Goal: Task Accomplishment & Management: Complete application form

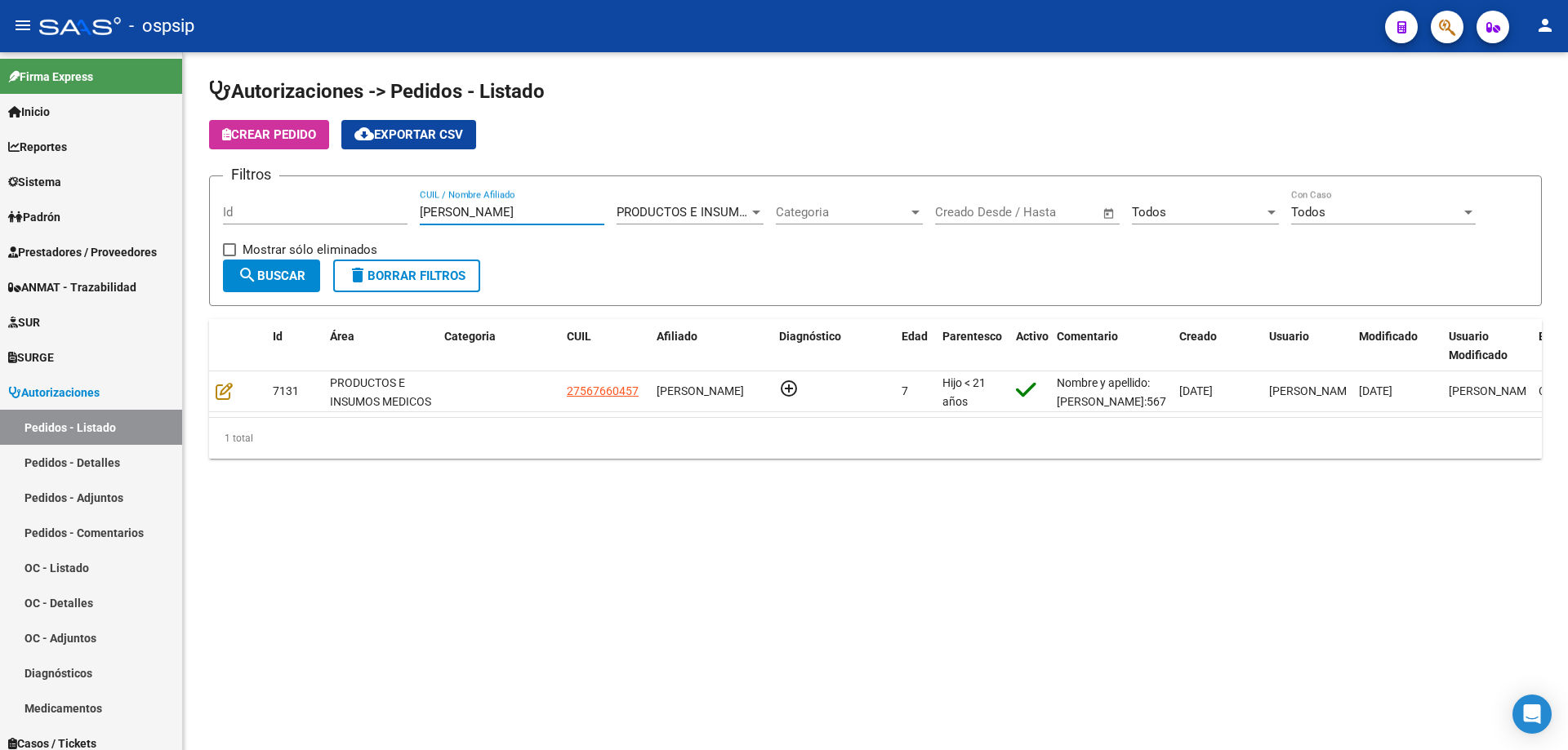
drag, startPoint x: 470, startPoint y: 214, endPoint x: 214, endPoint y: 189, distance: 257.2
click at [214, 189] on form "Filtros Id [PERSON_NAME] CUIL / Nombre Afiliado PRODUCTOS E INSUMOS MEDICOS Sel…" at bounding box center [875, 240] width 1333 height 131
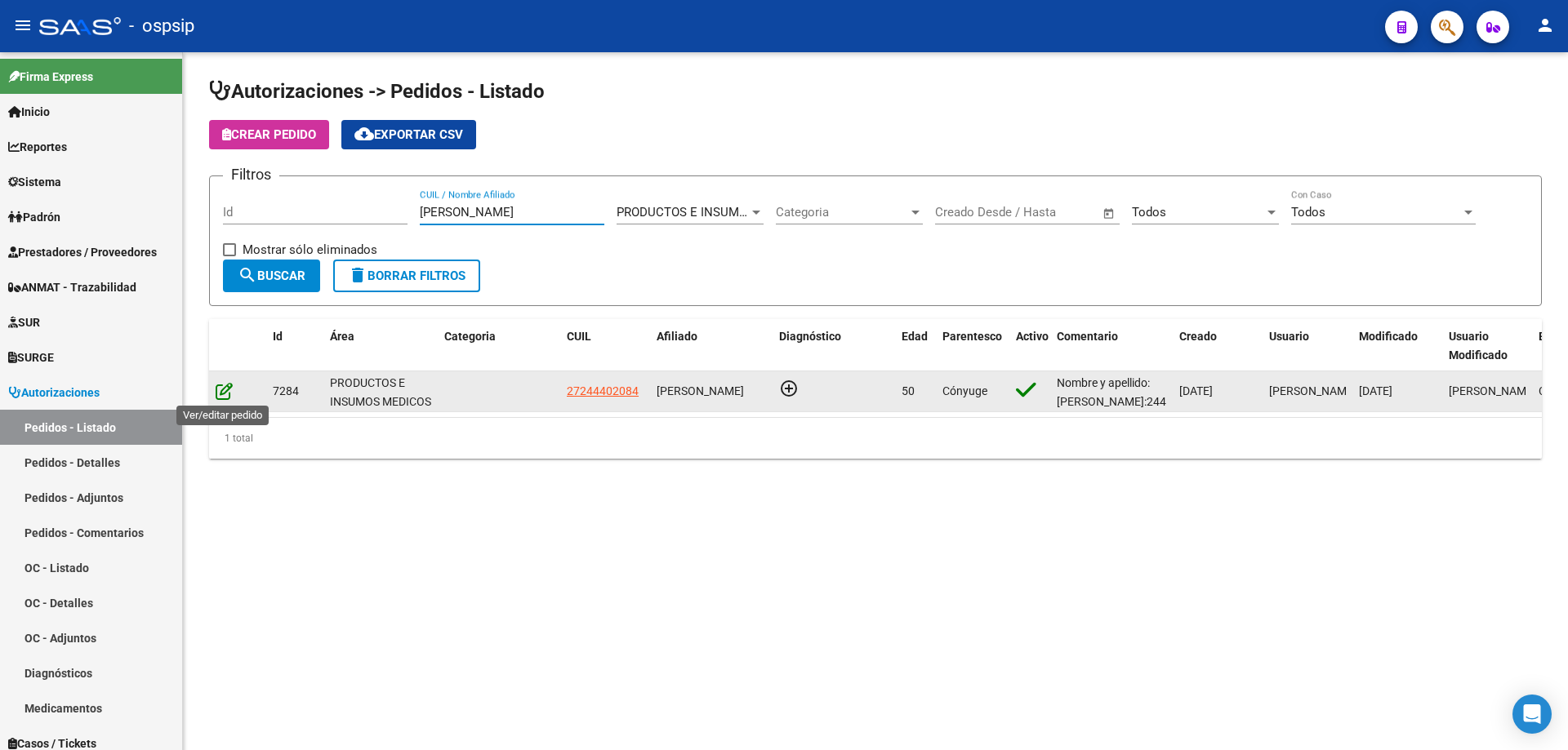
type input "[PERSON_NAME]"
click at [222, 395] on icon at bounding box center [224, 391] width 17 height 18
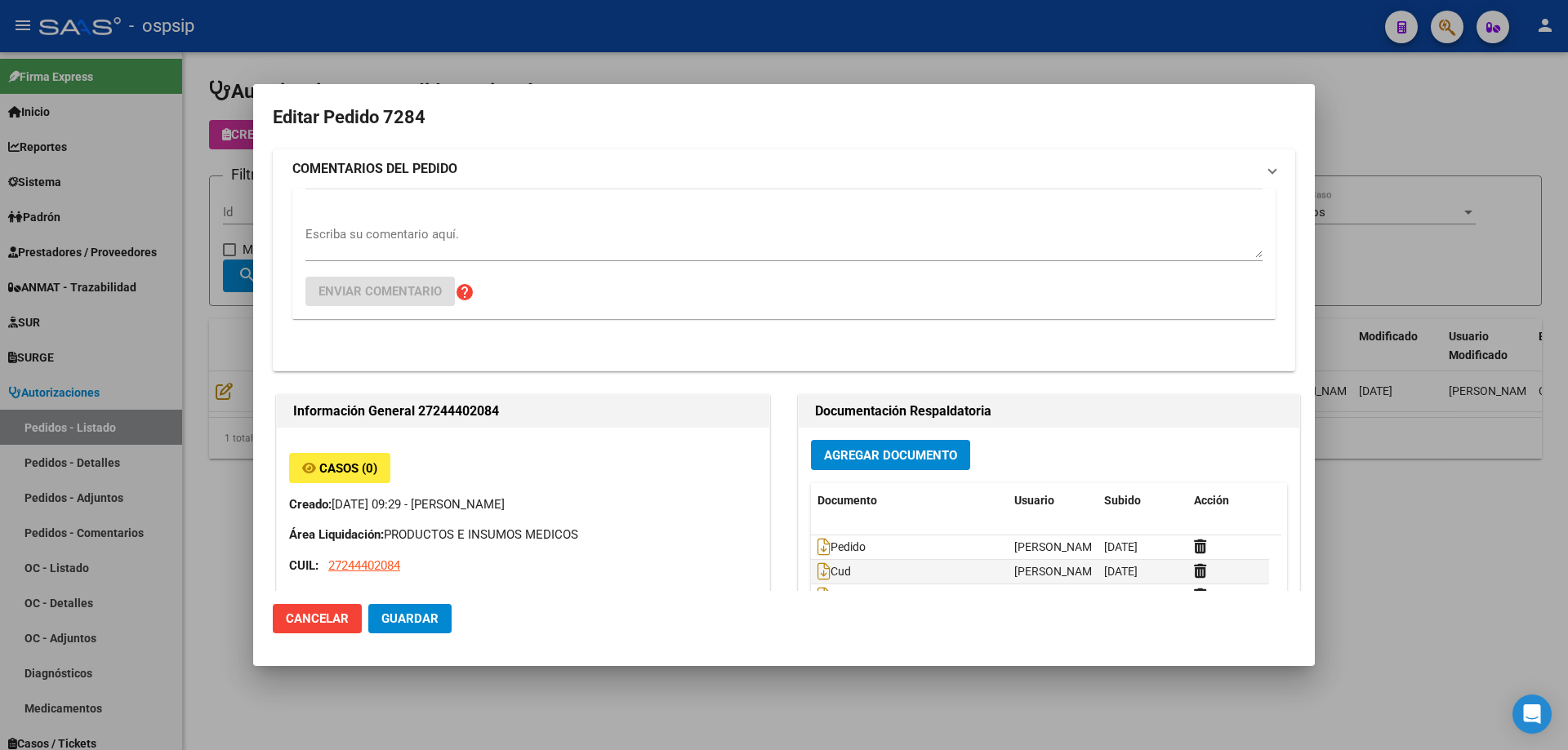
type input "[GEOGRAPHIC_DATA], PRESIDENTE DERQ, DINAMARCA 422"
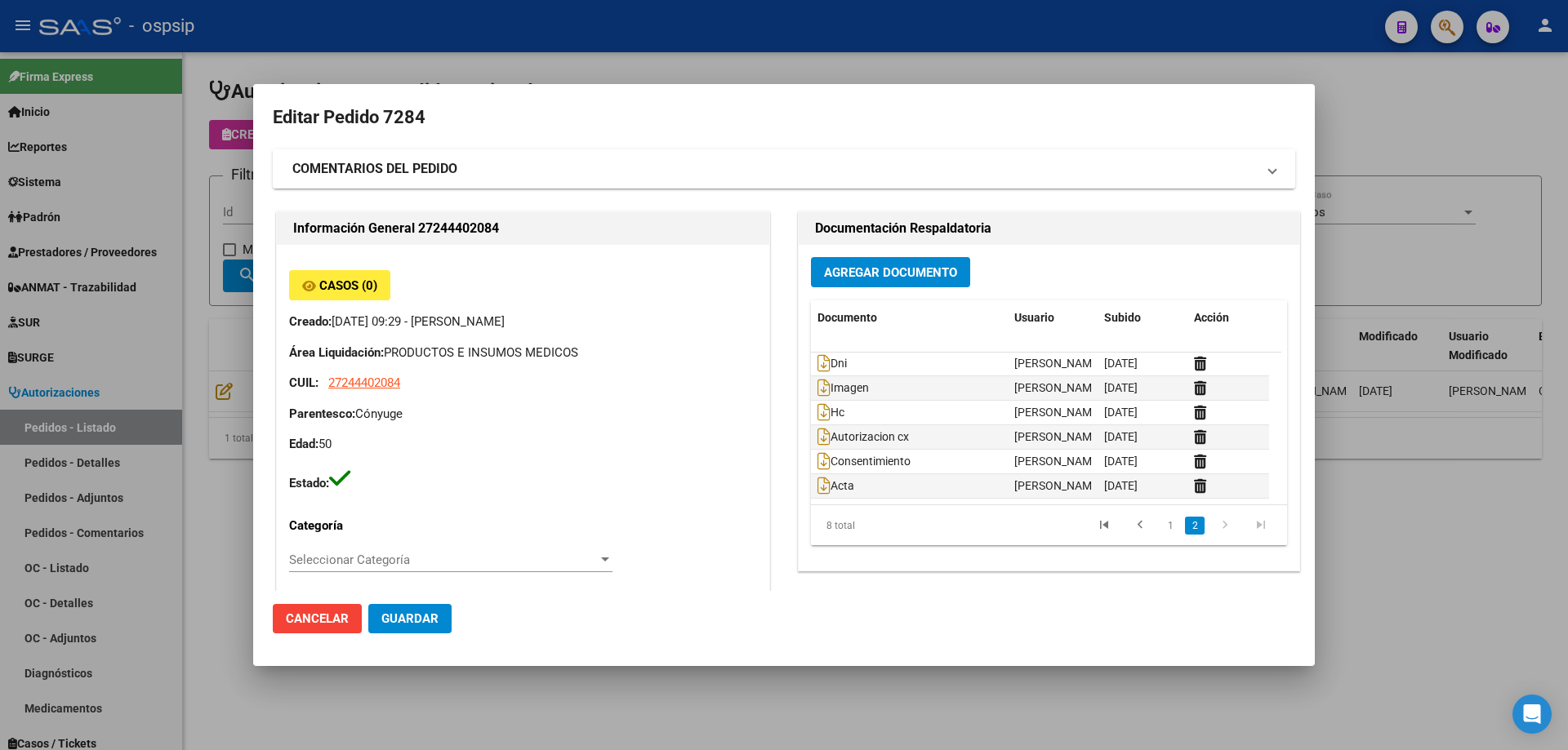
click at [436, 175] on strong "COMENTARIOS DEL PEDIDO" at bounding box center [374, 169] width 165 height 19
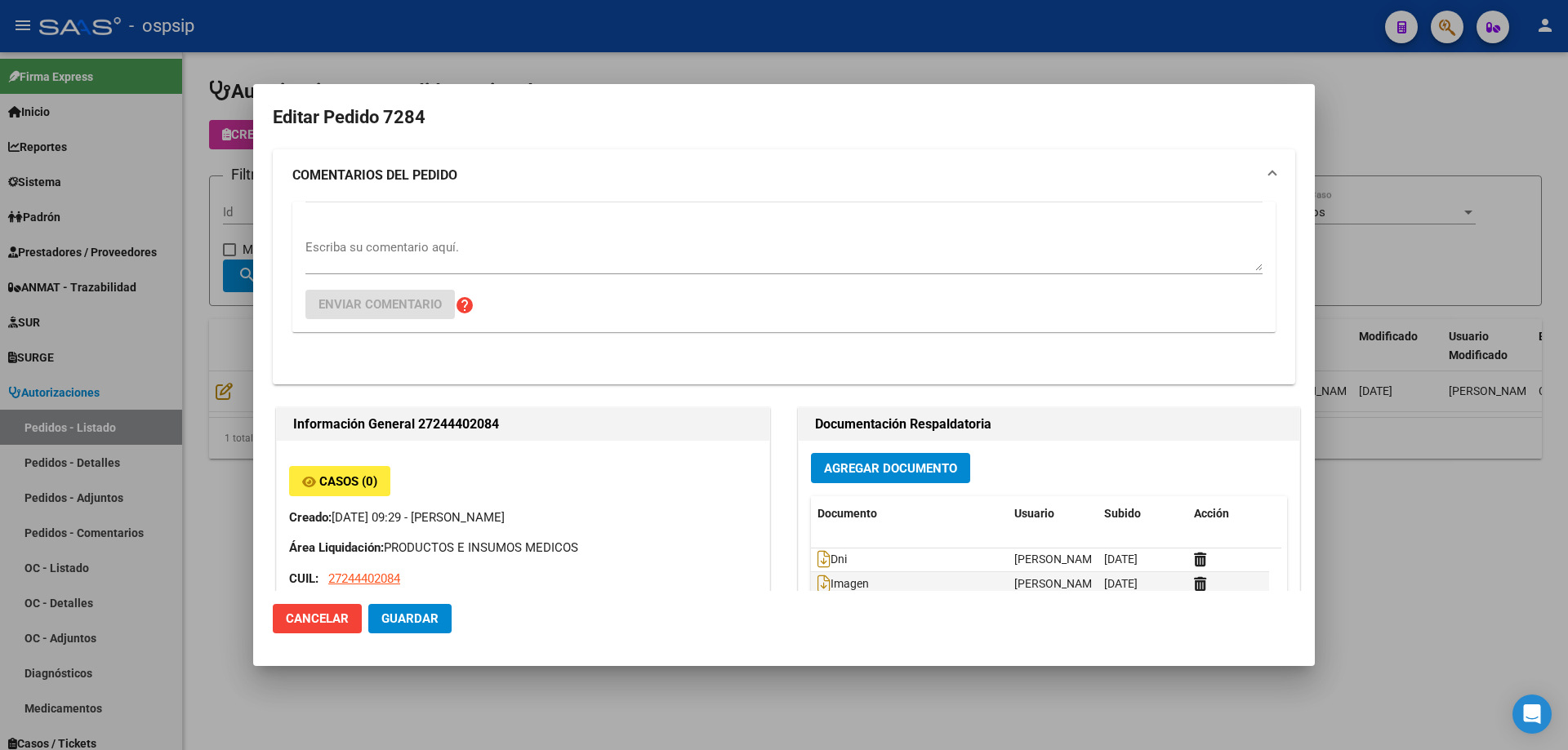
click at [436, 258] on textarea "Escriba su comentario aquí." at bounding box center [784, 255] width 957 height 33
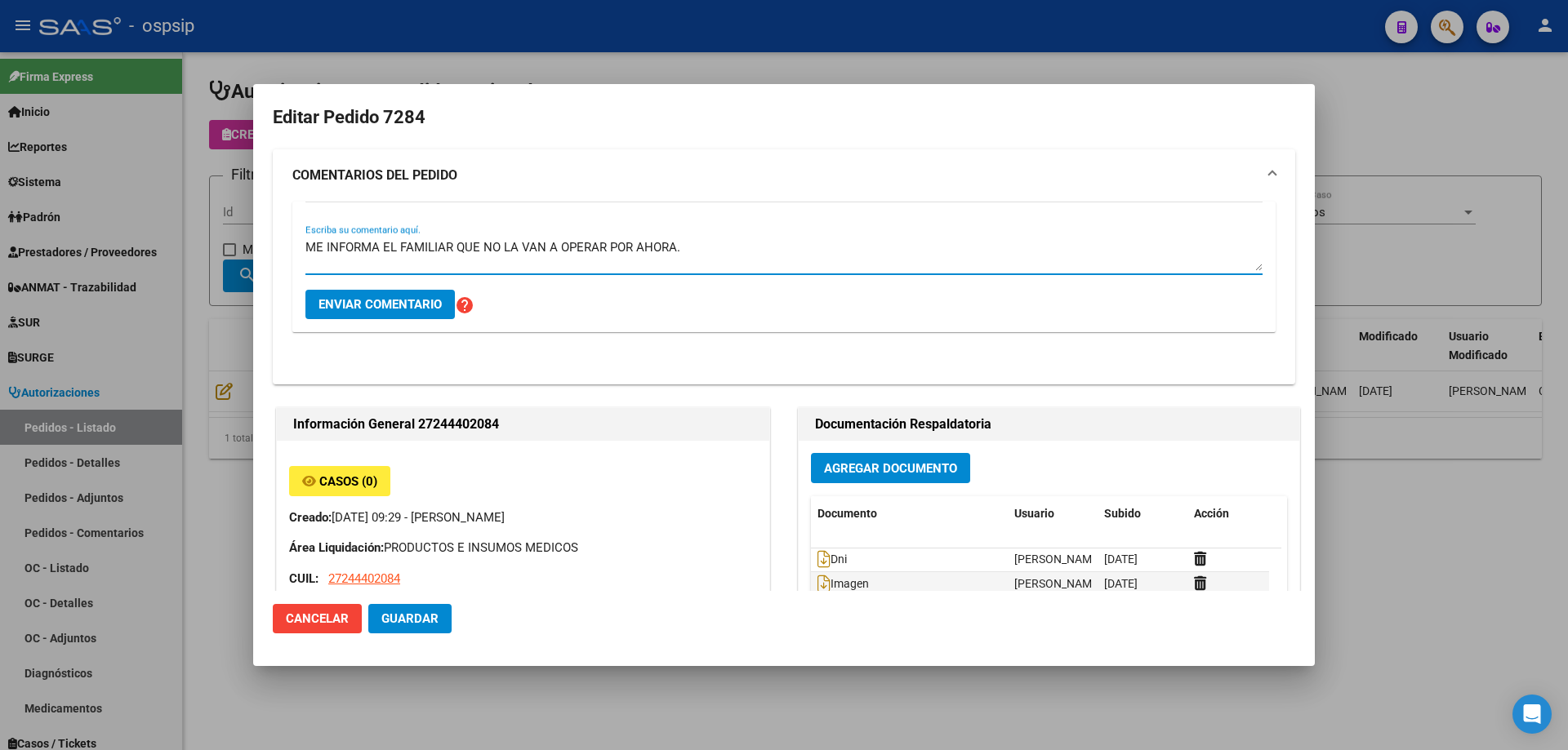
type textarea "ME INFORMA EL FAMILIAR QUE NO LA VAN A OPERAR POR AHORA."
click at [429, 309] on span "Enviar comentario" at bounding box center [380, 304] width 123 height 14
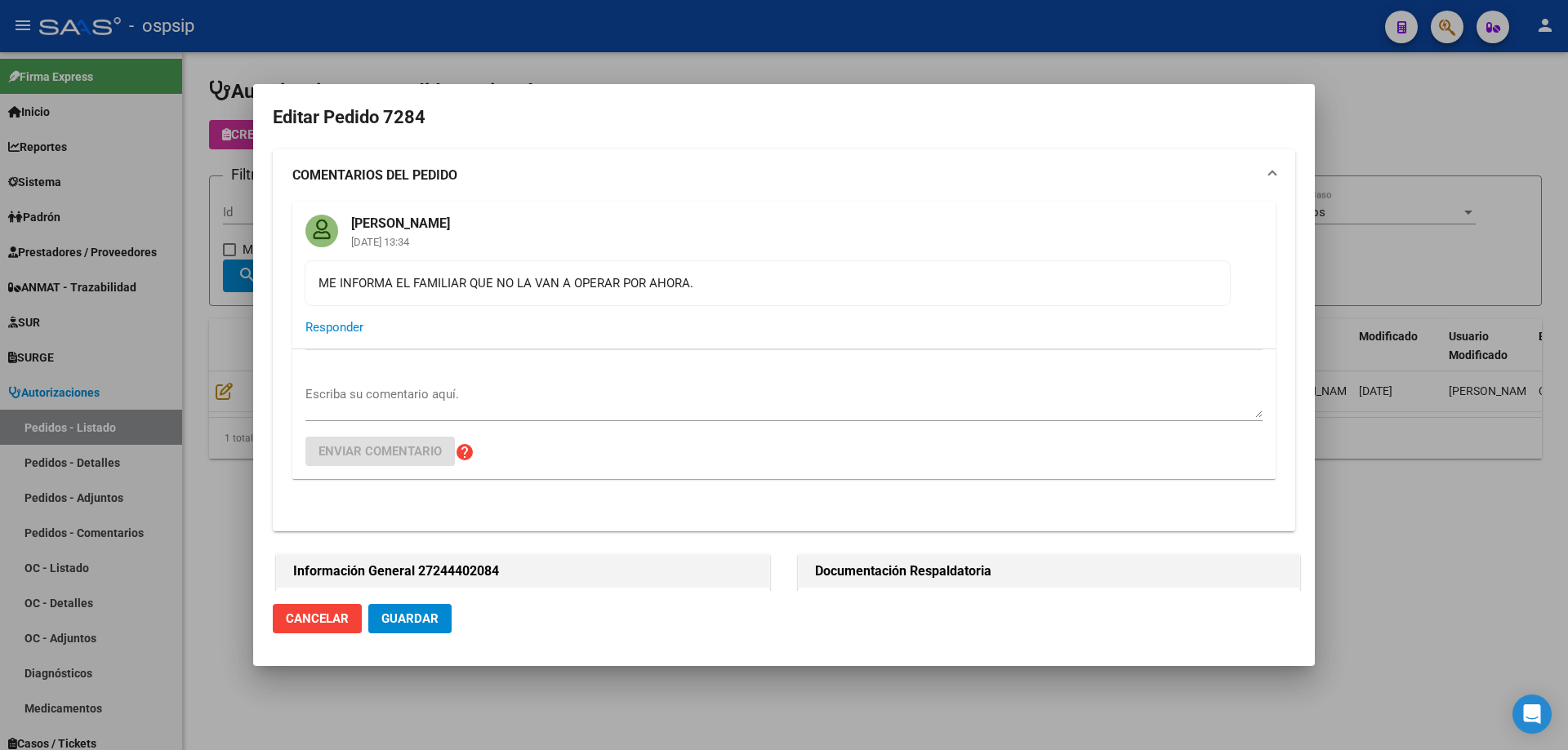
click at [419, 615] on span "Guardar" at bounding box center [410, 618] width 57 height 14
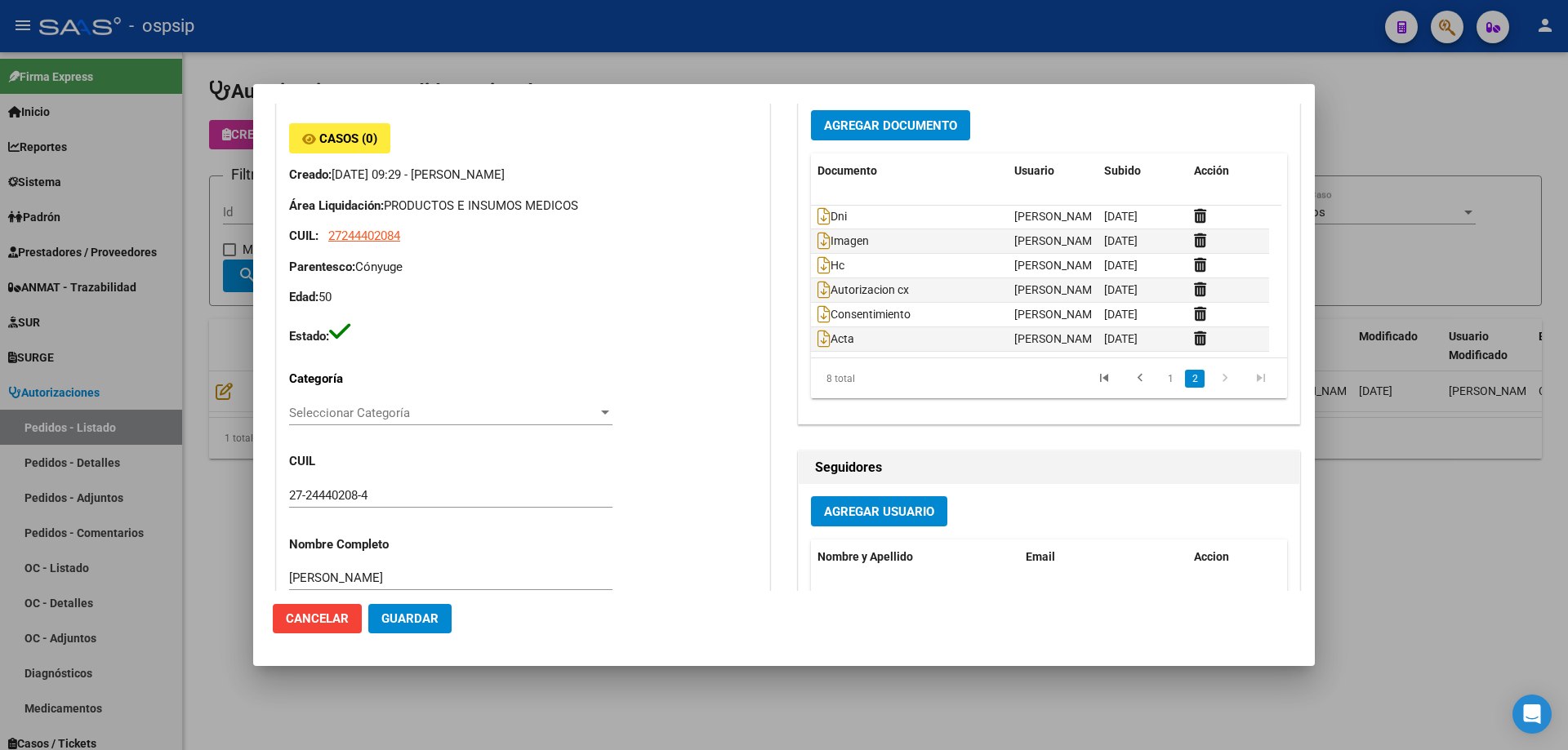
click at [884, 135] on button "Agregar Documento" at bounding box center [890, 126] width 160 height 30
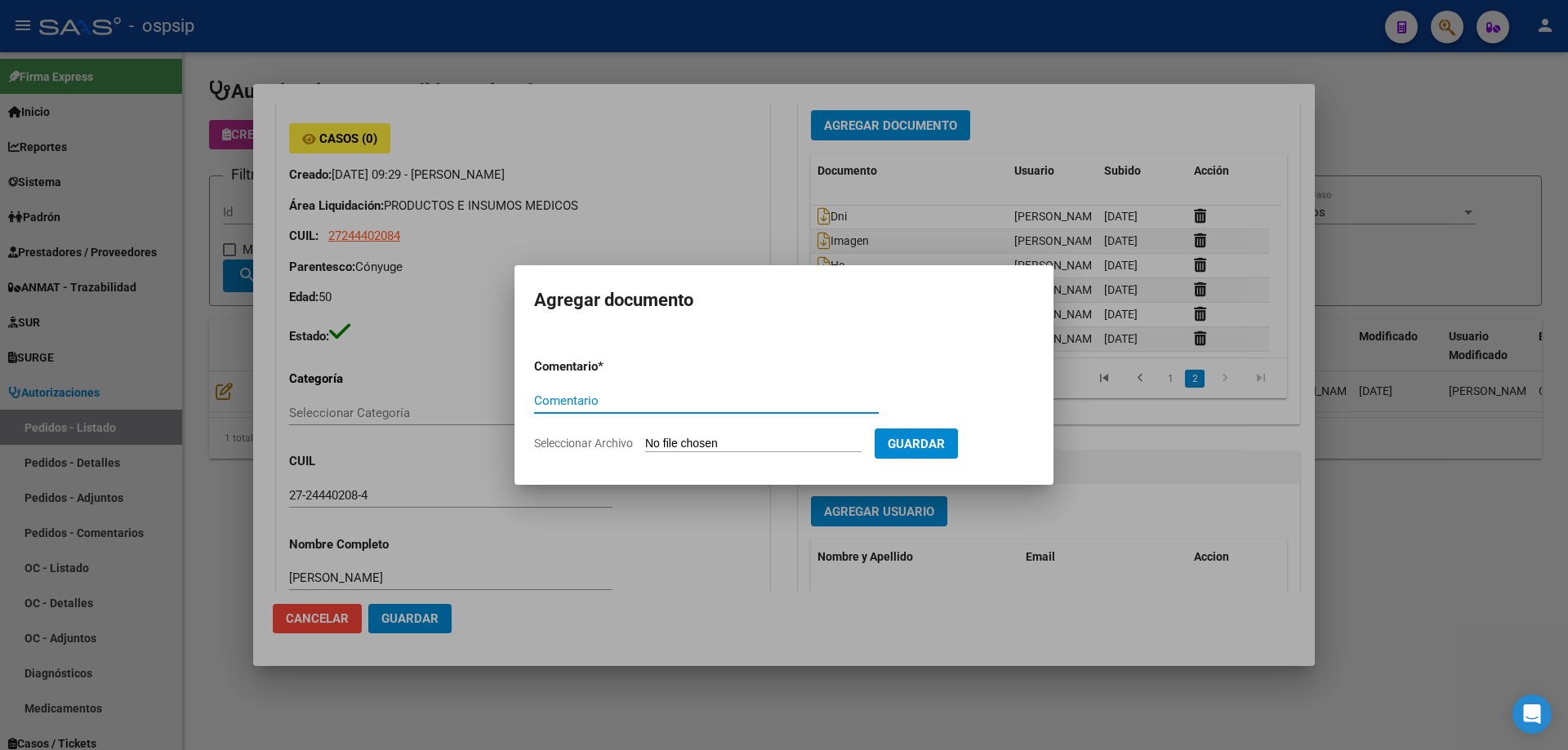
click at [747, 399] on input "Comentario" at bounding box center [706, 400] width 344 height 14
type input "Mail familiar"
click at [698, 437] on input "Seleccionar Archivo" at bounding box center [753, 445] width 216 height 15
type input "C:\fakepath\Respuesta afiliado.png"
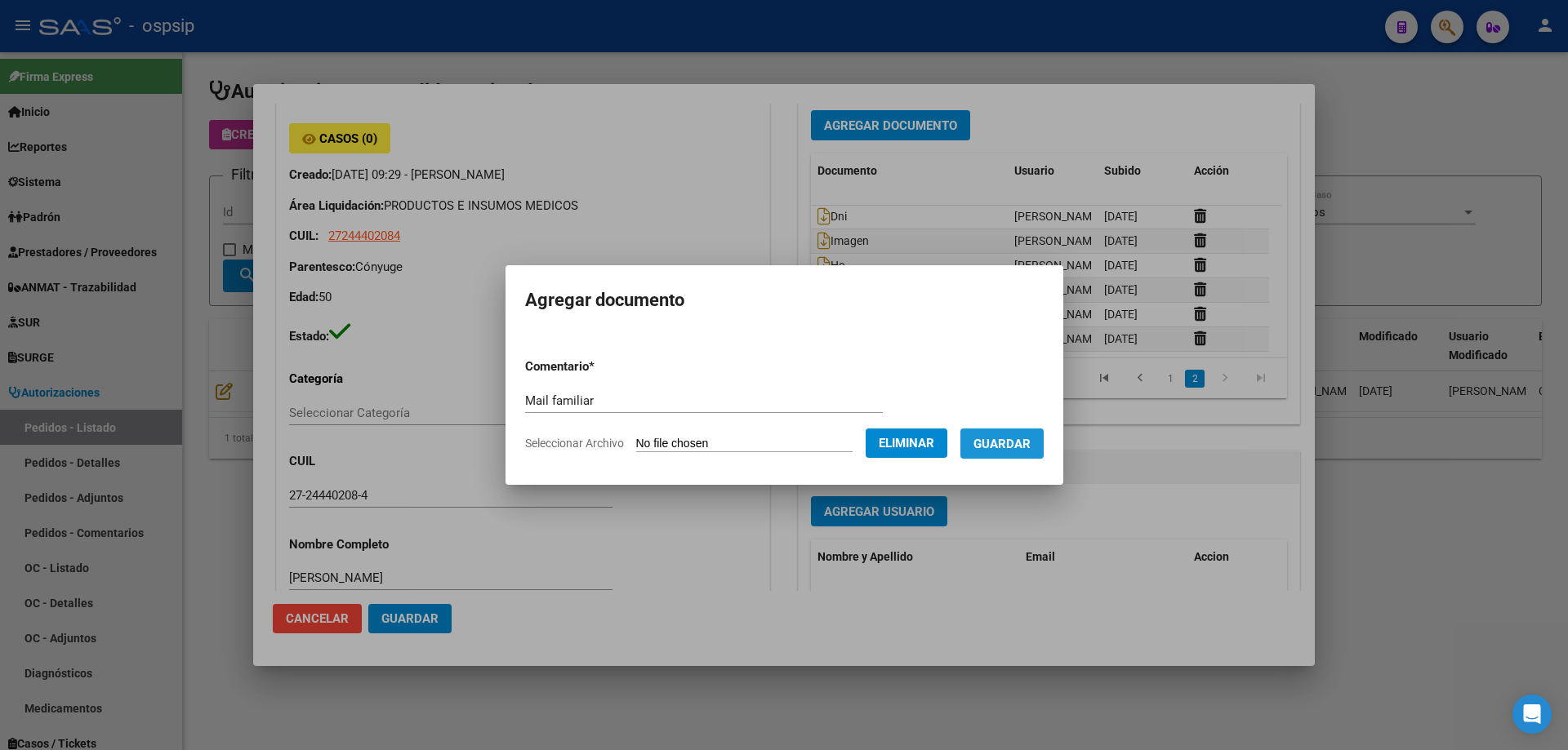
click at [1023, 445] on span "Guardar" at bounding box center [1002, 444] width 57 height 14
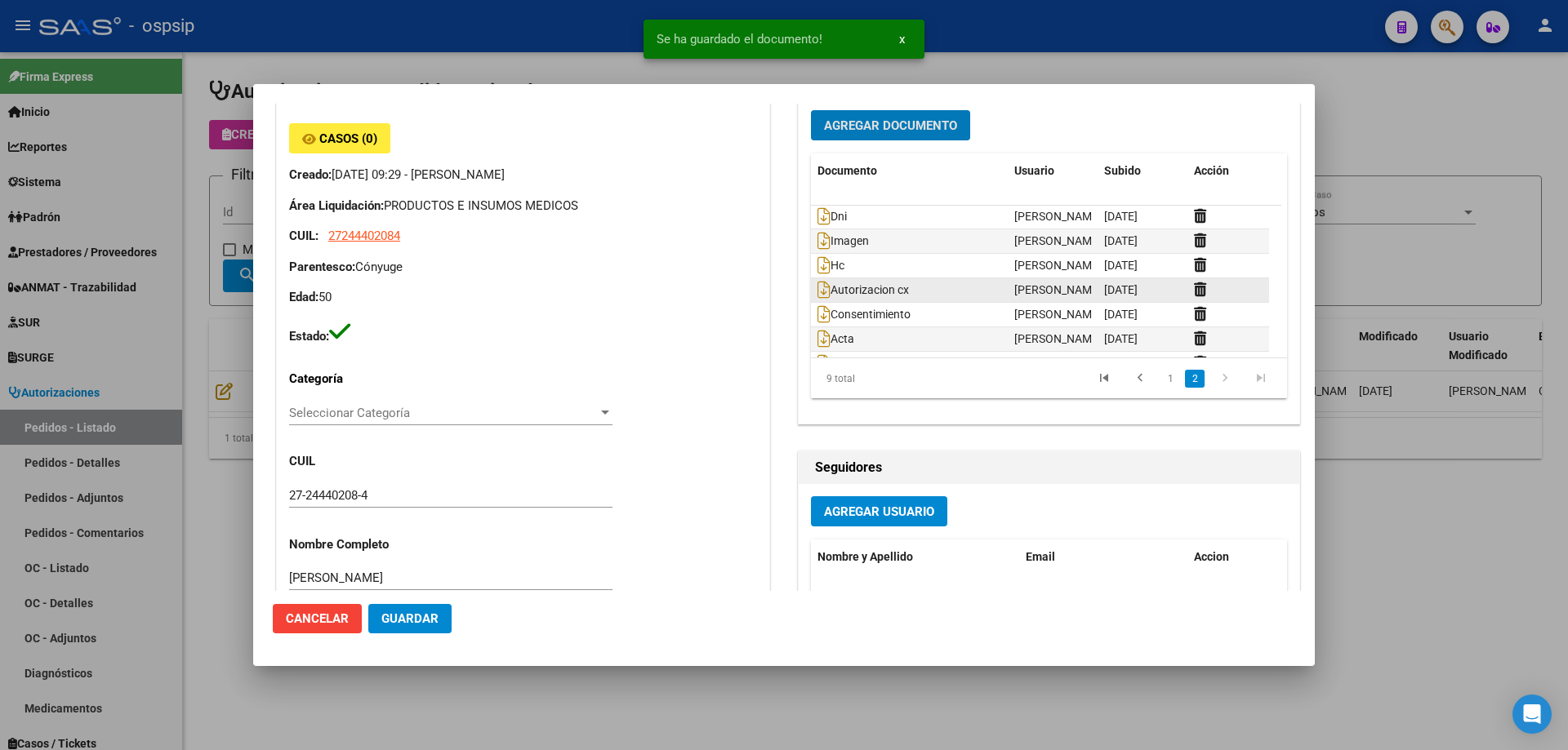
scroll to position [74, 0]
click at [428, 614] on span "Guardar" at bounding box center [410, 618] width 57 height 14
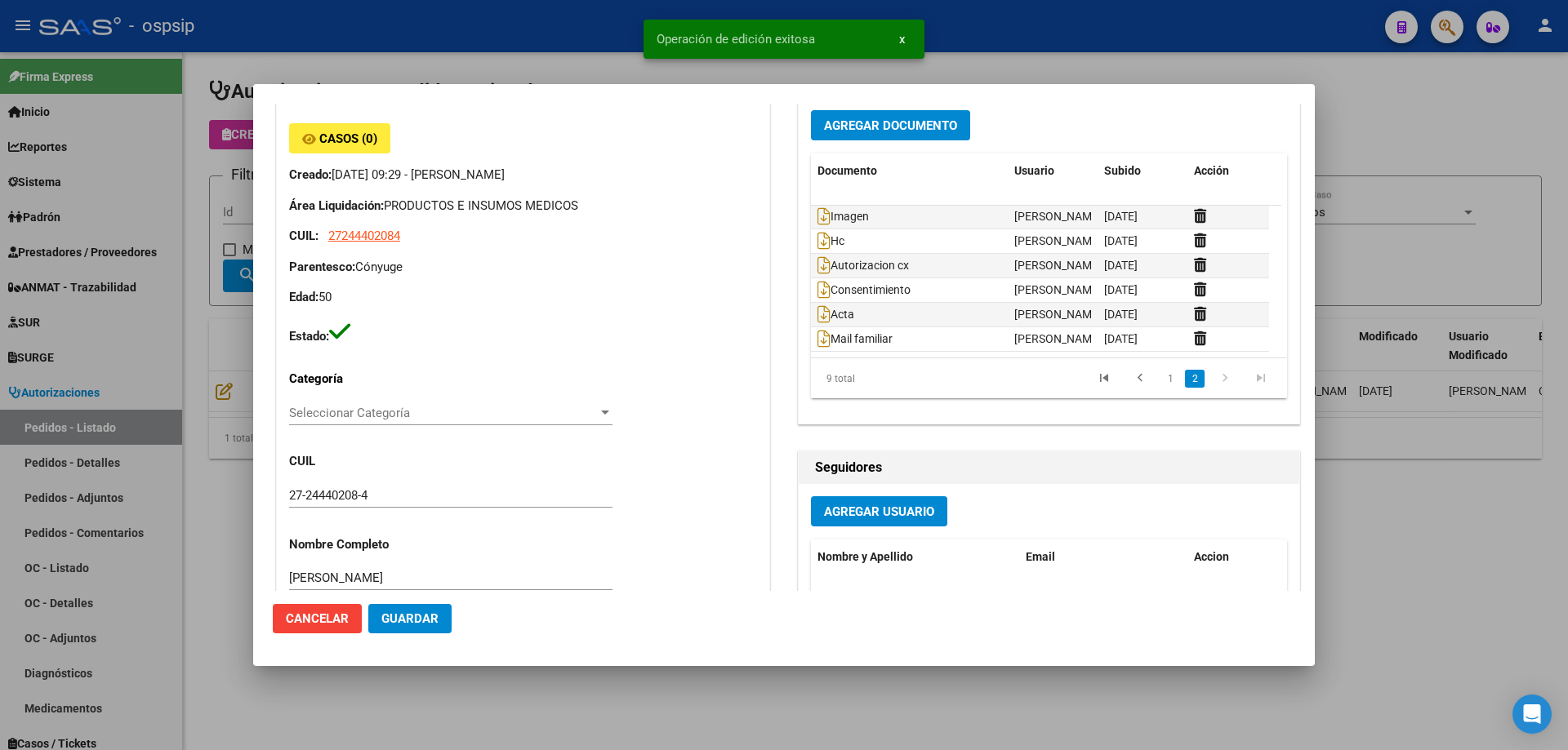
click at [128, 102] on div at bounding box center [784, 375] width 1568 height 750
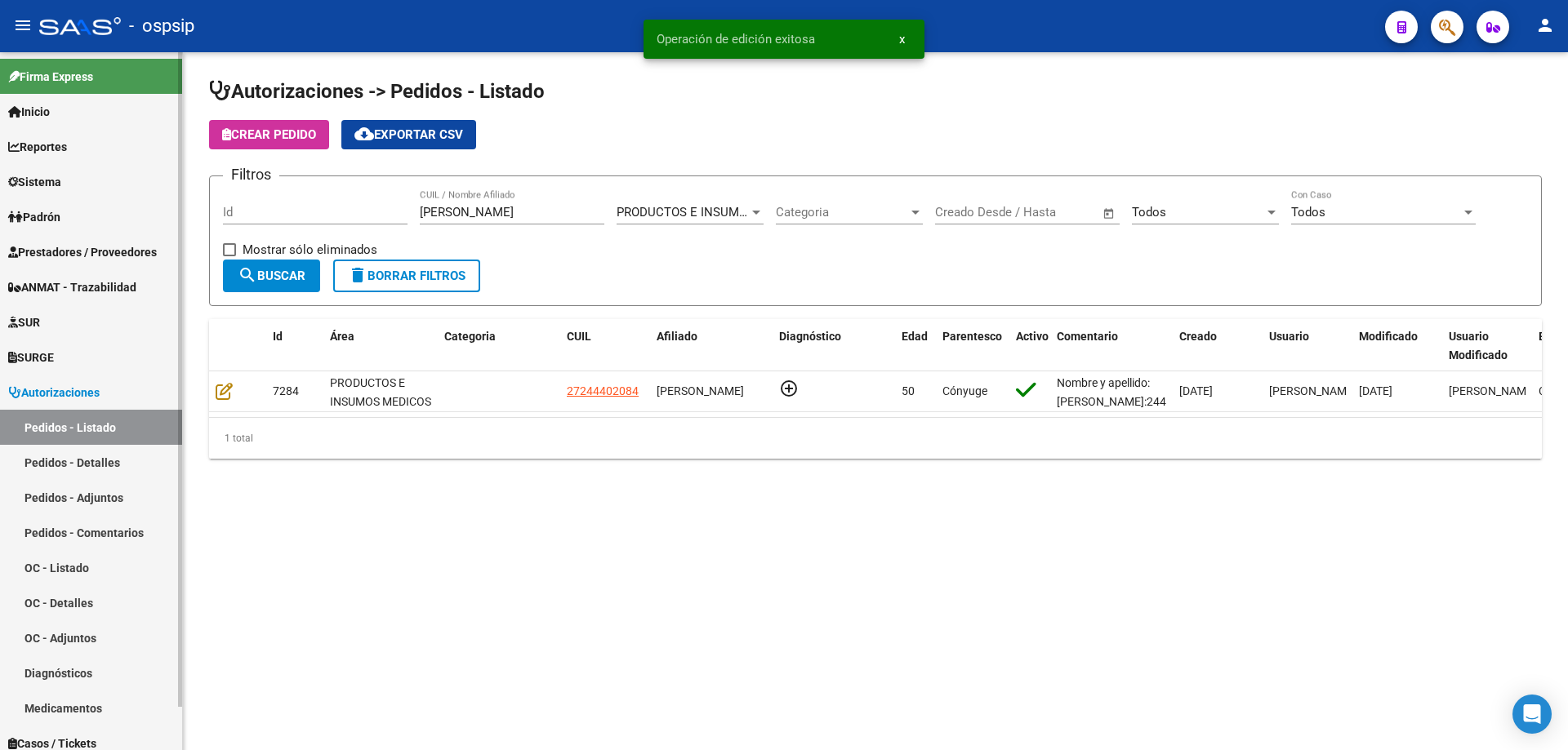
drag, startPoint x: 528, startPoint y: 210, endPoint x: 15, endPoint y: 156, distance: 515.8
click at [15, 156] on mat-sidenav-container "Firma Express Inicio Calendario SSS Instructivos Contacto OS Reportes Egresos D…" at bounding box center [784, 401] width 1568 height 698
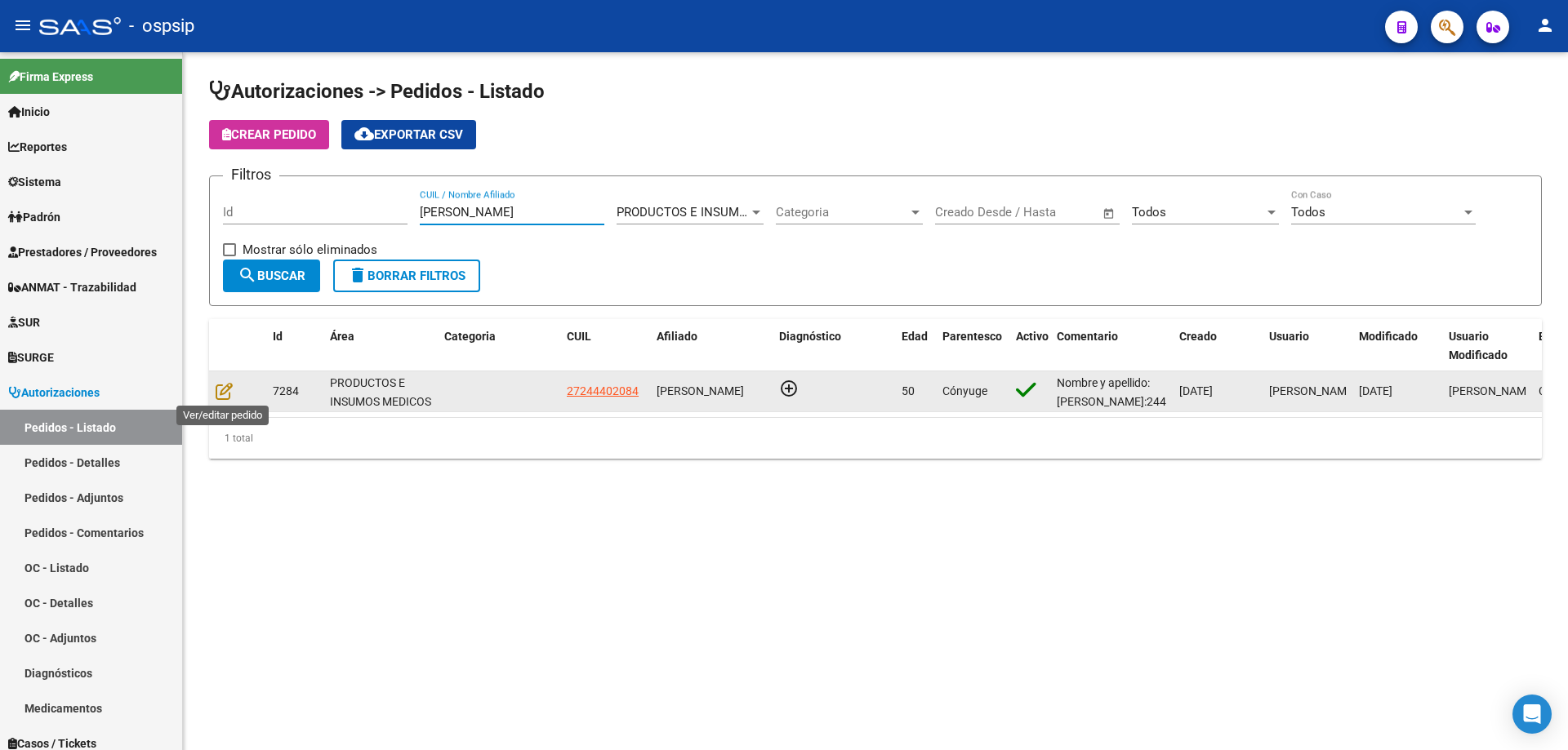
type input "[PERSON_NAME]"
click at [211, 394] on datatable-body-cell at bounding box center [238, 391] width 57 height 40
click at [228, 388] on icon at bounding box center [224, 391] width 17 height 18
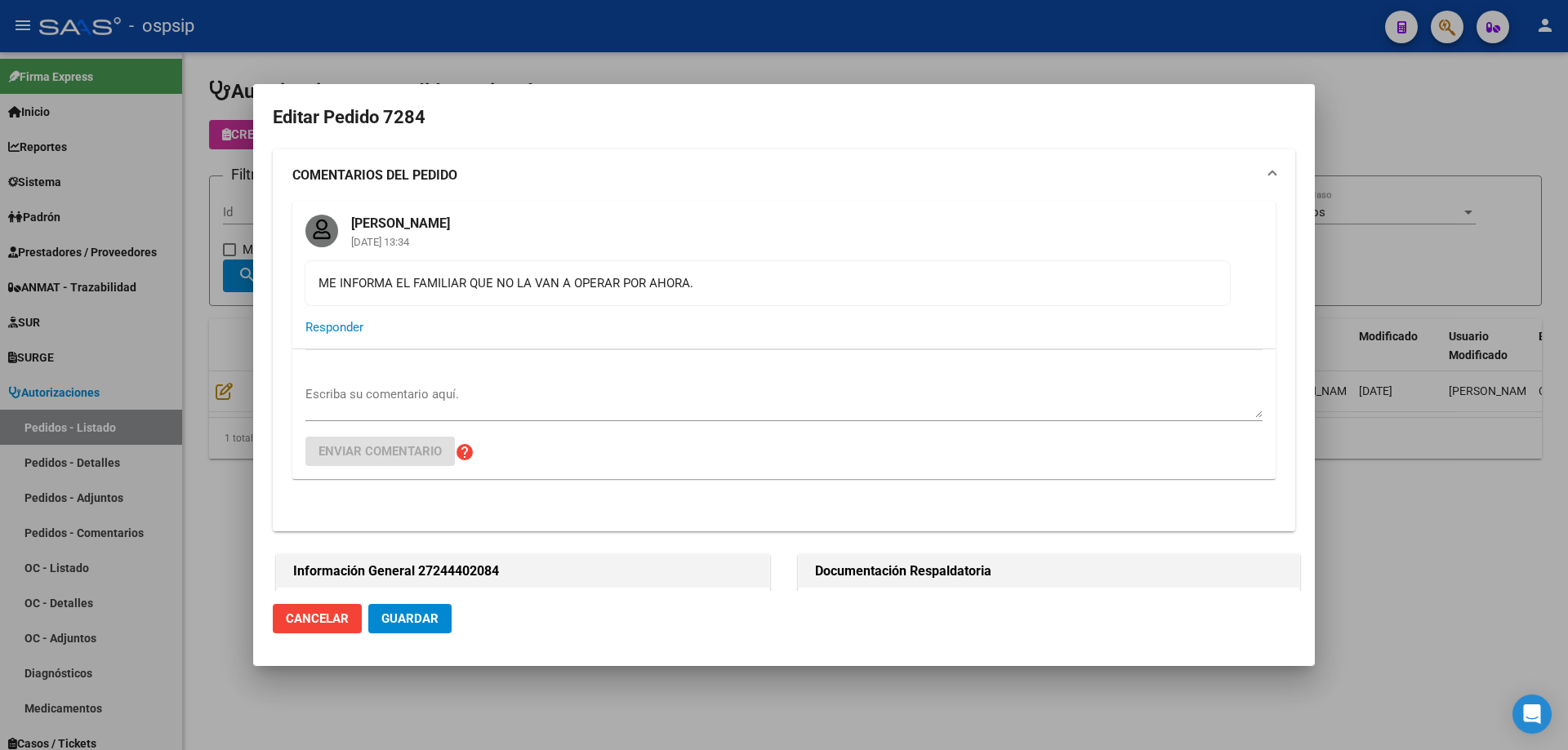
type input "[GEOGRAPHIC_DATA], PRESIDENTE DERQ, DINAMARCA 422"
click at [233, 138] on div at bounding box center [784, 375] width 1568 height 750
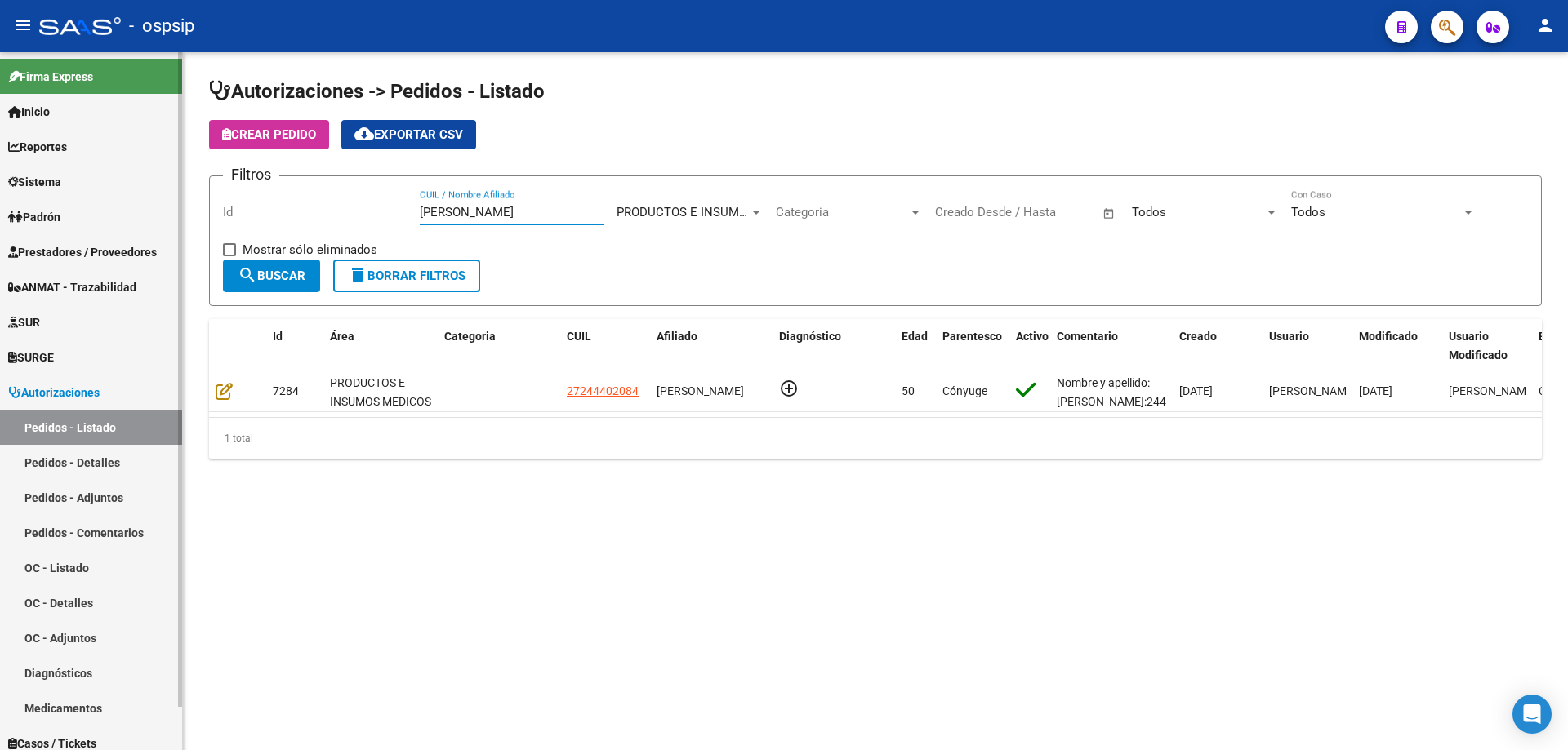
drag, startPoint x: 478, startPoint y: 213, endPoint x: 170, endPoint y: 180, distance: 309.8
click at [170, 180] on mat-sidenav-container "Firma Express Inicio Calendario SSS Instructivos Contacto OS Reportes Egresos D…" at bounding box center [784, 401] width 1568 height 698
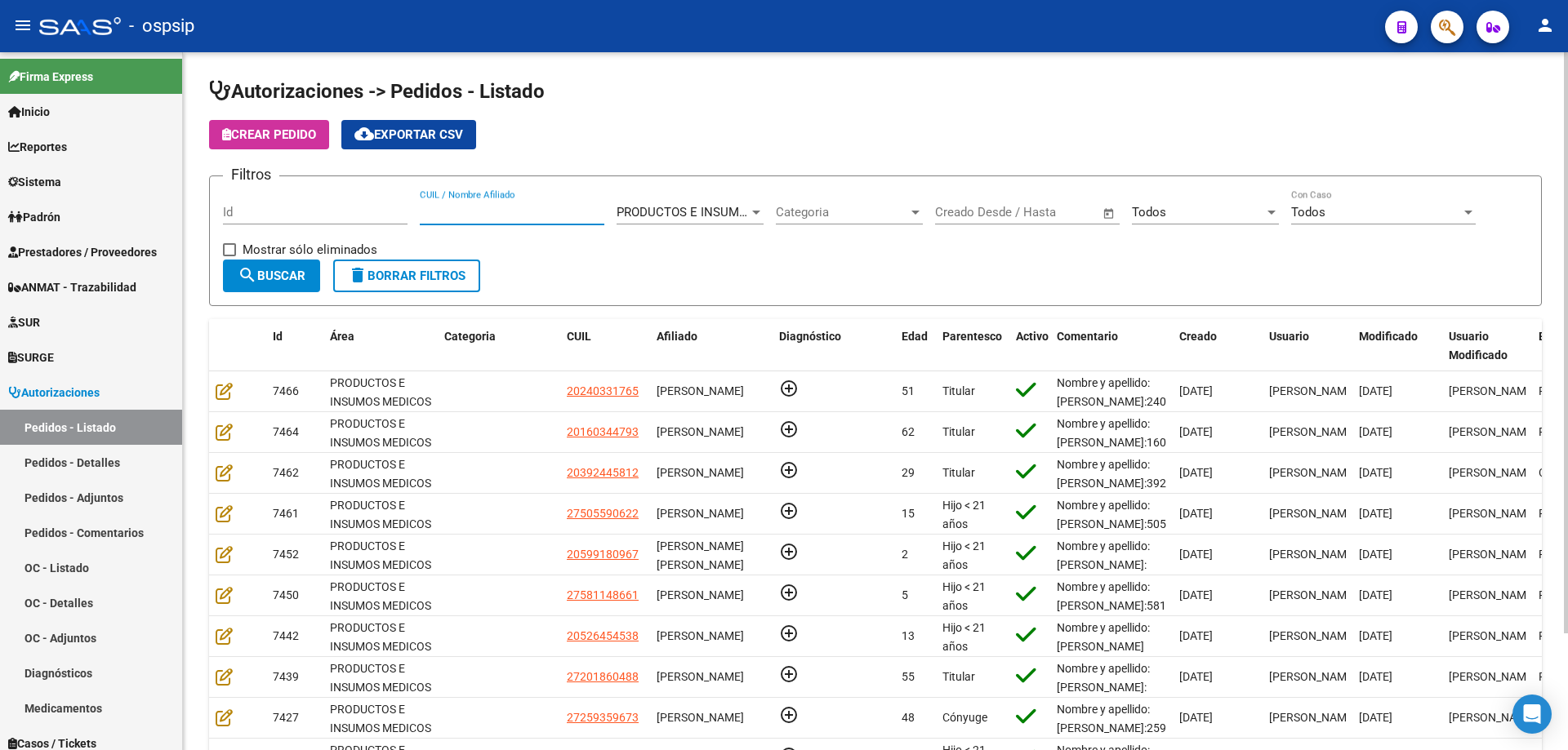
click at [261, 207] on input "Id" at bounding box center [315, 212] width 185 height 14
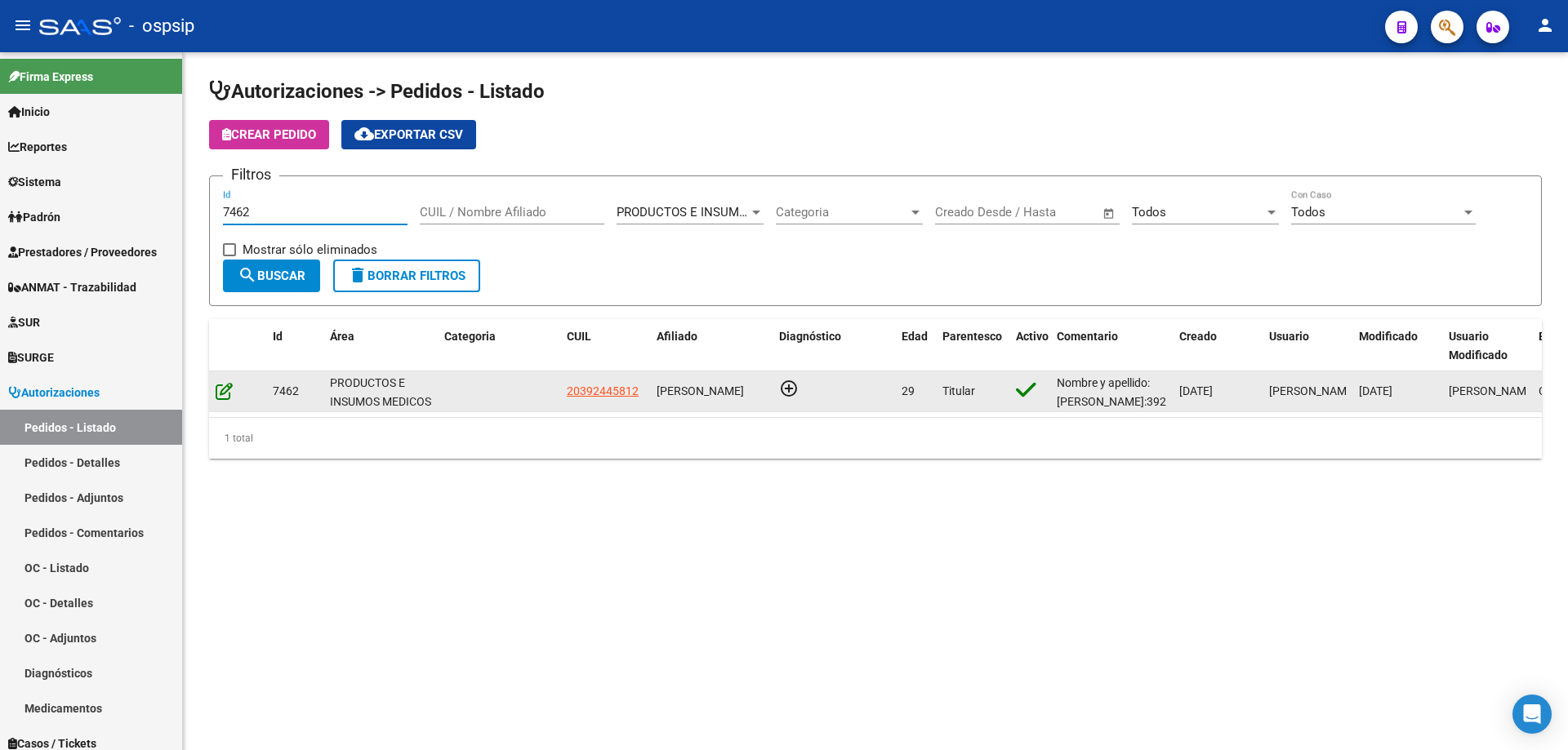
type input "7462"
click at [222, 387] on icon at bounding box center [224, 391] width 17 height 18
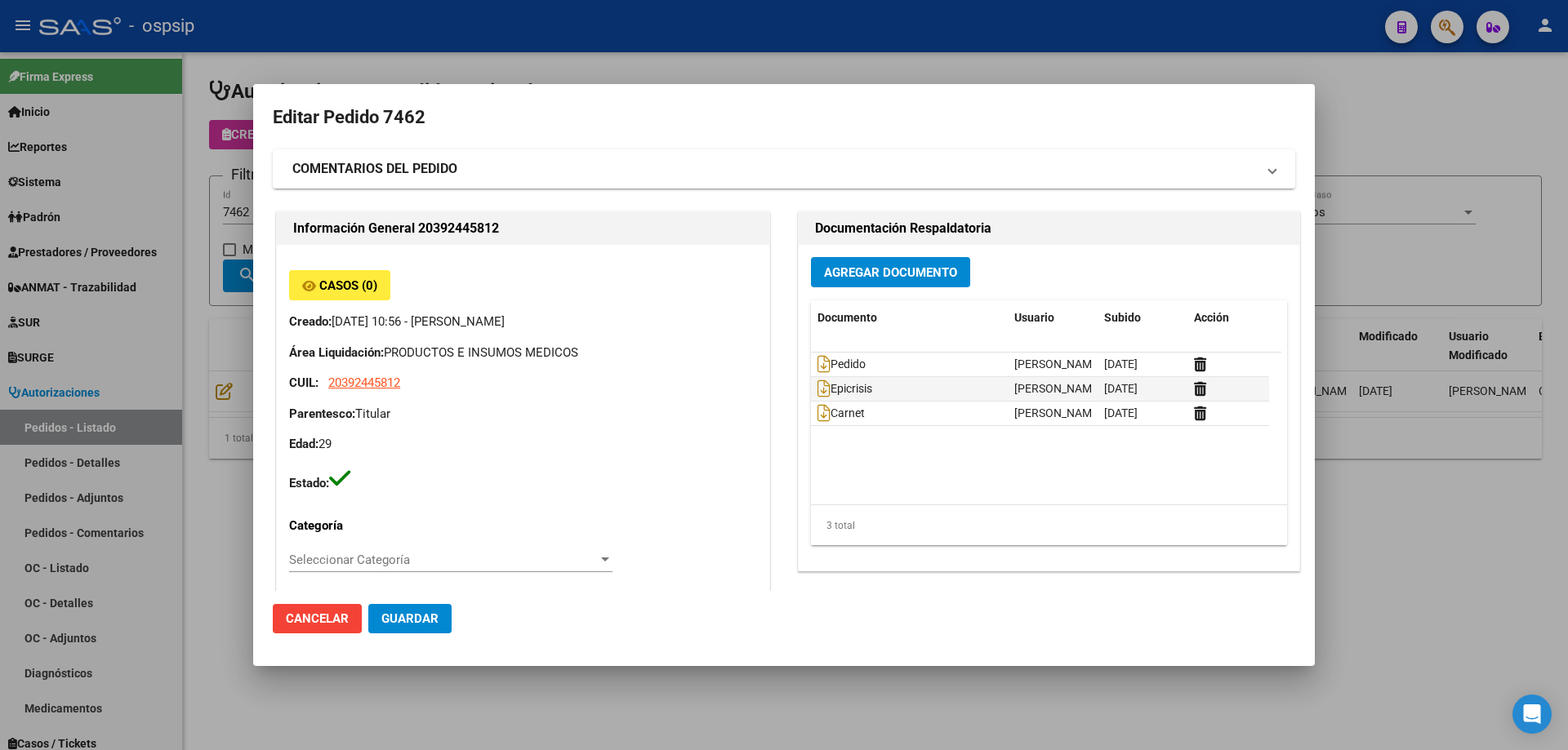
type input "[GEOGRAPHIC_DATA], [PERSON_NAME], [PERSON_NAME] 2342"
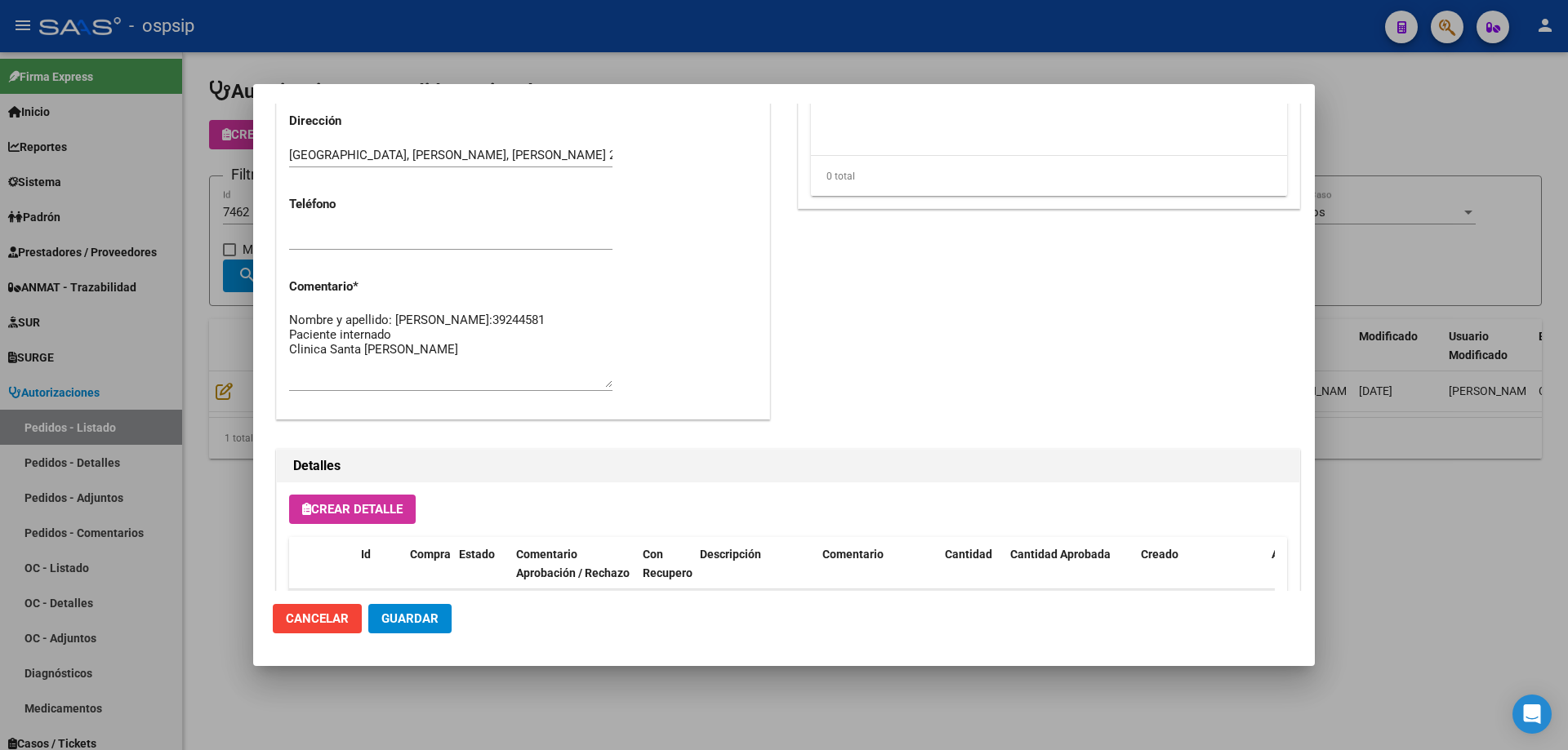
scroll to position [734, 0]
click at [38, 328] on div at bounding box center [784, 375] width 1568 height 750
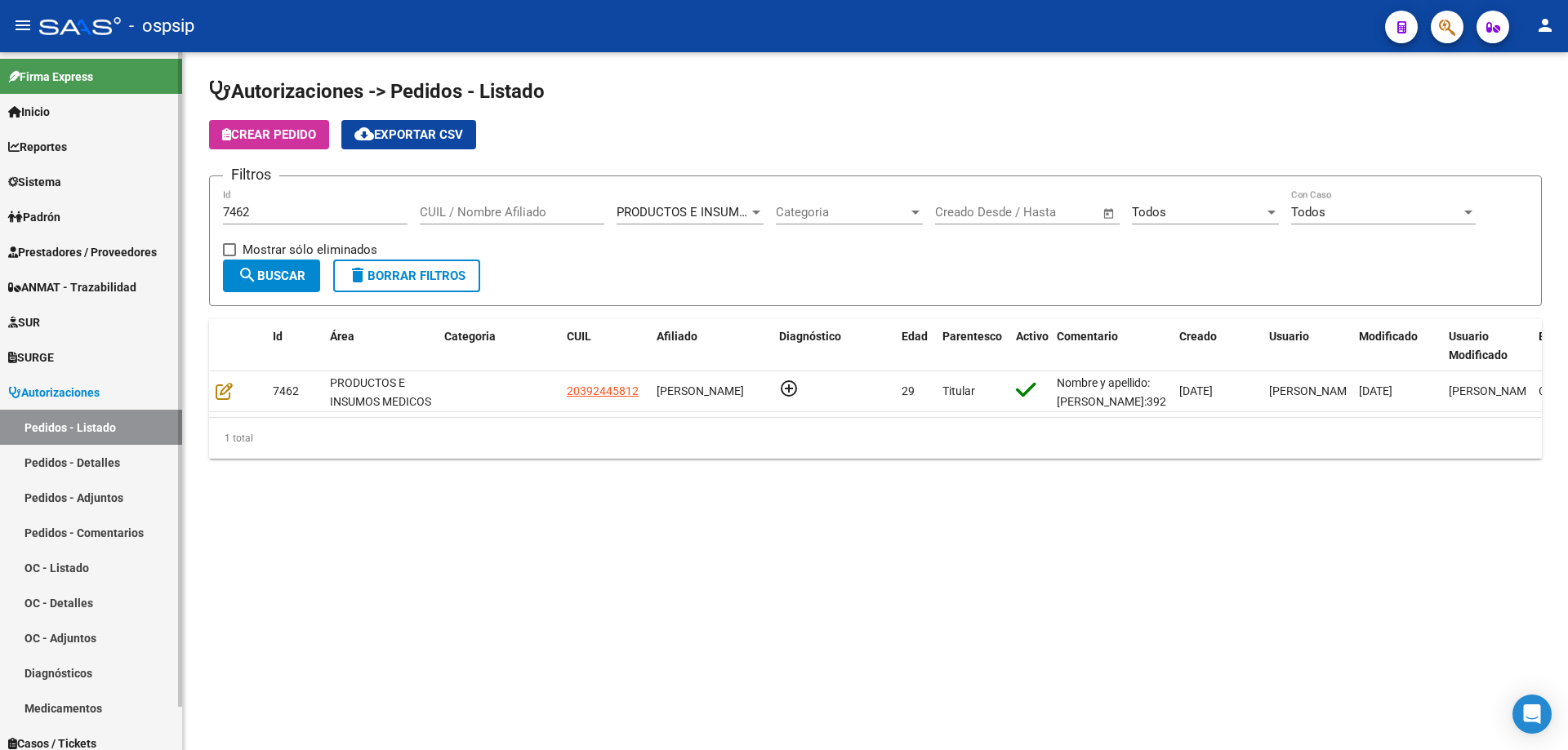
drag, startPoint x: 279, startPoint y: 202, endPoint x: 14, endPoint y: 203, distance: 265.0
click at [4, 206] on mat-sidenav-container "Firma Express Inicio Calendario SSS Instructivos Contacto OS Reportes Egresos D…" at bounding box center [784, 401] width 1568 height 698
click at [272, 214] on input "7462" at bounding box center [315, 212] width 185 height 14
drag, startPoint x: 291, startPoint y: 213, endPoint x: 85, endPoint y: 189, distance: 207.4
click at [85, 192] on mat-sidenav-container "Firma Express Inicio Calendario SSS Instructivos Contacto OS Reportes Egresos D…" at bounding box center [784, 401] width 1568 height 698
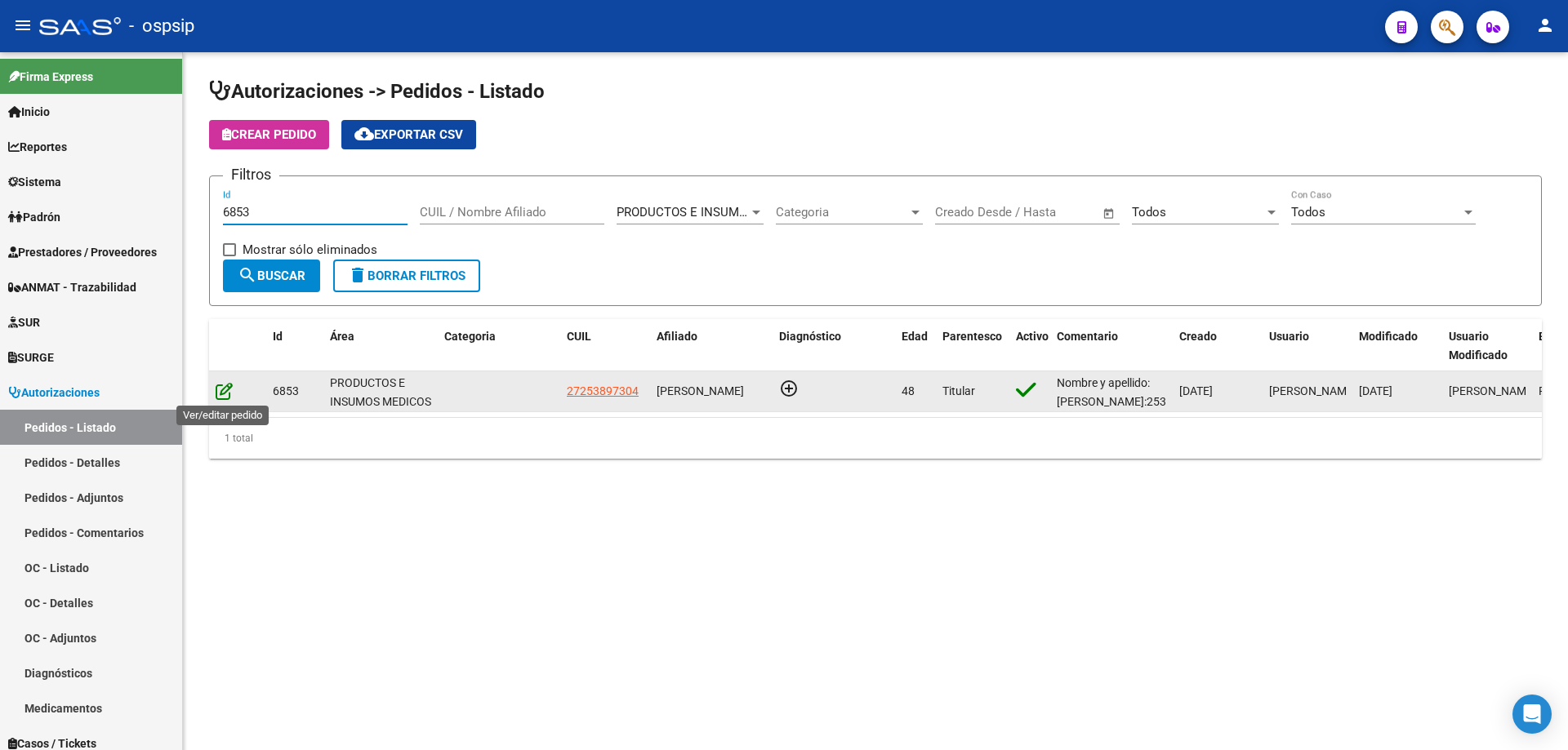
type input "6853"
click at [224, 397] on icon at bounding box center [224, 391] width 17 height 18
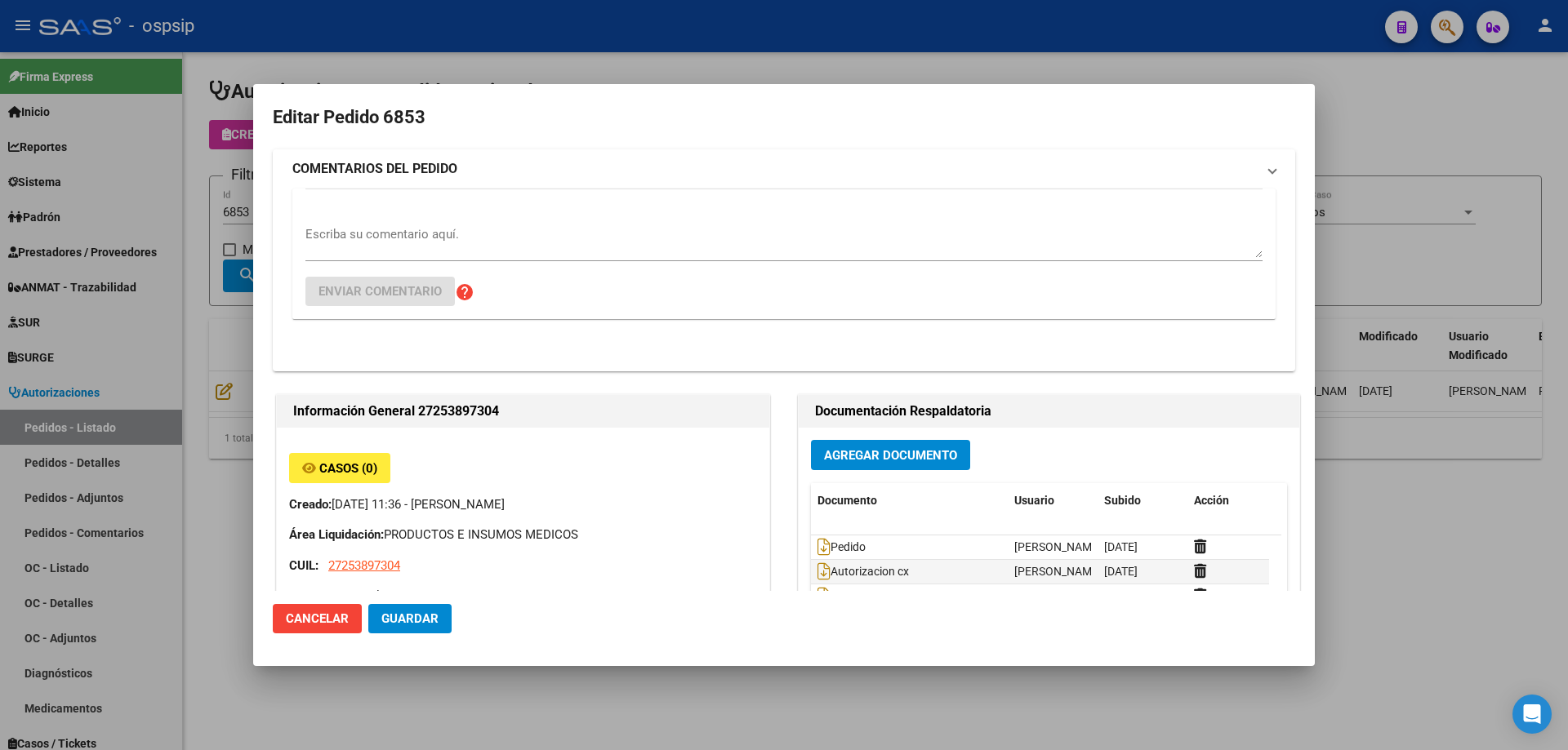
type input "[GEOGRAPHIC_DATA], GENERAL [PERSON_NAME], CORDOBA 3349"
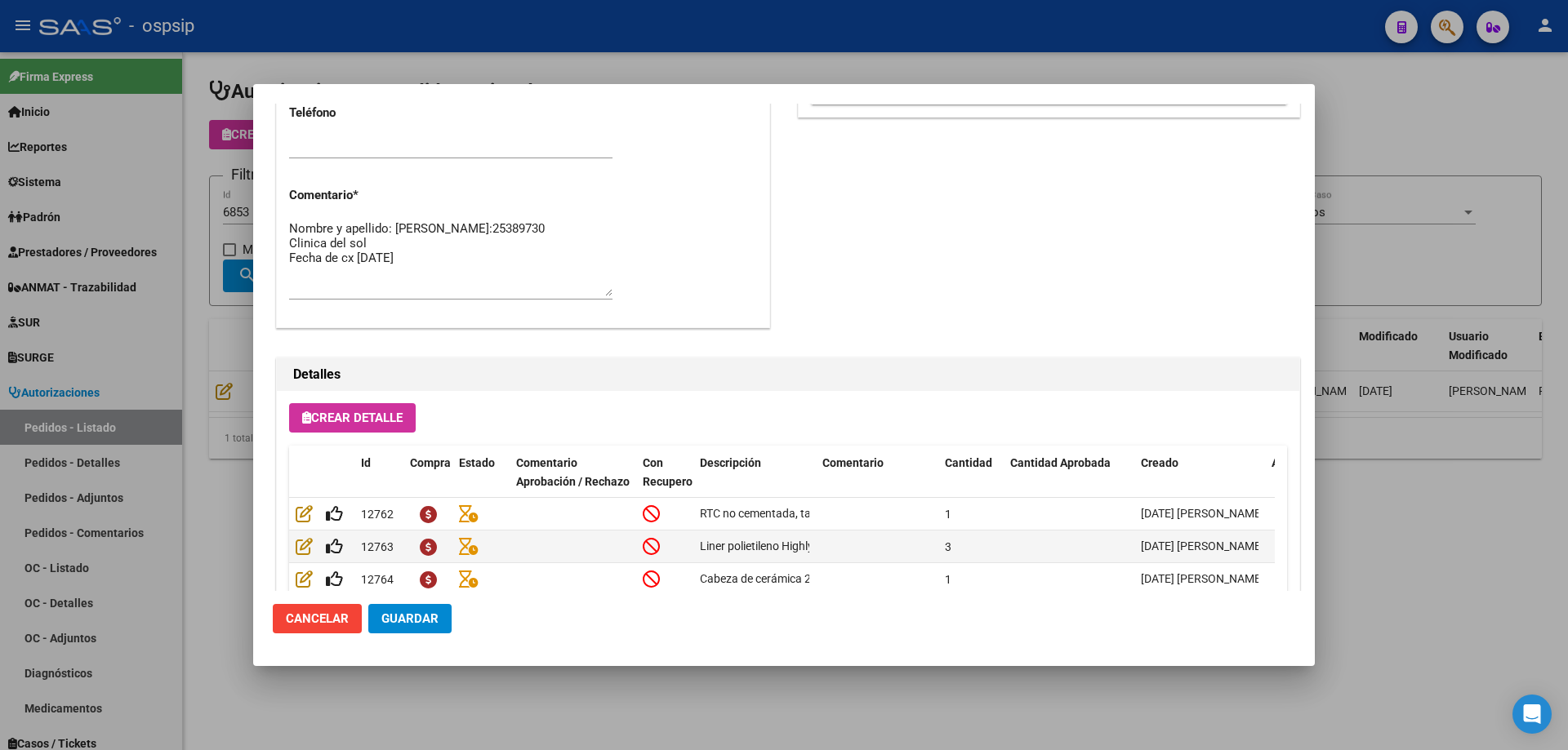
scroll to position [979, 0]
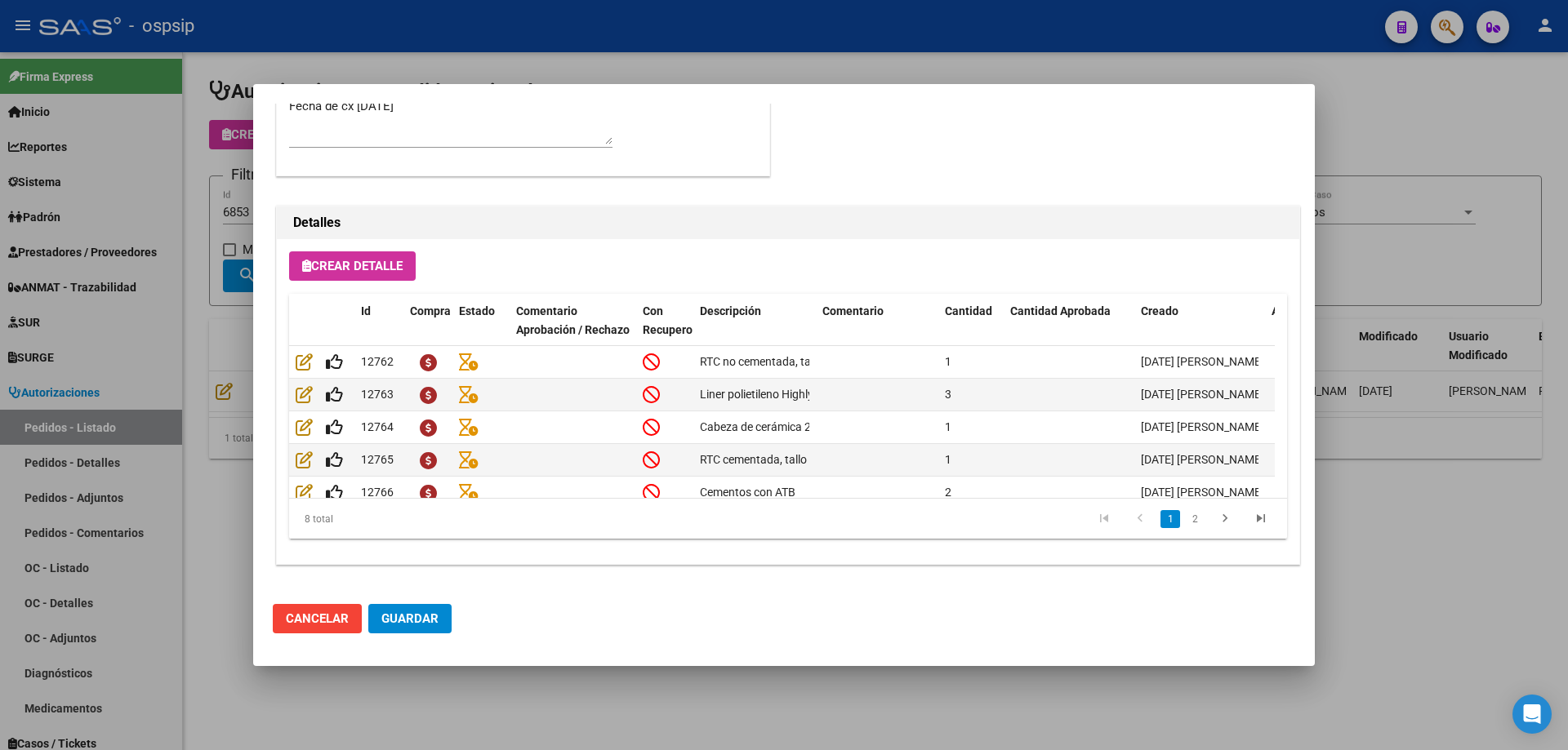
click at [203, 364] on div at bounding box center [784, 375] width 1568 height 750
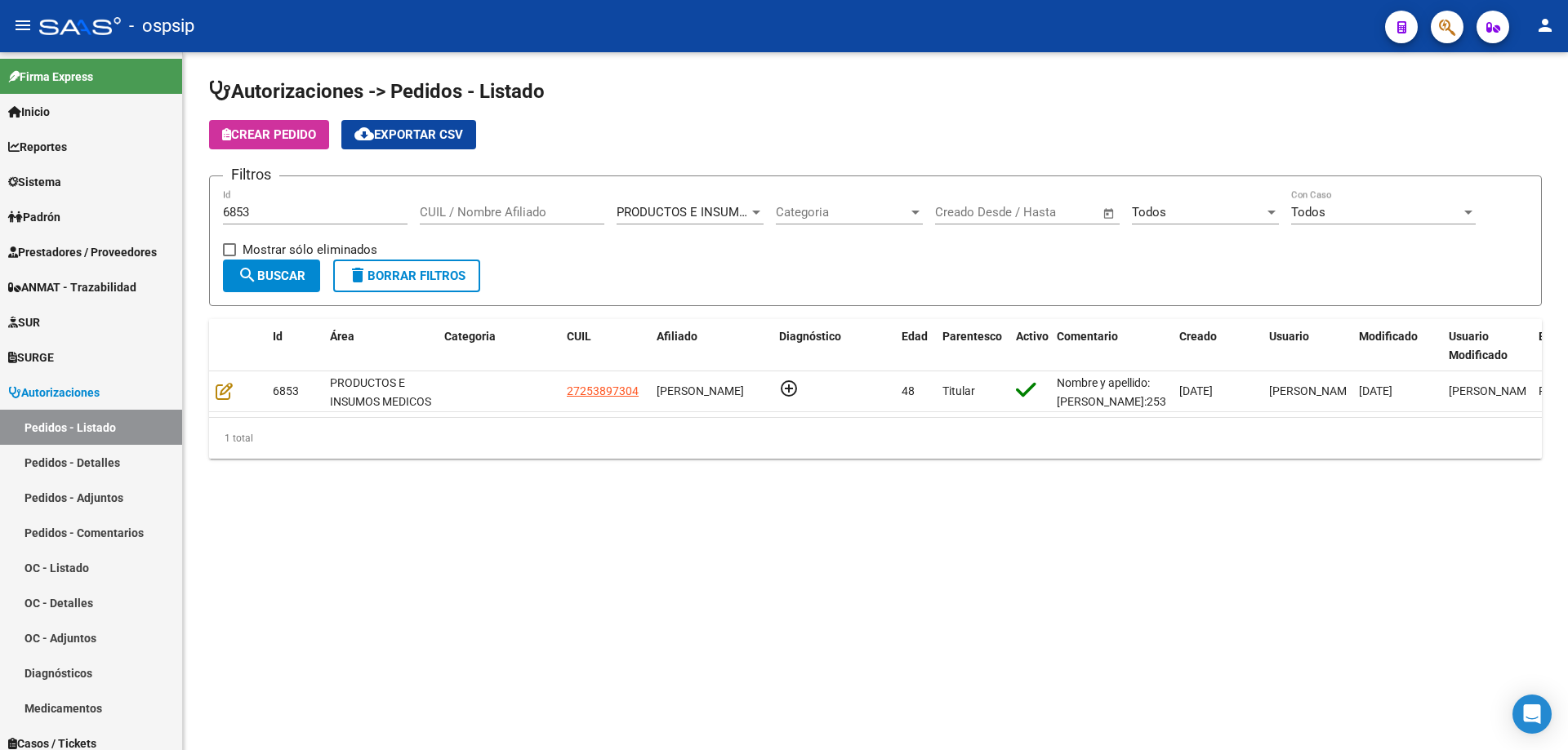
click at [261, 204] on div "6853 Id" at bounding box center [315, 207] width 185 height 35
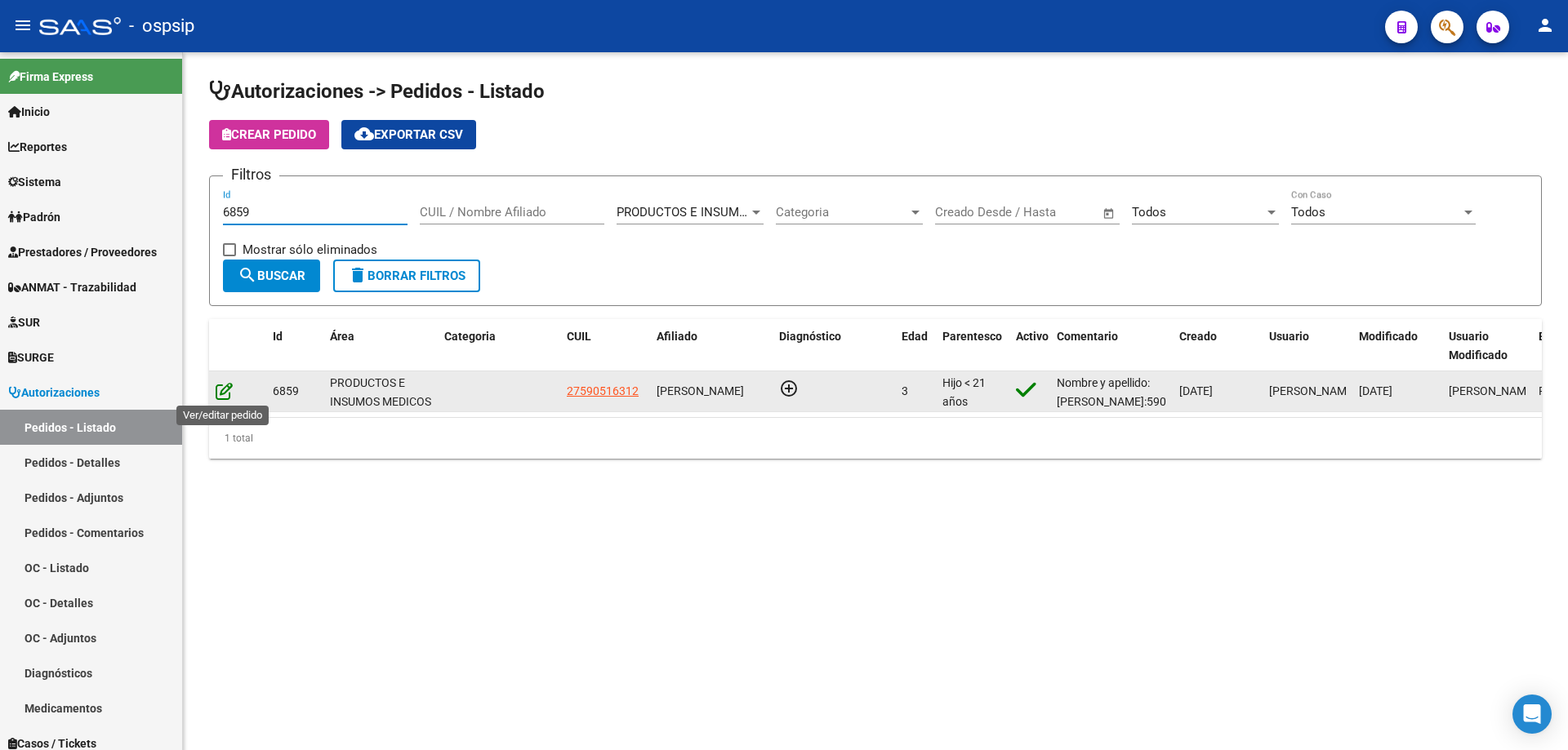
type input "6859"
click at [222, 391] on icon at bounding box center [224, 391] width 17 height 18
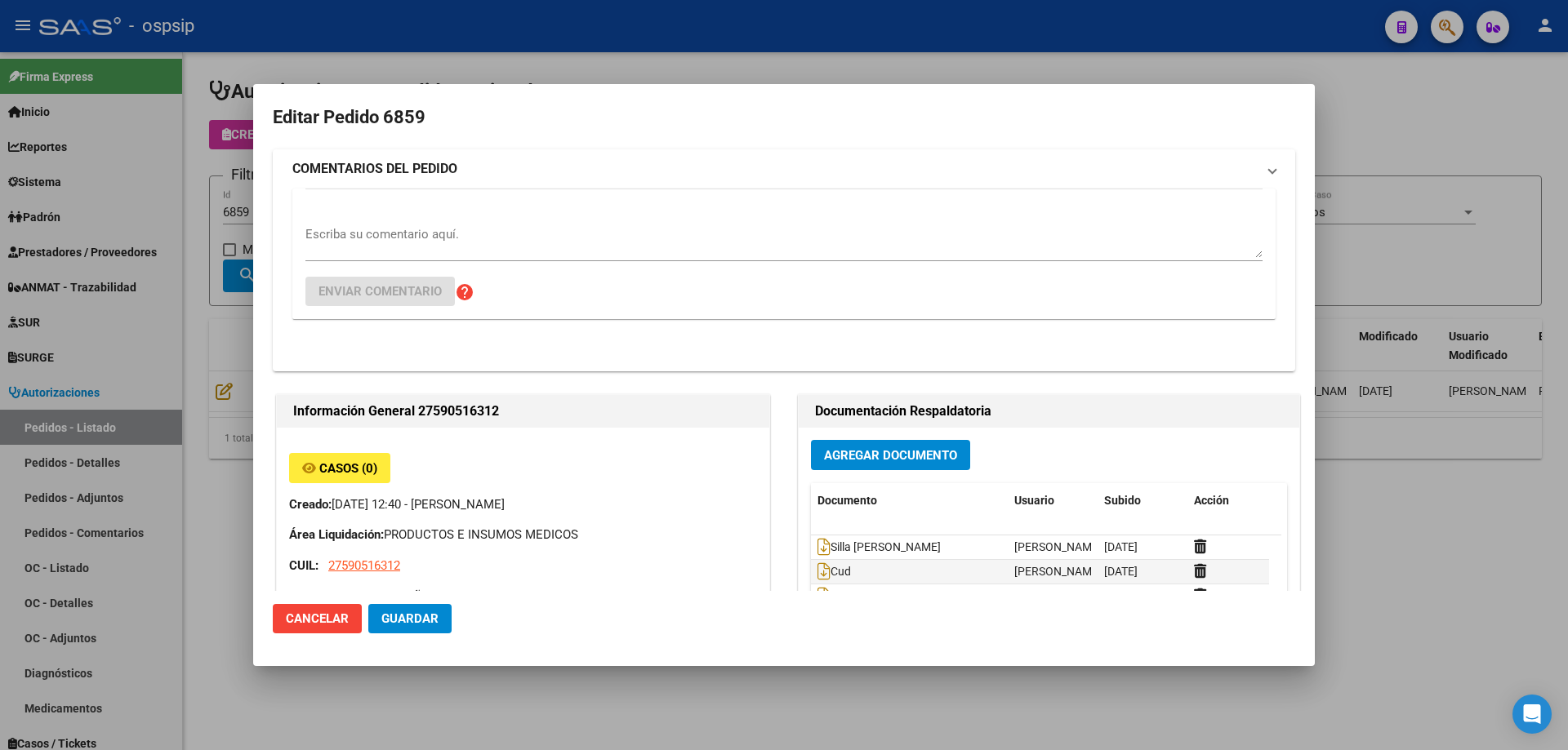
type input "[GEOGRAPHIC_DATA], TRUJUI, [PERSON_NAME] 6620"
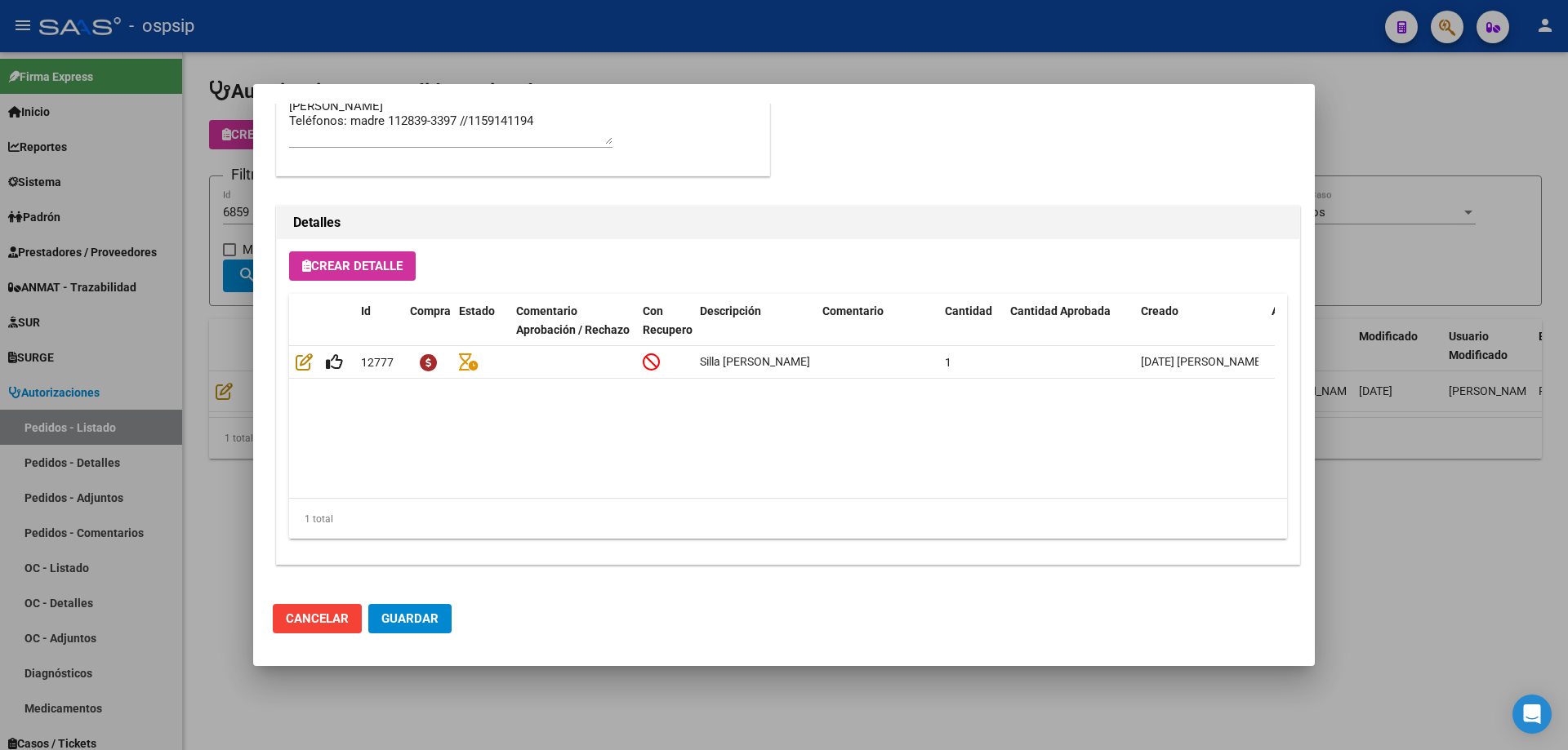
click at [200, 329] on div at bounding box center [784, 375] width 1568 height 750
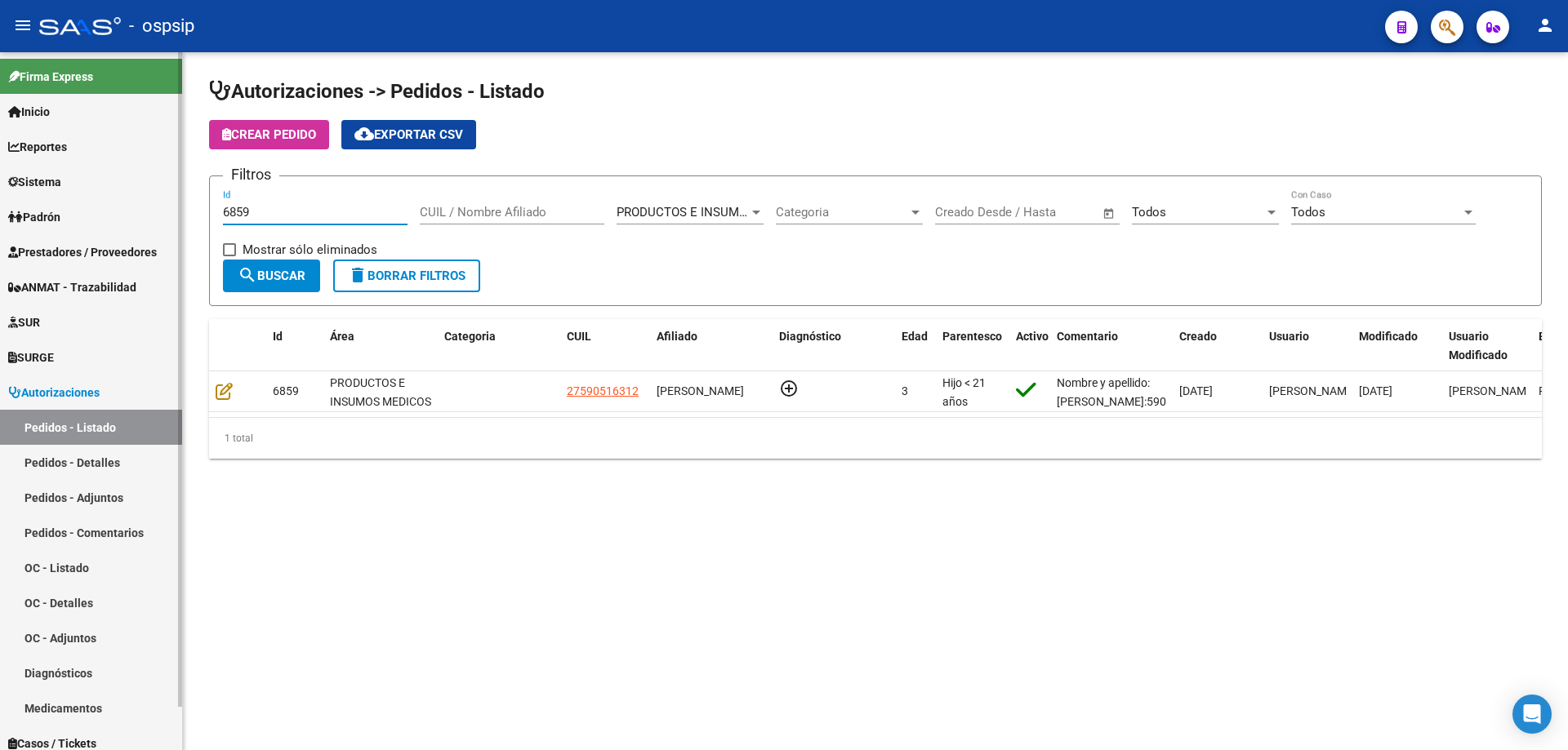
drag, startPoint x: 272, startPoint y: 214, endPoint x: 4, endPoint y: 191, distance: 269.0
click at [4, 191] on mat-sidenav-container "Firma Express Inicio Calendario SSS Instructivos Contacto OS Reportes Egresos D…" at bounding box center [784, 401] width 1568 height 698
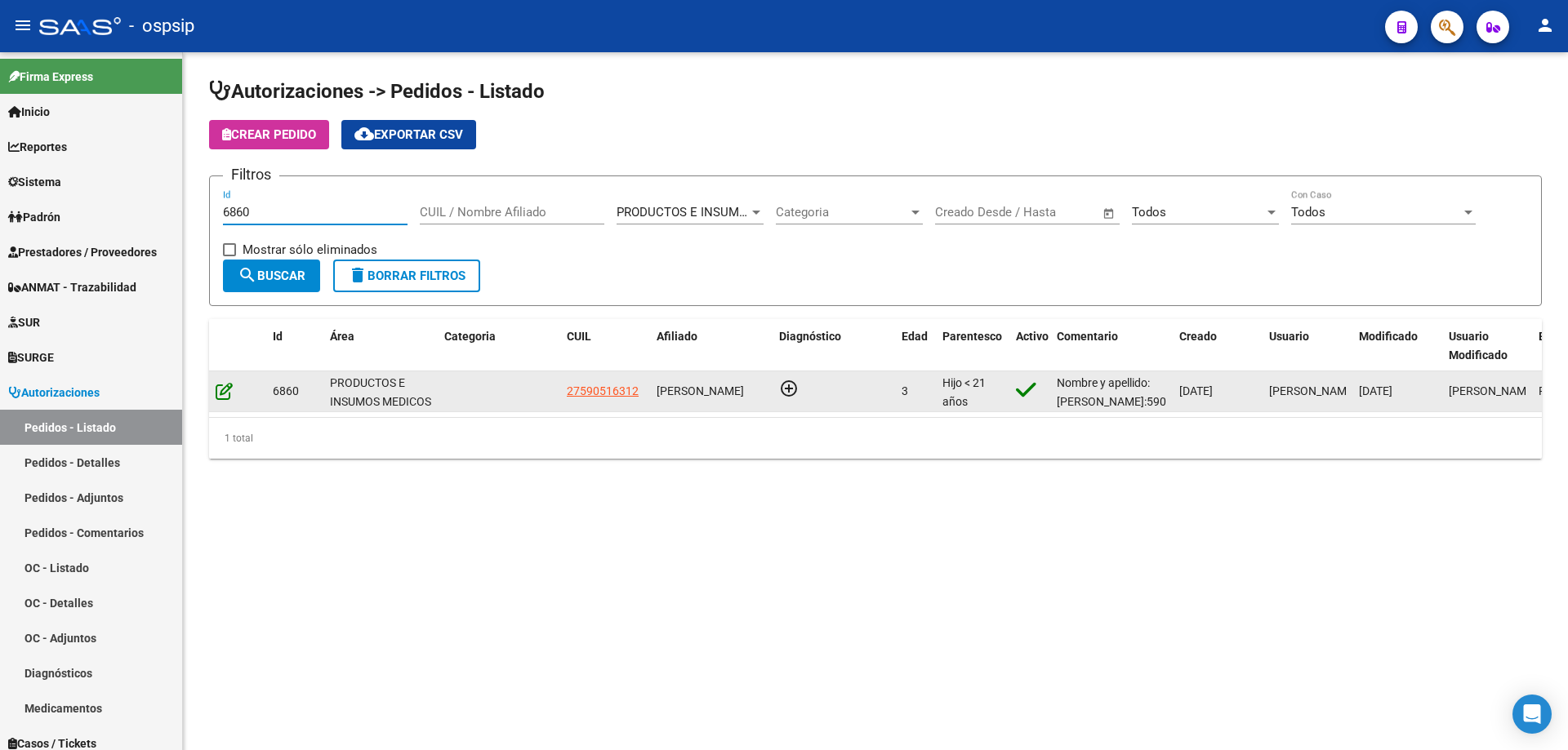
type input "6860"
click at [225, 391] on icon at bounding box center [224, 391] width 17 height 18
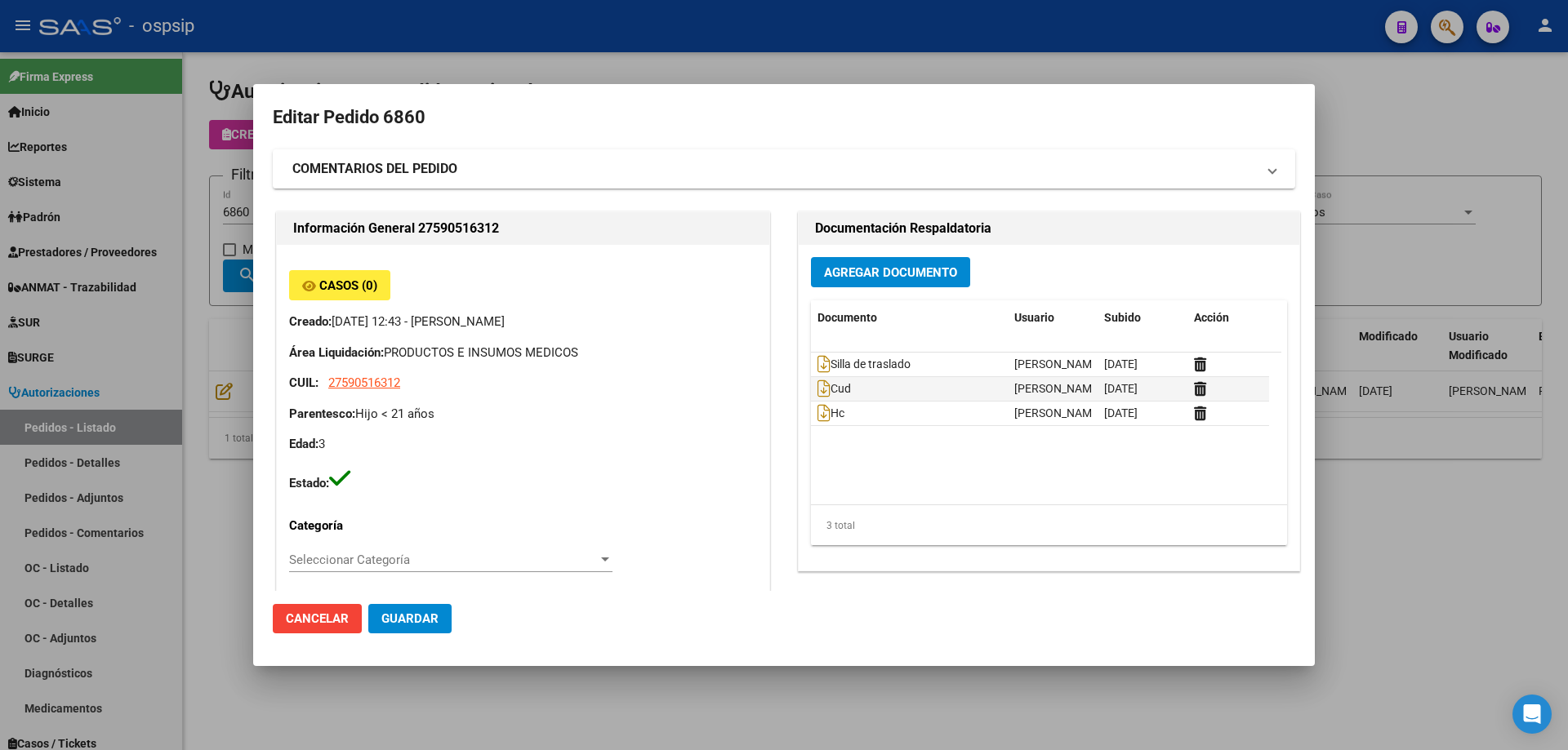
type input "[GEOGRAPHIC_DATA], TRUJUI, [PERSON_NAME] 6620"
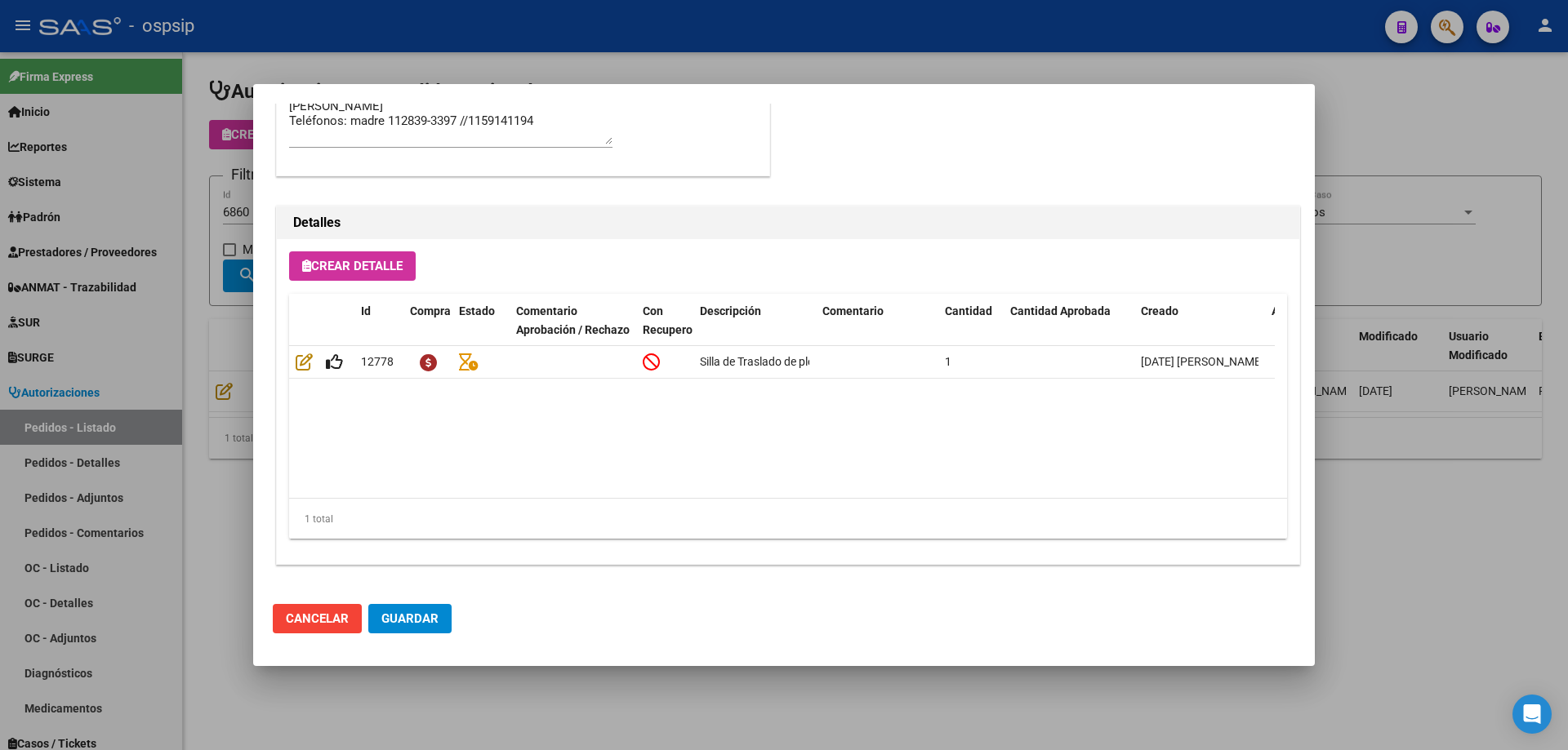
click at [197, 310] on div at bounding box center [784, 375] width 1568 height 750
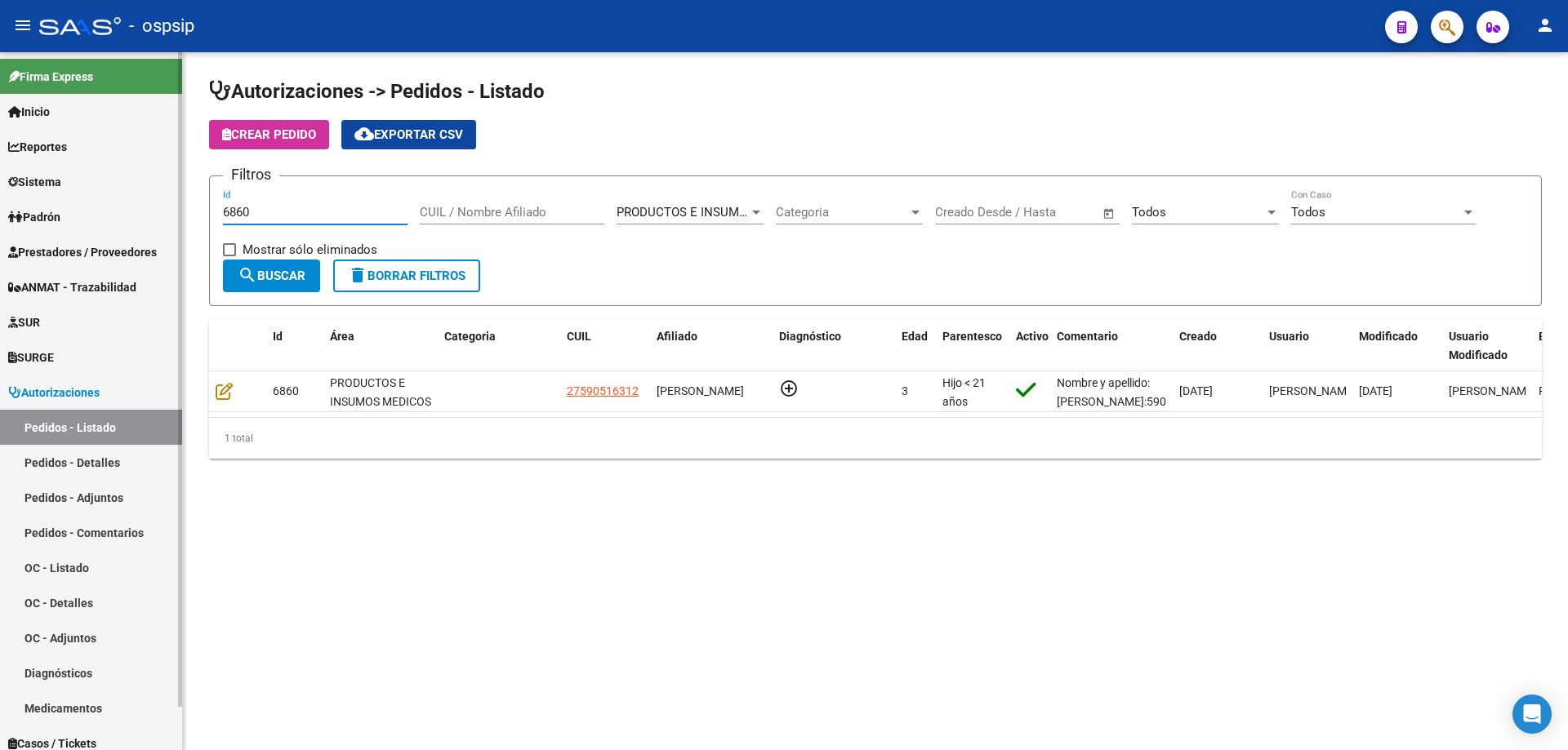
drag, startPoint x: 268, startPoint y: 213, endPoint x: 152, endPoint y: 213, distance: 116.0
click at [152, 213] on mat-sidenav-container "Firma Express Inicio Calendario SSS Instructivos Contacto OS Reportes Egresos D…" at bounding box center [784, 401] width 1568 height 698
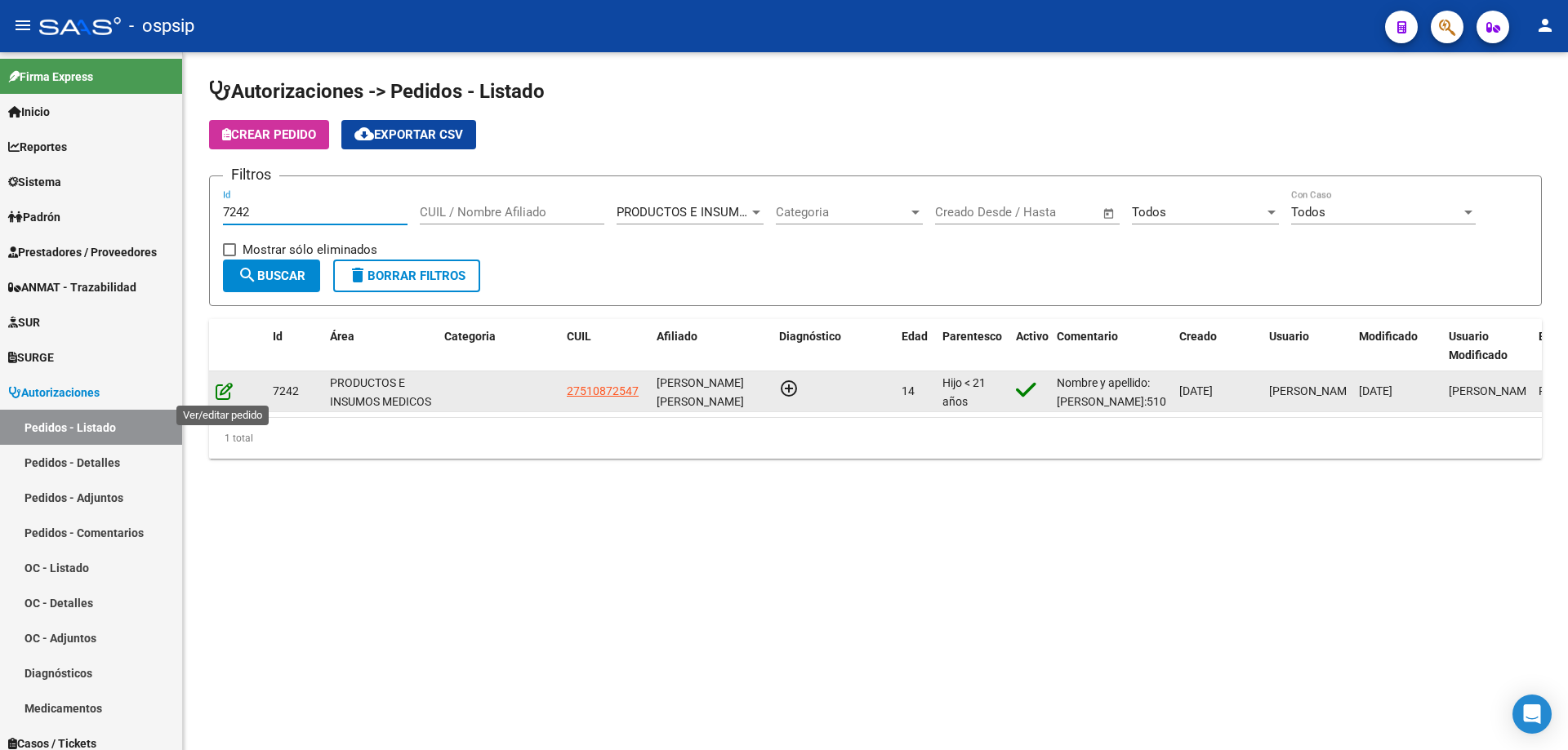
type input "7242"
click at [219, 391] on icon at bounding box center [224, 391] width 17 height 18
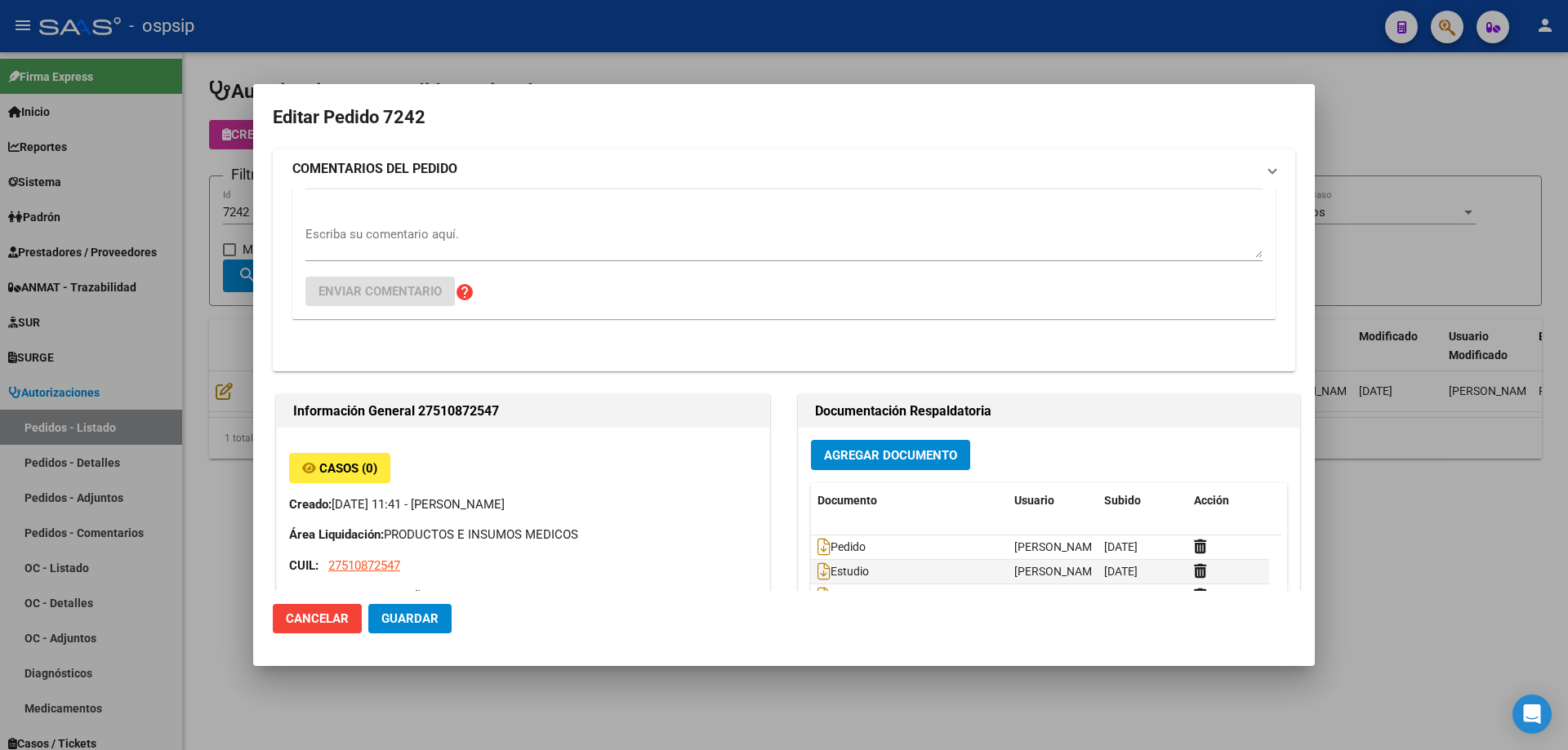
type input "[PERSON_NAME]"
type input "[GEOGRAPHIC_DATA], [GEOGRAPHIC_DATA], MZA 29 LOTE 3 BÊ SIG 0"
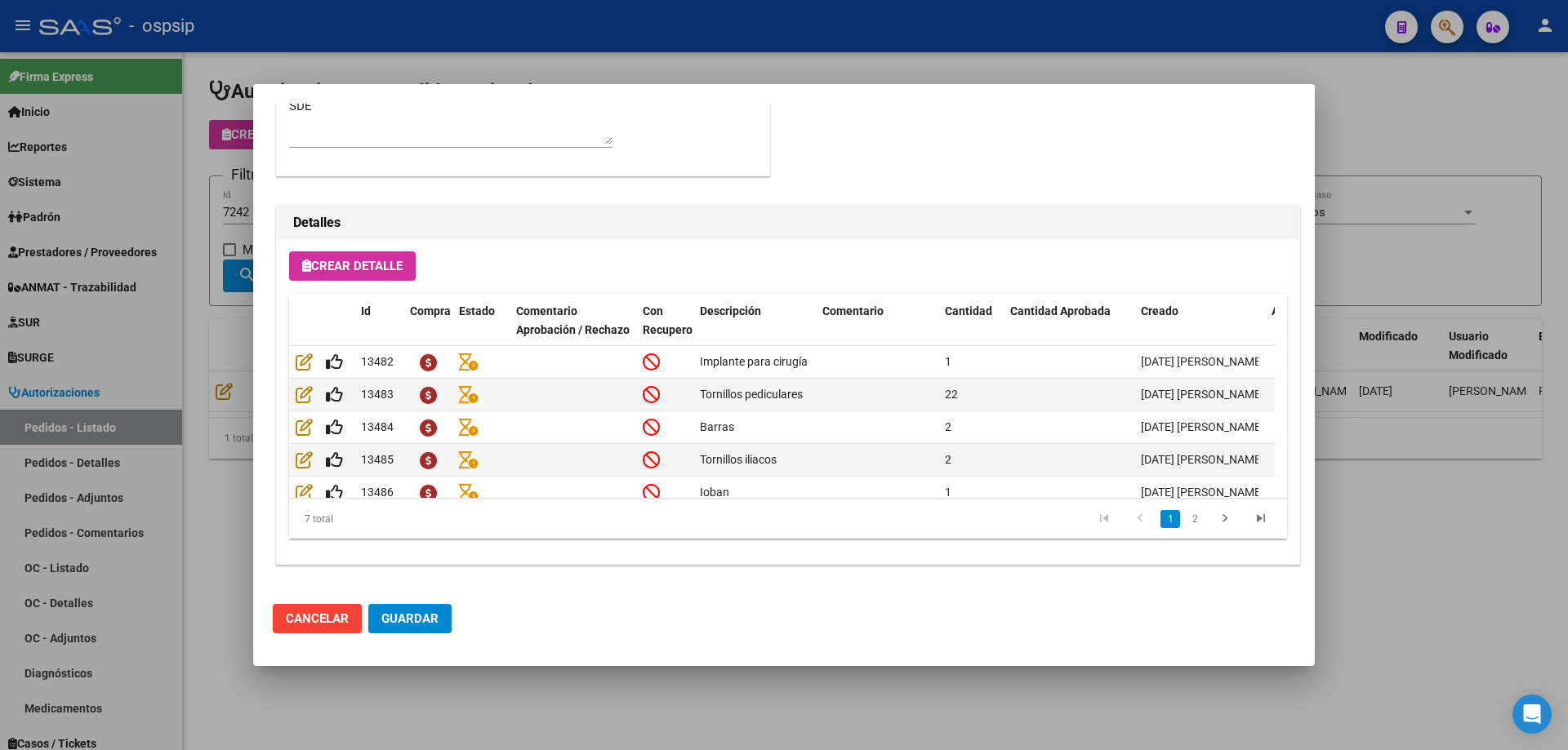
click at [199, 361] on div at bounding box center [784, 375] width 1568 height 750
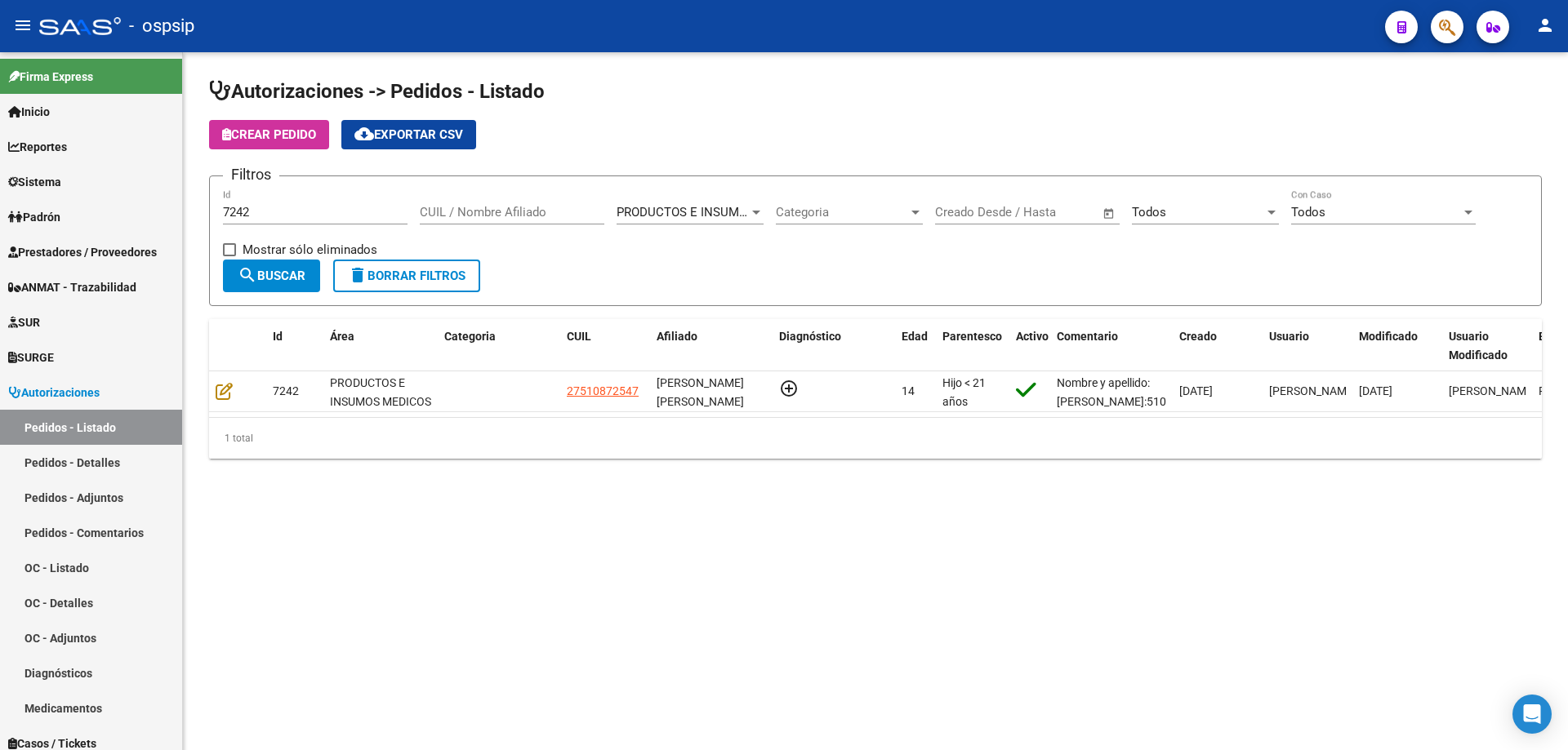
drag, startPoint x: 283, startPoint y: 220, endPoint x: 256, endPoint y: 213, distance: 27.9
click at [256, 213] on div "7242 Id" at bounding box center [315, 207] width 185 height 35
drag, startPoint x: 258, startPoint y: 208, endPoint x: 149, endPoint y: 202, distance: 109.2
click at [149, 202] on mat-sidenav-container "Firma Express Inicio Calendario SSS Instructivos Contacto OS Reportes Egresos D…" at bounding box center [784, 401] width 1568 height 698
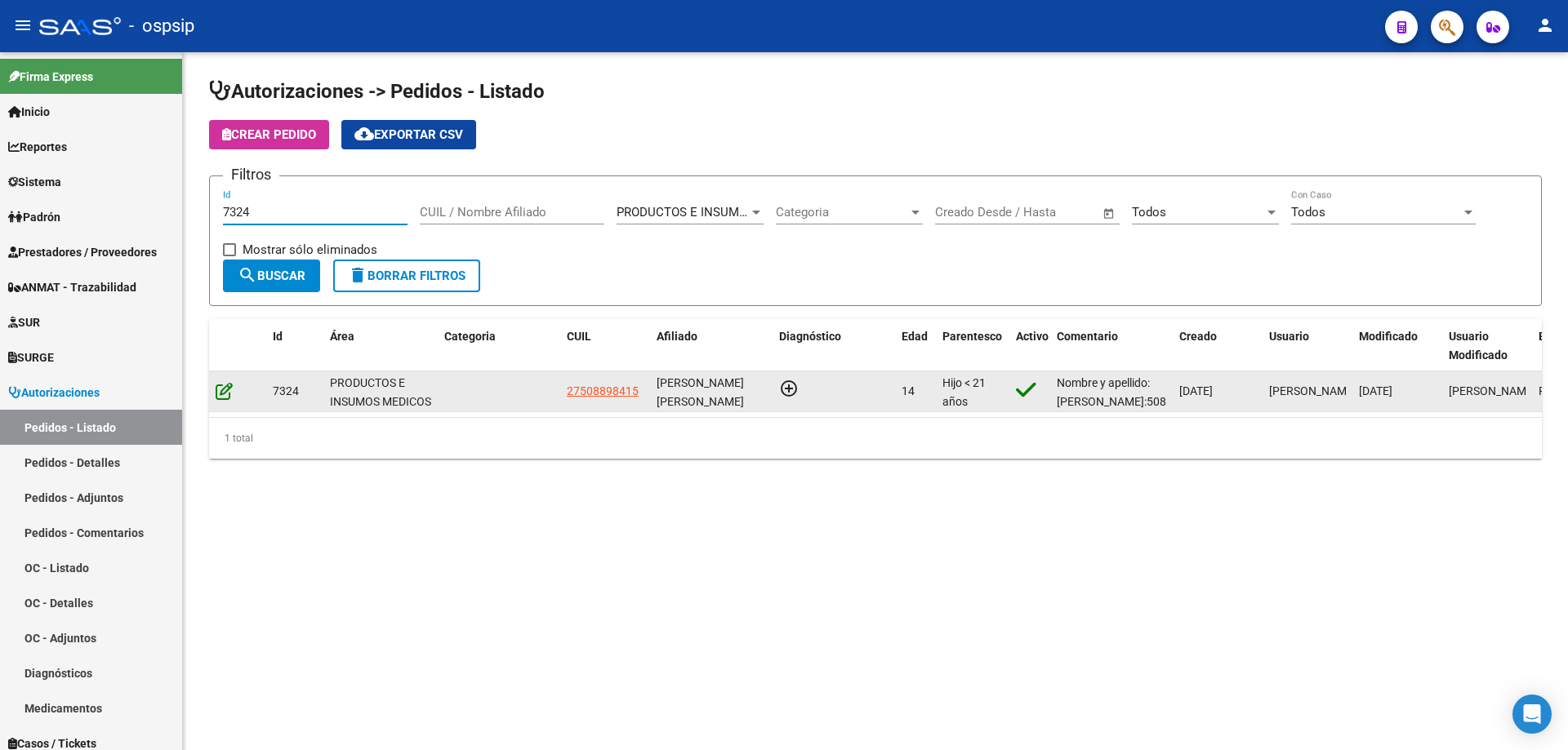
type input "7324"
click at [222, 392] on icon at bounding box center [224, 391] width 17 height 18
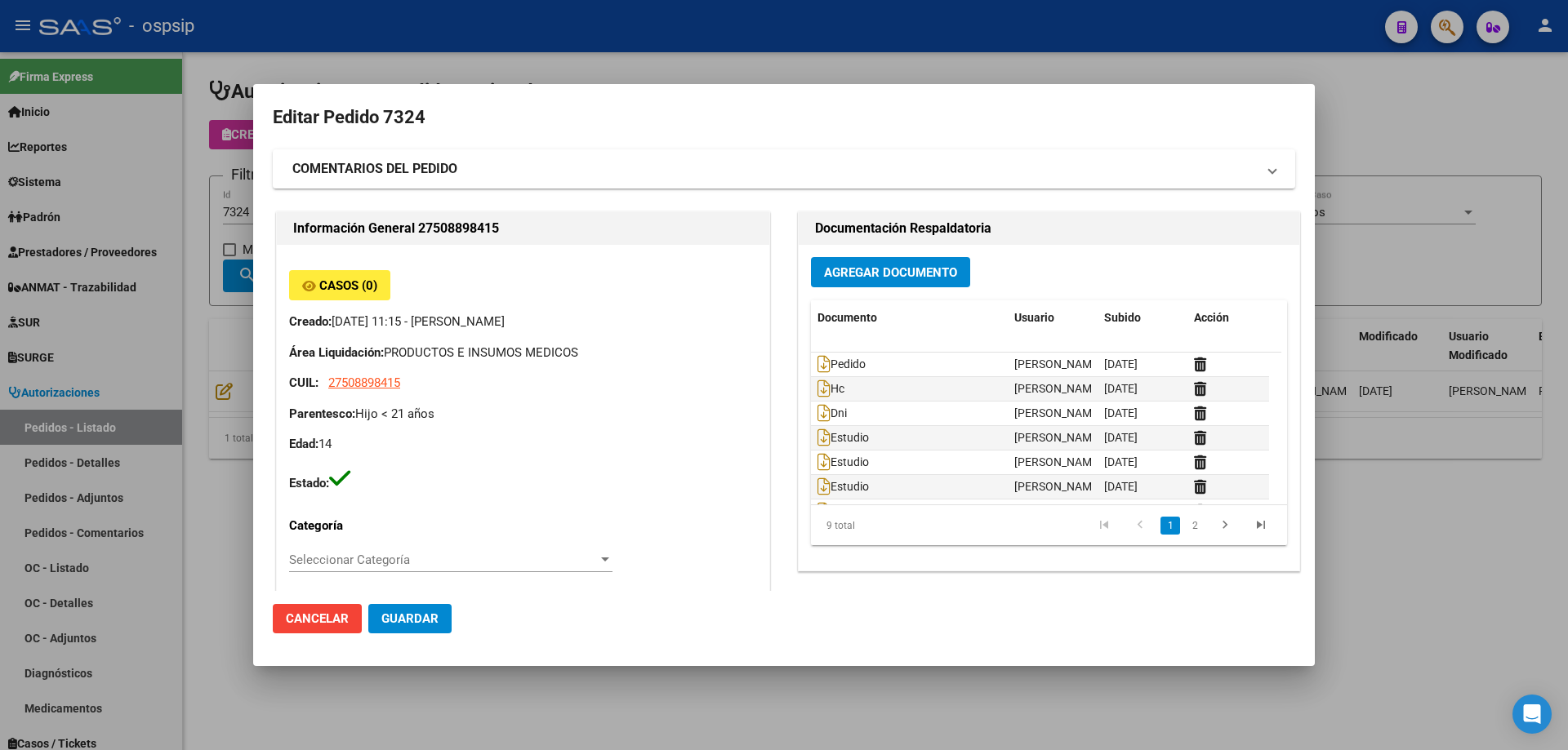
type input "[PERSON_NAME] [PERSON_NAME]"
type input "[GEOGRAPHIC_DATA], [GEOGRAPHIC_DATA], [GEOGRAPHIC_DATA] 3455"
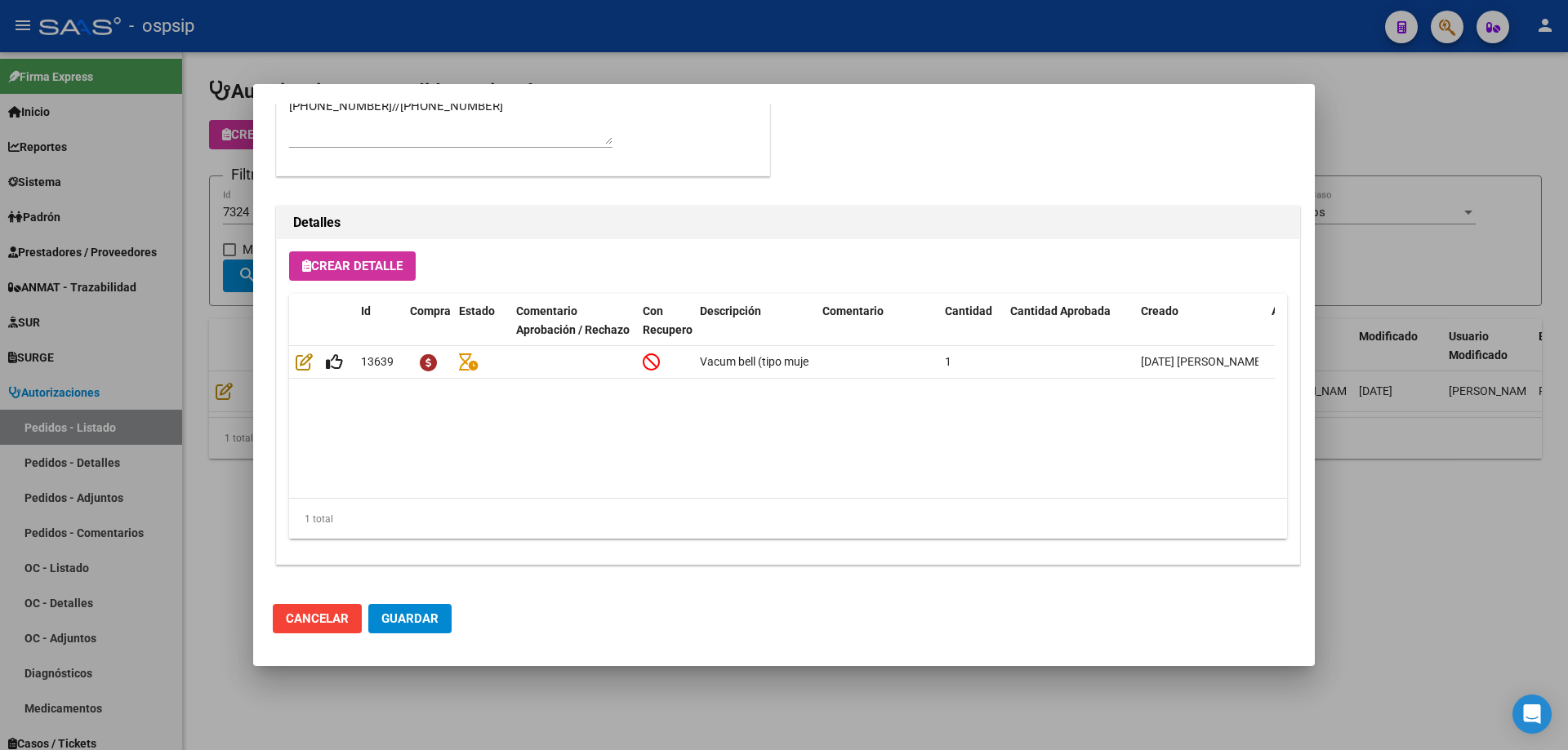
drag, startPoint x: 111, startPoint y: 373, endPoint x: 235, endPoint y: 320, distance: 134.9
click at [122, 370] on div at bounding box center [784, 375] width 1568 height 750
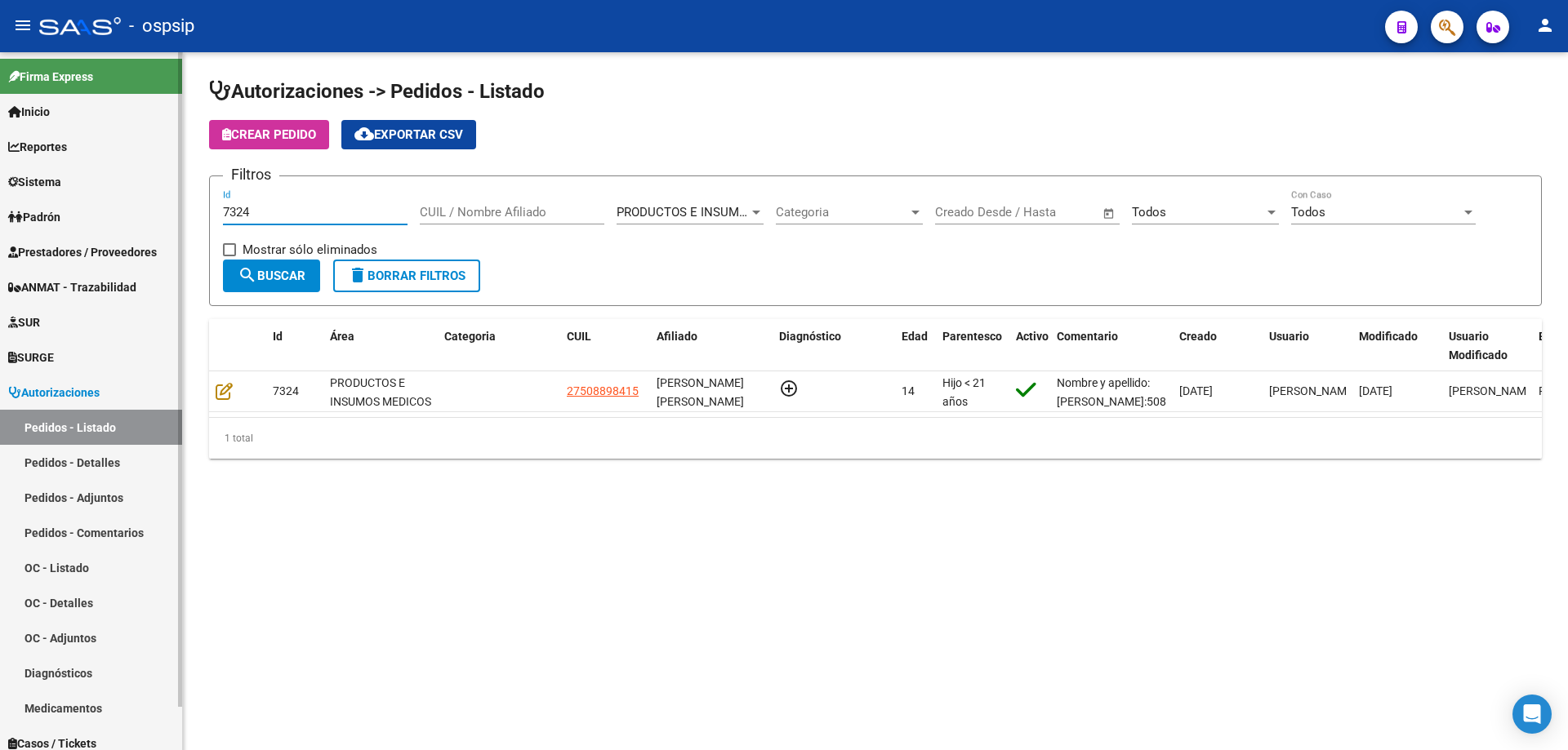
drag, startPoint x: 287, startPoint y: 212, endPoint x: 67, endPoint y: 192, distance: 220.9
click at [68, 192] on mat-sidenav-container "Firma Express Inicio Calendario SSS Instructivos Contacto OS Reportes Egresos D…" at bounding box center [784, 401] width 1568 height 698
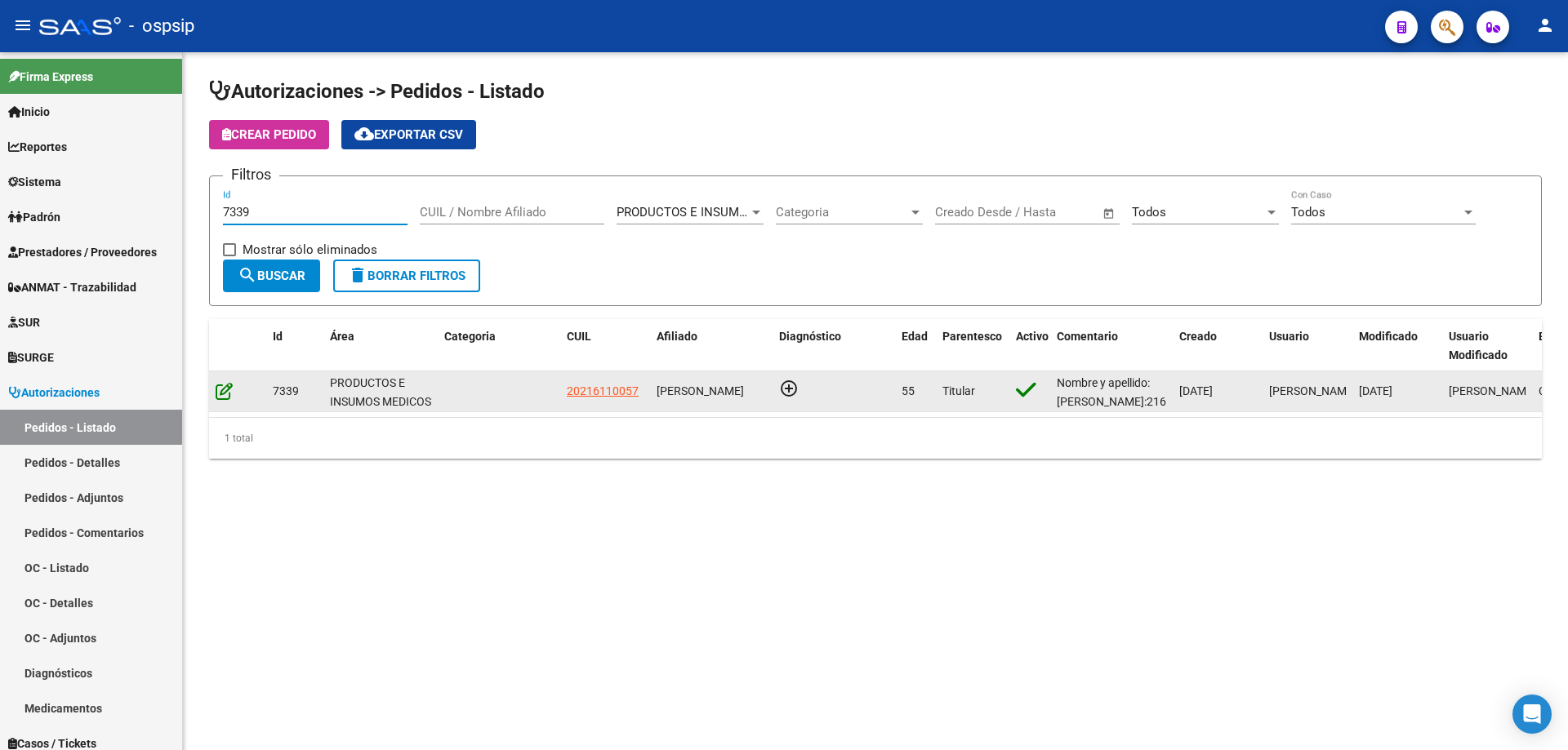
type input "7339"
click at [225, 394] on icon at bounding box center [224, 391] width 17 height 18
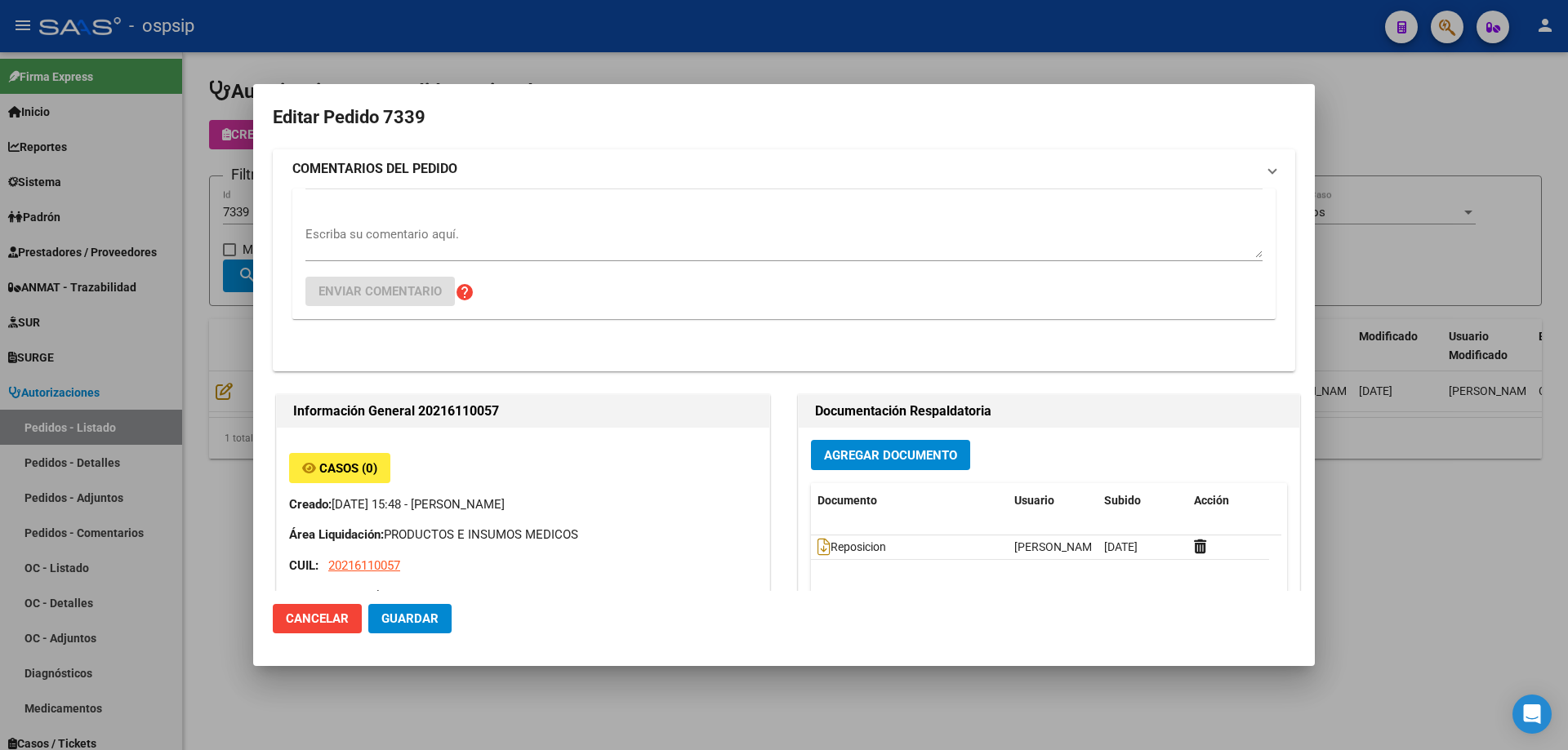
type input "Neuquen, NEUQUEN, MZA 7 CASA 12"
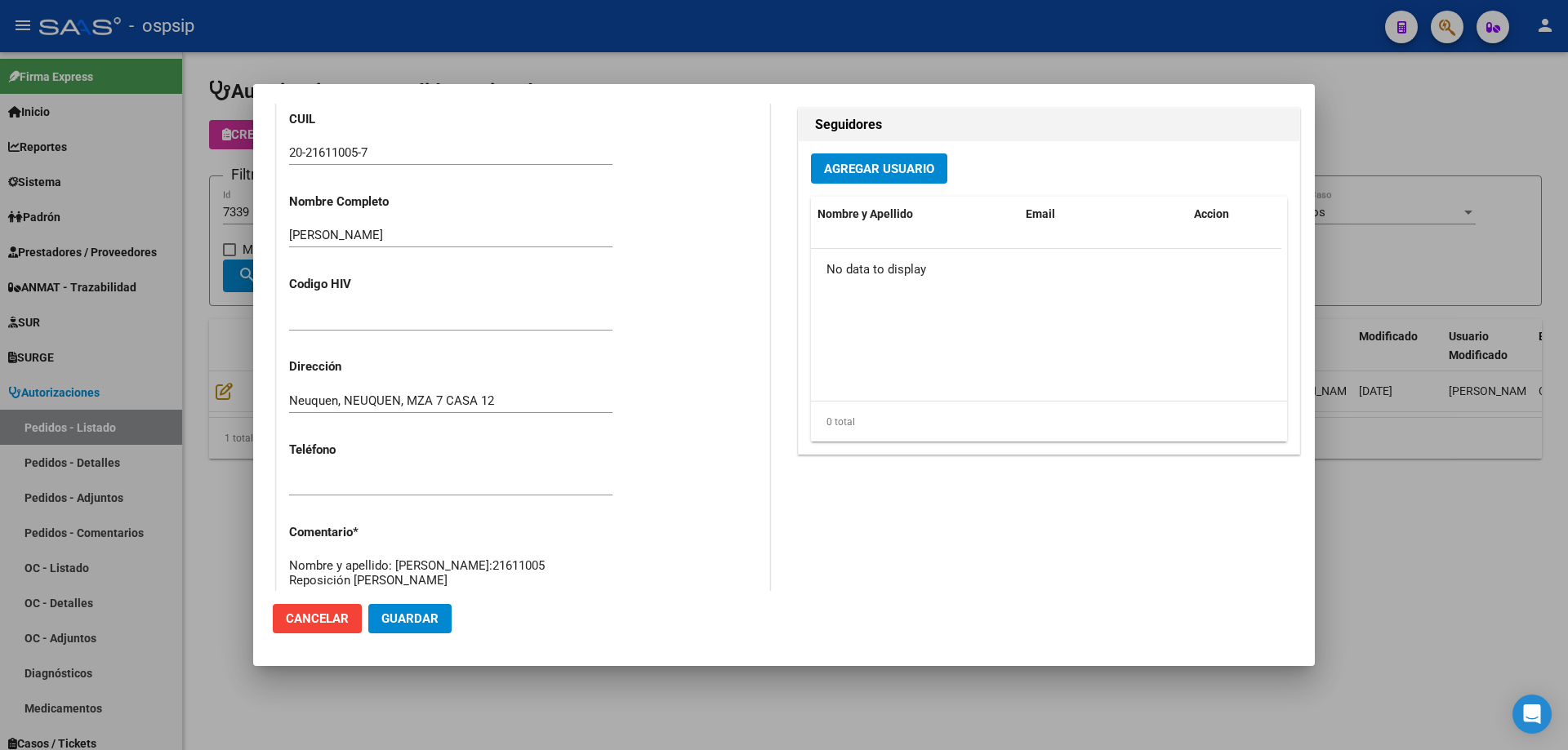
scroll to position [898, 0]
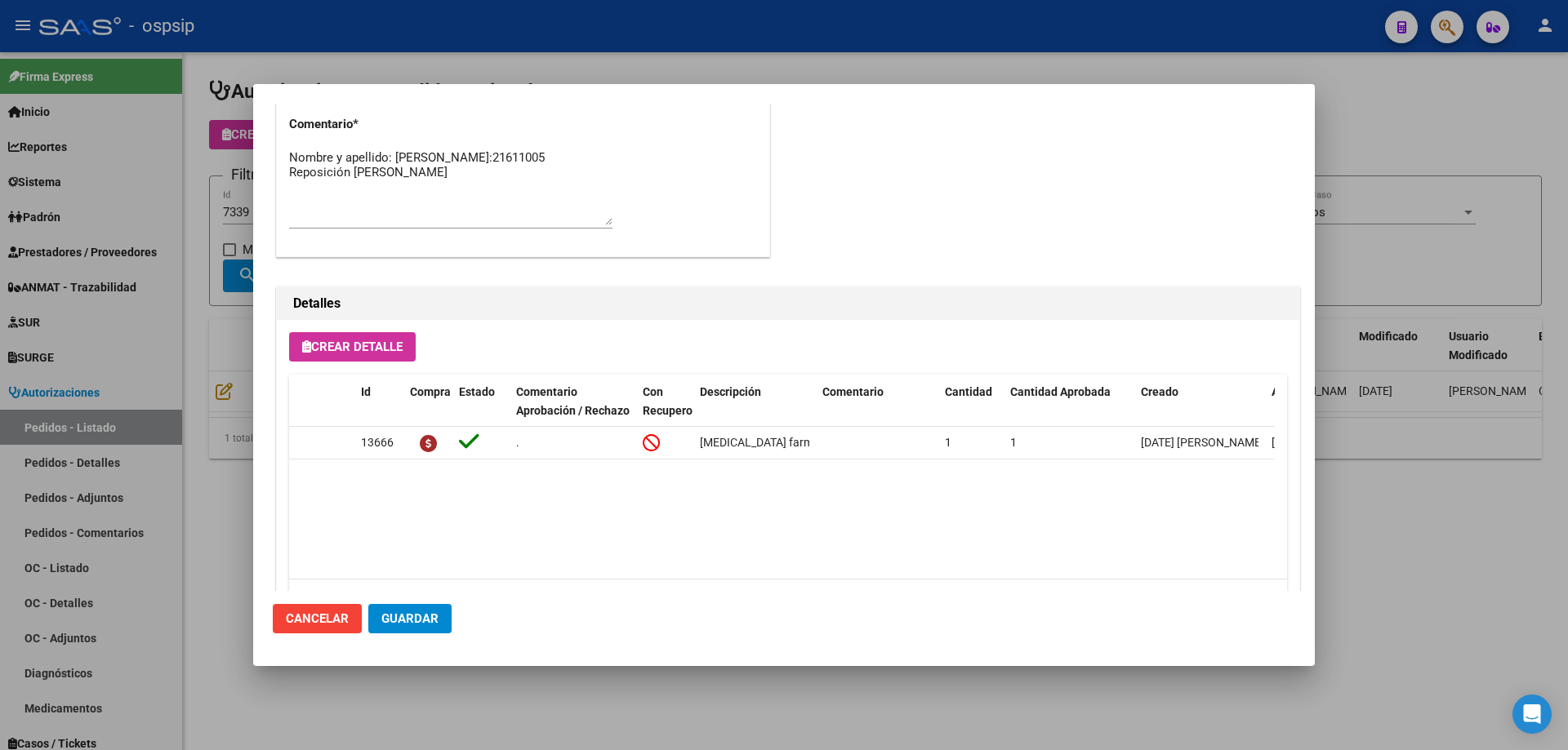
drag, startPoint x: 199, startPoint y: 243, endPoint x: 265, endPoint y: 195, distance: 81.6
click at [204, 240] on div at bounding box center [784, 375] width 1568 height 750
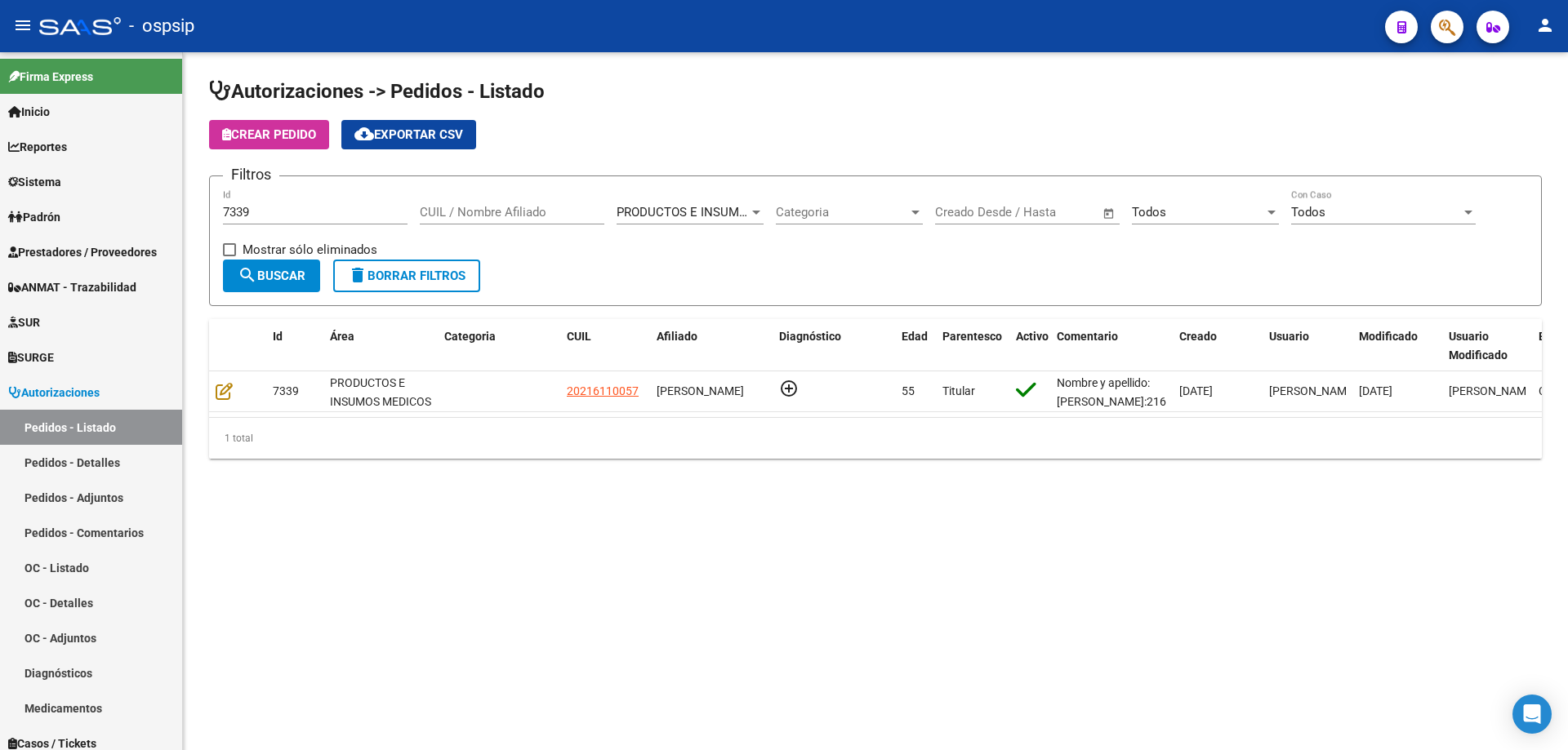
click at [271, 212] on input "7339" at bounding box center [315, 212] width 185 height 14
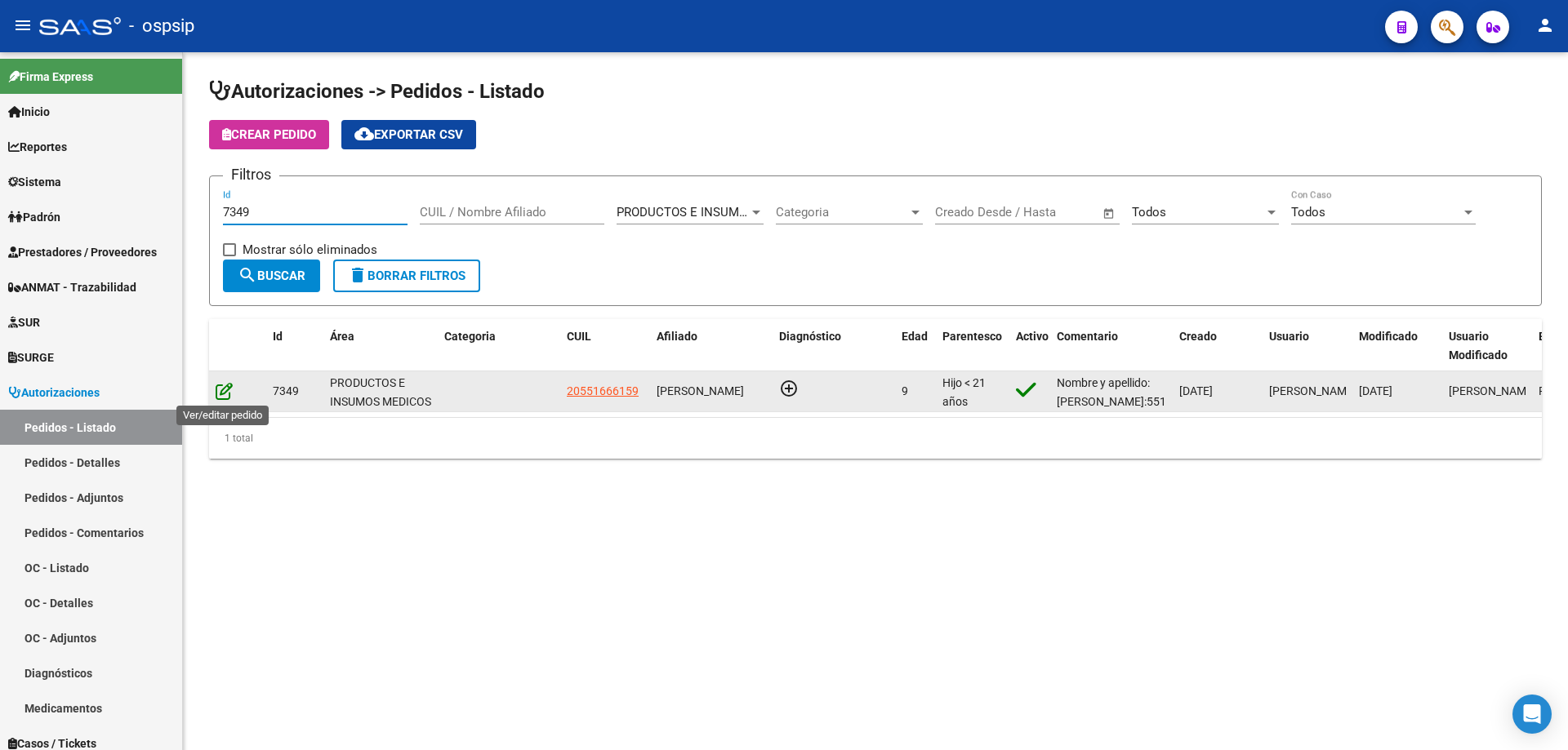
type input "7349"
click at [221, 391] on icon at bounding box center [224, 391] width 17 height 18
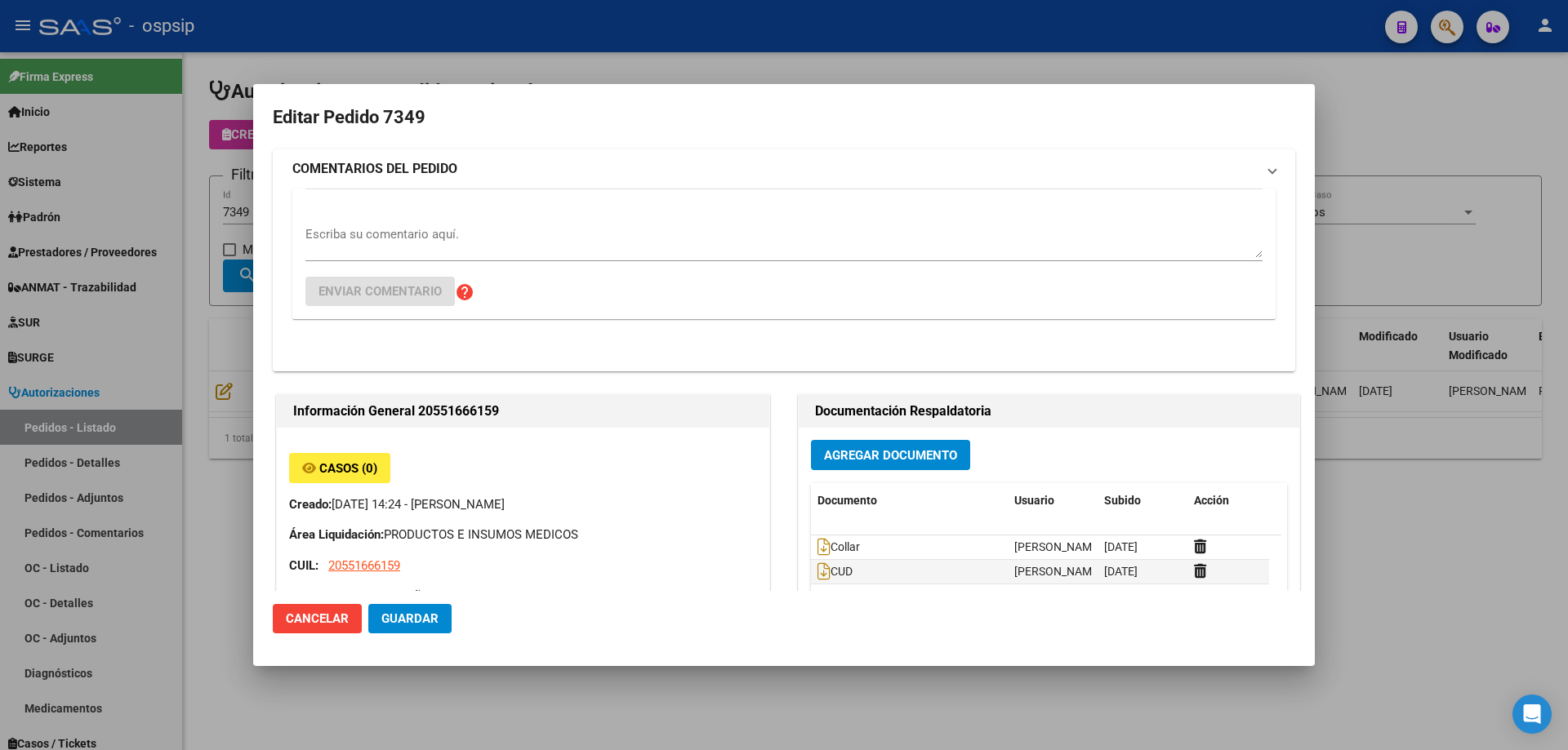
type input "Capital Federal, CABA, AV [PERSON_NAME] DE LA C 5100, Piso: 2, Departamento: 502"
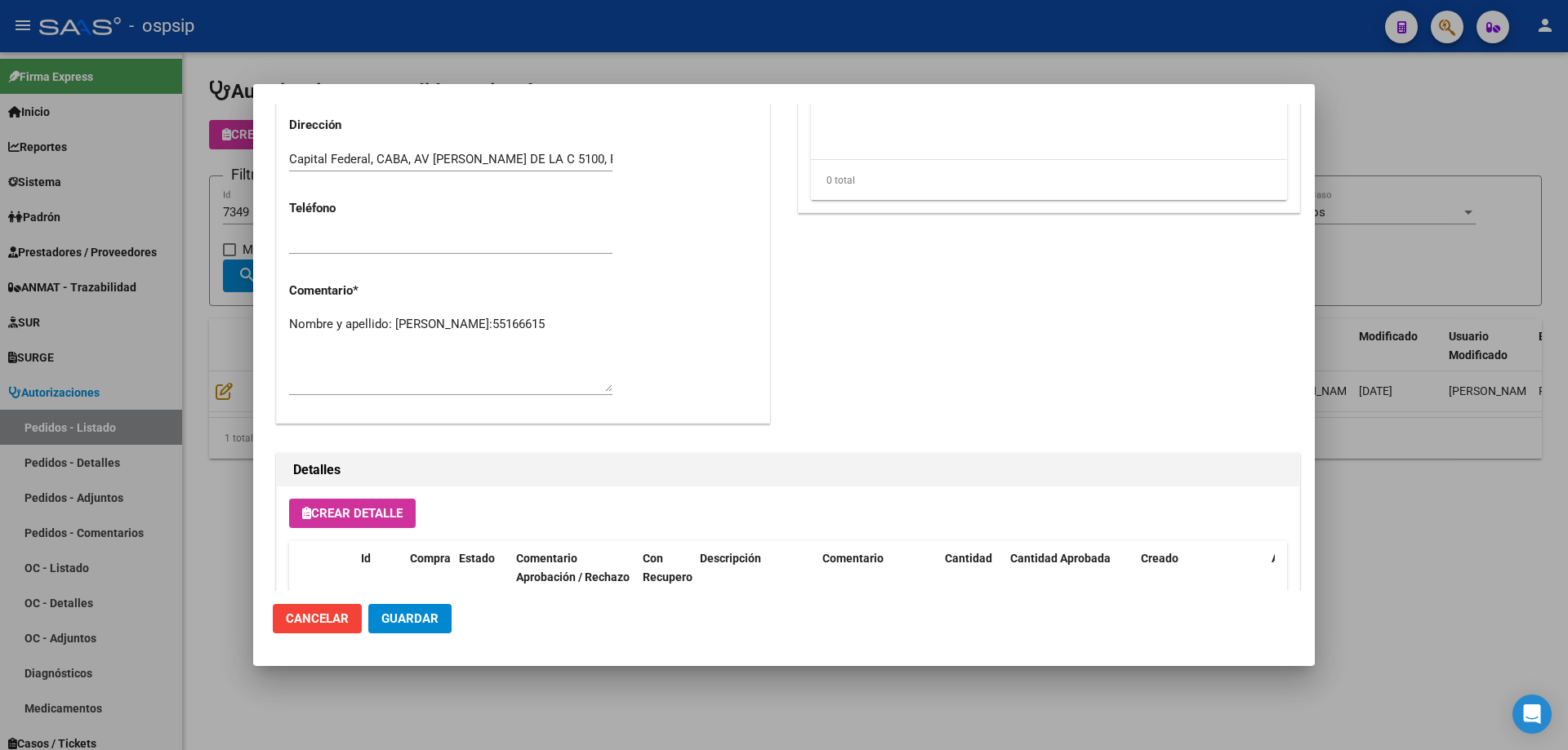
scroll to position [979, 0]
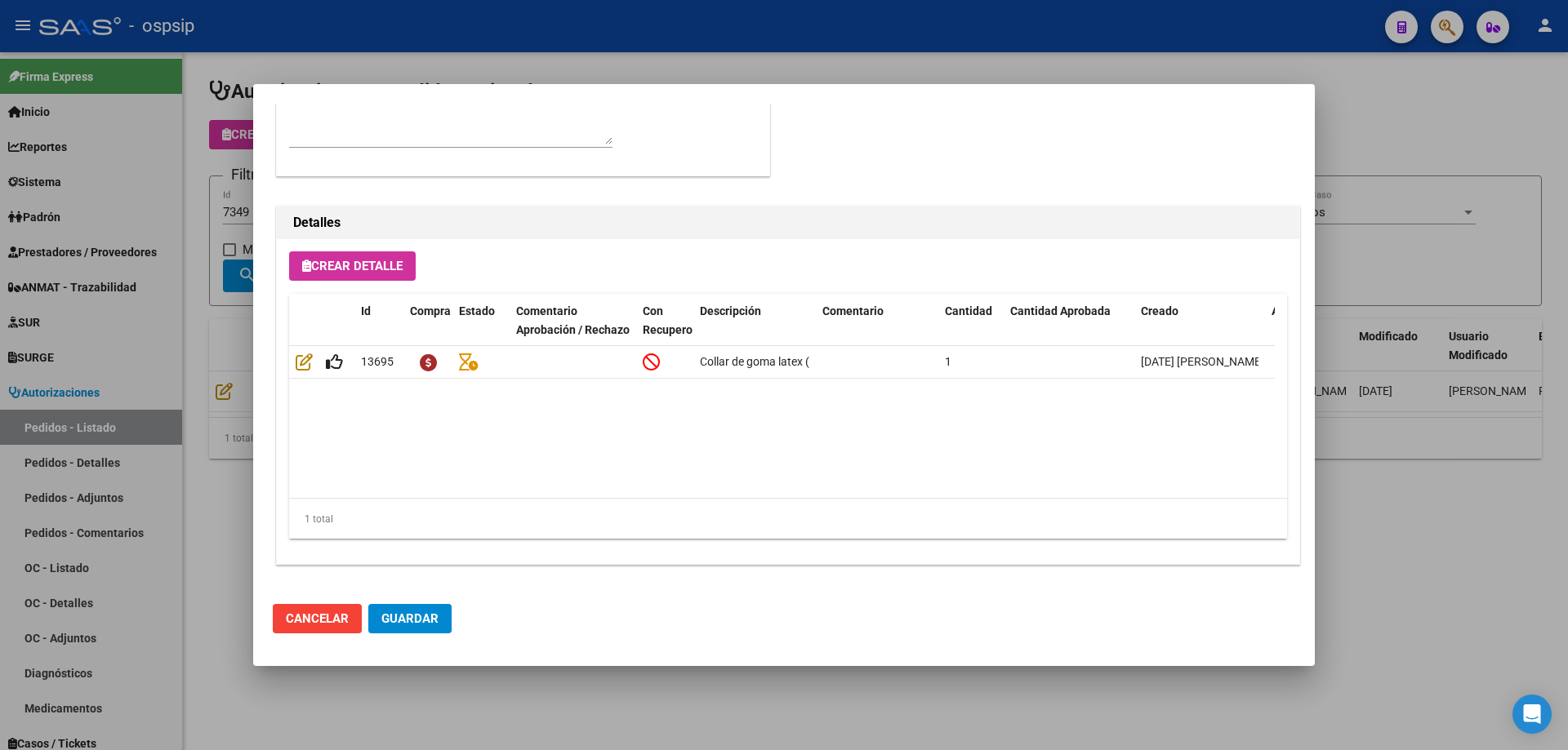
click at [186, 401] on div at bounding box center [784, 375] width 1568 height 750
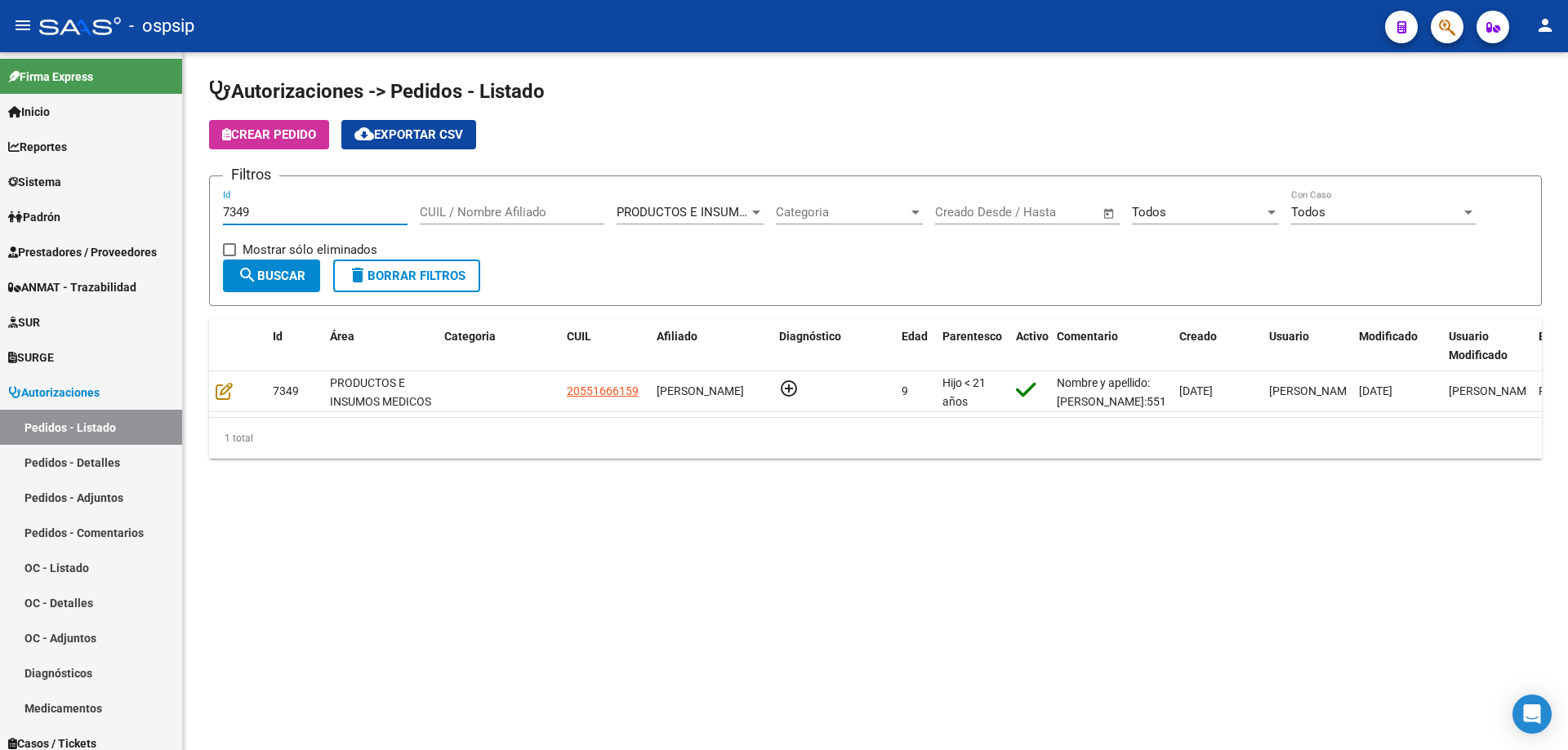
click at [300, 212] on input "7349" at bounding box center [315, 212] width 185 height 14
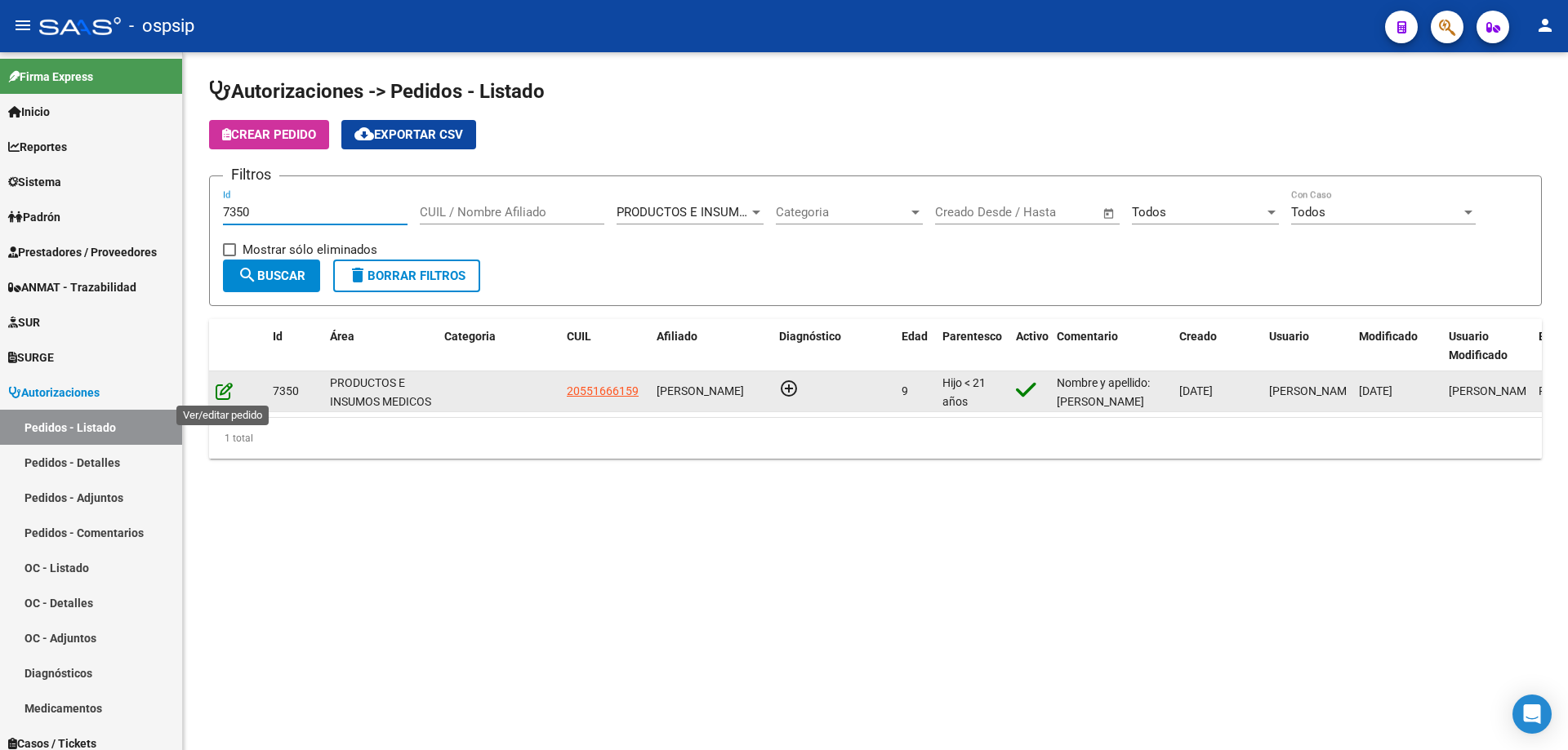
type input "7350"
click at [222, 391] on icon at bounding box center [224, 391] width 17 height 18
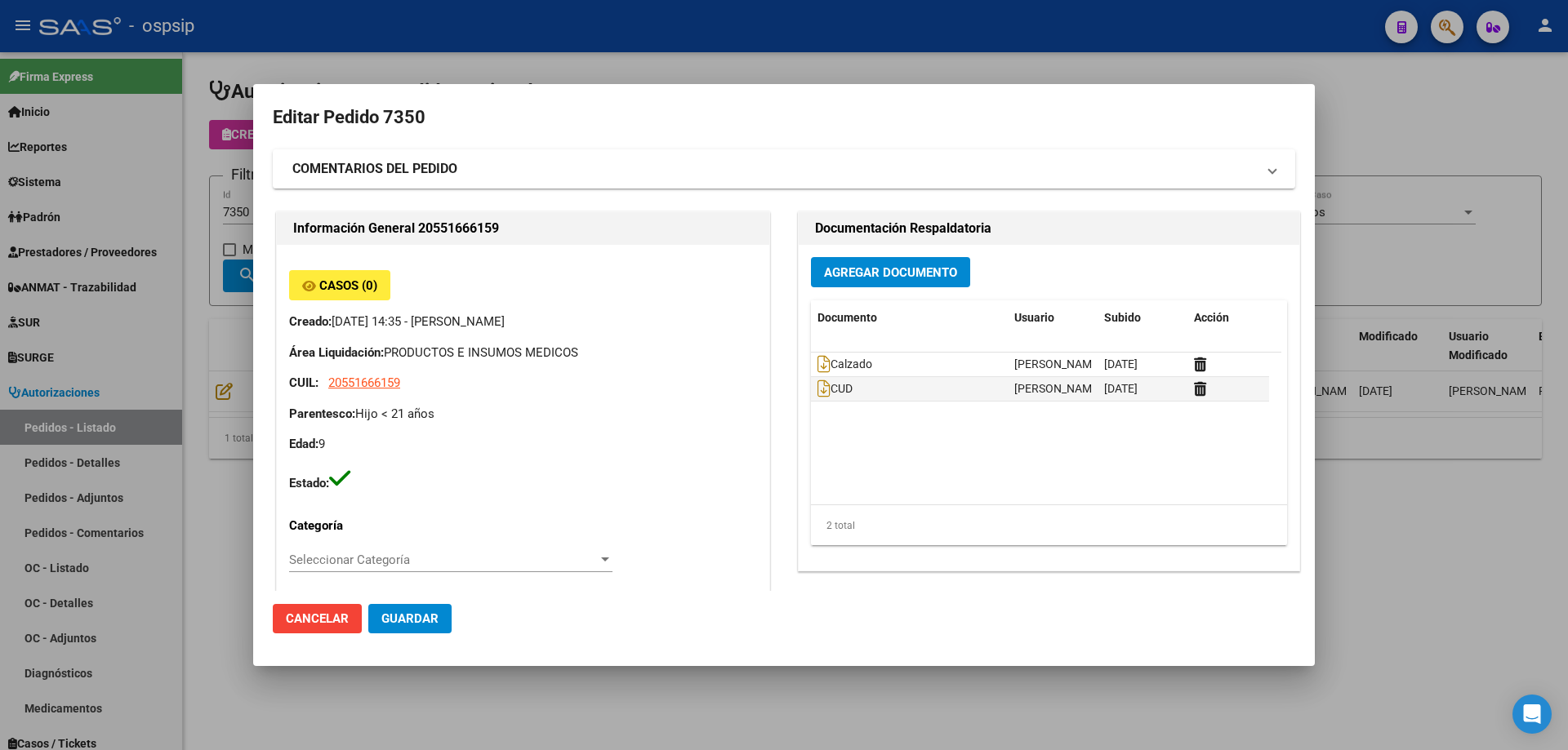
type input "Capital Federal, CABA, AV [PERSON_NAME] DE LA C 5100, Piso: 2, Departamento: 502"
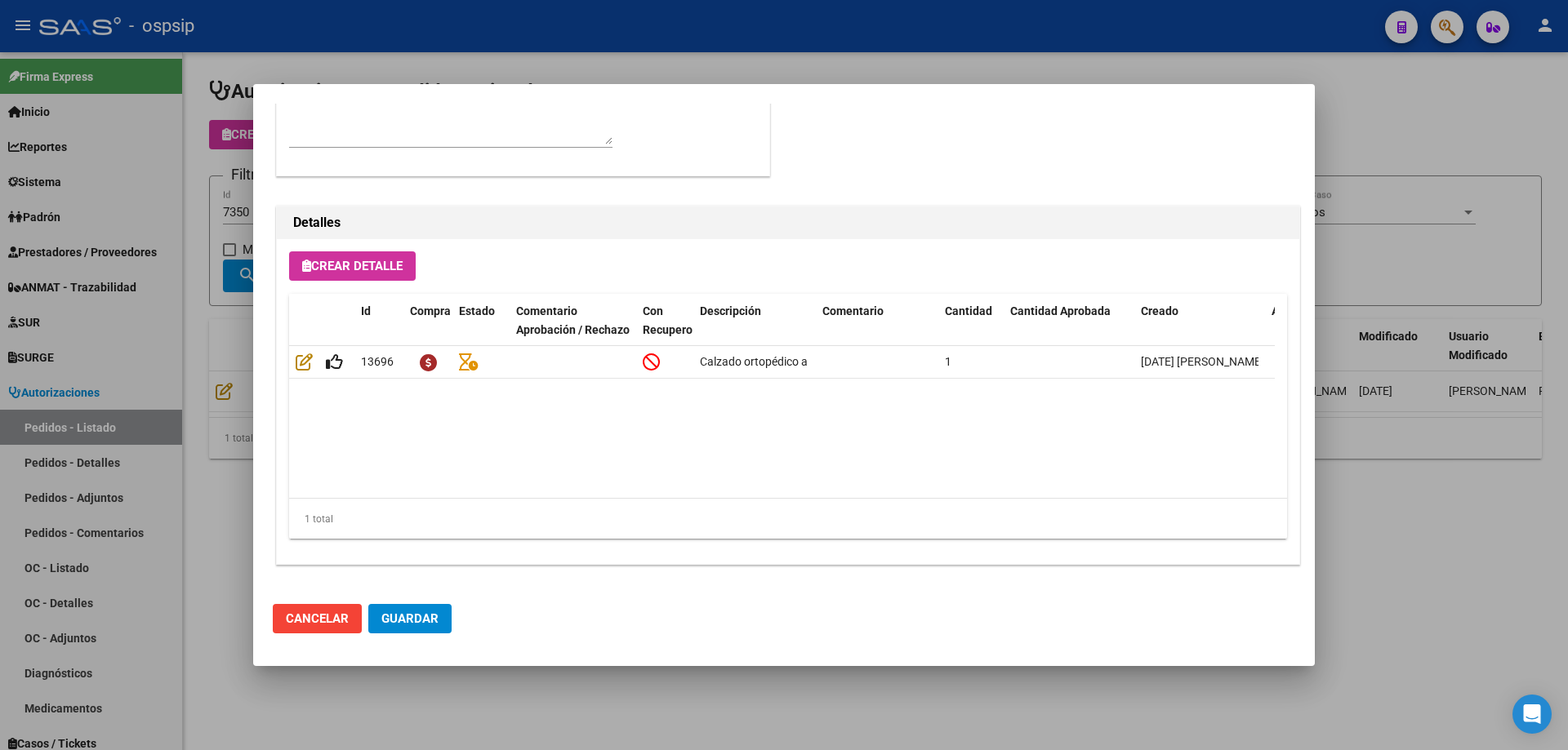
click at [170, 394] on div at bounding box center [784, 375] width 1568 height 750
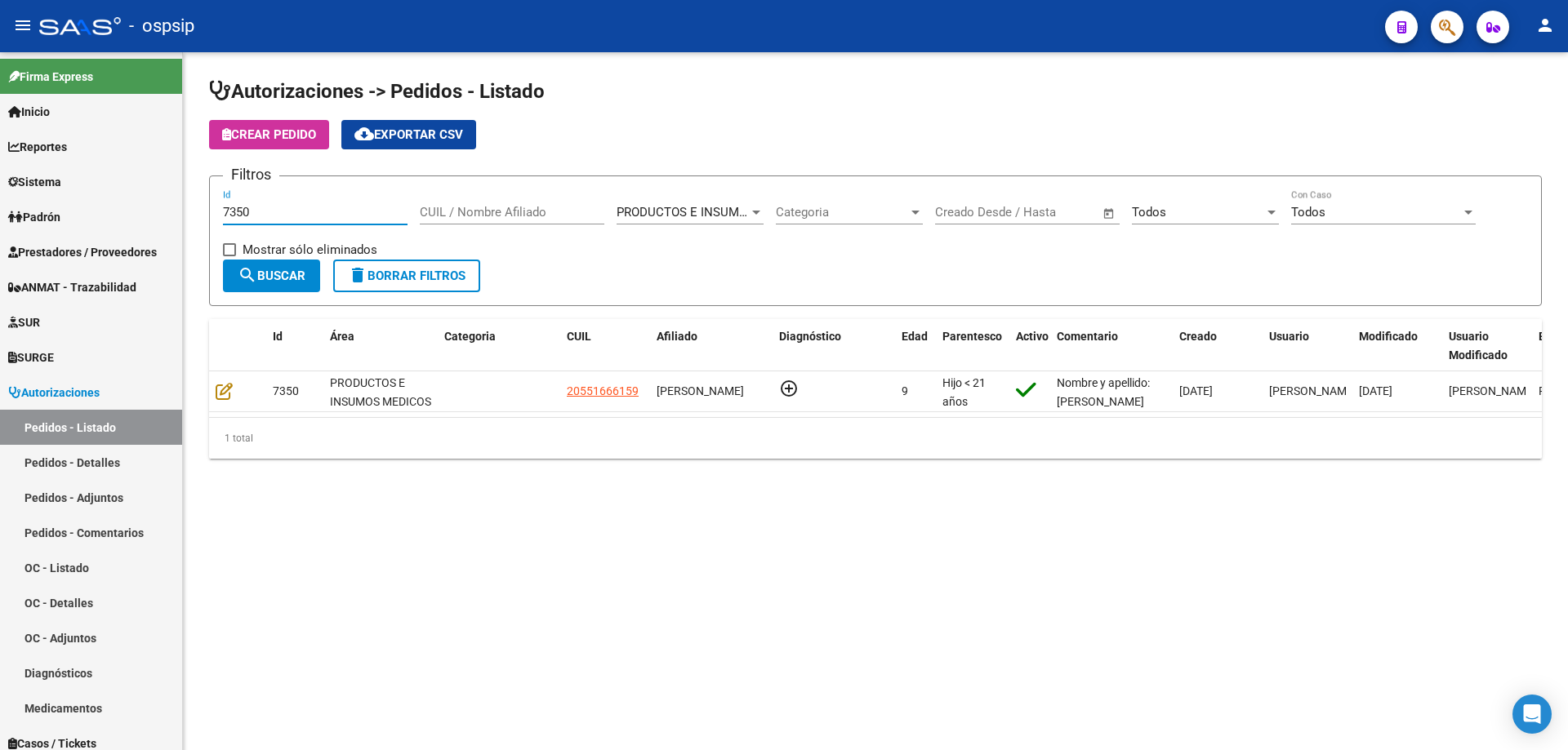
click at [267, 209] on input "7350" at bounding box center [315, 212] width 185 height 14
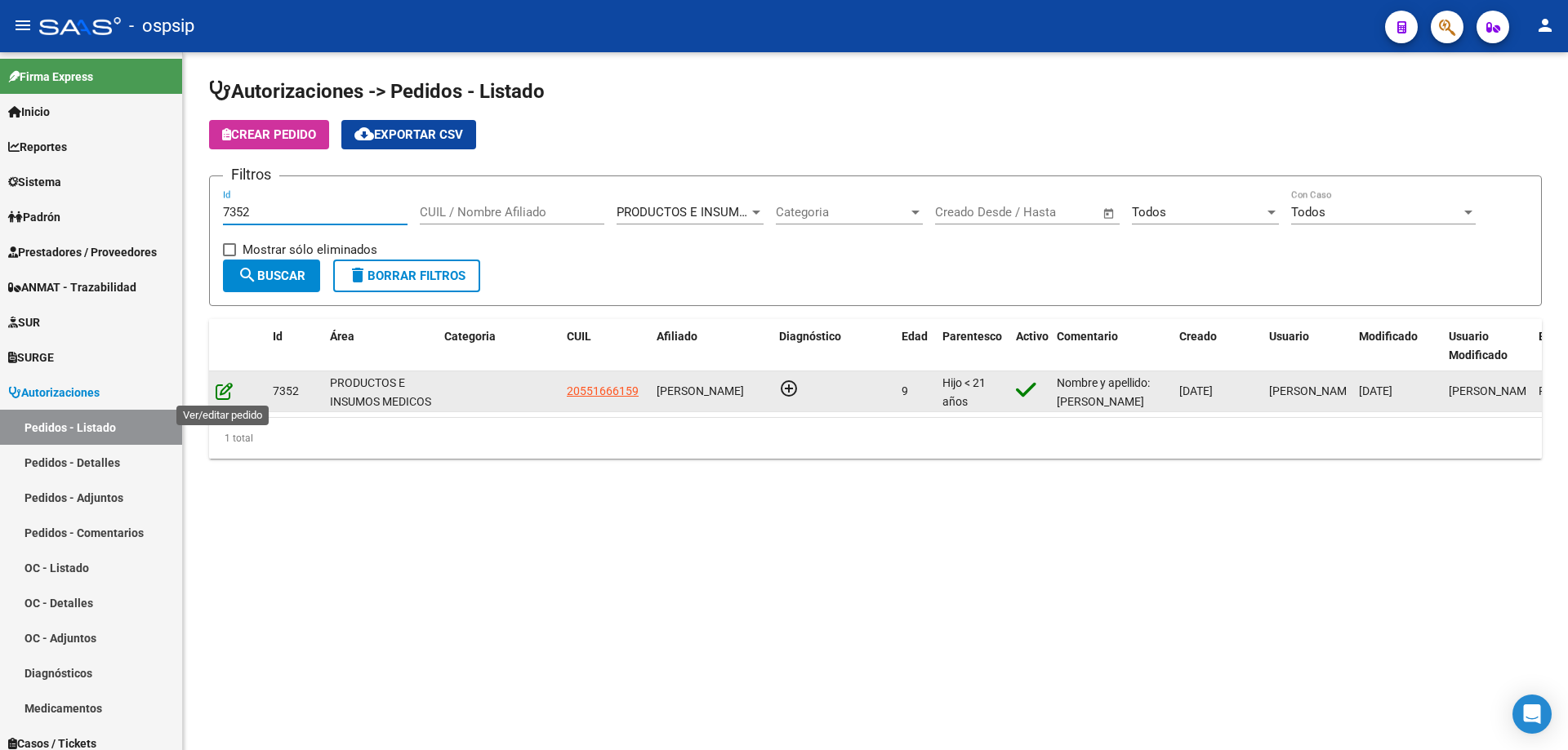
type input "7352"
click at [224, 392] on icon at bounding box center [224, 391] width 17 height 18
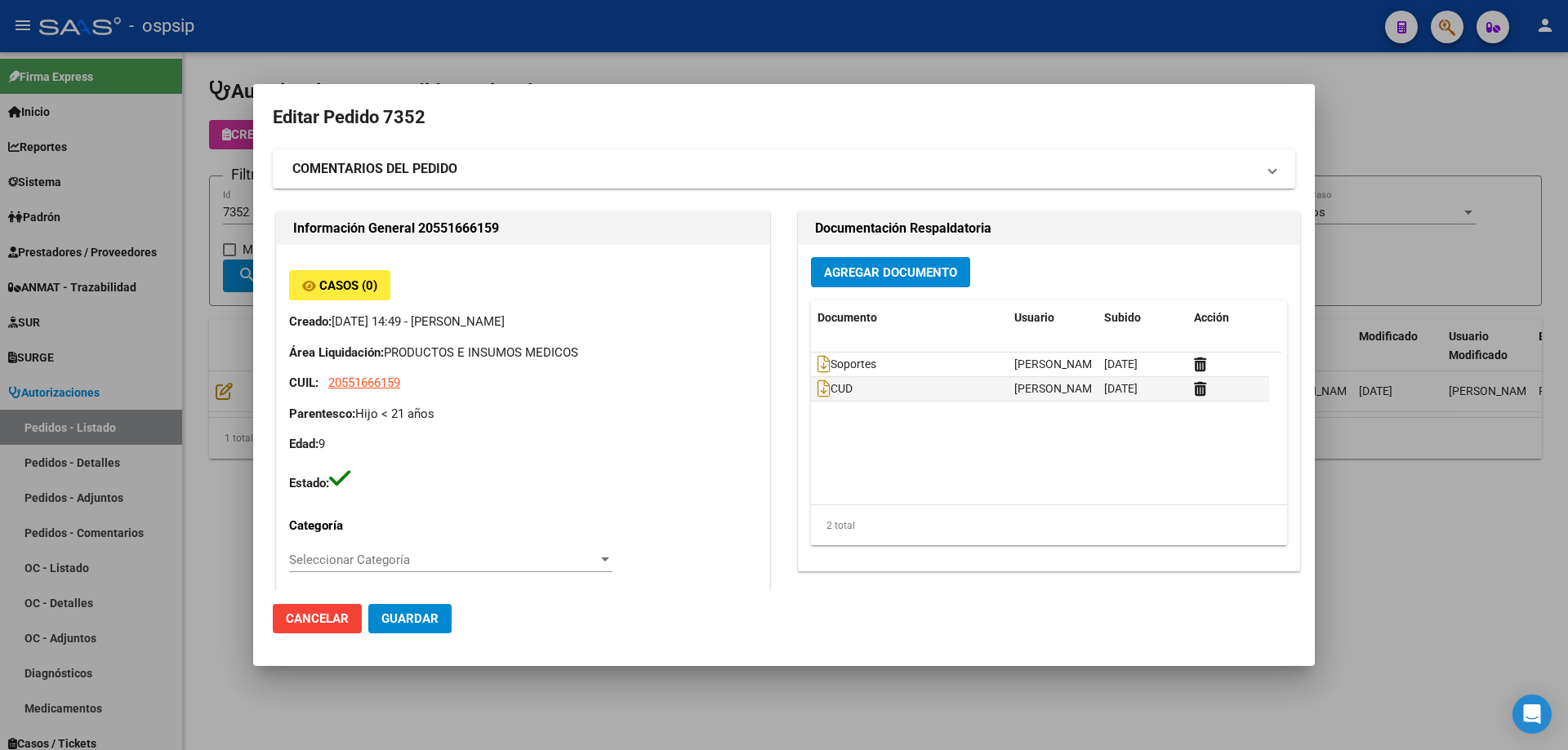
type input "Capital Federal, CABA, AV [PERSON_NAME] DE LA C 5100, Piso: 2, Departamento: 502"
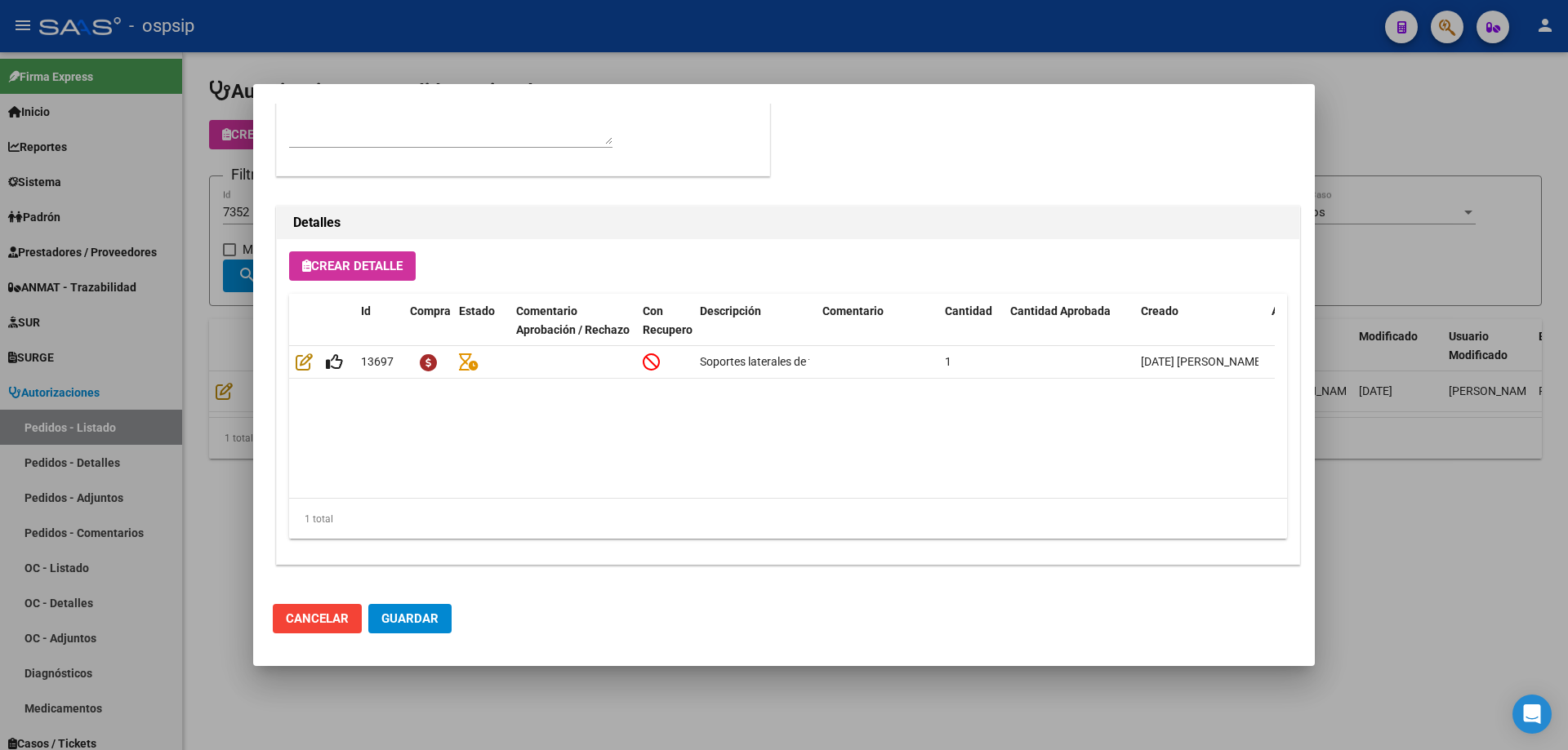
click at [158, 426] on div at bounding box center [784, 375] width 1568 height 750
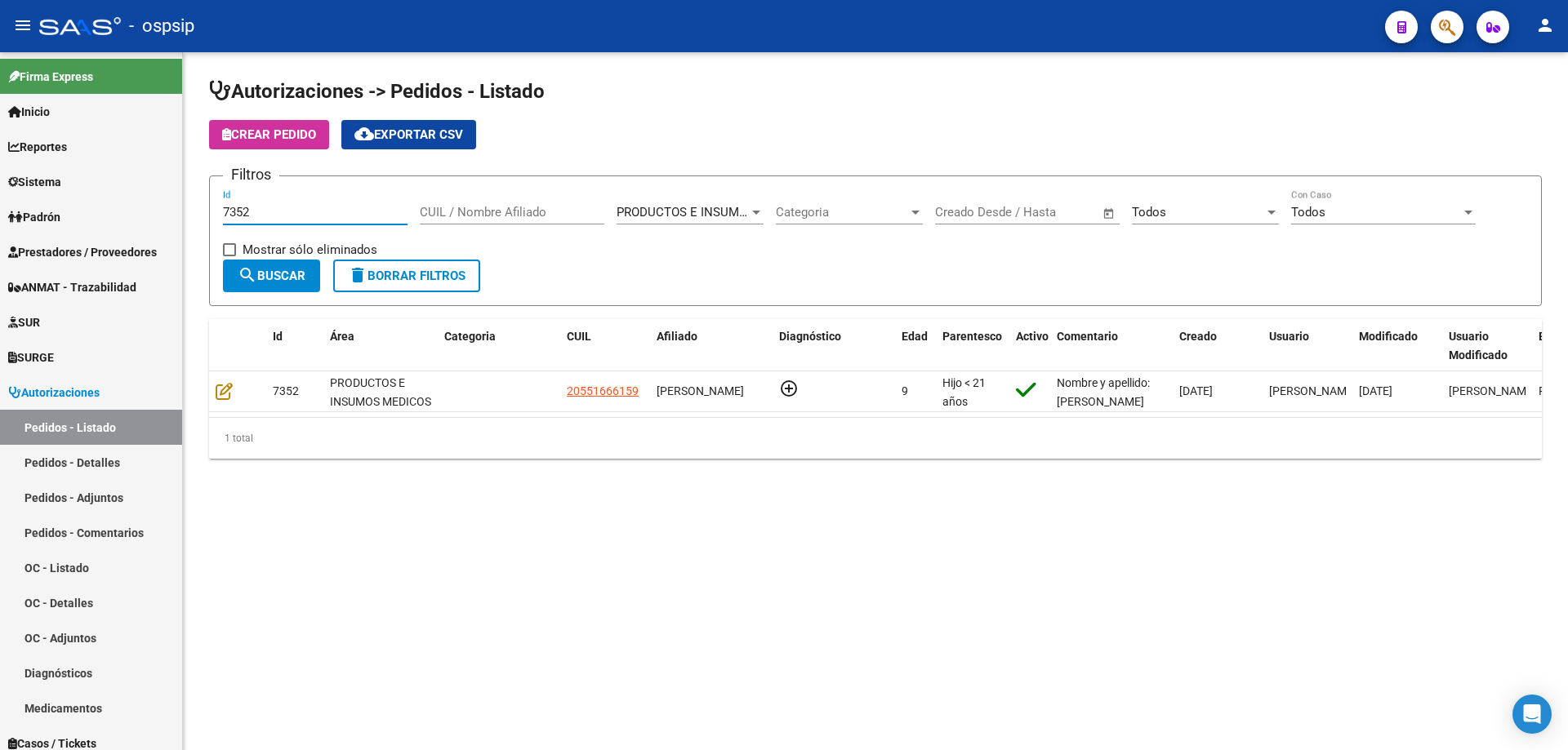
click at [262, 209] on input "7352" at bounding box center [315, 212] width 185 height 14
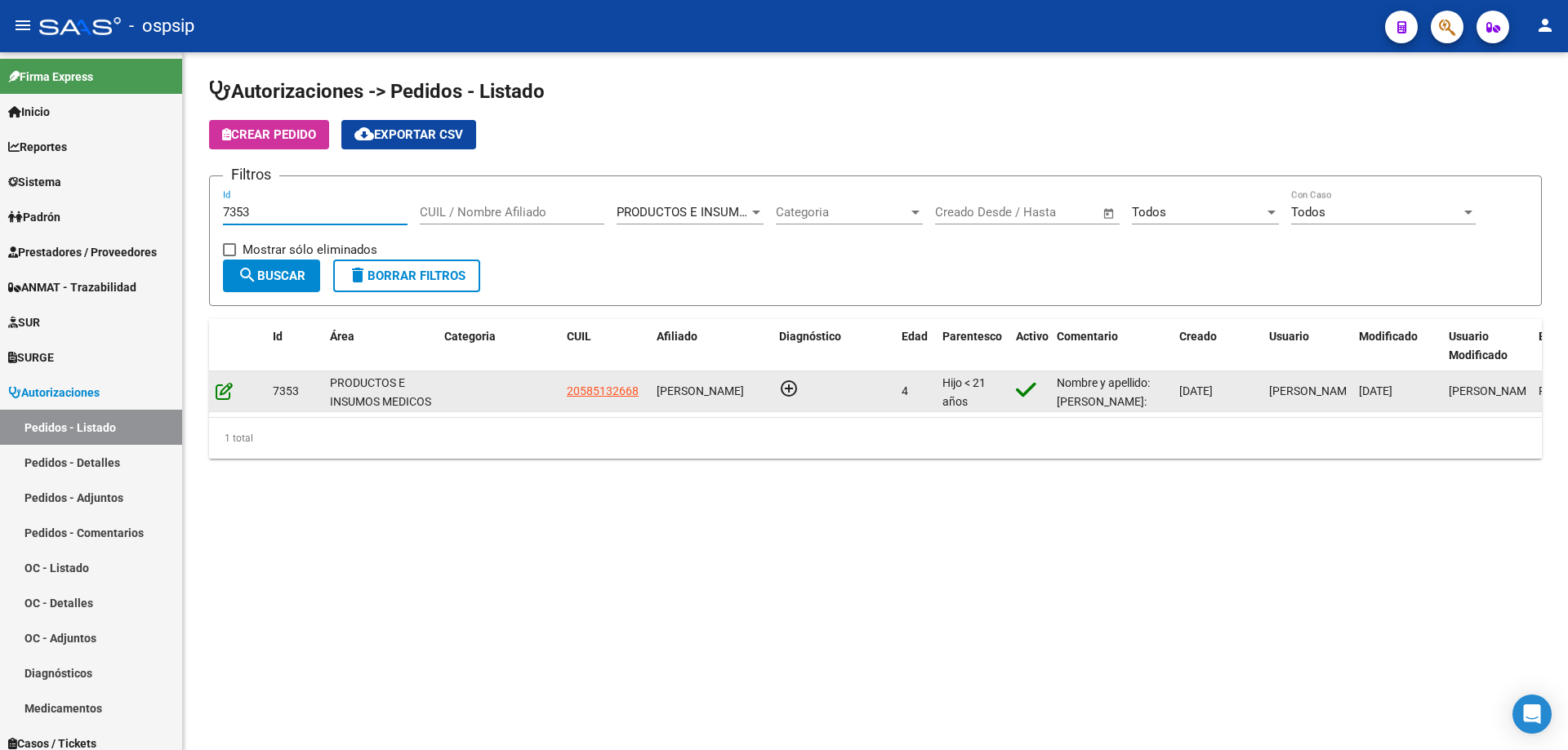
type input "7353"
click at [223, 391] on icon at bounding box center [224, 391] width 17 height 18
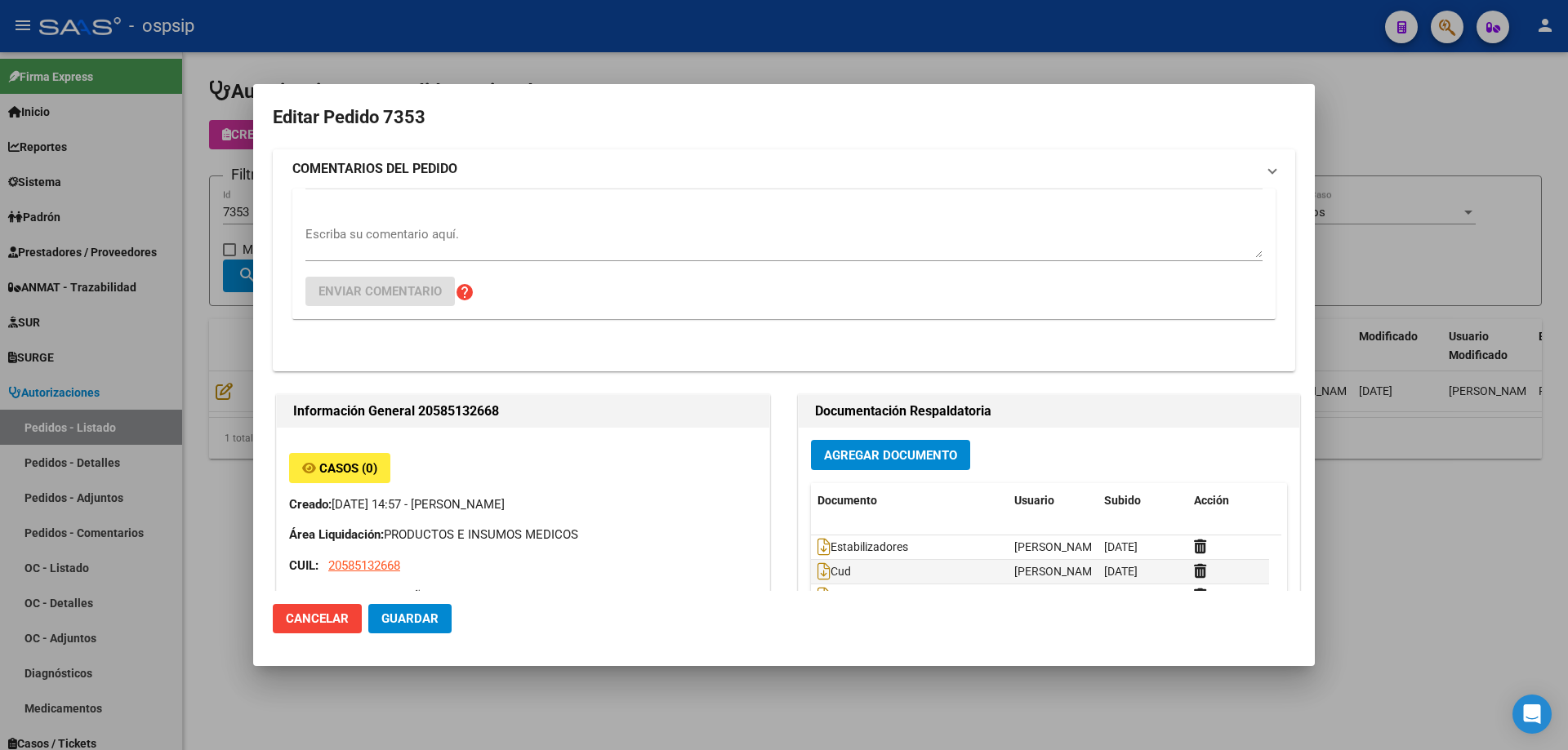
type input "Buenos Aires, [PERSON_NAME], [PERSON_NAME][STREET_ADDRESS]"
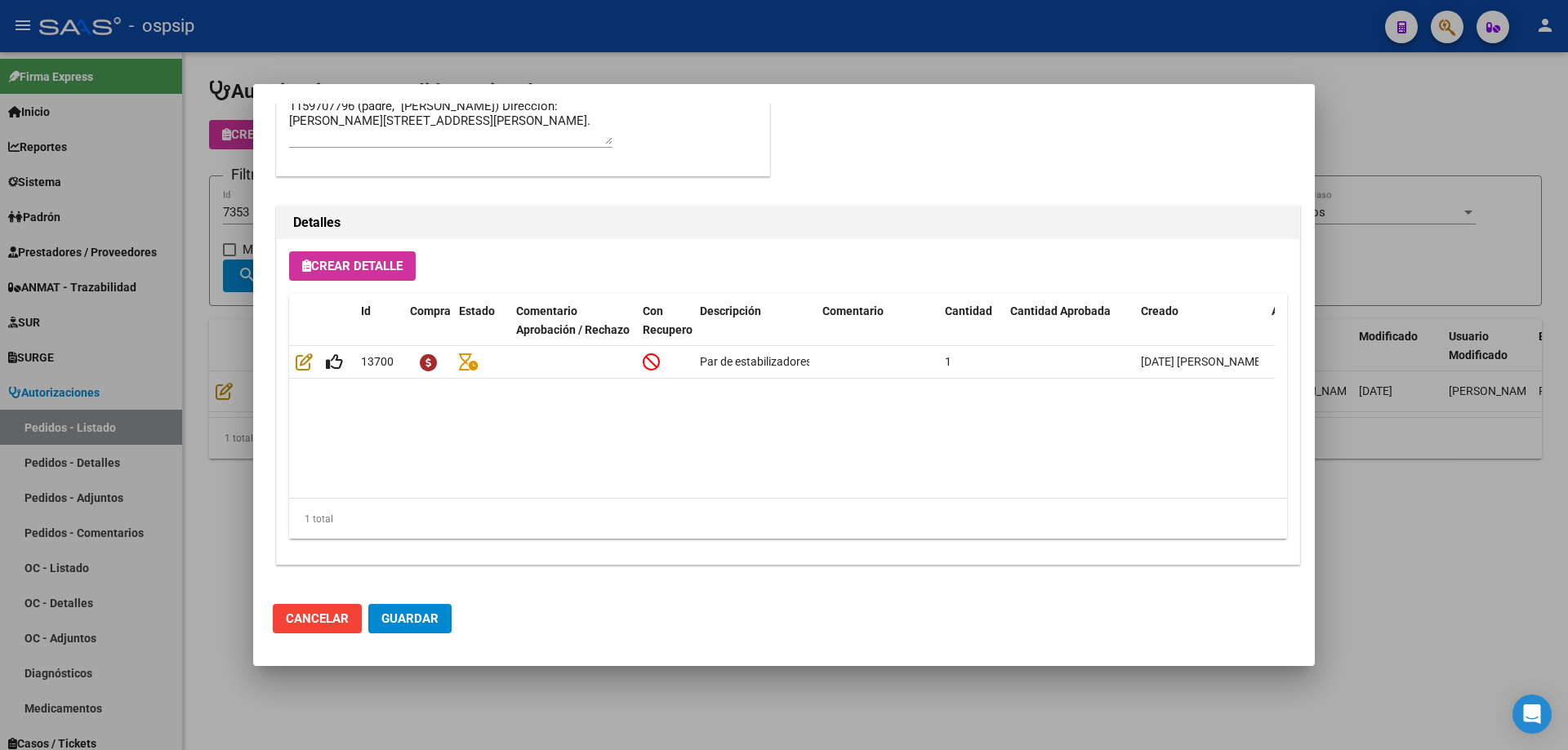
click at [144, 378] on div at bounding box center [784, 375] width 1568 height 750
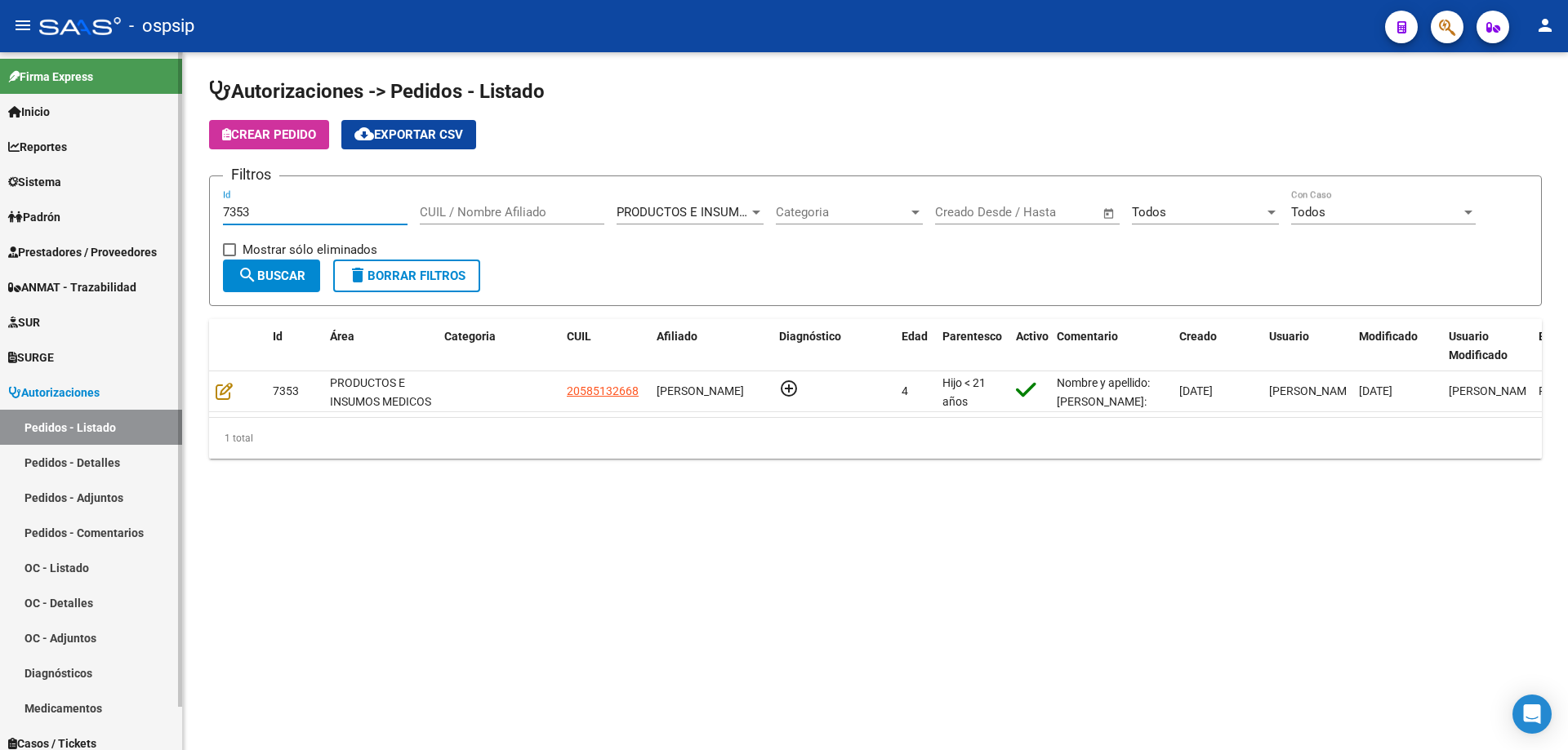
drag, startPoint x: 280, startPoint y: 208, endPoint x: 89, endPoint y: 218, distance: 191.3
click at [89, 218] on mat-sidenav-container "Firma Express Inicio Calendario SSS Instructivos Contacto OS Reportes Egresos D…" at bounding box center [784, 401] width 1568 height 698
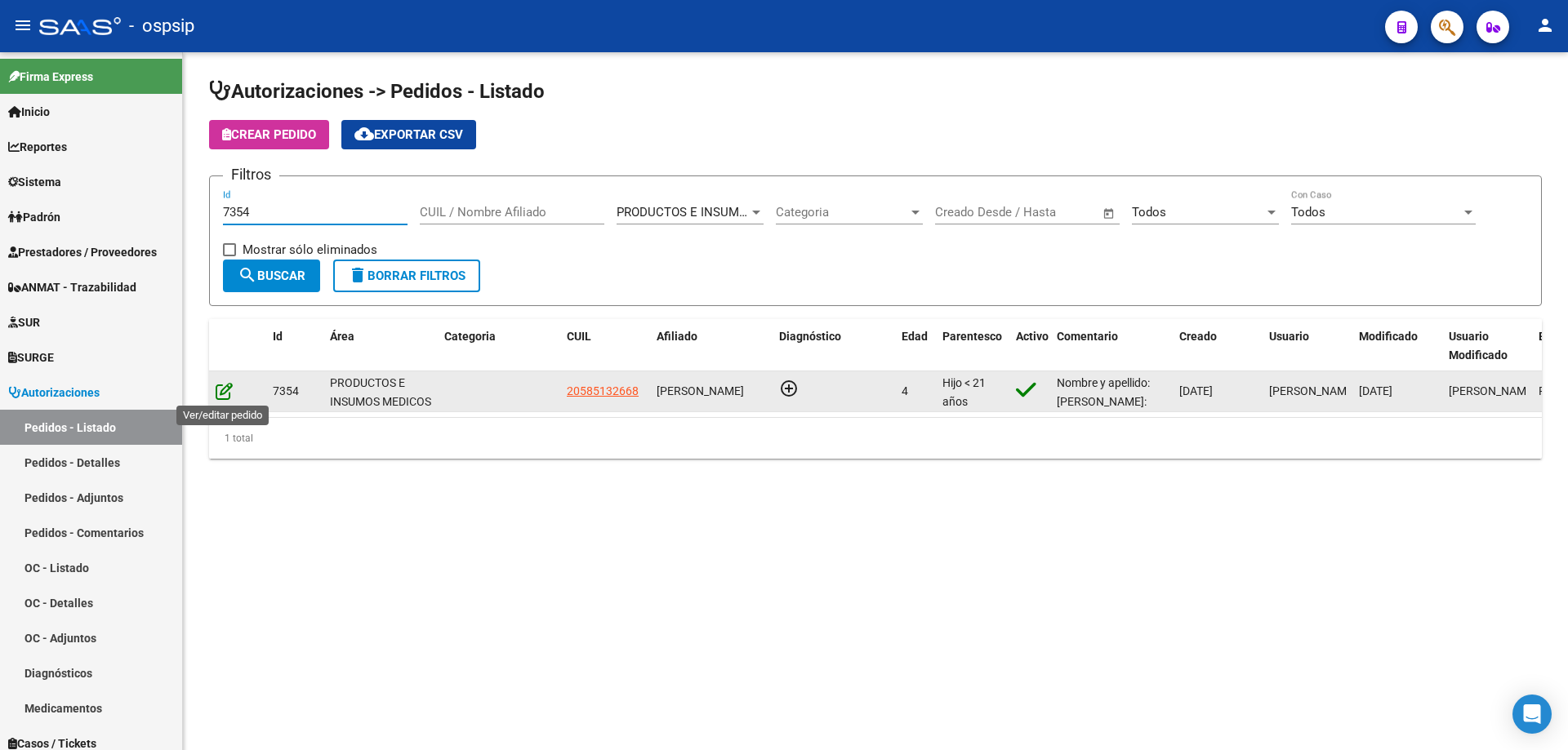
type input "7354"
click at [218, 397] on icon at bounding box center [224, 391] width 17 height 18
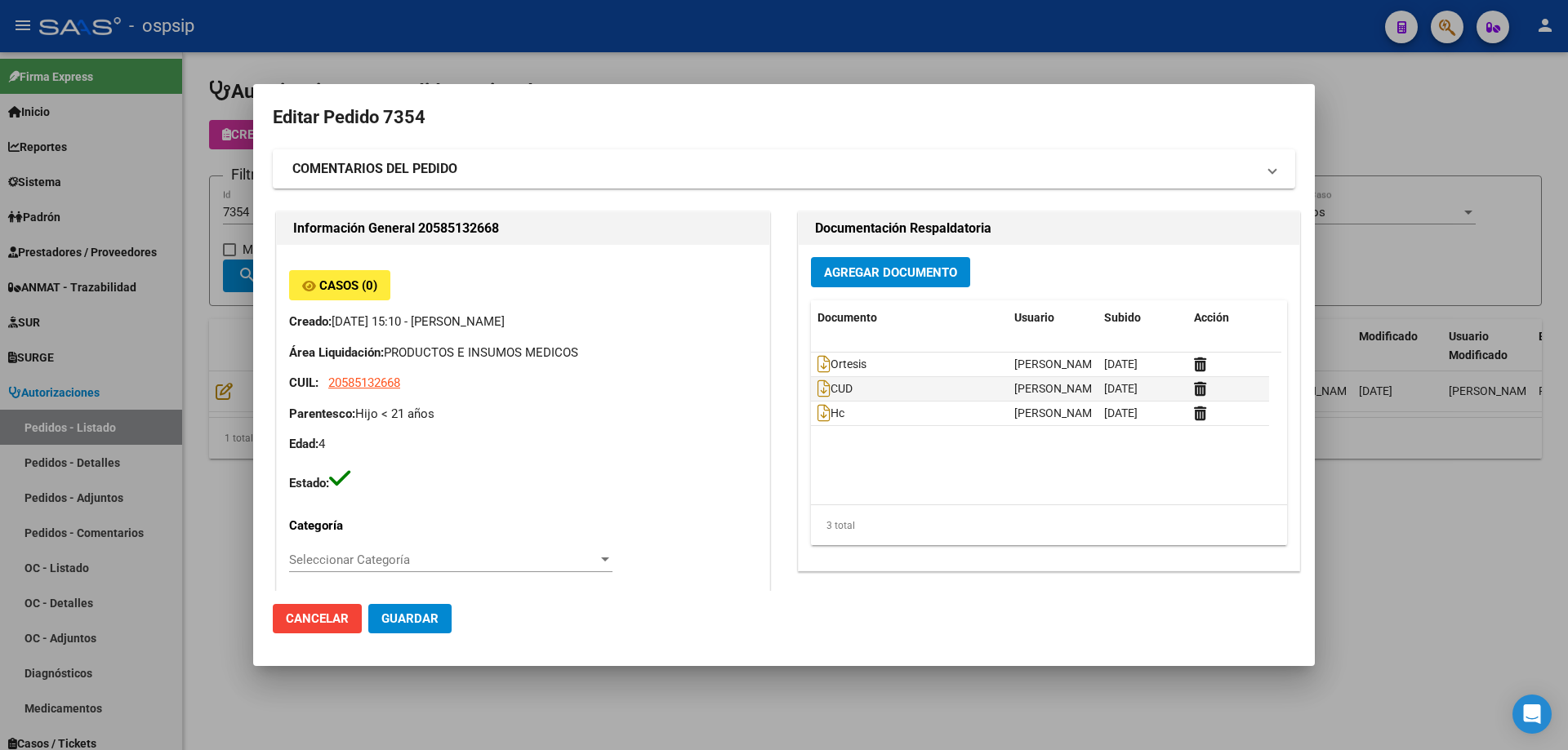
type input "Buenos Aires, [PERSON_NAME], [PERSON_NAME][STREET_ADDRESS]"
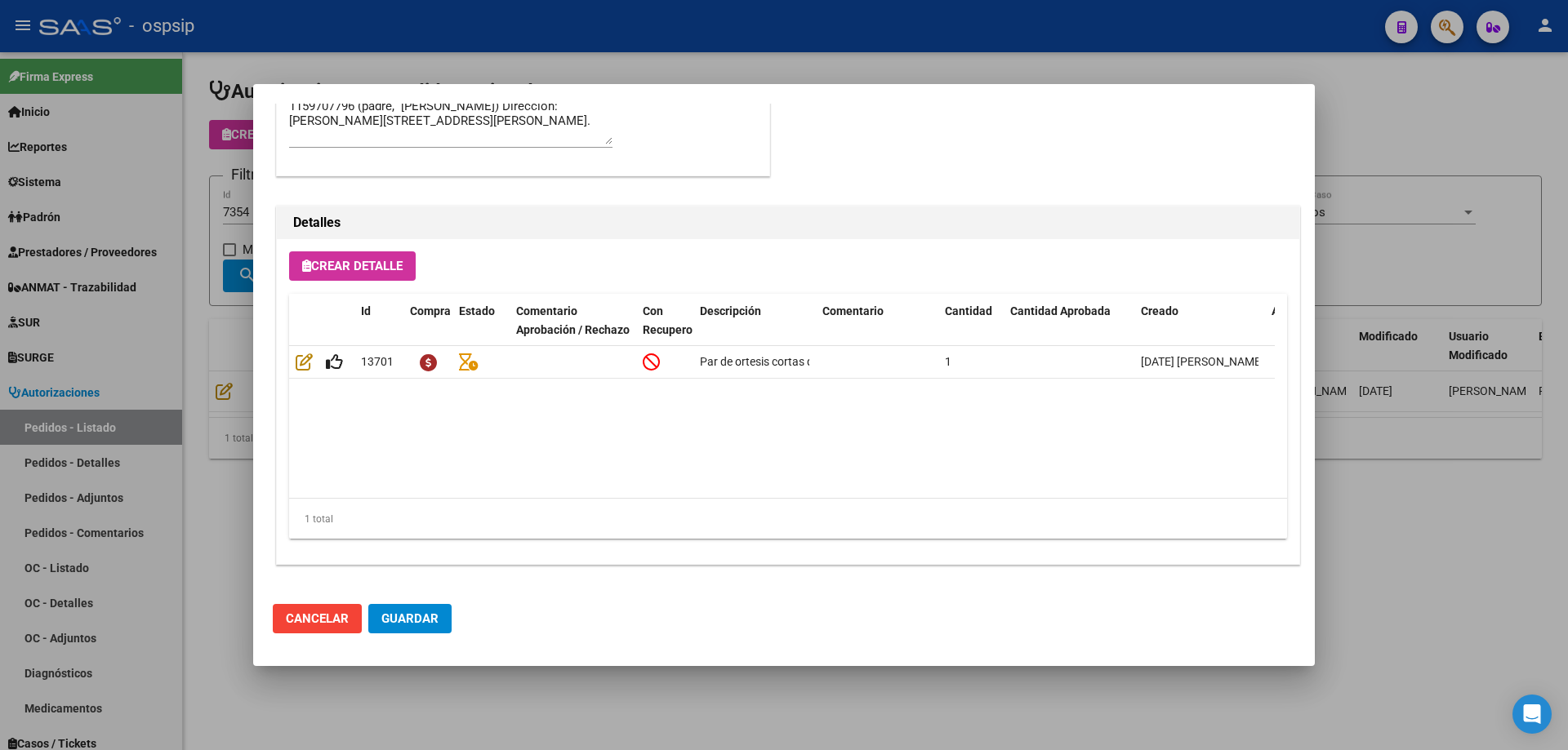
click at [222, 338] on div at bounding box center [784, 375] width 1568 height 750
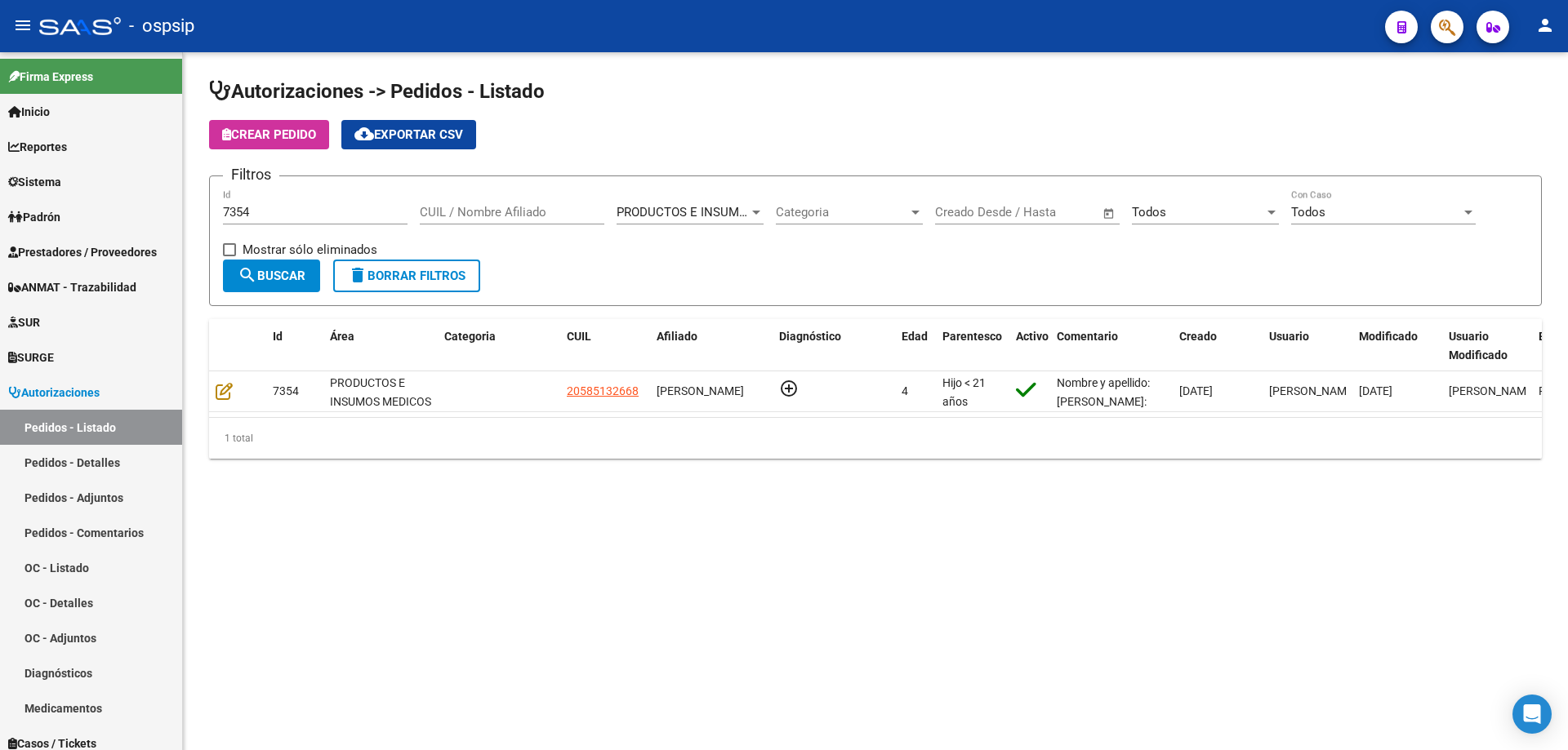
click at [280, 213] on input "7354" at bounding box center [315, 212] width 185 height 14
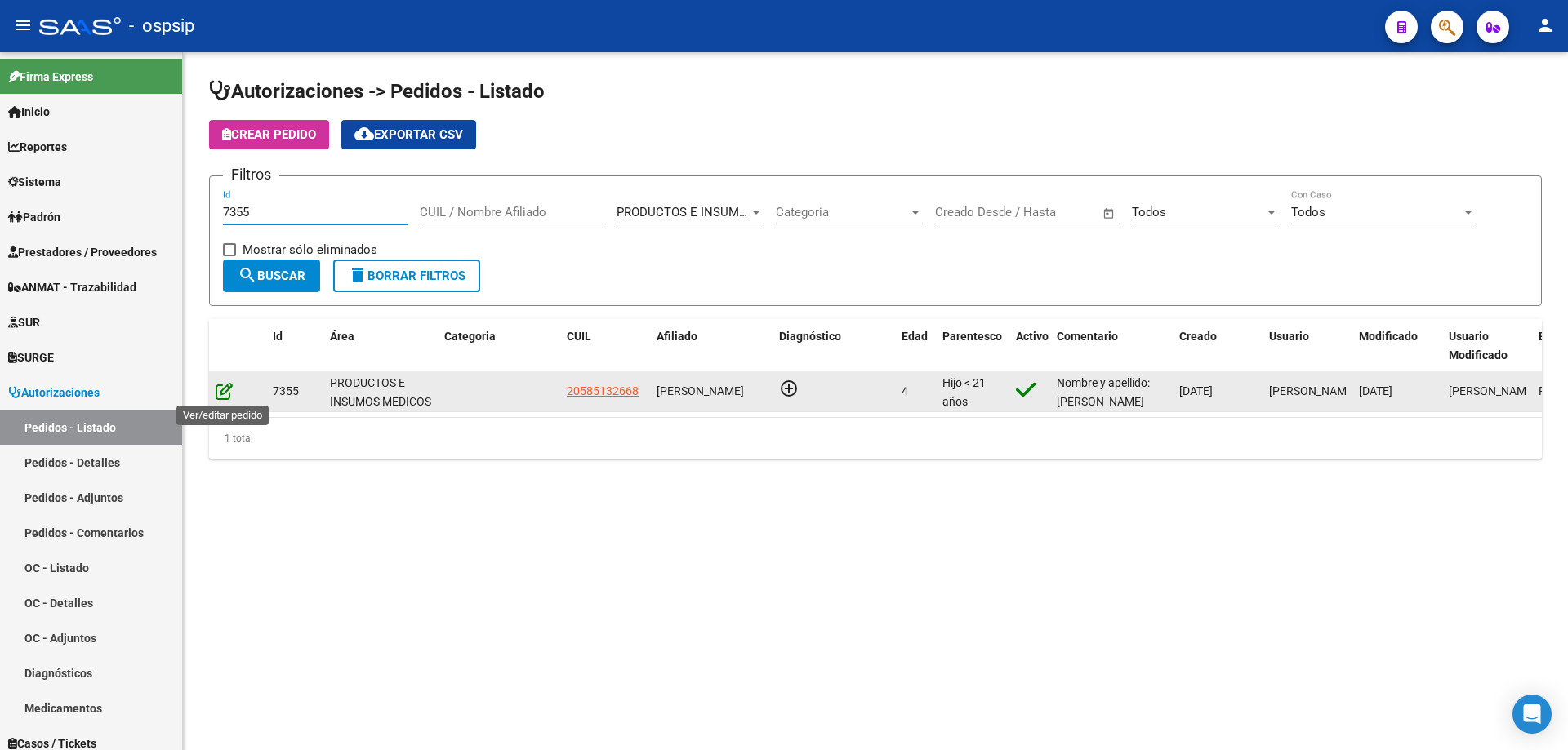
type input "7355"
click at [222, 388] on icon at bounding box center [224, 391] width 17 height 18
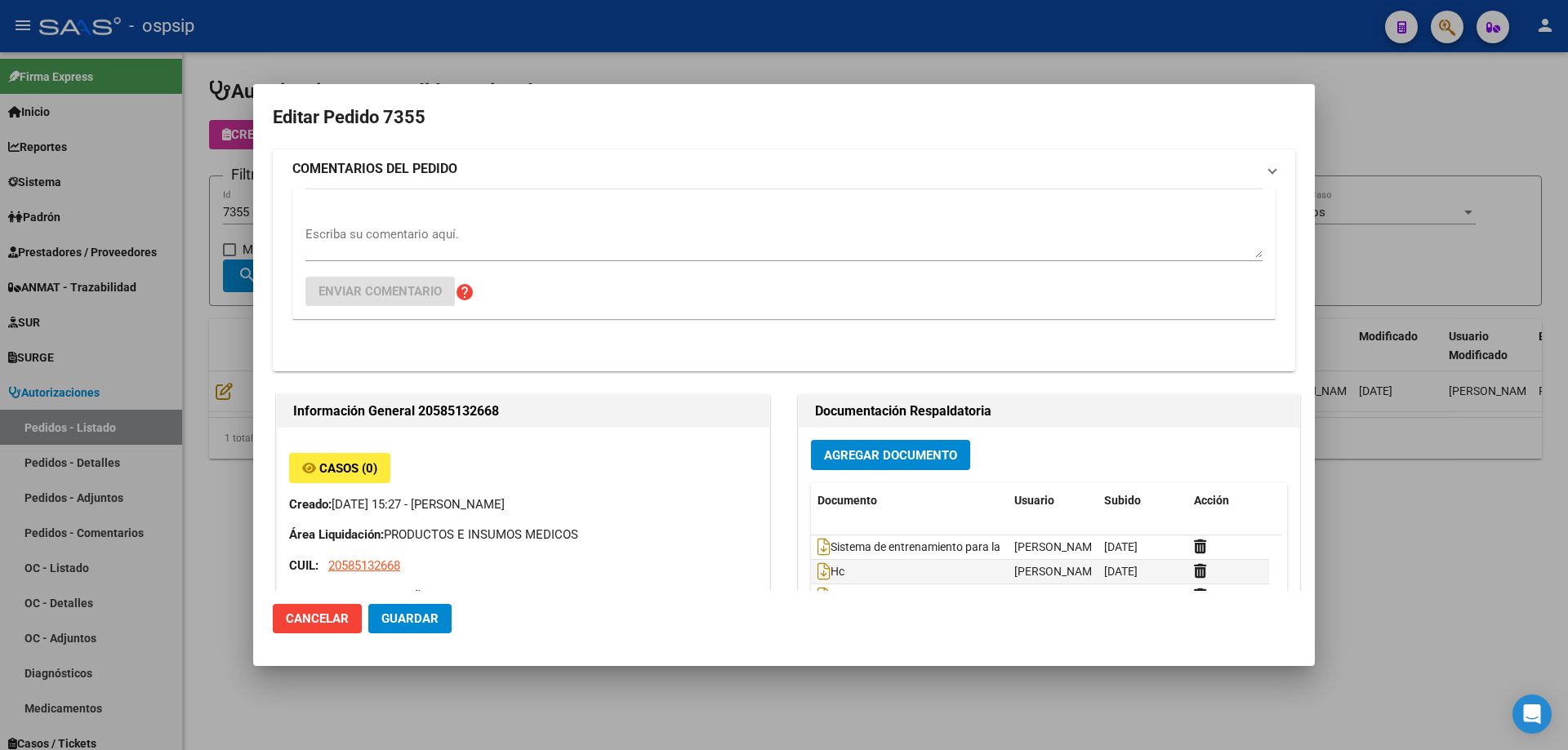
type input "Buenos Aires, [PERSON_NAME], [PERSON_NAME][STREET_ADDRESS]"
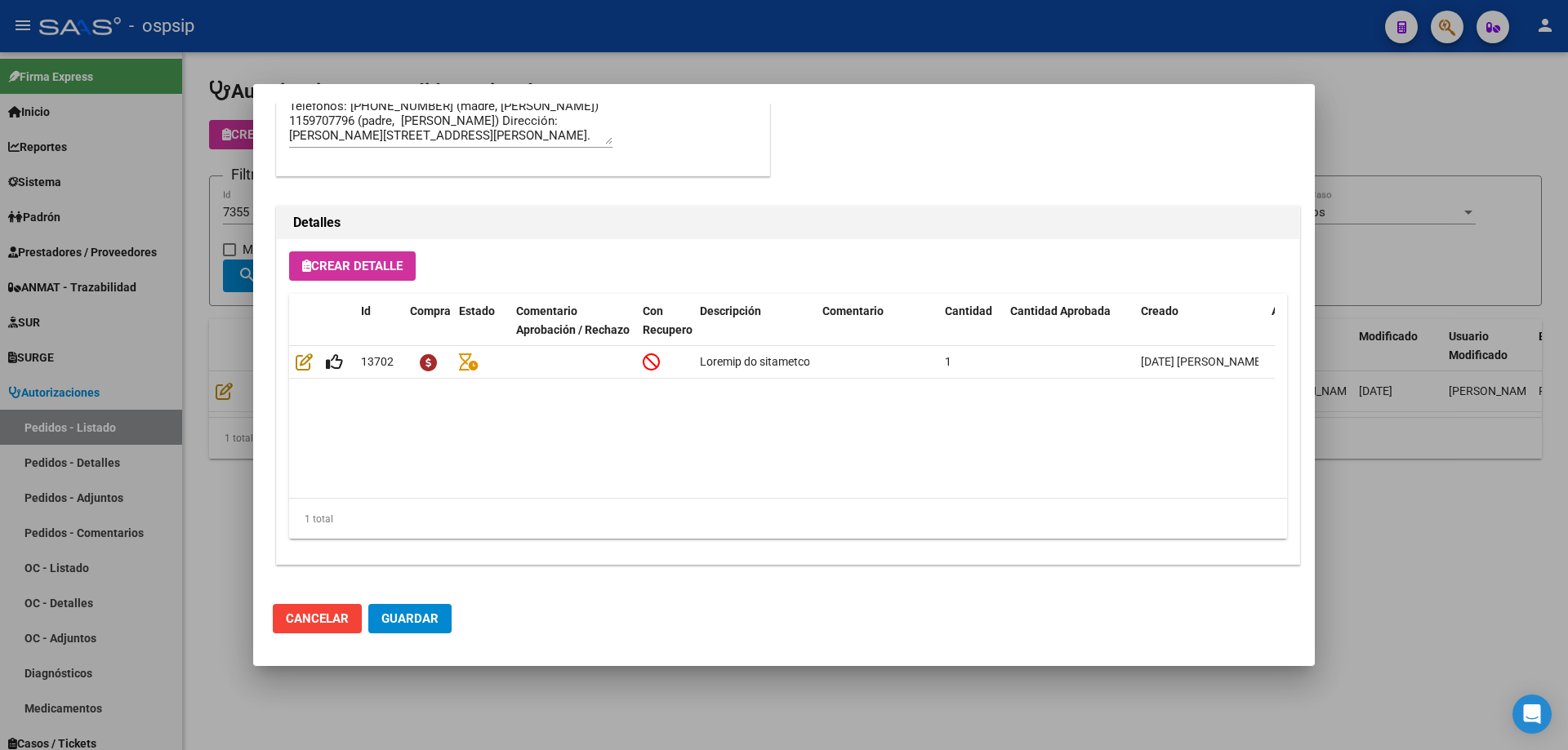
click at [116, 385] on div at bounding box center [784, 375] width 1568 height 750
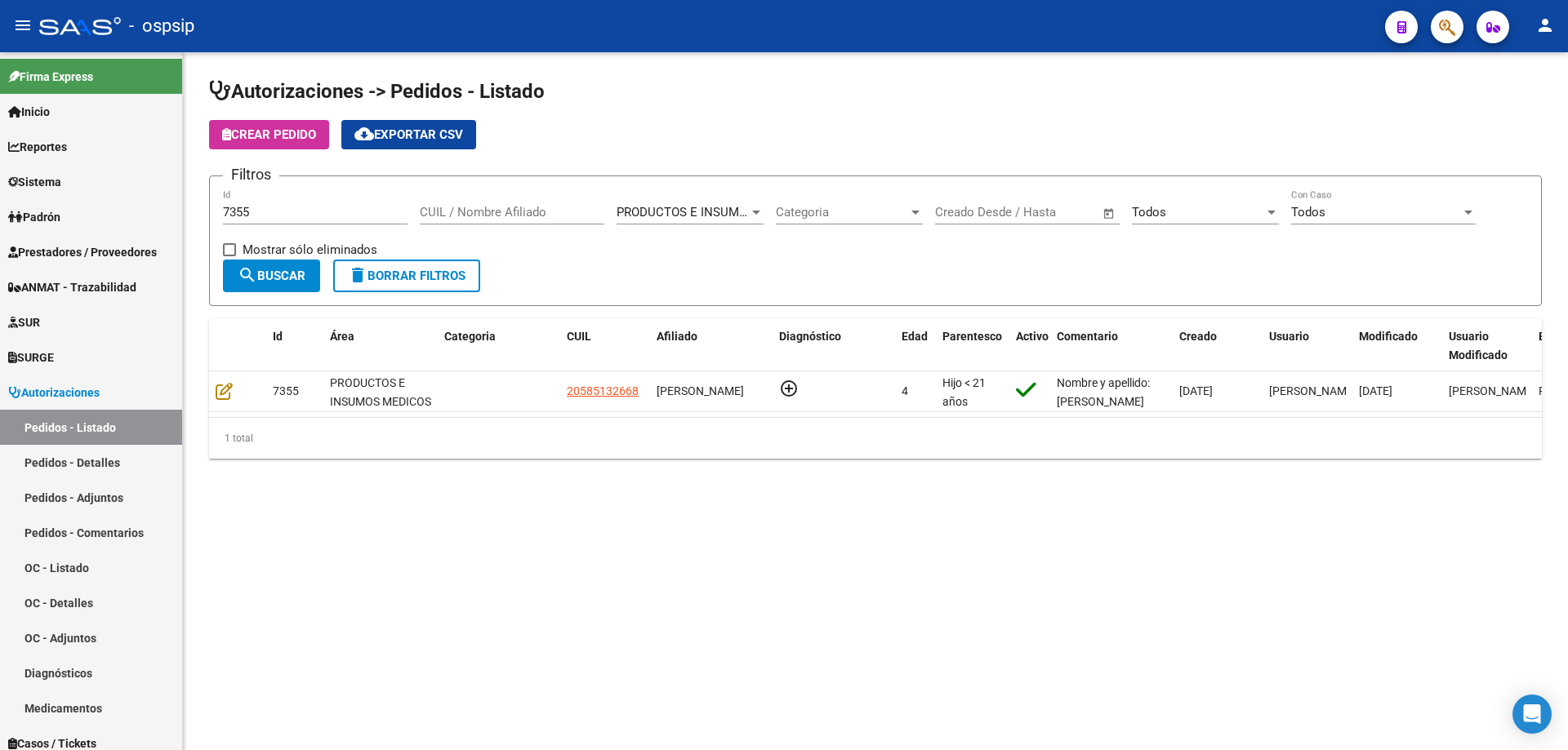
click at [299, 214] on input "7355" at bounding box center [315, 212] width 185 height 14
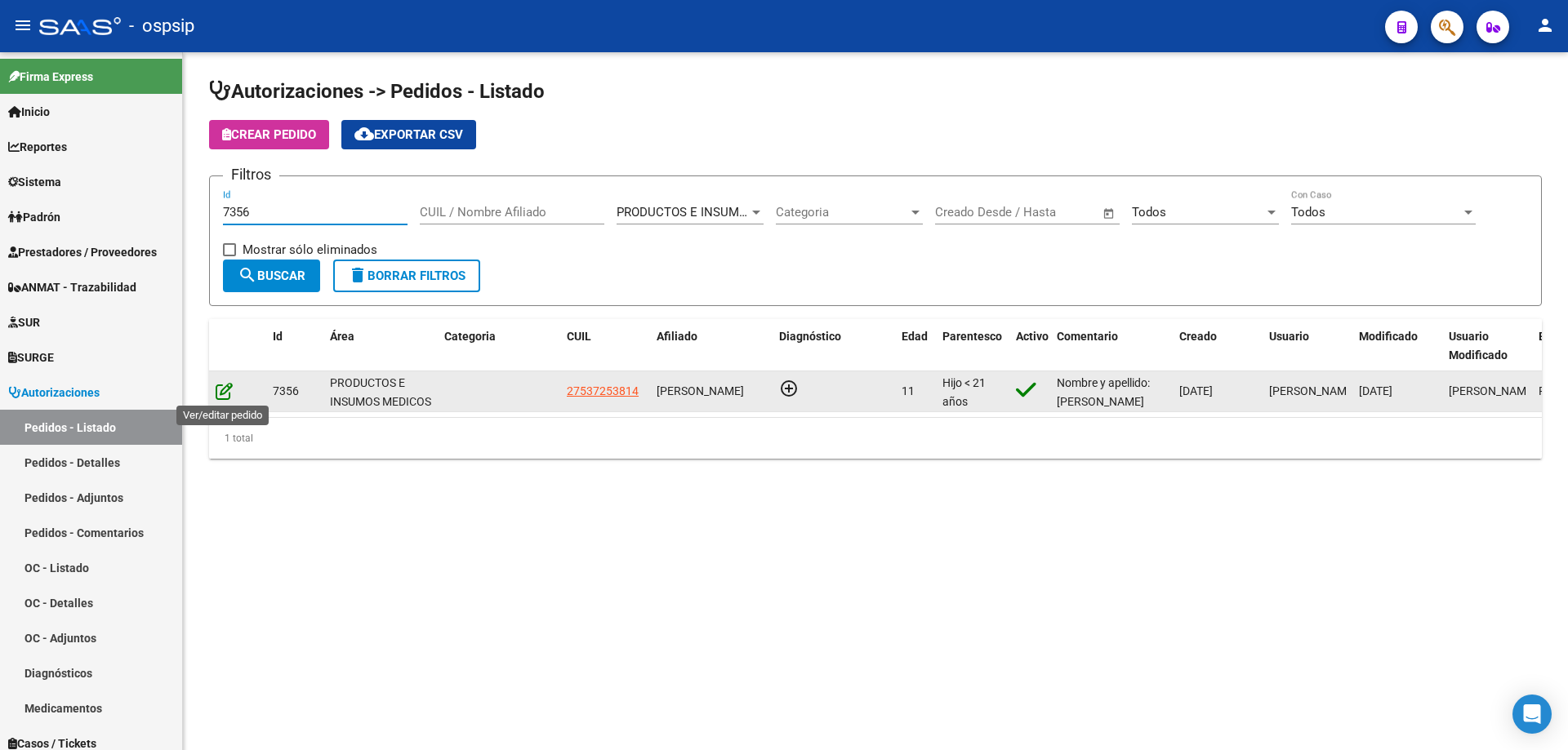
type input "7356"
click at [222, 397] on icon at bounding box center [224, 391] width 17 height 18
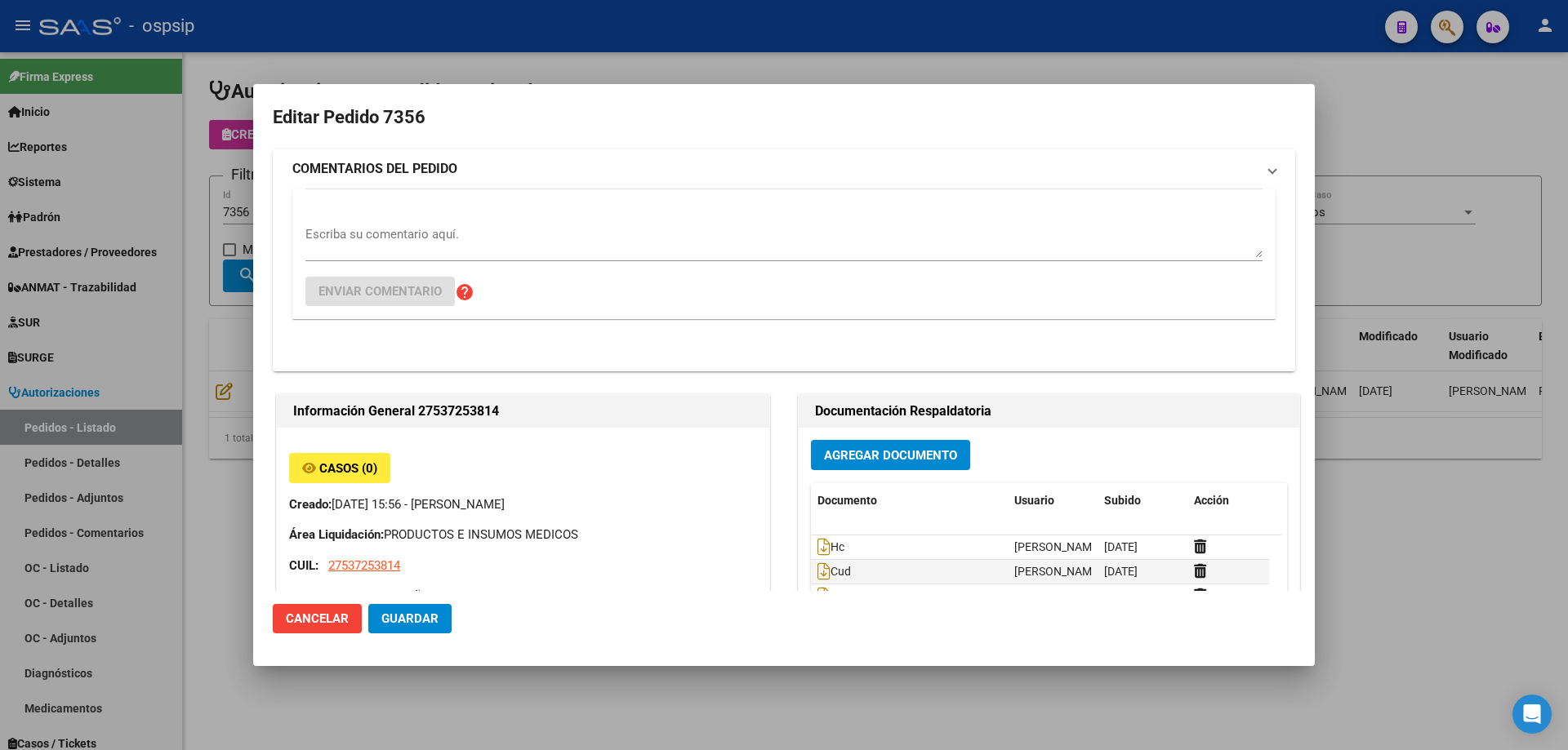
type input "[GEOGRAPHIC_DATA], [PERSON_NAME], [GEOGRAPHIC_DATA] 8180"
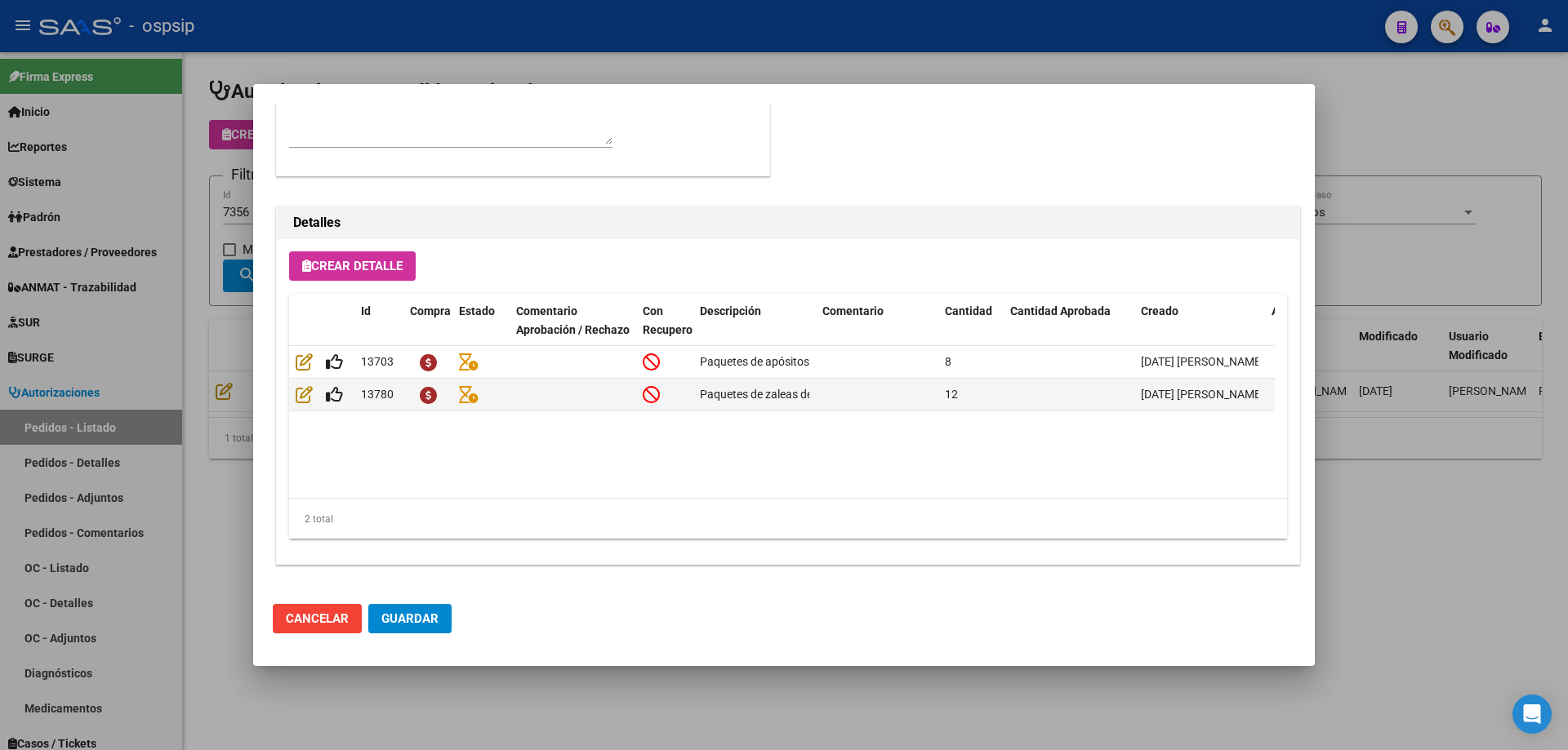
drag, startPoint x: 220, startPoint y: 418, endPoint x: 251, endPoint y: 287, distance: 134.6
click at [224, 416] on div at bounding box center [784, 375] width 1568 height 750
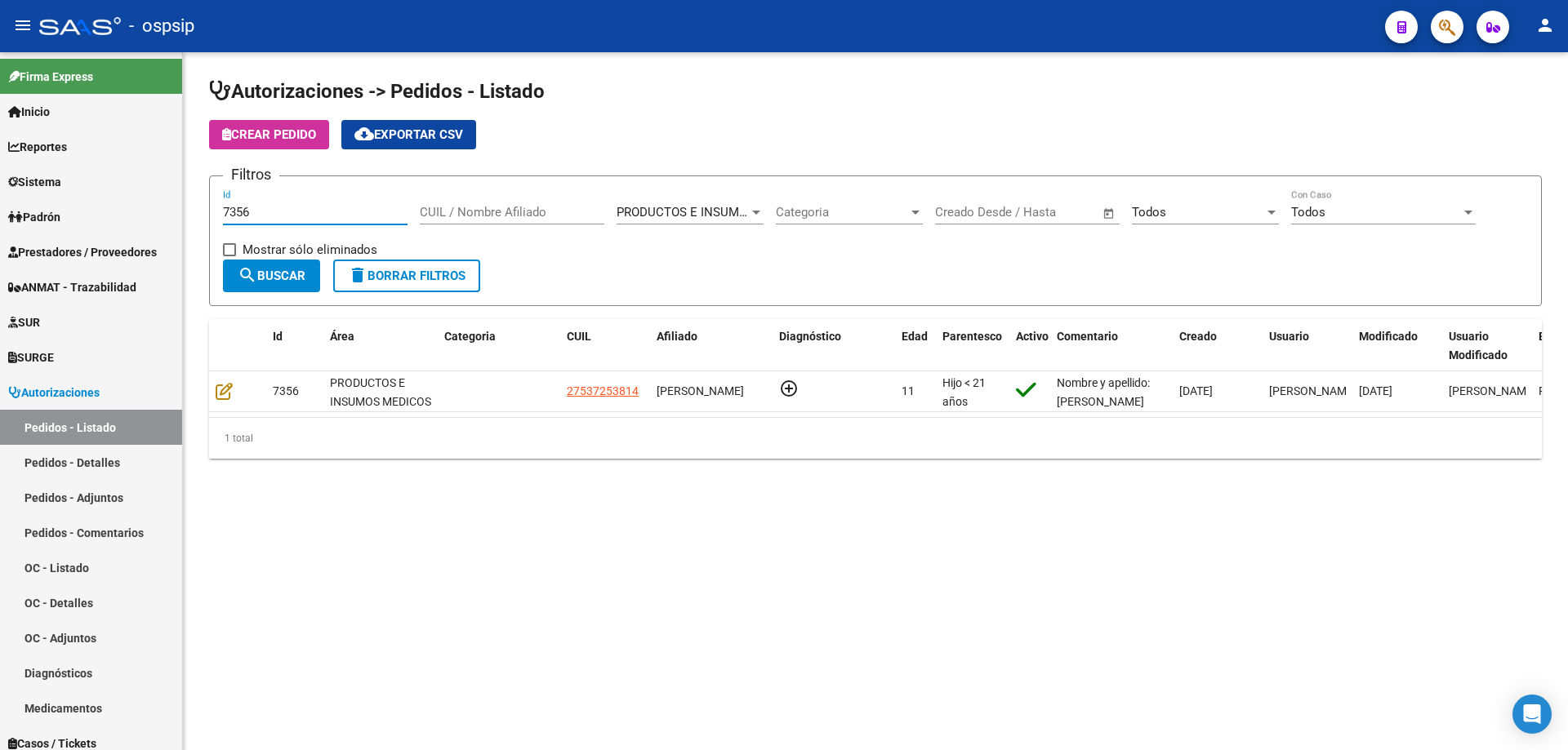
click at [265, 213] on input "7356" at bounding box center [315, 212] width 185 height 14
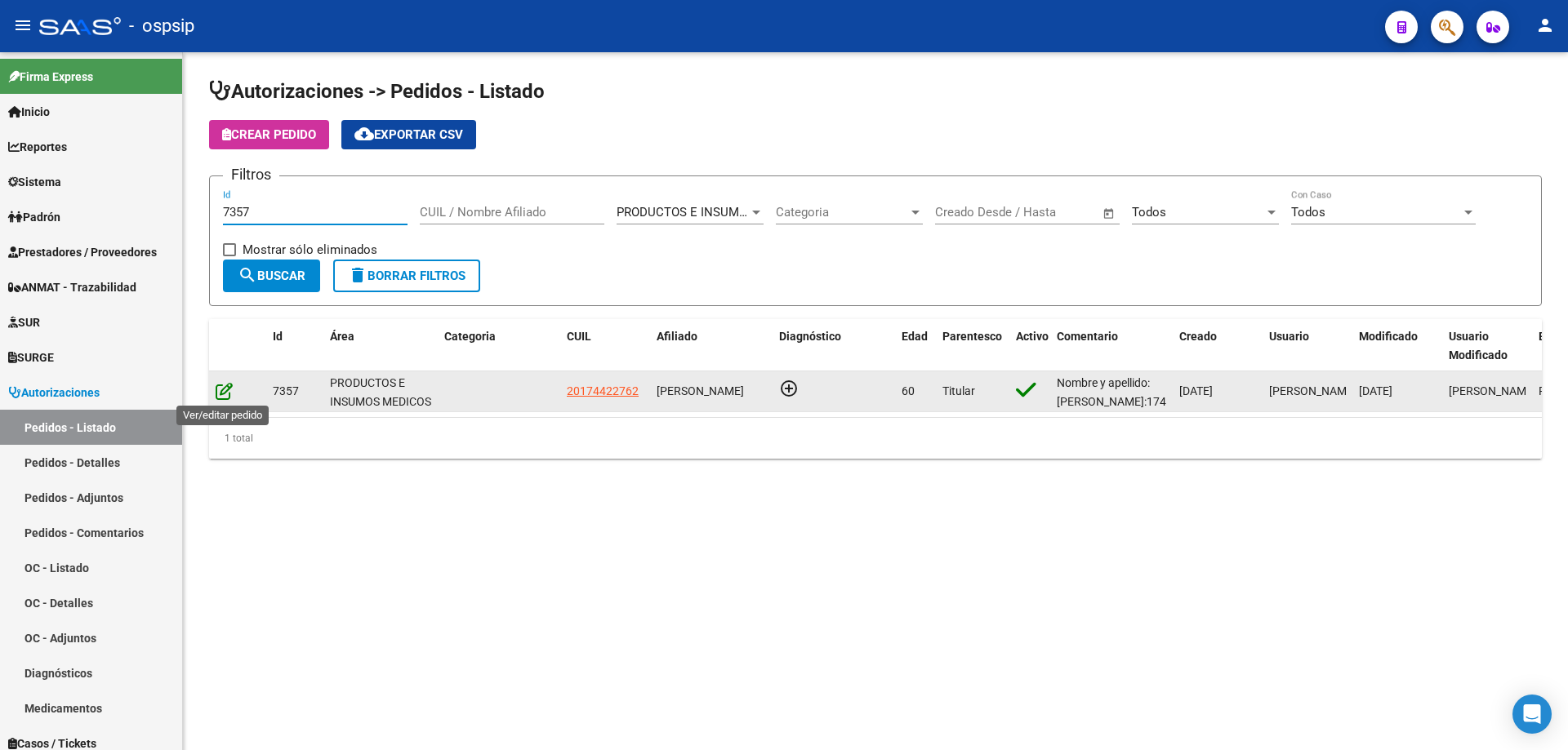
type input "7357"
click at [219, 393] on icon at bounding box center [224, 391] width 17 height 18
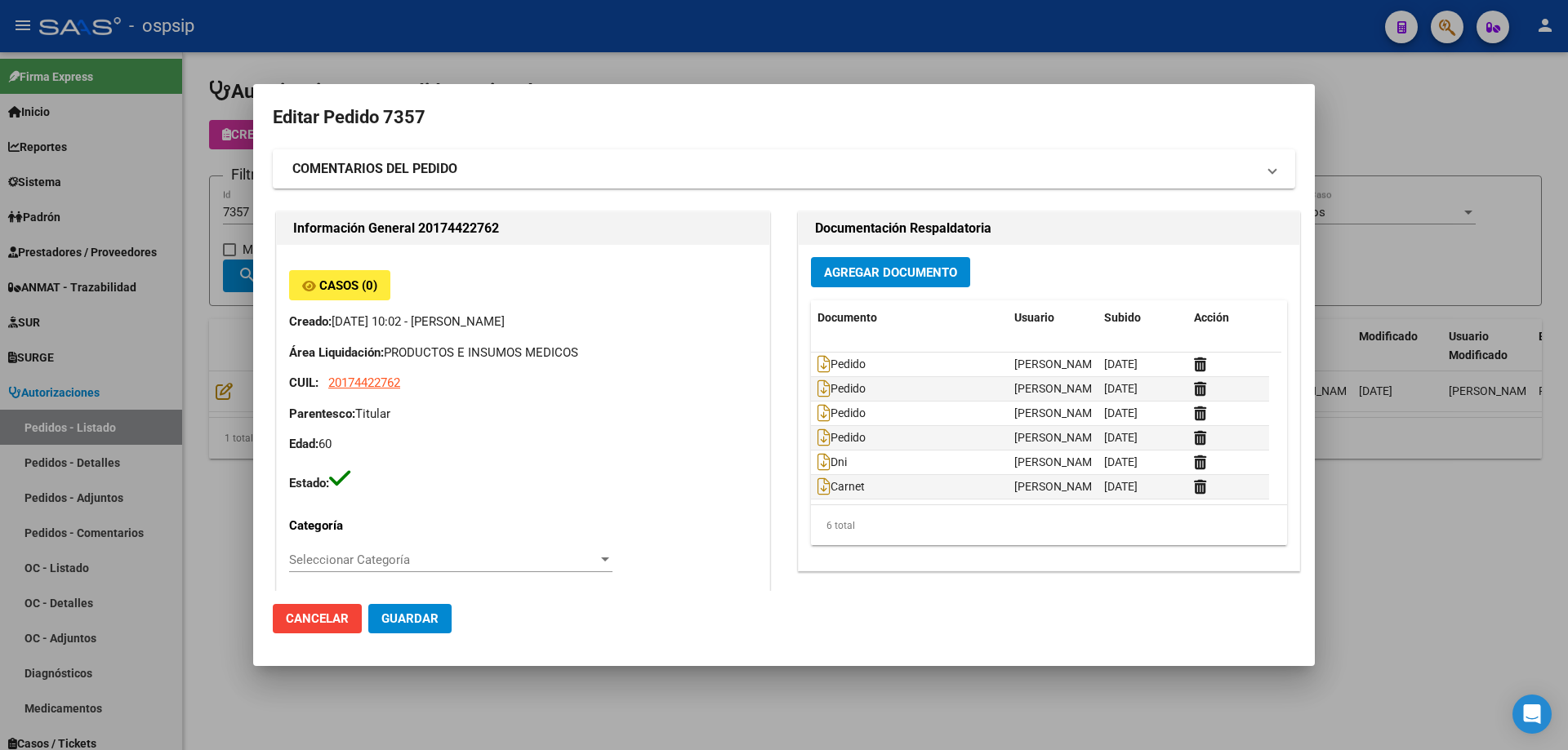
type input "Santa Fe, [GEOGRAPHIC_DATA], MALVINAS 841, Piso: 5TO, Departamento: A"
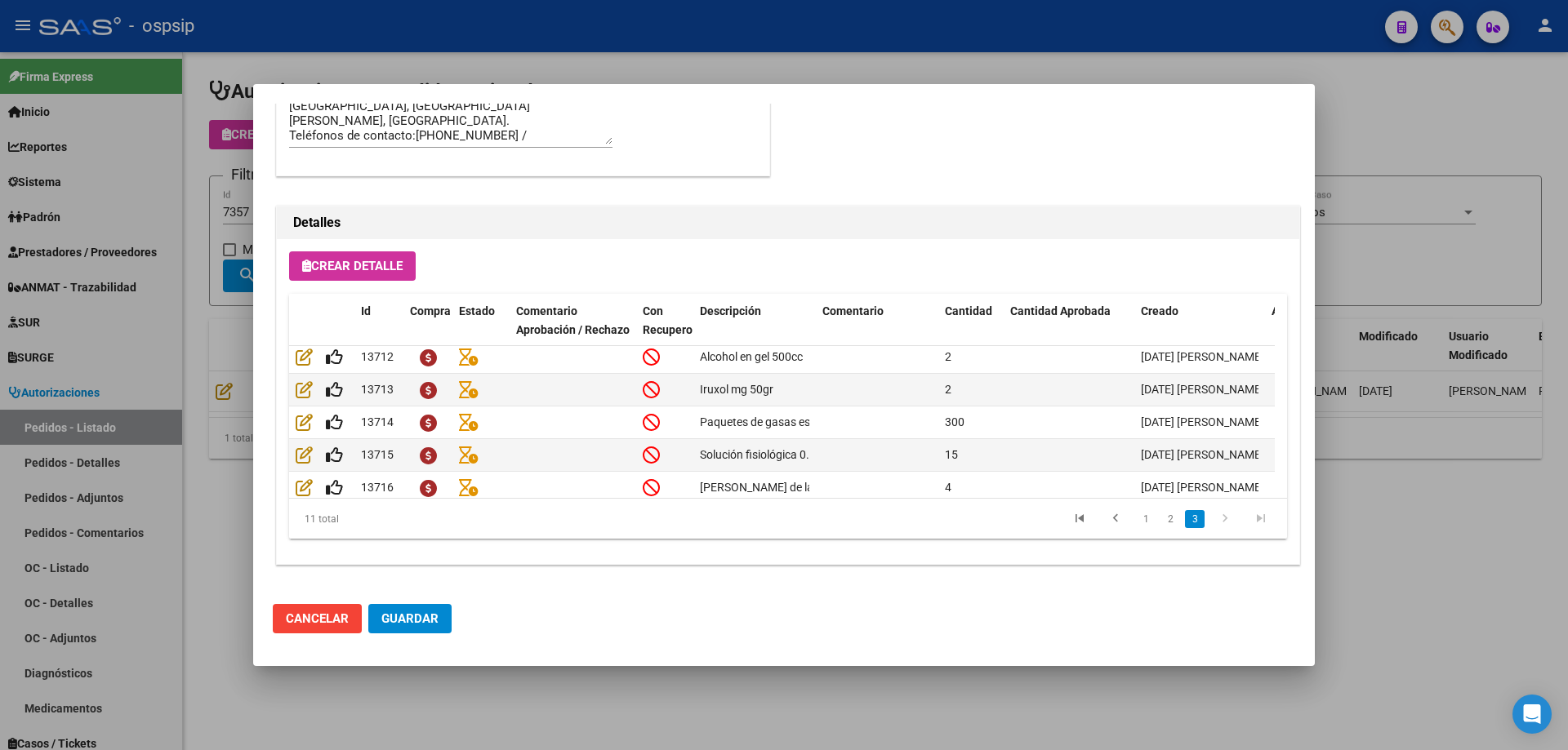
scroll to position [225, 0]
click at [122, 399] on div at bounding box center [784, 375] width 1568 height 750
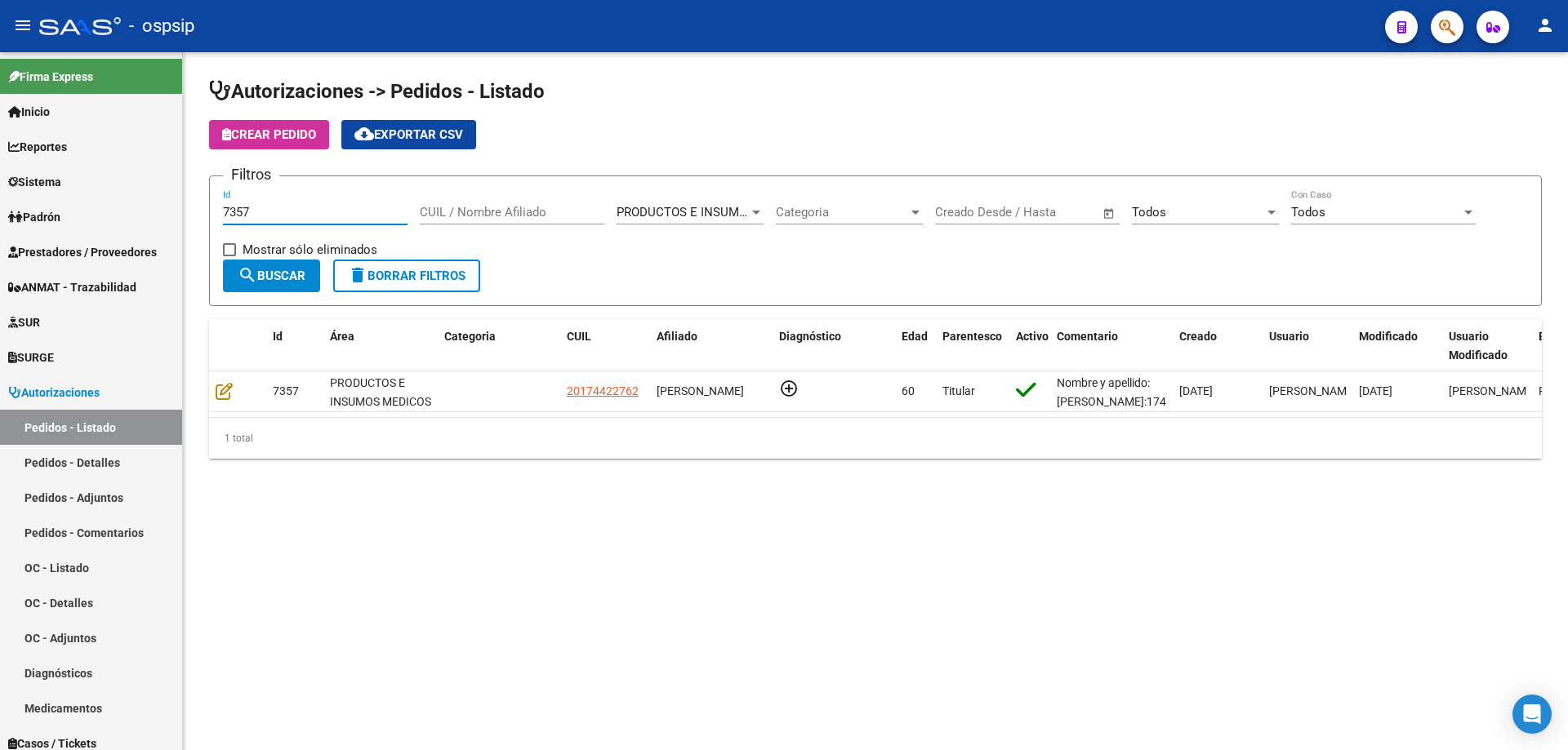
click at [282, 208] on input "7357" at bounding box center [315, 212] width 185 height 14
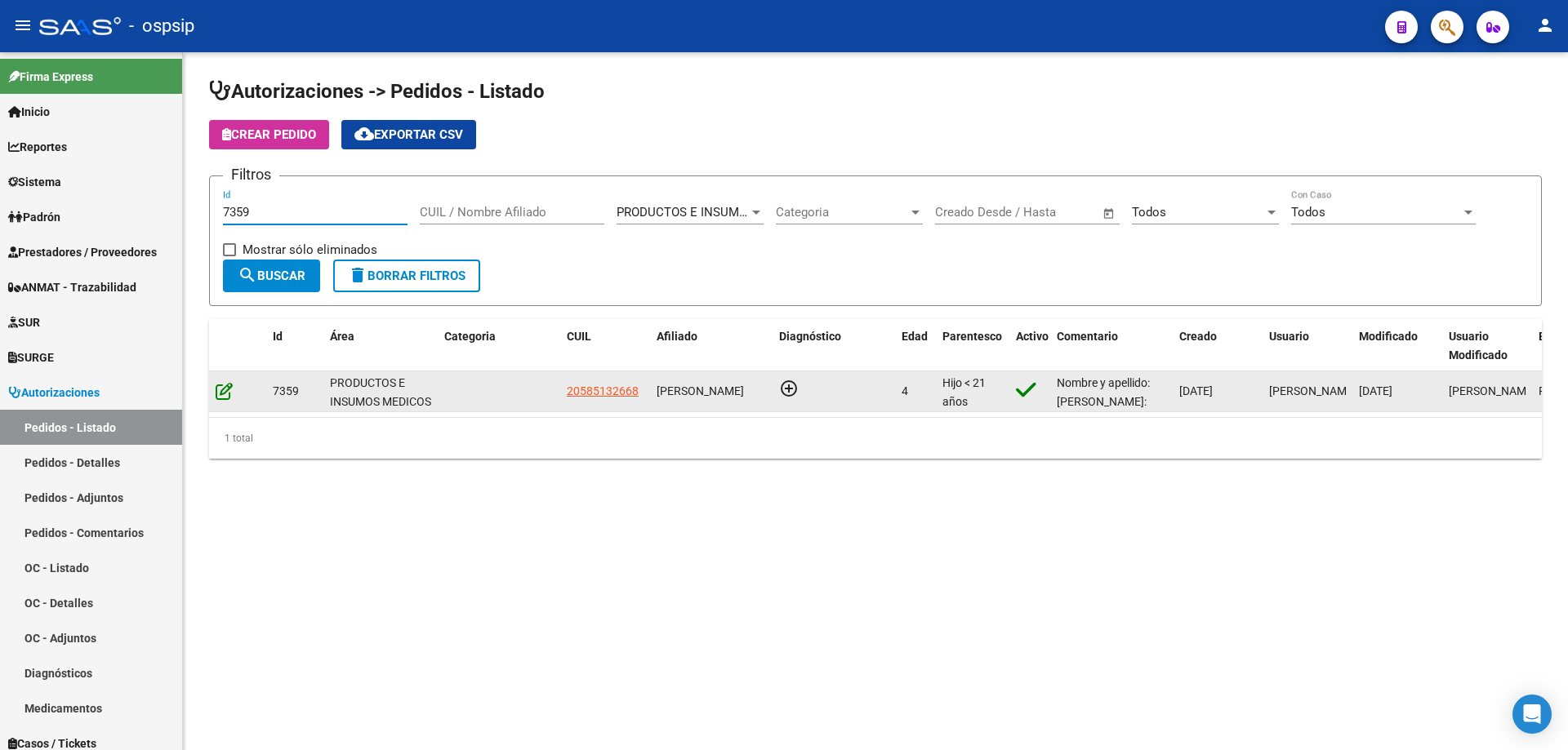
type input "7359"
click at [216, 396] on icon at bounding box center [224, 391] width 17 height 18
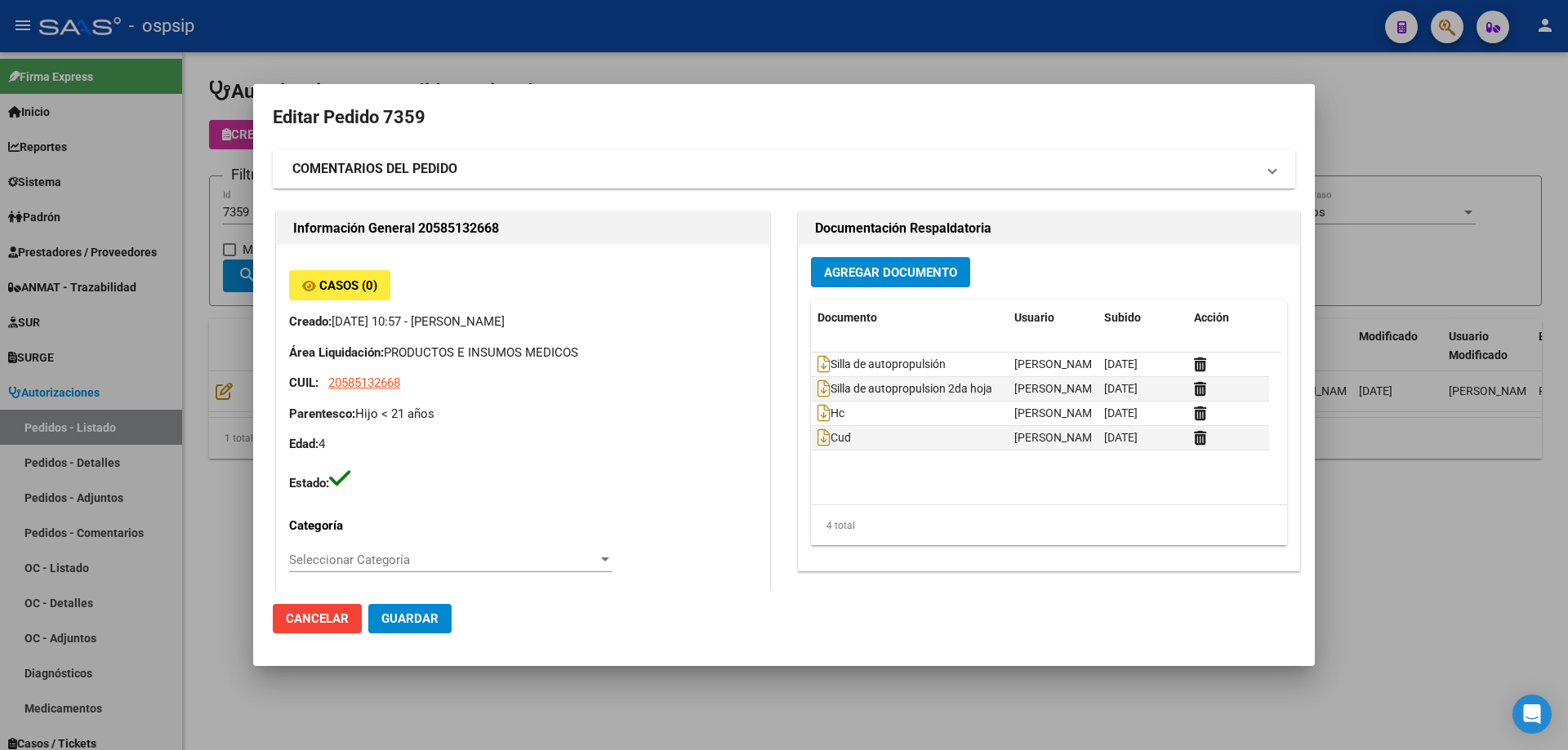
type input "Buenos Aires, [PERSON_NAME], [PERSON_NAME][STREET_ADDRESS]"
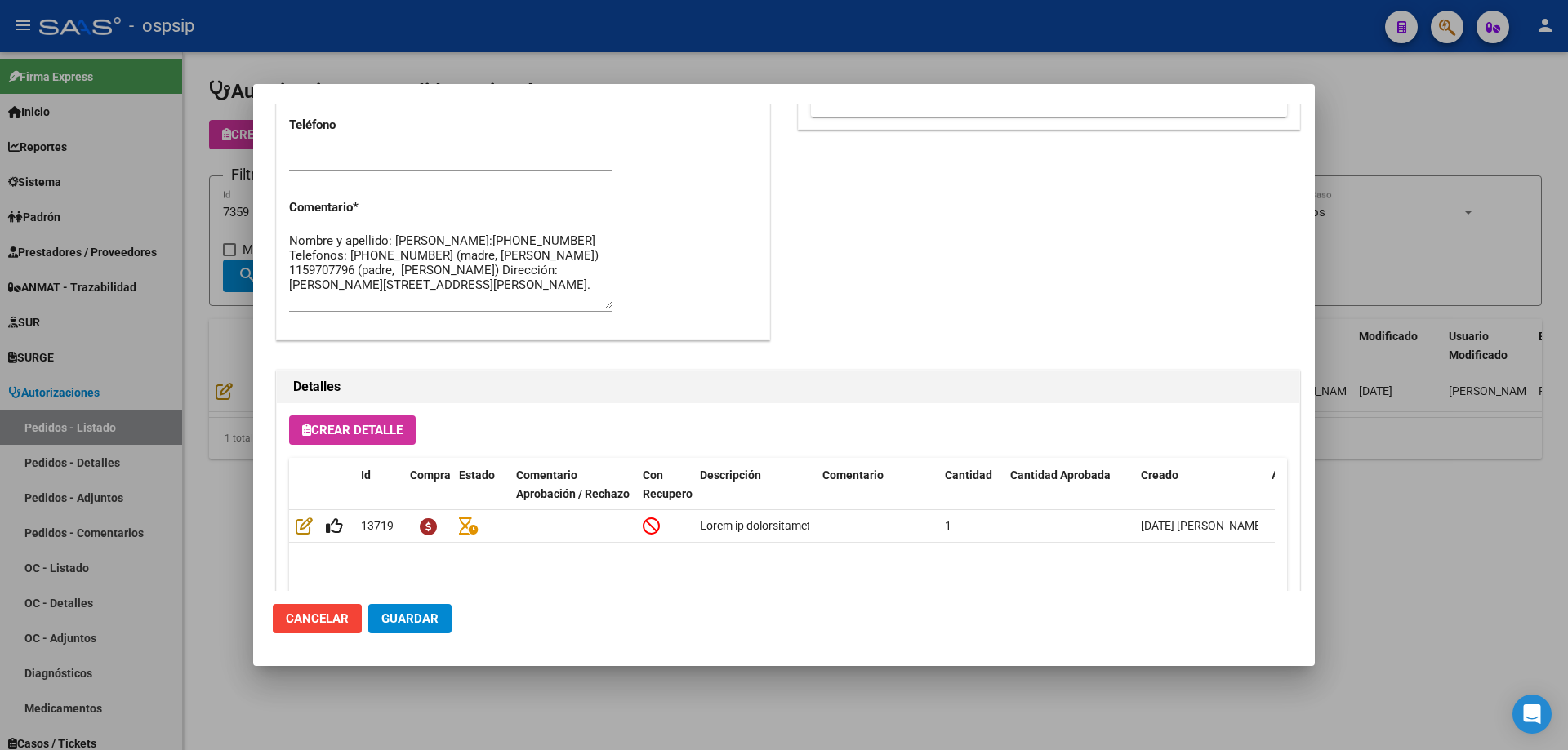
scroll to position [979, 0]
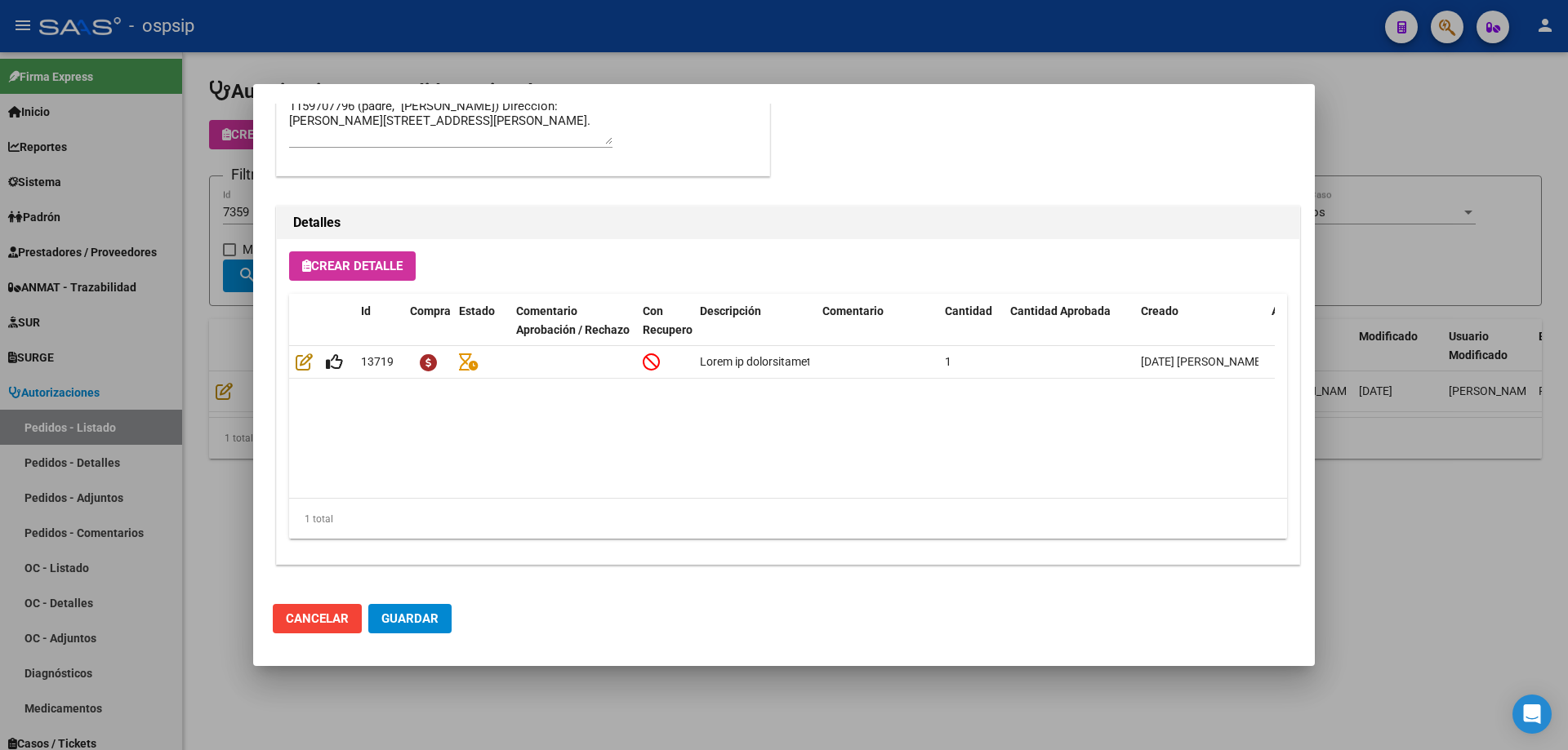
click at [171, 364] on div at bounding box center [784, 375] width 1568 height 750
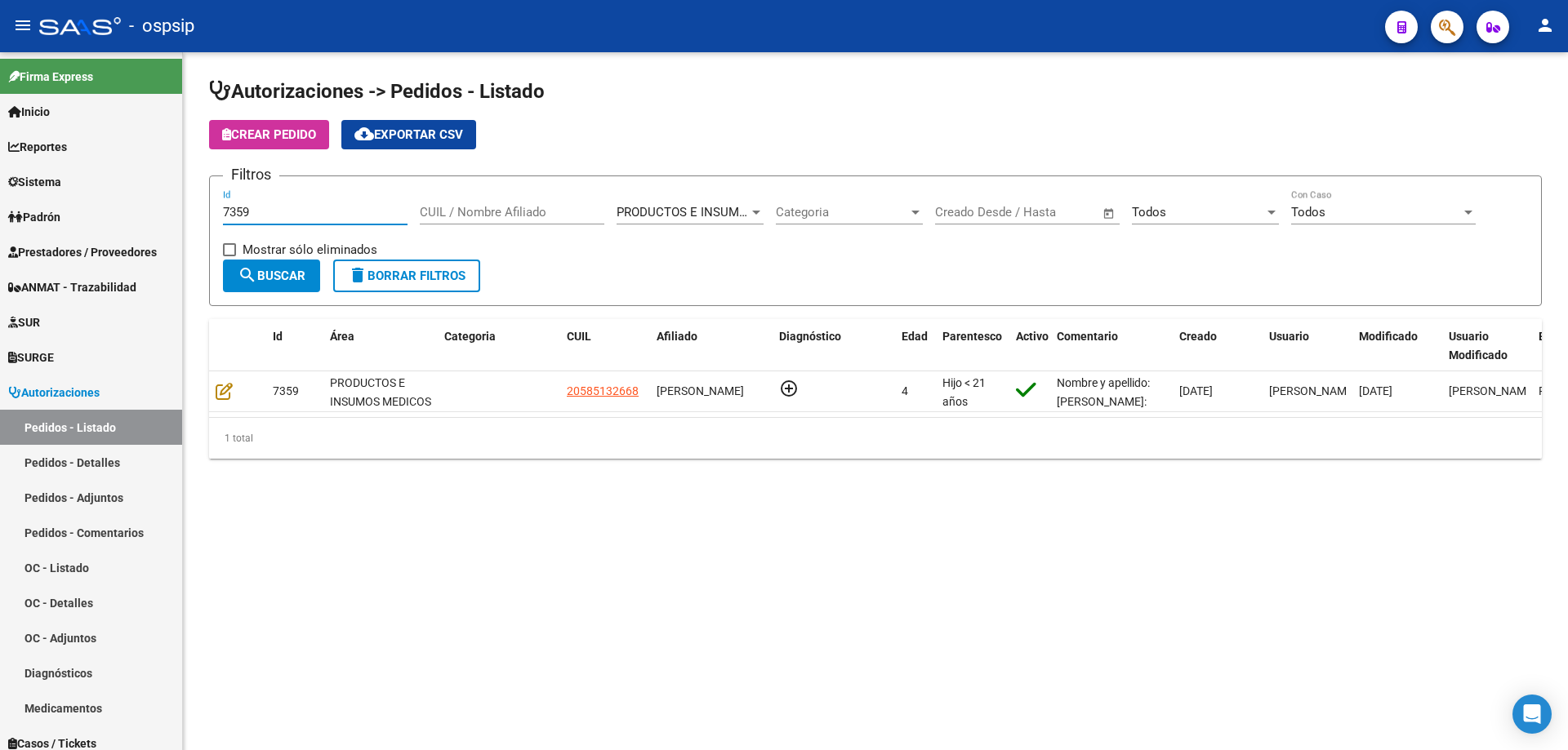
click at [275, 214] on input "7359" at bounding box center [315, 212] width 185 height 14
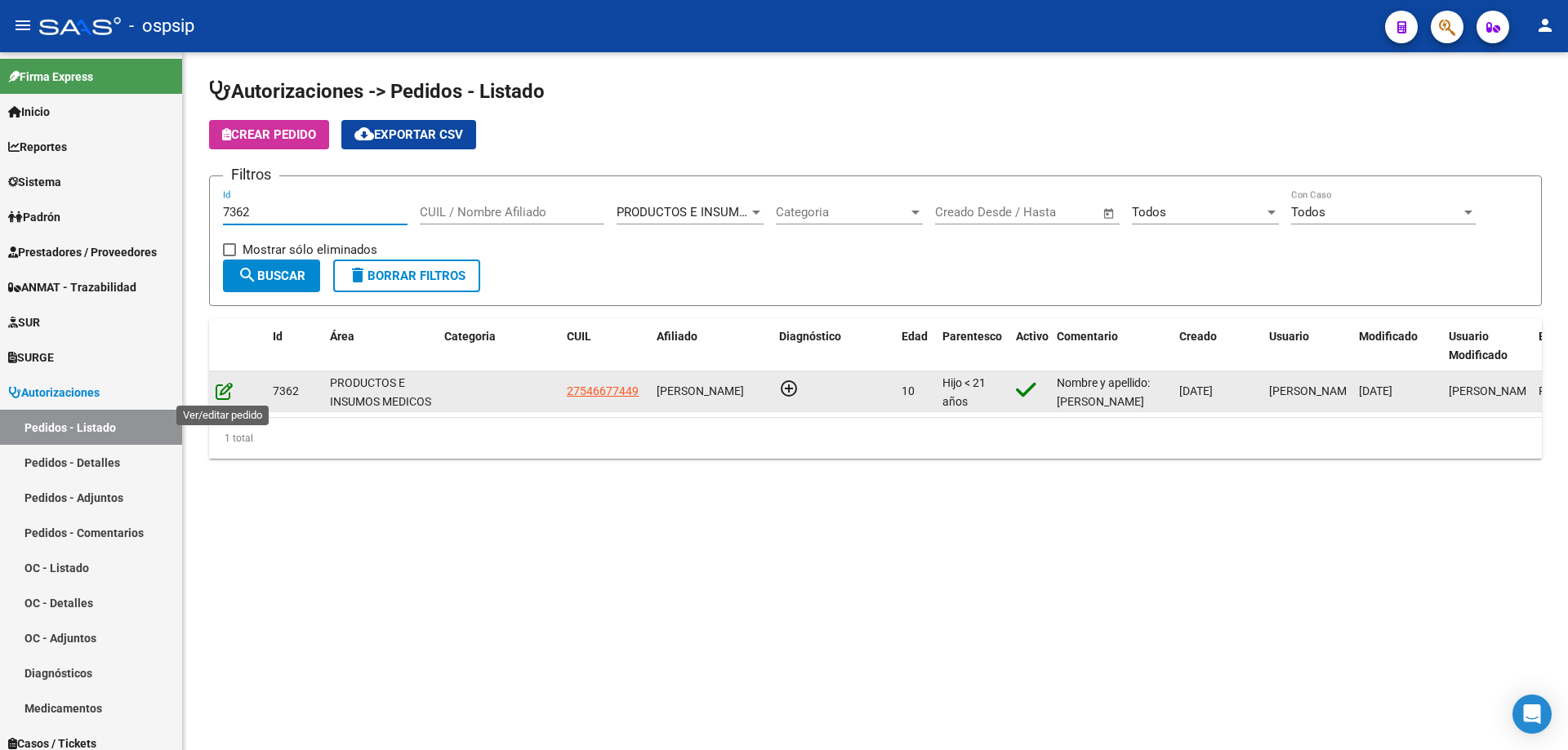
type input "7362"
click at [226, 394] on icon at bounding box center [224, 391] width 17 height 18
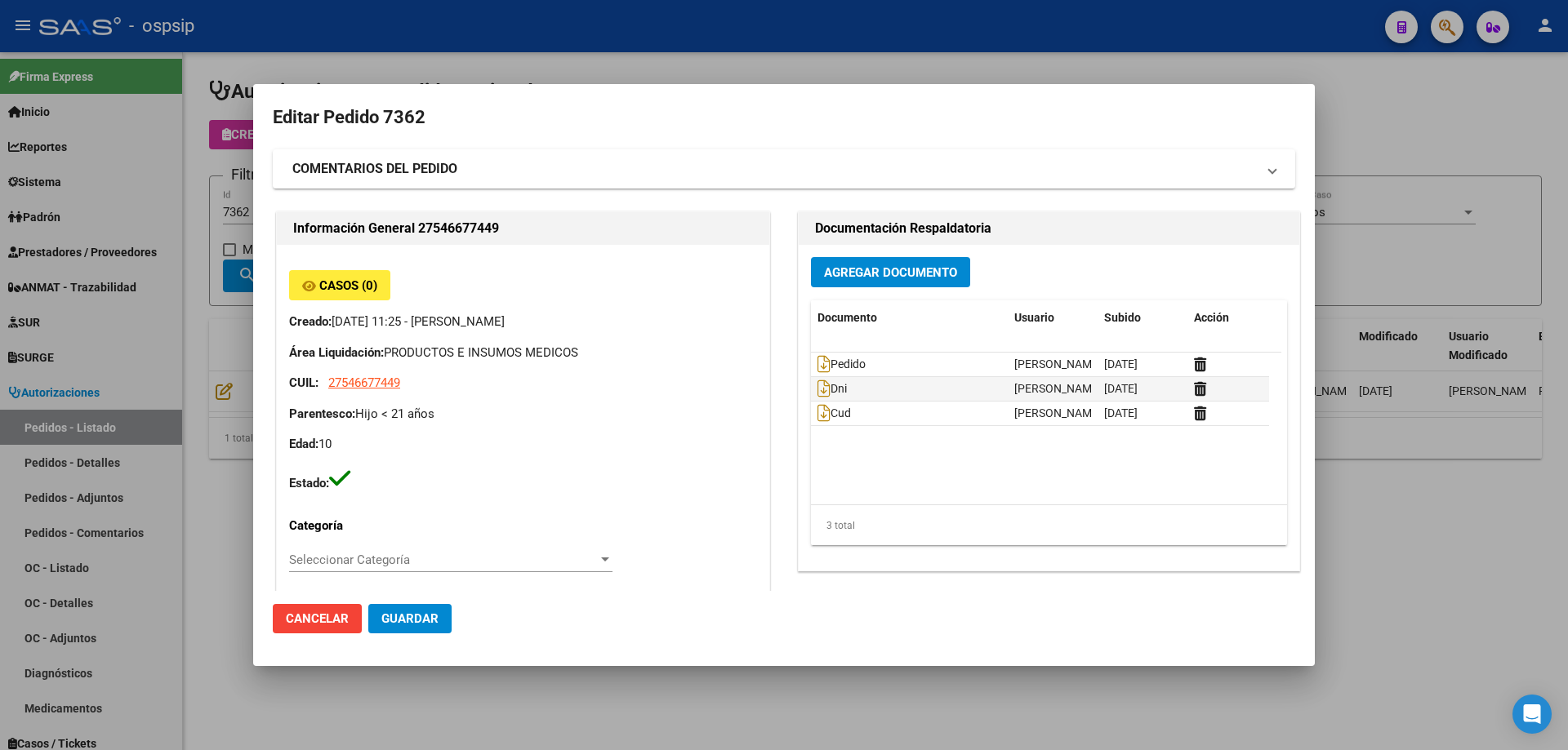
type input "[GEOGRAPHIC_DATA], BERISSO, 125 E/9 Y 10 1689"
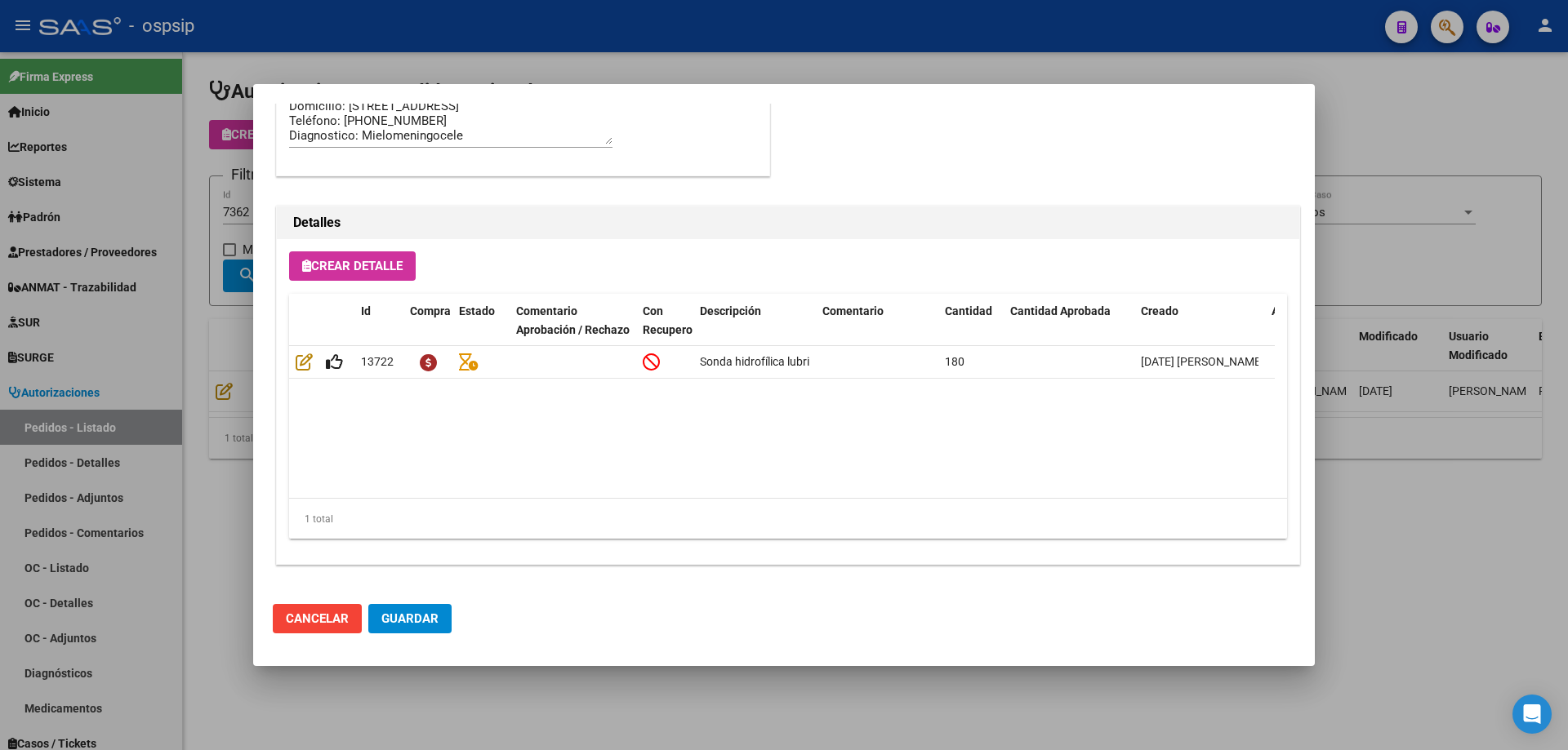
drag, startPoint x: 40, startPoint y: 424, endPoint x: 47, endPoint y: 418, distance: 9.2
click at [43, 423] on div at bounding box center [784, 375] width 1568 height 750
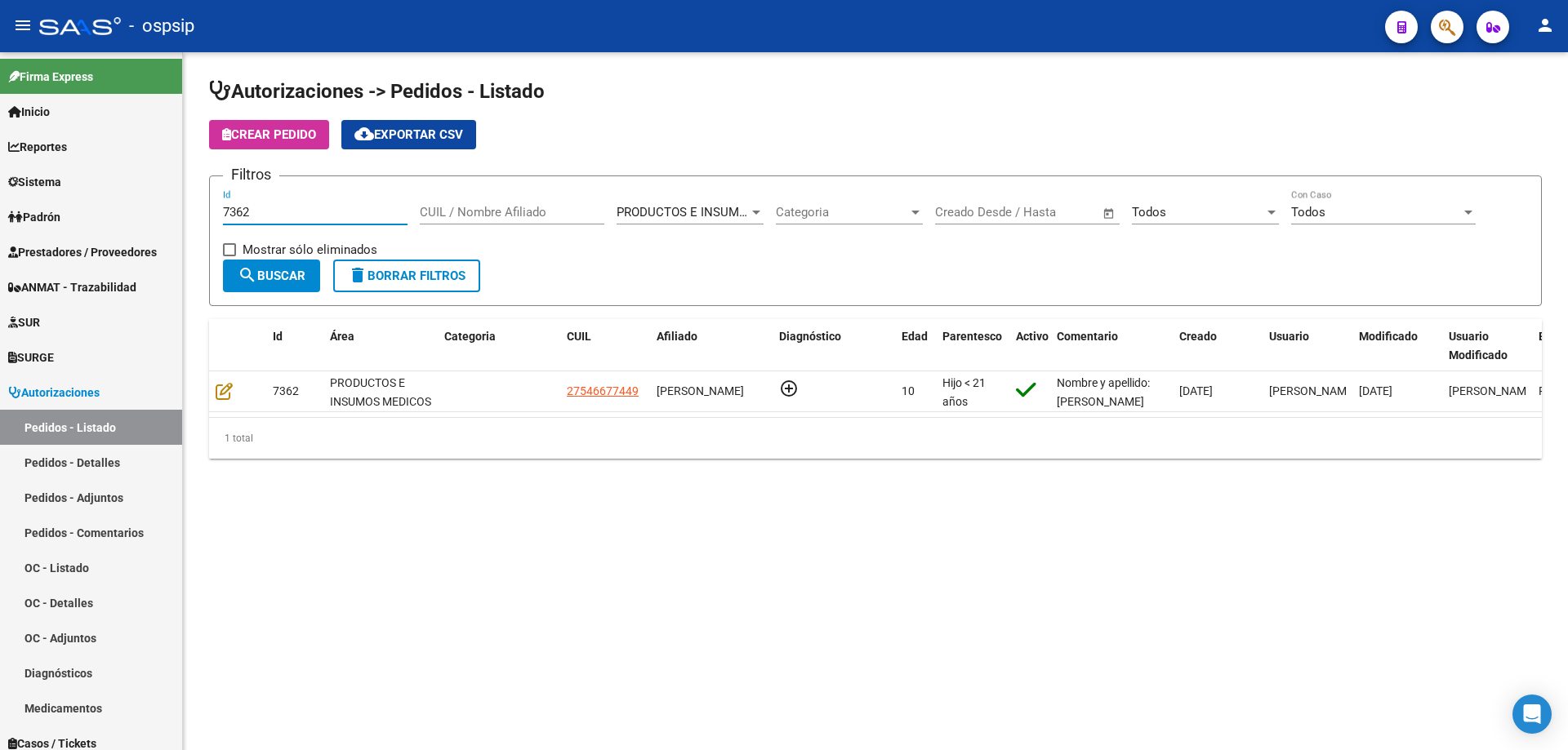
click at [268, 206] on input "7362" at bounding box center [315, 212] width 185 height 14
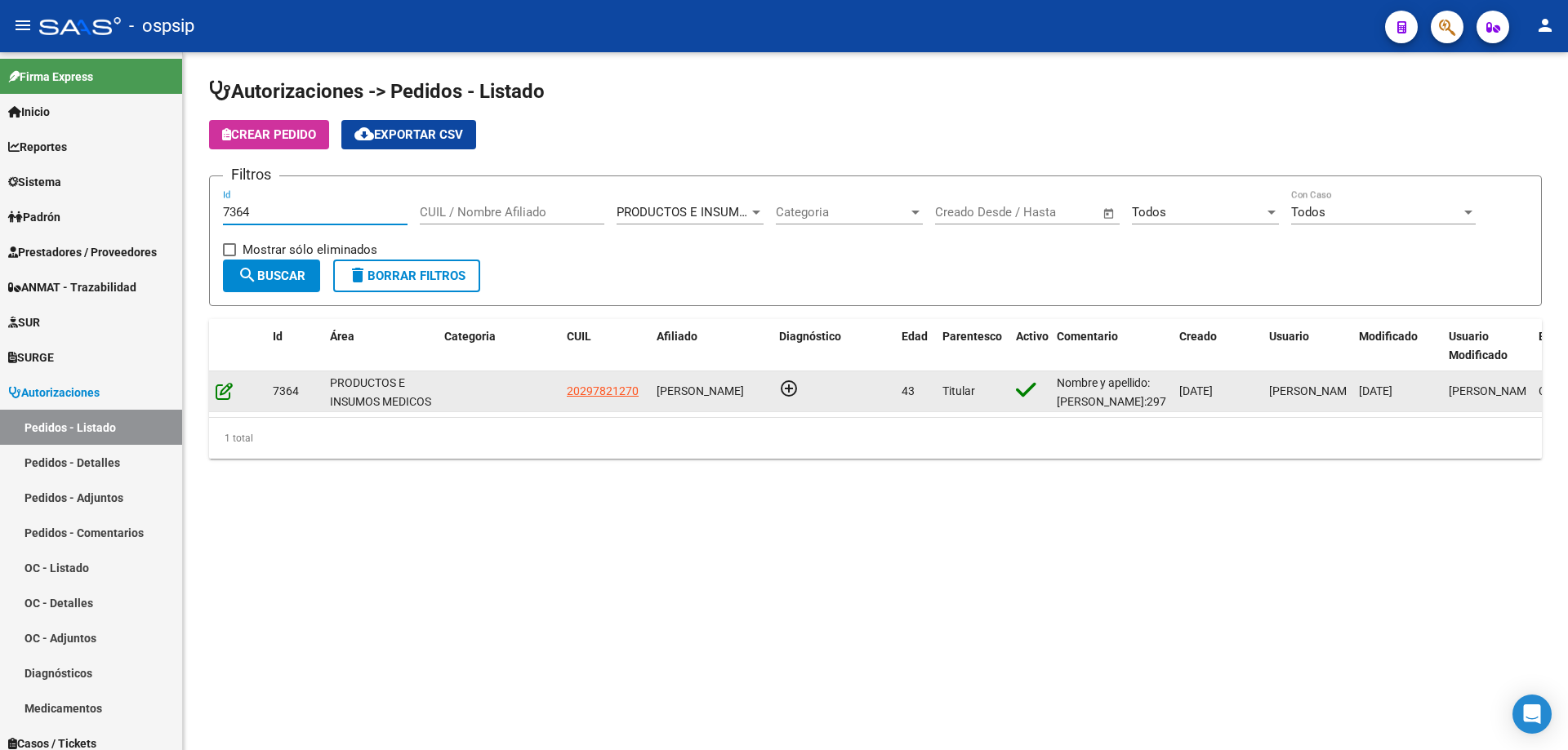
type input "7364"
click at [227, 394] on icon at bounding box center [224, 391] width 17 height 18
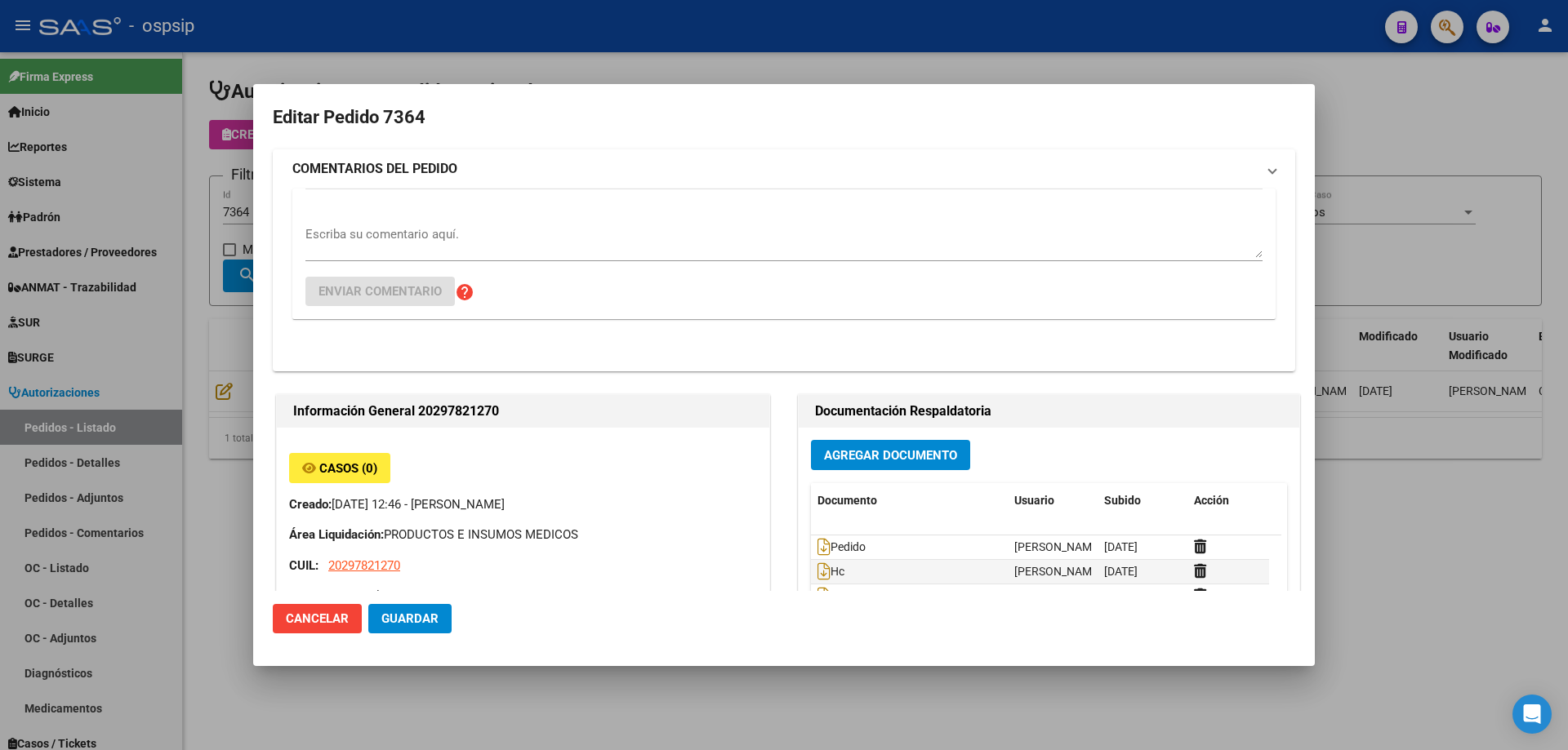
type input "[GEOGRAPHIC_DATA], [PERSON_NAME][STREET_ADDRESS]"
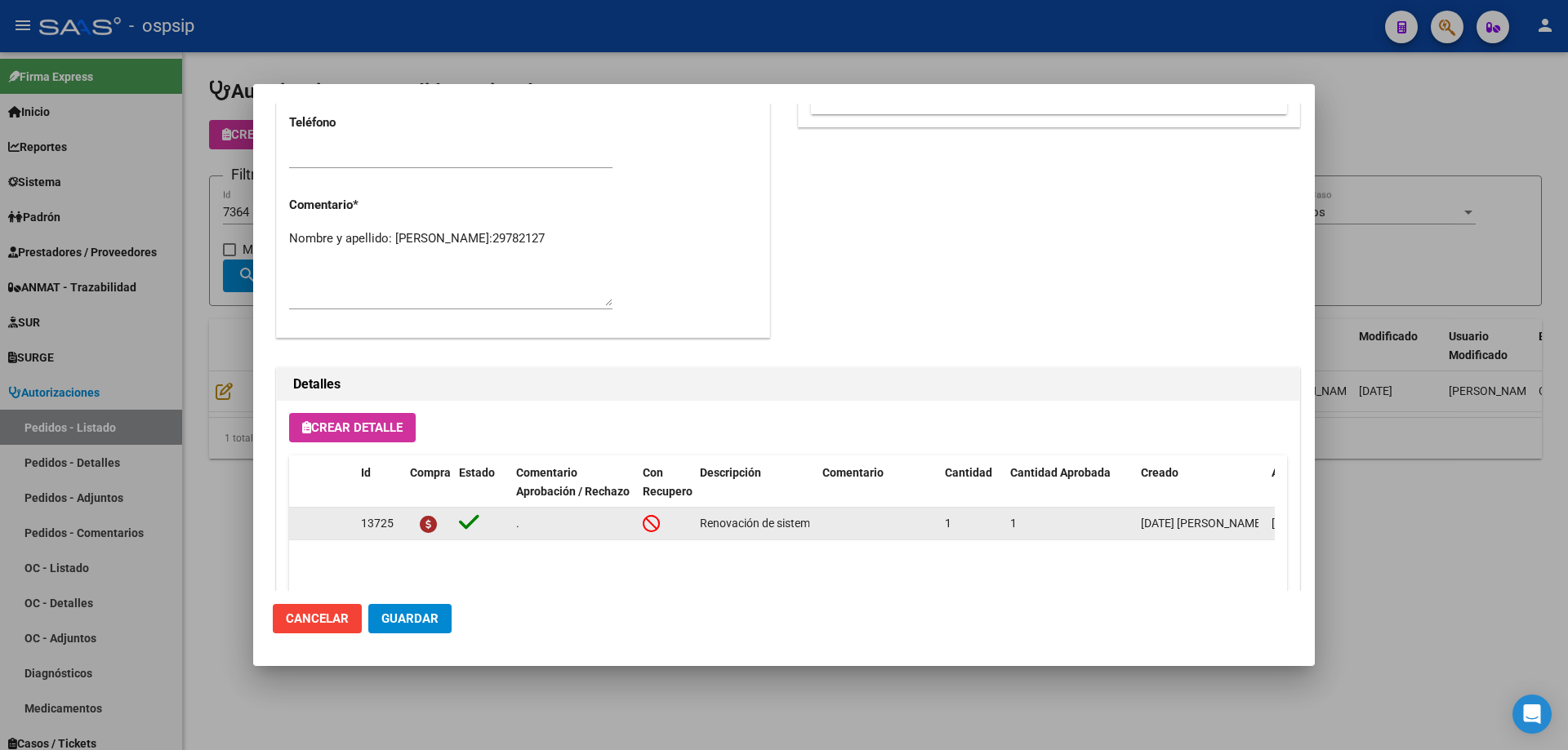
scroll to position [816, 0]
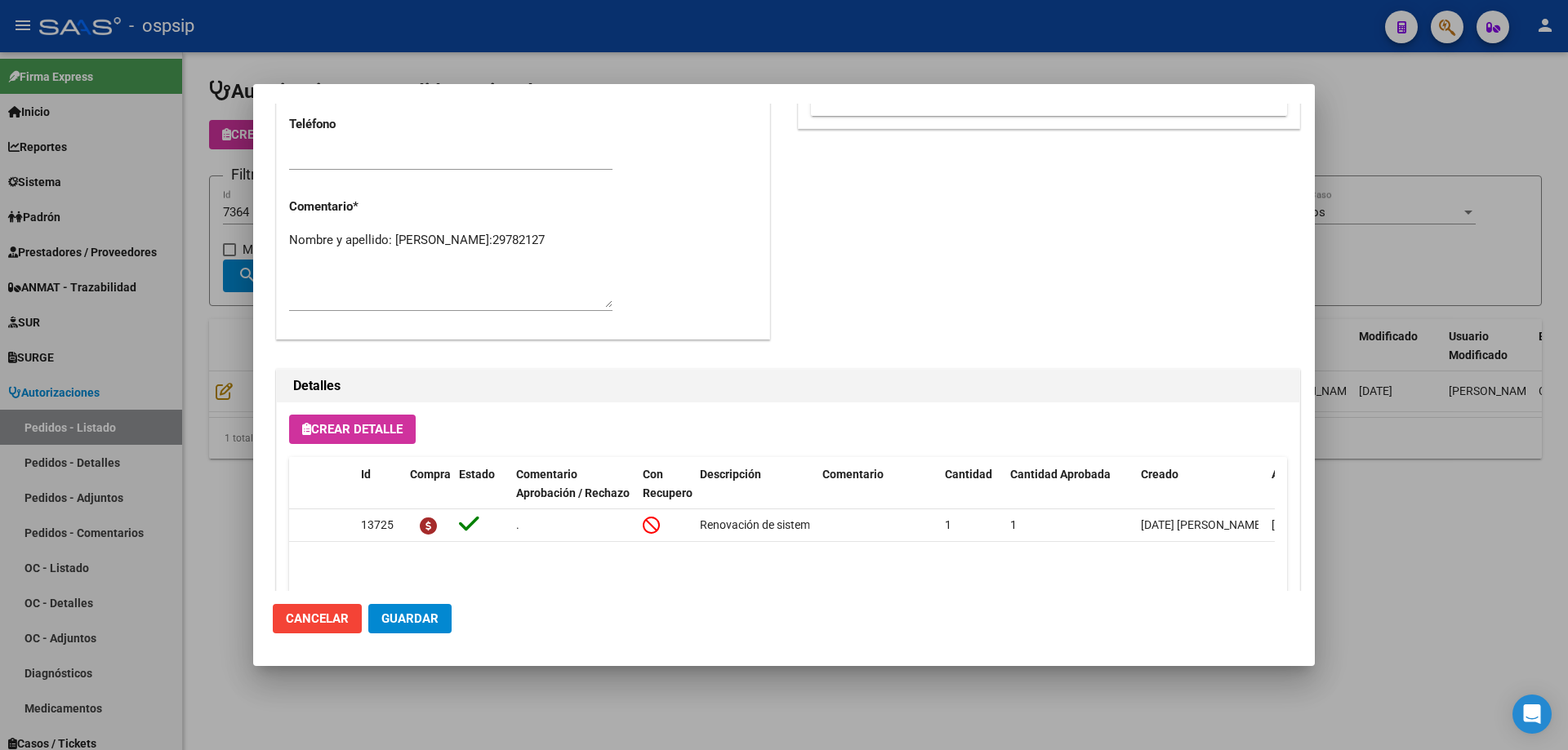
click at [186, 232] on div at bounding box center [784, 375] width 1568 height 750
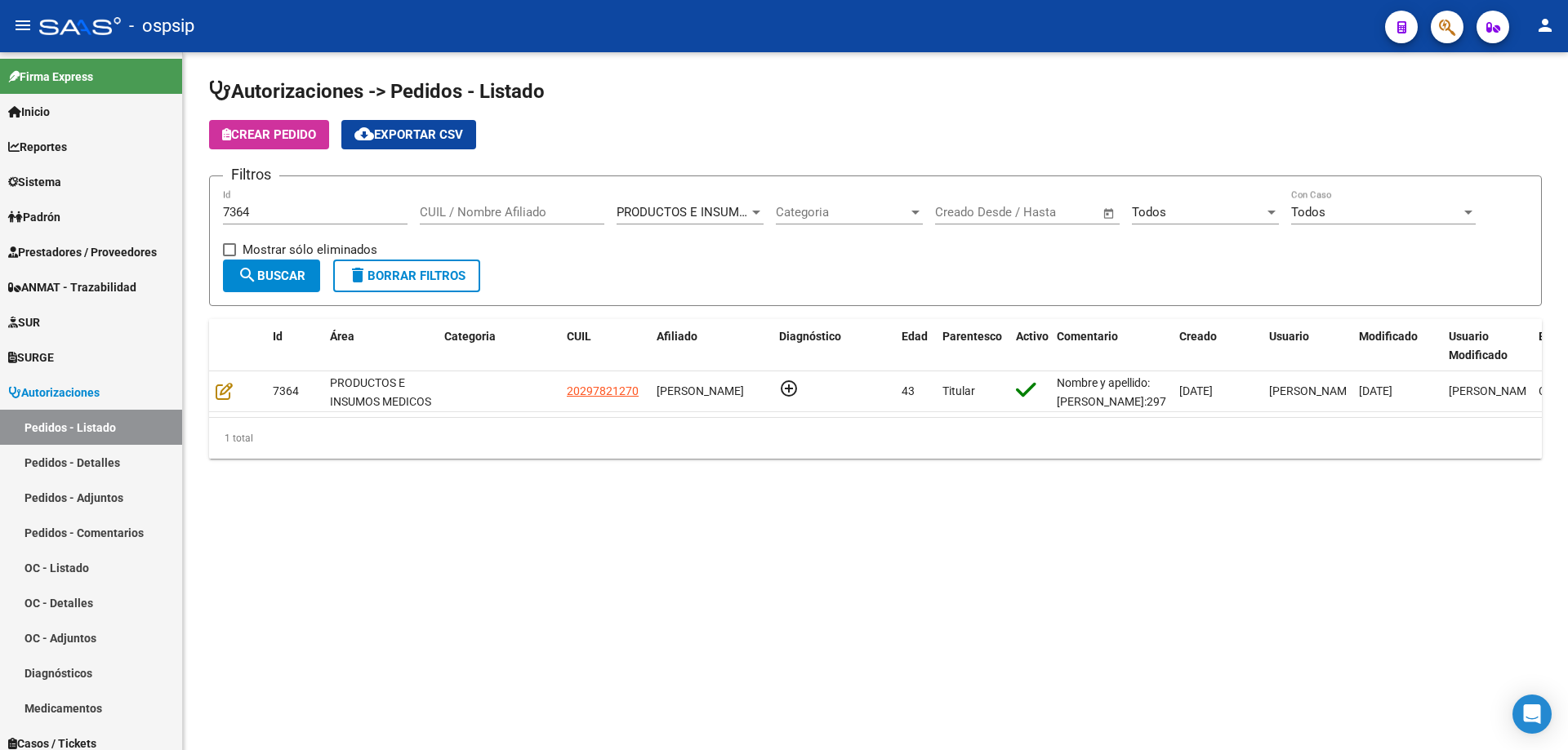
click at [295, 220] on div "7364 Id" at bounding box center [315, 207] width 185 height 35
click at [291, 213] on input "7364" at bounding box center [315, 212] width 185 height 14
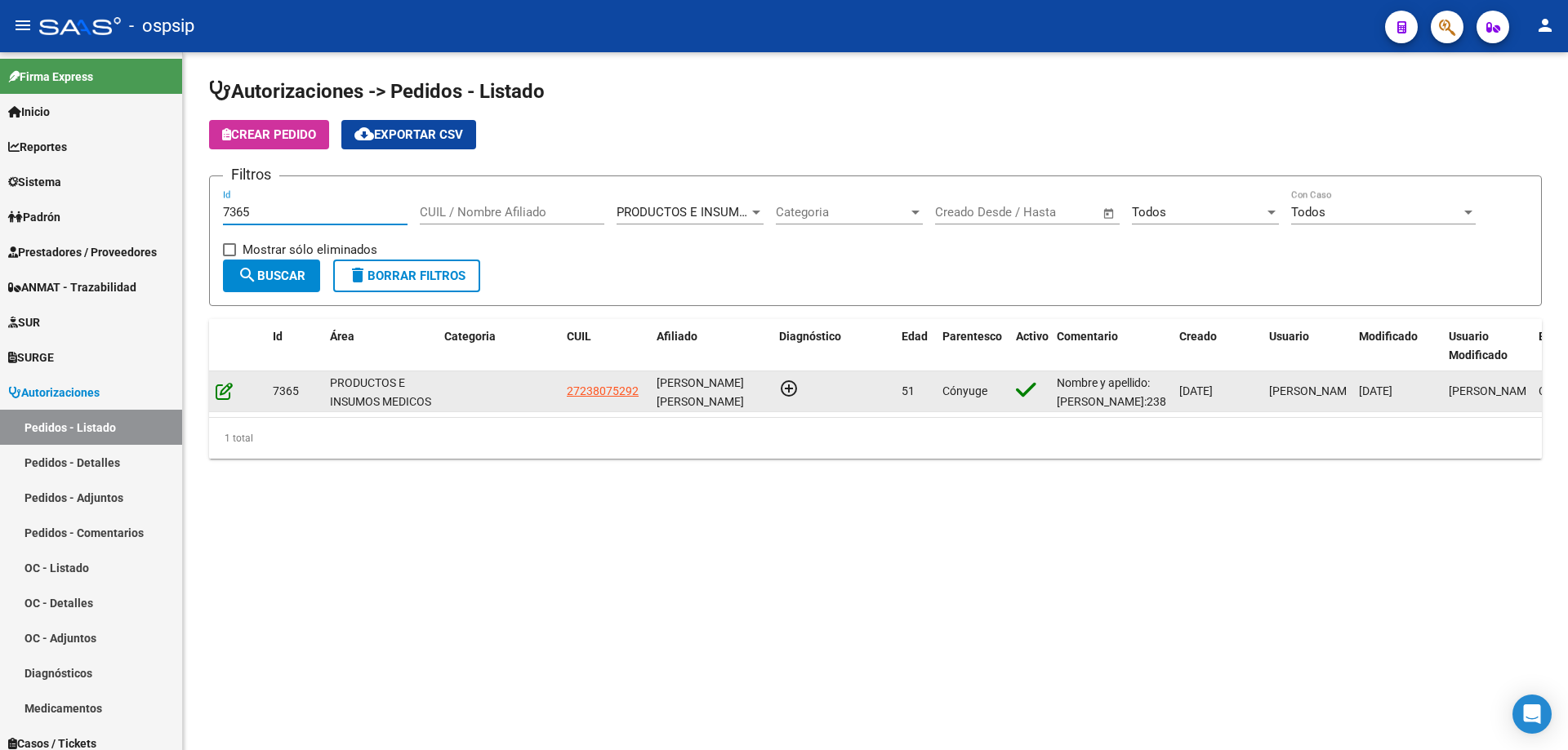
type input "7365"
click at [221, 388] on icon at bounding box center [224, 391] width 17 height 18
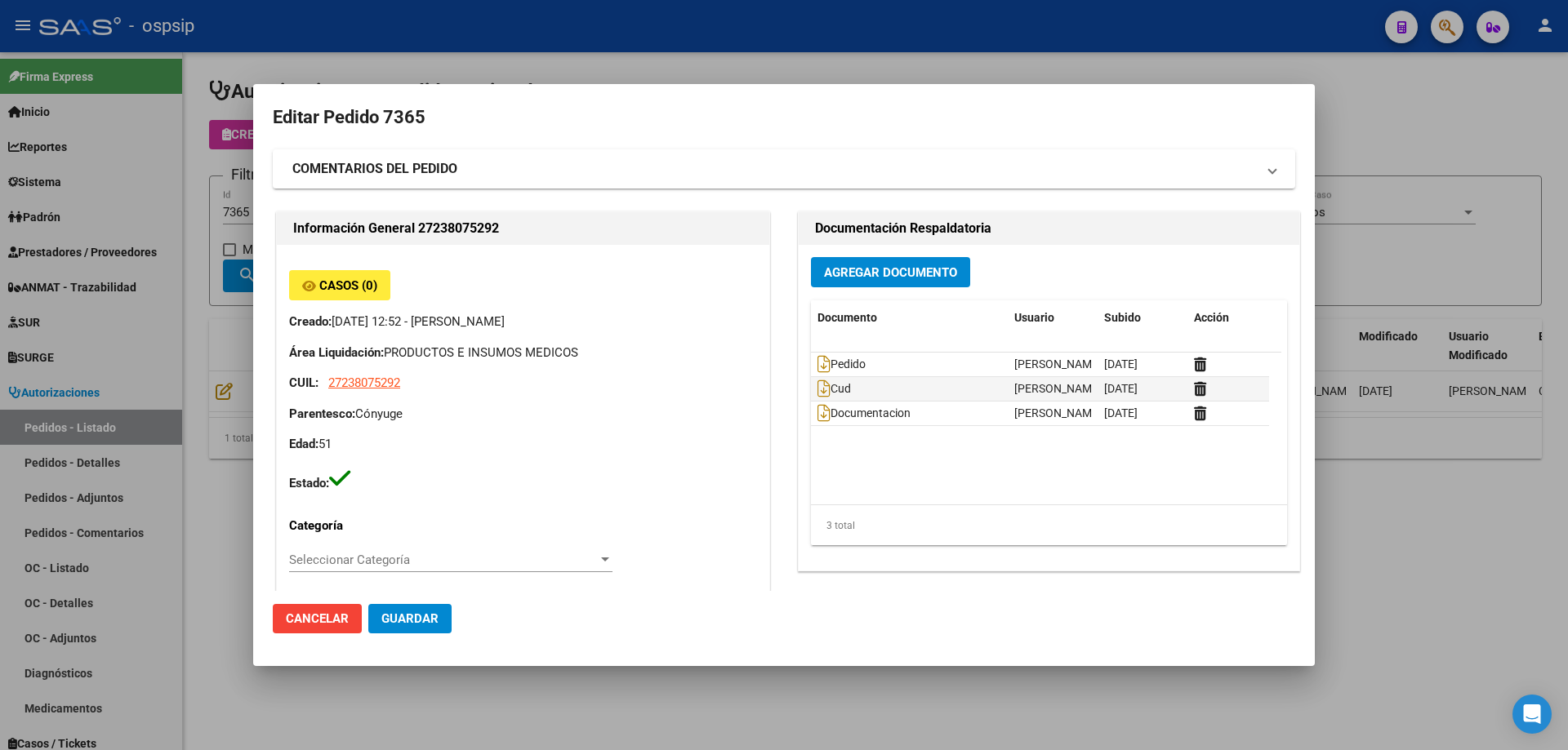
type input "[PERSON_NAME]"
type input "[GEOGRAPHIC_DATA], [GEOGRAPHIC_DATA][PERSON_NAME], [GEOGRAPHIC_DATA] 3147"
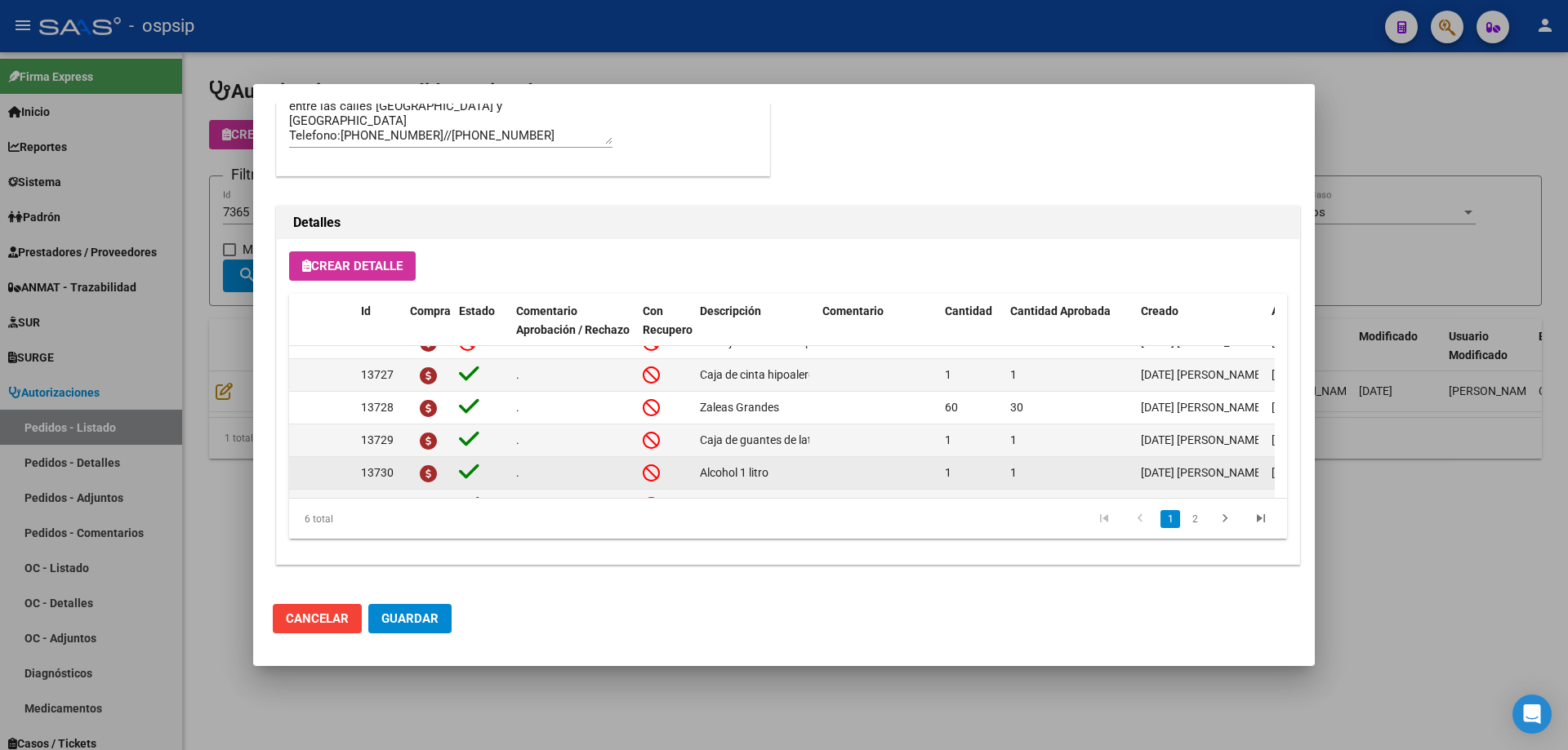
scroll to position [0, 0]
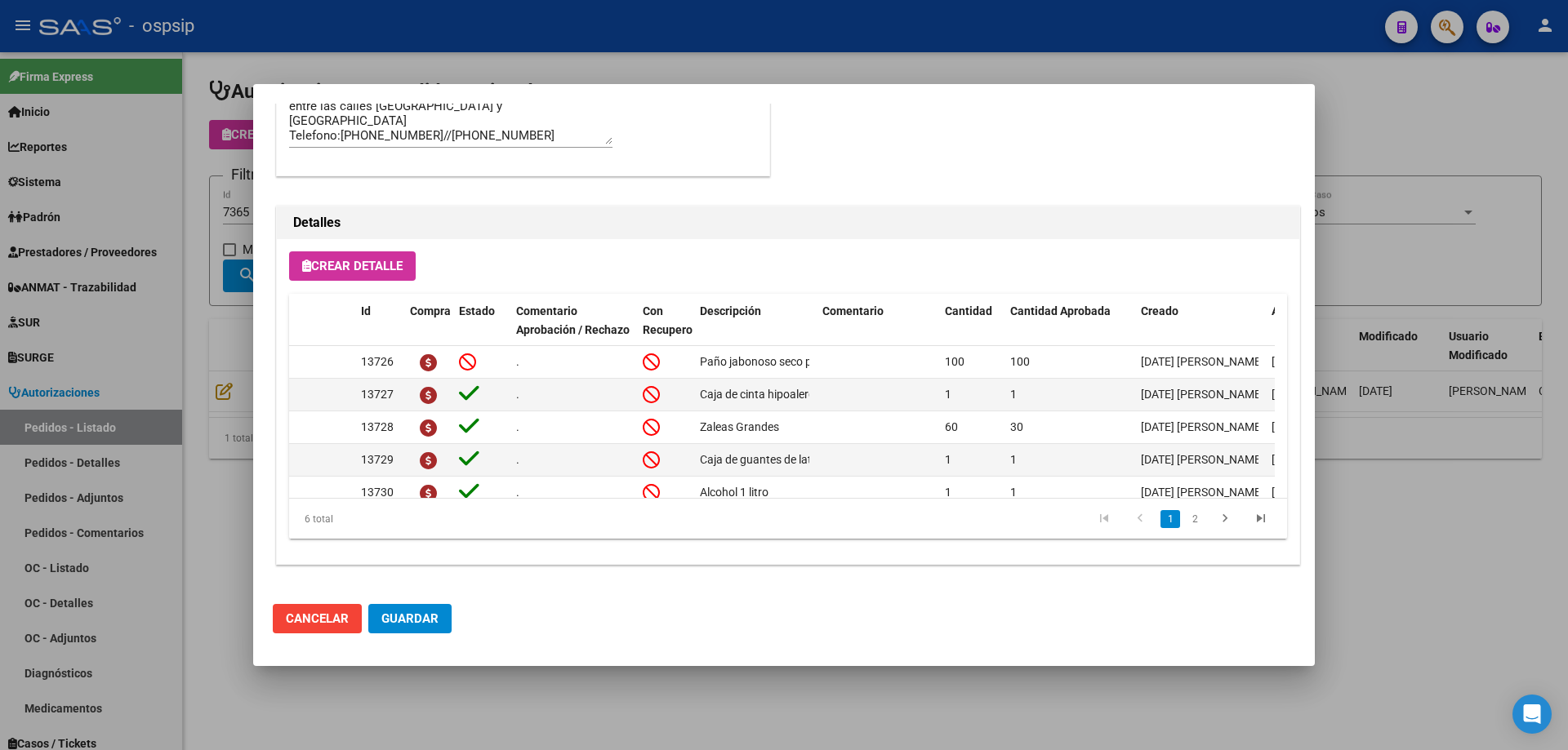
click at [155, 302] on div at bounding box center [784, 375] width 1568 height 750
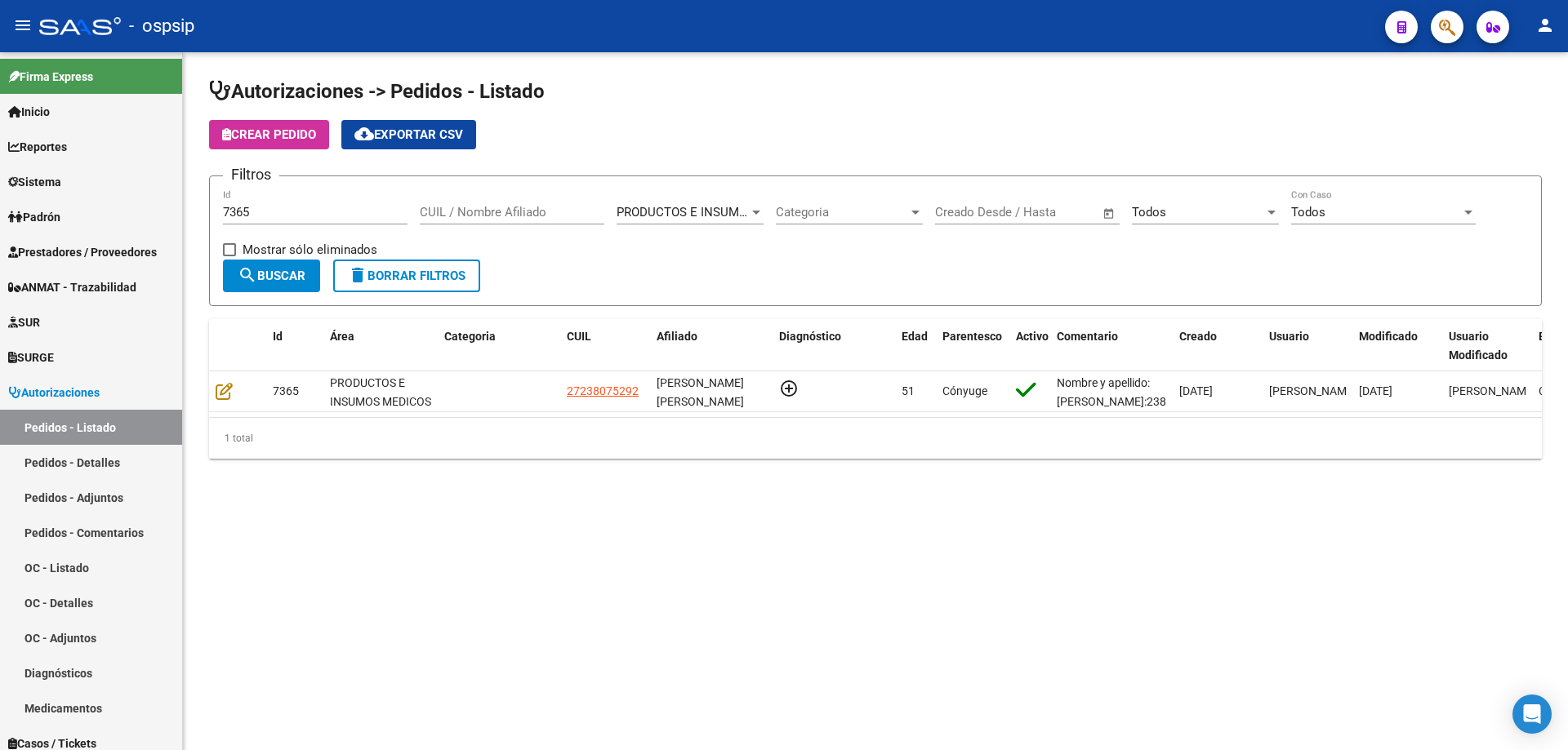
click at [281, 209] on input "7365" at bounding box center [315, 212] width 185 height 14
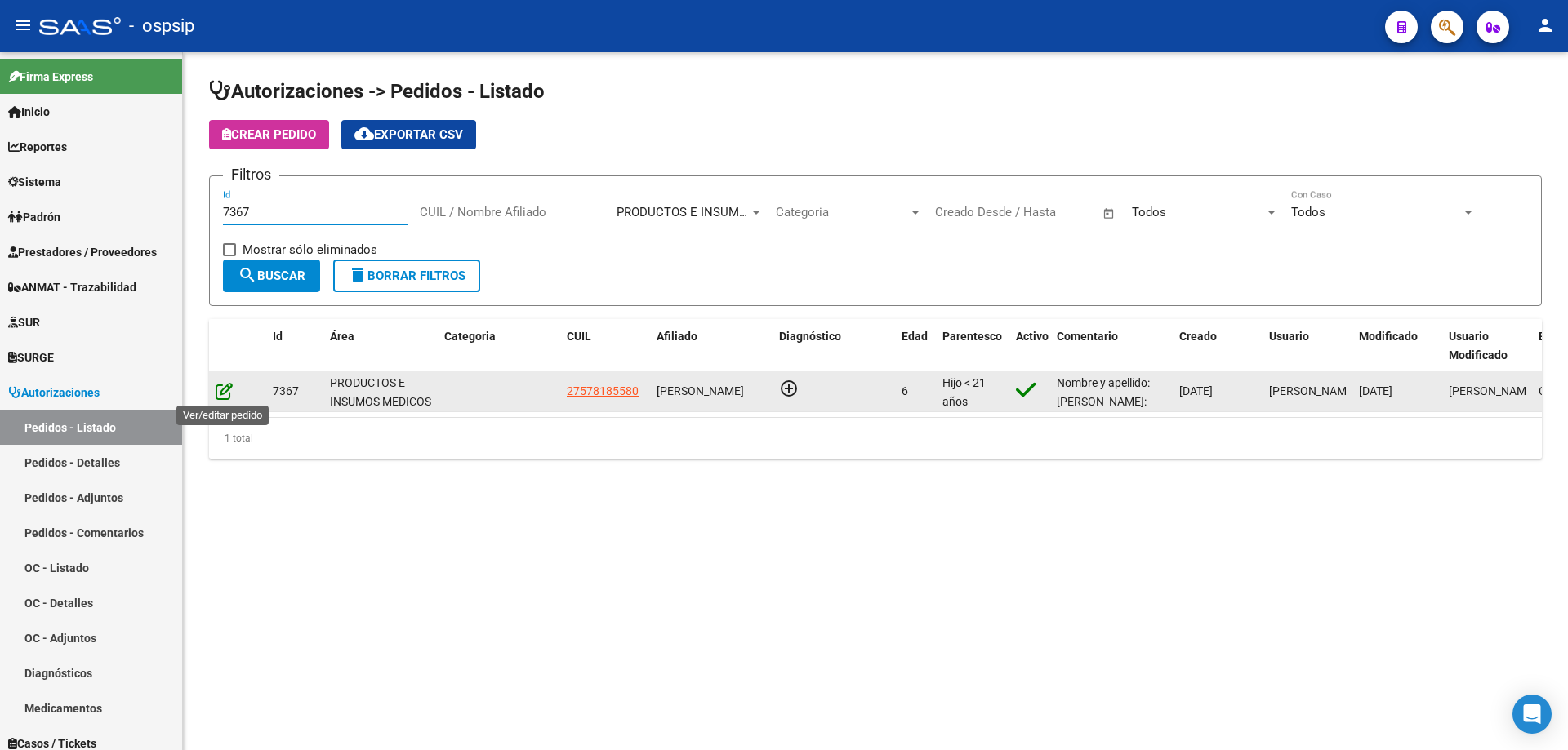
type input "7367"
click at [224, 382] on icon at bounding box center [224, 391] width 17 height 18
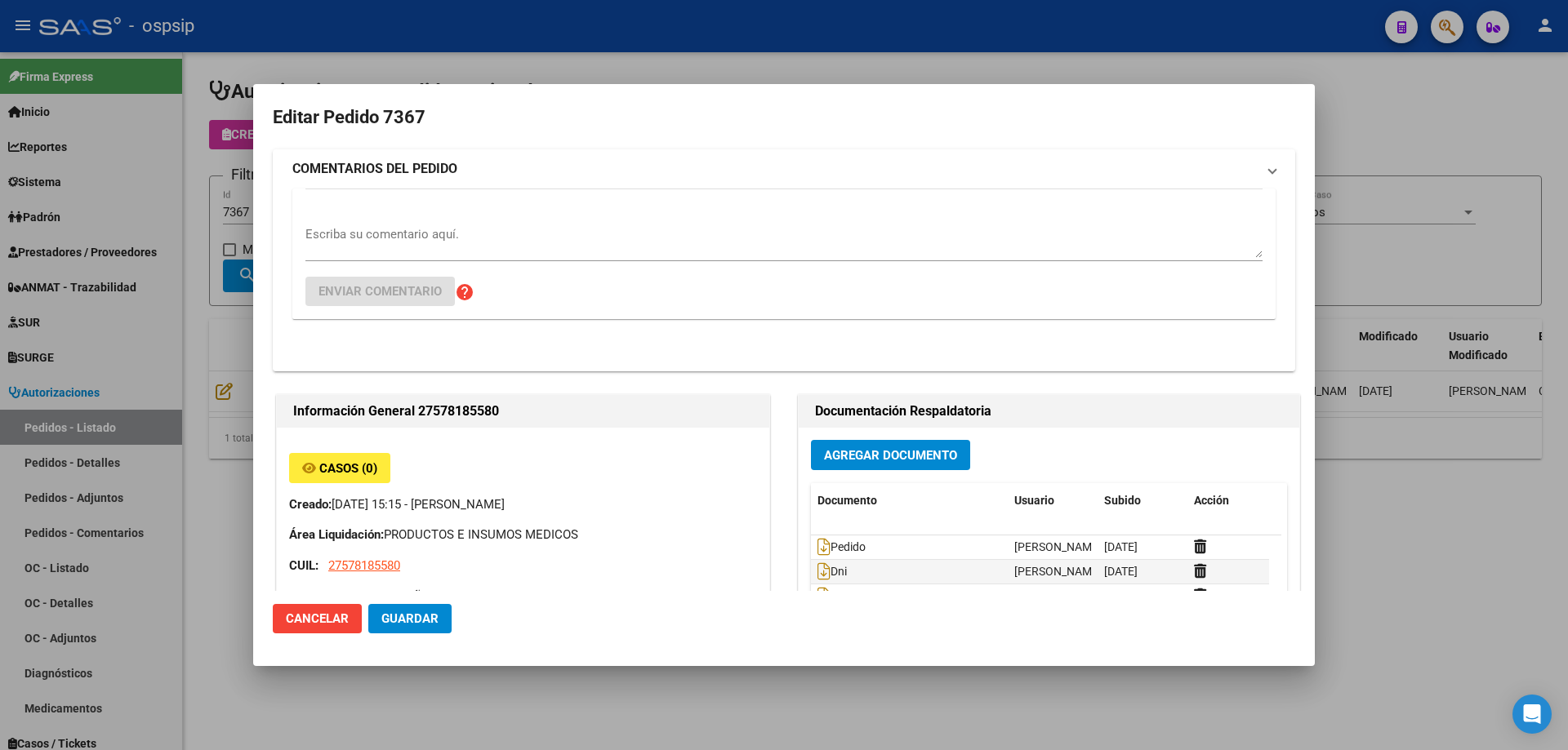
type input "[GEOGRAPHIC_DATA], [PERSON_NAME], [PERSON_NAME] 712"
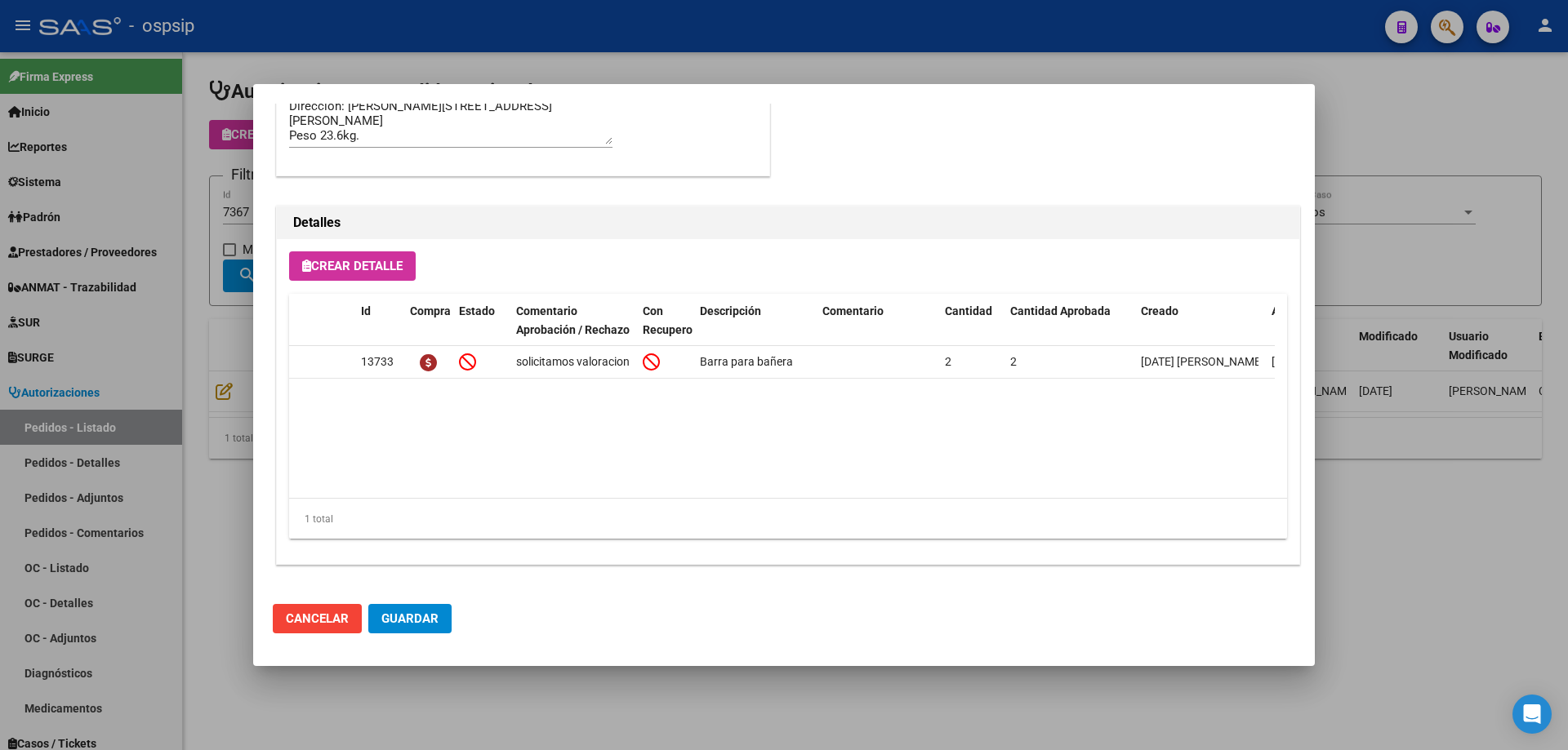
click at [177, 373] on div at bounding box center [784, 375] width 1568 height 750
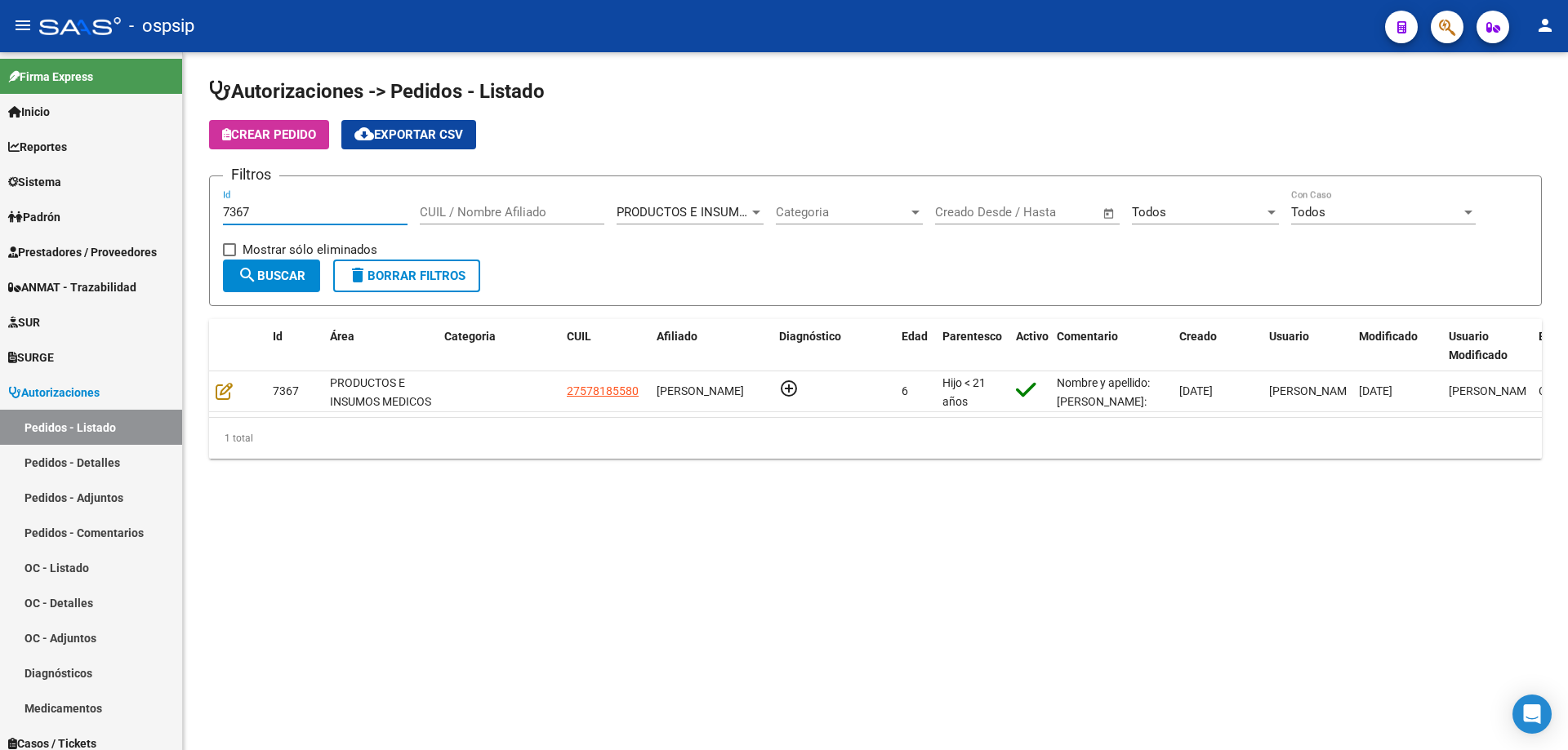
click at [348, 213] on input "7367" at bounding box center [315, 212] width 185 height 14
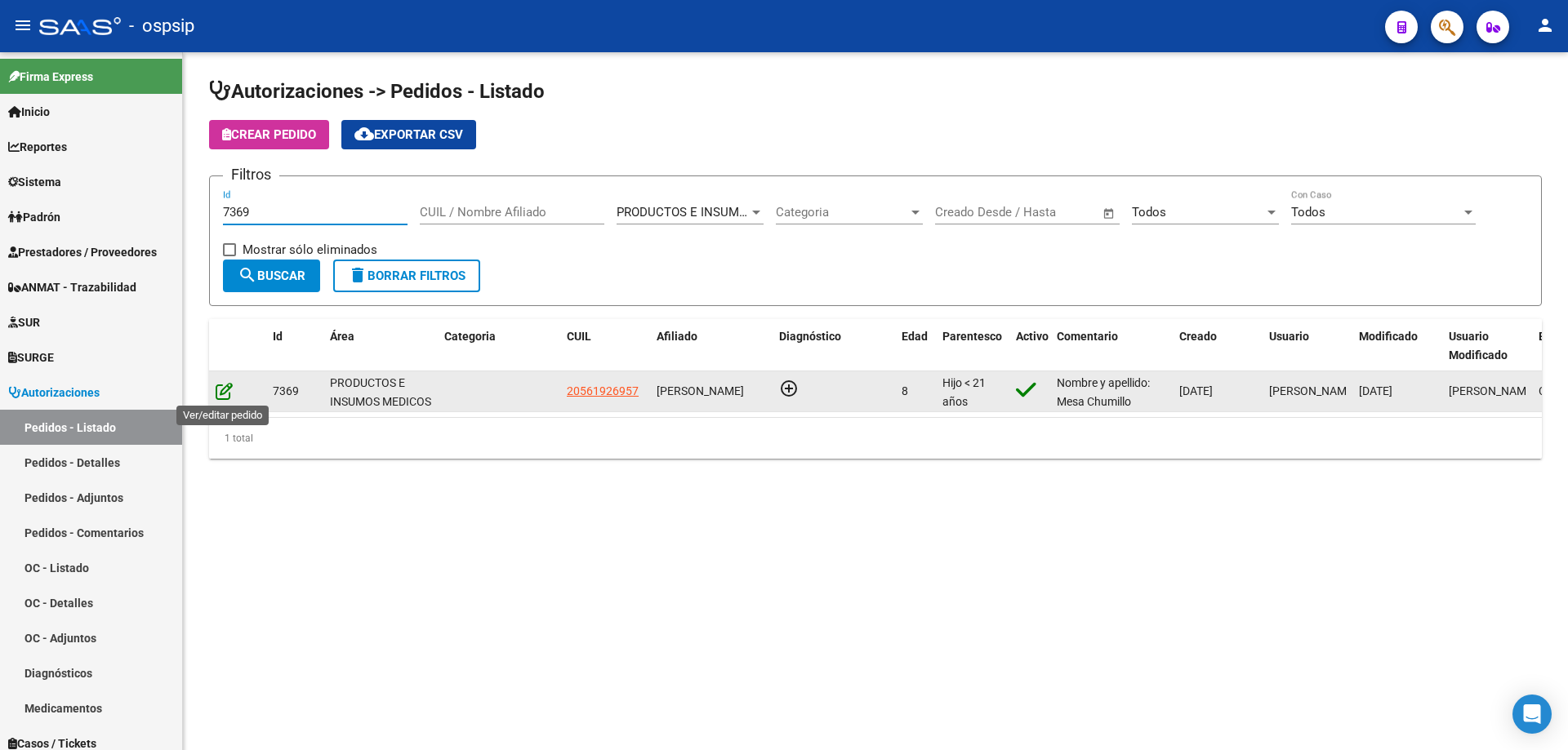
type input "7369"
click at [223, 388] on icon at bounding box center [224, 391] width 17 height 18
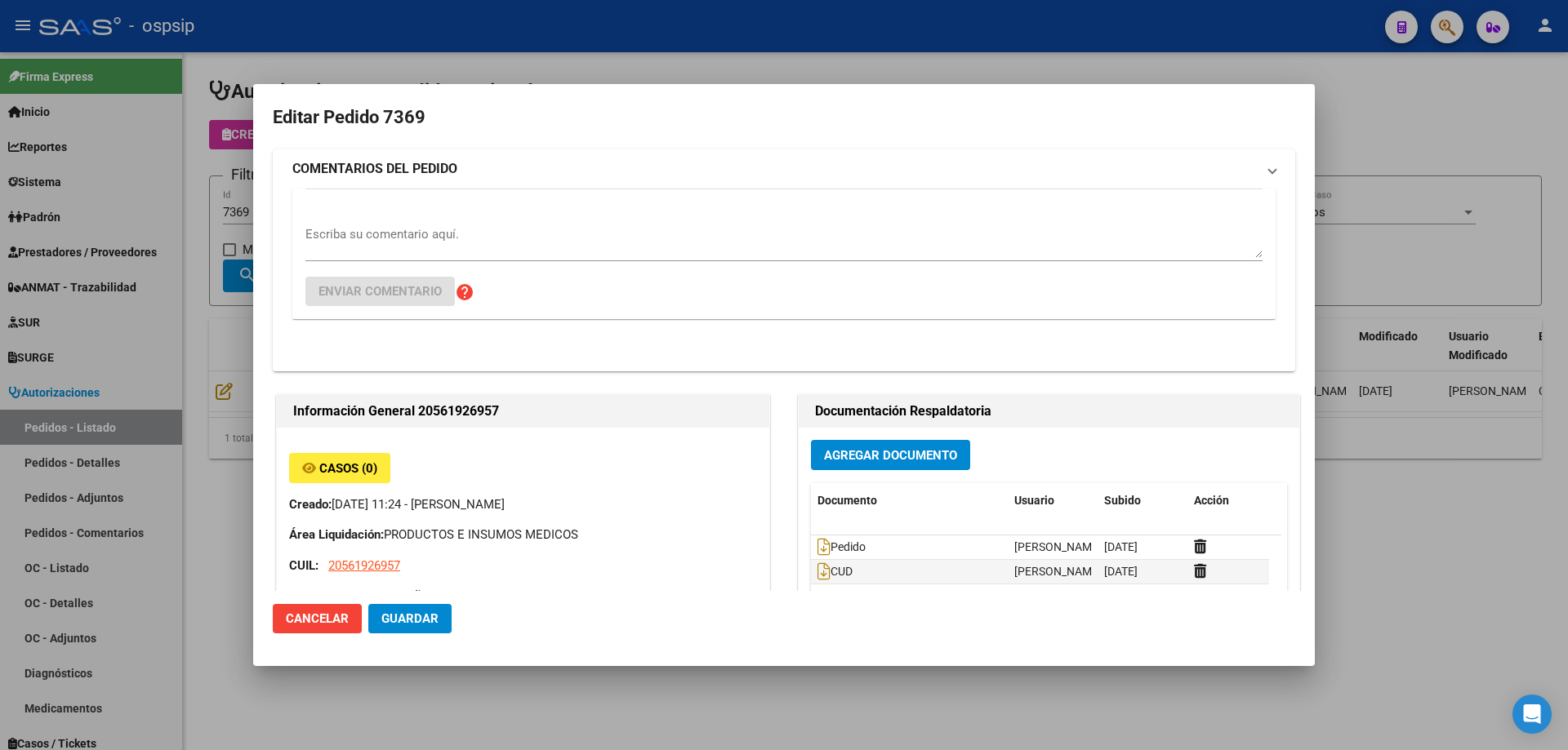
type input "[GEOGRAPHIC_DATA], [PERSON_NAME], [PERSON_NAME] 319"
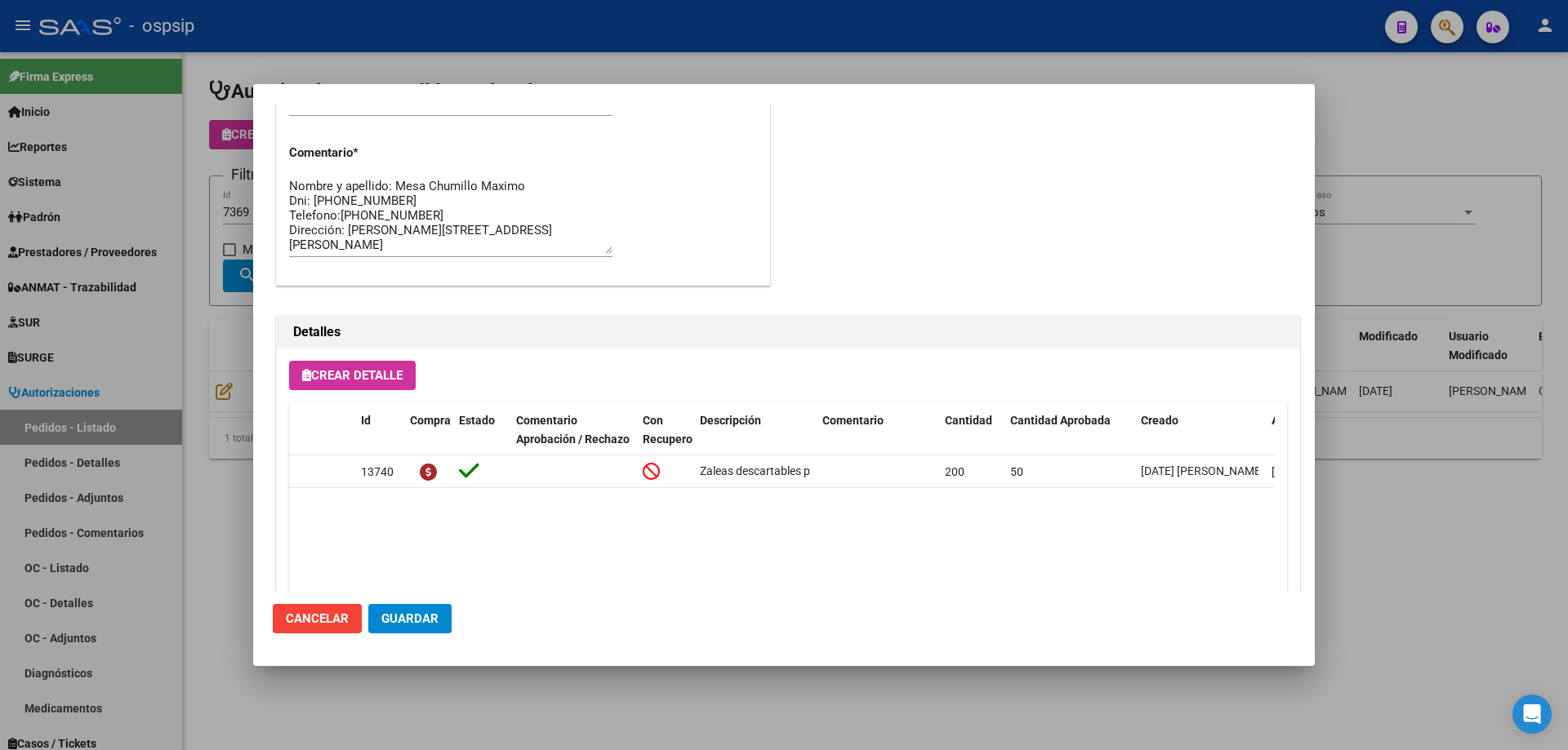
scroll to position [979, 0]
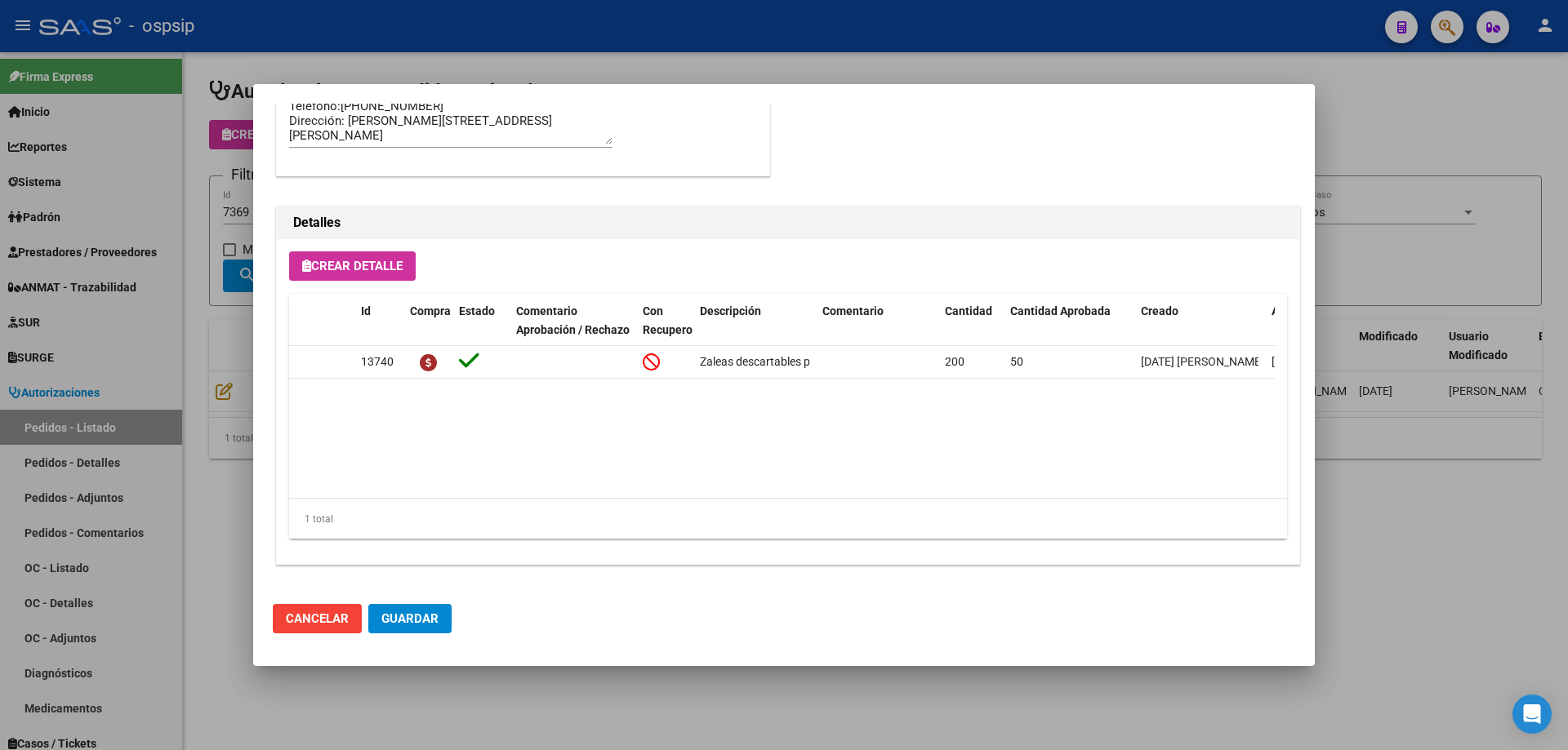
drag, startPoint x: 156, startPoint y: 278, endPoint x: 282, endPoint y: 251, distance: 128.9
click at [159, 278] on div at bounding box center [784, 375] width 1568 height 750
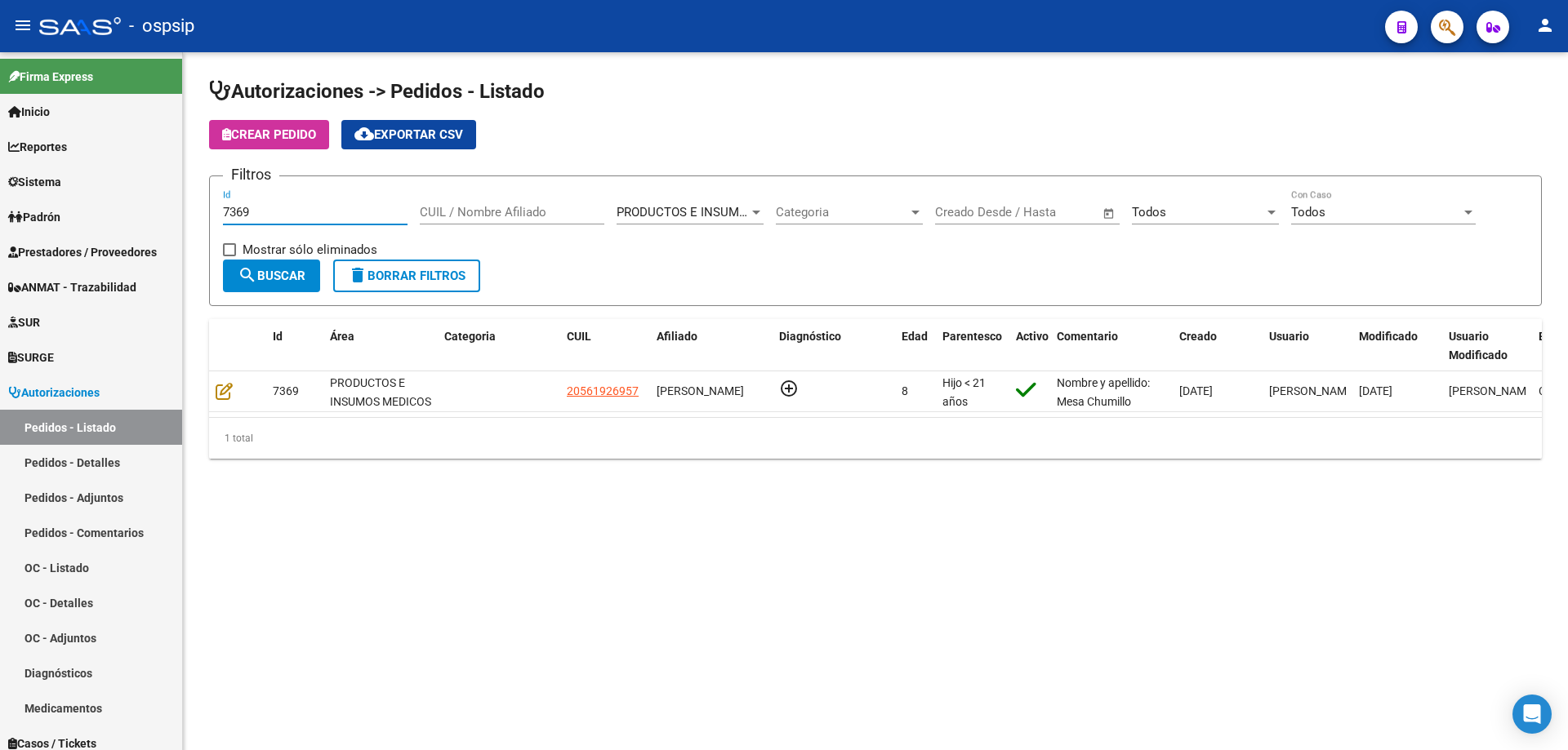
click at [320, 218] on input "7369" at bounding box center [315, 212] width 185 height 14
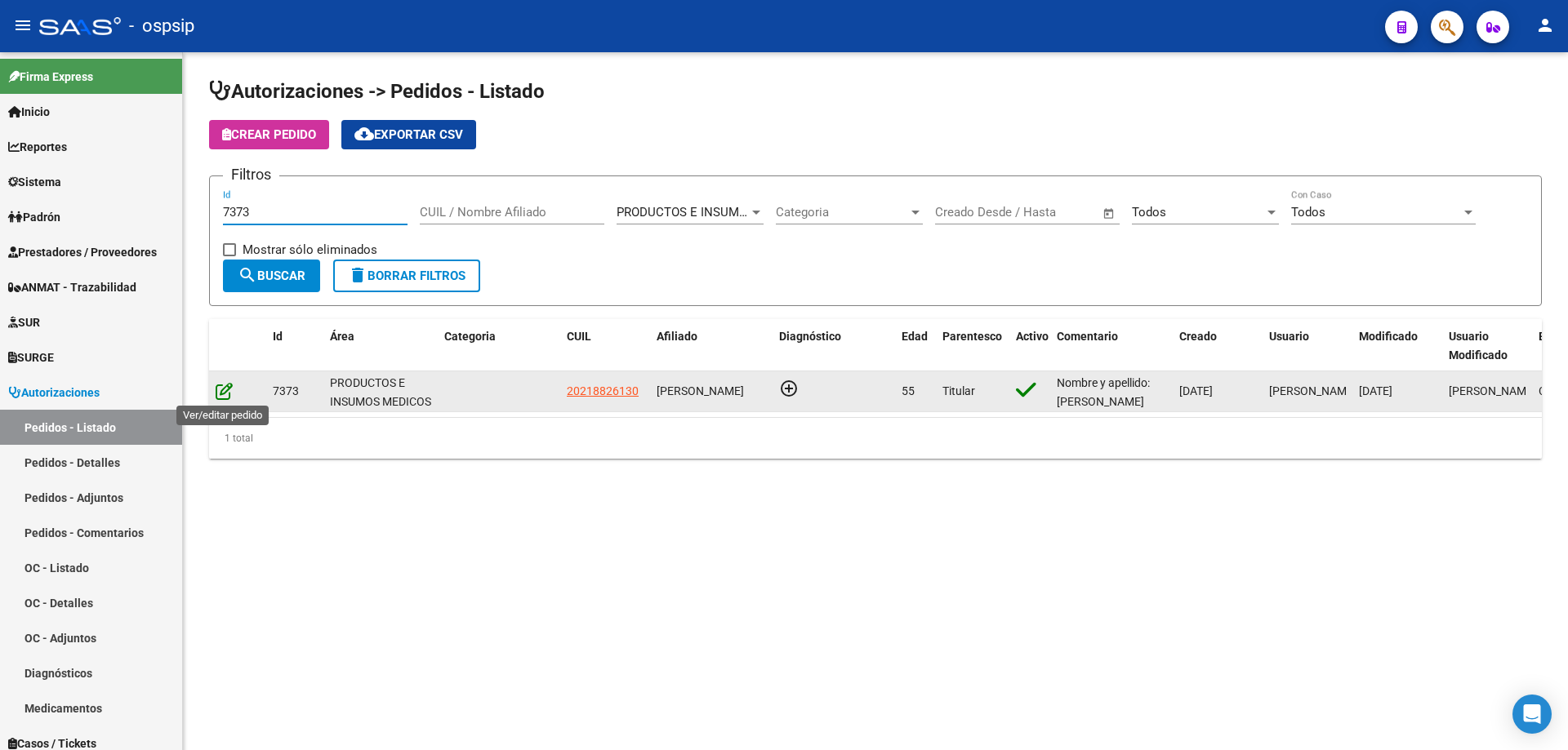
type input "7373"
click at [222, 394] on icon at bounding box center [224, 391] width 17 height 18
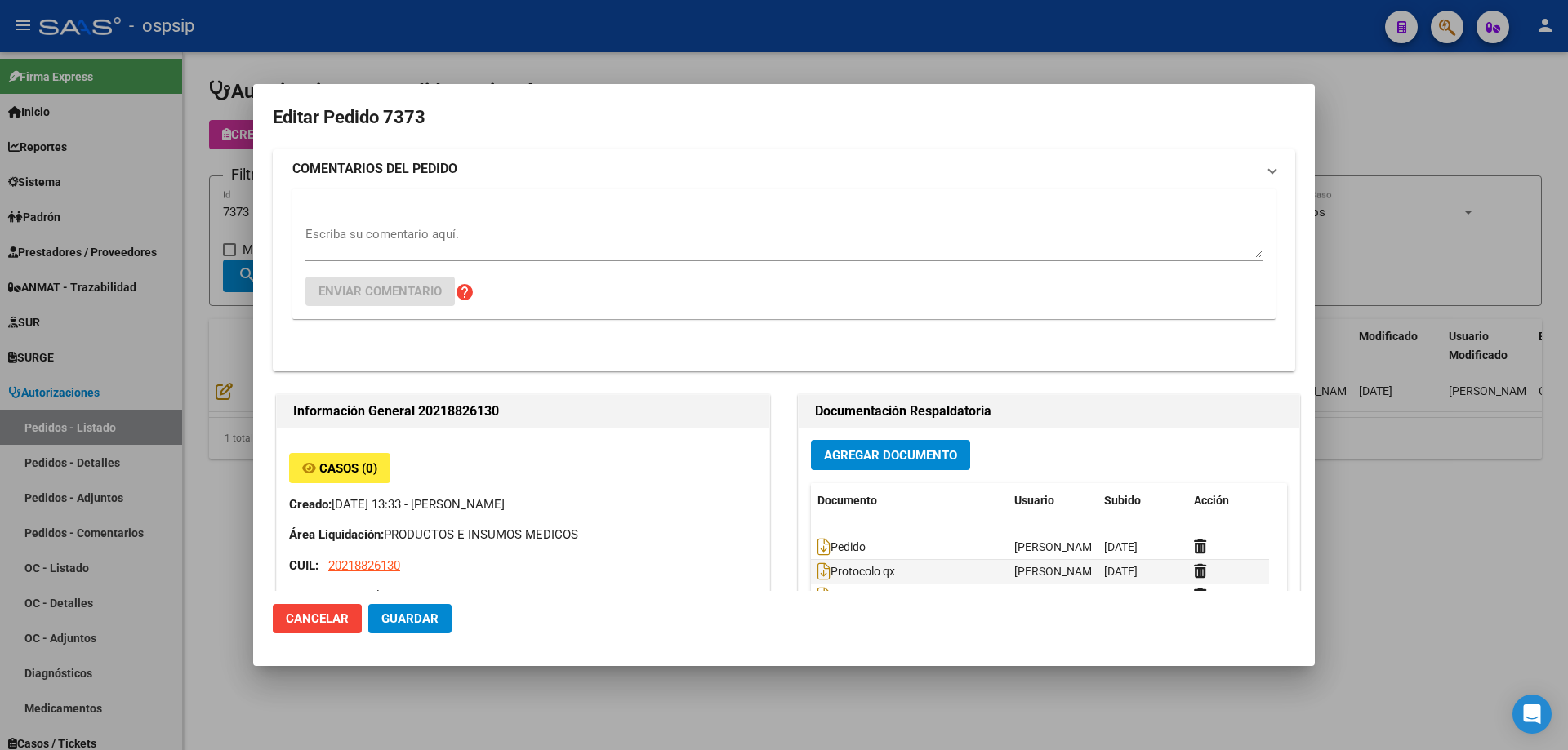
type input "[GEOGRAPHIC_DATA], [PERSON_NAME], [PERSON_NAME] 165"
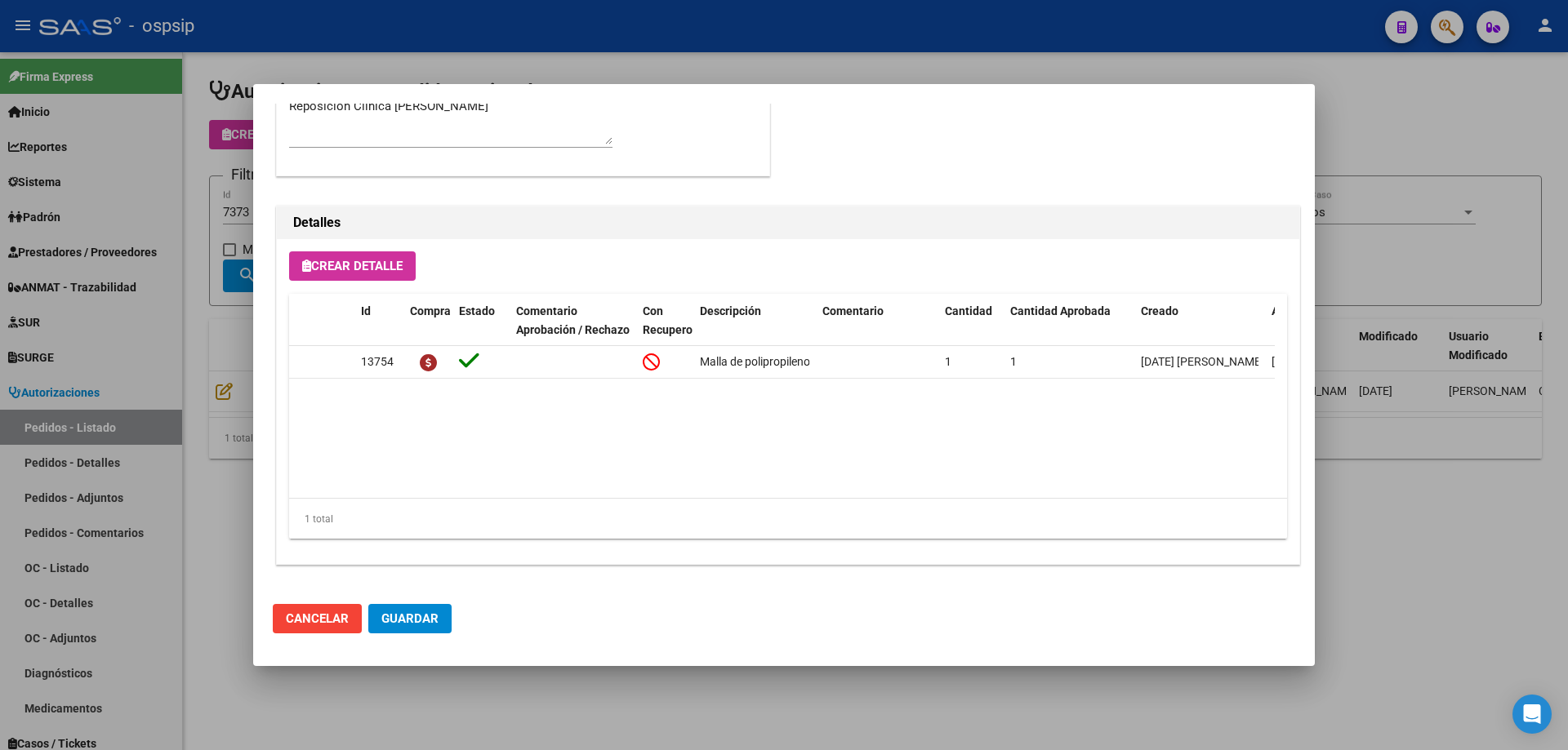
click at [196, 228] on div at bounding box center [784, 375] width 1568 height 750
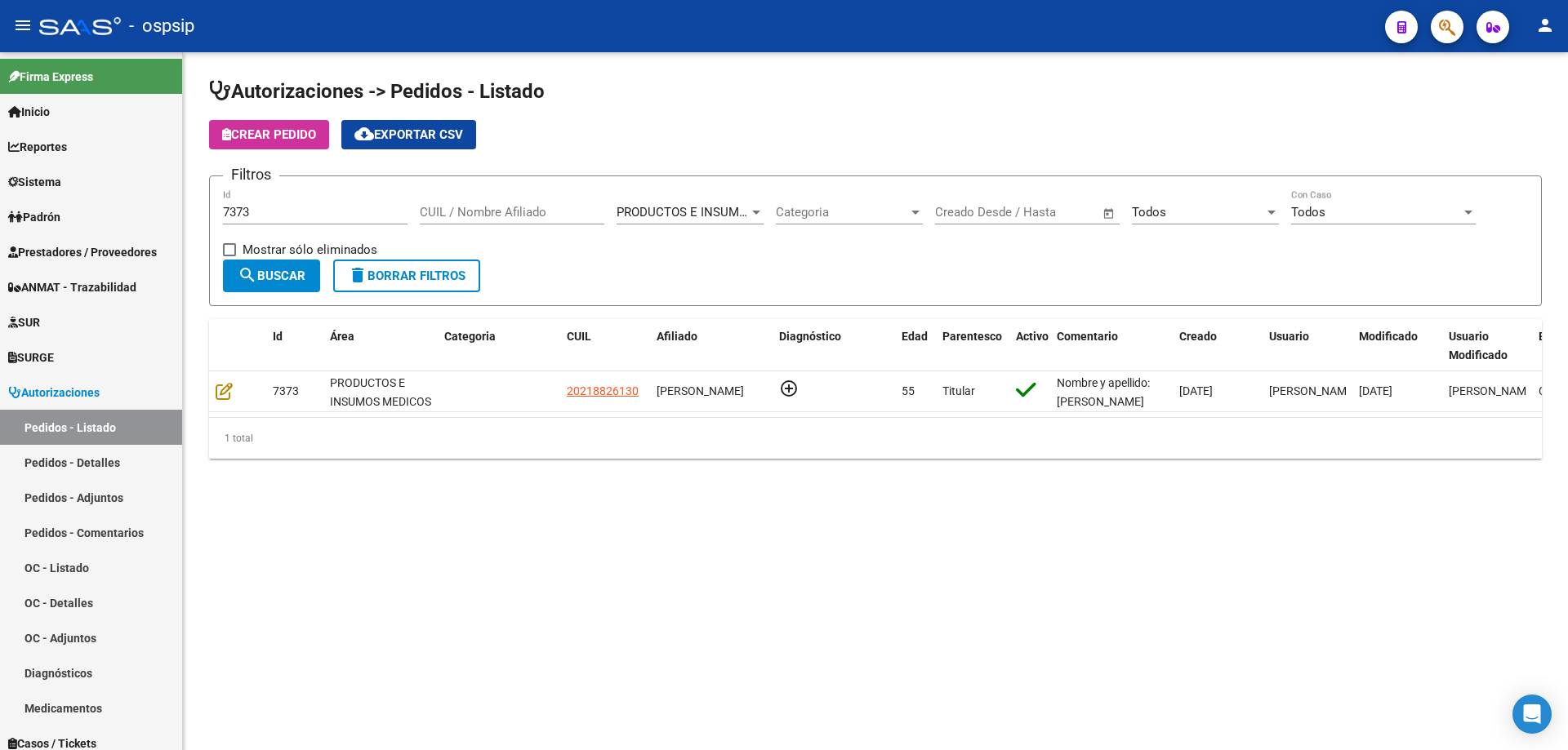
click at [253, 215] on input "7373" at bounding box center [315, 212] width 185 height 14
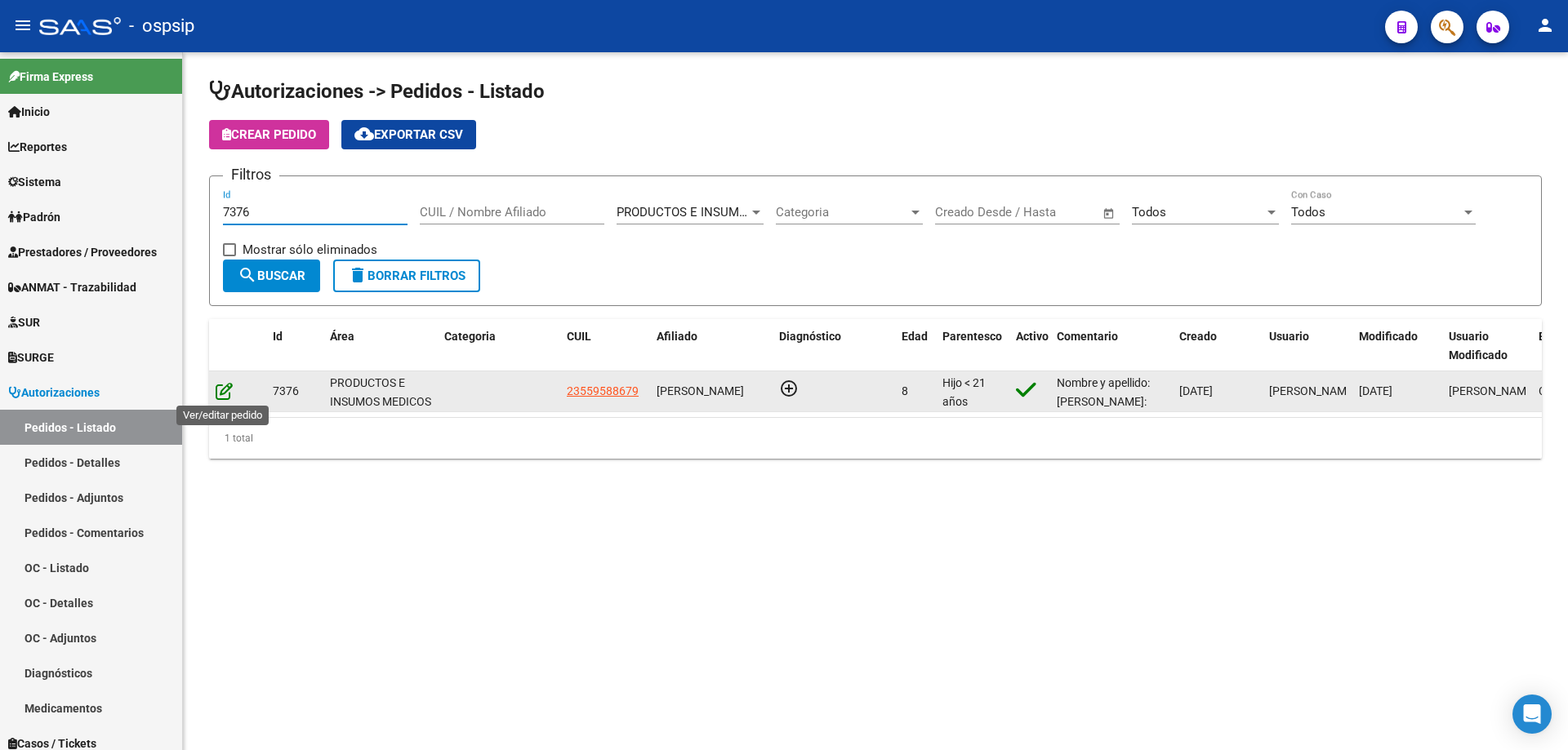
type input "7376"
click at [218, 392] on icon at bounding box center [224, 391] width 17 height 18
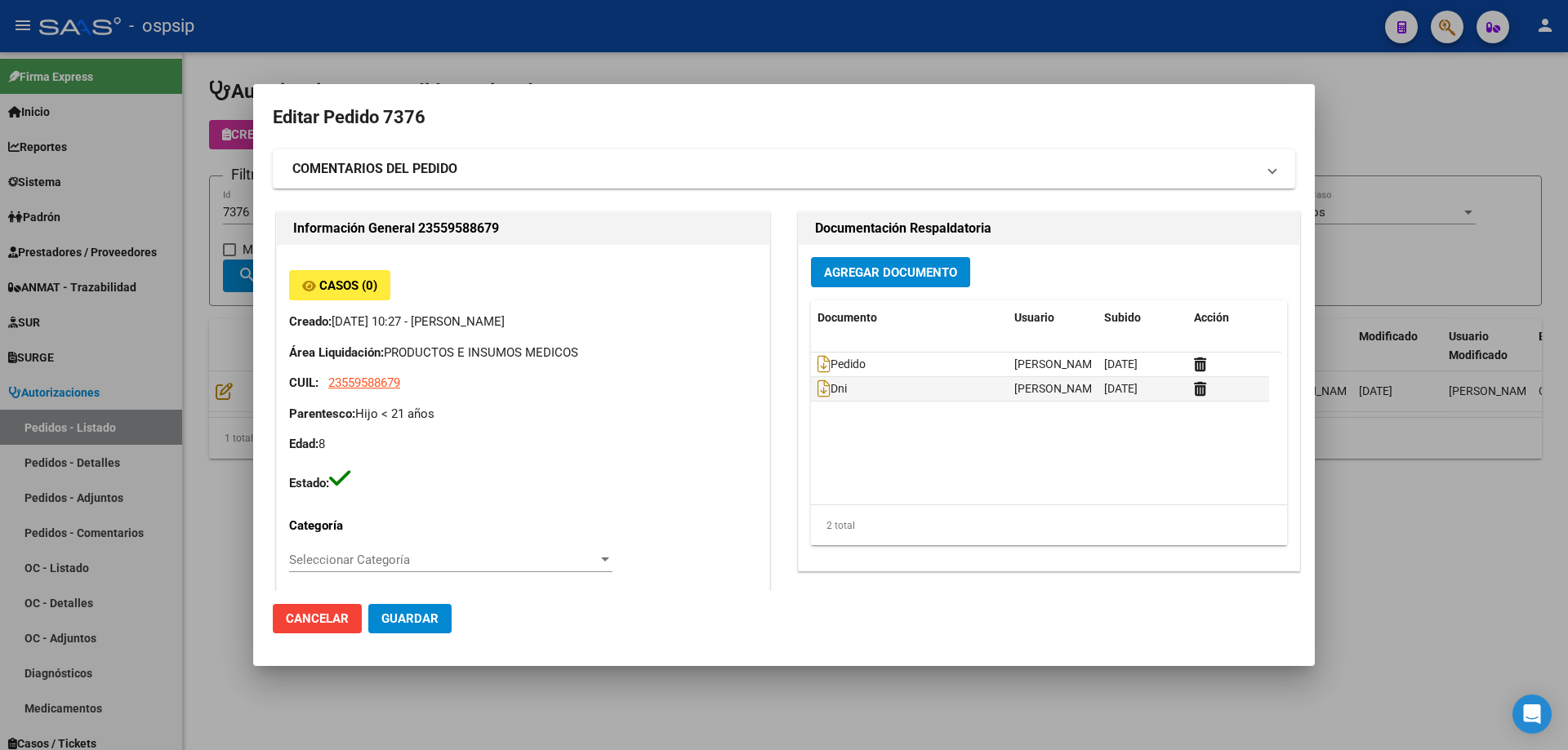
type input "[GEOGRAPHIC_DATA], [PERSON_NAME], CARRIEGO 422"
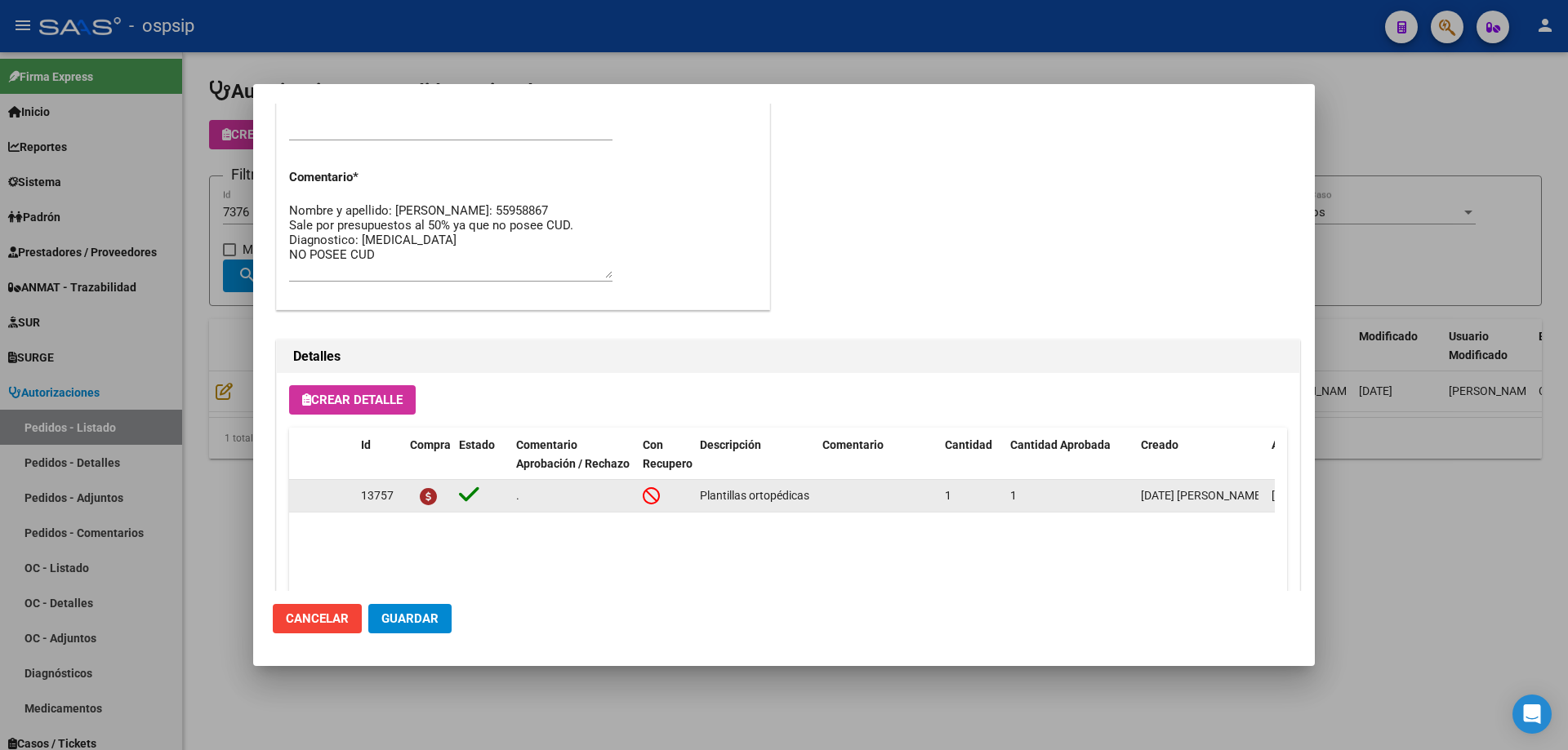
scroll to position [817, 0]
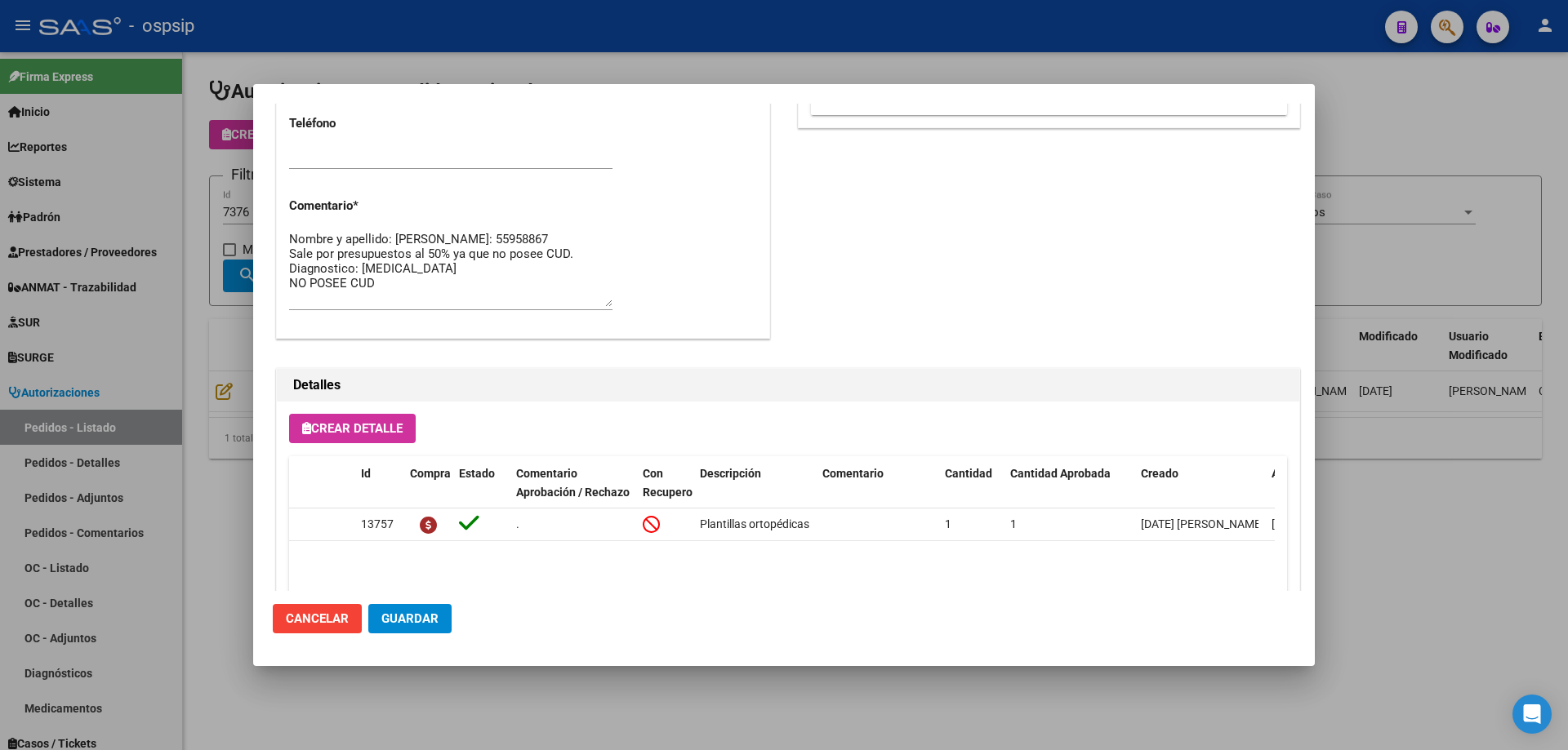
click at [456, 288] on textarea "Nombre y apellido: [PERSON_NAME]: 55958867 Sale por presupuestos al 50% ya que …" at bounding box center [451, 268] width 323 height 77
click at [446, 300] on textarea "Nombre y apellido: [PERSON_NAME]: 55958867 Sale por presupuestos al 50% ya que …" at bounding box center [451, 268] width 323 height 77
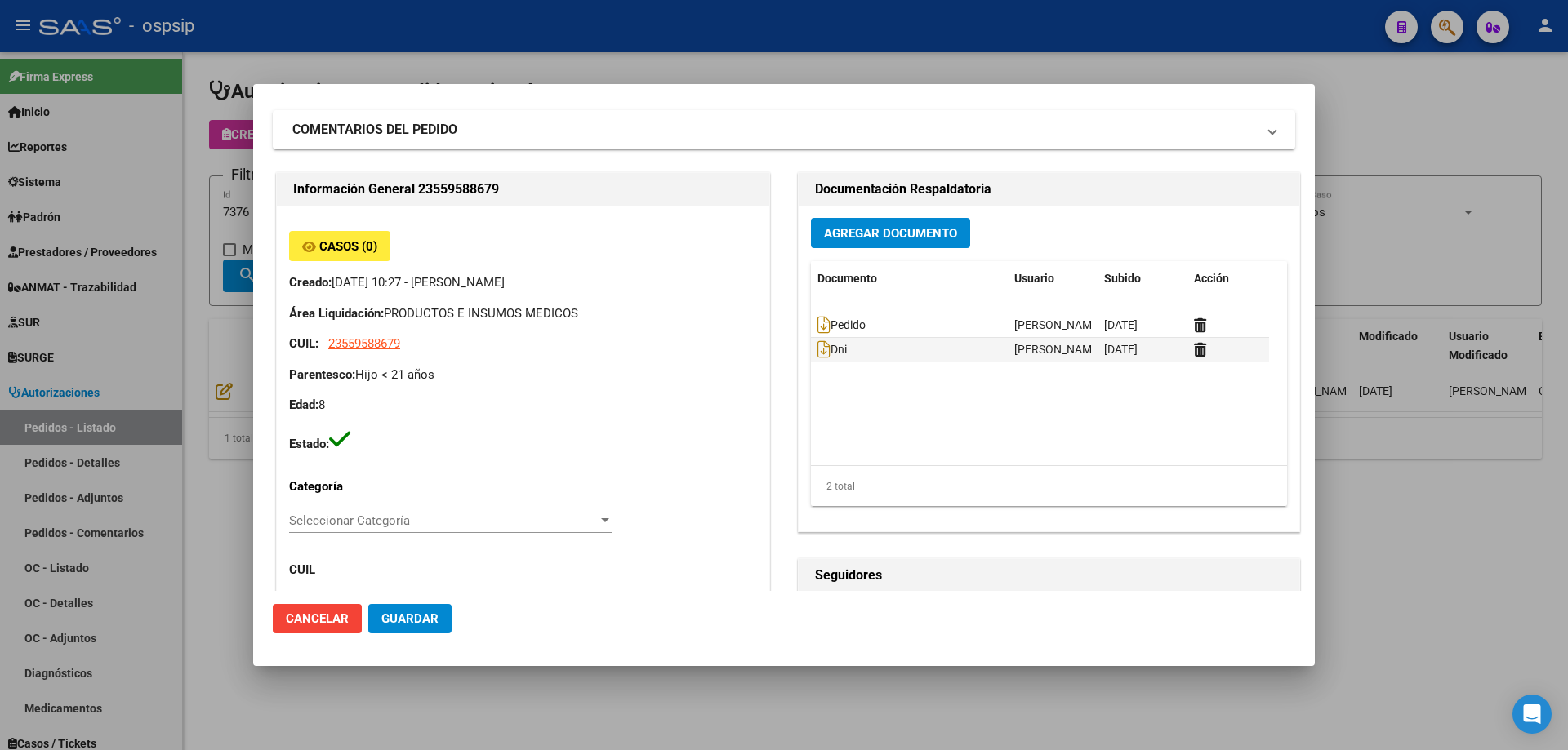
scroll to position [0, 0]
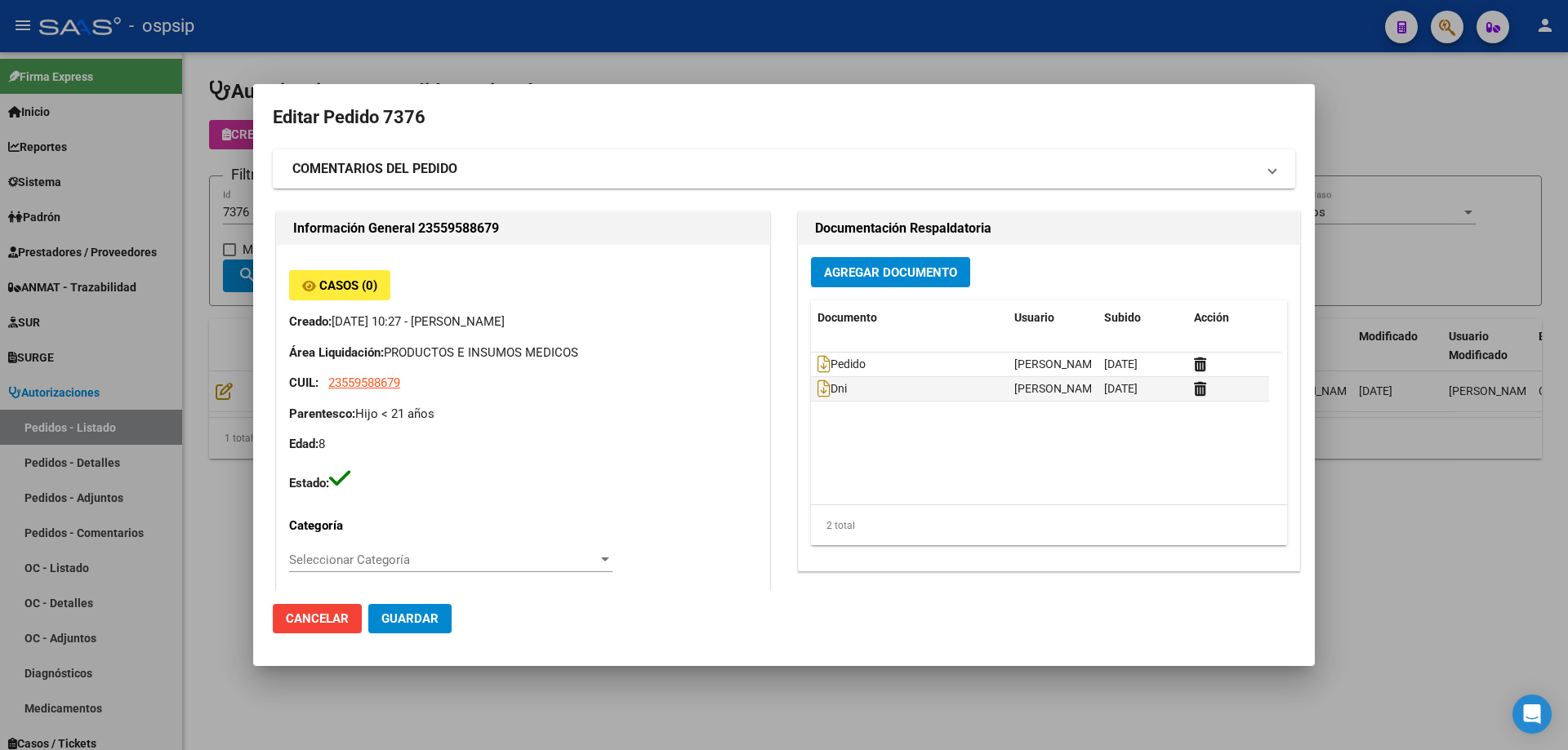
click at [138, 375] on div at bounding box center [784, 375] width 1568 height 750
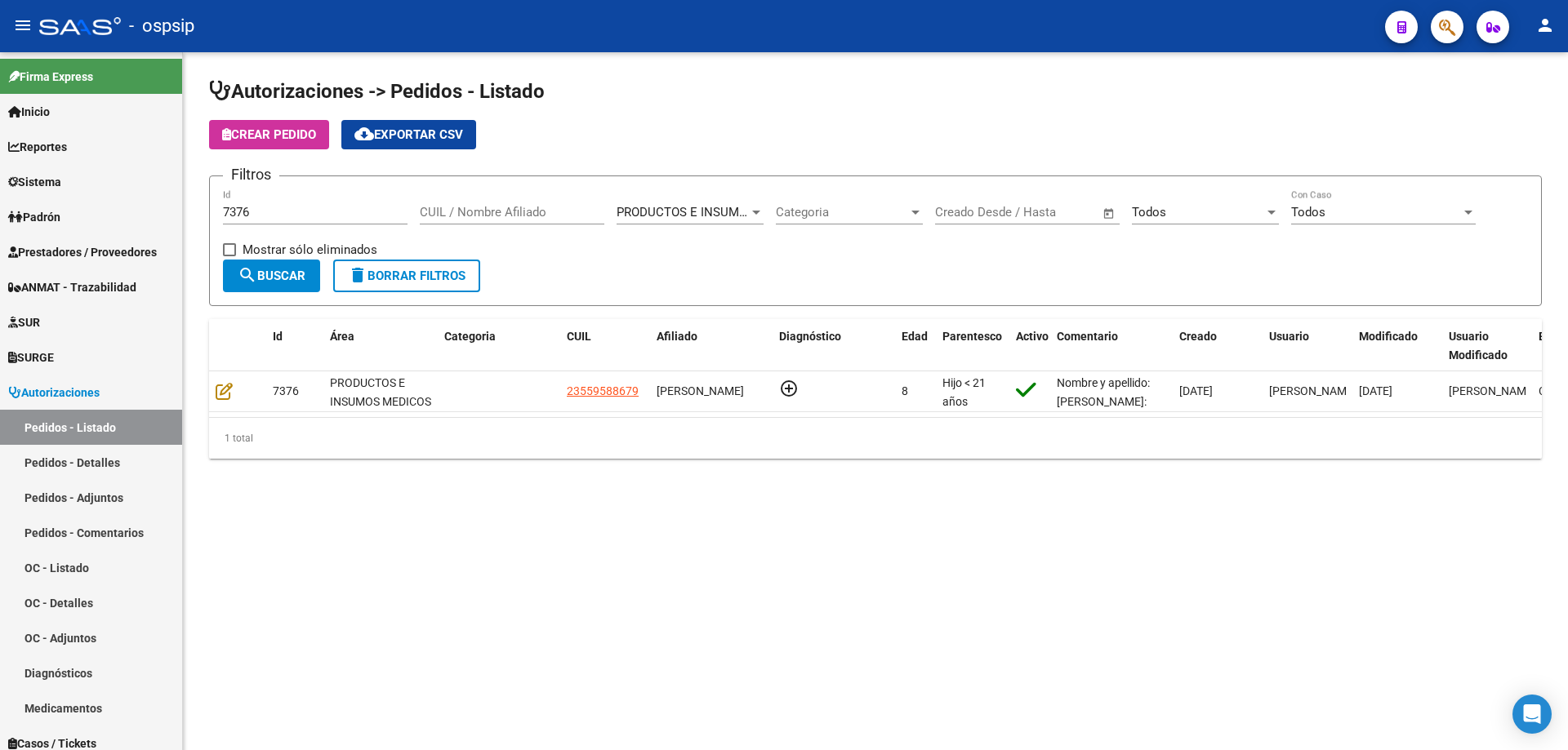
click at [266, 216] on input "7376" at bounding box center [315, 212] width 185 height 14
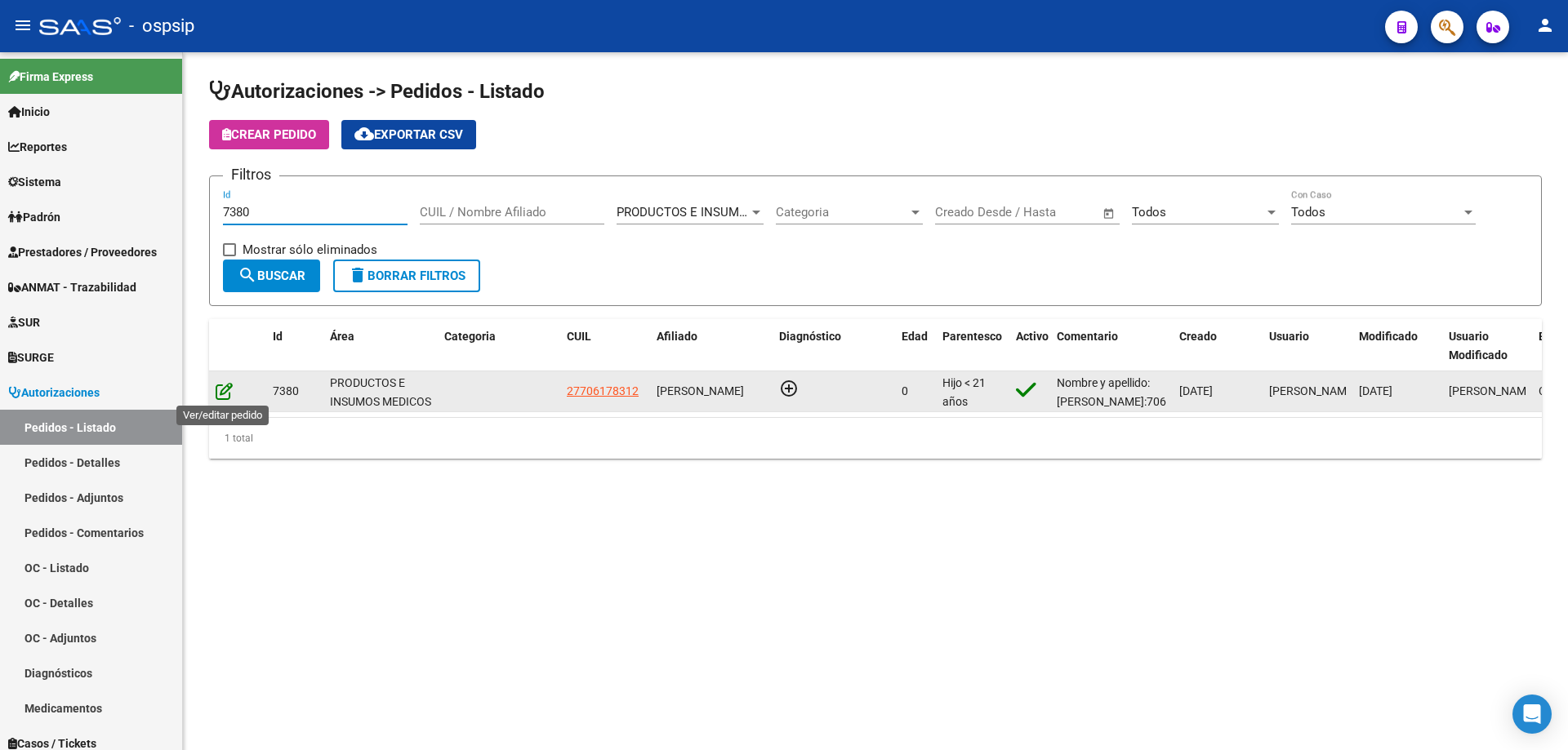
type input "7380"
click at [230, 391] on icon at bounding box center [224, 391] width 17 height 18
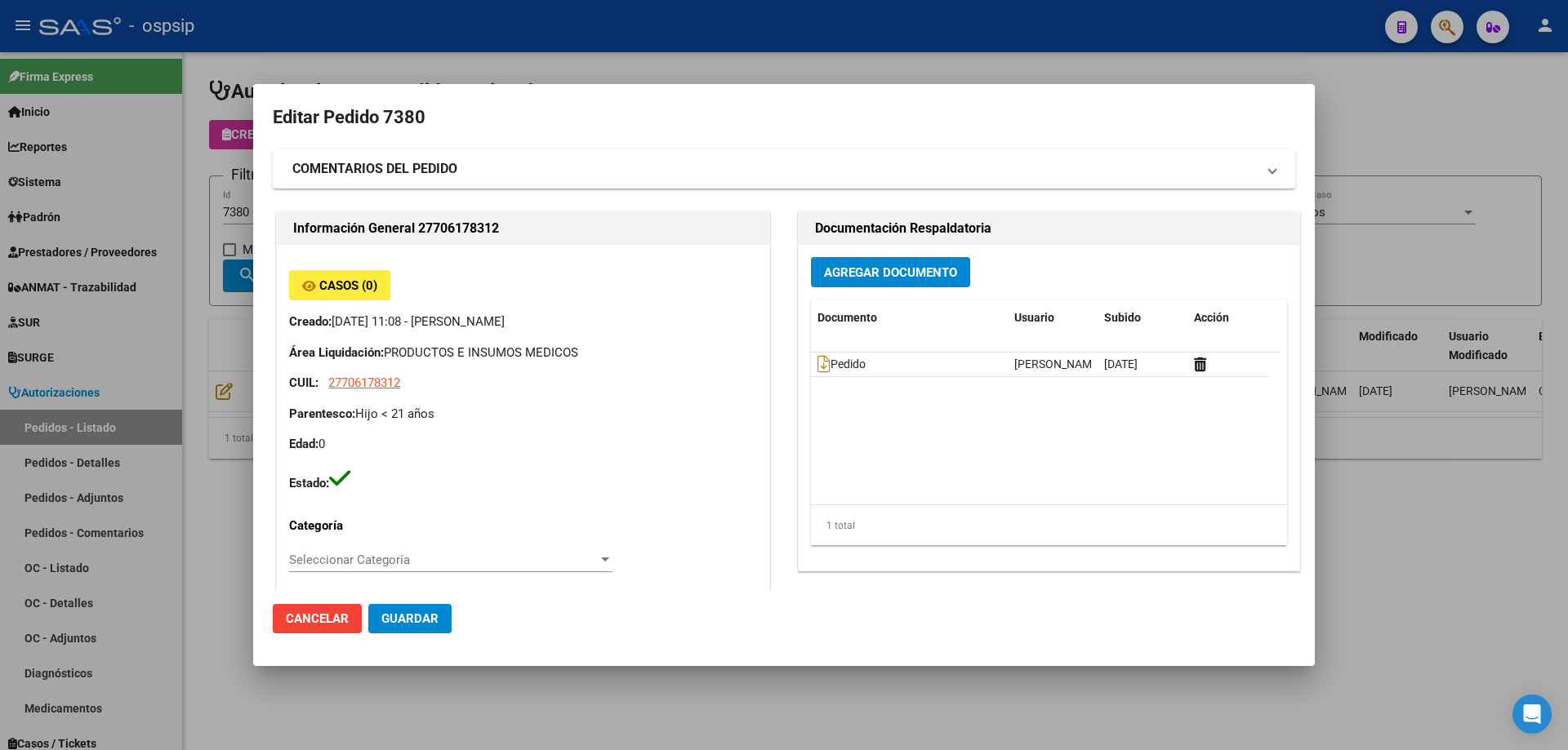
type input "Neuquen, [GEOGRAPHIC_DATA], [GEOGRAPHIC_DATA] 545"
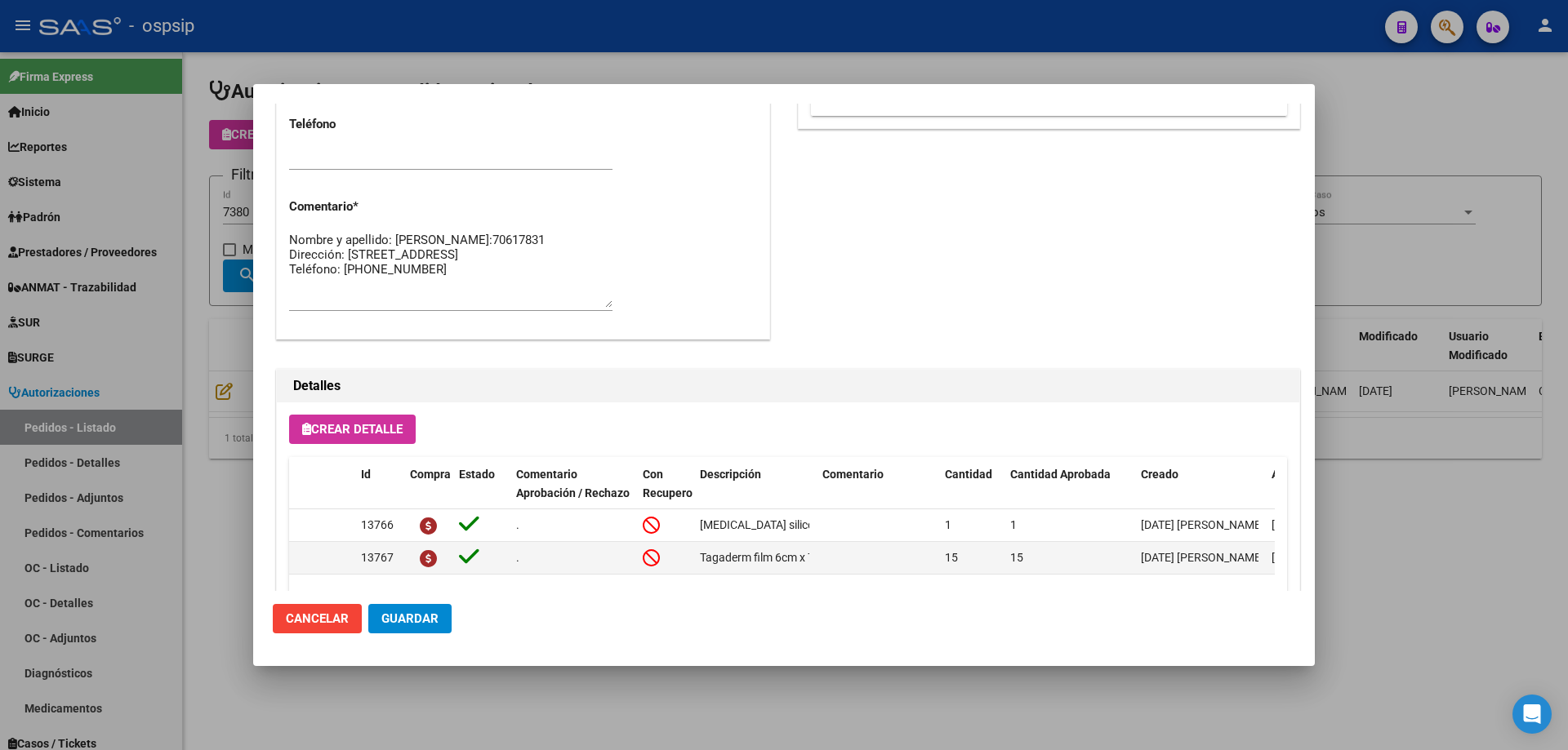
scroll to position [979, 0]
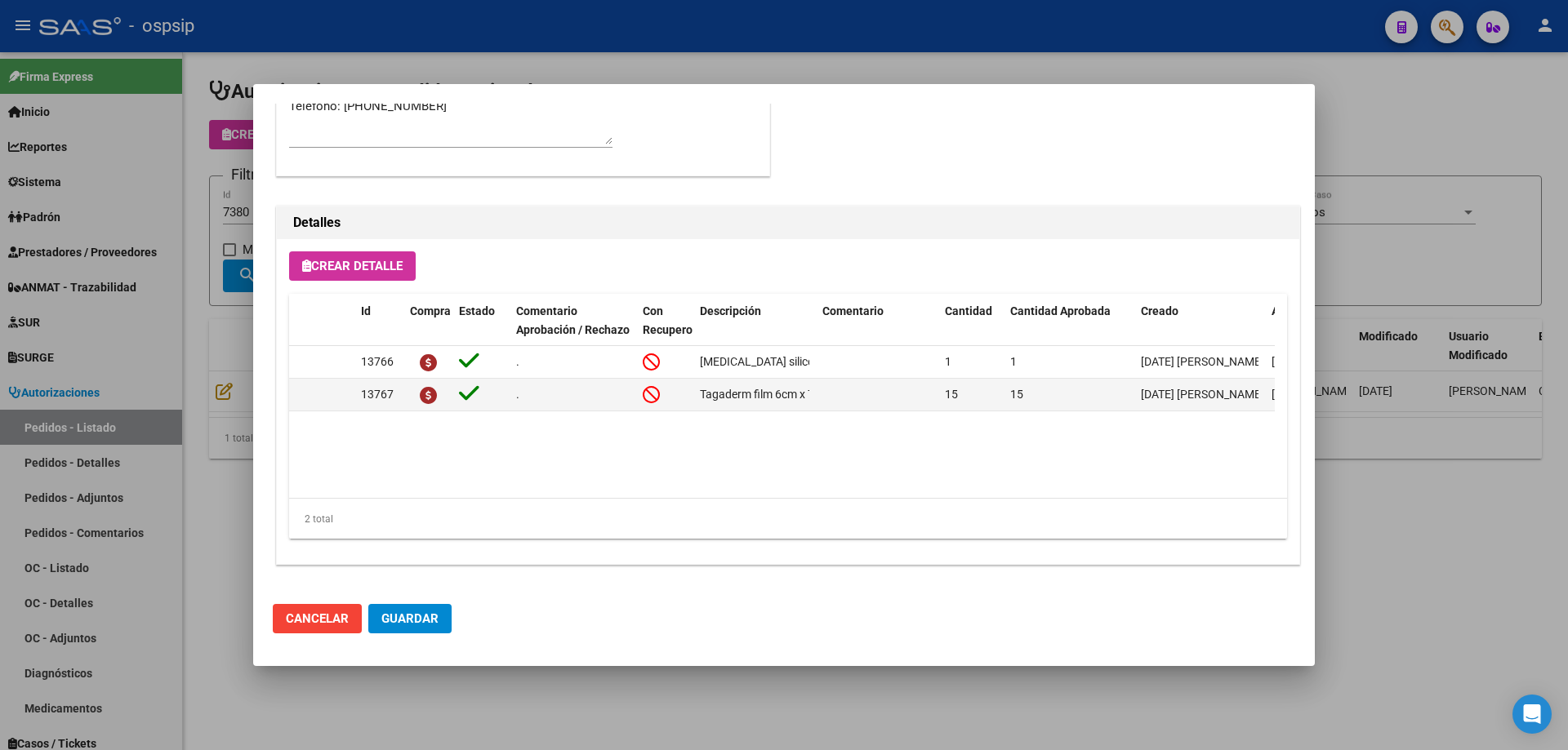
click at [214, 328] on div at bounding box center [784, 375] width 1568 height 750
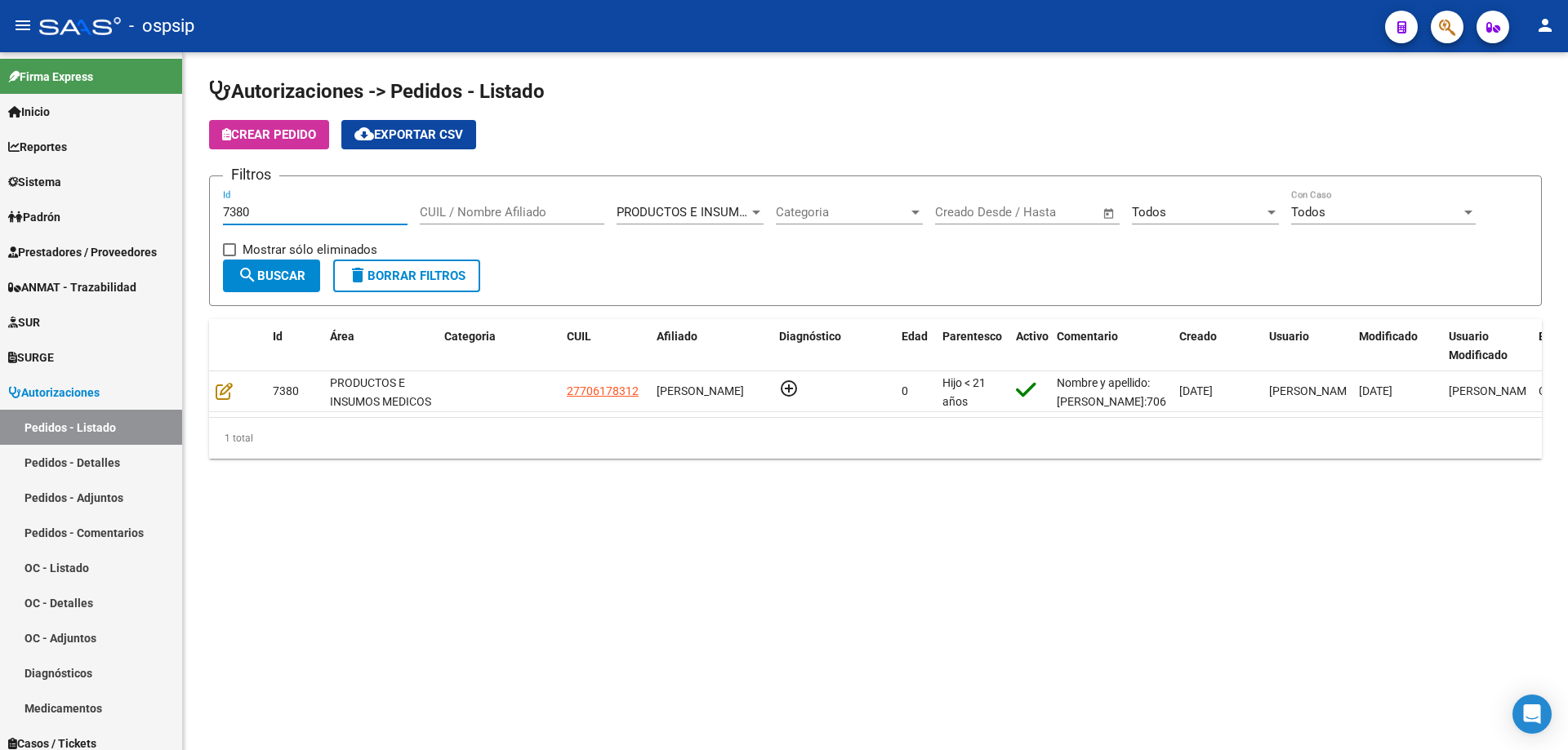
click at [271, 208] on input "7380" at bounding box center [315, 212] width 185 height 14
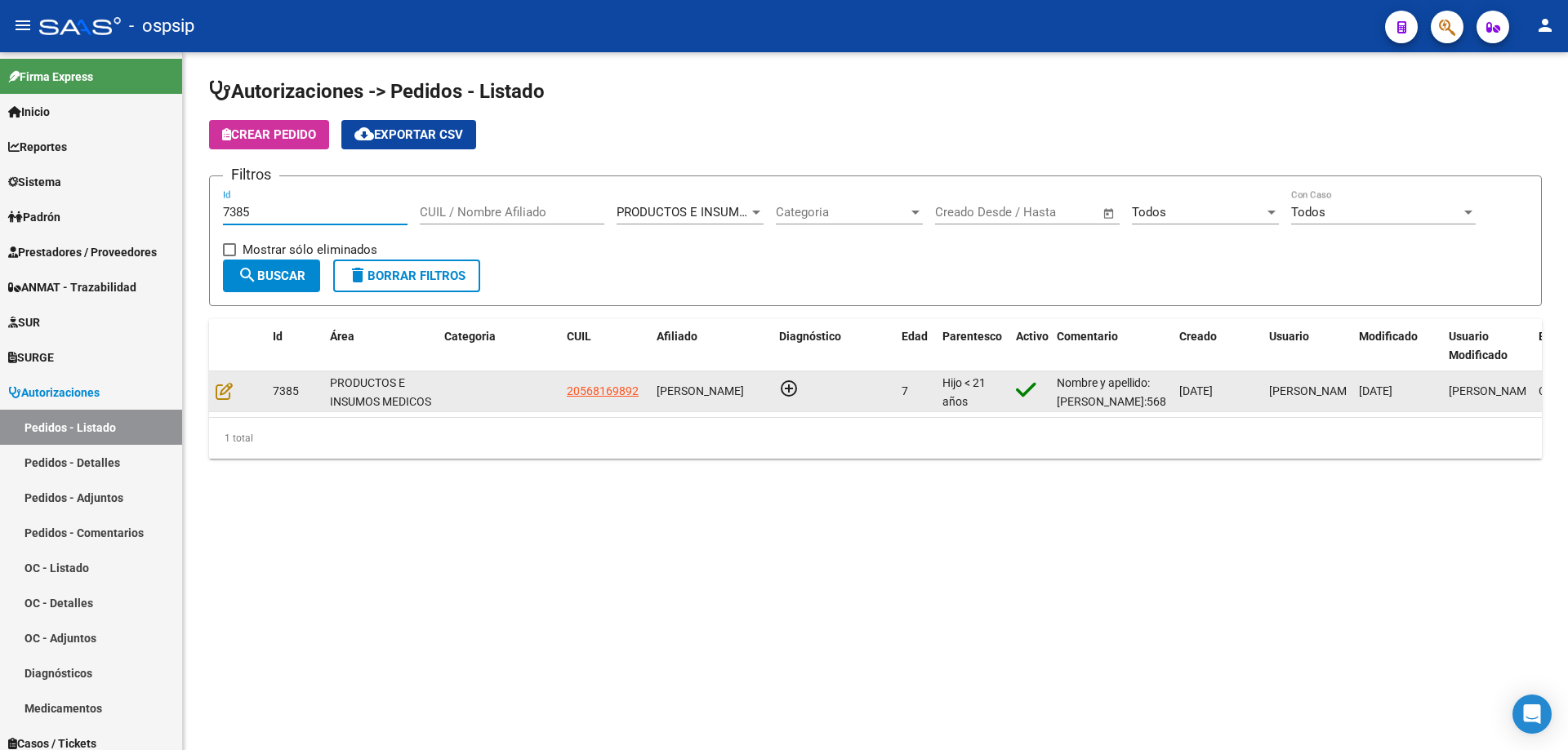
type input "7385"
click at [214, 387] on datatable-body-cell at bounding box center [238, 391] width 57 height 40
click at [221, 386] on icon at bounding box center [224, 391] width 17 height 18
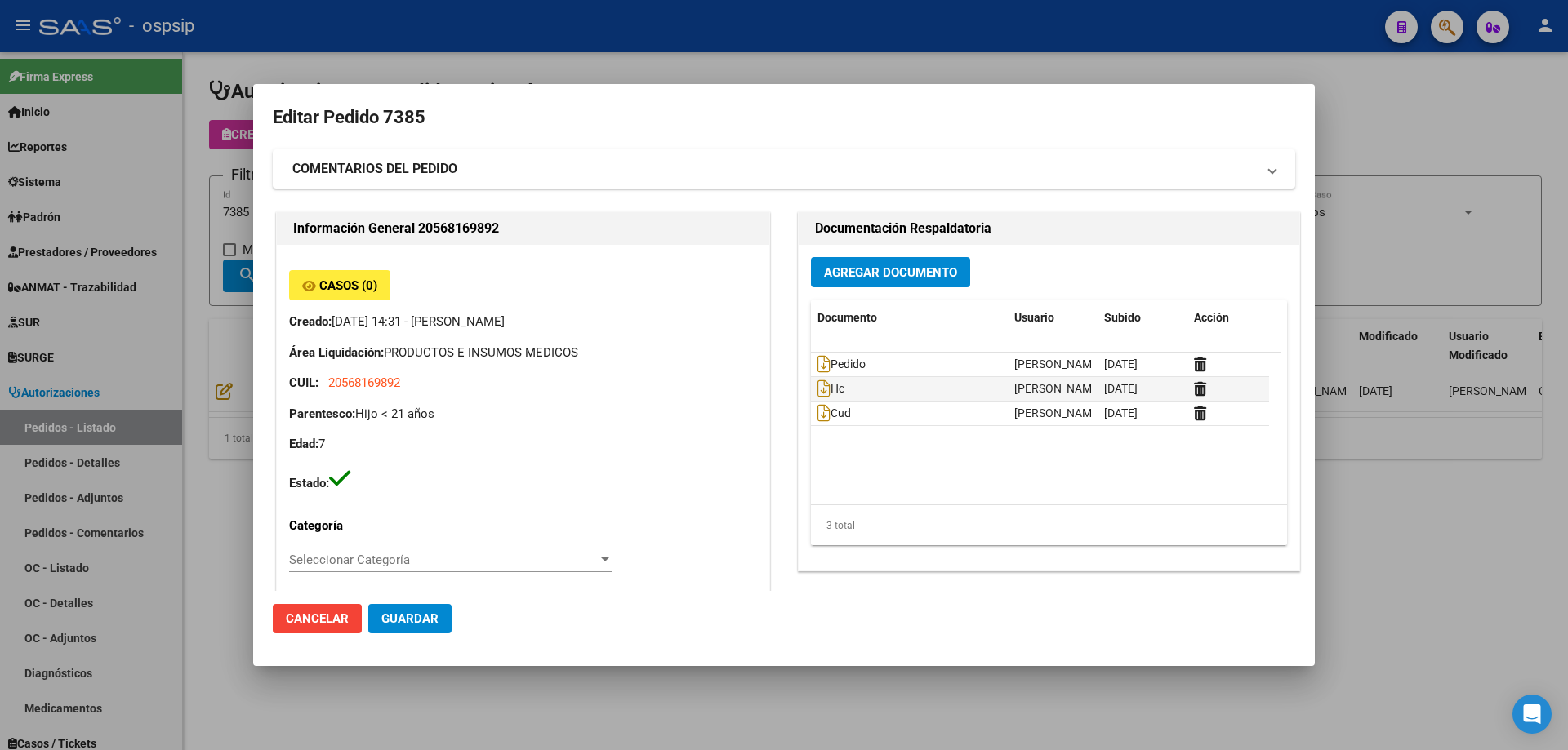
type input "[GEOGRAPHIC_DATA], [PERSON_NAME][GEOGRAPHIC_DATA] 3547"
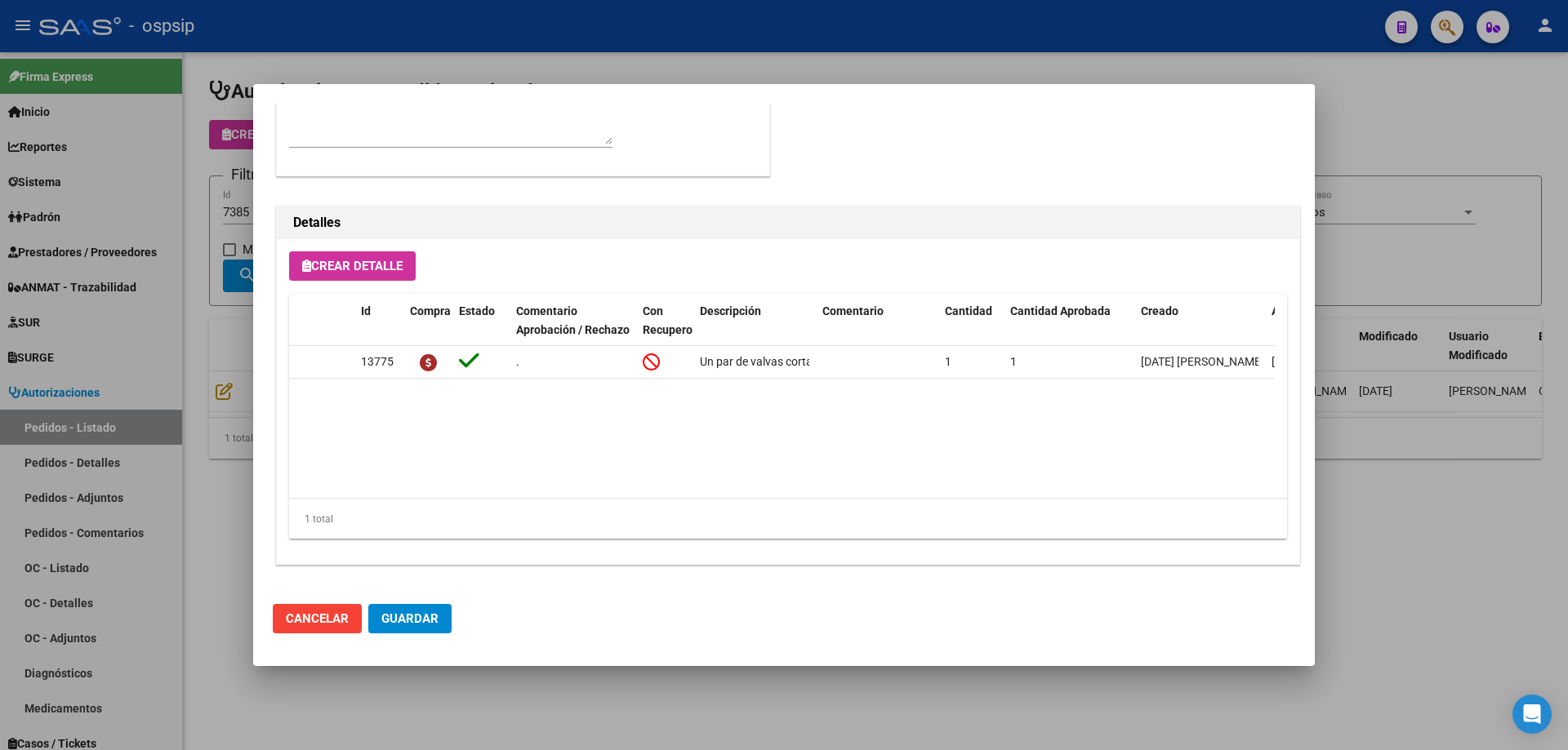
click at [94, 220] on div at bounding box center [784, 375] width 1568 height 750
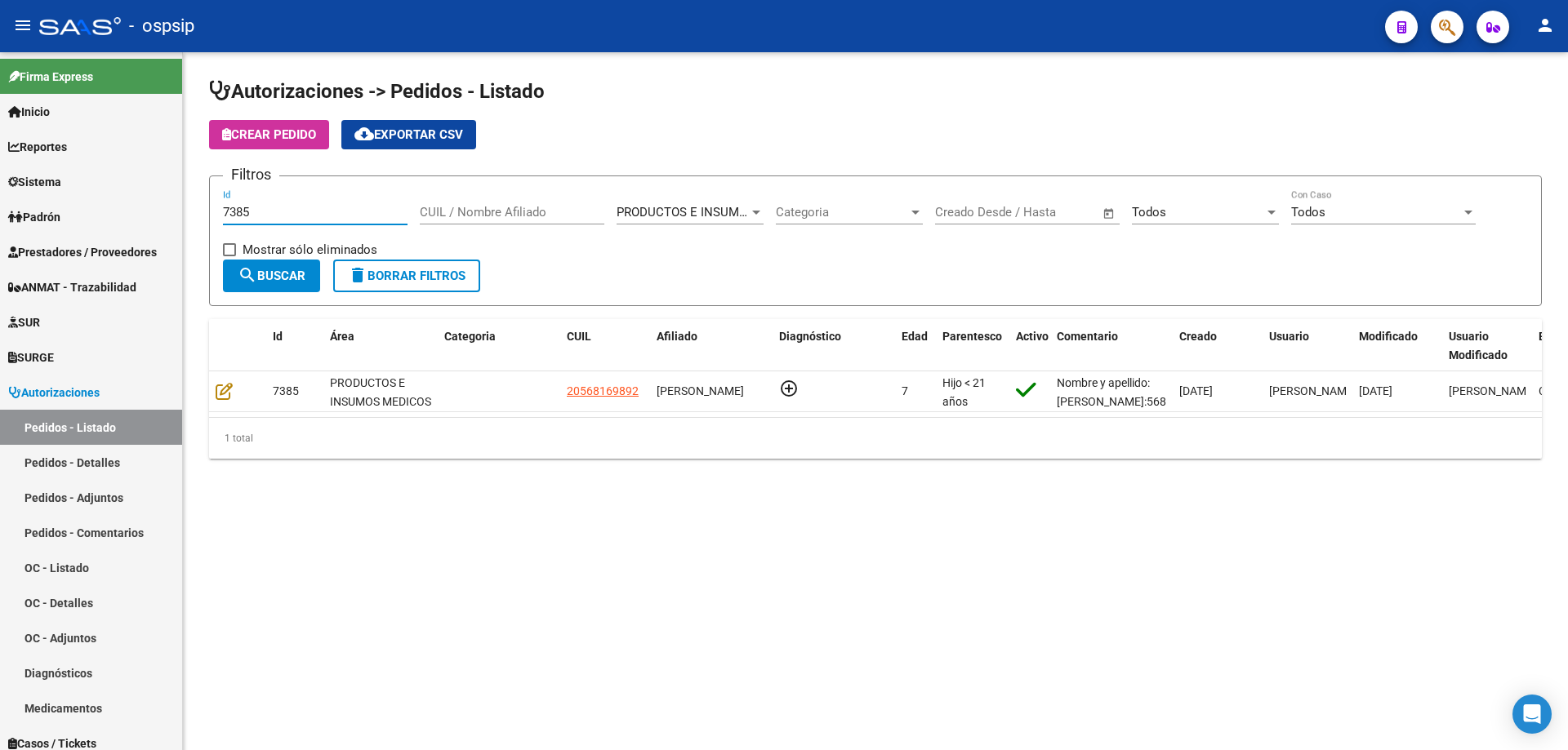
click at [294, 219] on input "7385" at bounding box center [315, 212] width 185 height 14
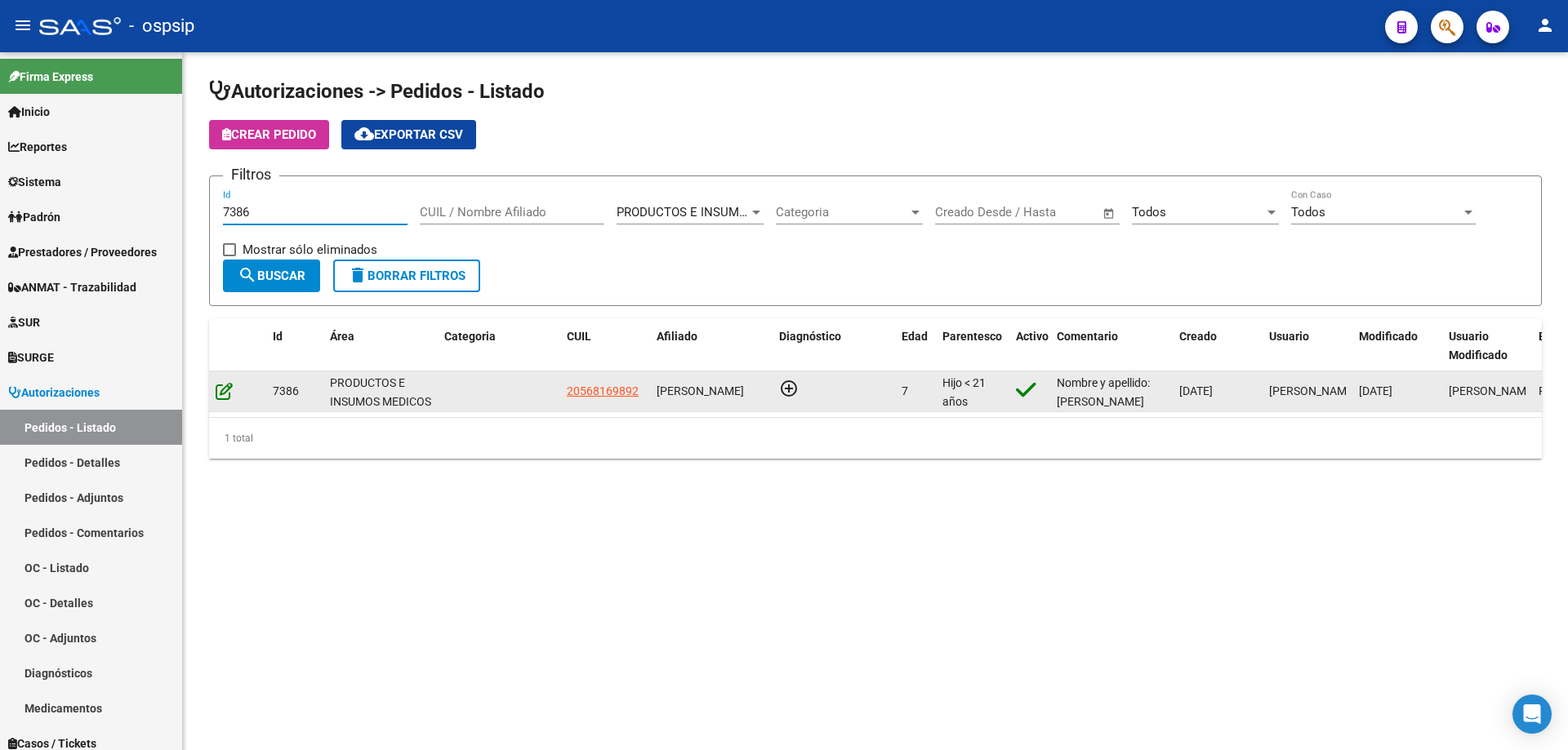
type input "7386"
click at [221, 389] on icon at bounding box center [224, 391] width 17 height 18
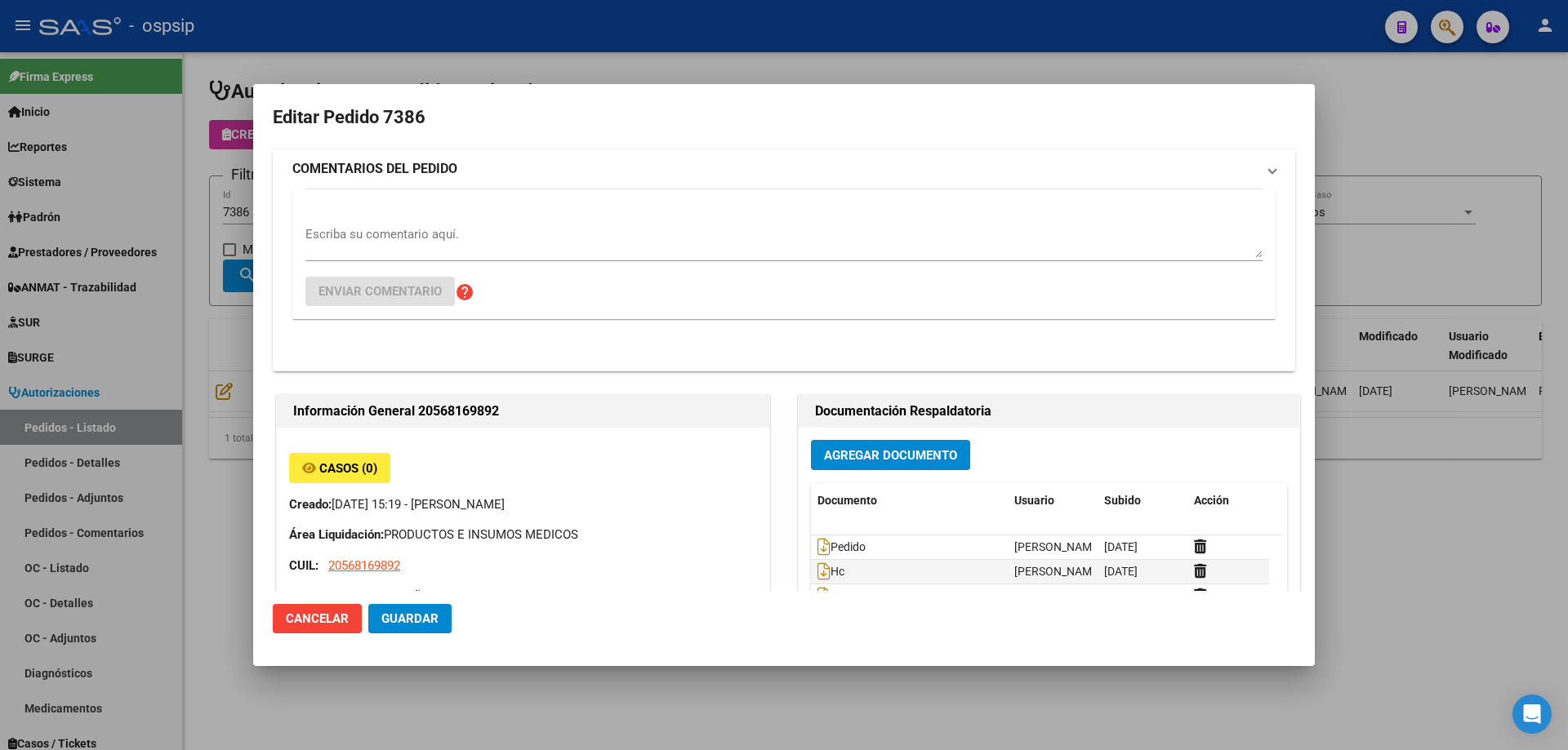
type input "[GEOGRAPHIC_DATA], [PERSON_NAME][GEOGRAPHIC_DATA] 3547"
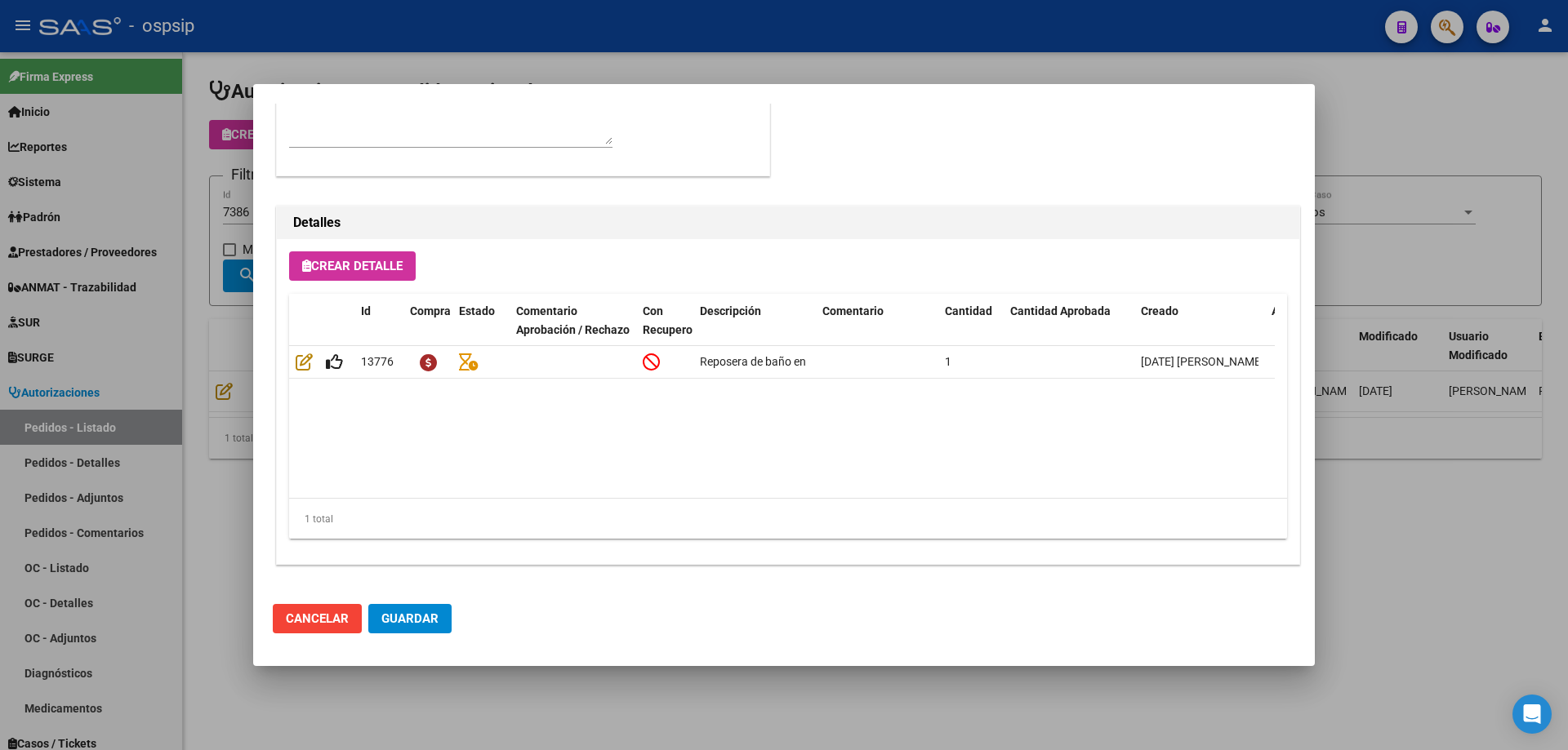
click at [69, 390] on div at bounding box center [784, 375] width 1568 height 750
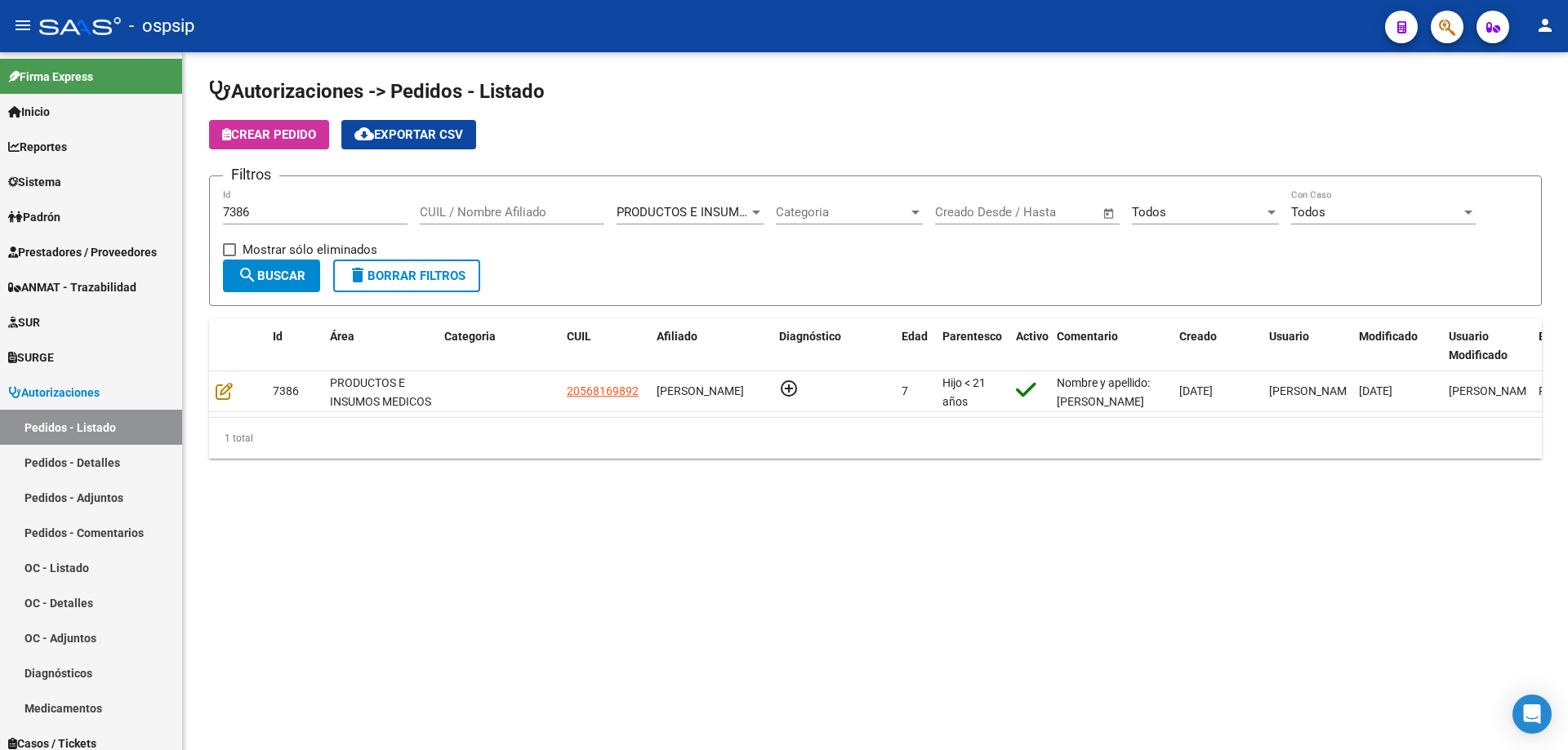
click at [278, 212] on input "7386" at bounding box center [315, 212] width 185 height 14
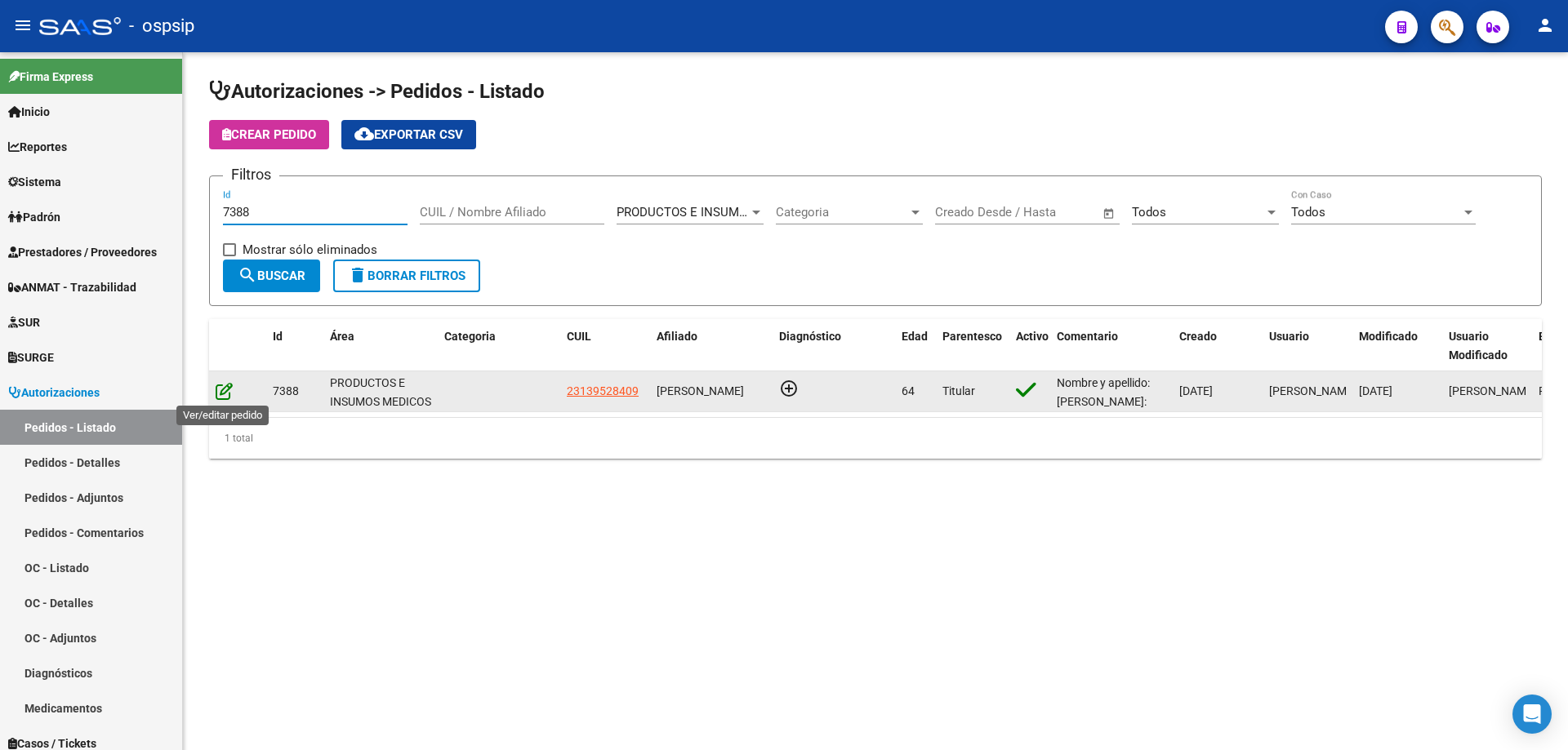
type input "7388"
click at [224, 397] on icon at bounding box center [224, 391] width 17 height 18
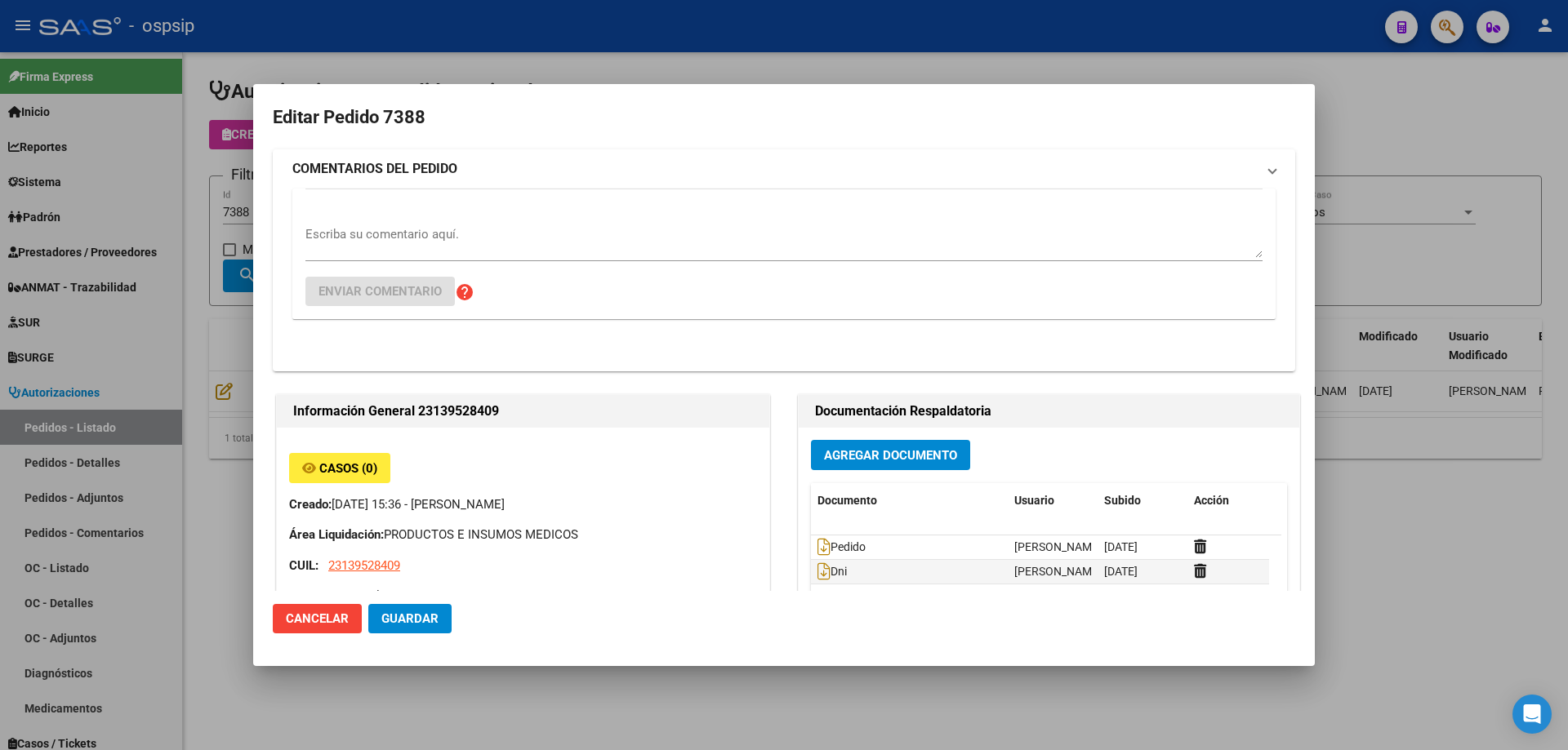
type input "[GEOGRAPHIC_DATA], [PERSON_NAME] 2914"
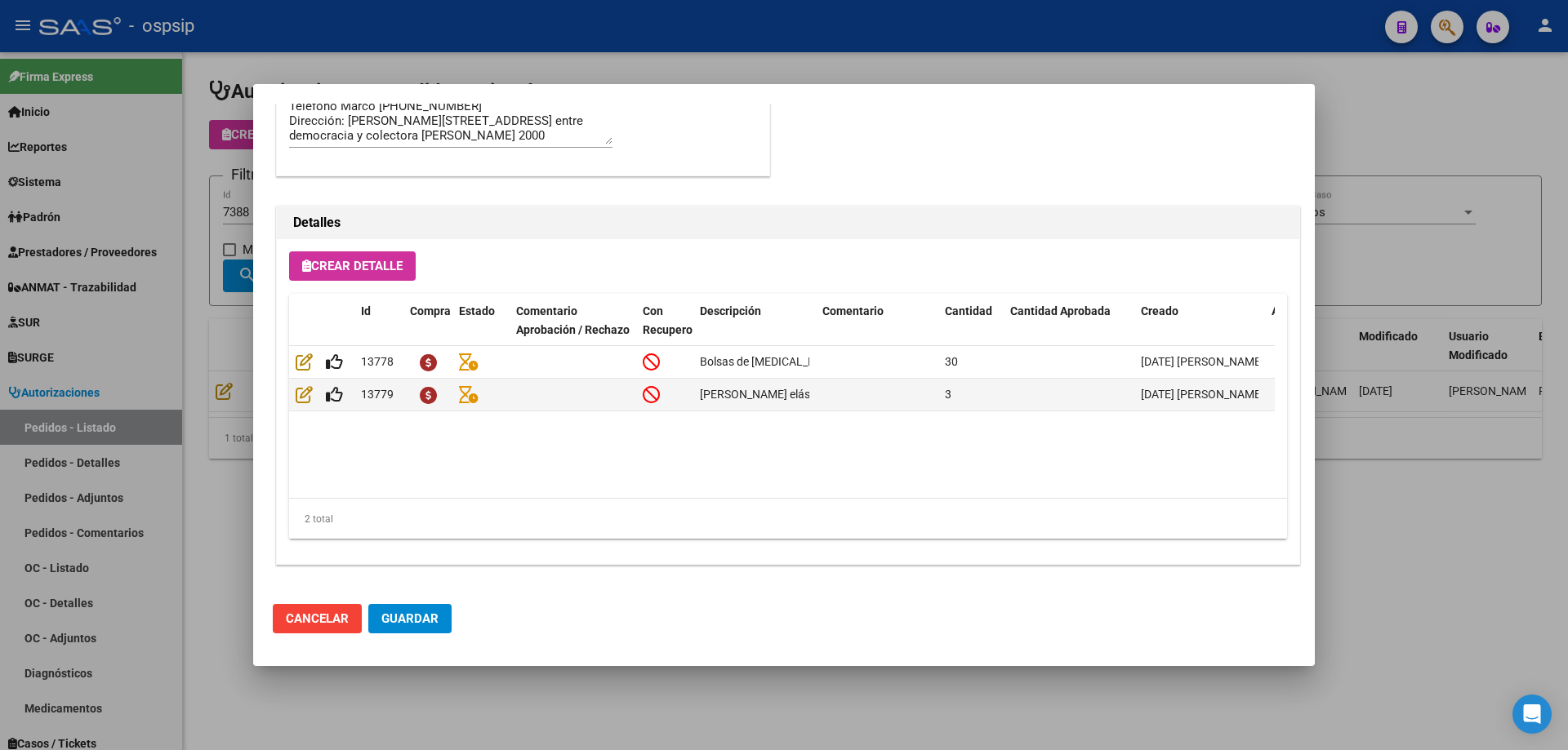
click at [130, 353] on div at bounding box center [784, 375] width 1568 height 750
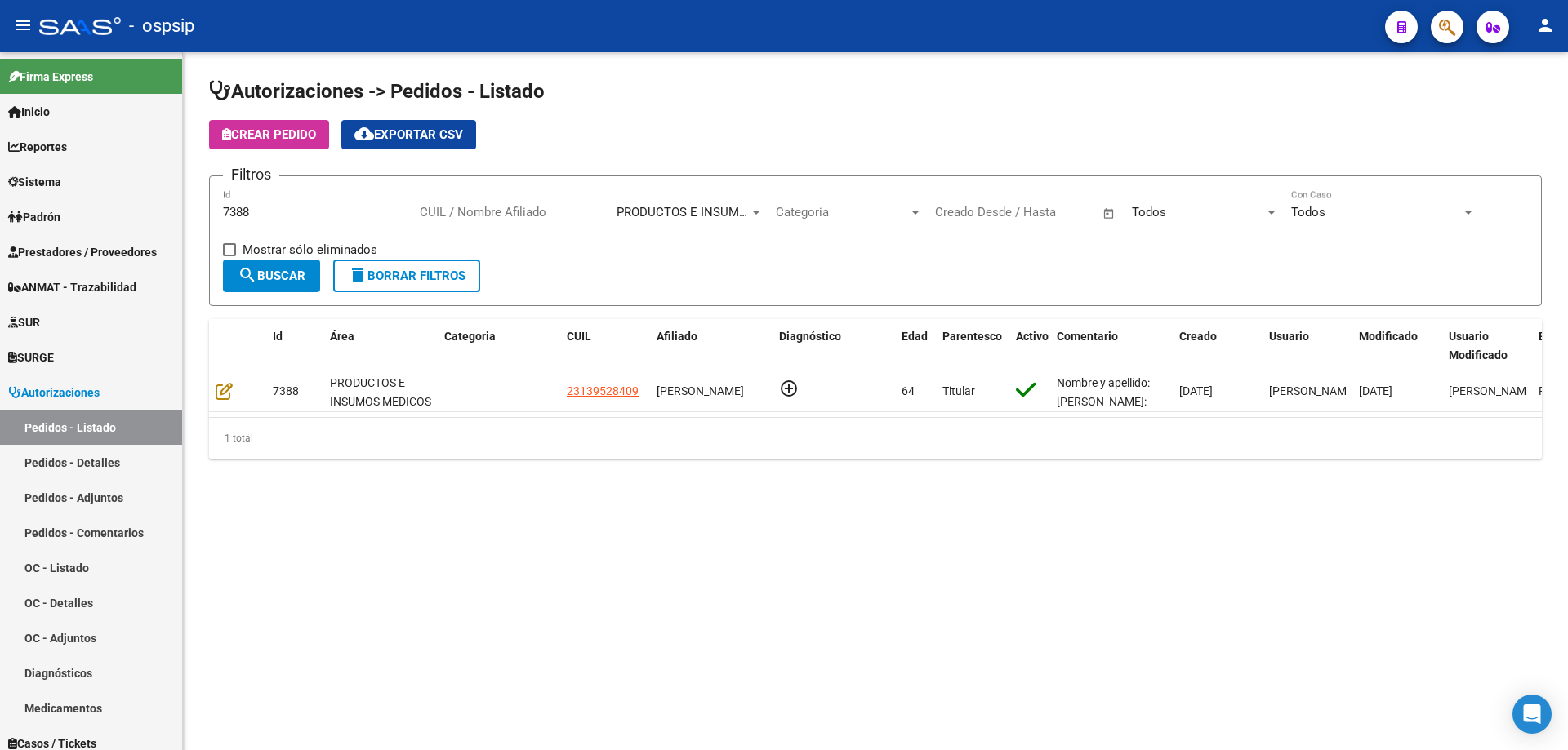
click at [256, 201] on div "7388 Id" at bounding box center [315, 207] width 185 height 35
click at [261, 214] on input "7388" at bounding box center [315, 212] width 185 height 14
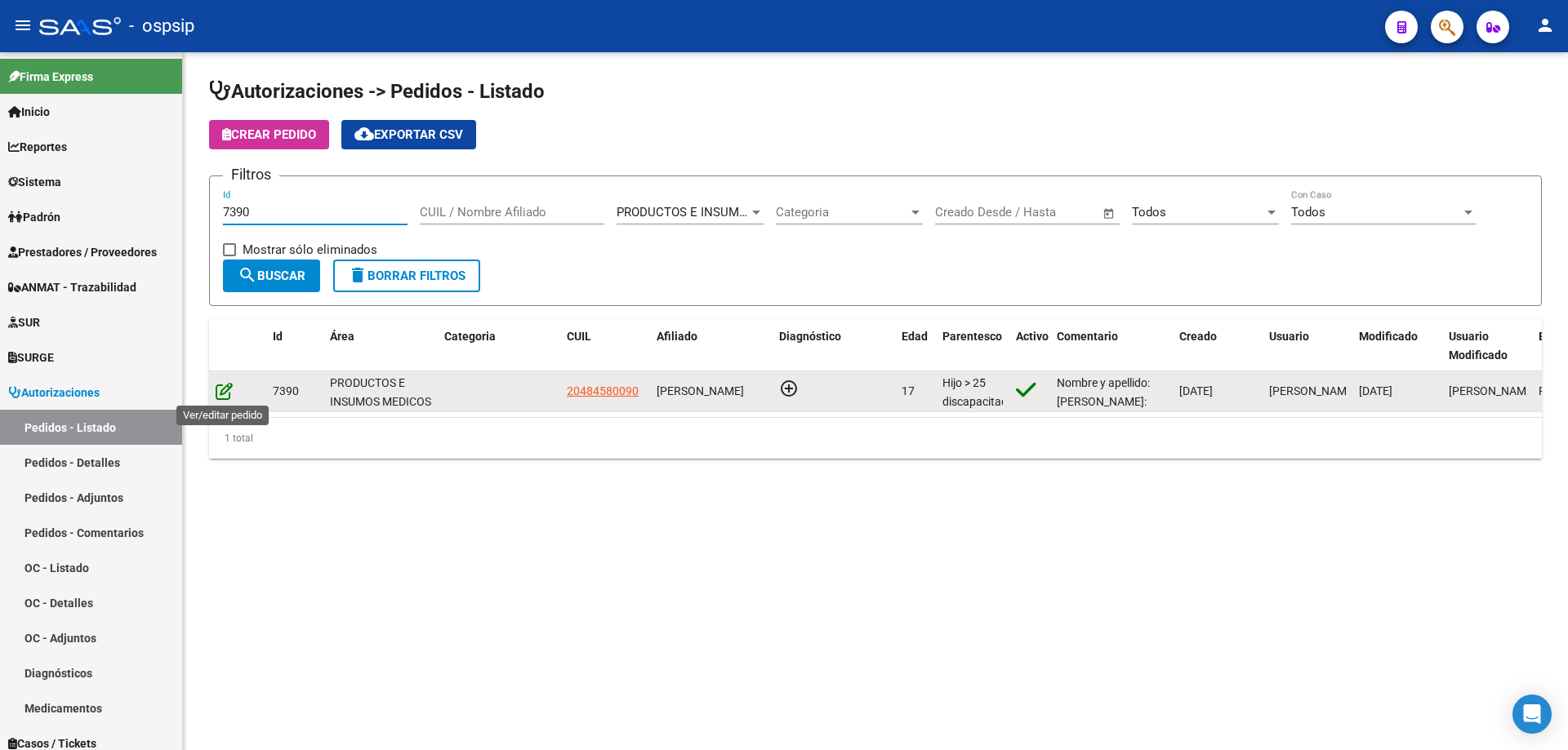
type input "7390"
click at [218, 395] on icon at bounding box center [224, 391] width 17 height 18
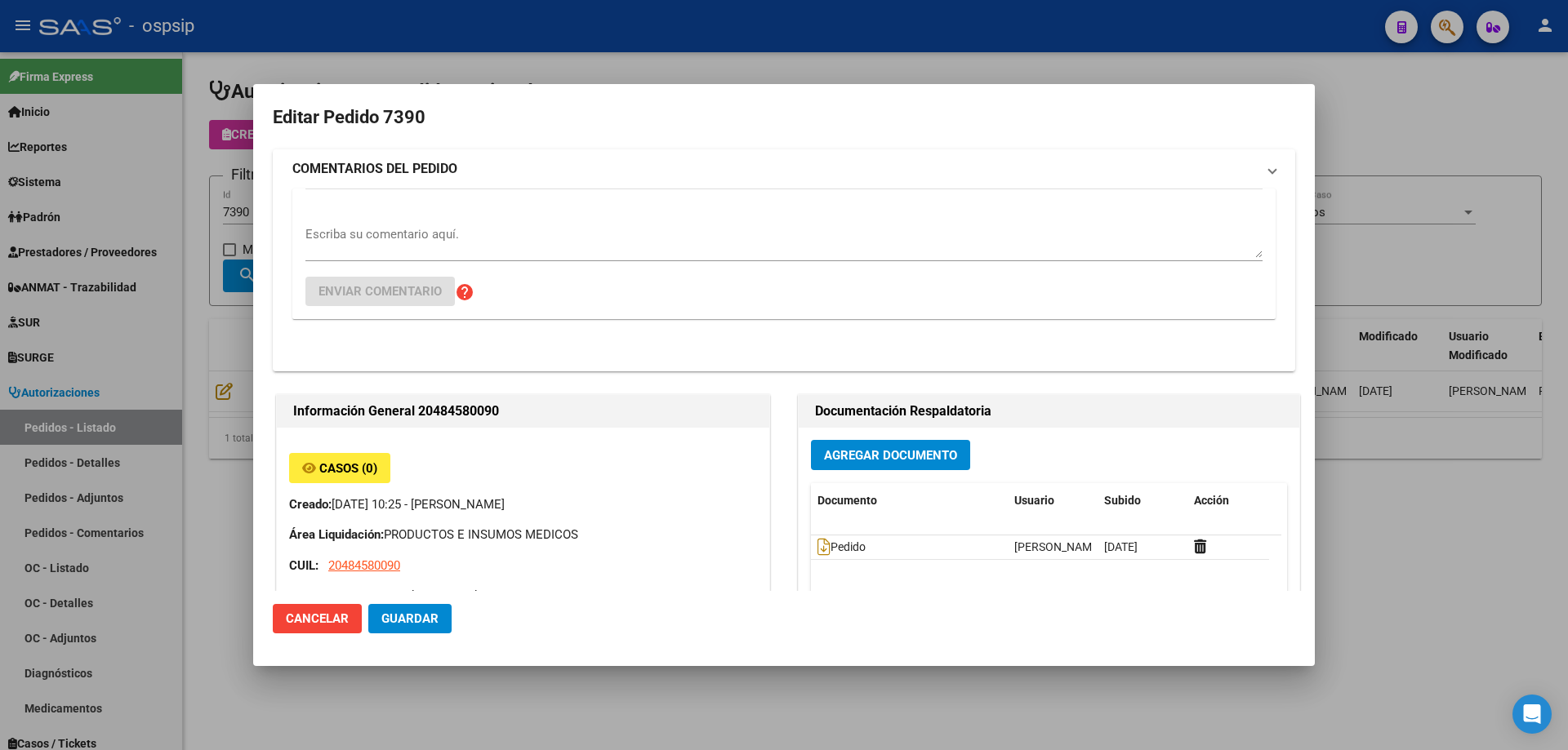
type input "[GEOGRAPHIC_DATA], [GEOGRAPHIC_DATA], [PERSON_NAME] 836"
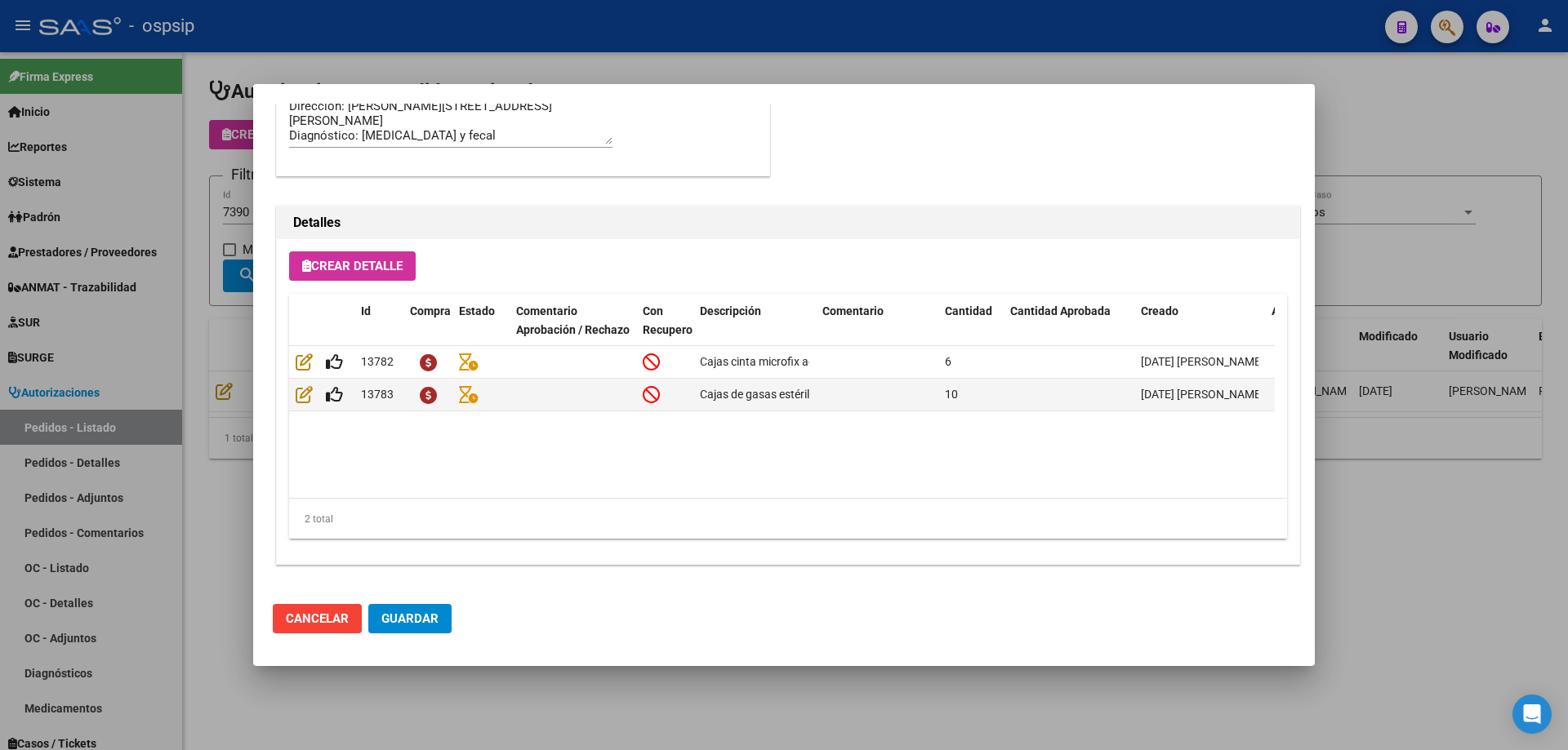
click at [211, 364] on div at bounding box center [784, 375] width 1568 height 750
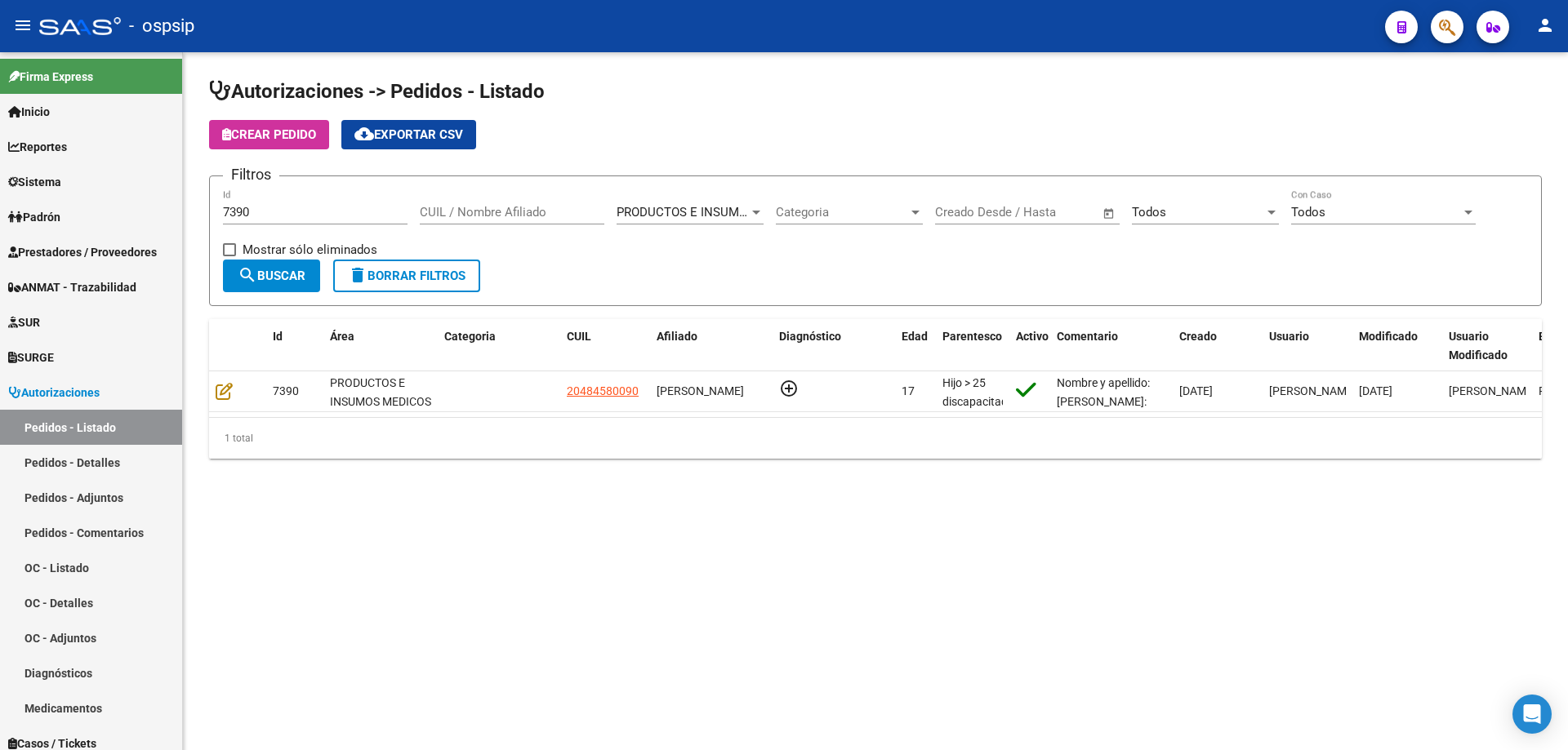
click at [305, 201] on div "7390 Id" at bounding box center [315, 207] width 185 height 35
click at [303, 213] on input "7390" at bounding box center [315, 212] width 185 height 14
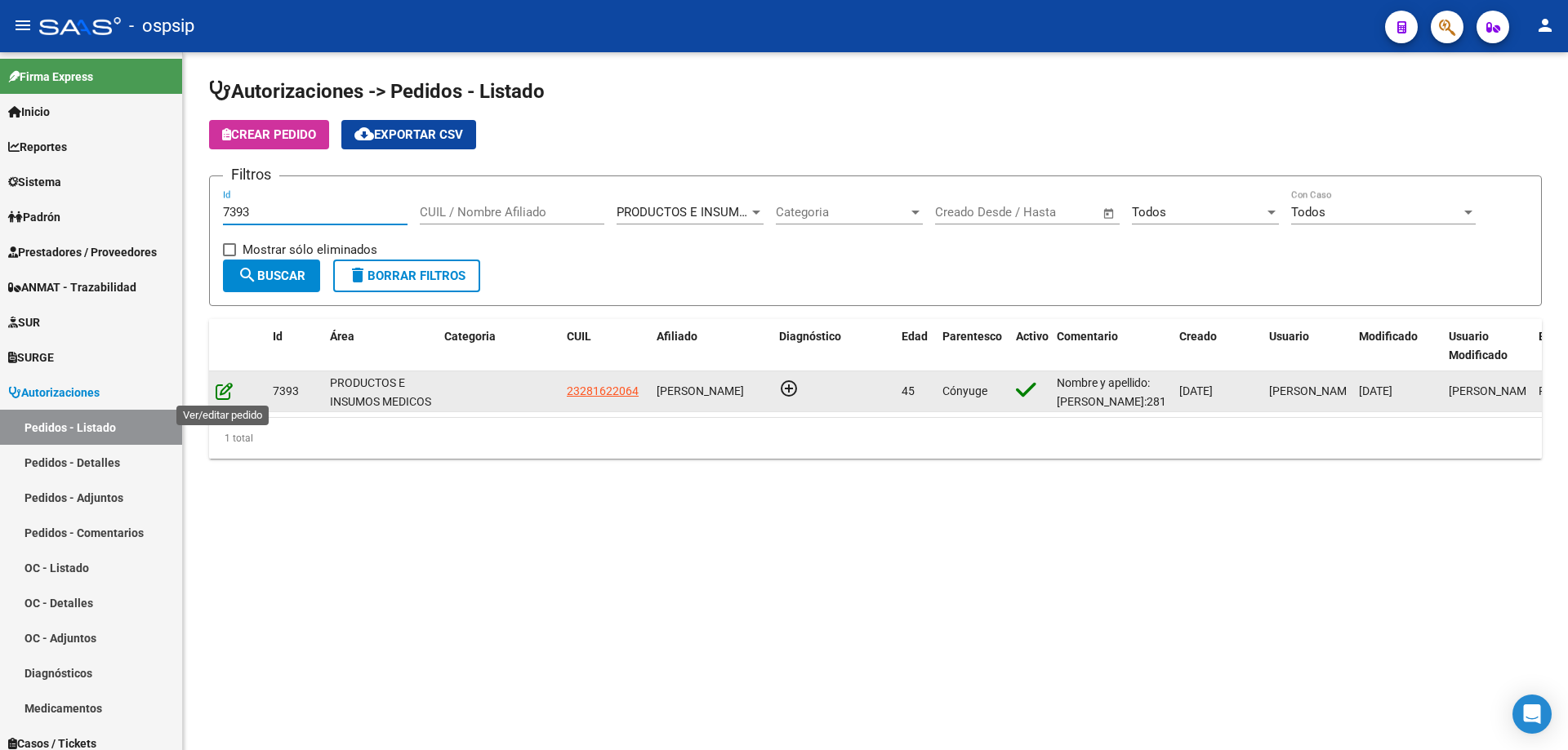
type input "7393"
click at [218, 396] on icon at bounding box center [224, 391] width 17 height 18
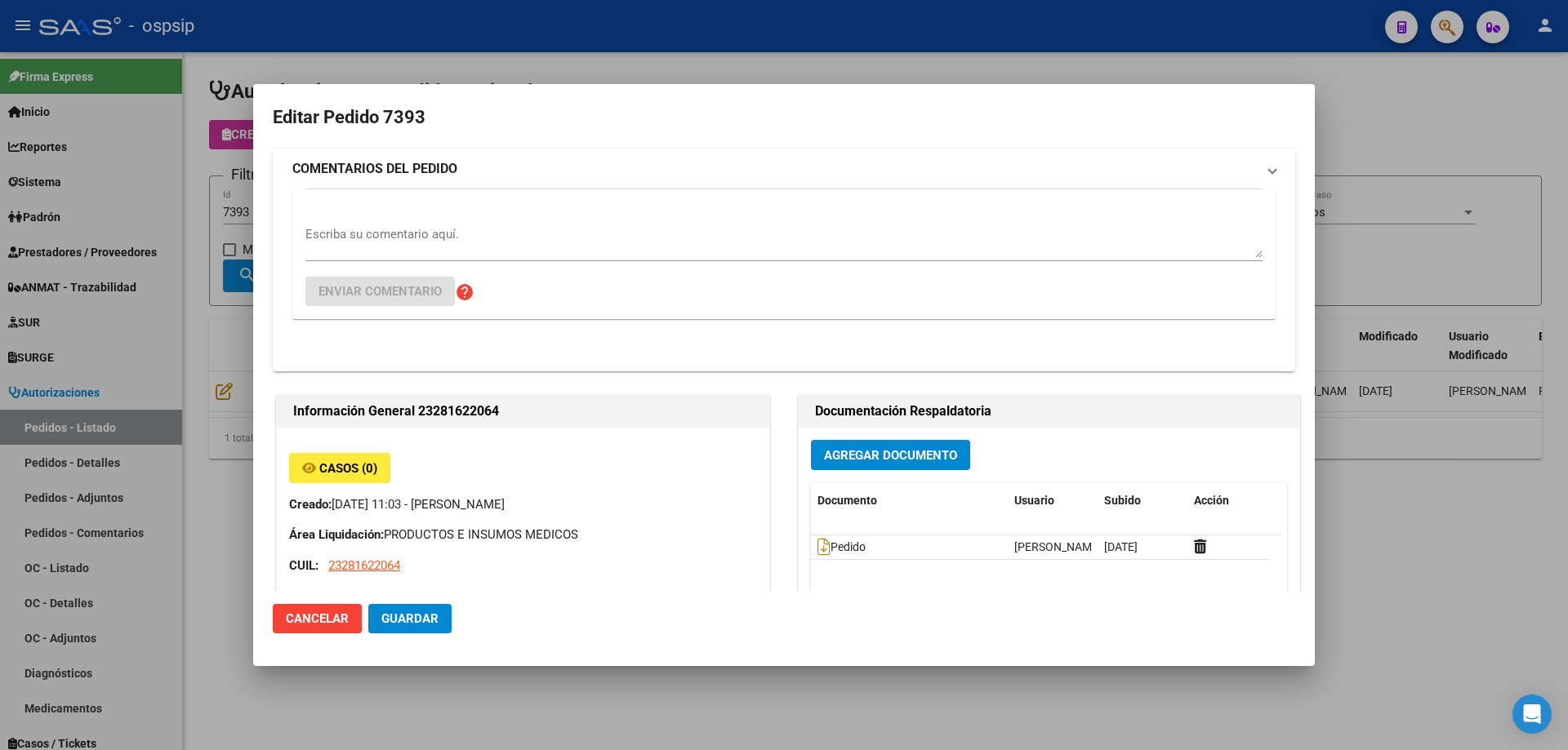
type input "[GEOGRAPHIC_DATA], LOS POLVORINES, [PERSON_NAME] 1920"
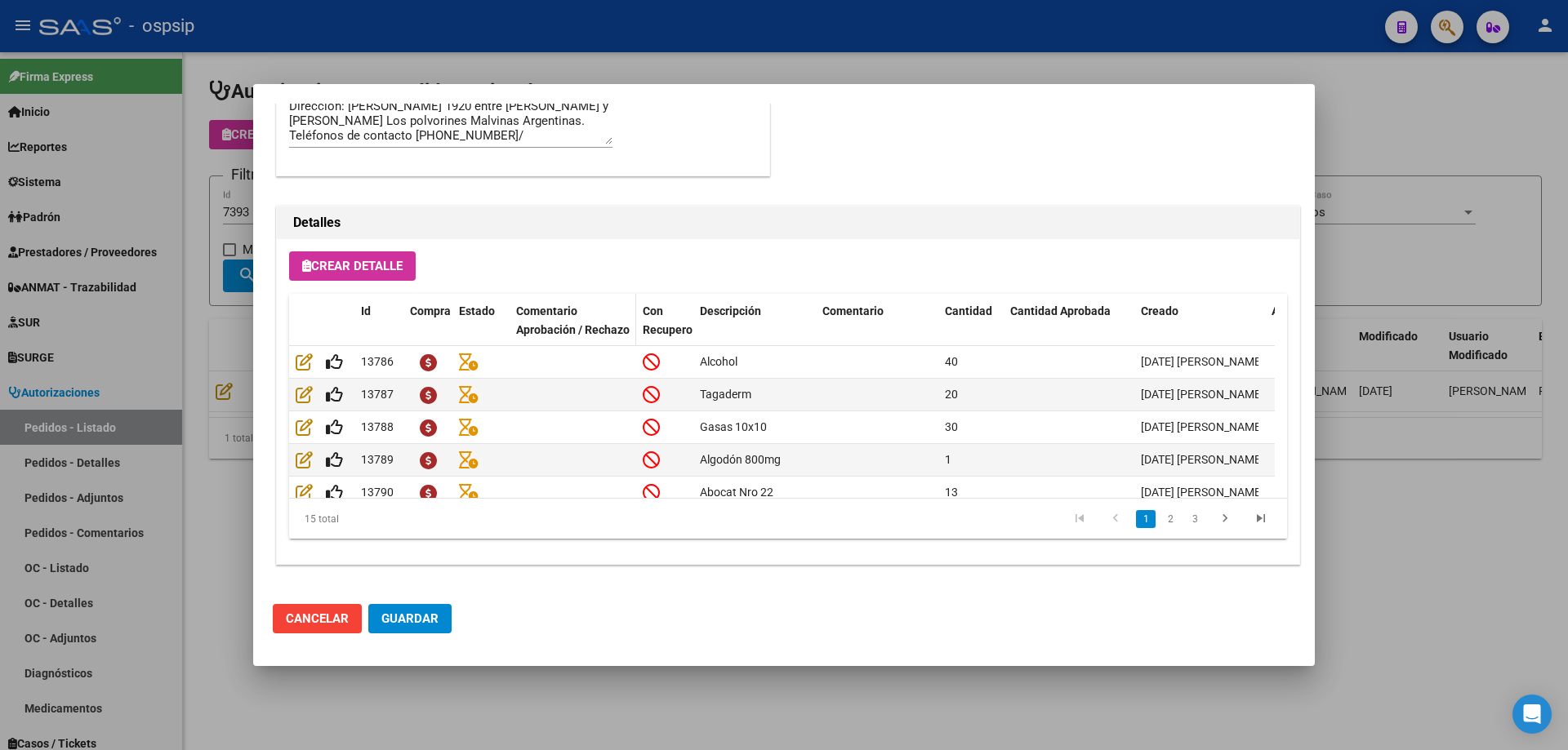
scroll to position [734, 0]
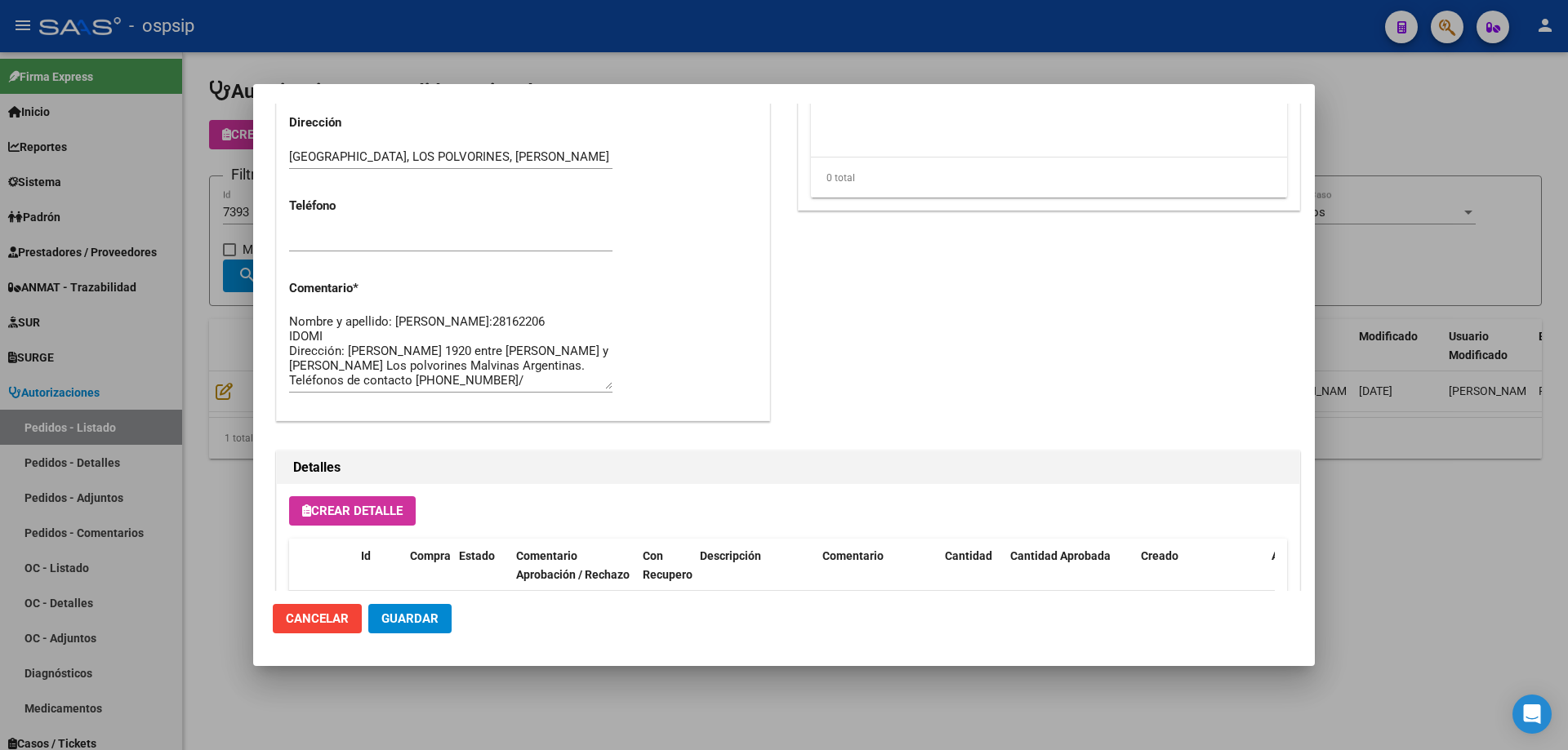
click at [184, 329] on div at bounding box center [784, 375] width 1568 height 750
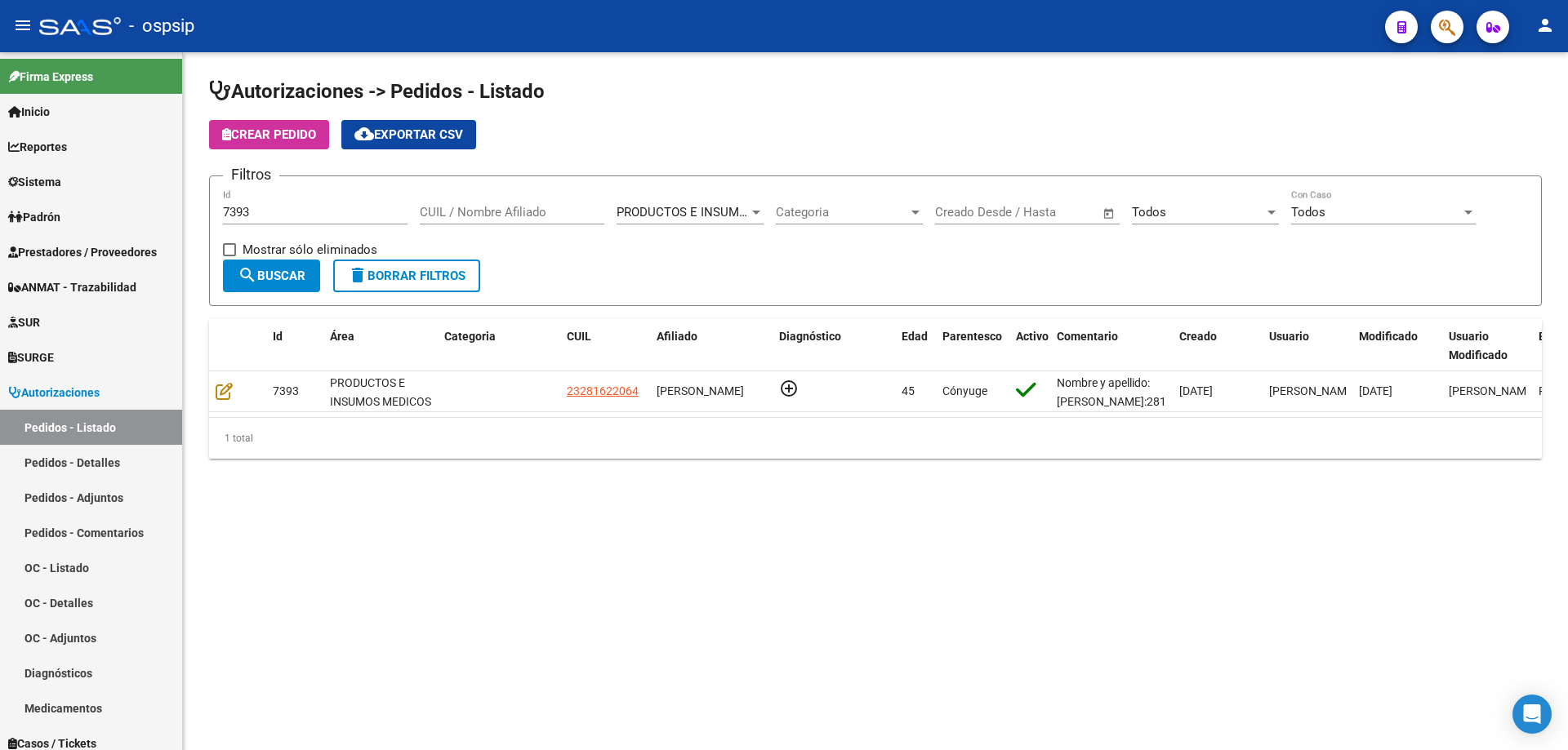
click at [265, 222] on div "7393 Id" at bounding box center [315, 207] width 185 height 35
click at [269, 213] on input "7393" at bounding box center [315, 212] width 185 height 14
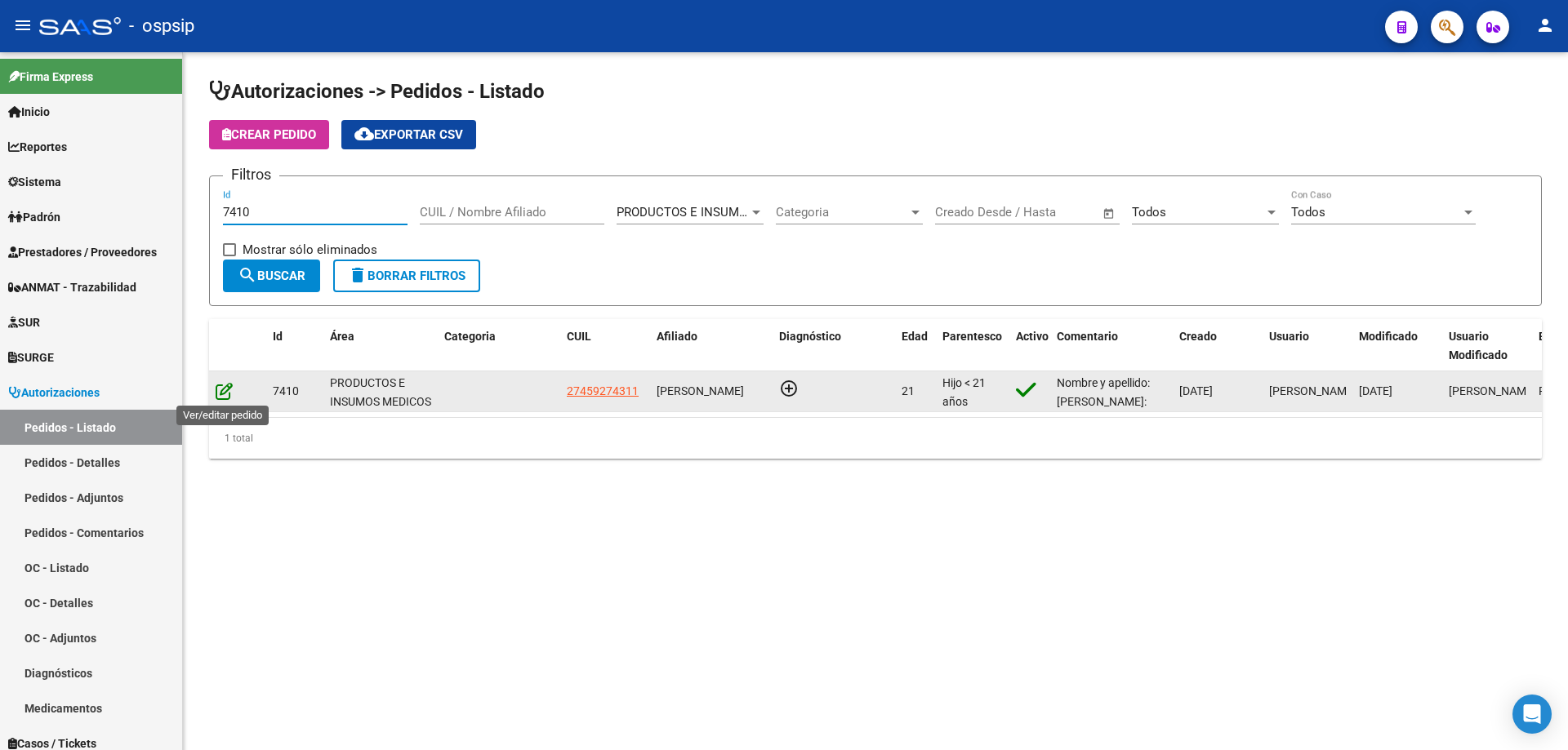
type input "7410"
click at [215, 395] on icon at bounding box center [224, 391] width 17 height 18
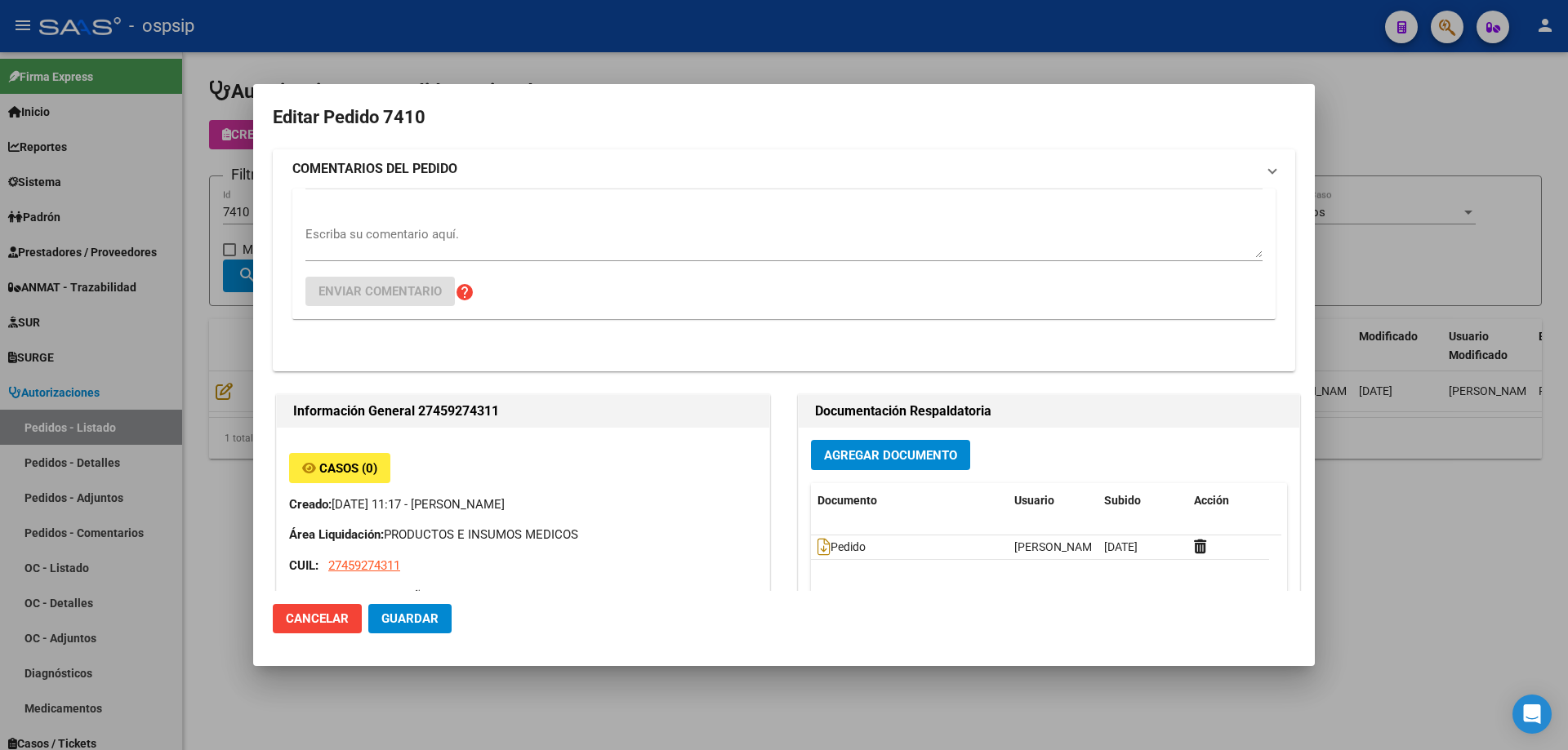
type input "[GEOGRAPHIC_DATA], [PERSON_NAME], [PERSON_NAME] 1534"
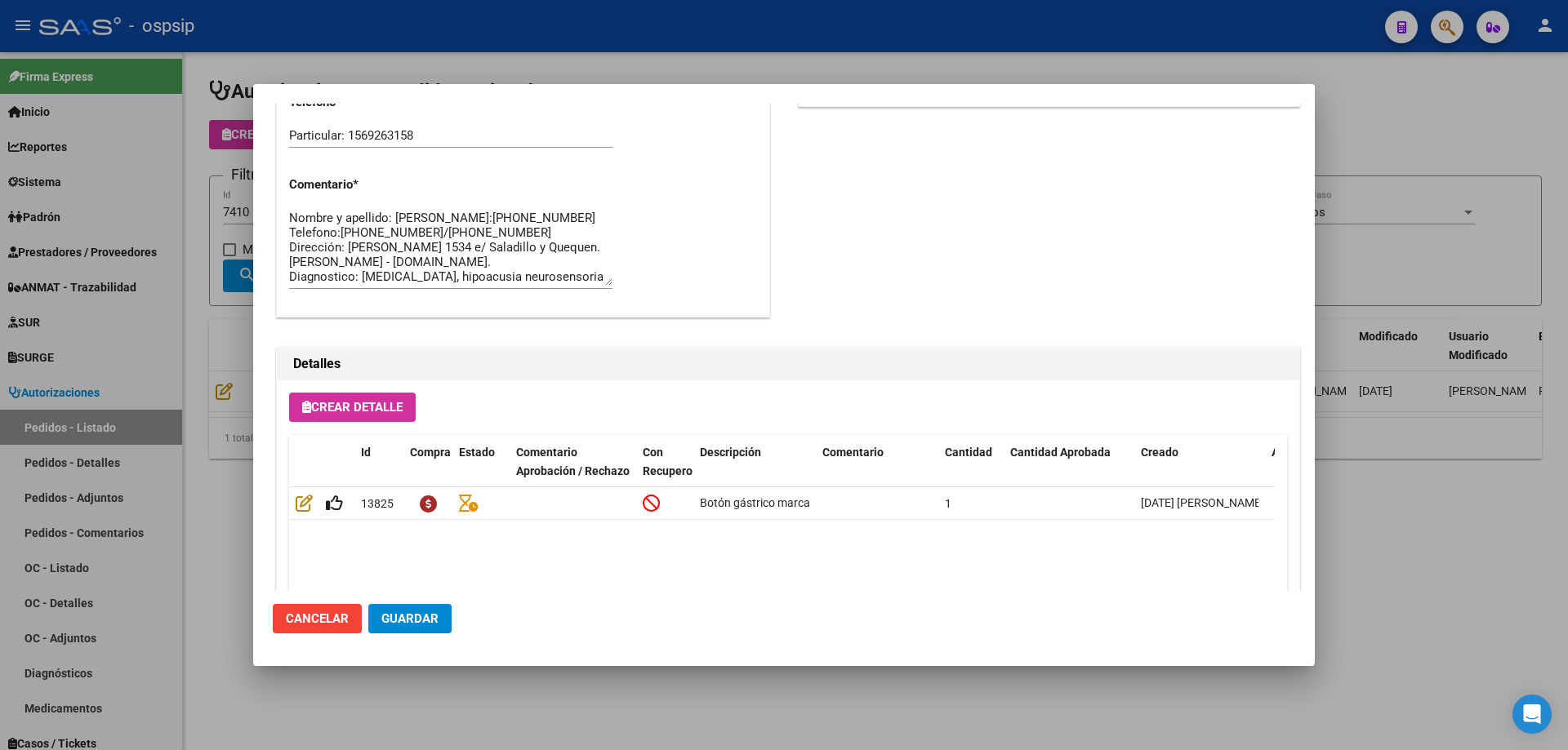
scroll to position [979, 0]
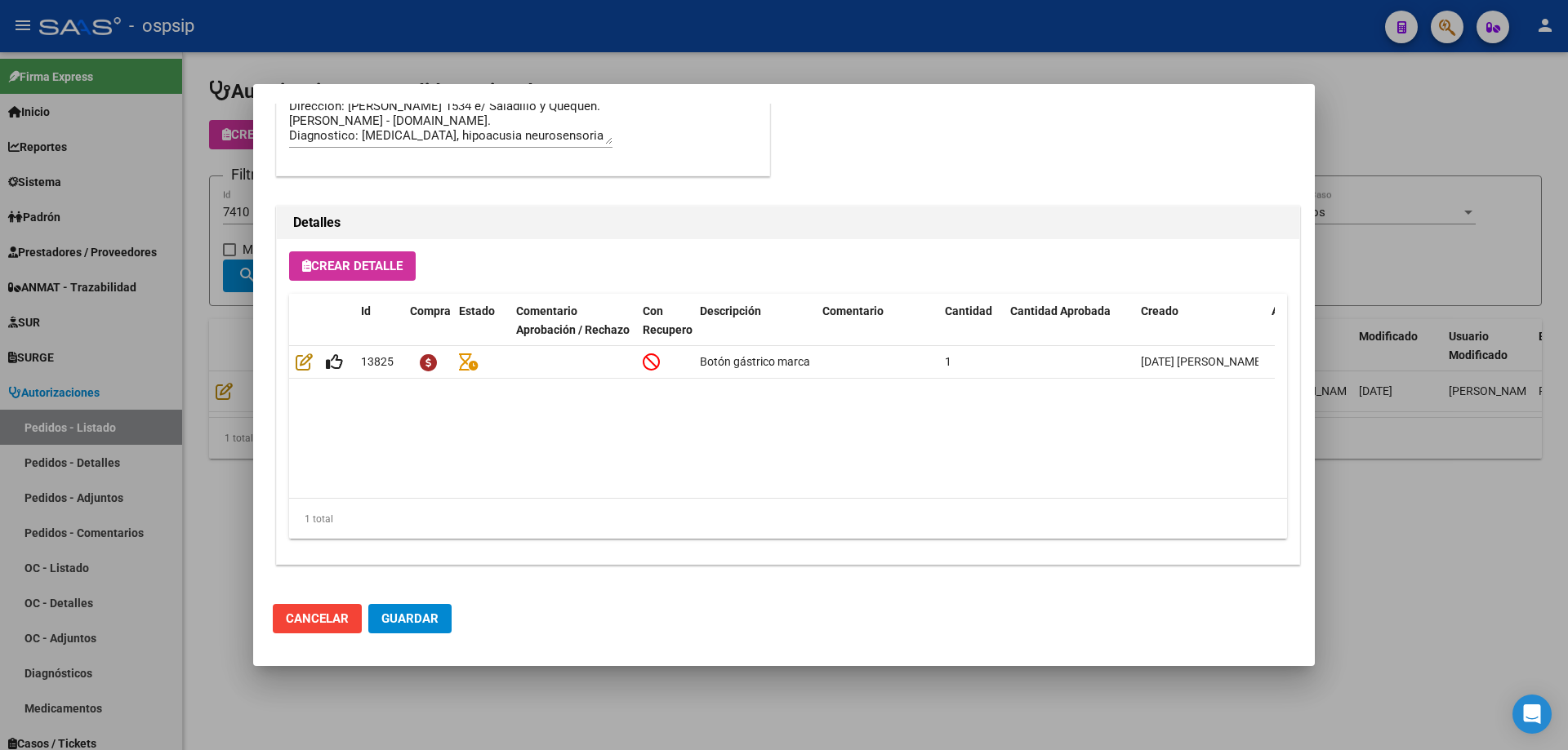
click at [242, 175] on div at bounding box center [784, 375] width 1568 height 750
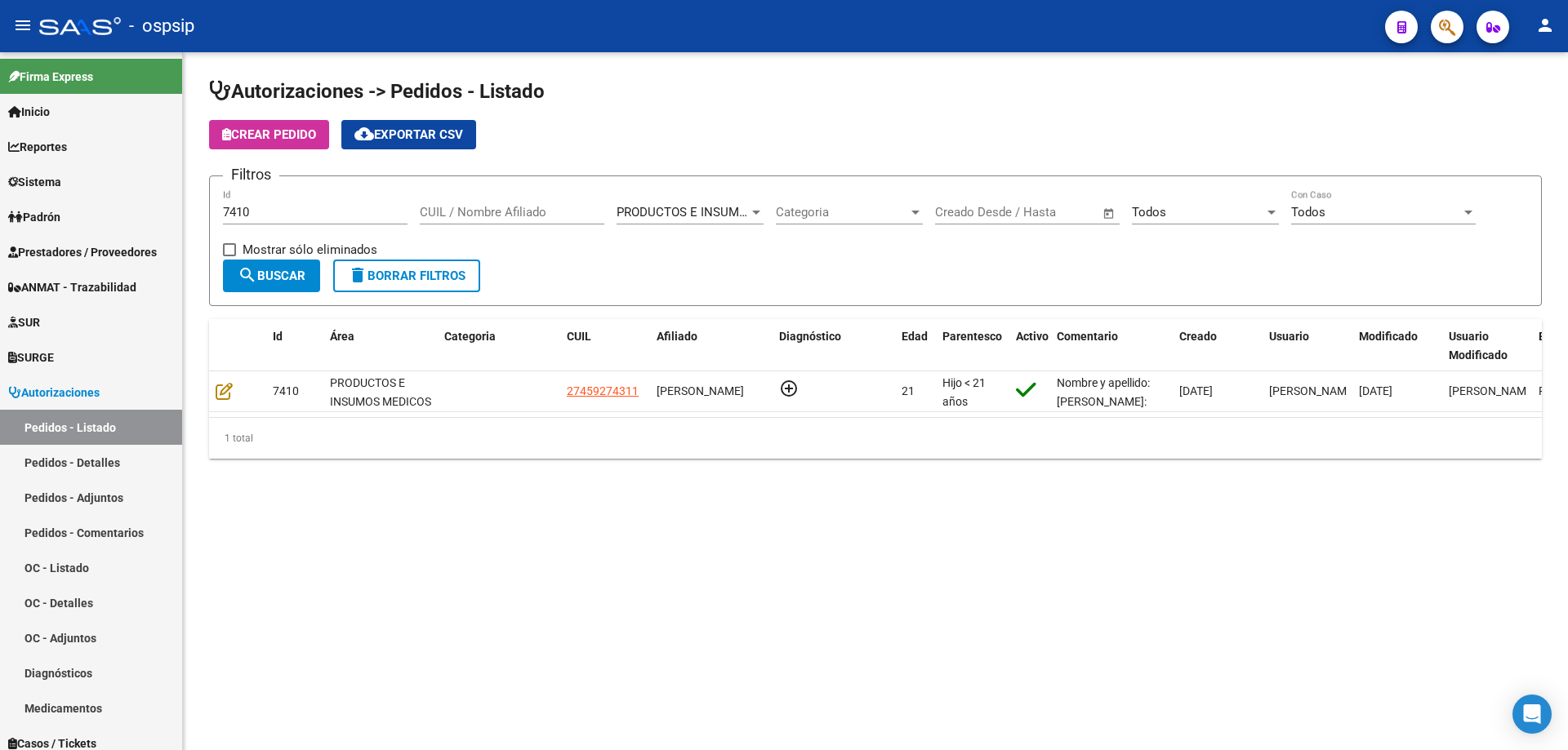
click at [271, 204] on div "7410 Id" at bounding box center [315, 207] width 185 height 35
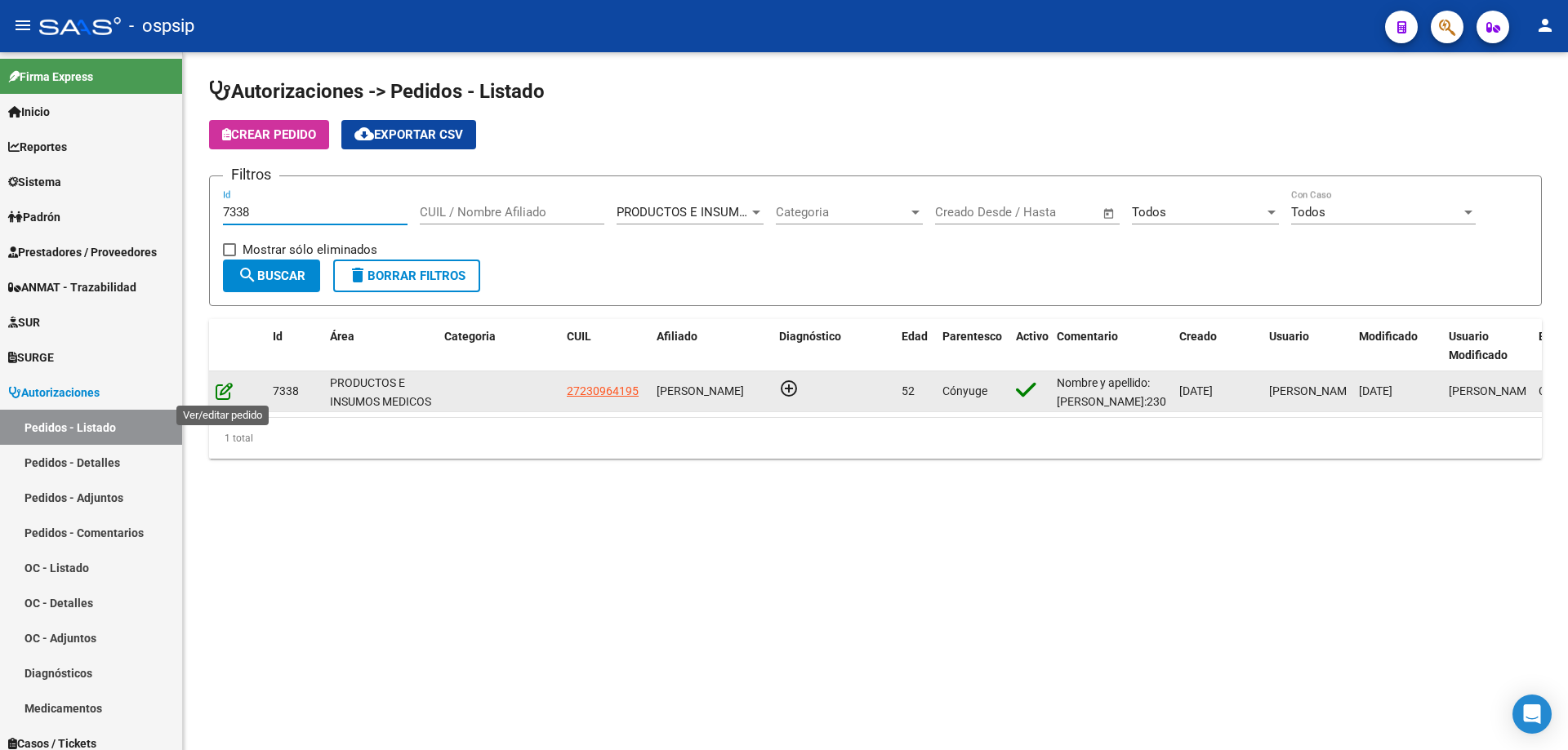
type input "7338"
click at [224, 391] on icon at bounding box center [224, 391] width 17 height 18
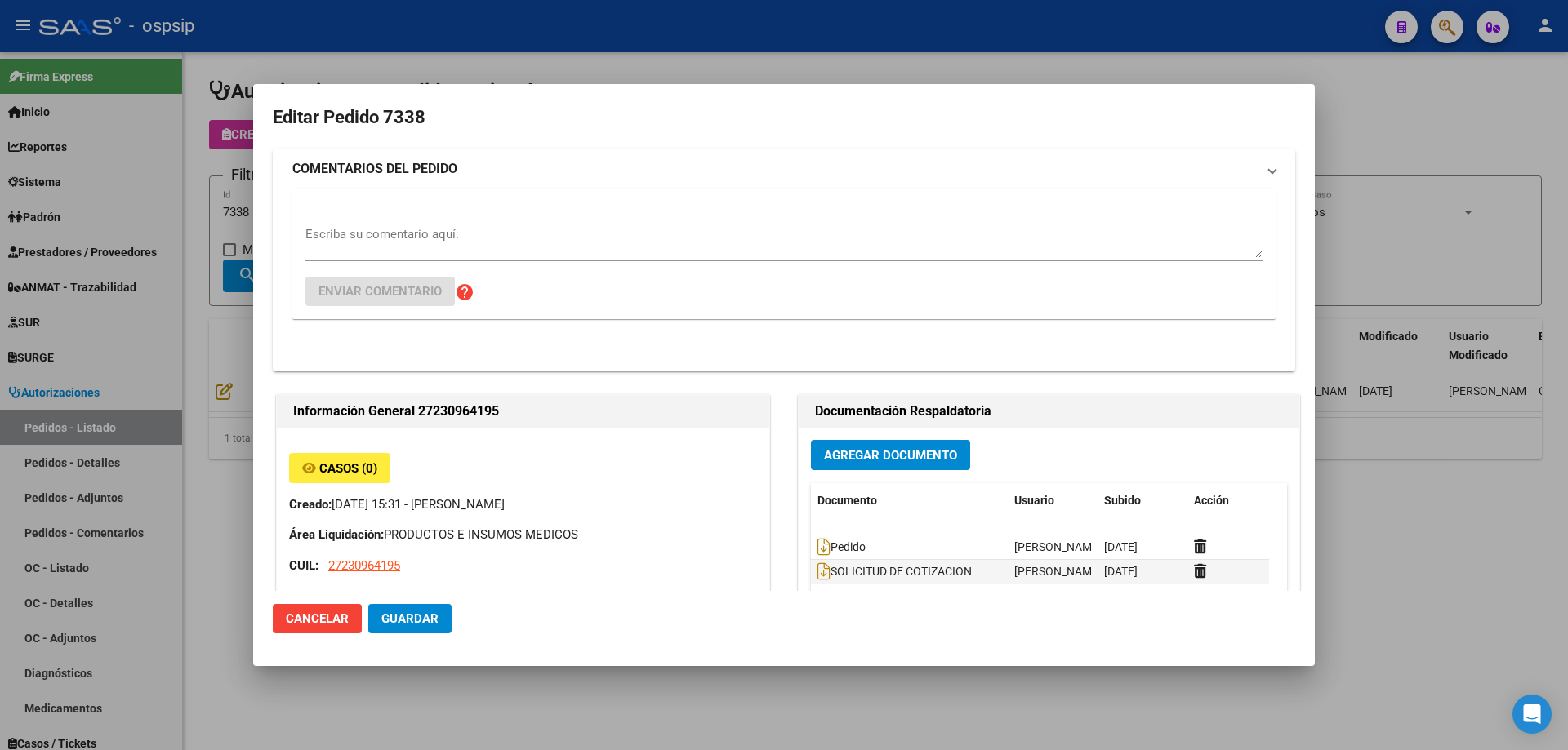
type input "Misiones, POSADAS, [STREET_ADDRESS]"
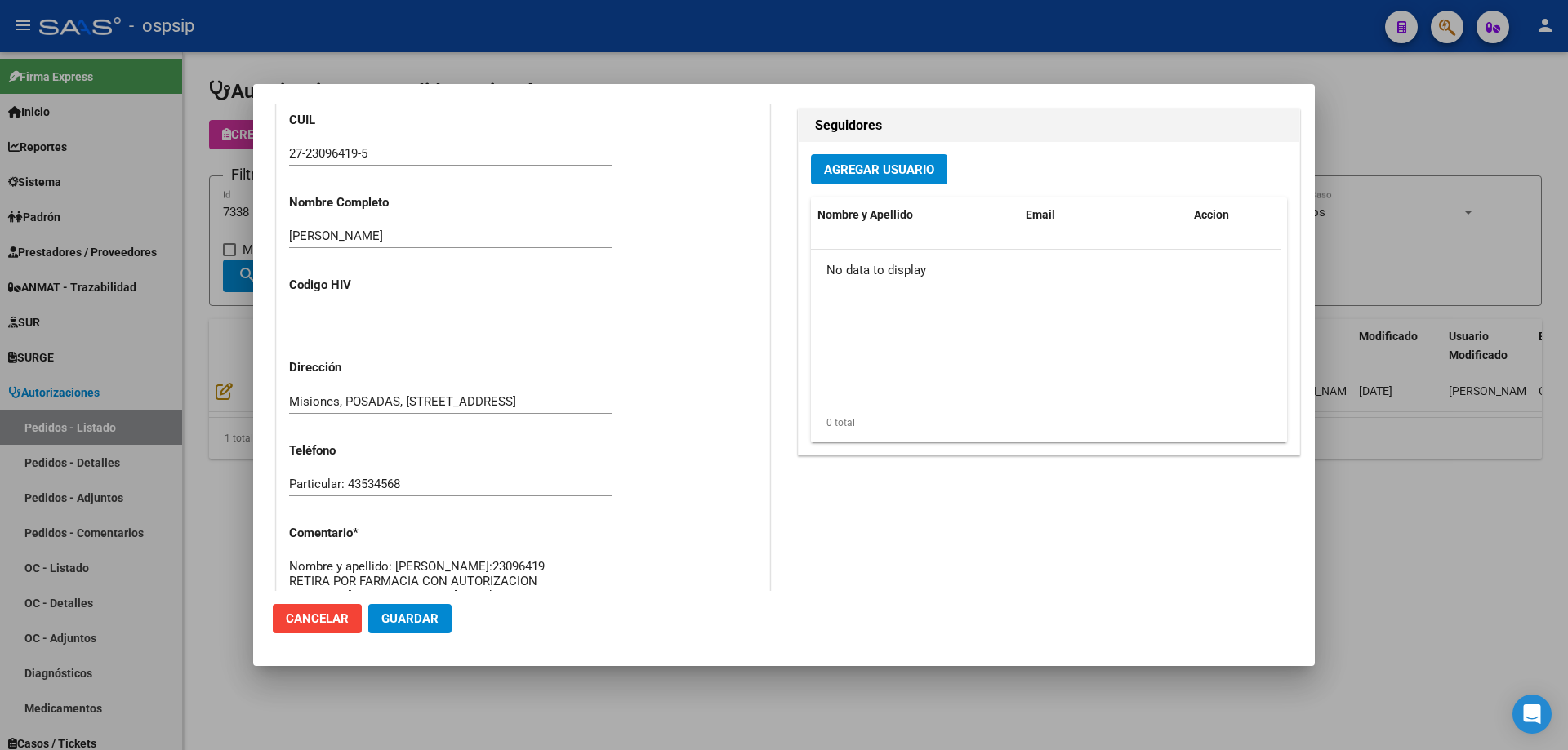
scroll to position [0, 0]
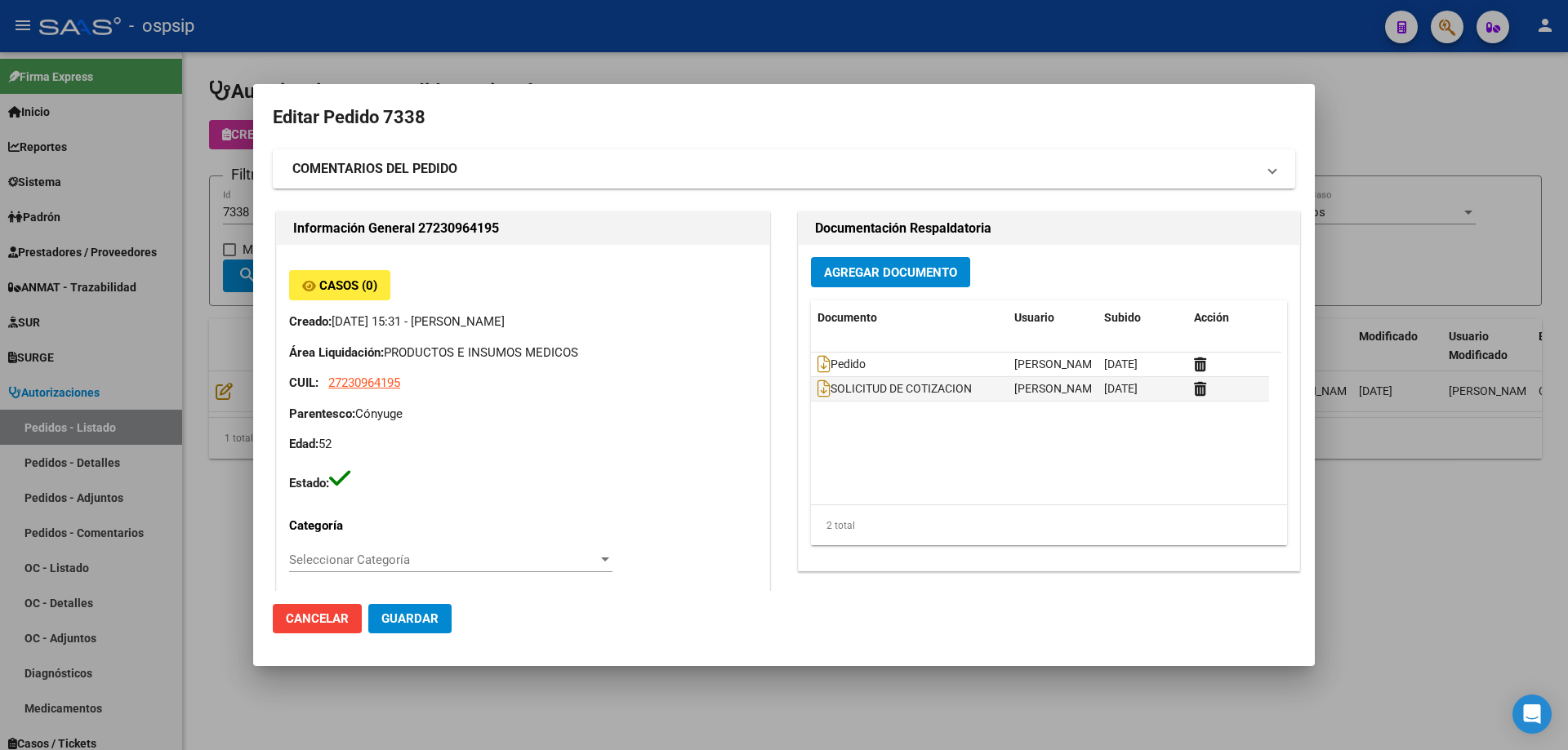
click at [449, 173] on strong "COMENTARIOS DEL PEDIDO" at bounding box center [374, 169] width 165 height 19
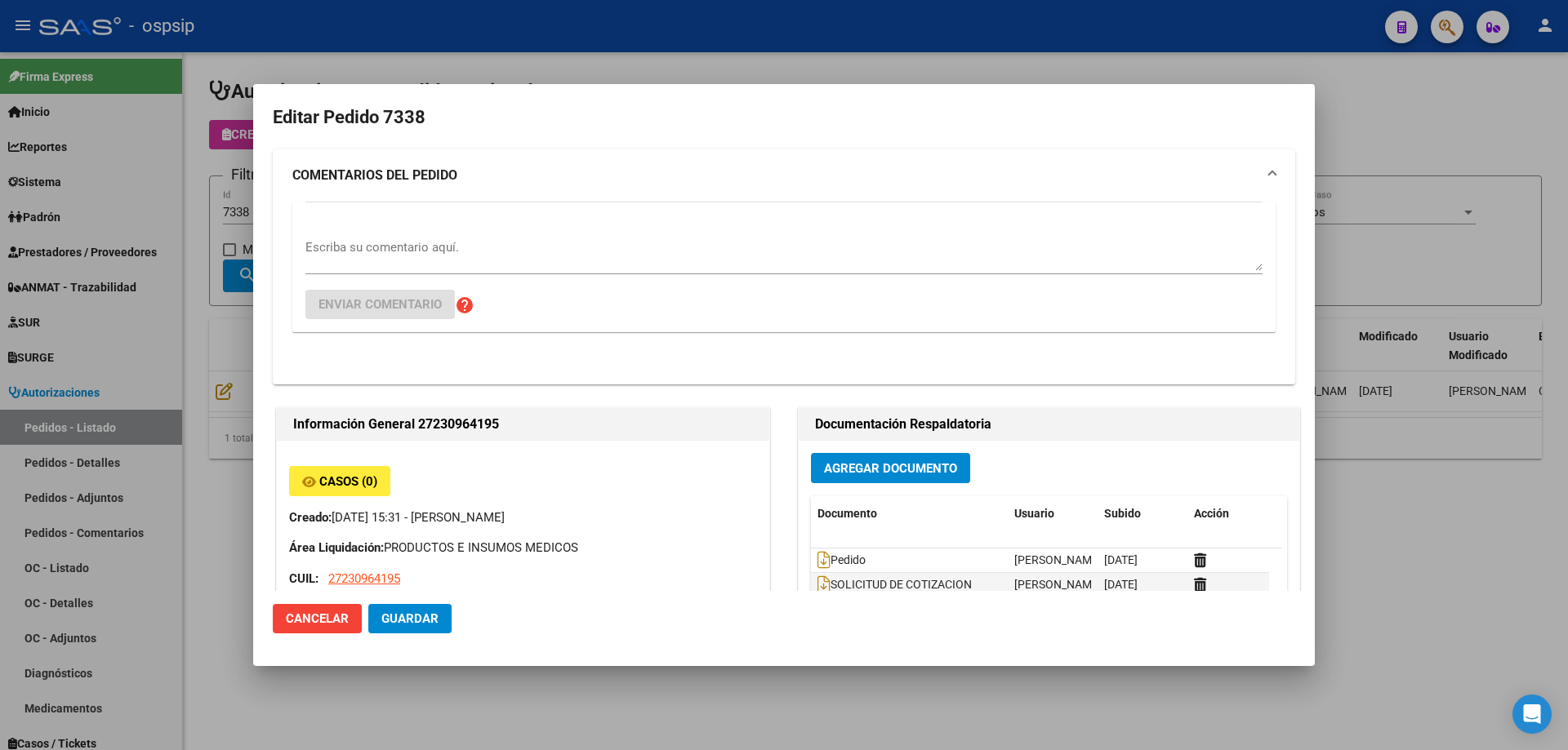
click at [437, 265] on textarea "Escriba su comentario aquí." at bounding box center [784, 255] width 957 height 33
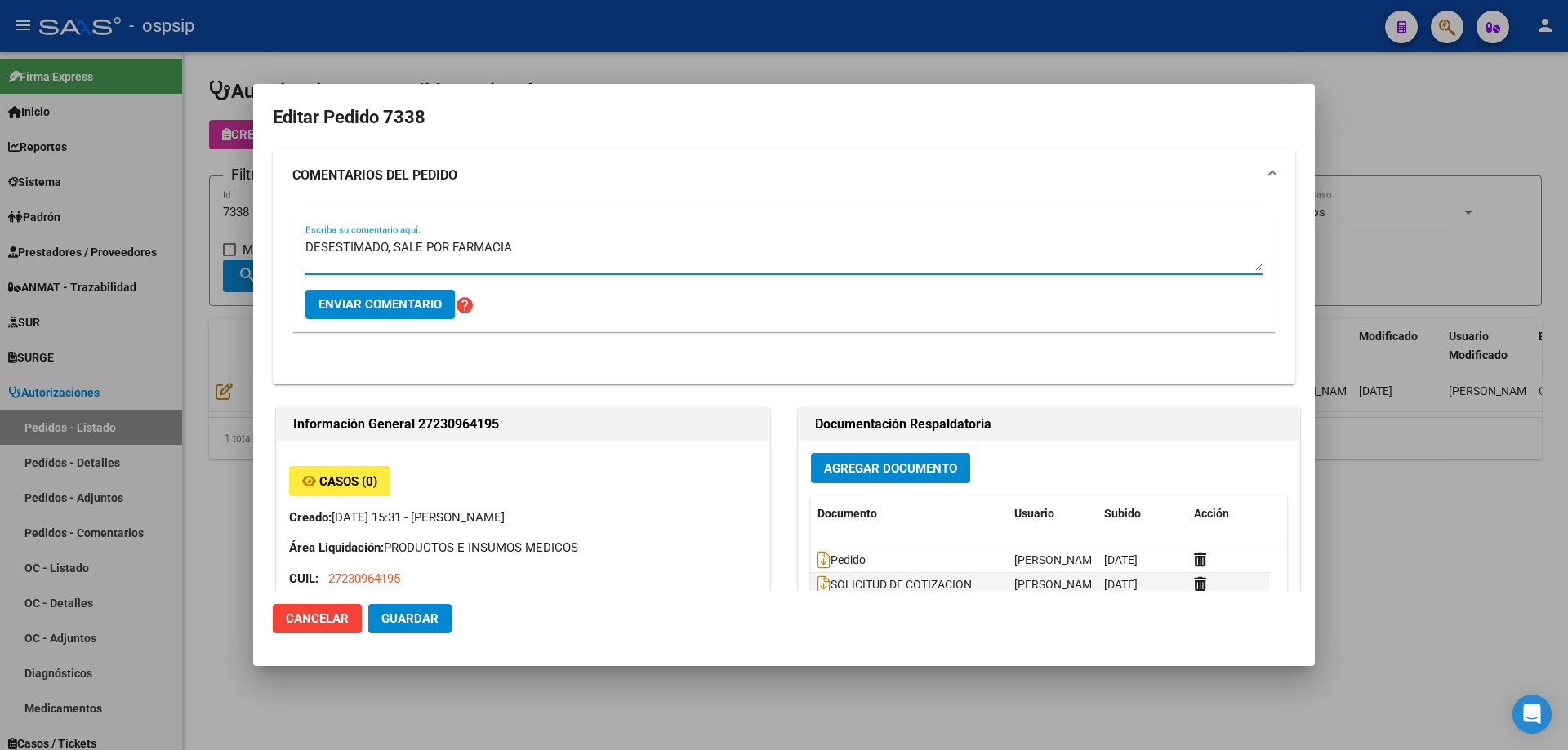
type textarea "DESESTIMADO, SALE POR FARMACIA"
click at [409, 312] on button "Enviar comentario" at bounding box center [380, 305] width 149 height 30
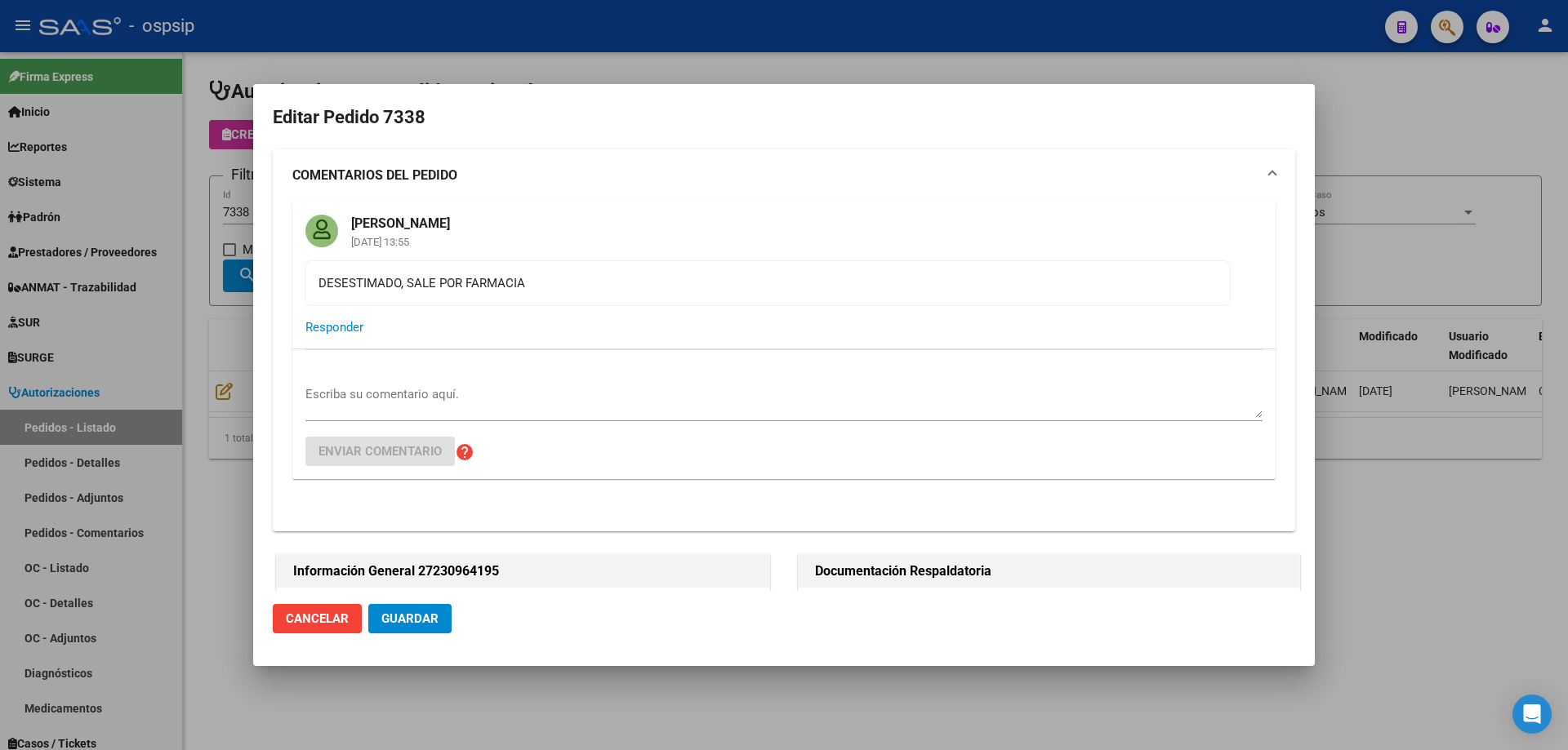
click at [419, 623] on span "Guardar" at bounding box center [410, 618] width 57 height 14
click at [166, 560] on div at bounding box center [784, 375] width 1568 height 750
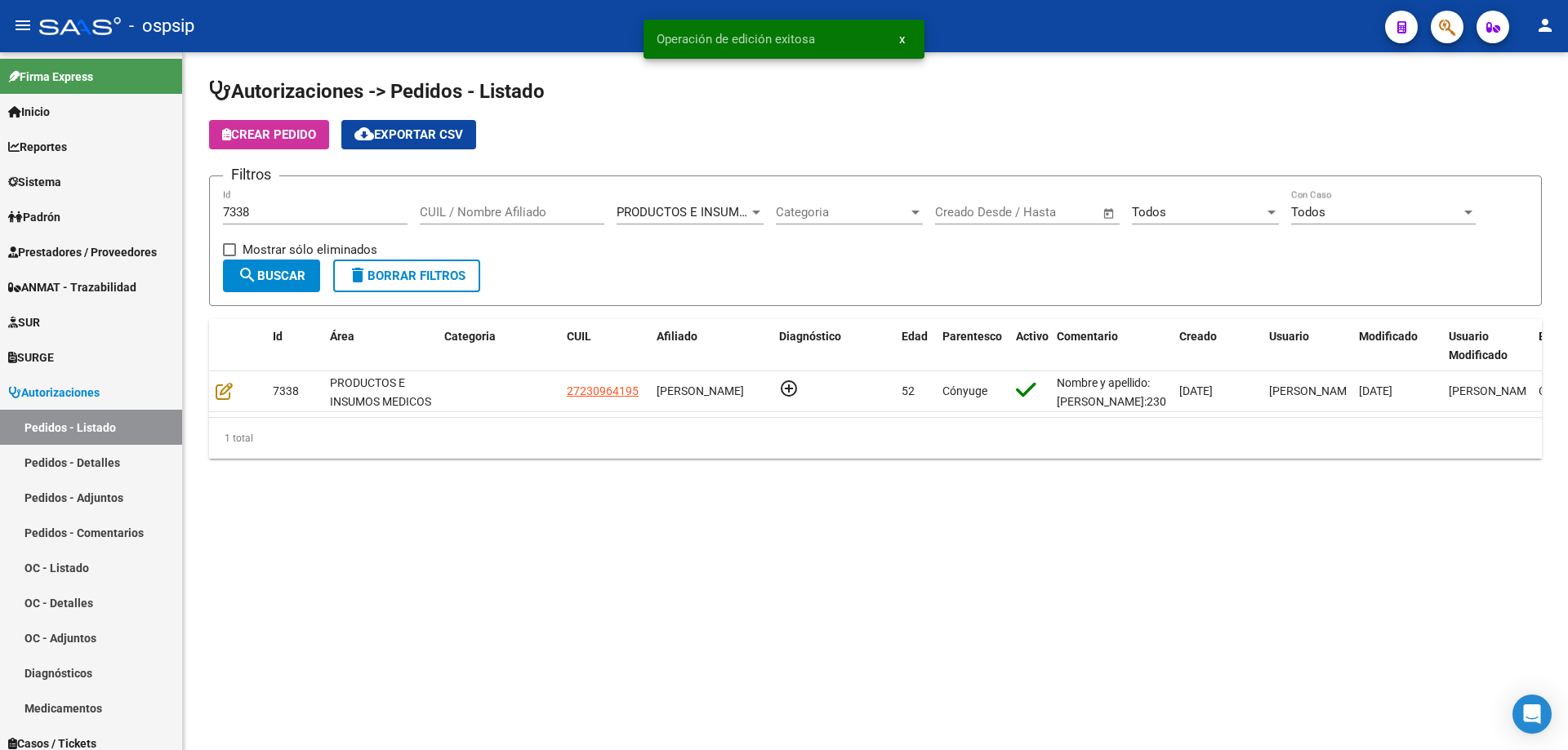
click at [328, 211] on input "7338" at bounding box center [315, 212] width 185 height 14
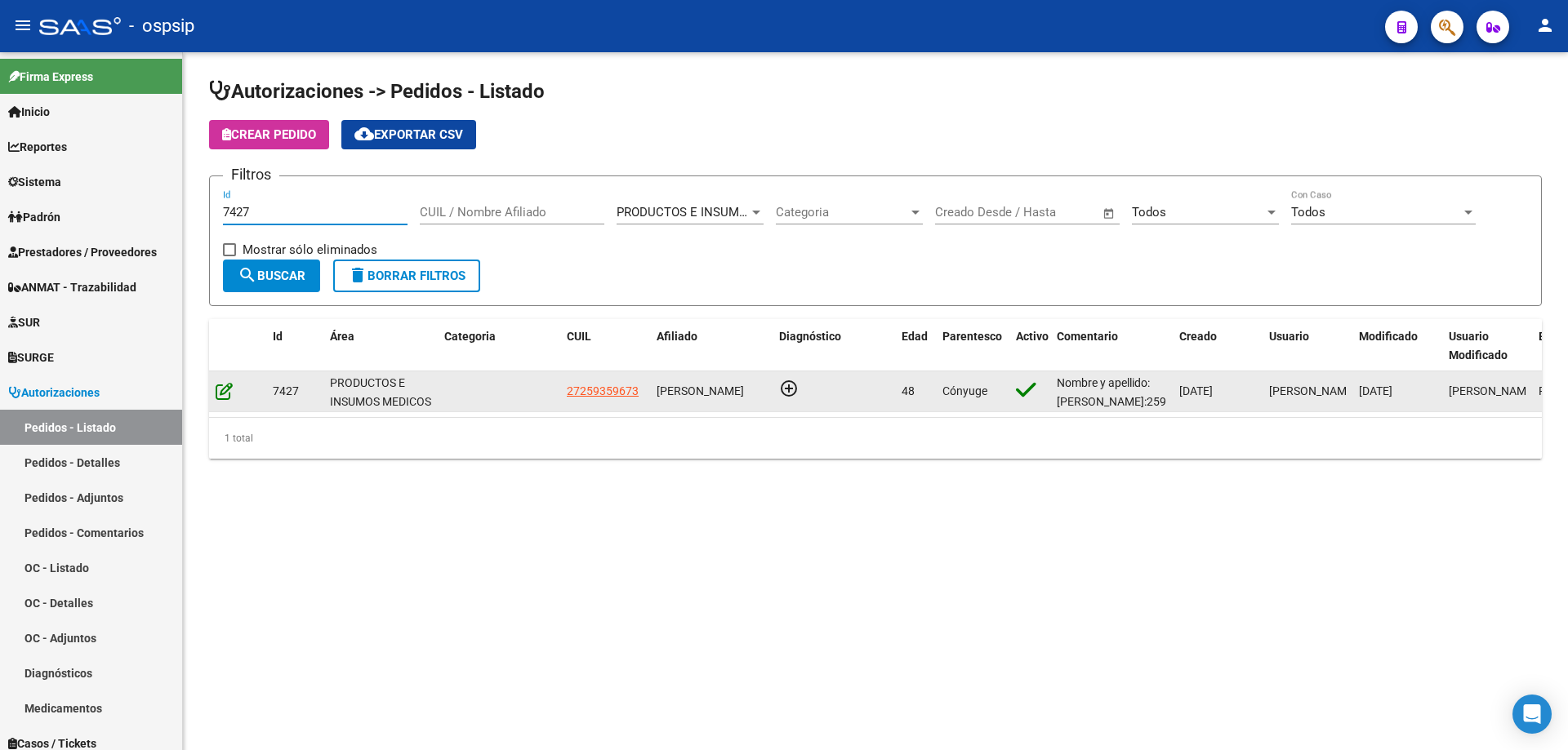
type input "7427"
click at [221, 391] on icon at bounding box center [224, 391] width 17 height 18
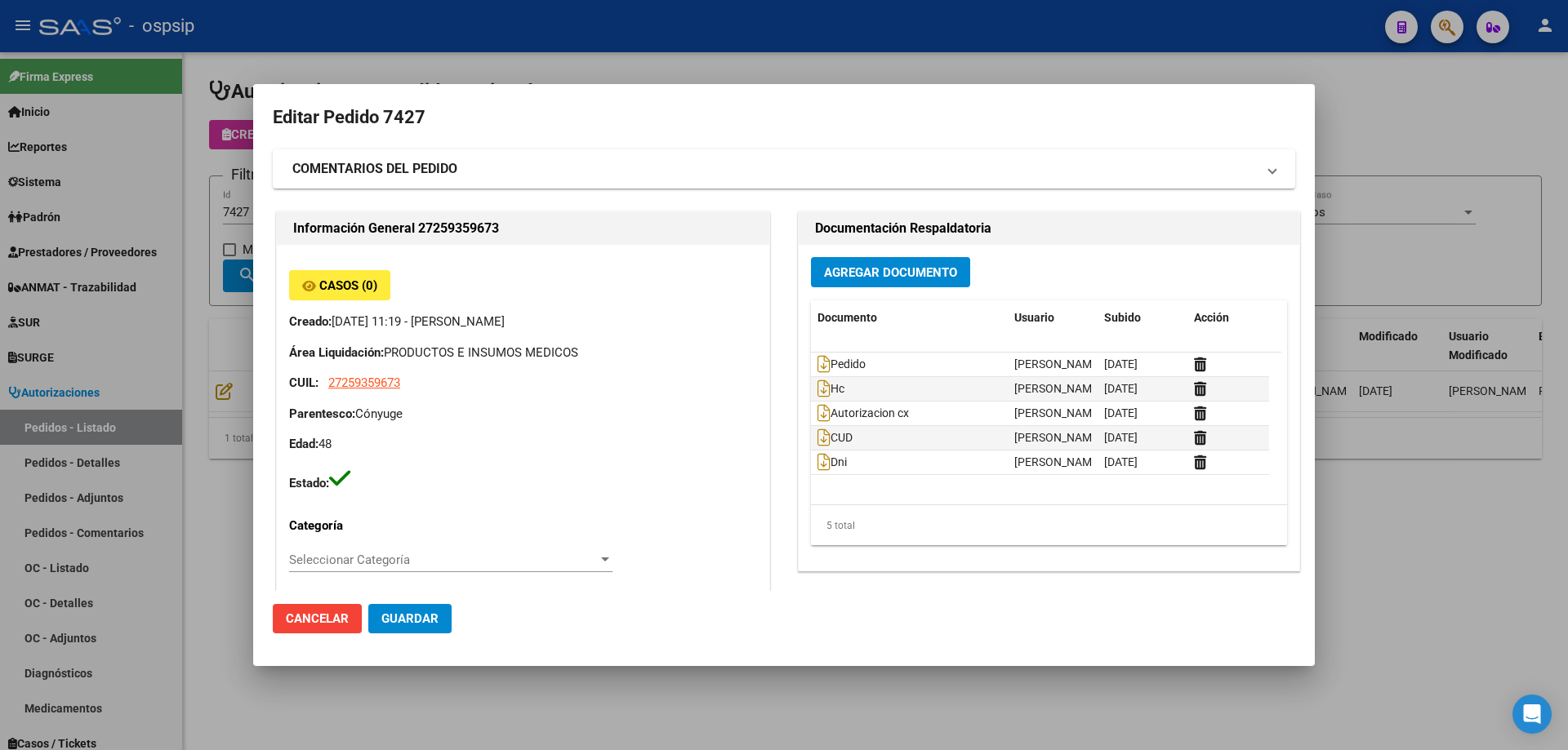
type input "[GEOGRAPHIC_DATA], [GEOGRAPHIC_DATA], FRAGATA HEROINA 1432"
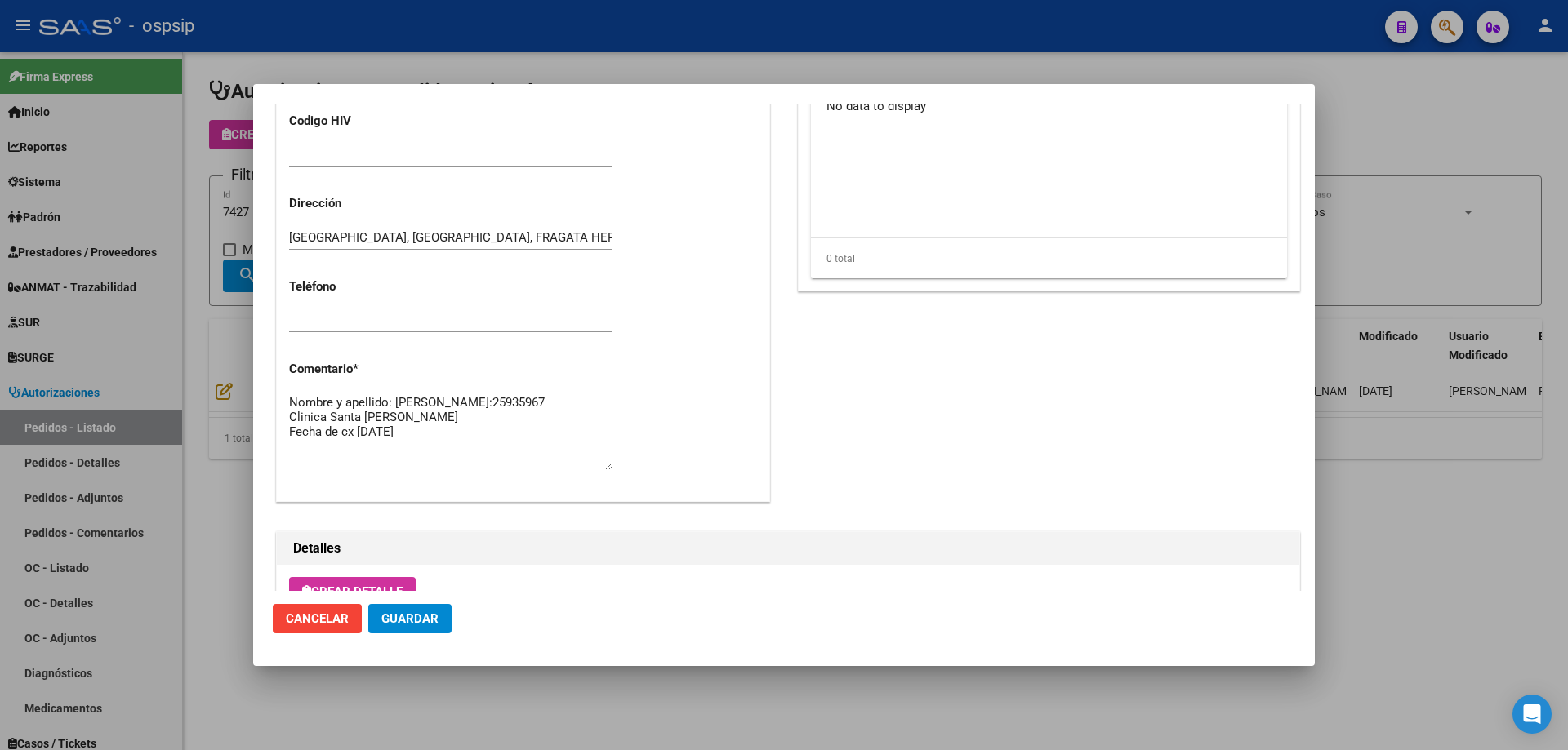
scroll to position [979, 0]
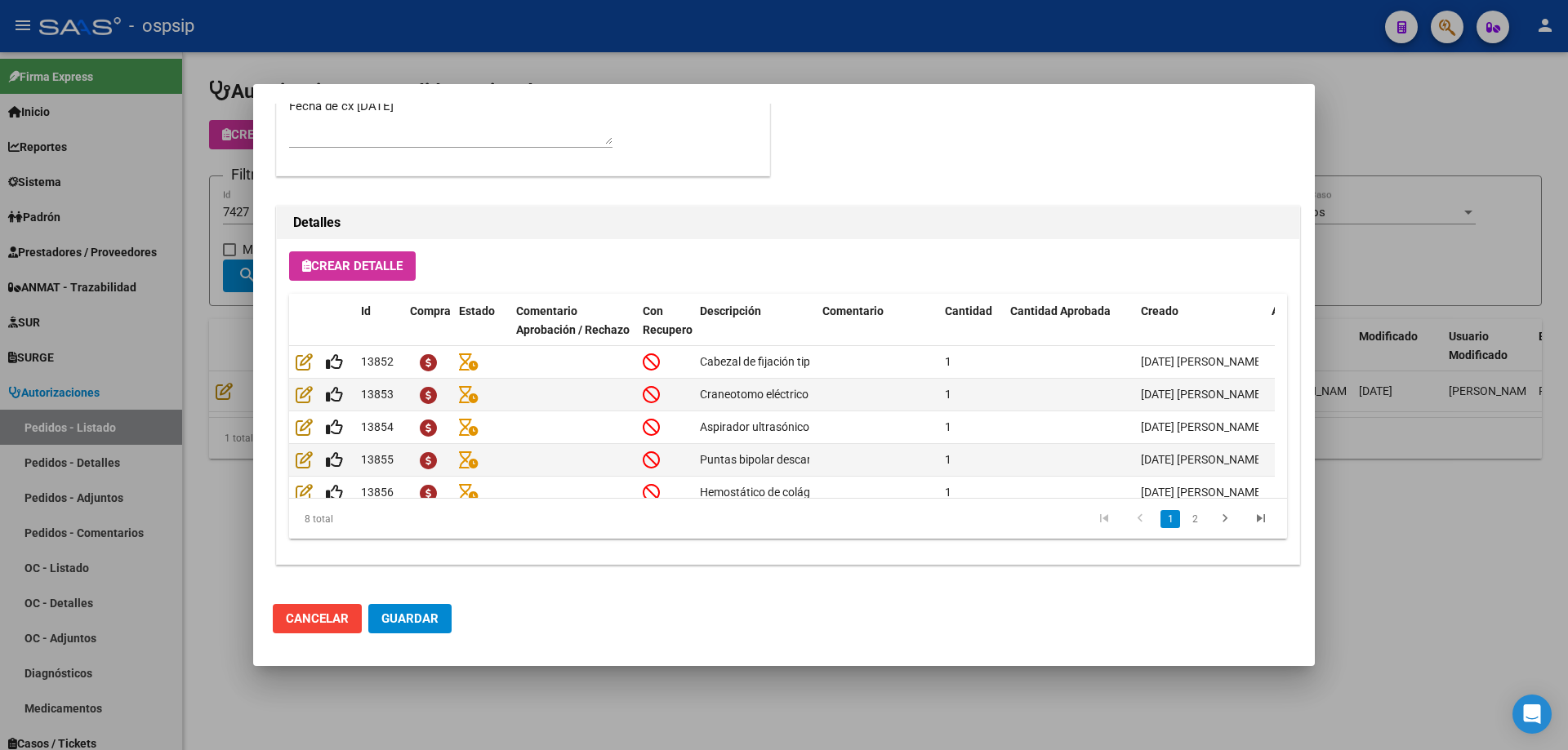
click at [181, 342] on div at bounding box center [784, 375] width 1568 height 750
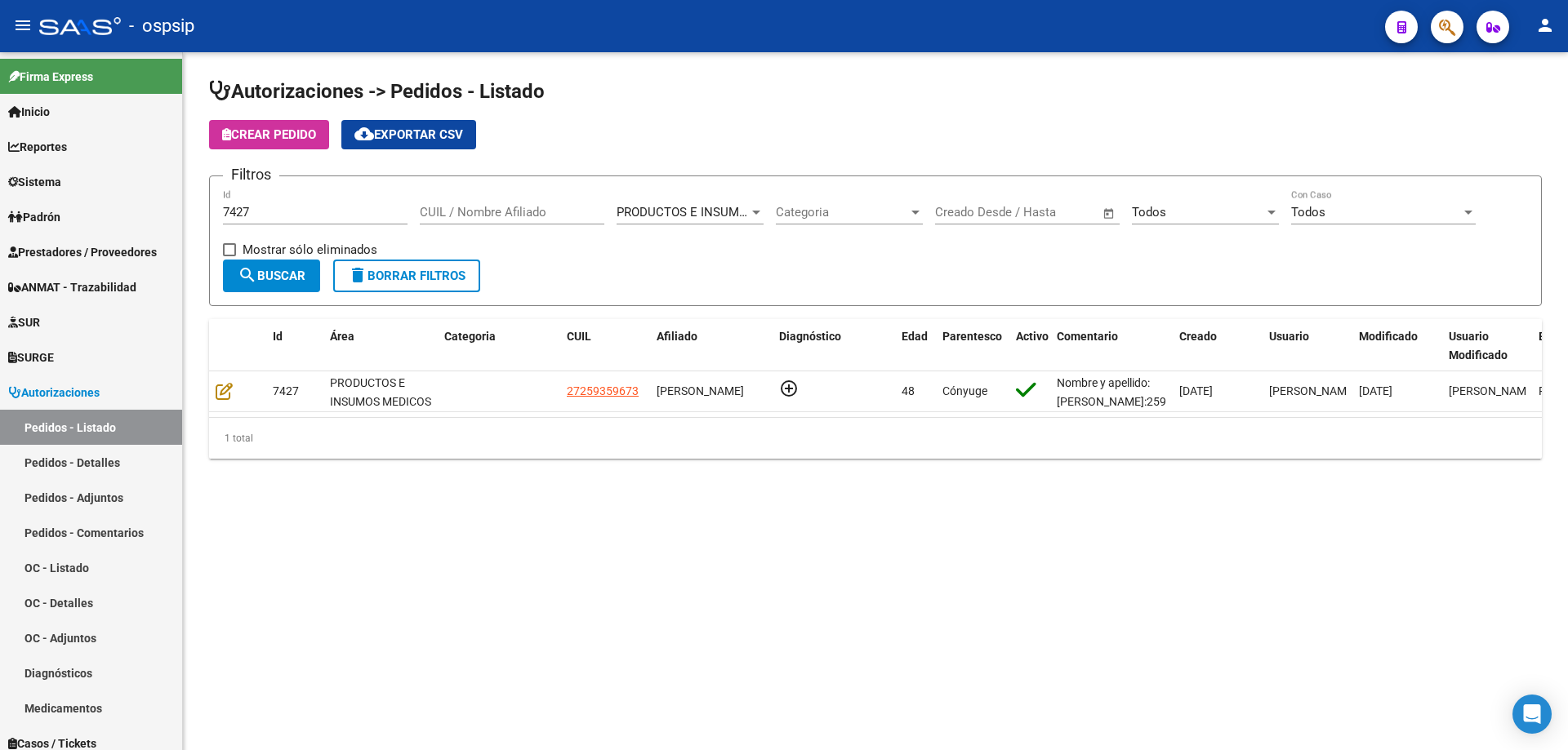
click at [288, 218] on input "7427" at bounding box center [315, 212] width 185 height 14
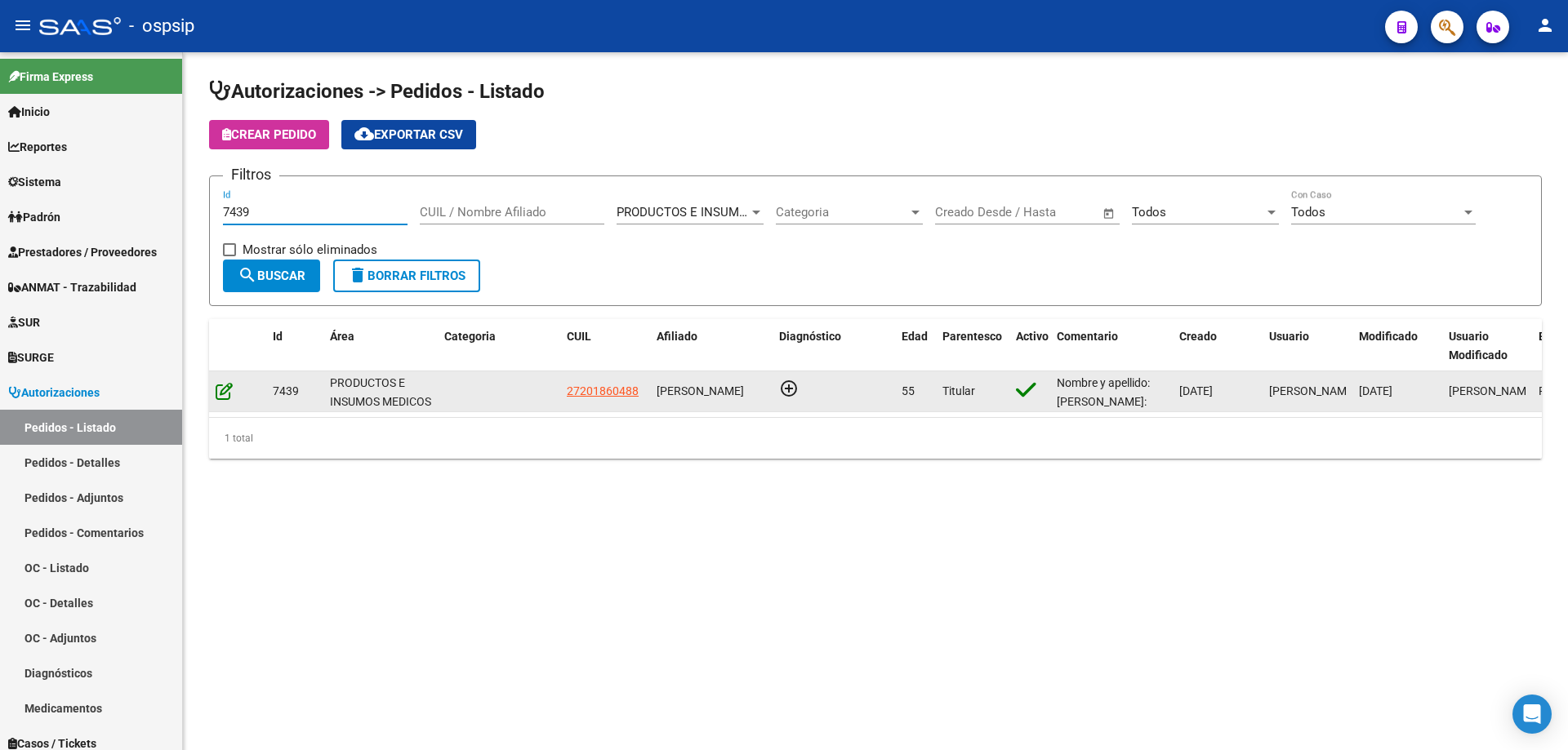
type input "7439"
click at [224, 393] on icon at bounding box center [224, 391] width 17 height 18
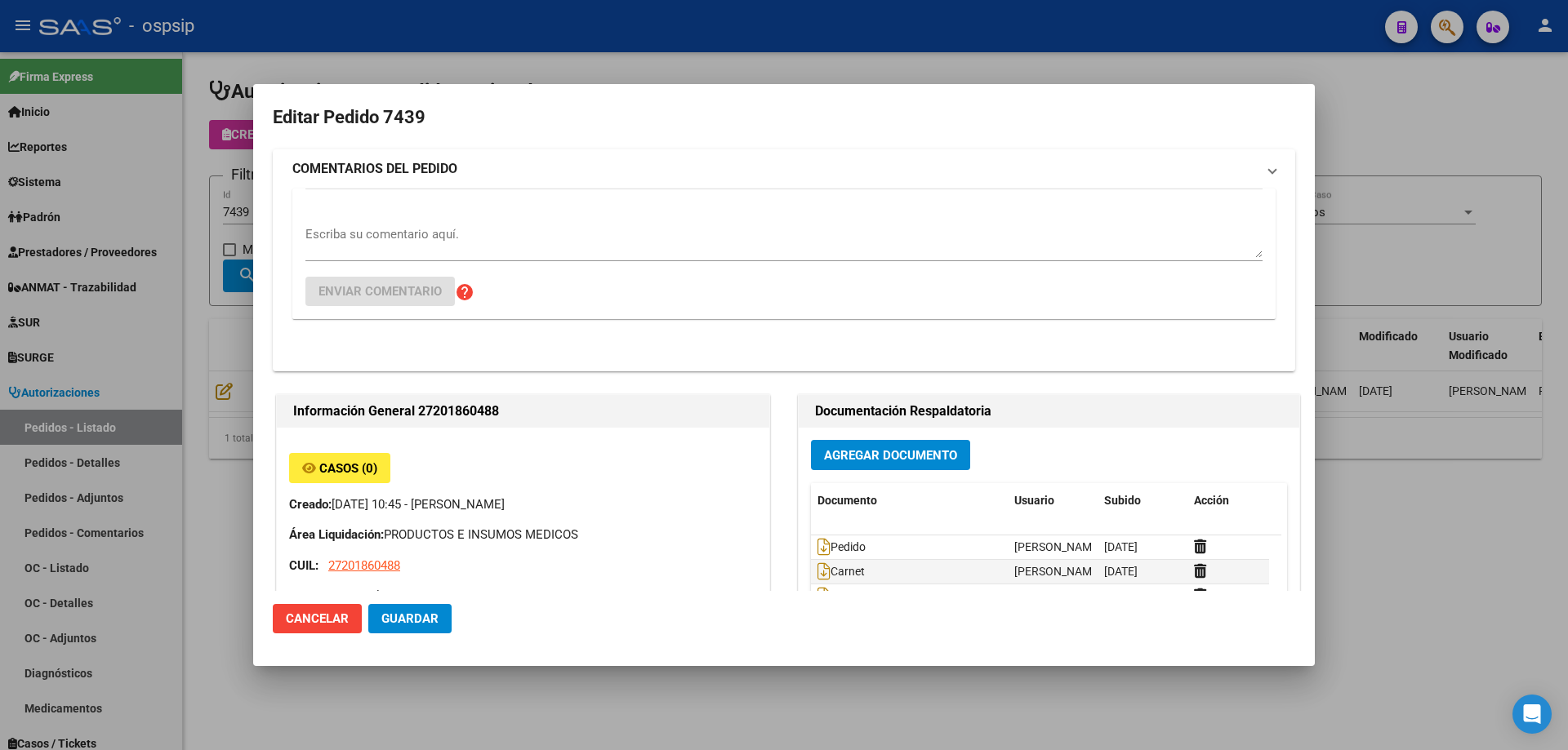
type input "[GEOGRAPHIC_DATA], [GEOGRAPHIC_DATA], EL RANCHO 00346"
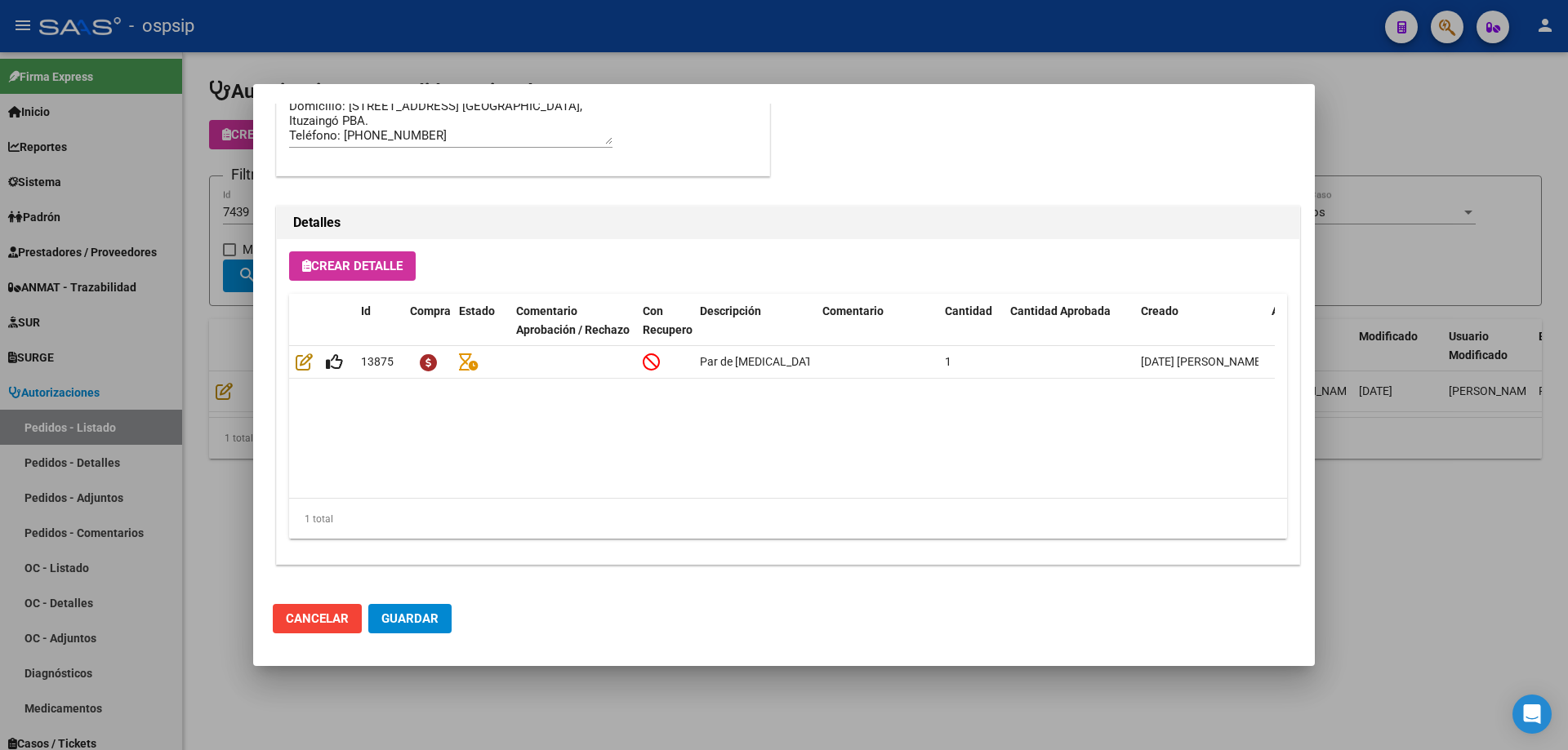
click at [208, 303] on div at bounding box center [784, 375] width 1568 height 750
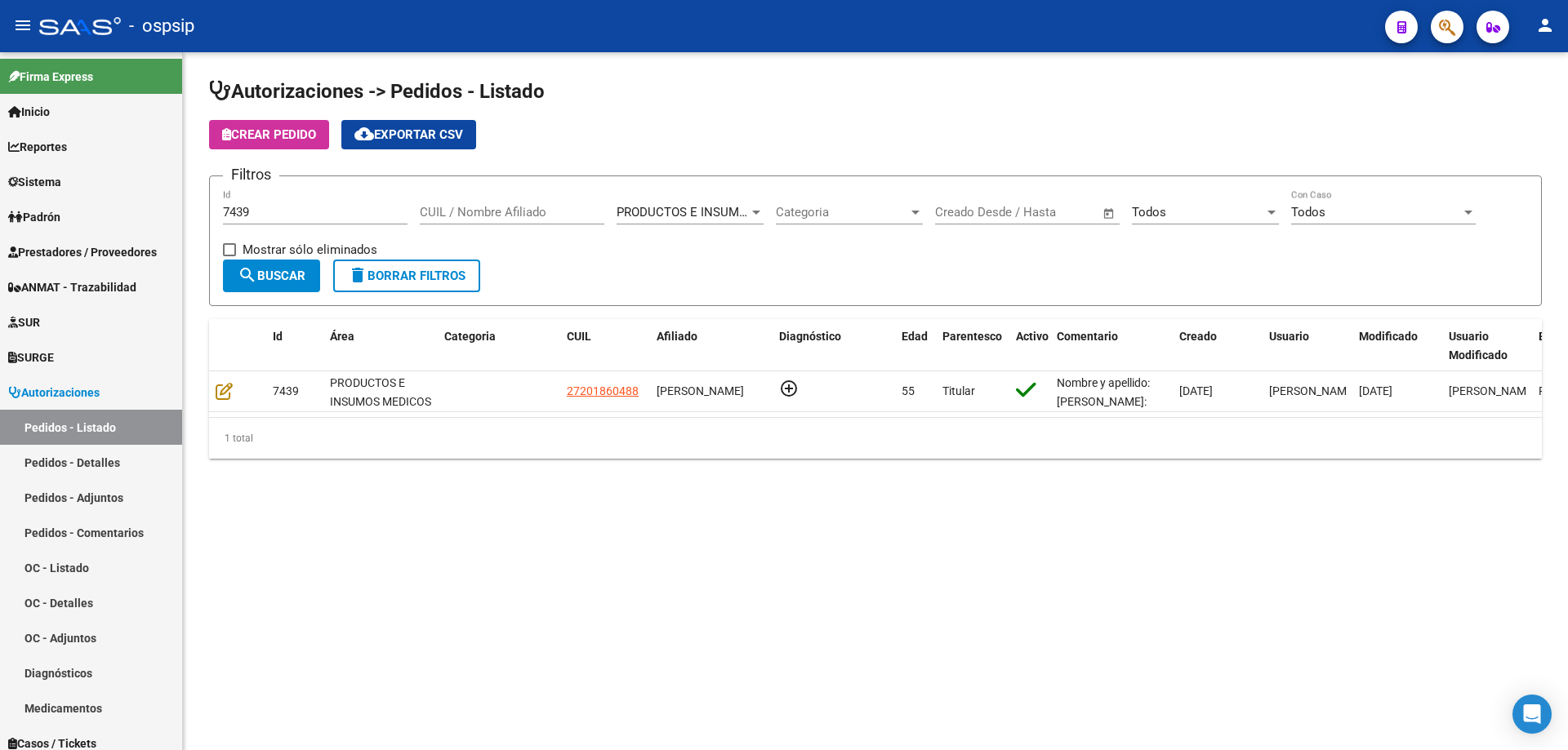
click at [281, 208] on input "7439" at bounding box center [315, 212] width 185 height 14
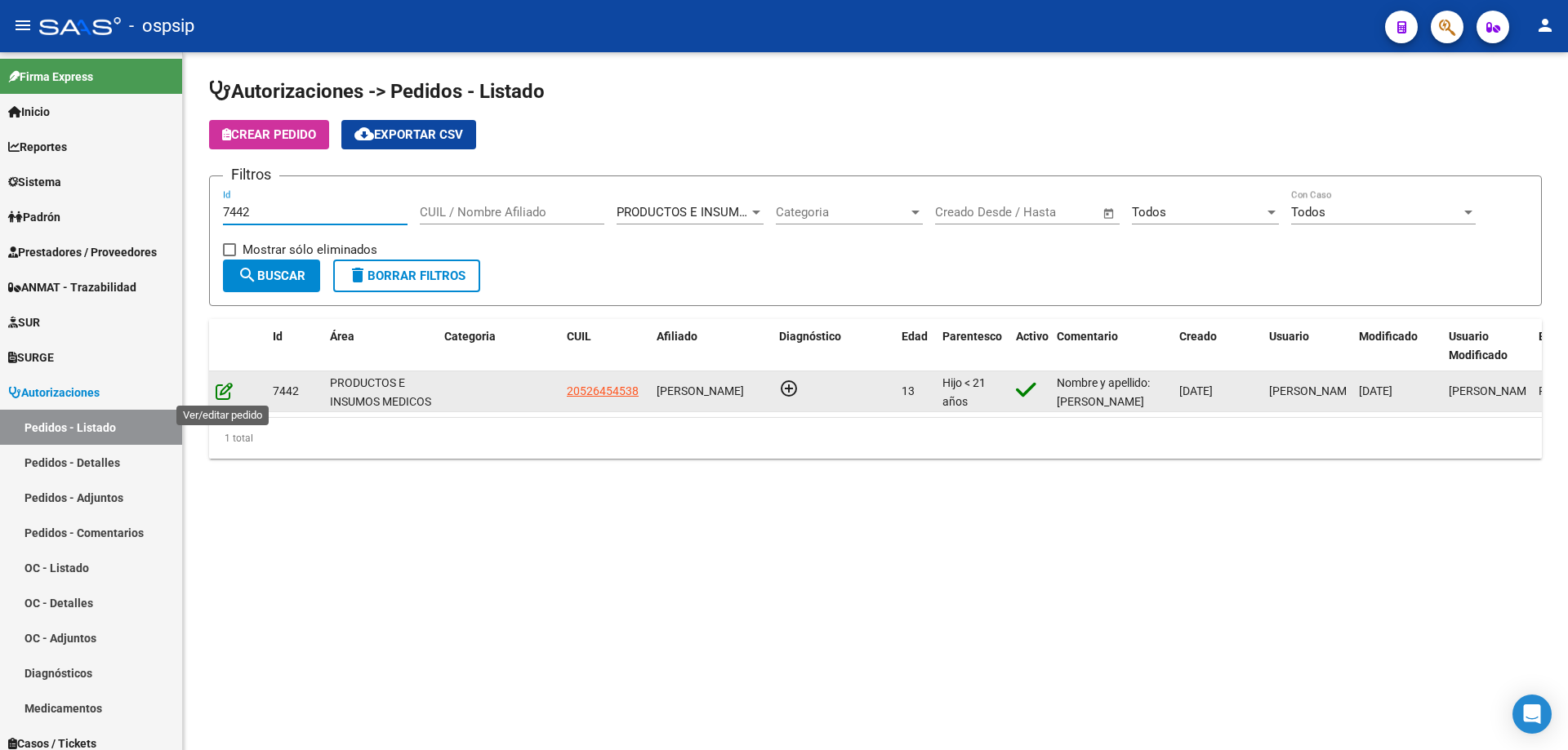
type input "7442"
click at [219, 397] on icon at bounding box center [224, 391] width 17 height 18
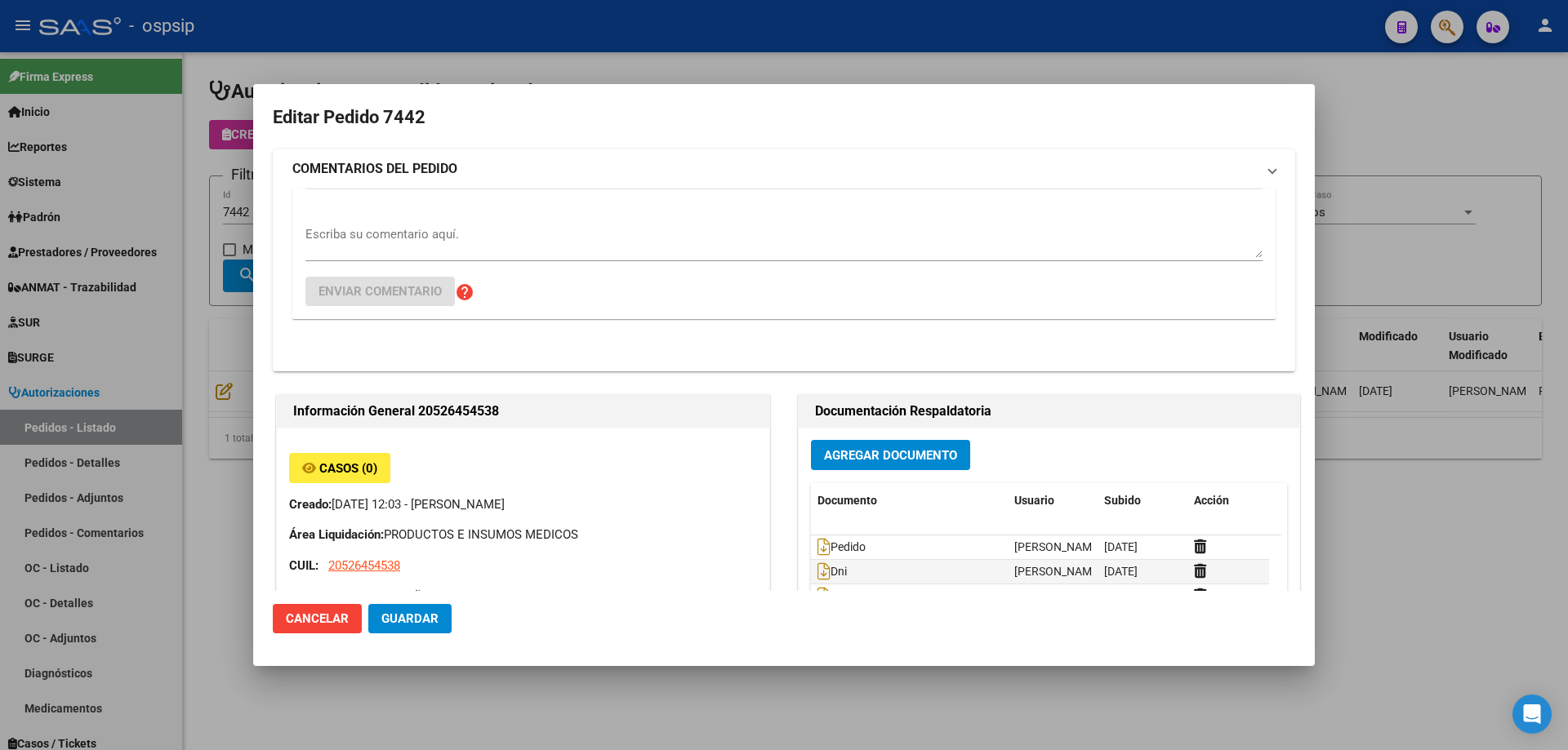
type input "[GEOGRAPHIC_DATA], [GEOGRAPHIC_DATA], L N ALEM 2100, Piso: PB, Departamento: 19B"
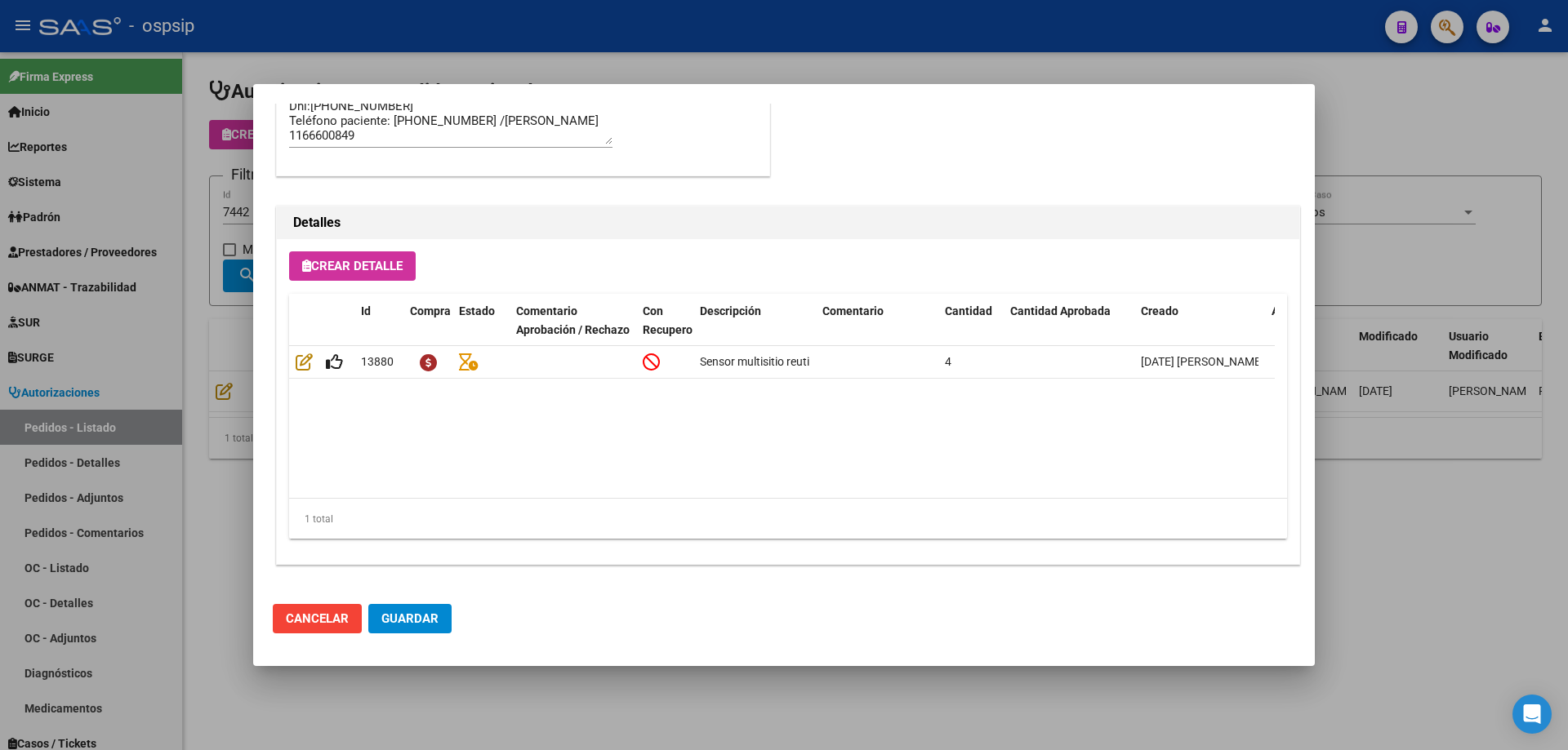
click at [189, 337] on div at bounding box center [784, 375] width 1568 height 750
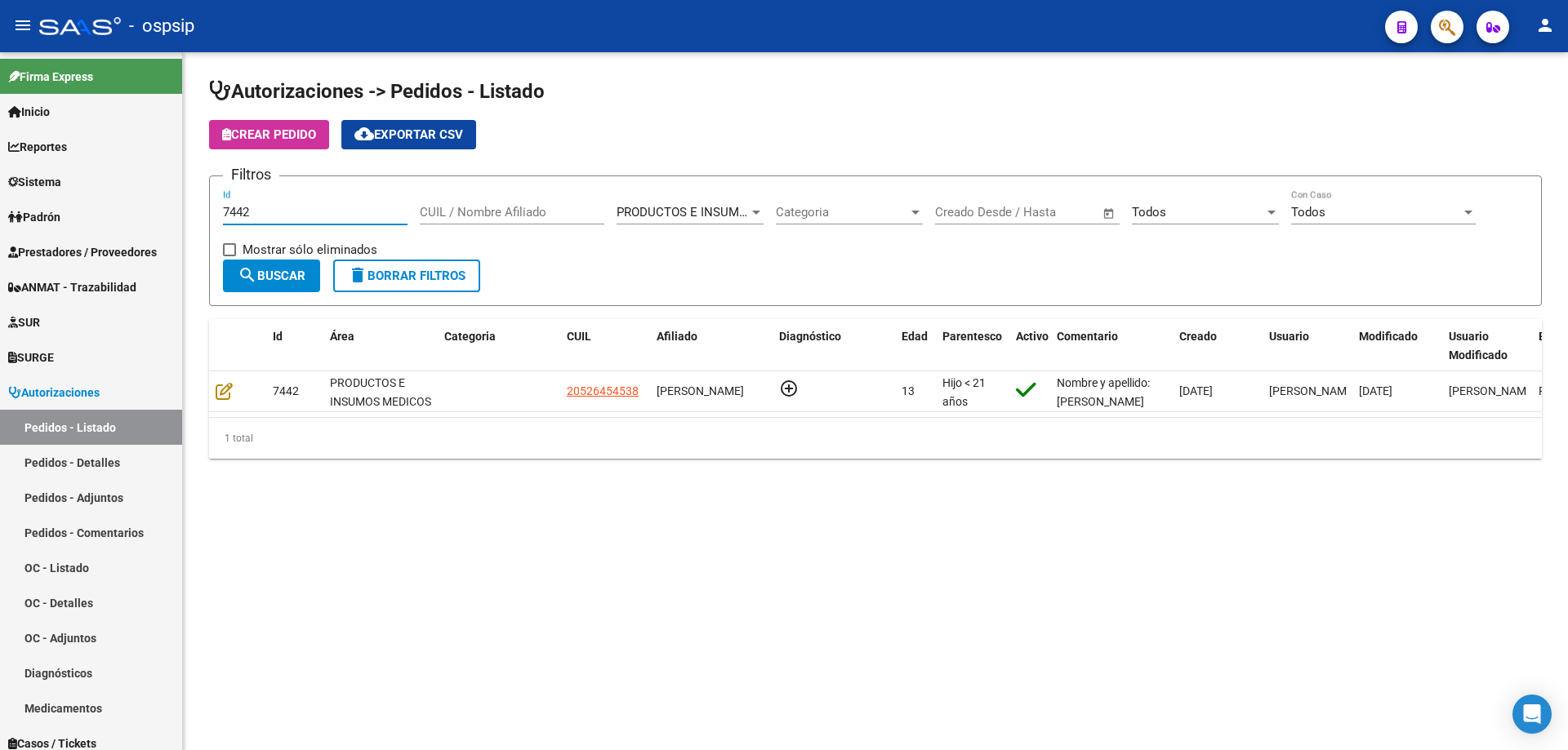
click at [275, 217] on input "7442" at bounding box center [315, 212] width 185 height 14
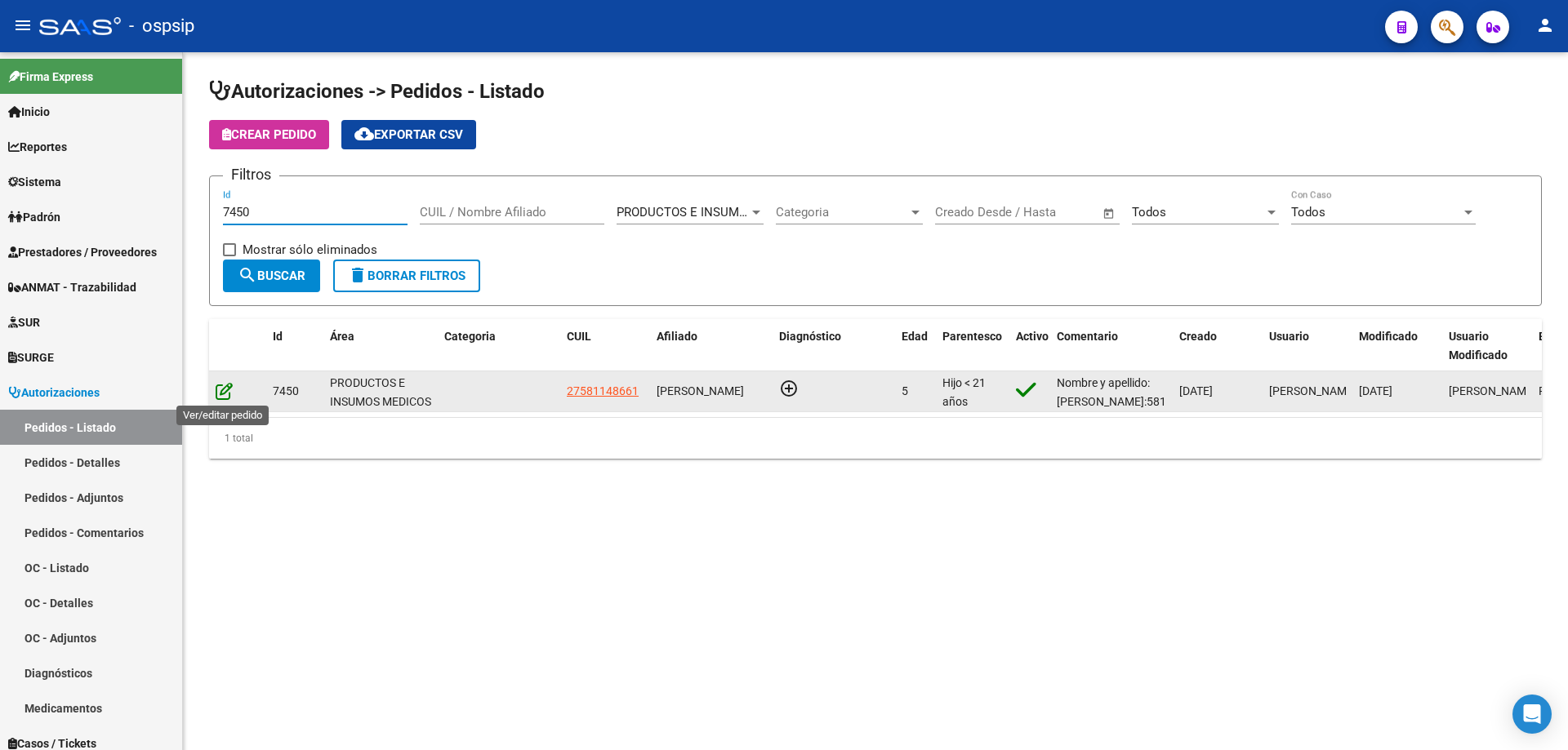
type input "7450"
click at [219, 391] on icon at bounding box center [224, 391] width 17 height 18
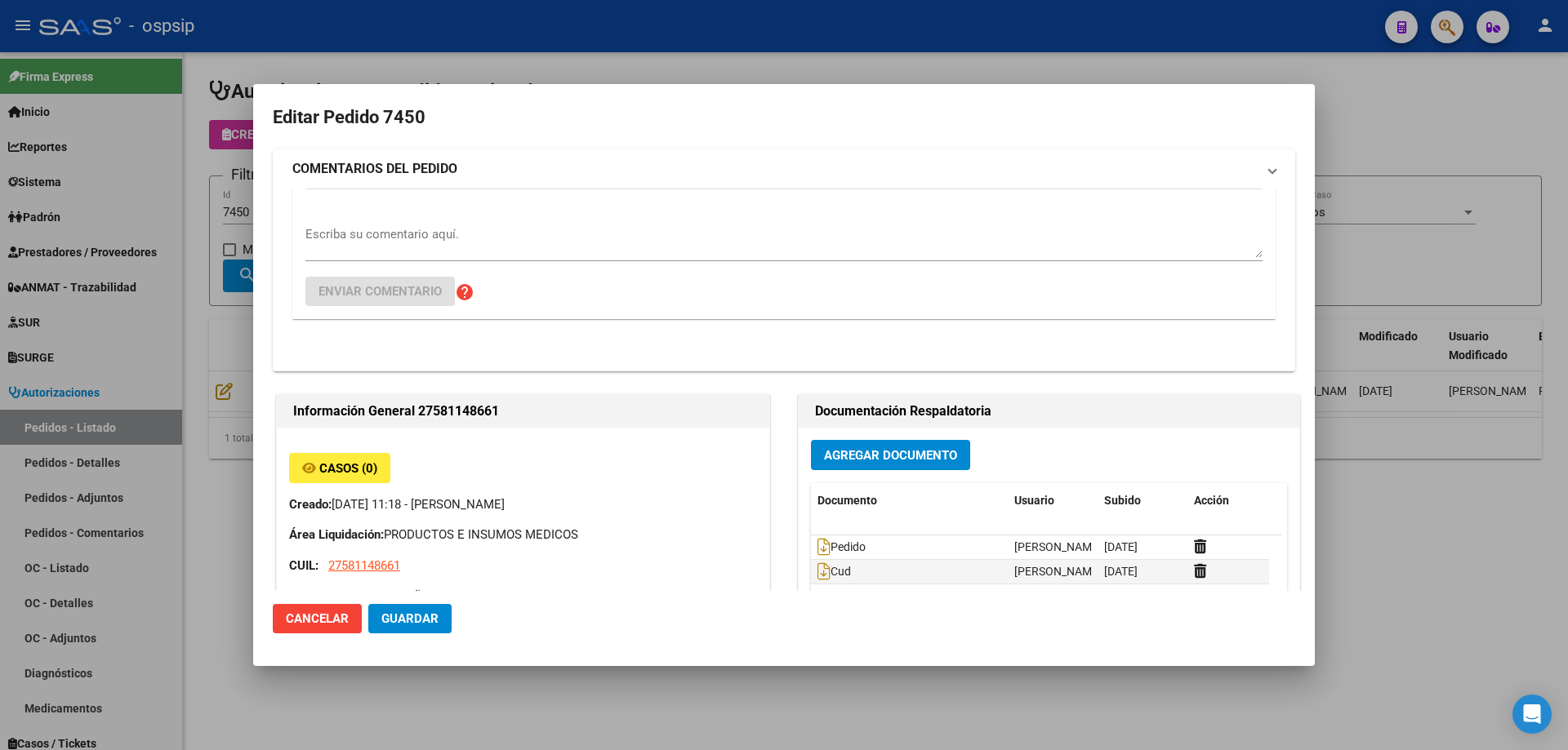
type input "[GEOGRAPHIC_DATA], [PERSON_NAME], LAS PALMERAS 639"
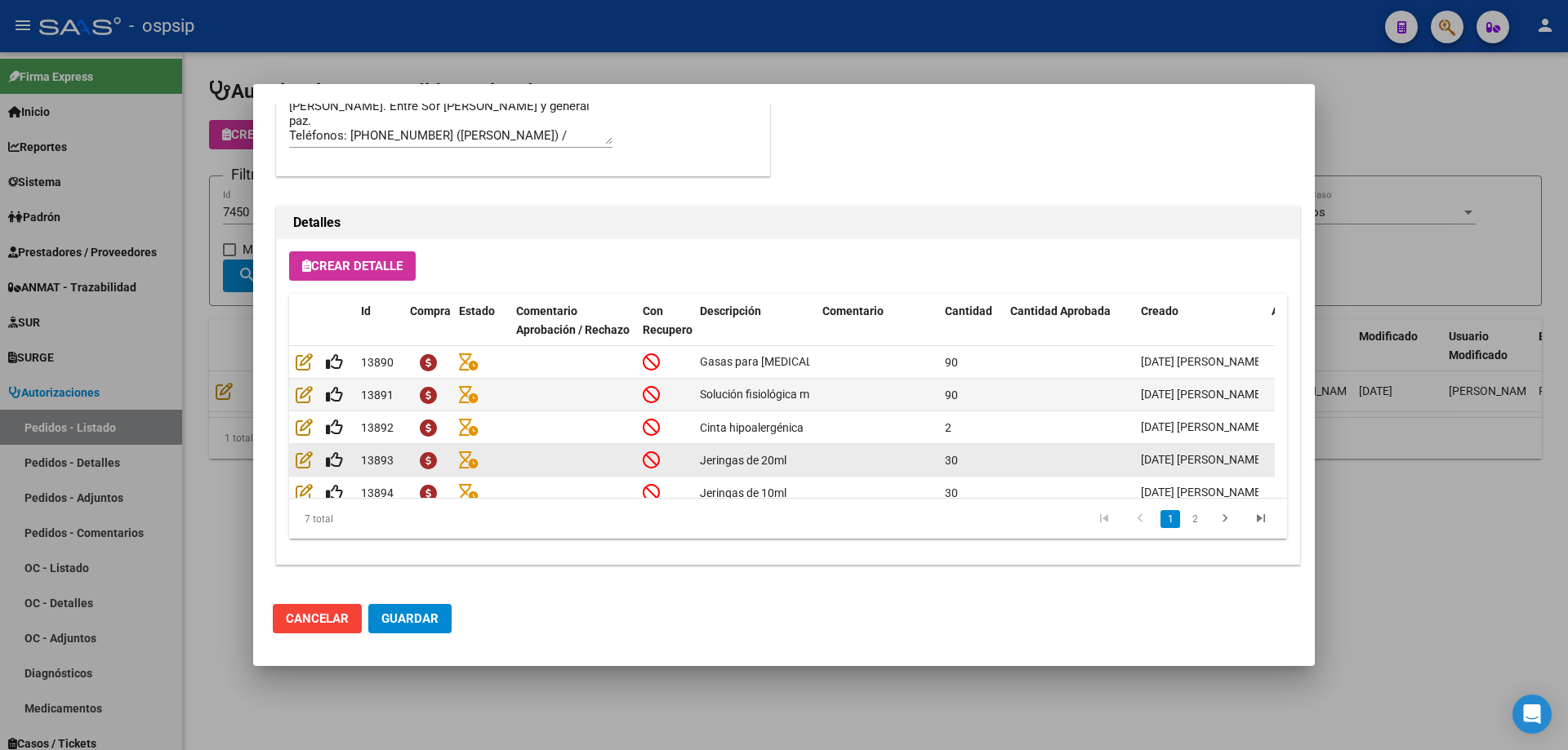
scroll to position [94, 0]
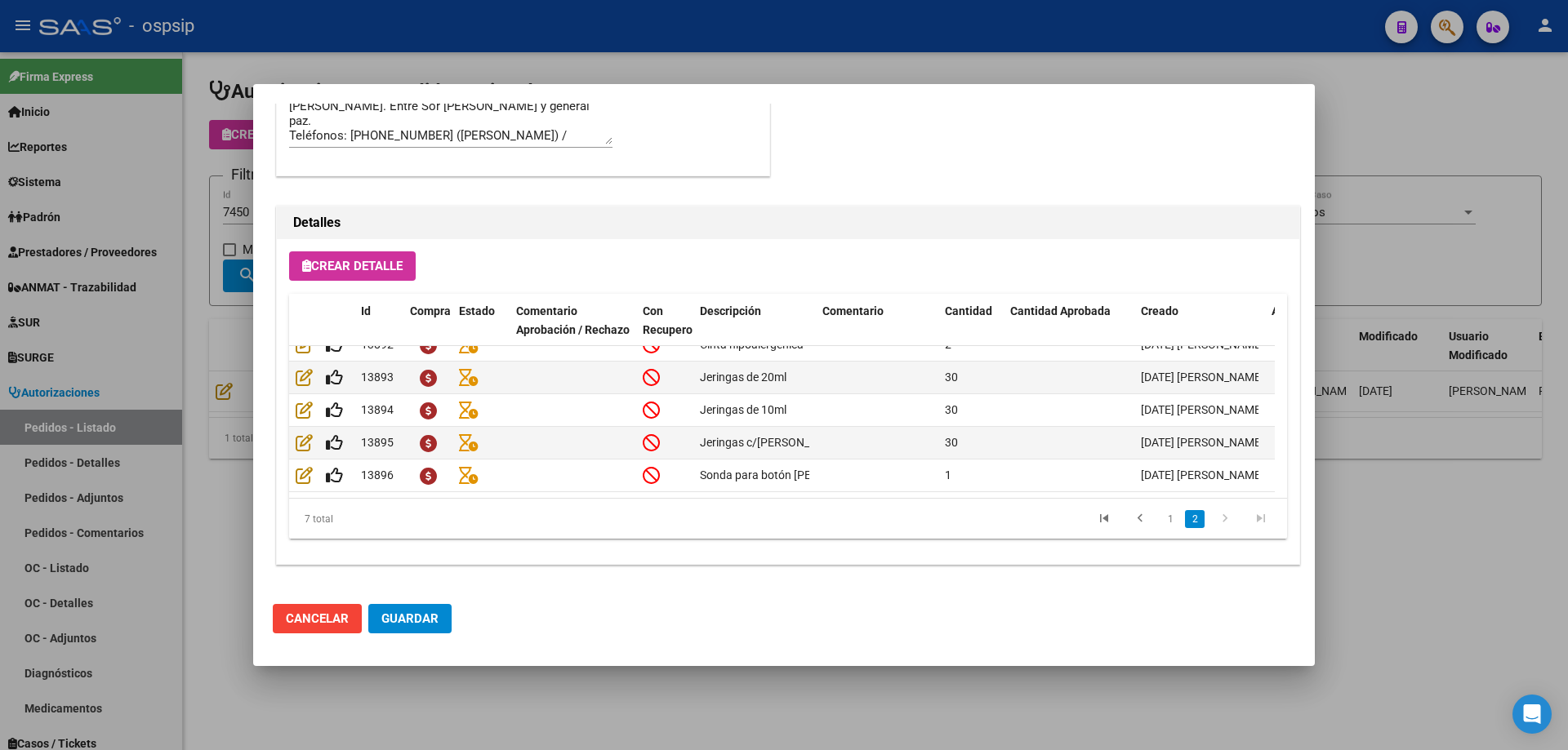
click at [83, 383] on div at bounding box center [784, 375] width 1568 height 750
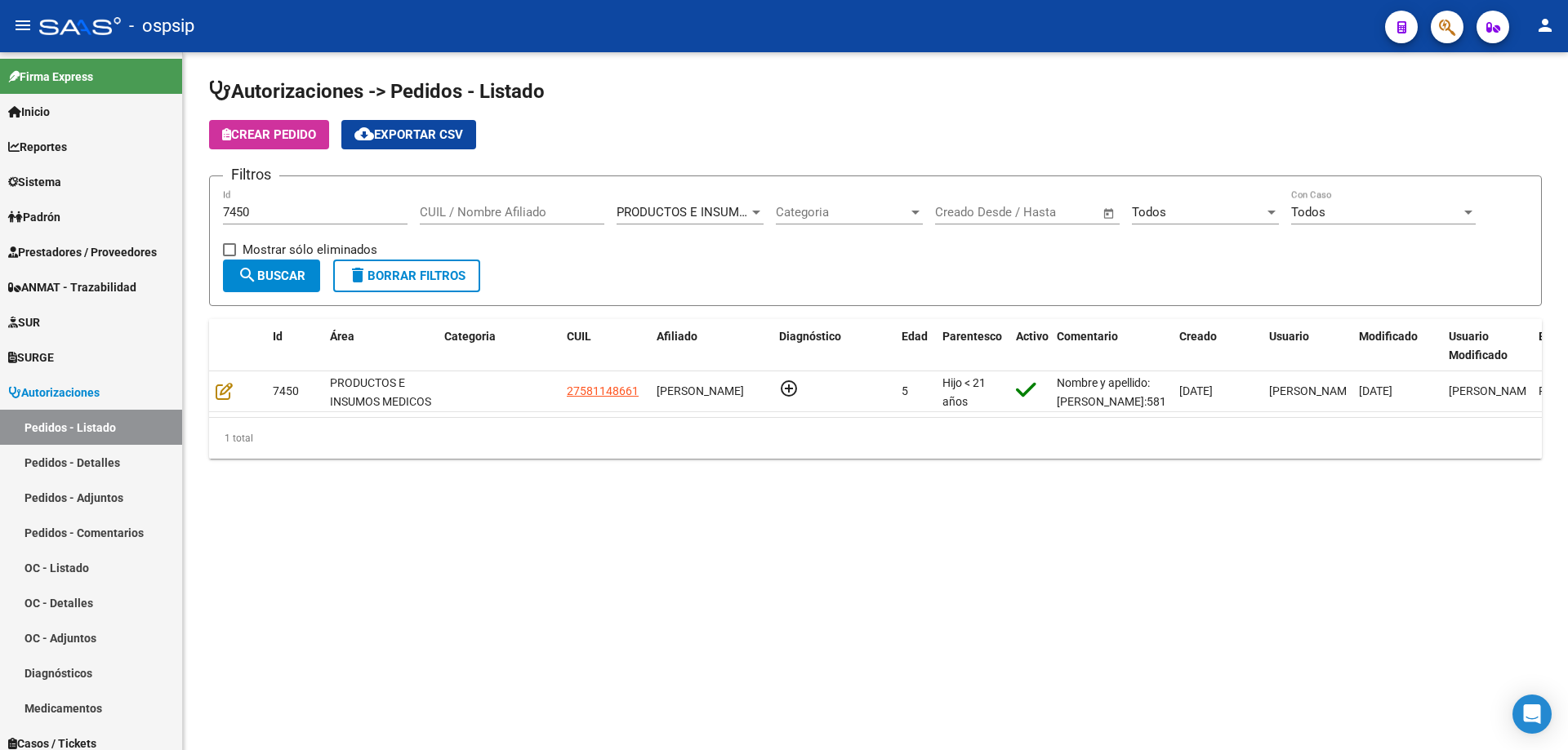
click at [262, 208] on input "7450" at bounding box center [315, 212] width 185 height 14
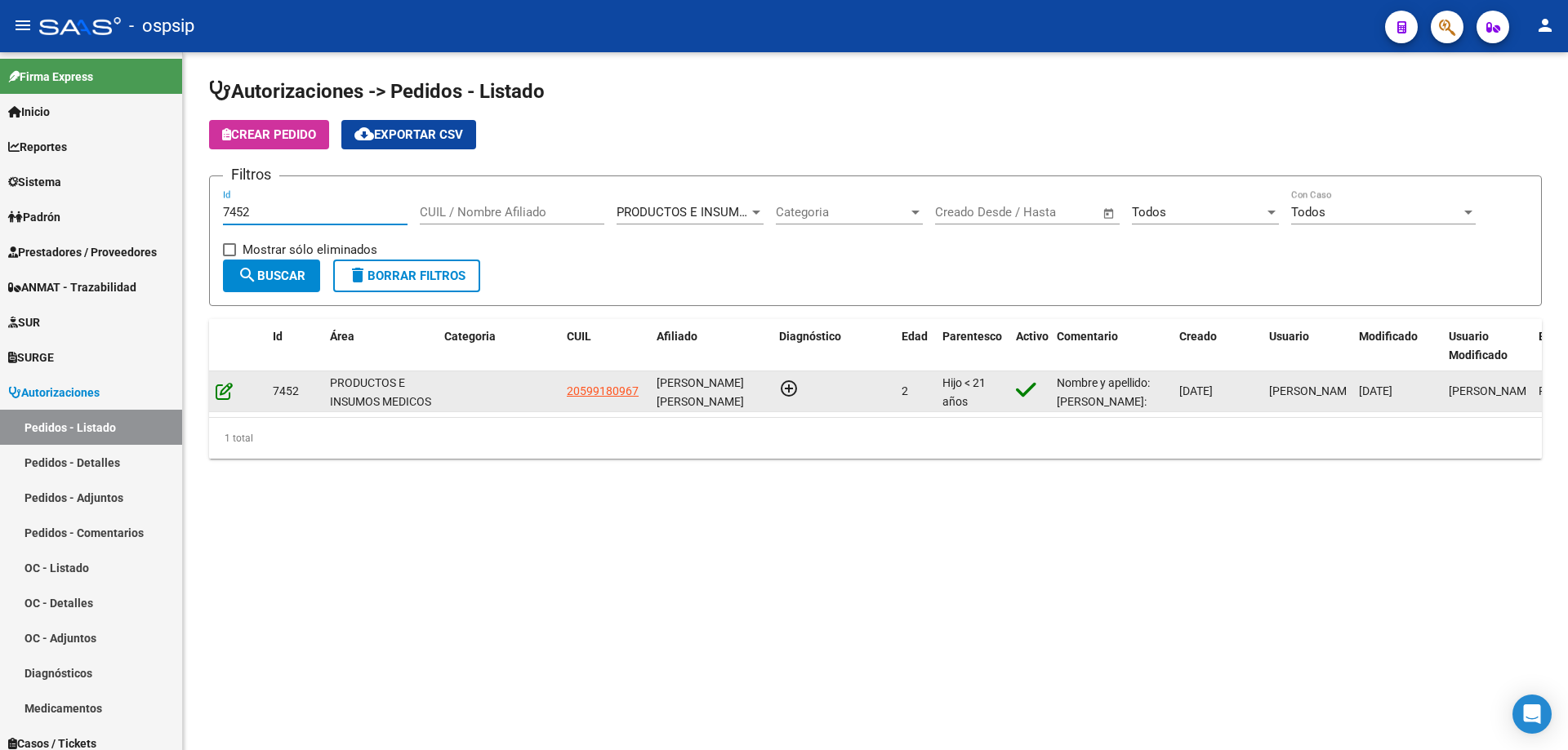
type input "7452"
click at [222, 391] on icon at bounding box center [224, 391] width 17 height 18
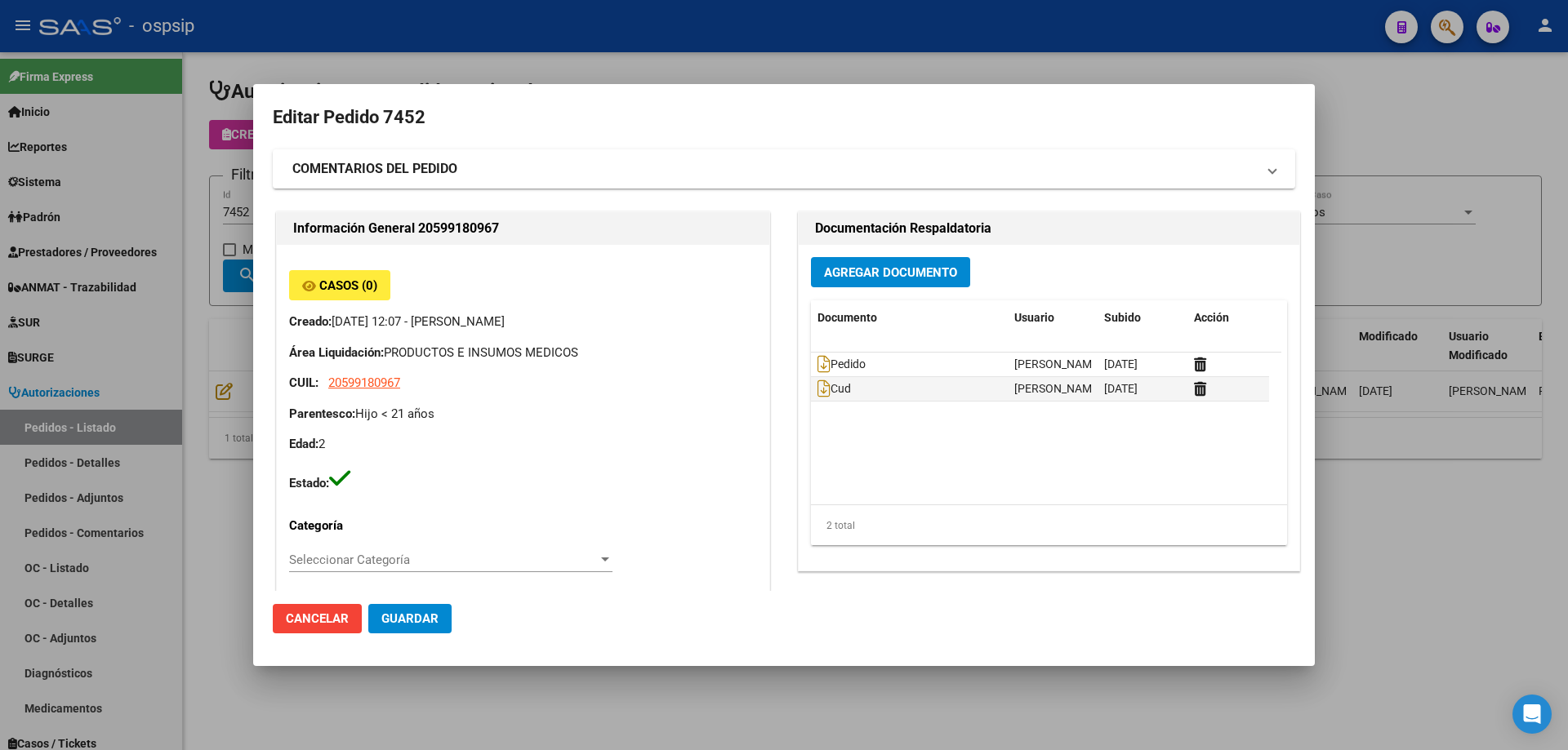
type input "[PERSON_NAME]"
type input "[GEOGRAPHIC_DATA], [GEOGRAPHIC_DATA], [PERSON_NAME] 1145, Departamento: 8"
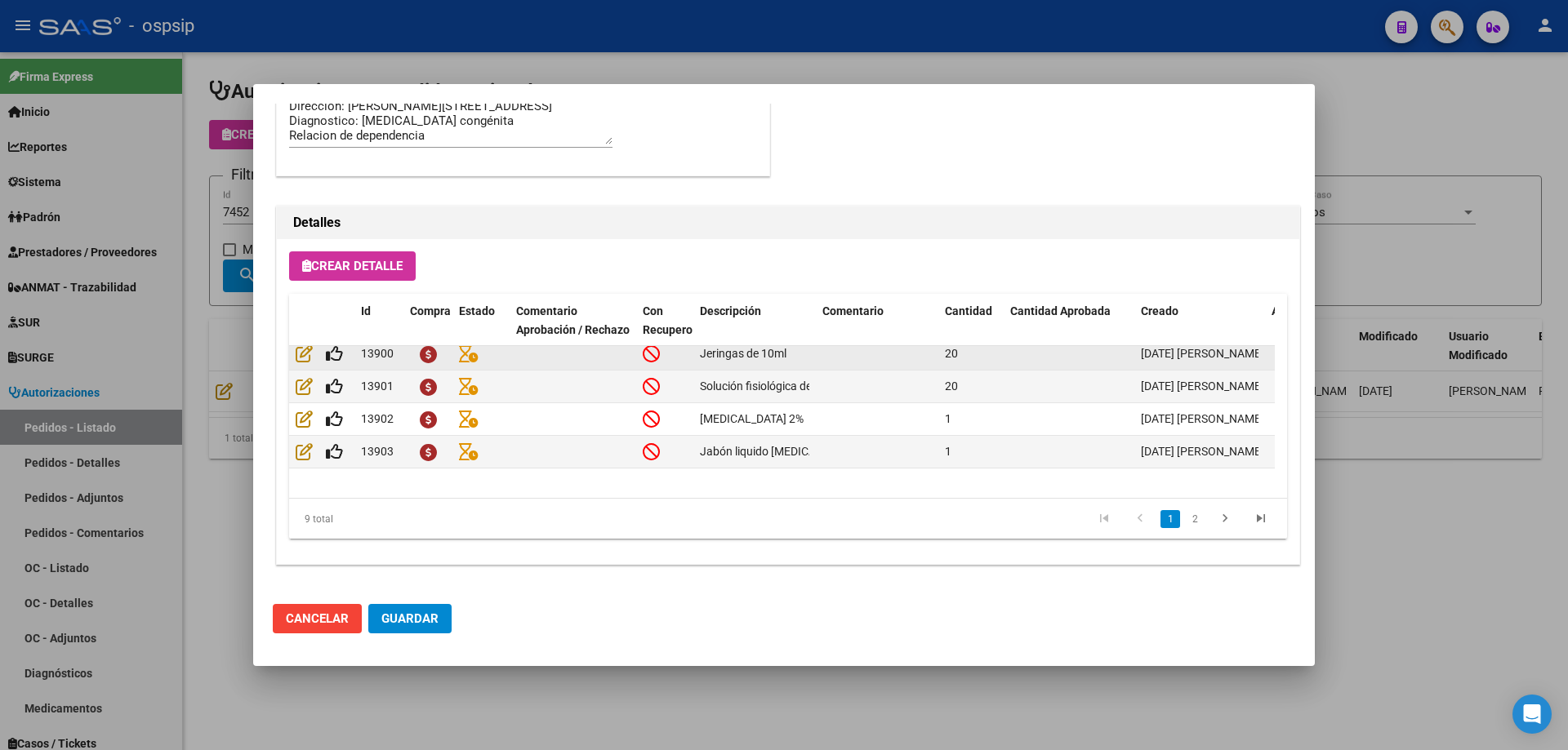
scroll to position [160, 0]
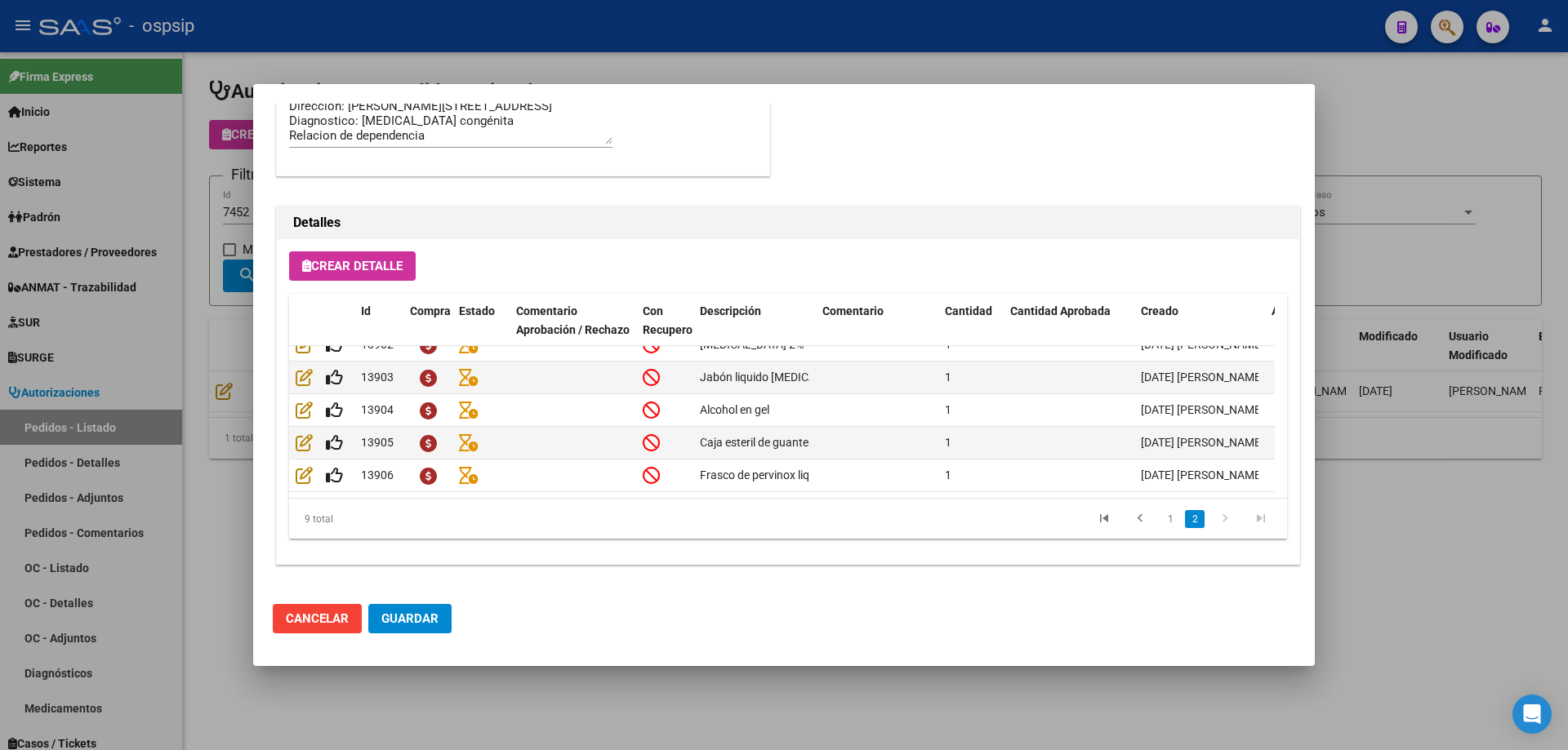
click at [163, 400] on div at bounding box center [784, 375] width 1568 height 750
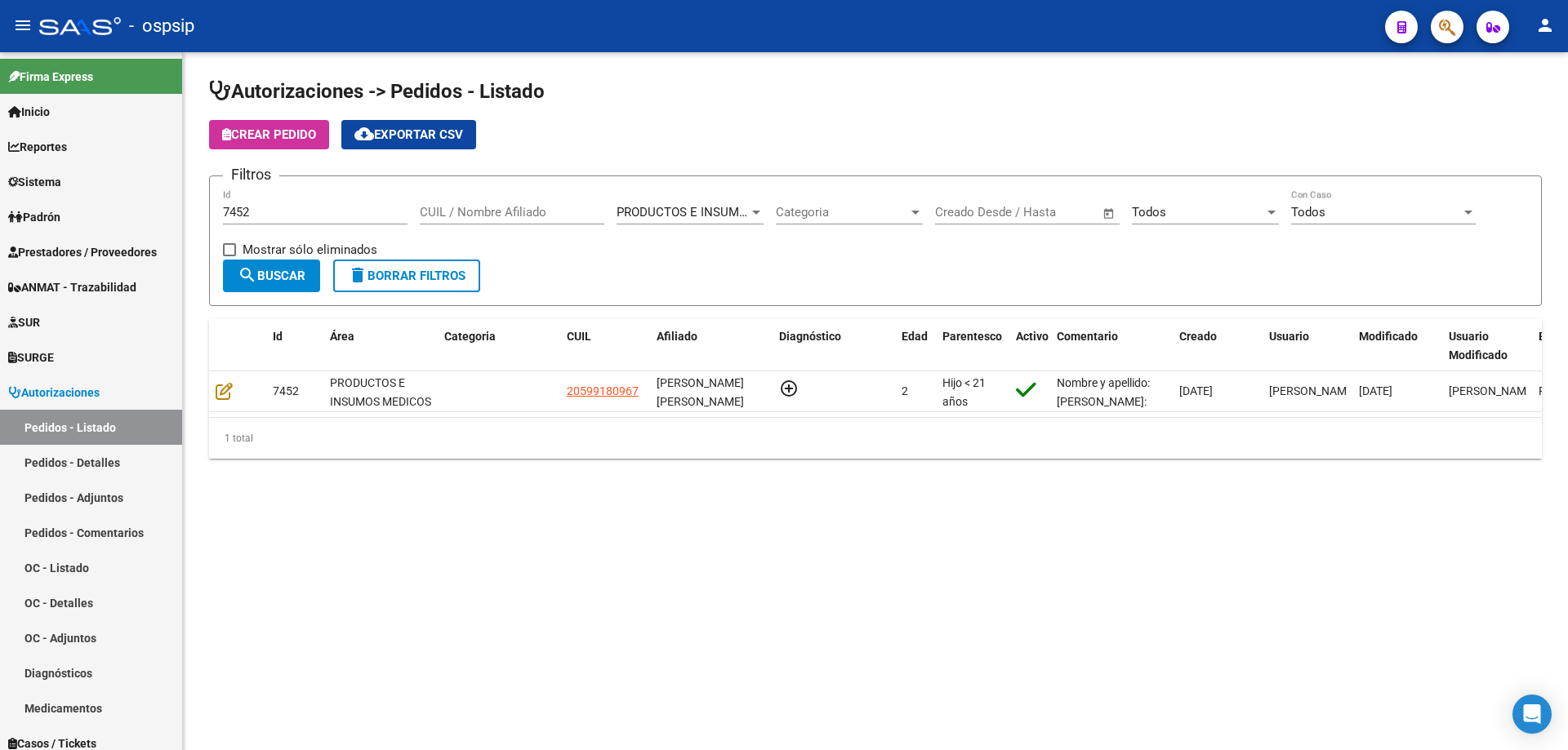
click at [280, 214] on input "7452" at bounding box center [315, 212] width 185 height 14
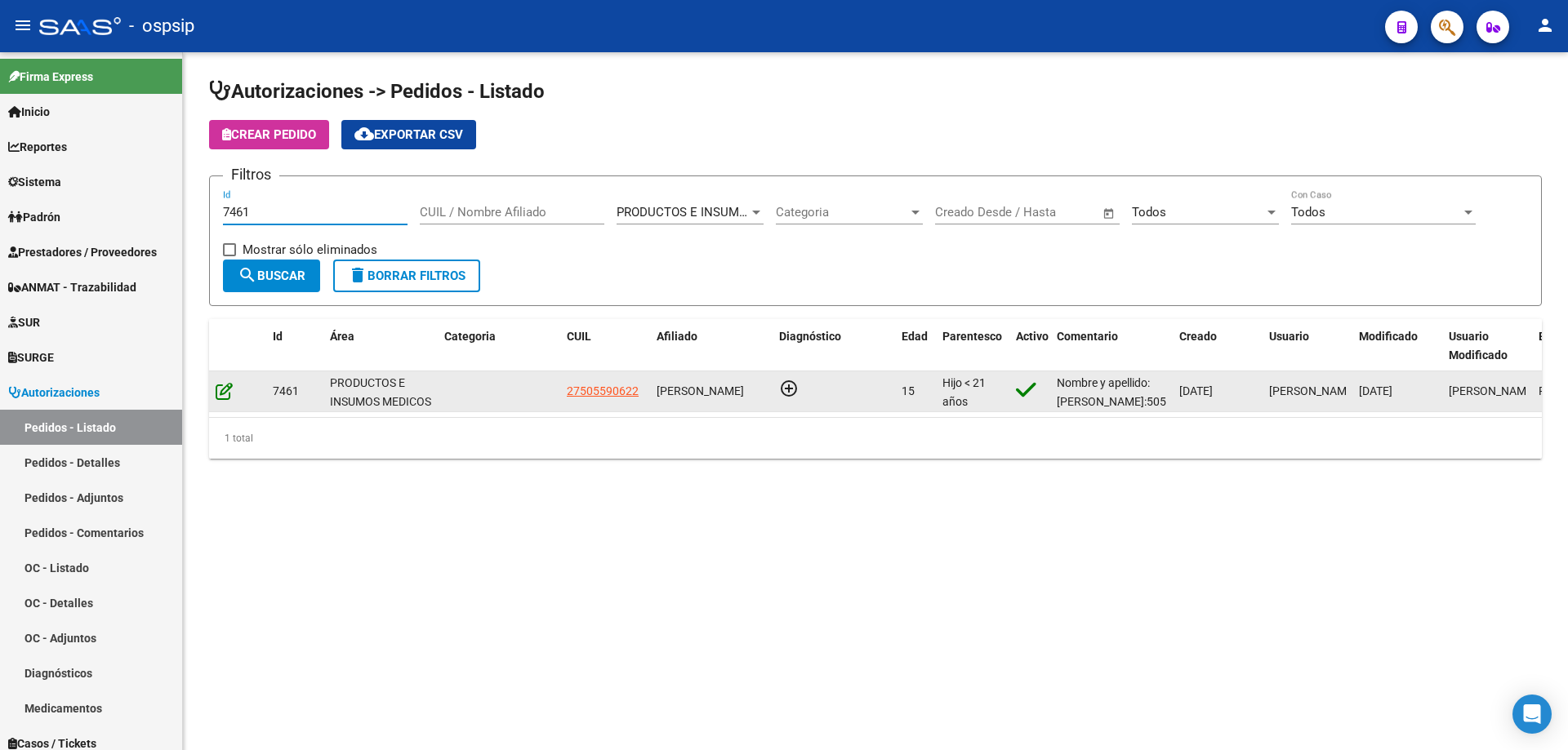
type input "7461"
click at [228, 396] on icon at bounding box center [224, 391] width 17 height 18
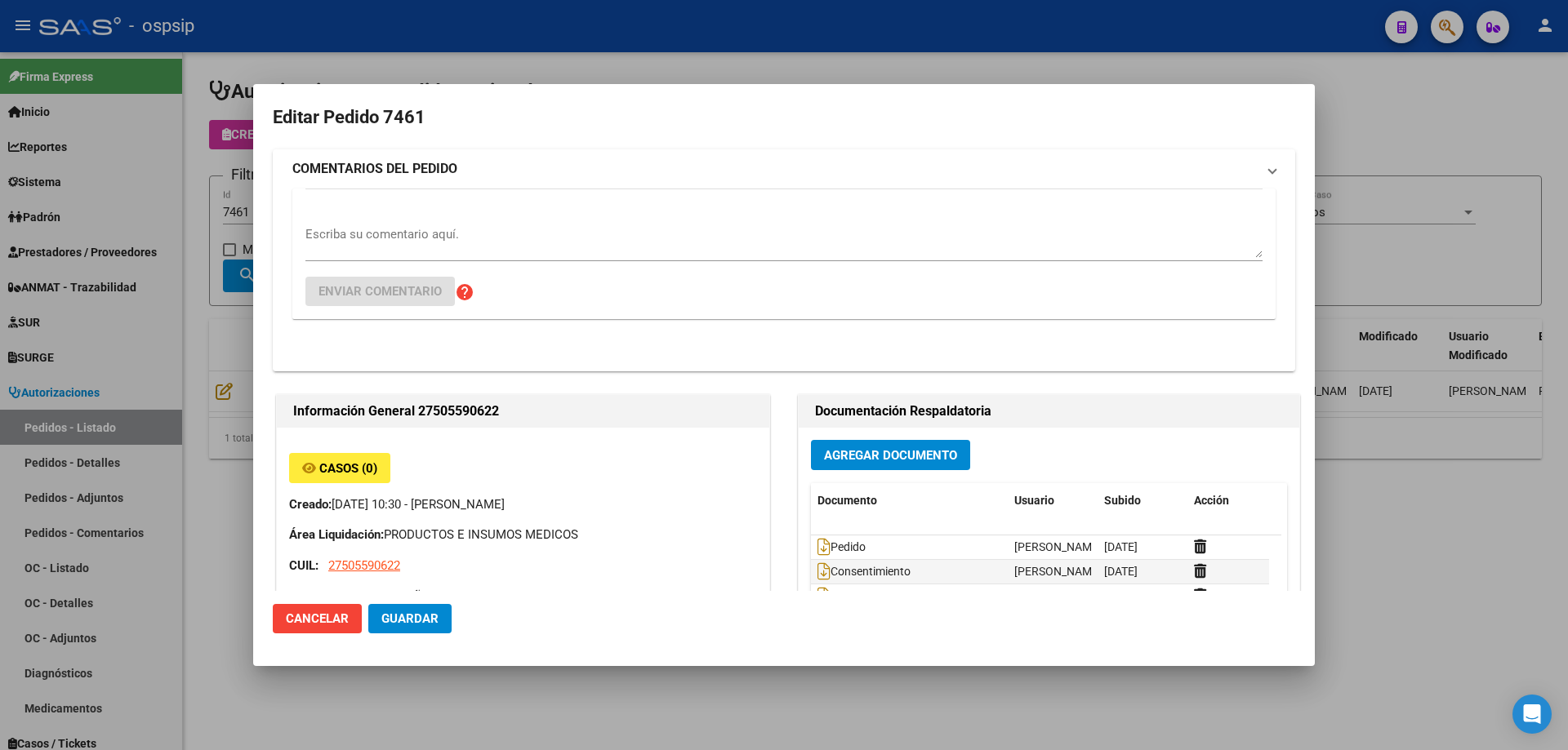
type input "Santa Fe, [GEOGRAPHIC_DATA], [STREET_ADDRESS], Piso: 2"
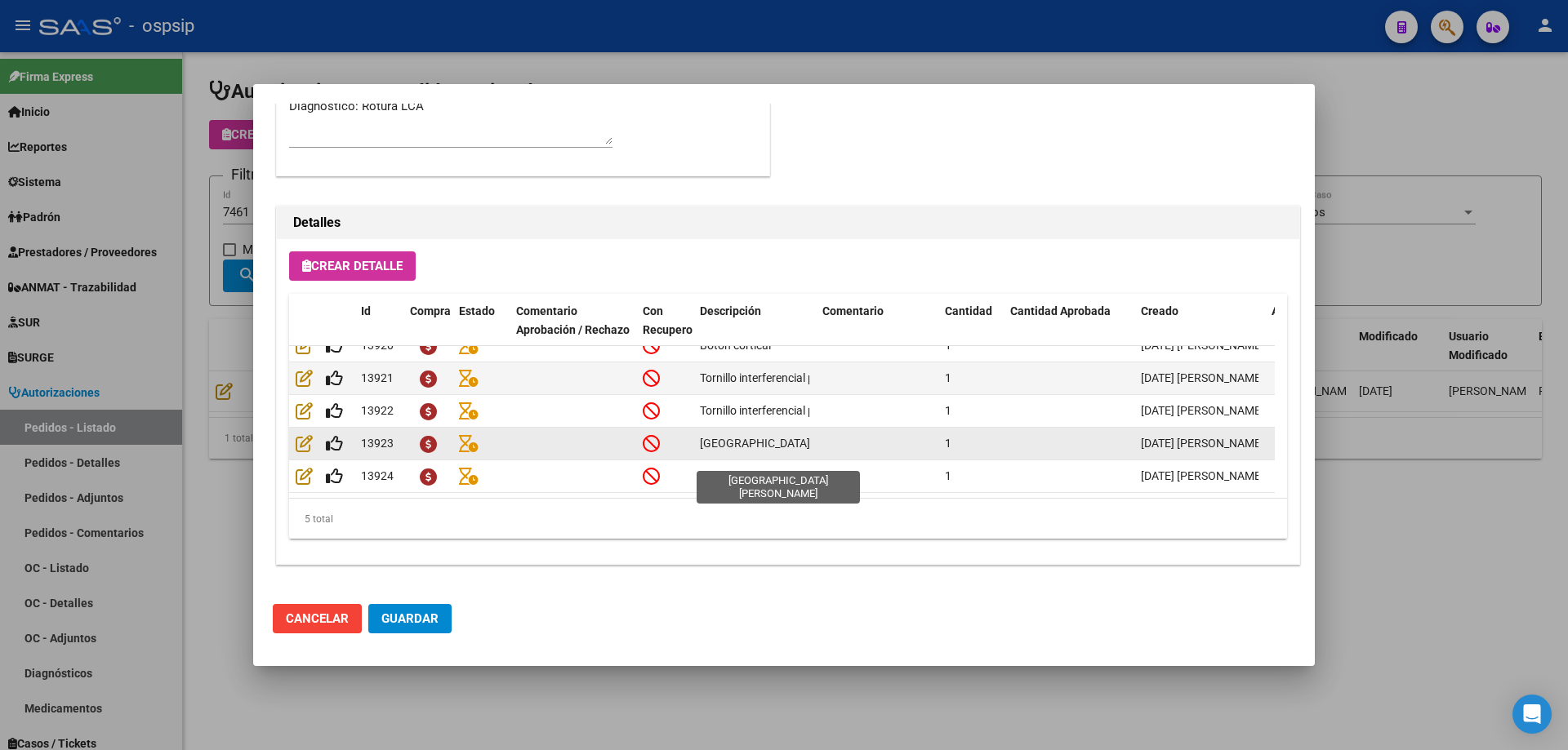
scroll to position [30, 0]
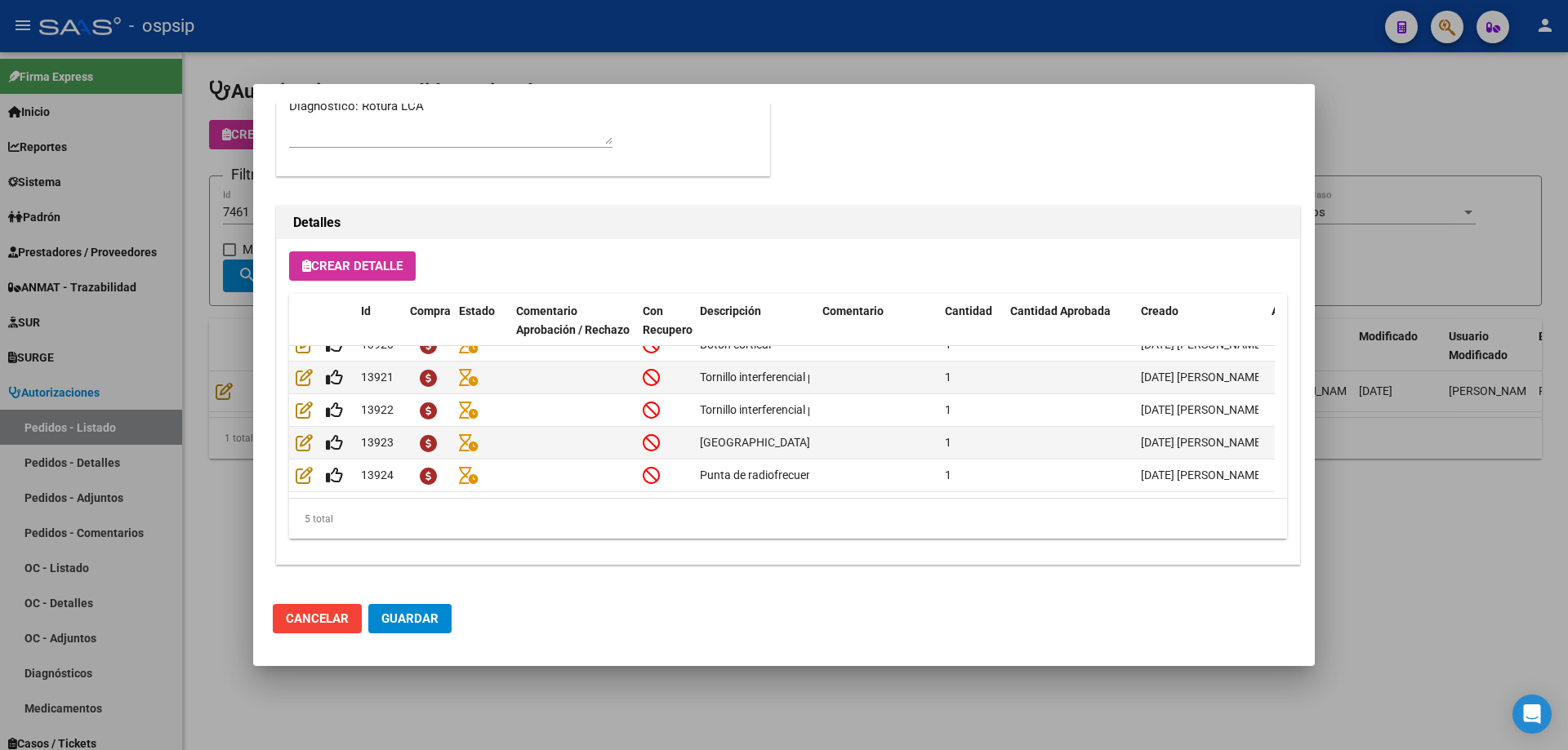
click at [242, 240] on div at bounding box center [784, 375] width 1568 height 750
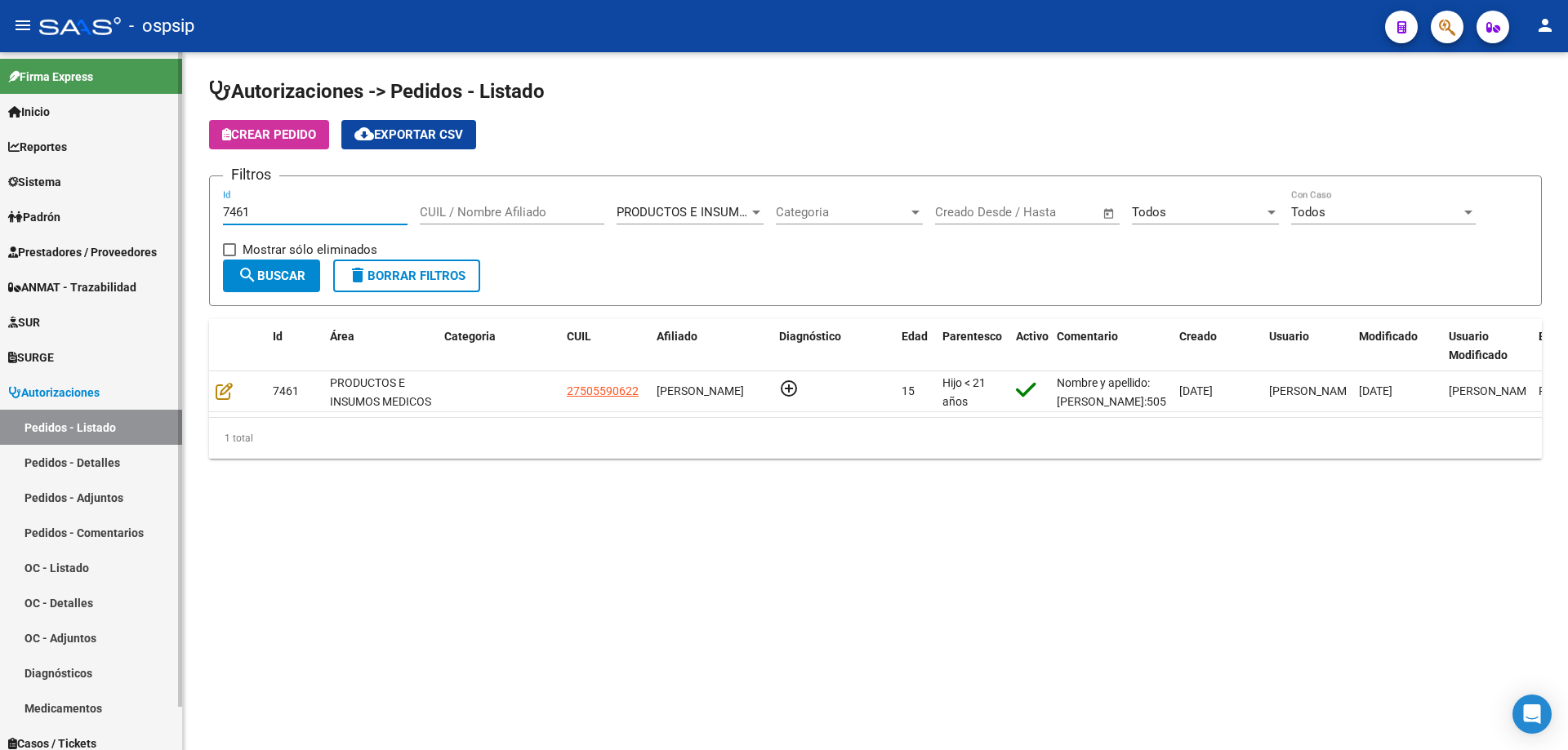
drag, startPoint x: 256, startPoint y: 216, endPoint x: 63, endPoint y: 210, distance: 193.1
click at [63, 210] on mat-sidenav-container "Firma Express Inicio Calendario SSS Instructivos Contacto OS Reportes Egresos D…" at bounding box center [784, 401] width 1568 height 698
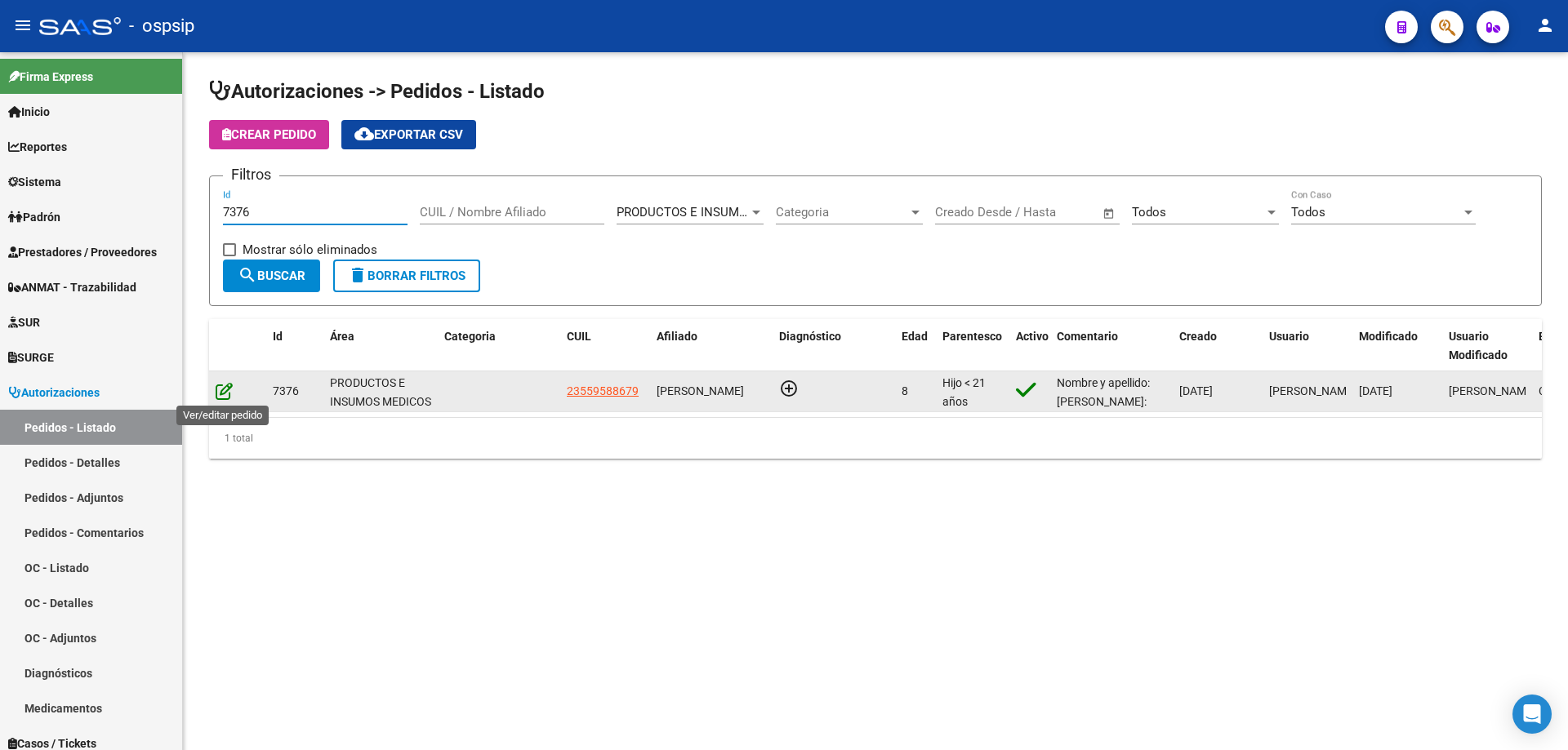
type input "7376"
click at [228, 394] on icon at bounding box center [224, 391] width 17 height 18
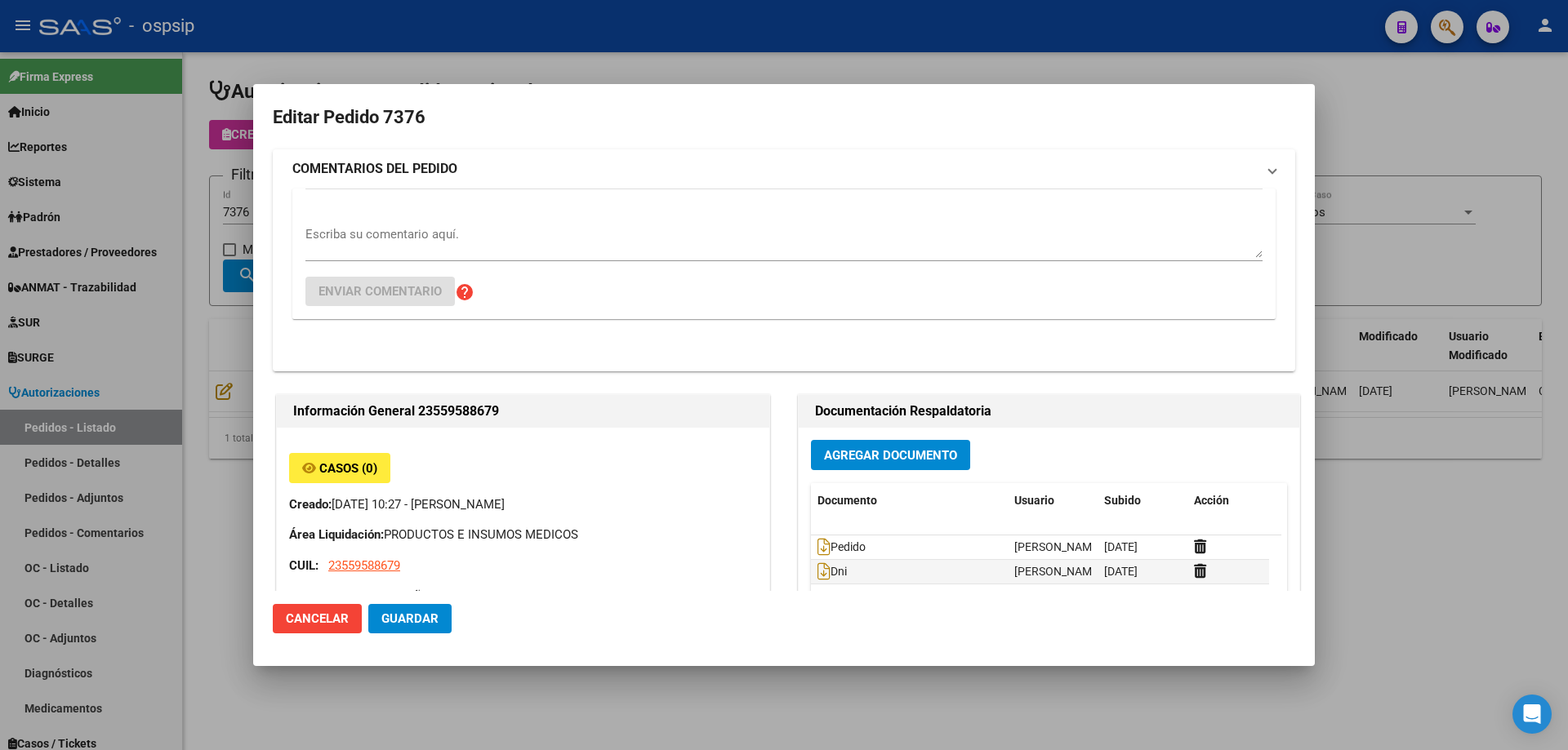
type input "[GEOGRAPHIC_DATA], [PERSON_NAME], CARRIEGO 422"
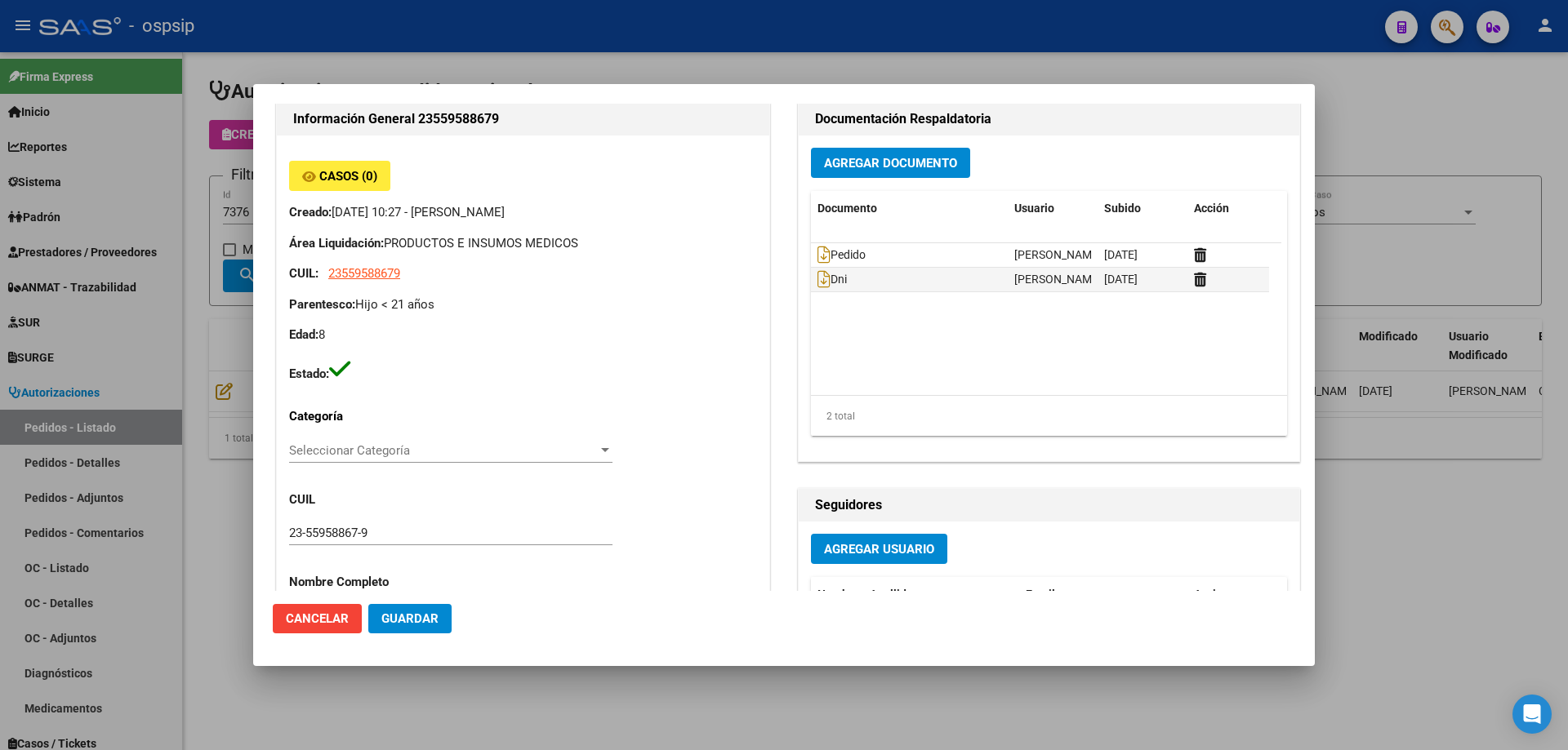
scroll to position [0, 0]
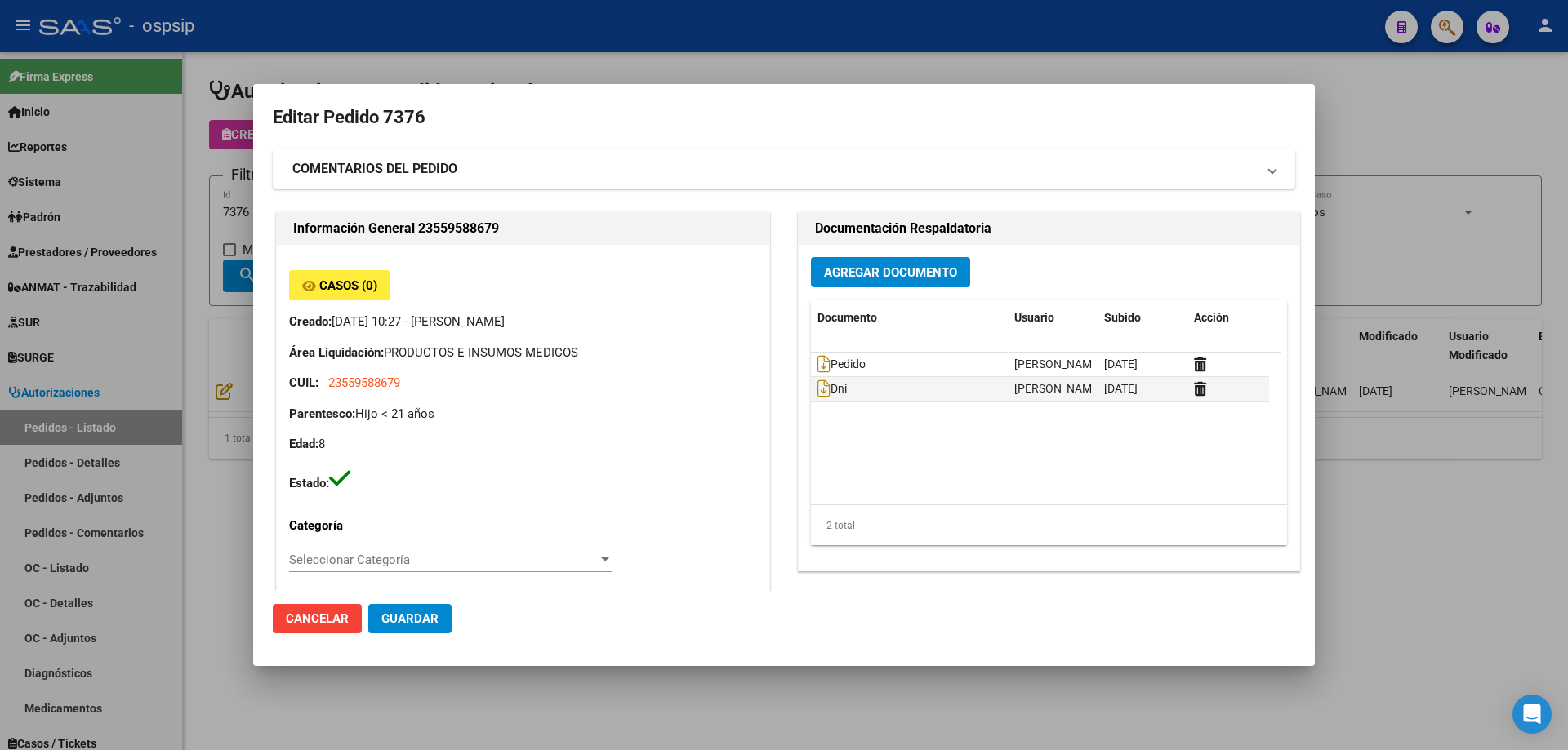
click at [430, 628] on button "Guardar" at bounding box center [409, 618] width 84 height 30
click at [228, 197] on div at bounding box center [784, 375] width 1568 height 750
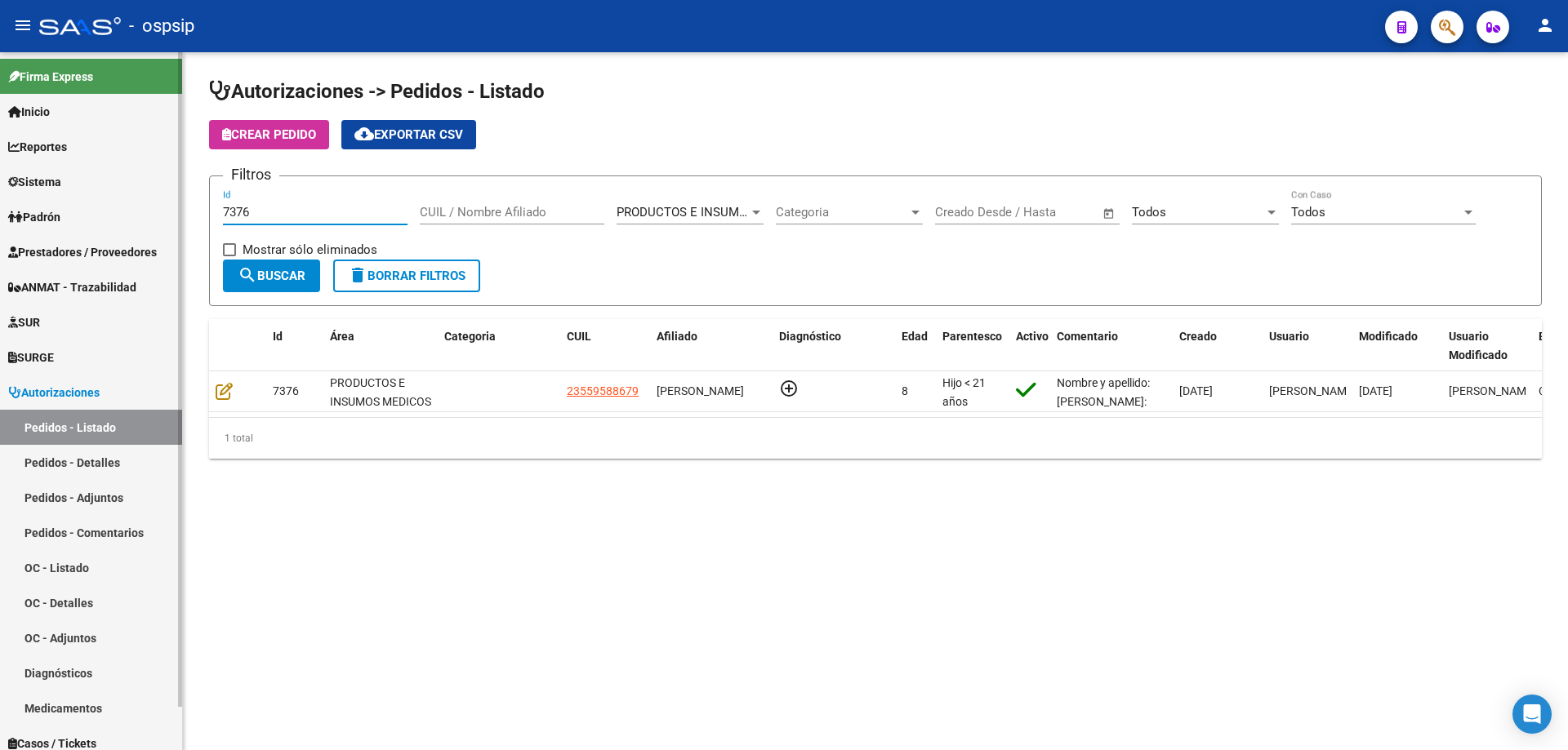
drag, startPoint x: 295, startPoint y: 213, endPoint x: 82, endPoint y: 214, distance: 213.0
click at [82, 214] on mat-sidenav-container "Firma Express Inicio Calendario SSS Instructivos Contacto OS Reportes Egresos D…" at bounding box center [784, 401] width 1568 height 698
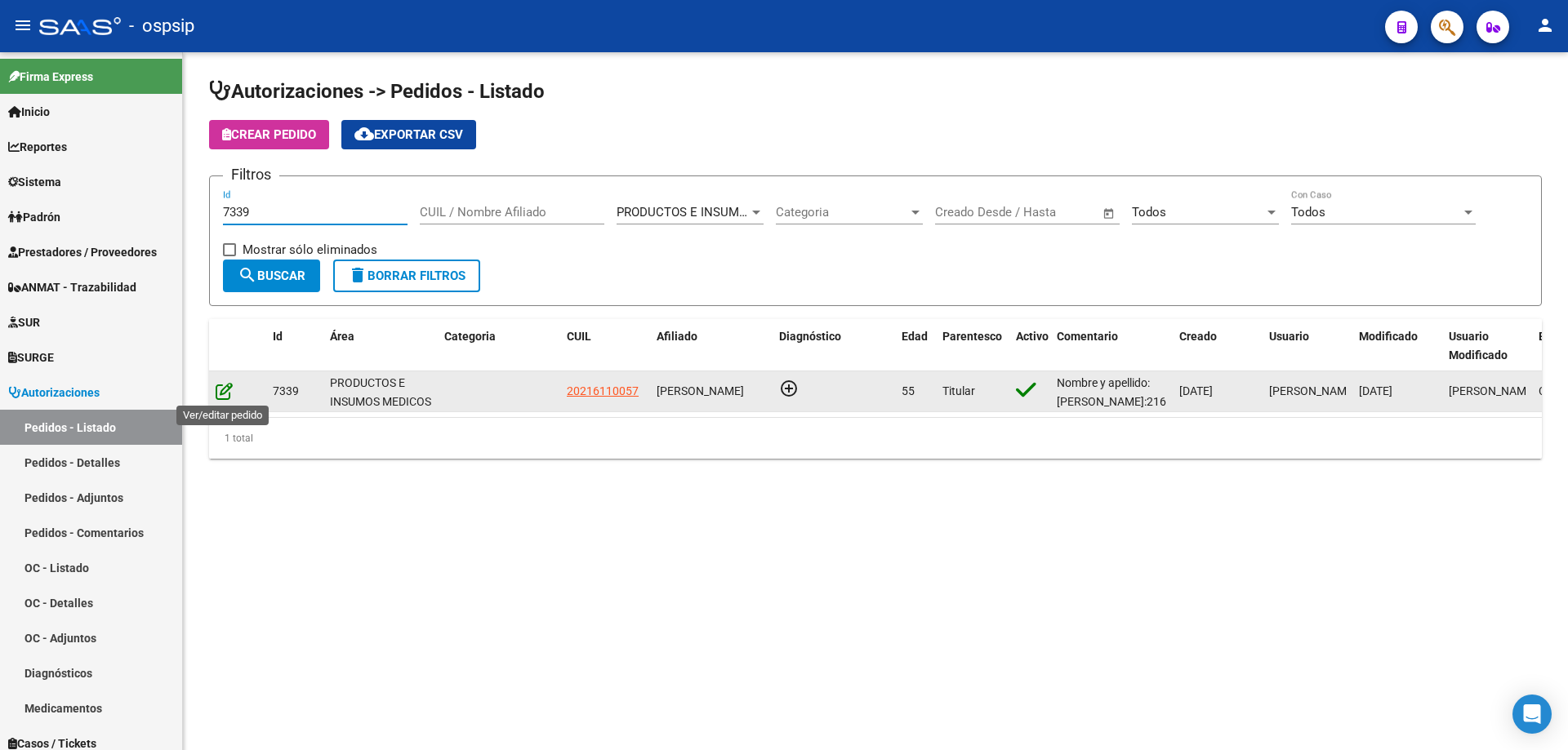
type input "7339"
click at [228, 391] on icon at bounding box center [224, 391] width 17 height 18
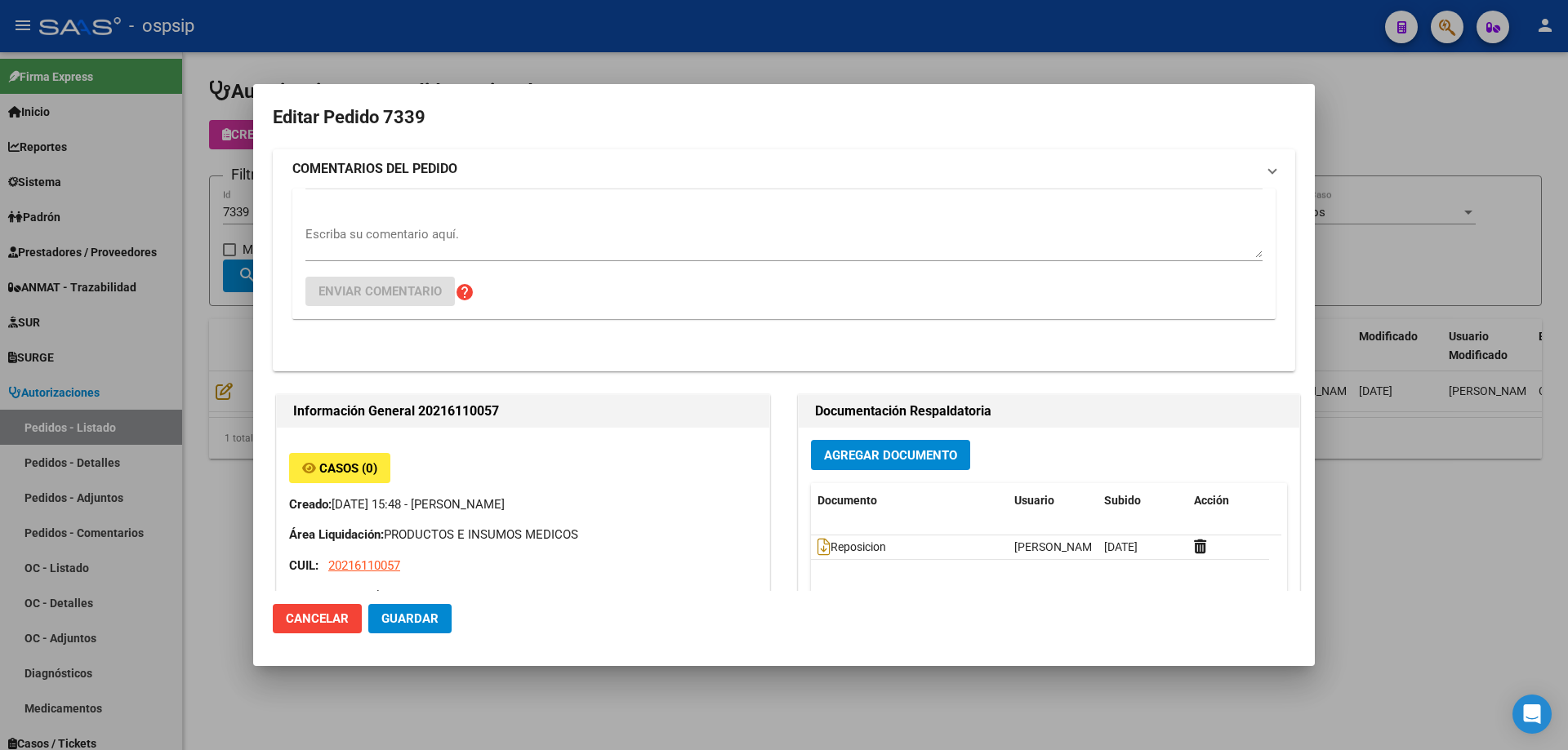
type input "Neuquen, NEUQUEN, MZA 7 CASA 12"
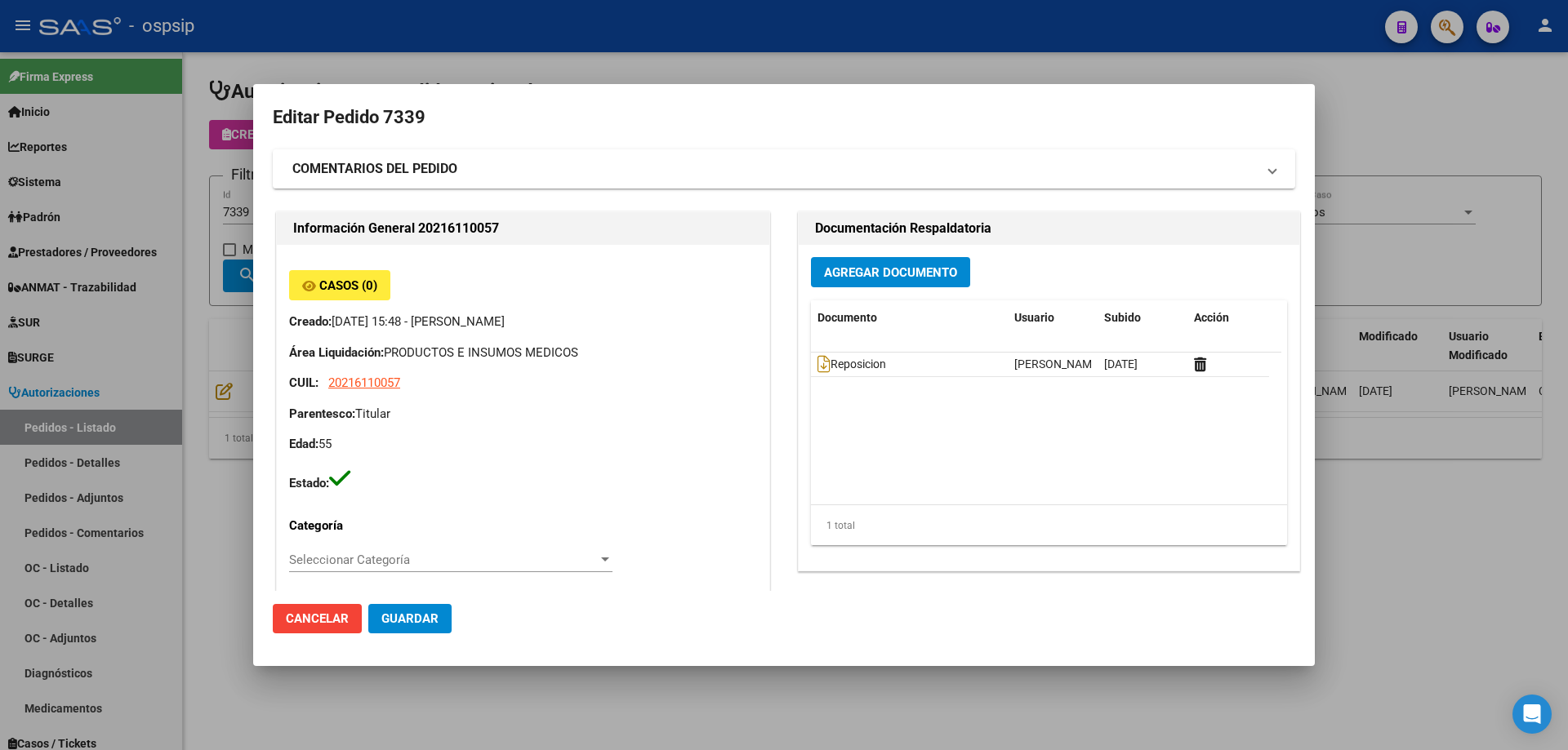
click at [165, 461] on div at bounding box center [784, 375] width 1568 height 750
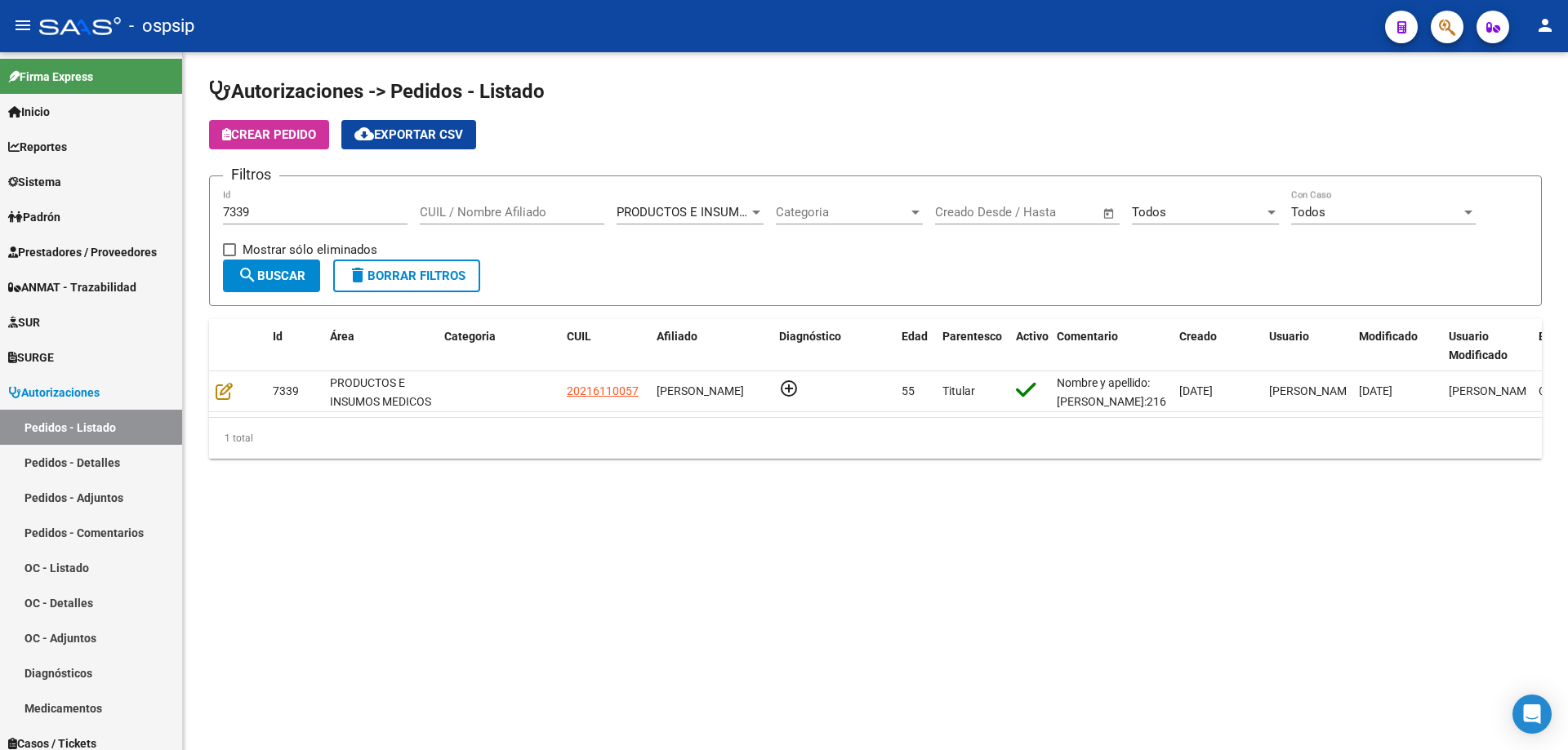
click at [287, 214] on input "7339" at bounding box center [315, 212] width 185 height 14
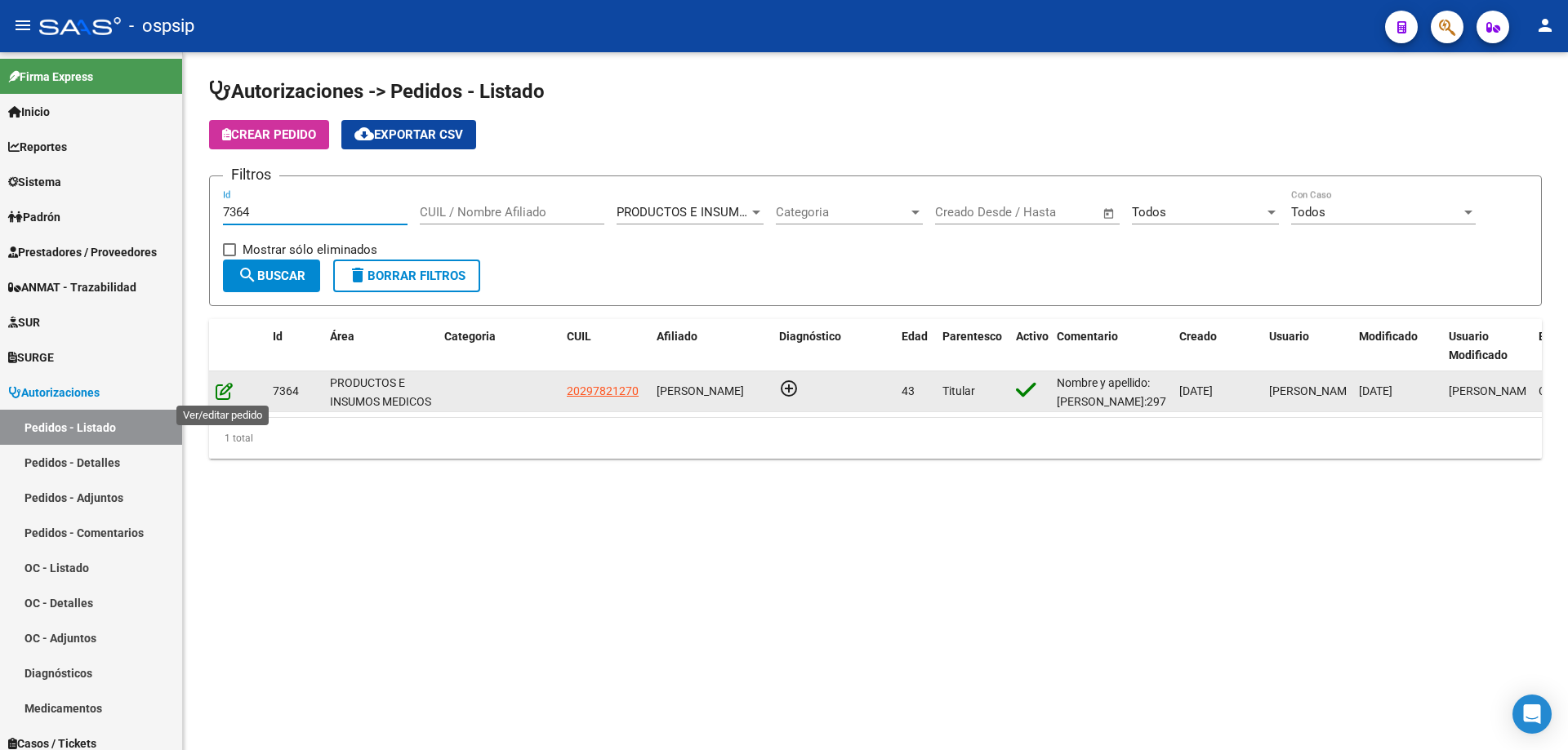
type input "7364"
click at [222, 391] on icon at bounding box center [224, 391] width 17 height 18
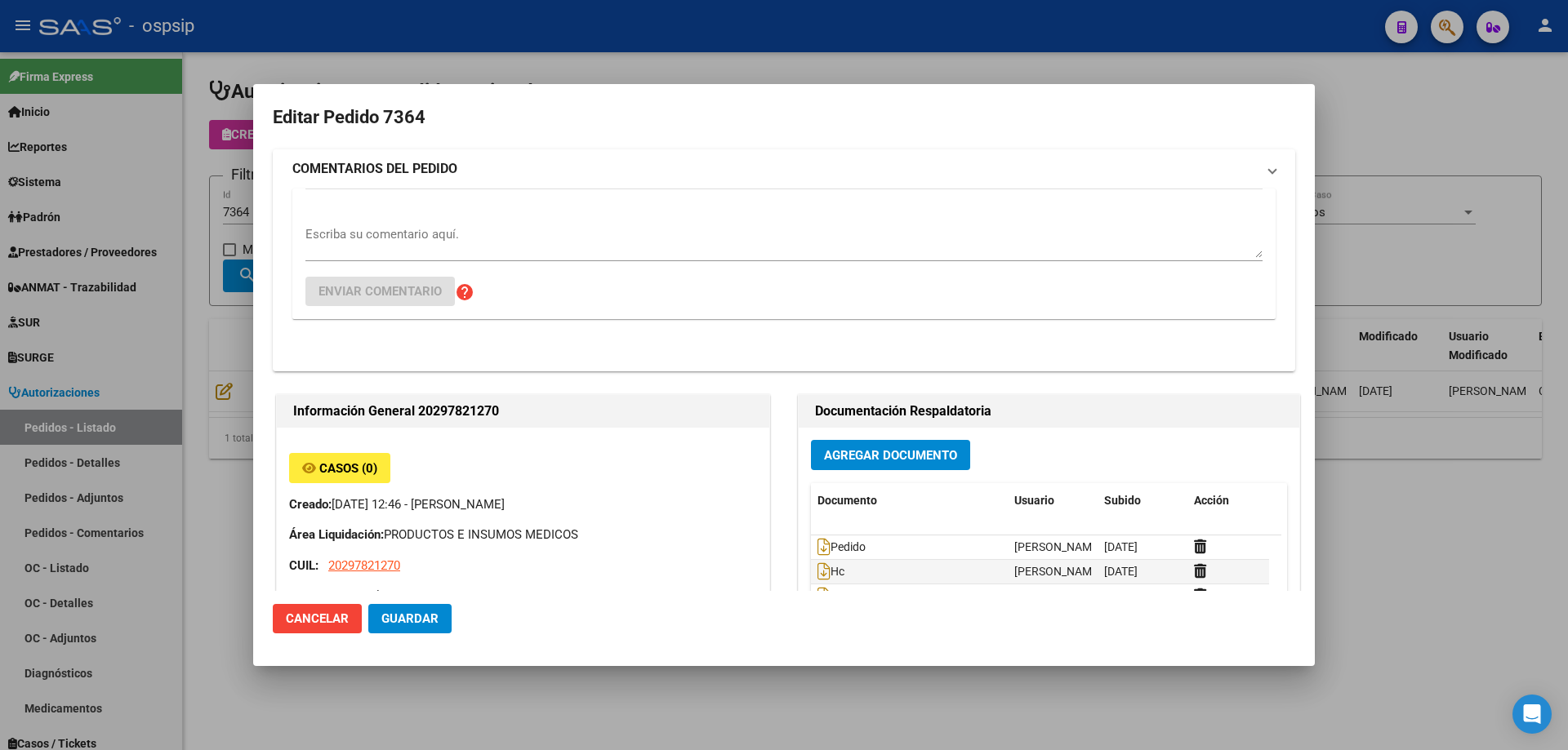
type input "[GEOGRAPHIC_DATA], [PERSON_NAME][STREET_ADDRESS]"
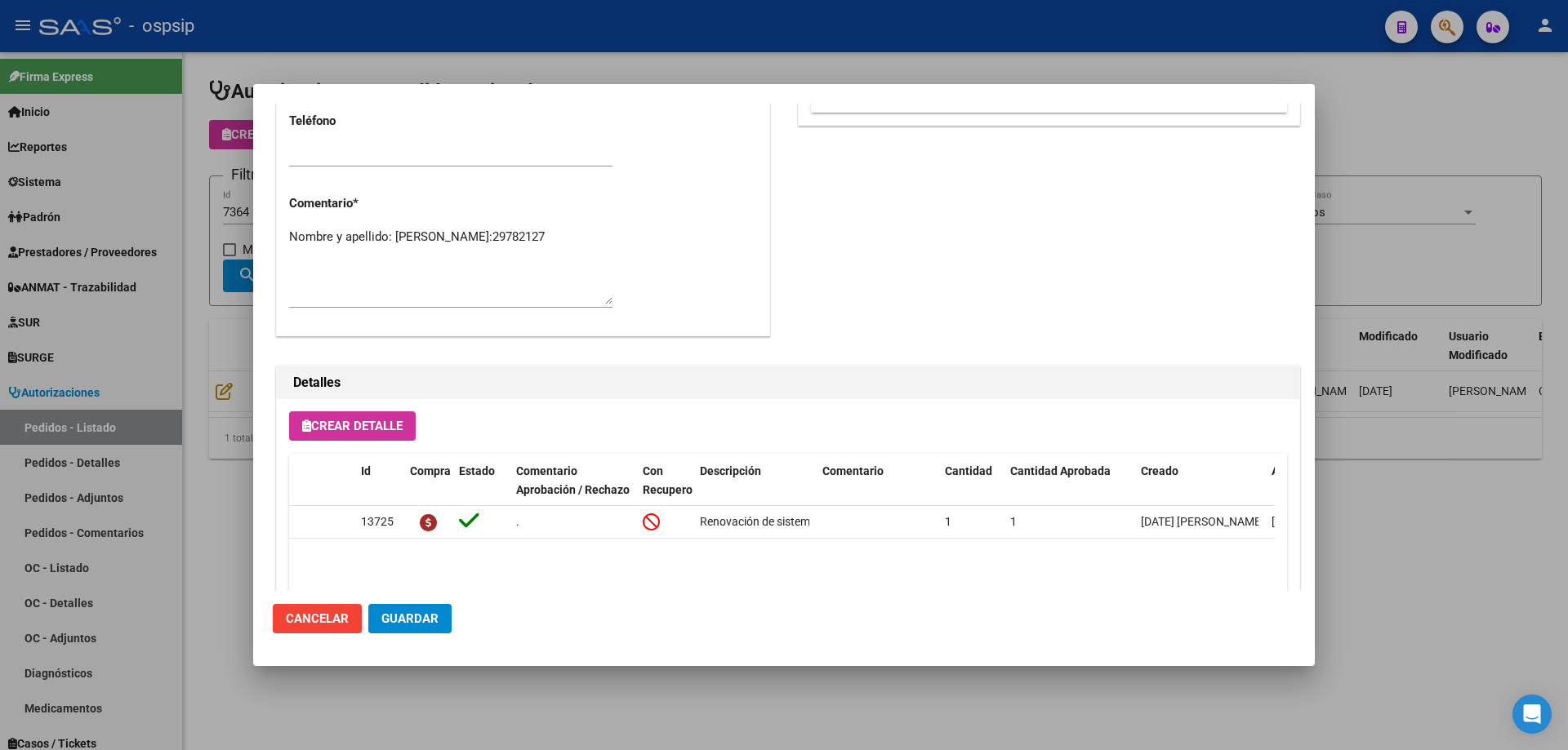
scroll to position [652, 0]
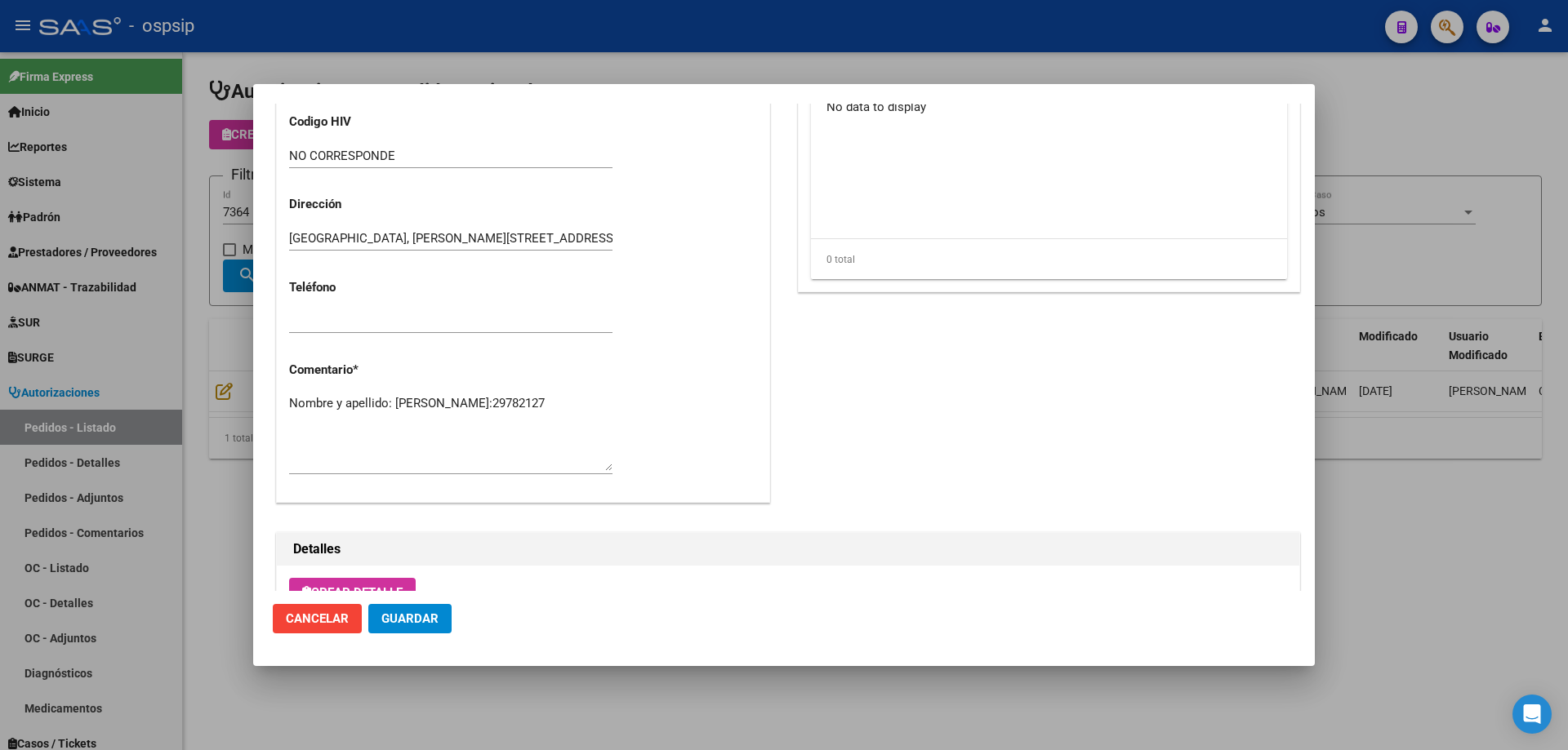
click at [408, 419] on textarea "Nombre y apellido: [PERSON_NAME]:29782127" at bounding box center [451, 432] width 323 height 77
click at [350, 420] on textarea "Nombre y apellido: [PERSON_NAME]:29782127" at bounding box center [451, 432] width 323 height 77
click at [115, 423] on div at bounding box center [784, 375] width 1568 height 750
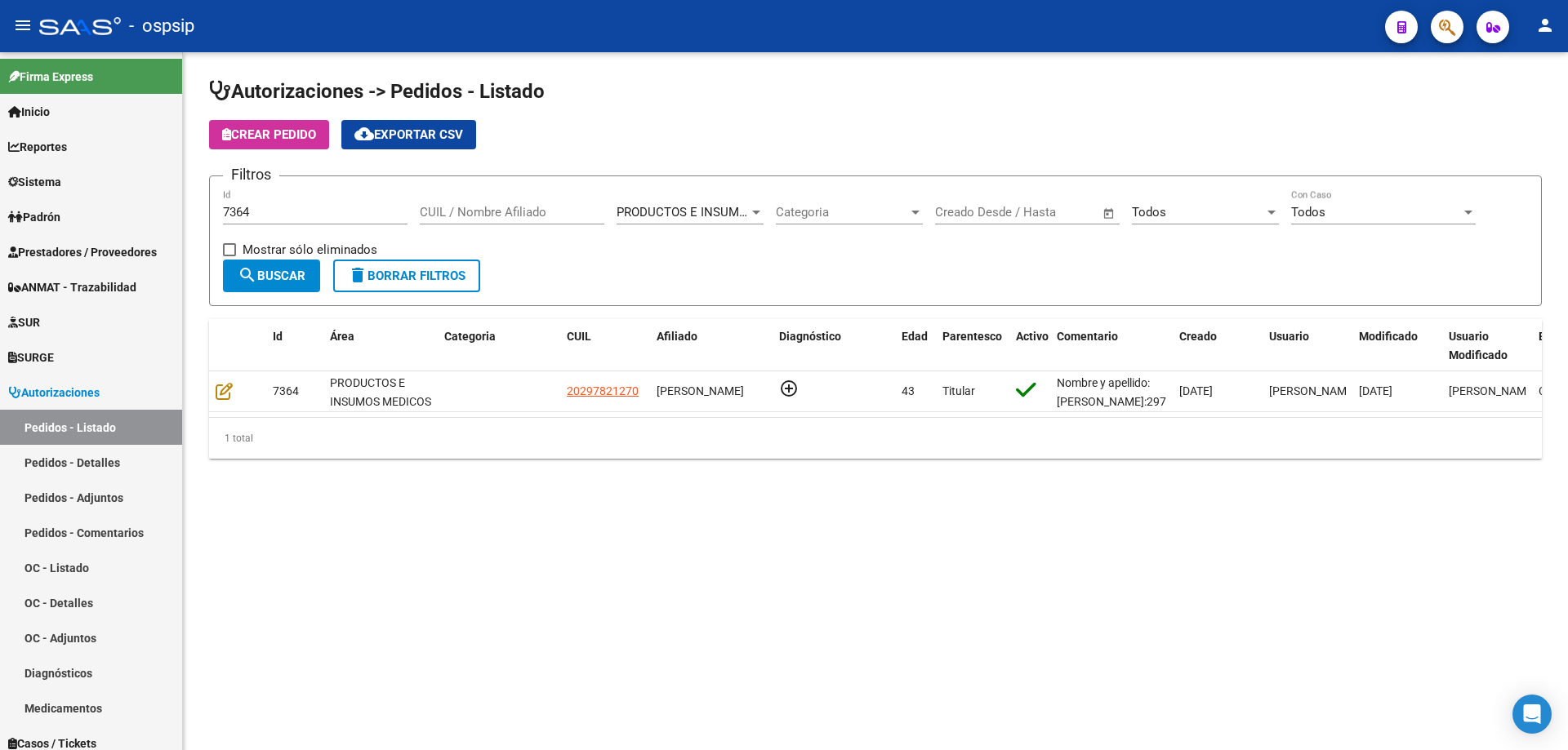
click at [265, 201] on div "7364 Id" at bounding box center [315, 207] width 185 height 35
drag, startPoint x: 268, startPoint y: 209, endPoint x: 194, endPoint y: 201, distance: 74.4
click at [196, 201] on div "Autorizaciones -> Pedidos - Listado Crear Pedido cloud_download Exportar CSV Fi…" at bounding box center [875, 282] width 1385 height 459
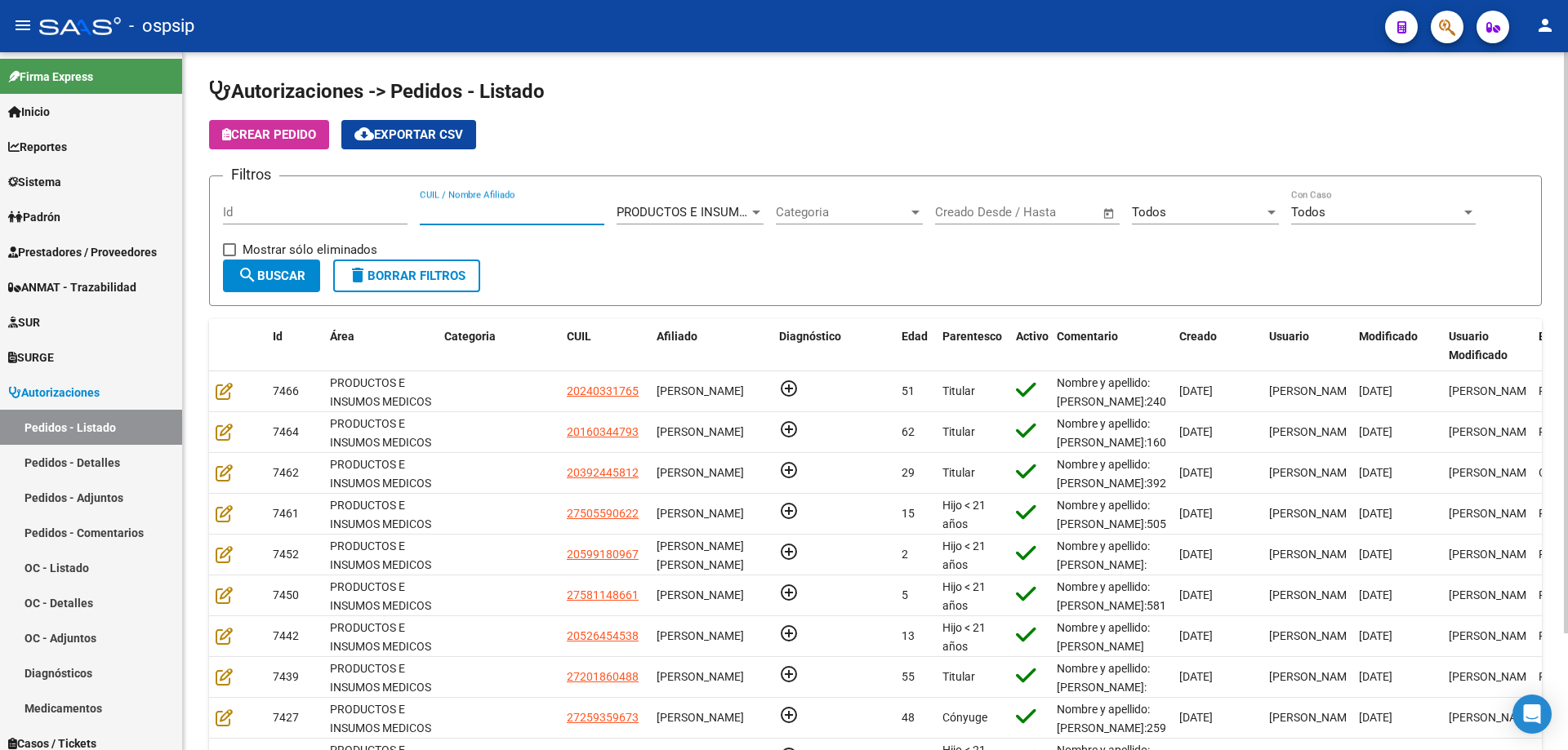
paste input "29782127"
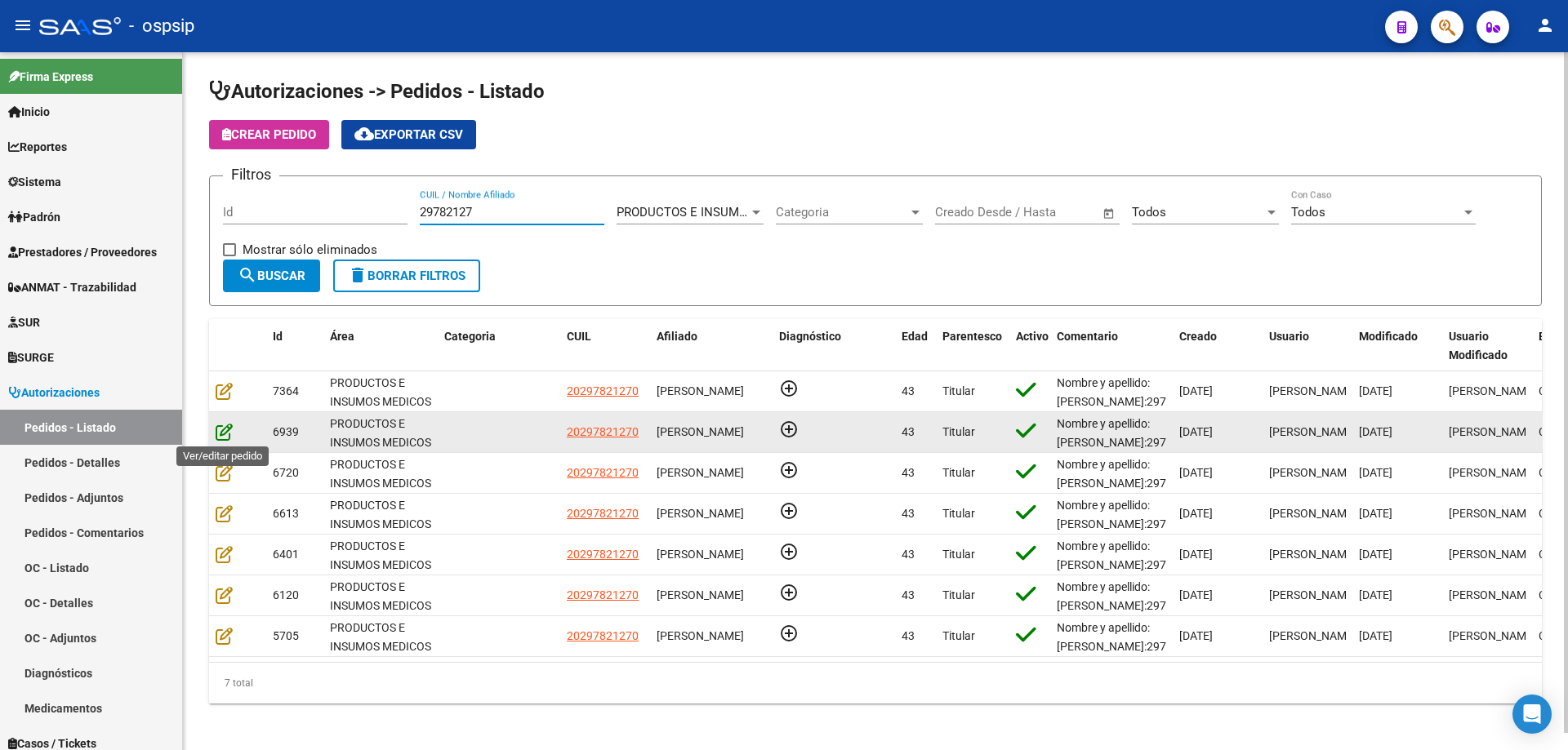
type input "29782127"
click at [219, 430] on icon at bounding box center [224, 431] width 17 height 18
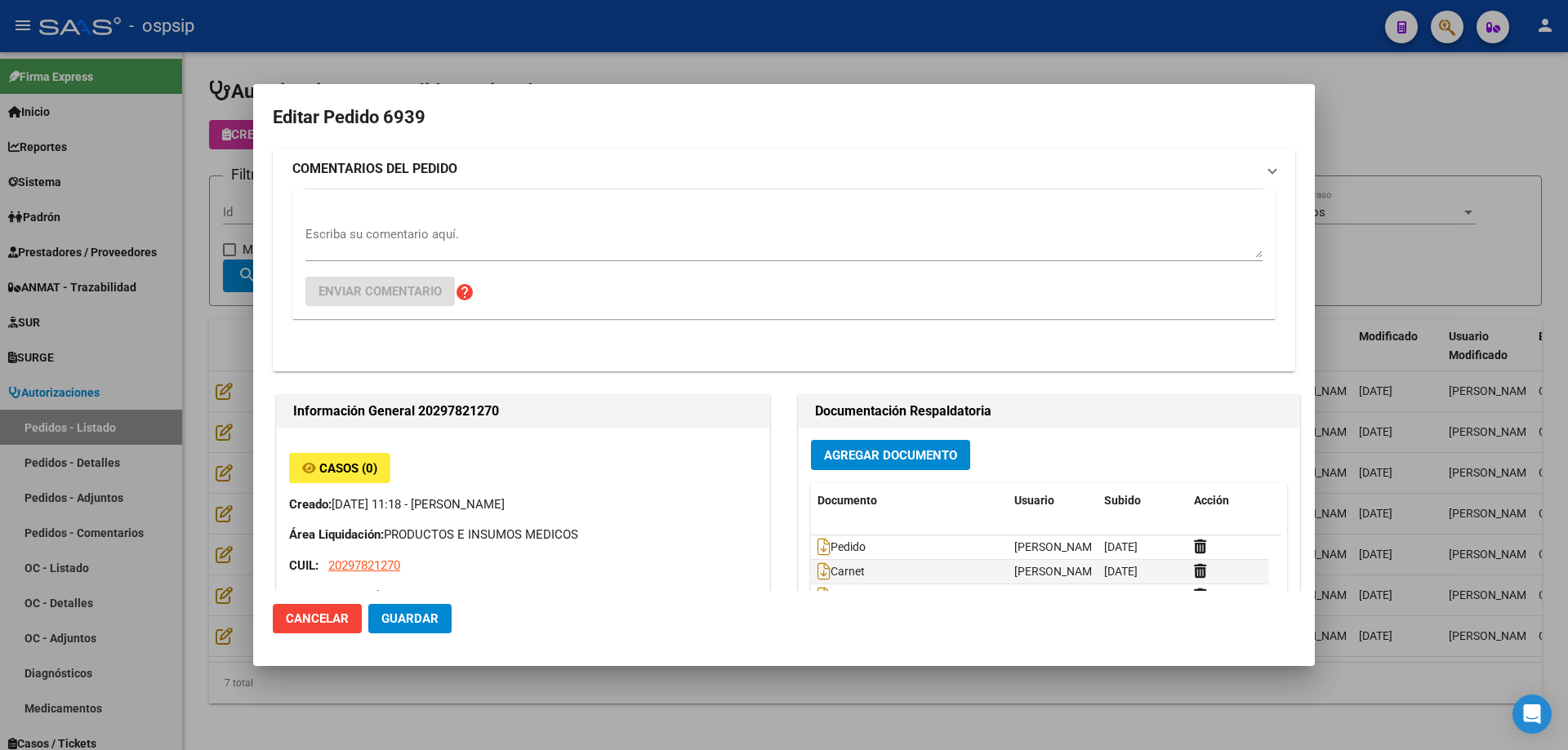
type input "NO CORRESPONDE"
type input "[GEOGRAPHIC_DATA], [PERSON_NAME][STREET_ADDRESS]"
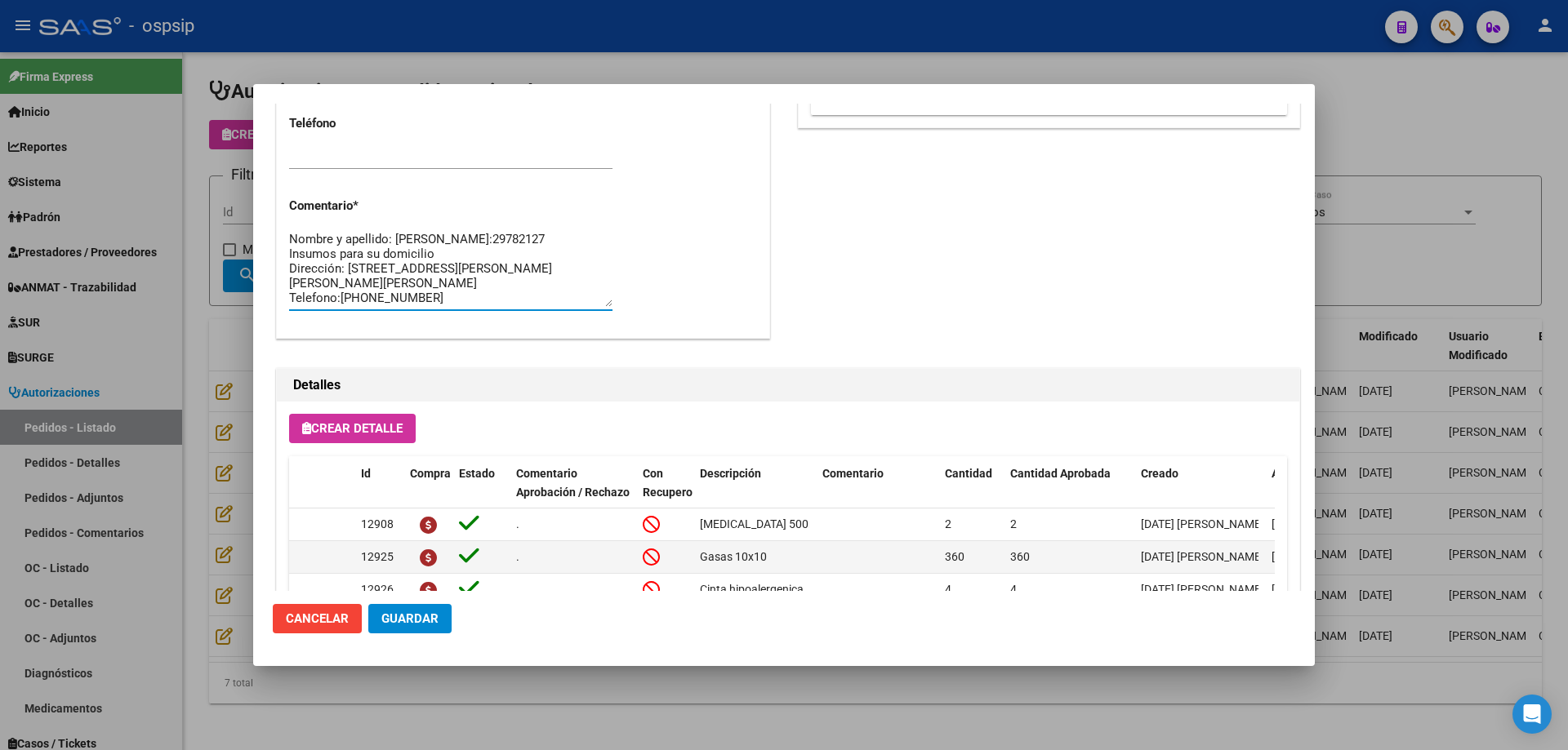
scroll to position [14, 0]
drag, startPoint x: 290, startPoint y: 280, endPoint x: 434, endPoint y: 308, distance: 146.7
click at [460, 308] on div "Nombre y apellido: [PERSON_NAME]:29782127 Insumos para su domicilio Dirección: …" at bounding box center [451, 268] width 323 height 84
click at [219, 371] on div at bounding box center [784, 375] width 1568 height 750
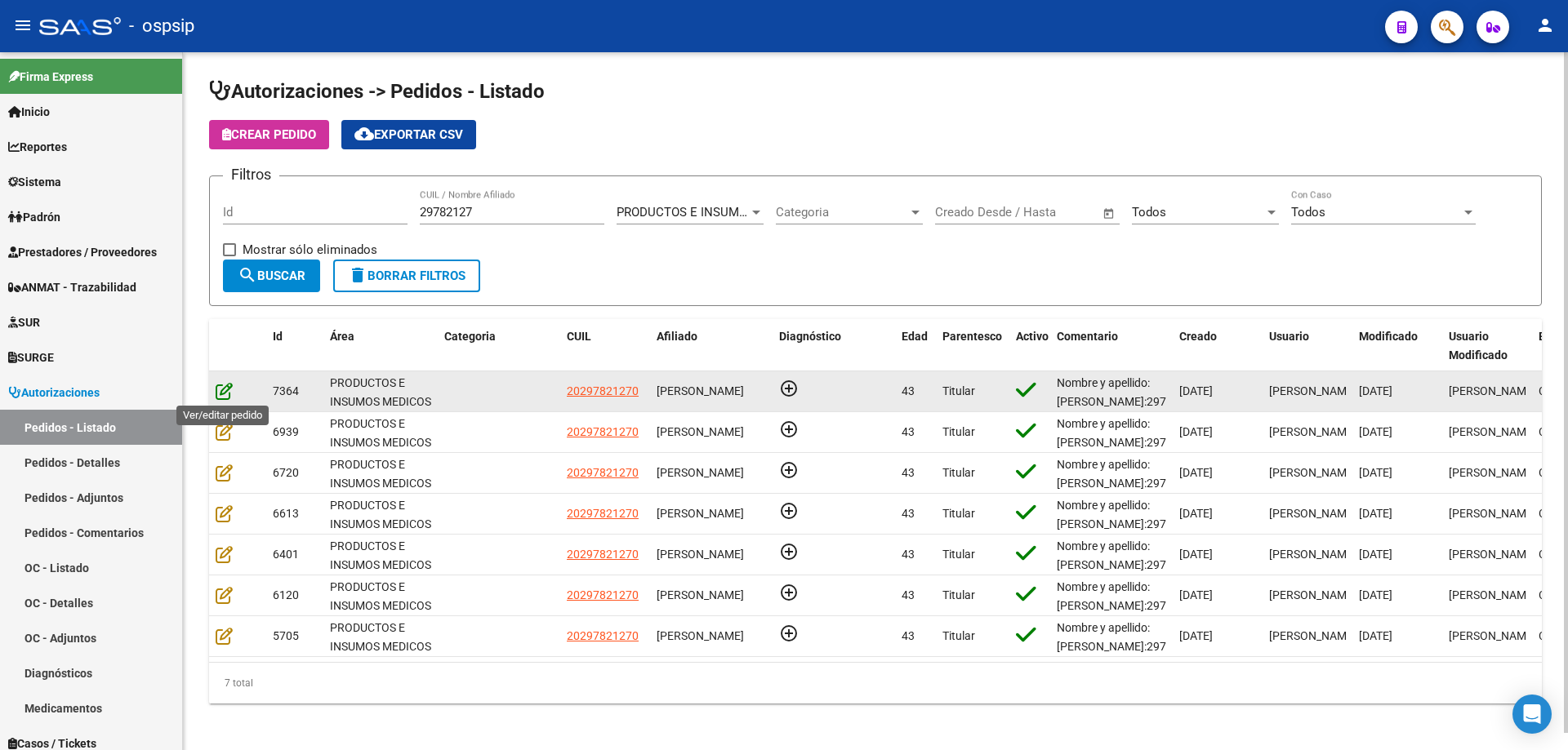
click at [223, 391] on icon at bounding box center [224, 391] width 17 height 18
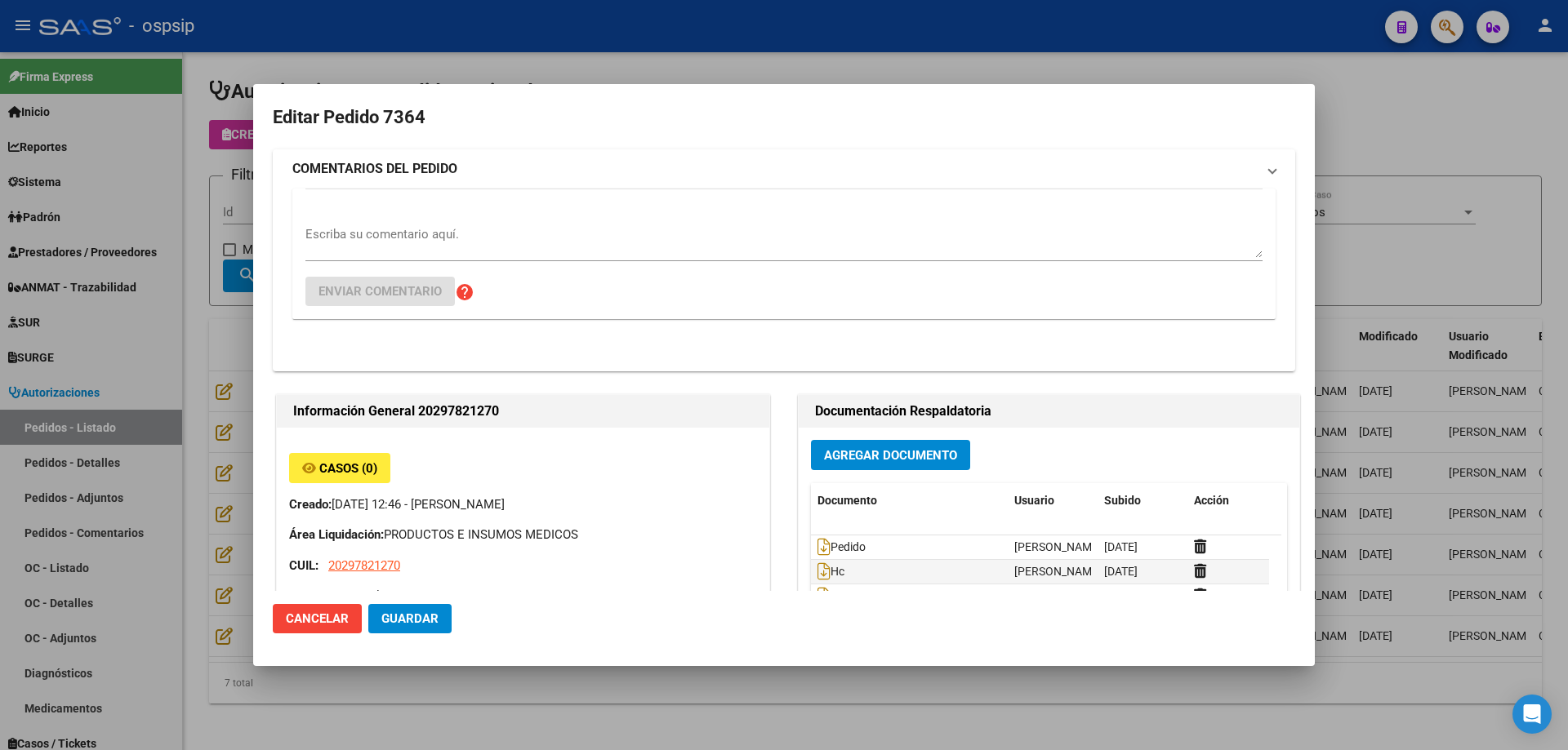
type input "[GEOGRAPHIC_DATA], [PERSON_NAME][STREET_ADDRESS]"
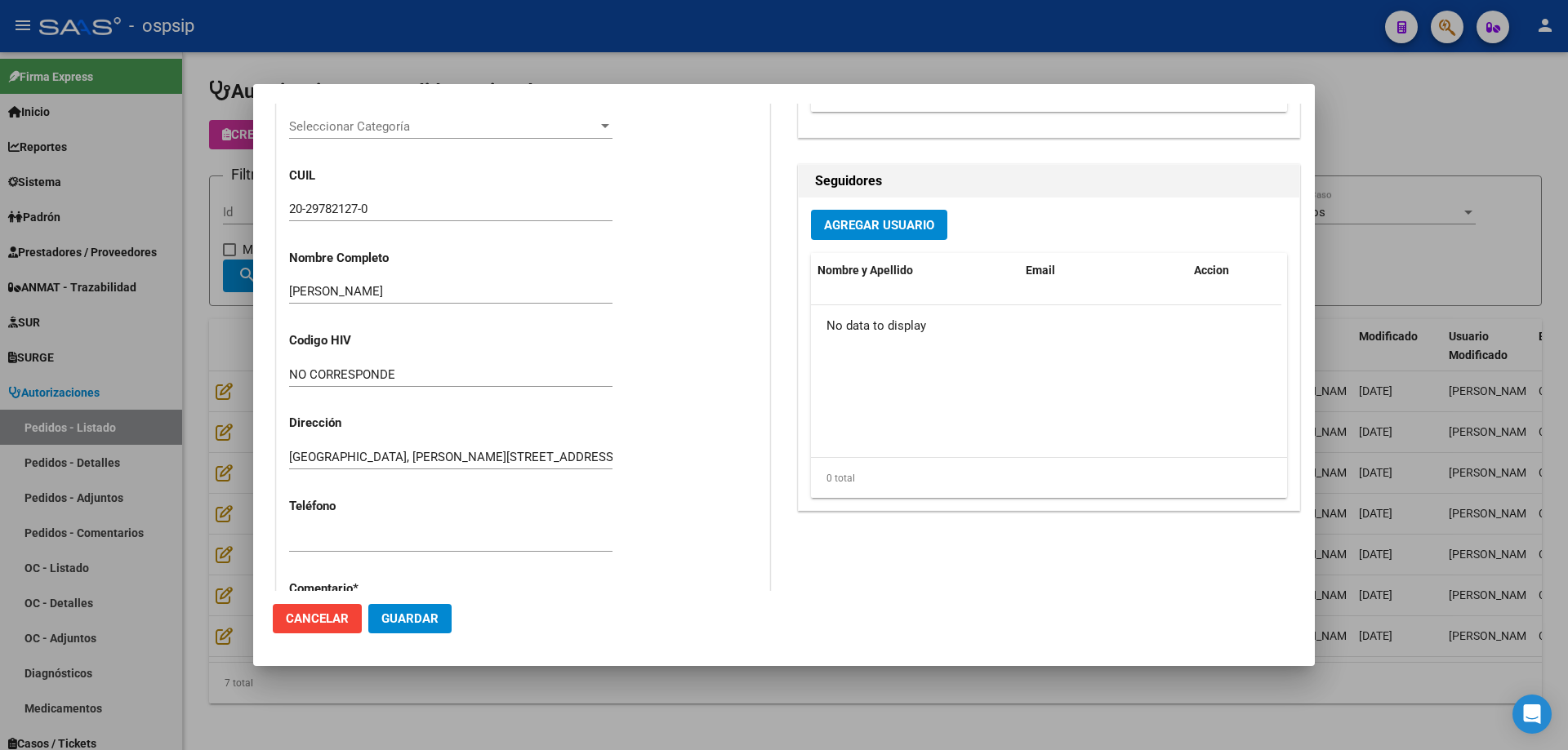
scroll to position [571, 0]
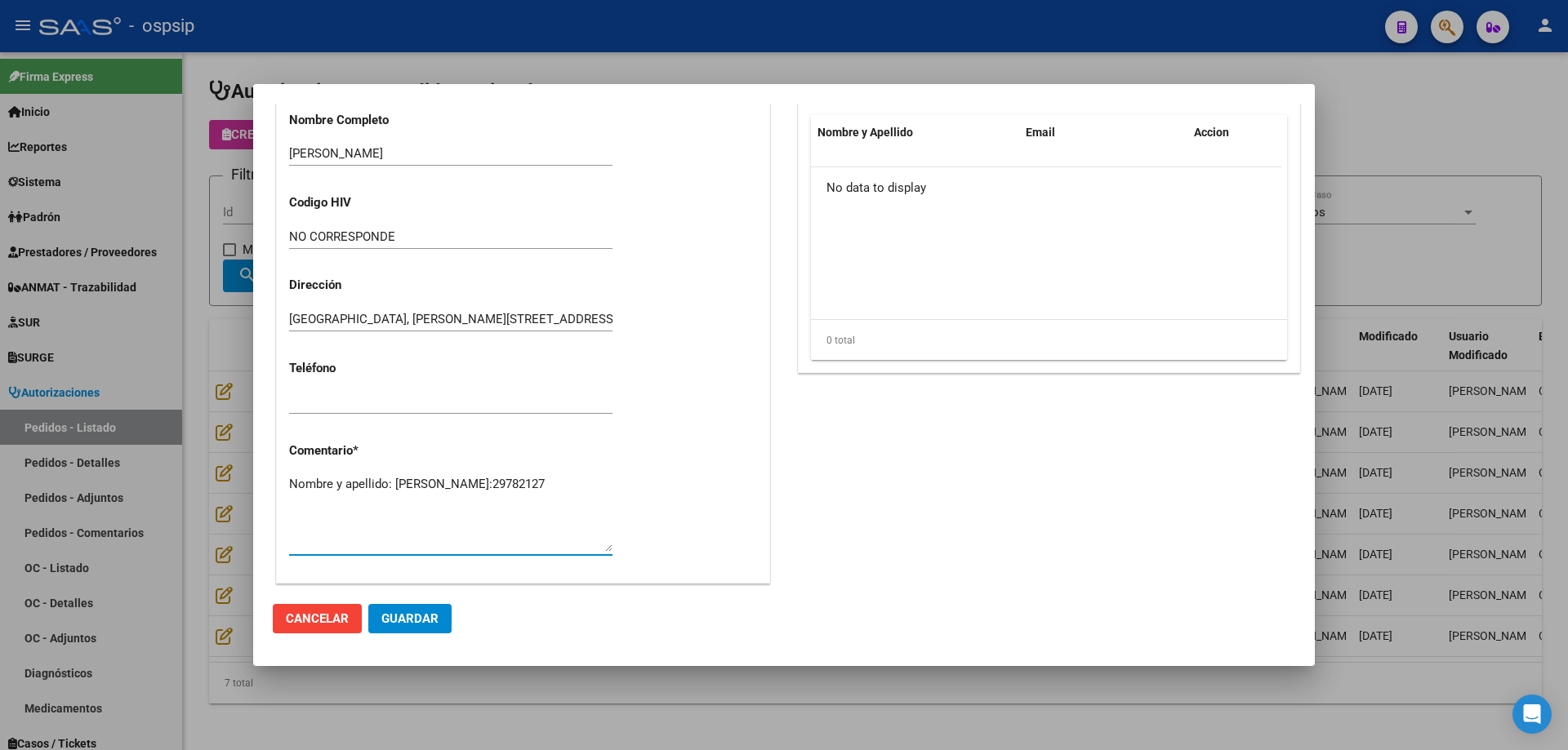
click at [413, 504] on textarea "Nombre y apellido: [PERSON_NAME]:29782127" at bounding box center [451, 513] width 323 height 77
paste textarea "Dirección: Uspallata 3869 entre [PERSON_NAME] y [PERSON_NAME] [PERSON_NAME] Tel…"
type textarea "Nombre y apellido: [PERSON_NAME]:29782127 Dirección: Uspallata 3869 entre [PERS…"
click at [445, 629] on button "Guardar" at bounding box center [409, 618] width 84 height 30
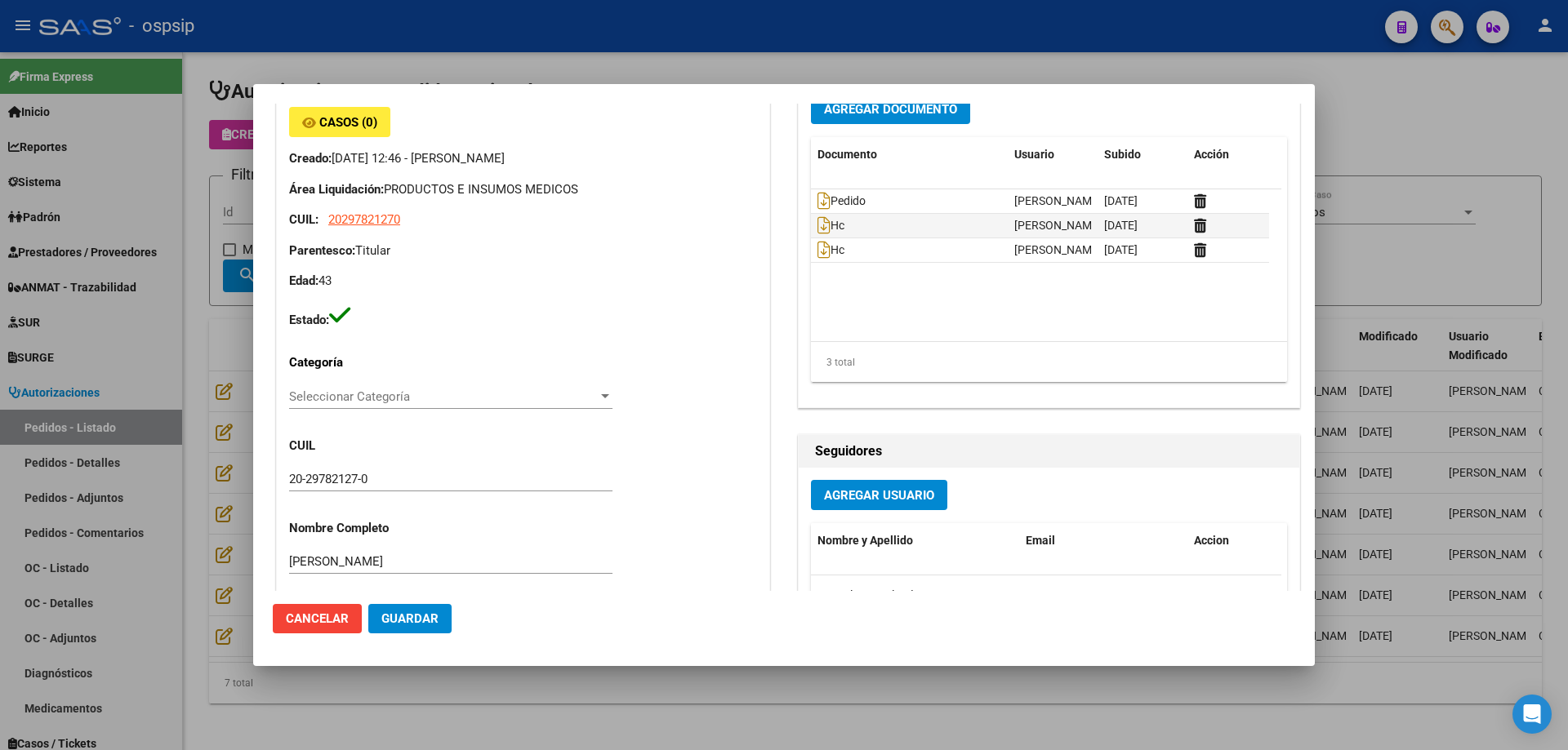
scroll to position [0, 0]
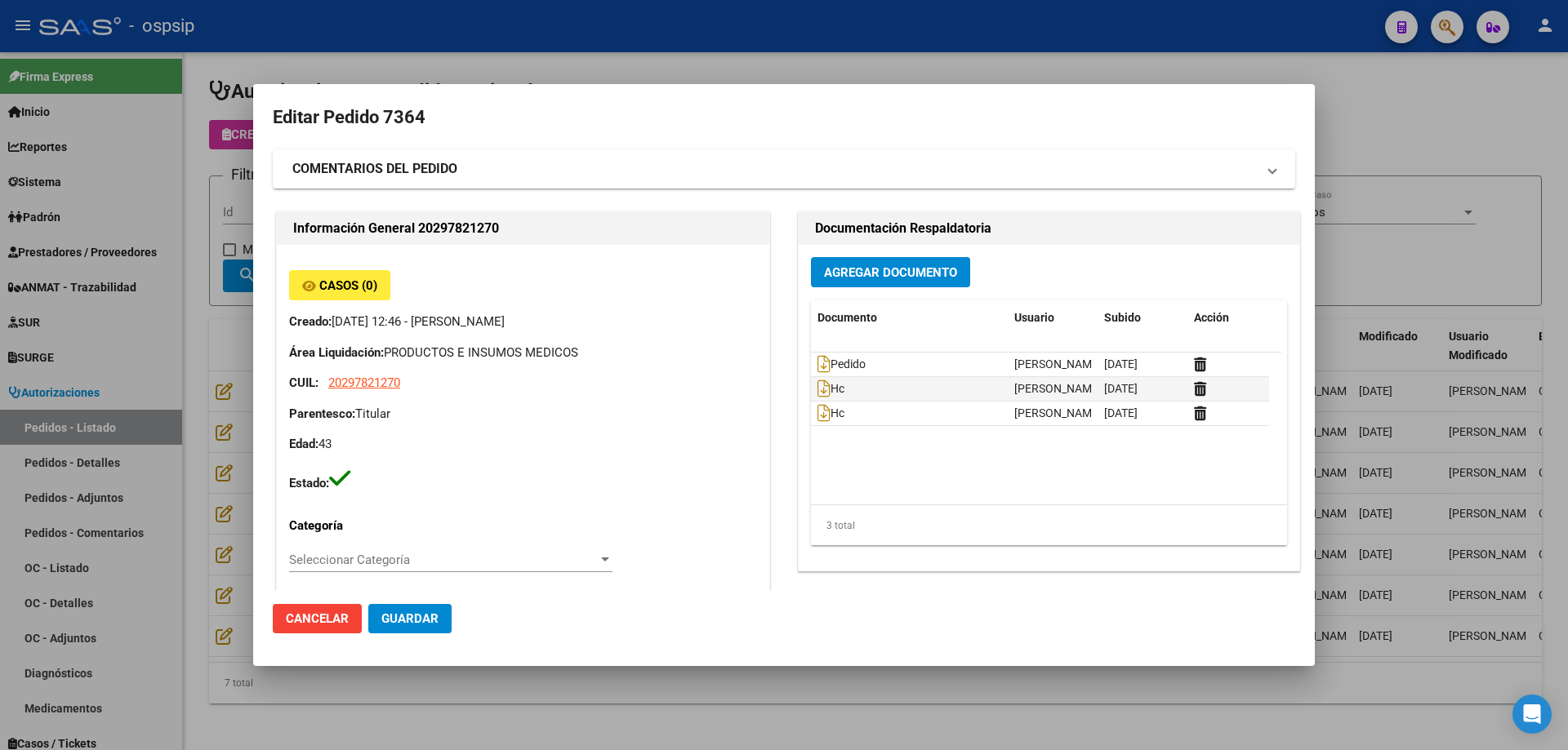
click at [145, 201] on div at bounding box center [784, 375] width 1568 height 750
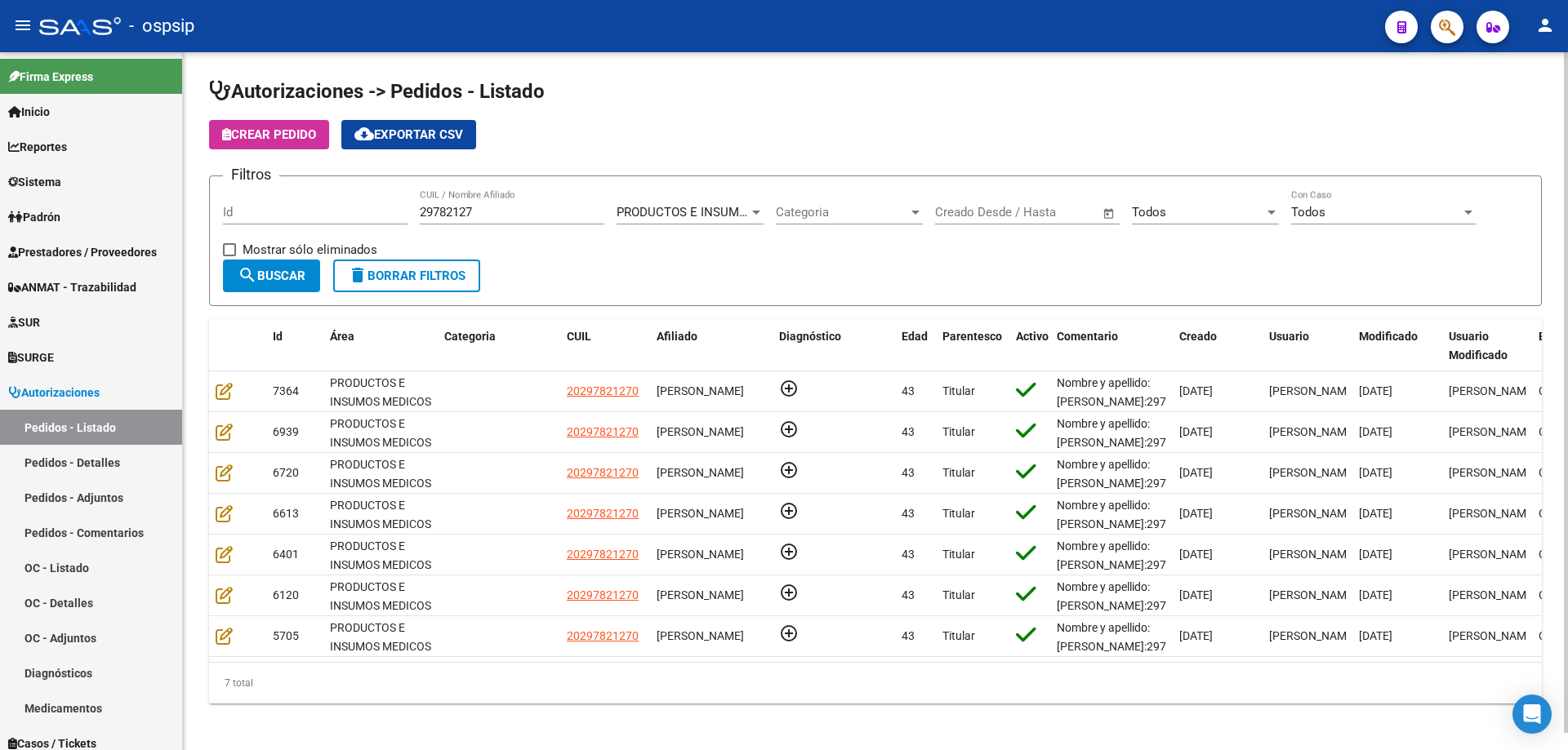
click at [314, 213] on input "Id" at bounding box center [315, 212] width 185 height 14
drag, startPoint x: 504, startPoint y: 209, endPoint x: 74, endPoint y: 180, distance: 431.0
click at [74, 180] on mat-sidenav-container "Firma Express Inicio Calendario SSS Instructivos Contacto OS Reportes Egresos D…" at bounding box center [784, 401] width 1568 height 698
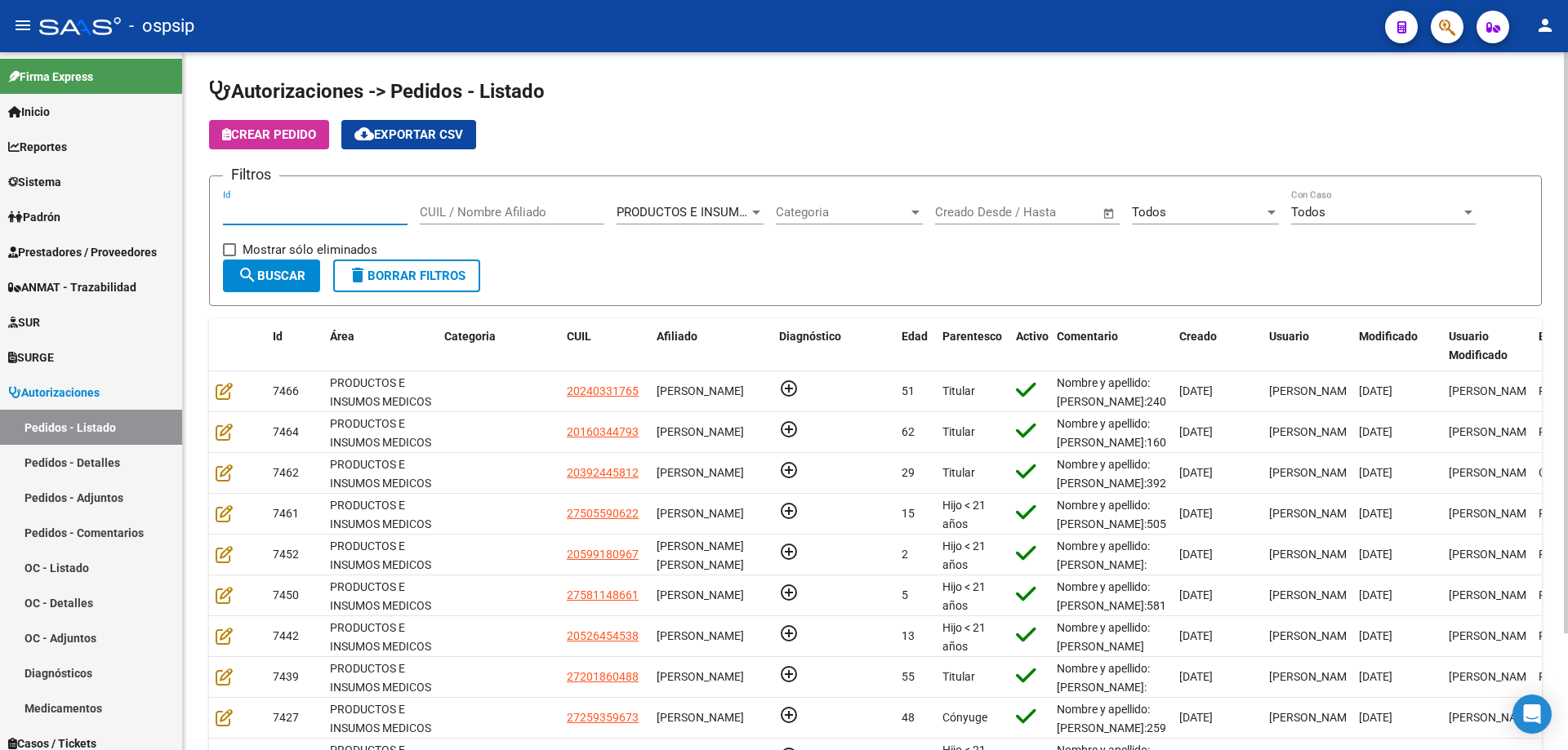
click at [260, 216] on input "Id" at bounding box center [315, 212] width 185 height 14
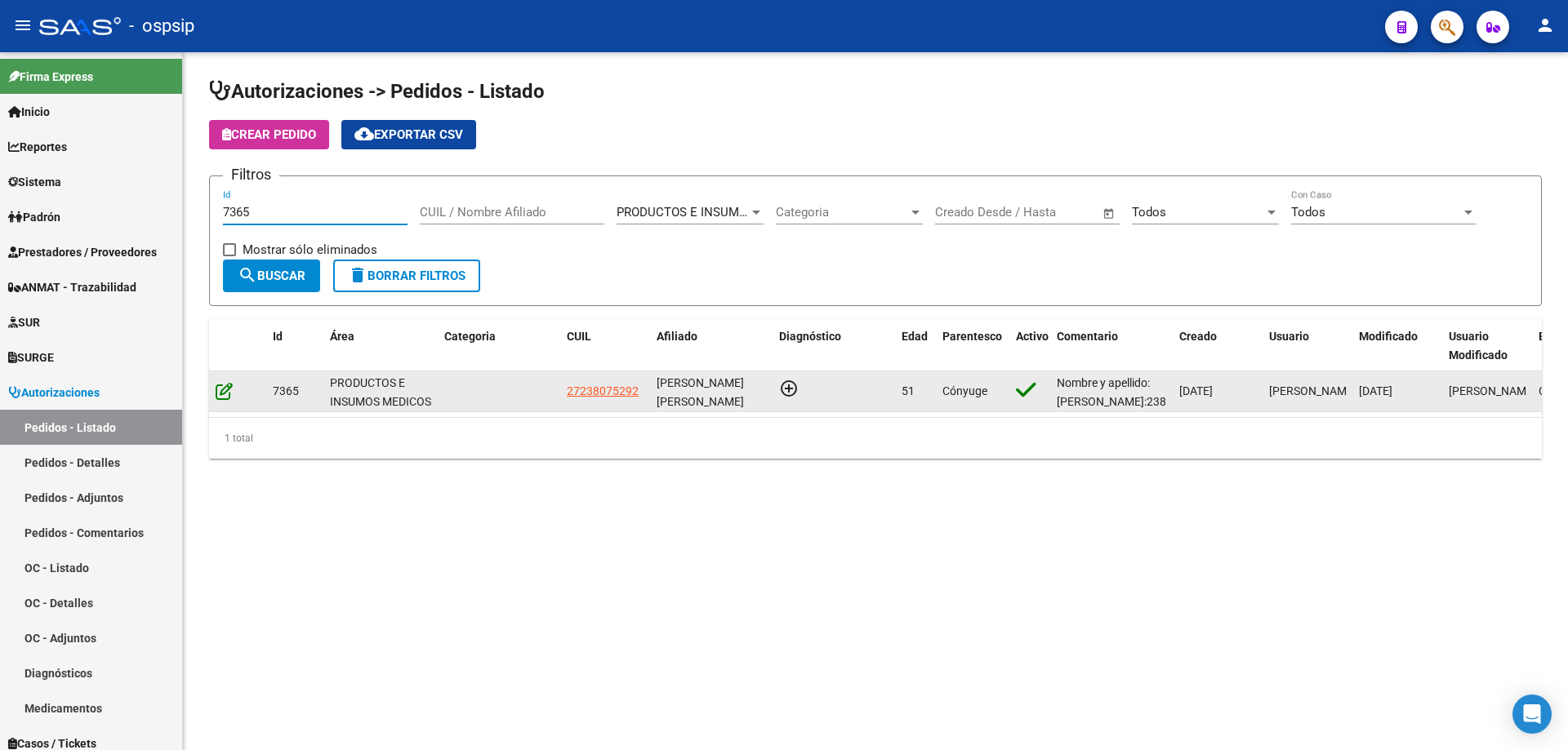
type input "7365"
click at [223, 391] on icon at bounding box center [224, 391] width 17 height 18
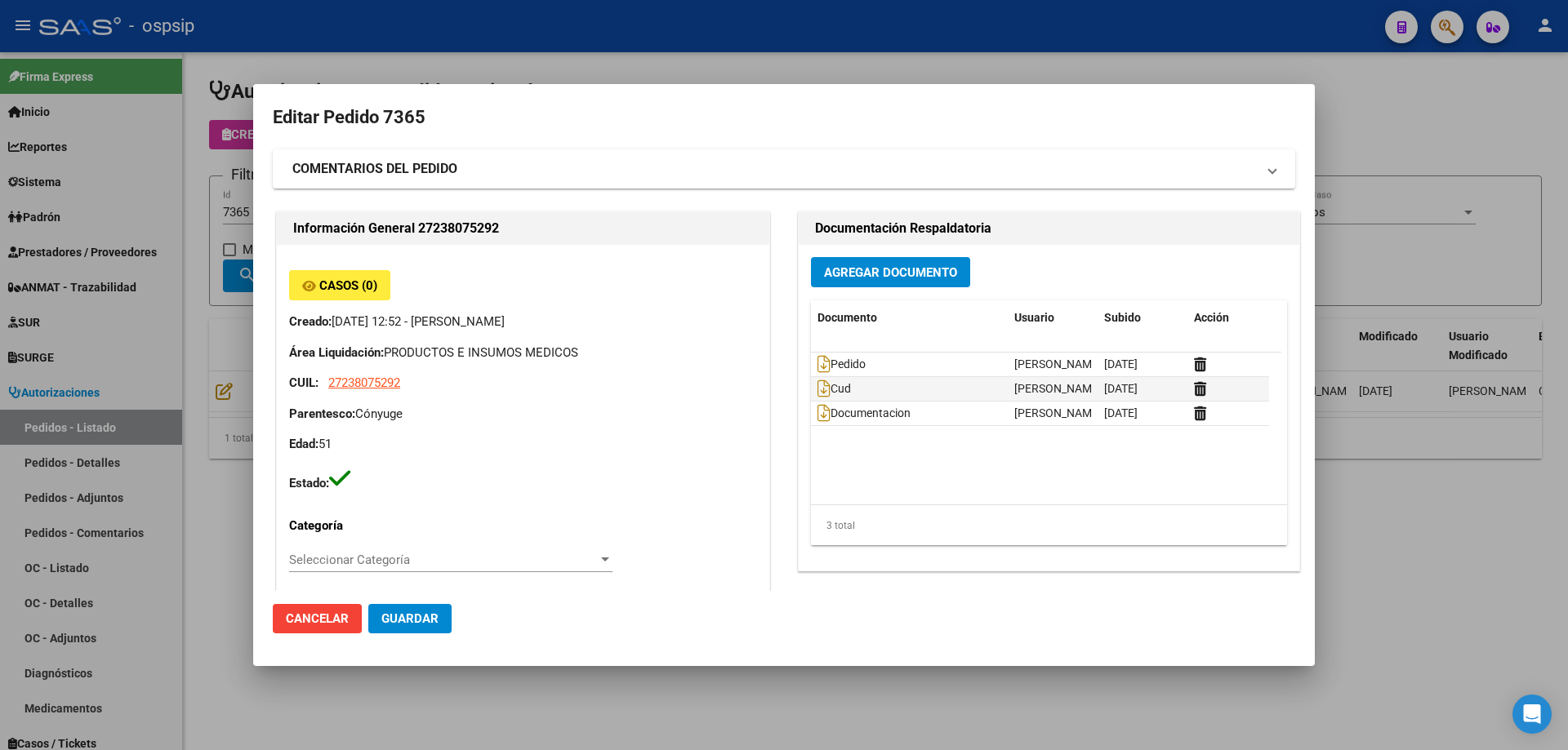
type input "[PERSON_NAME]"
type input "[GEOGRAPHIC_DATA], [GEOGRAPHIC_DATA][PERSON_NAME], [GEOGRAPHIC_DATA] 3147"
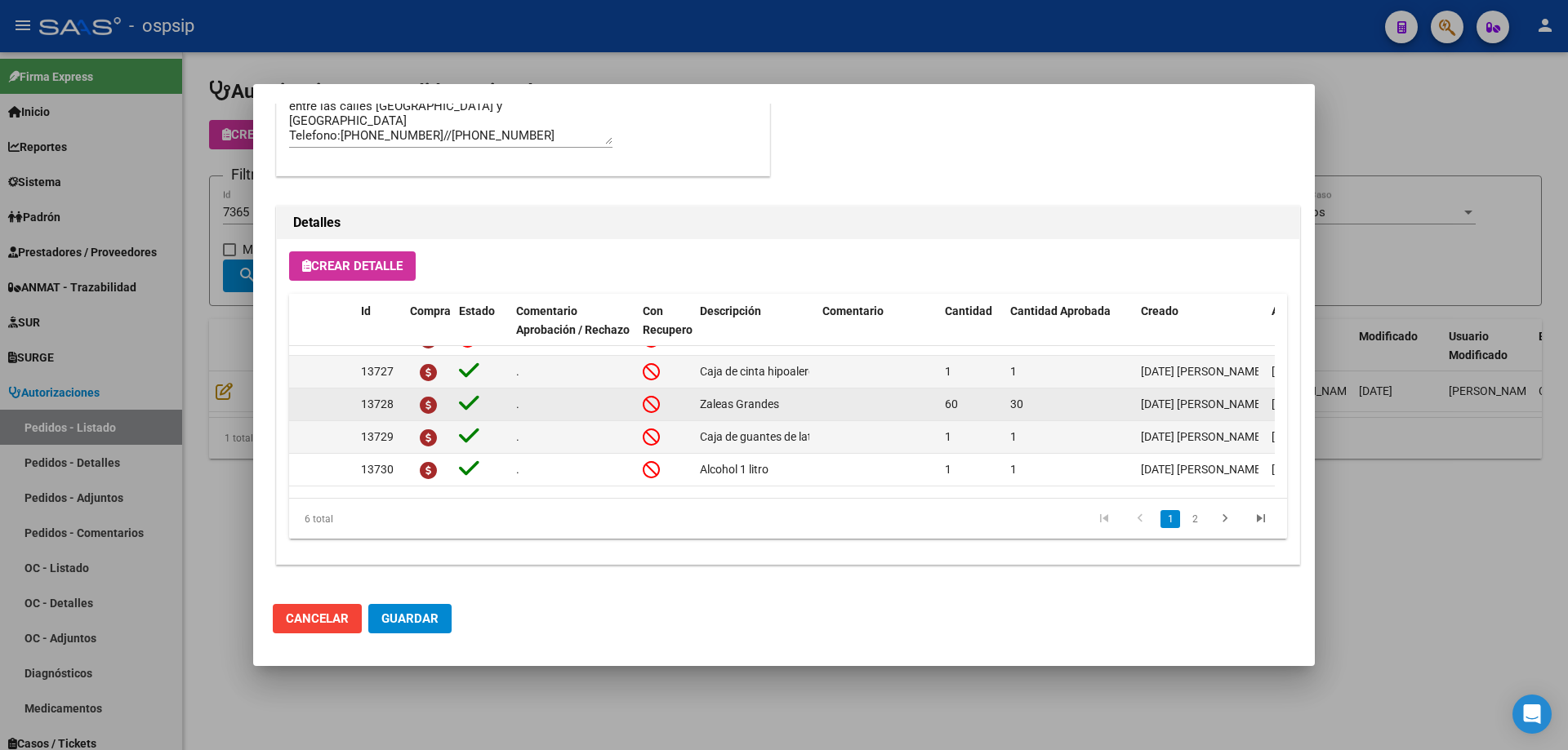
scroll to position [62, 0]
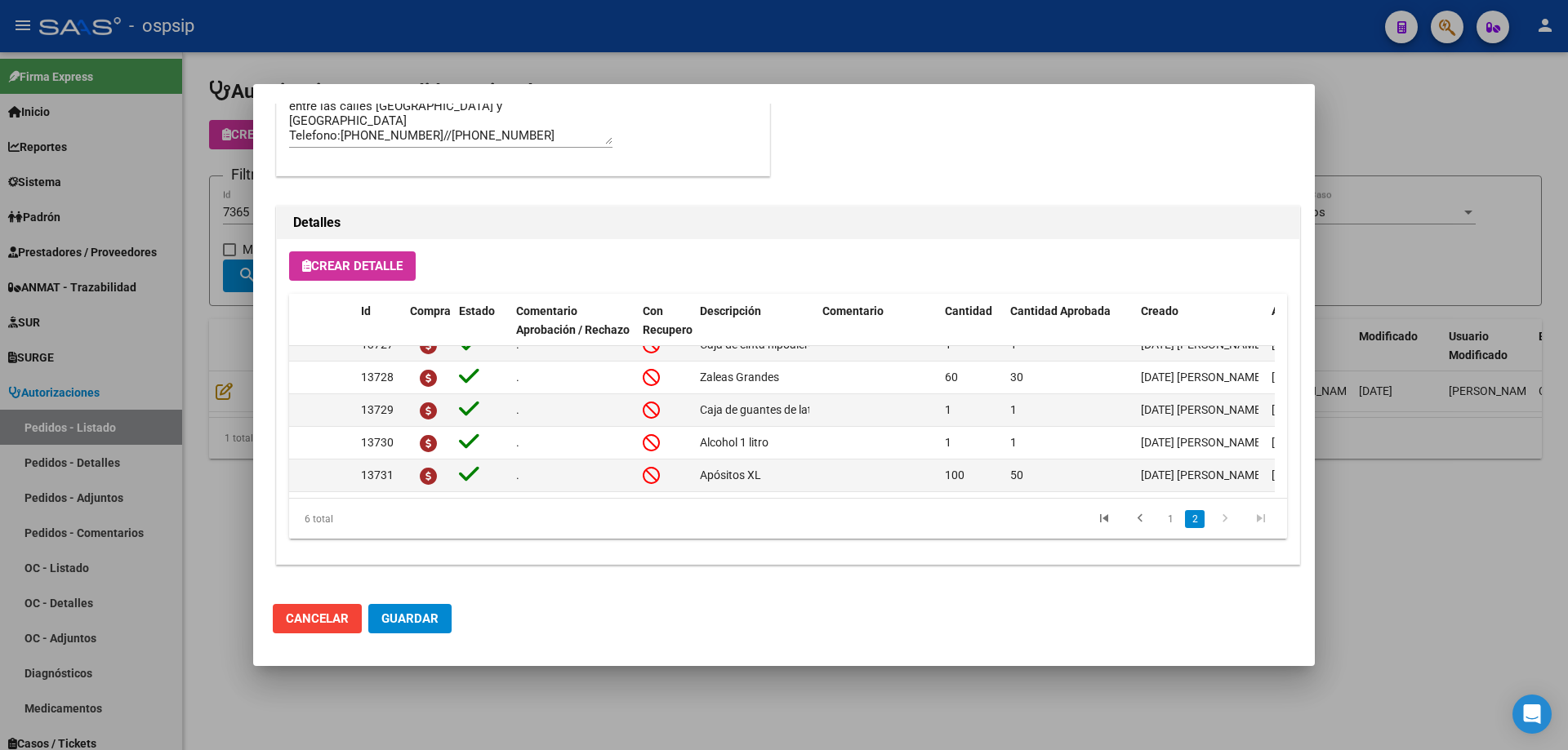
click at [233, 243] on div at bounding box center [784, 375] width 1568 height 750
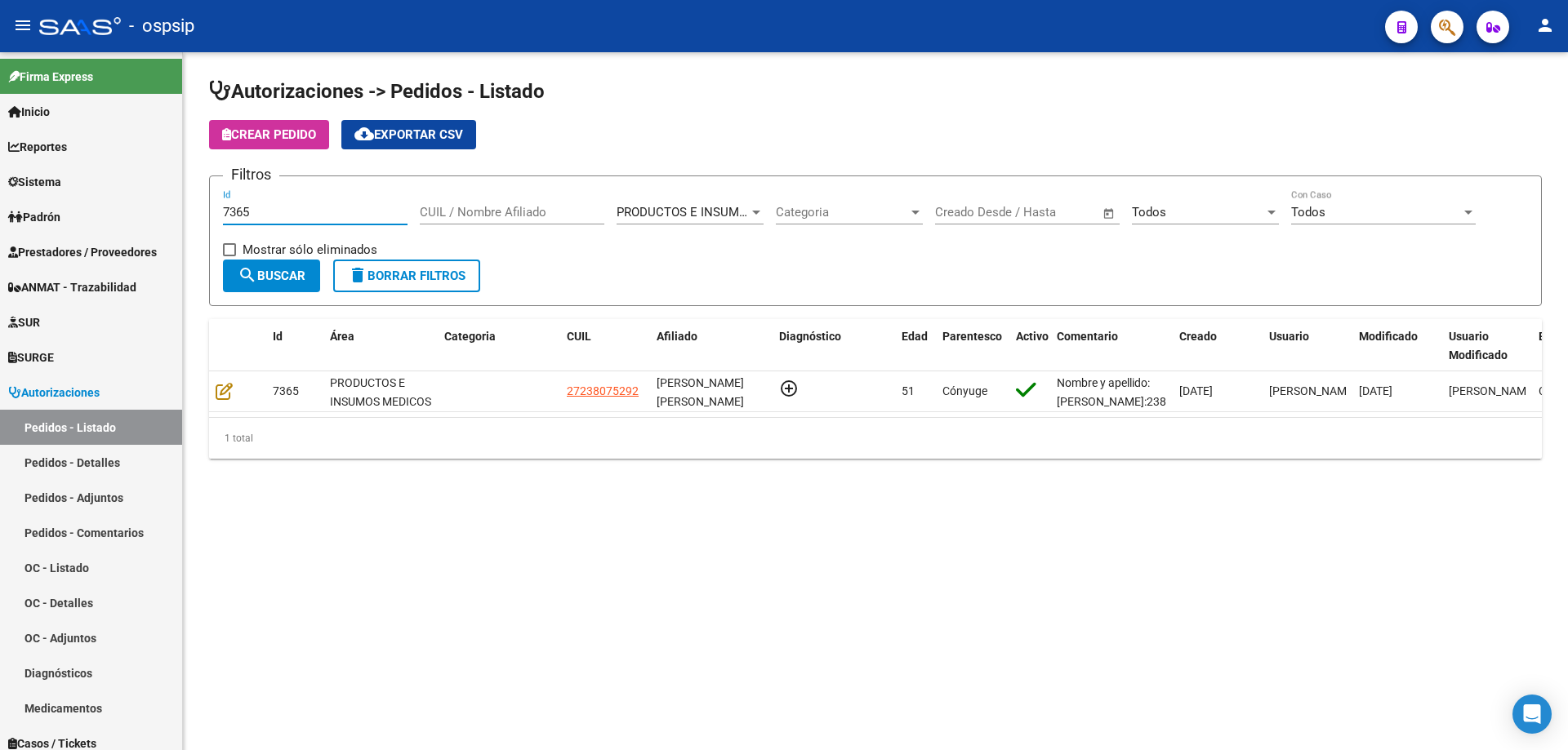
click at [261, 208] on input "7365" at bounding box center [315, 212] width 185 height 14
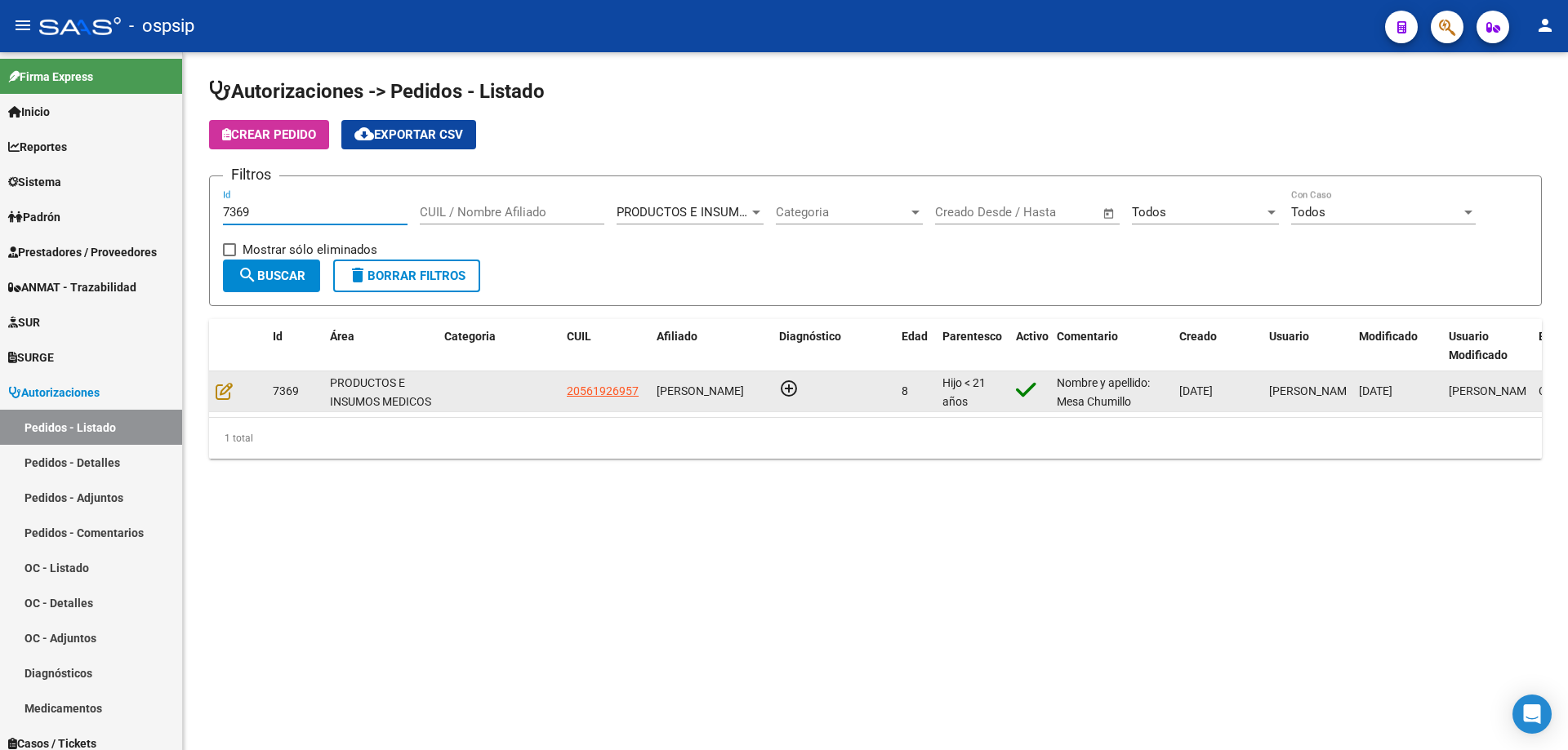
type input "7369"
click at [235, 397] on div at bounding box center [237, 391] width 44 height 19
click at [224, 392] on icon at bounding box center [224, 391] width 17 height 18
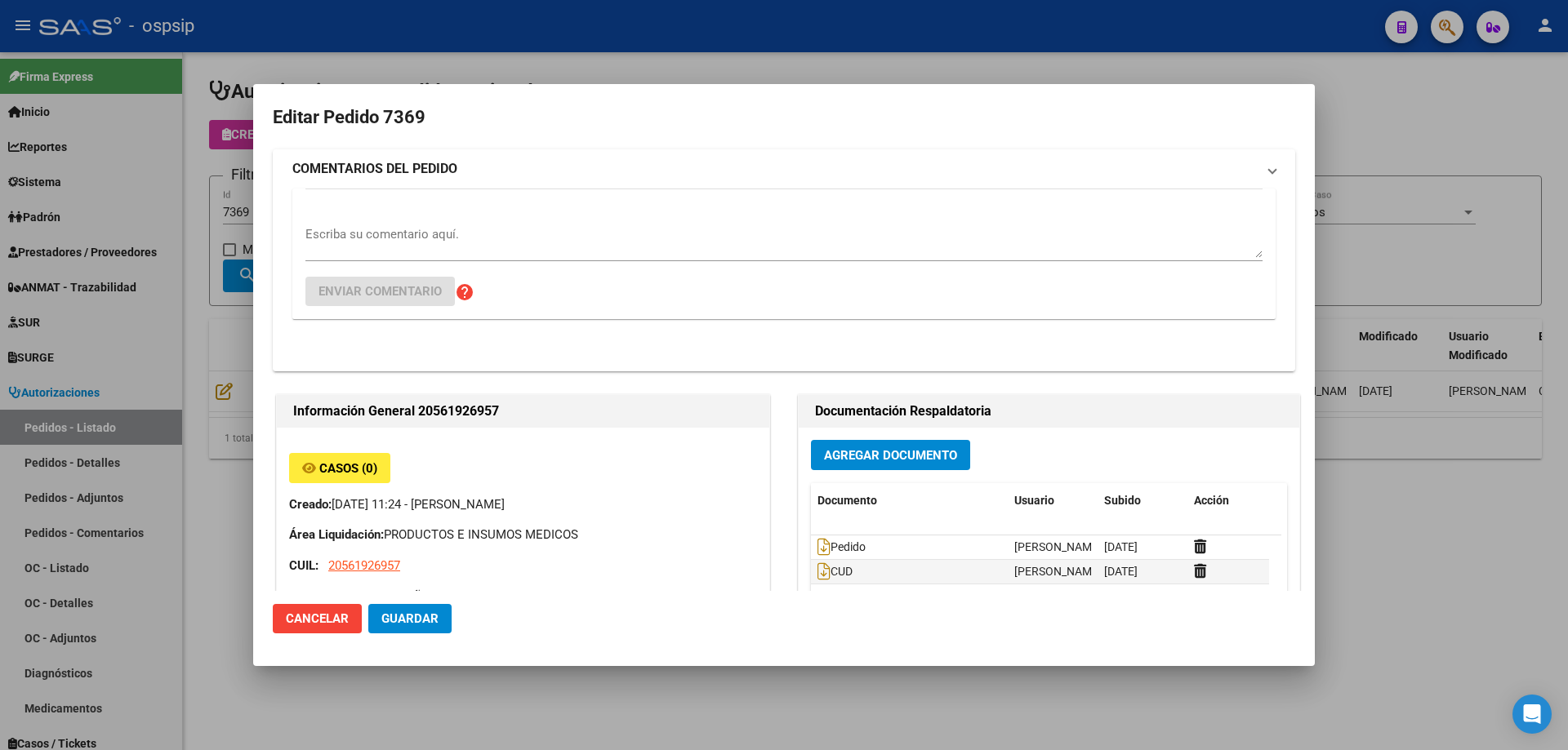
type input "[GEOGRAPHIC_DATA], [PERSON_NAME], [PERSON_NAME] 319"
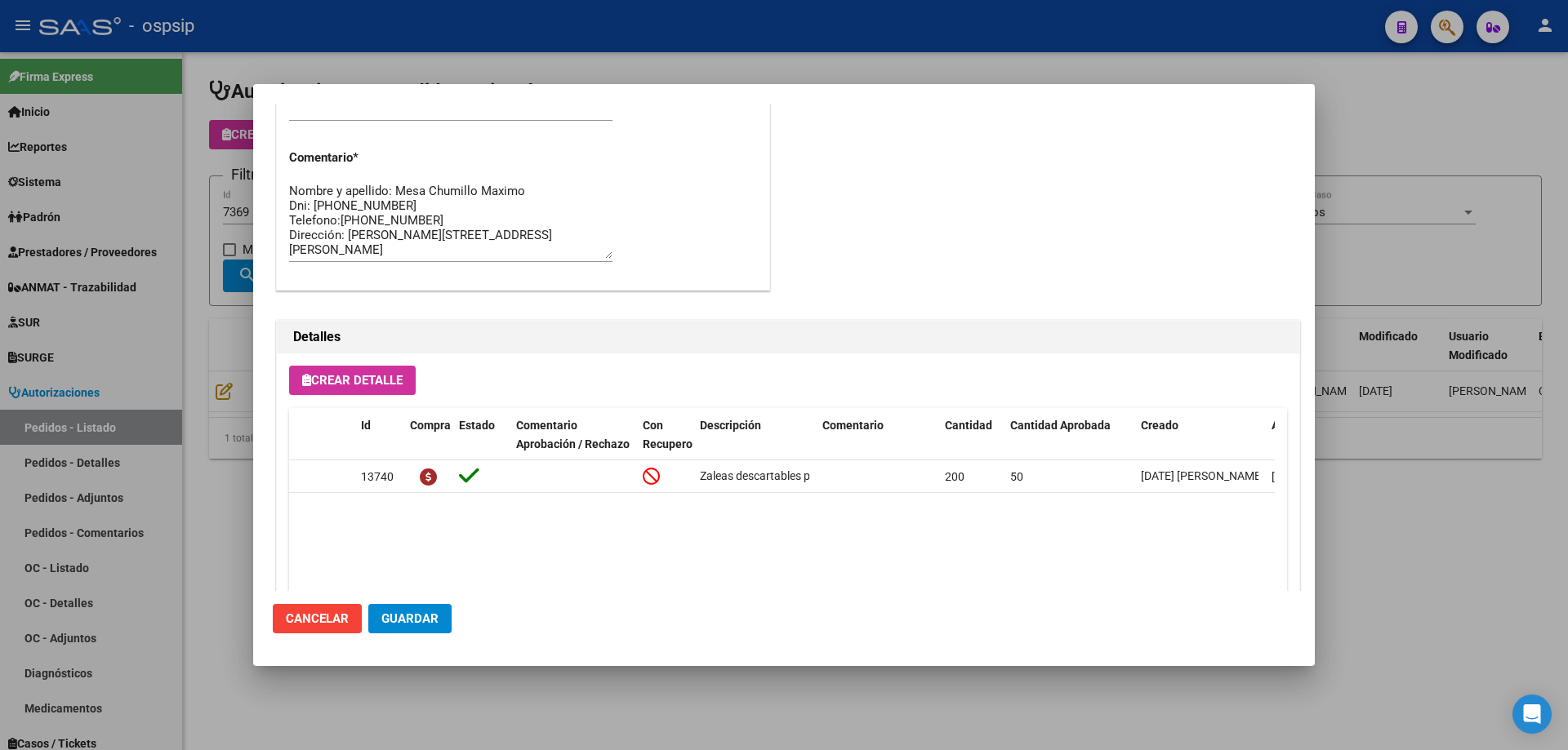
scroll to position [979, 0]
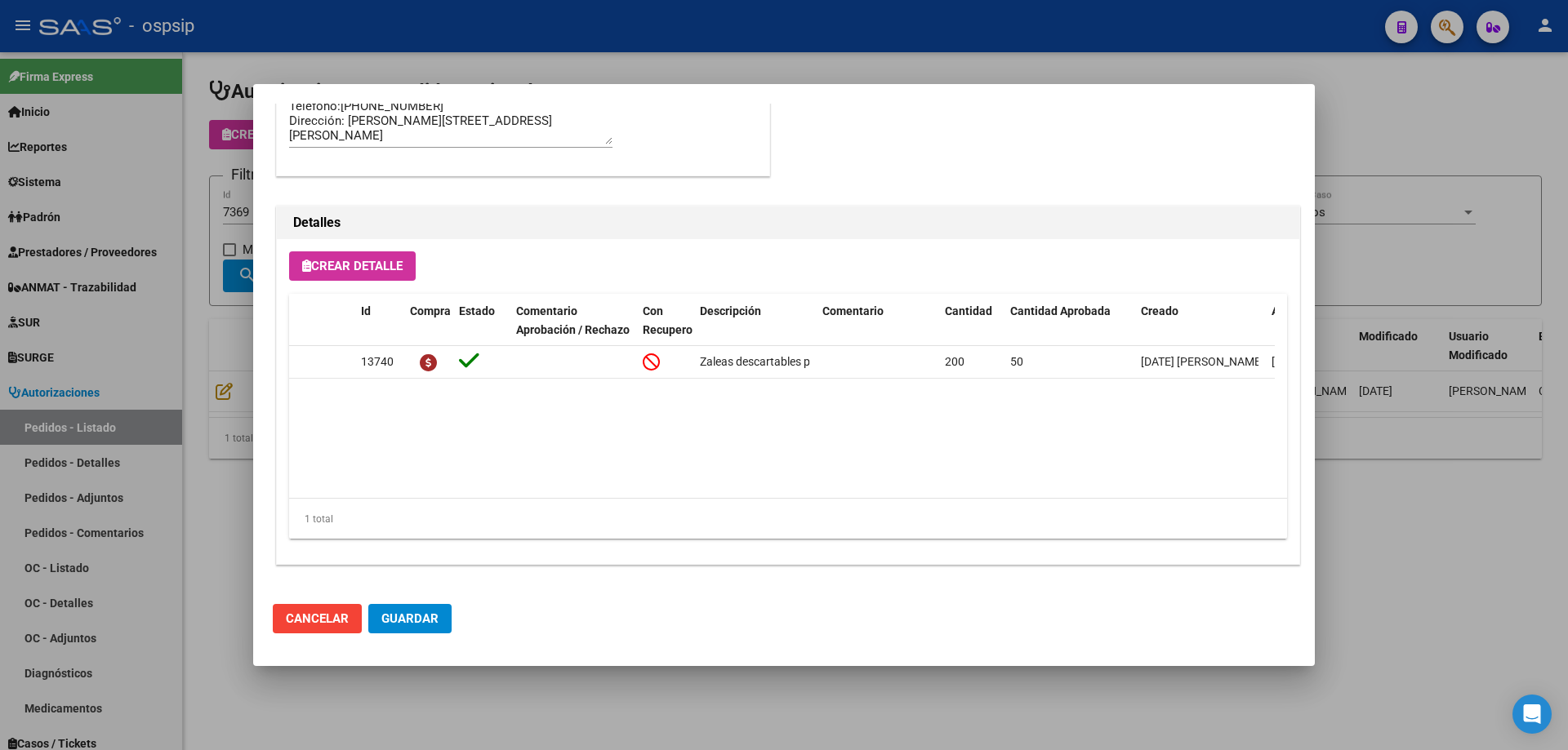
click at [133, 210] on div at bounding box center [784, 375] width 1568 height 750
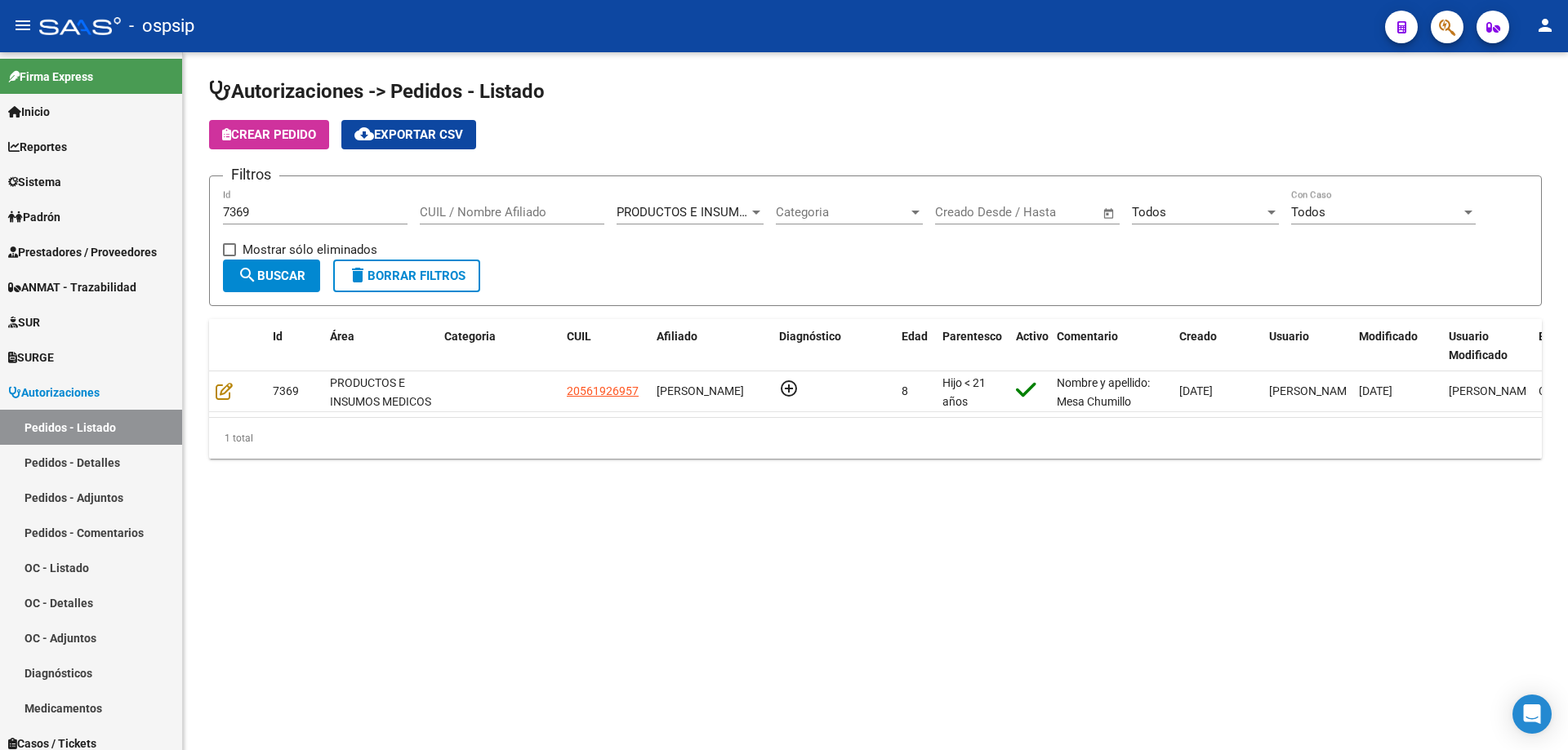
click at [271, 207] on input "7369" at bounding box center [315, 212] width 185 height 14
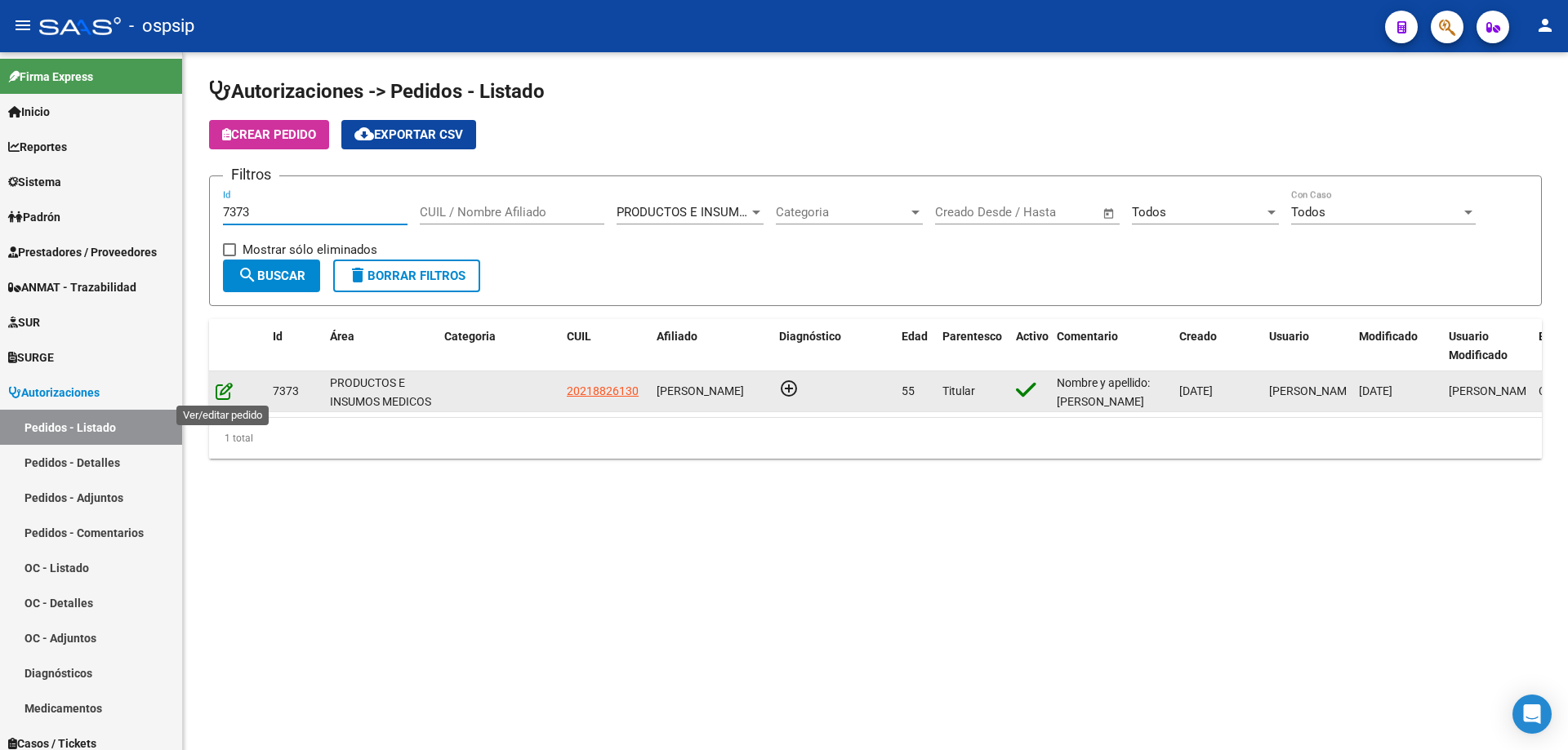
type input "7373"
click at [226, 393] on icon at bounding box center [224, 391] width 17 height 18
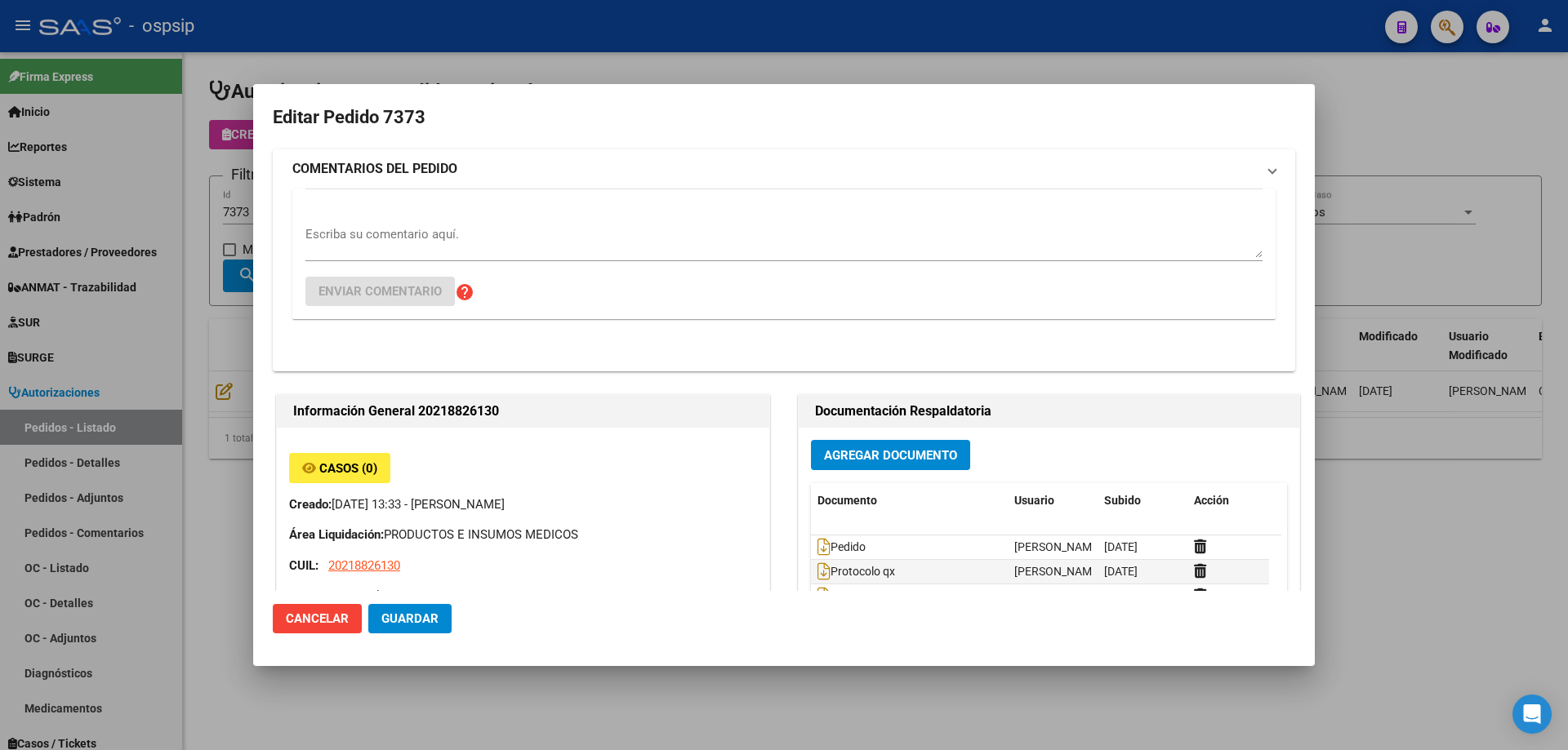
type input "[GEOGRAPHIC_DATA], [PERSON_NAME], [PERSON_NAME] 165"
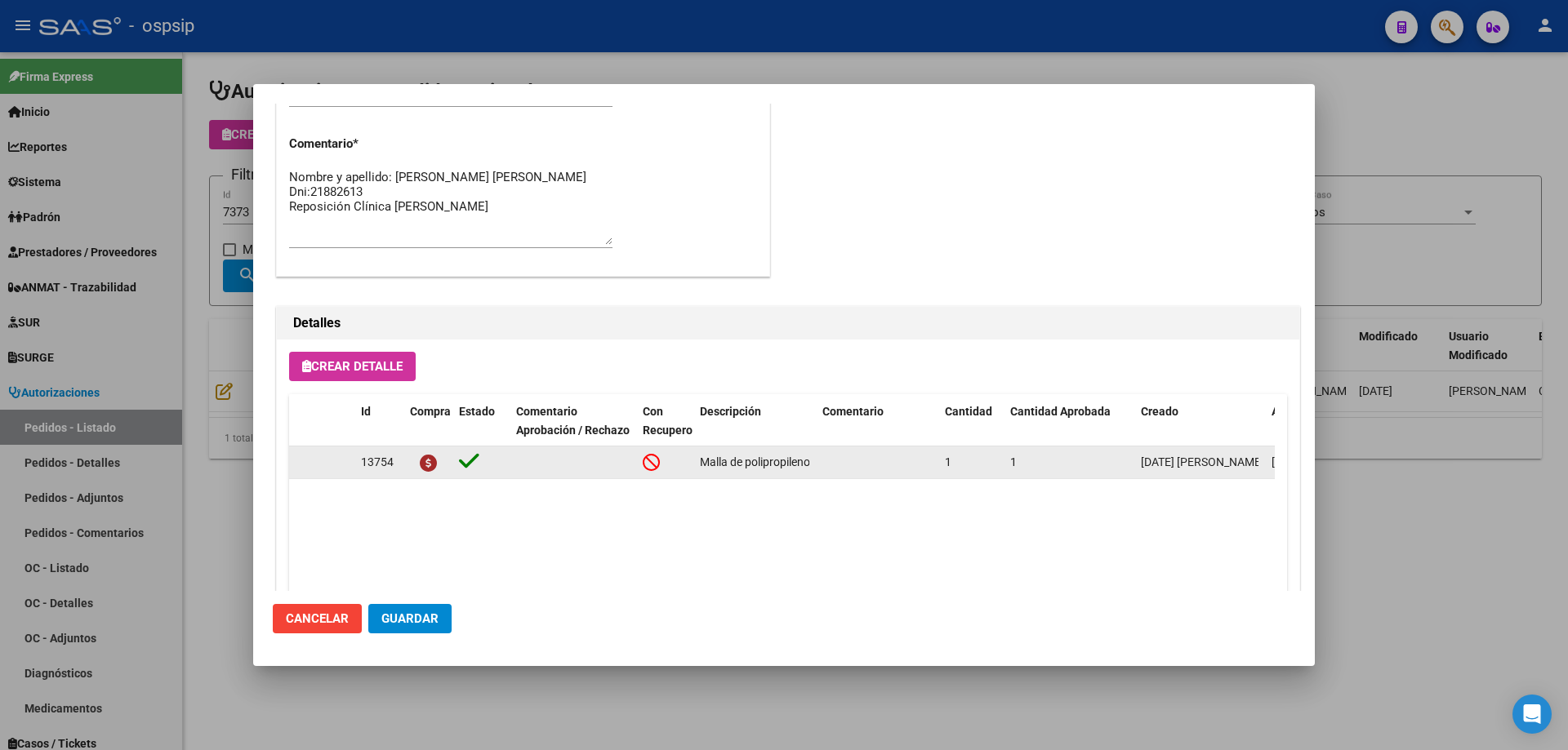
scroll to position [652, 0]
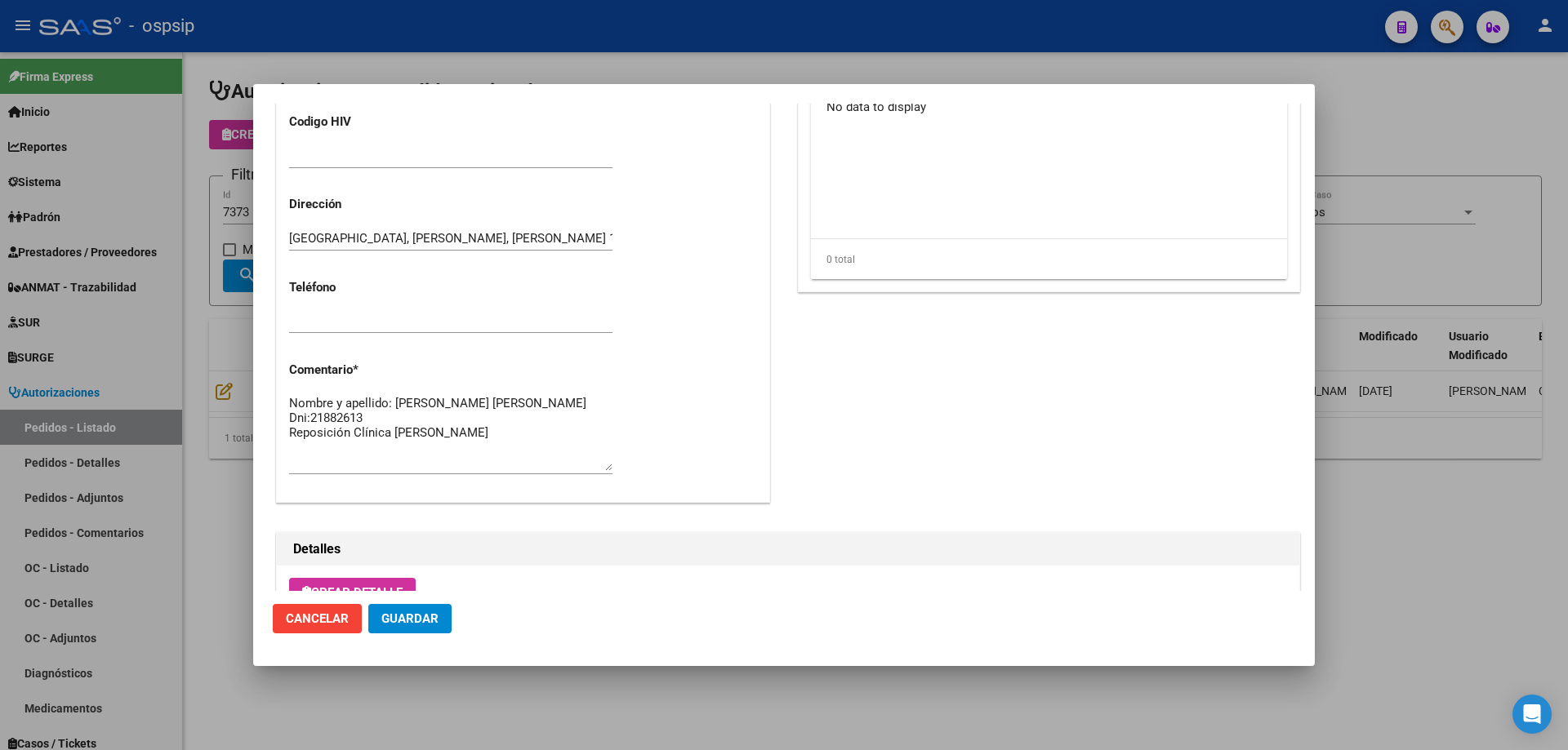
click at [199, 170] on div at bounding box center [784, 375] width 1568 height 750
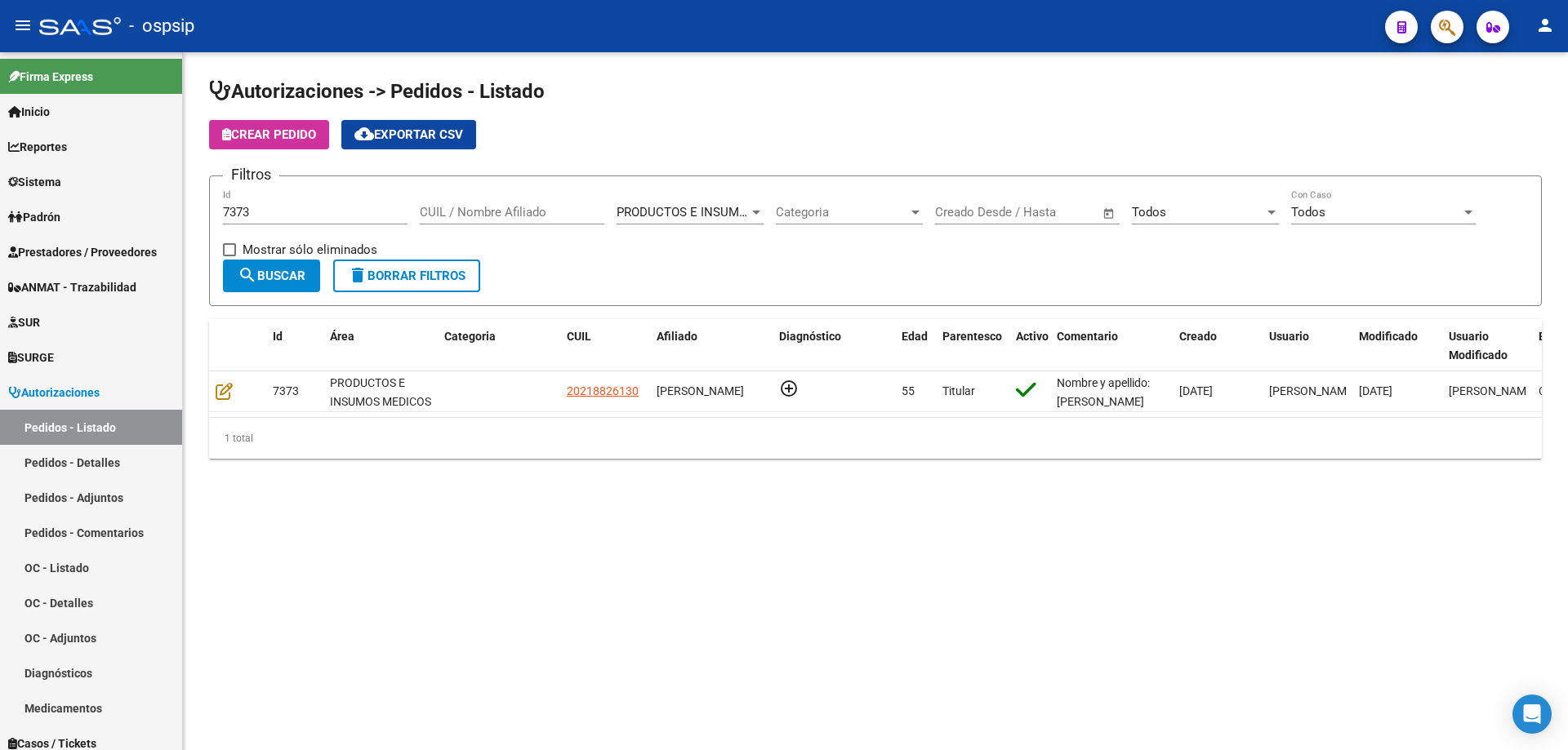
click at [293, 203] on div "7373 Id" at bounding box center [315, 207] width 185 height 35
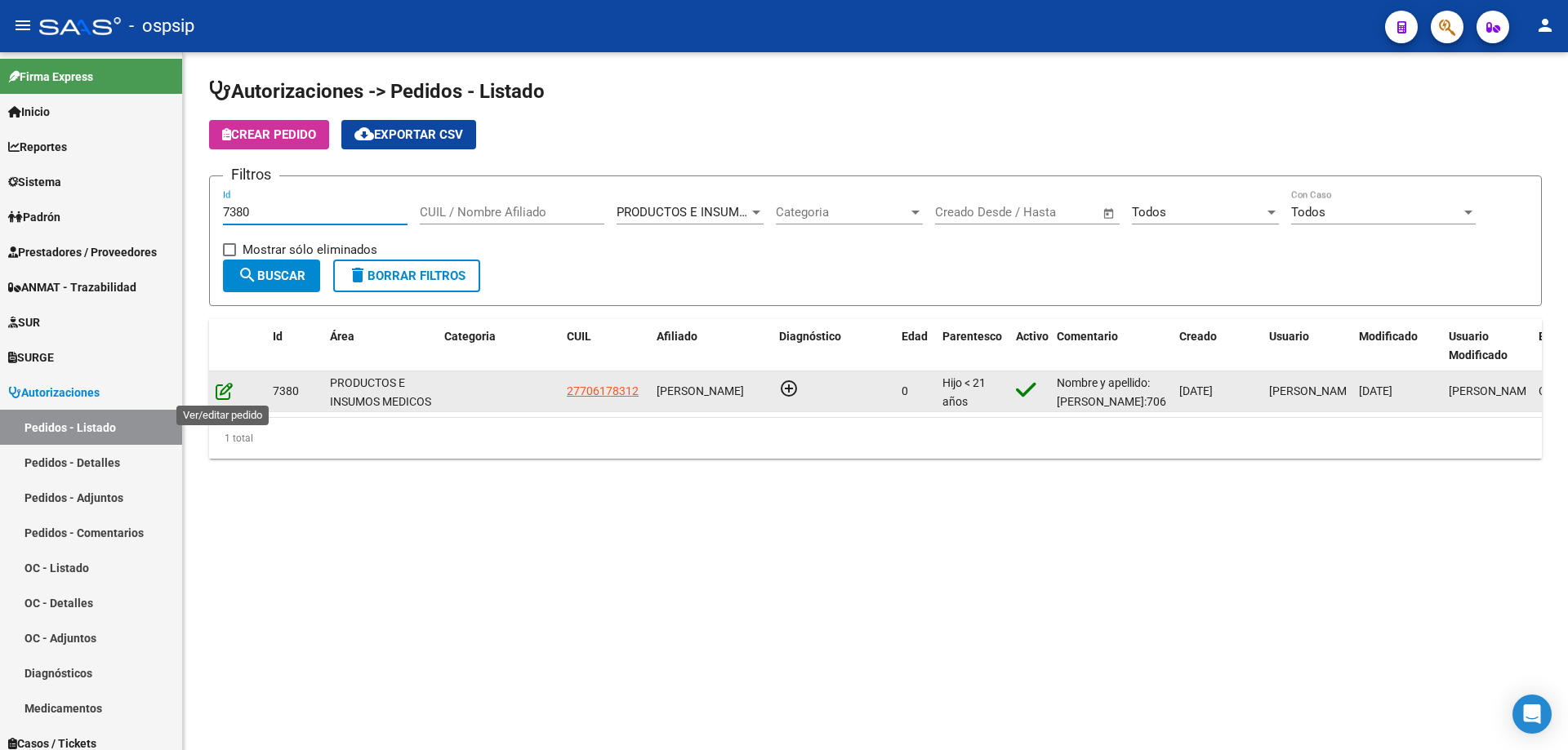
type input "7380"
click at [229, 391] on icon at bounding box center [224, 391] width 17 height 18
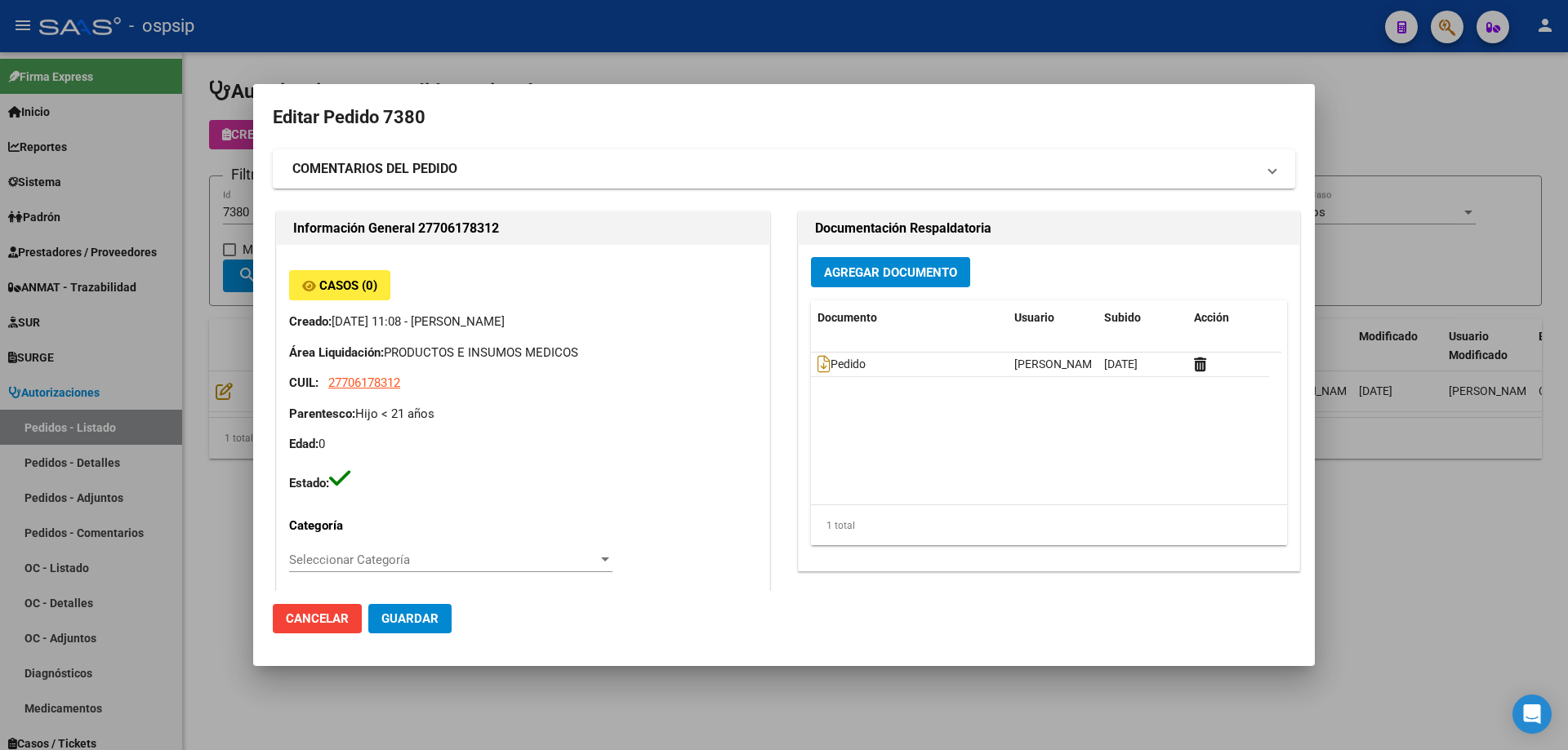
type input "Neuquen, [GEOGRAPHIC_DATA], [GEOGRAPHIC_DATA] 545"
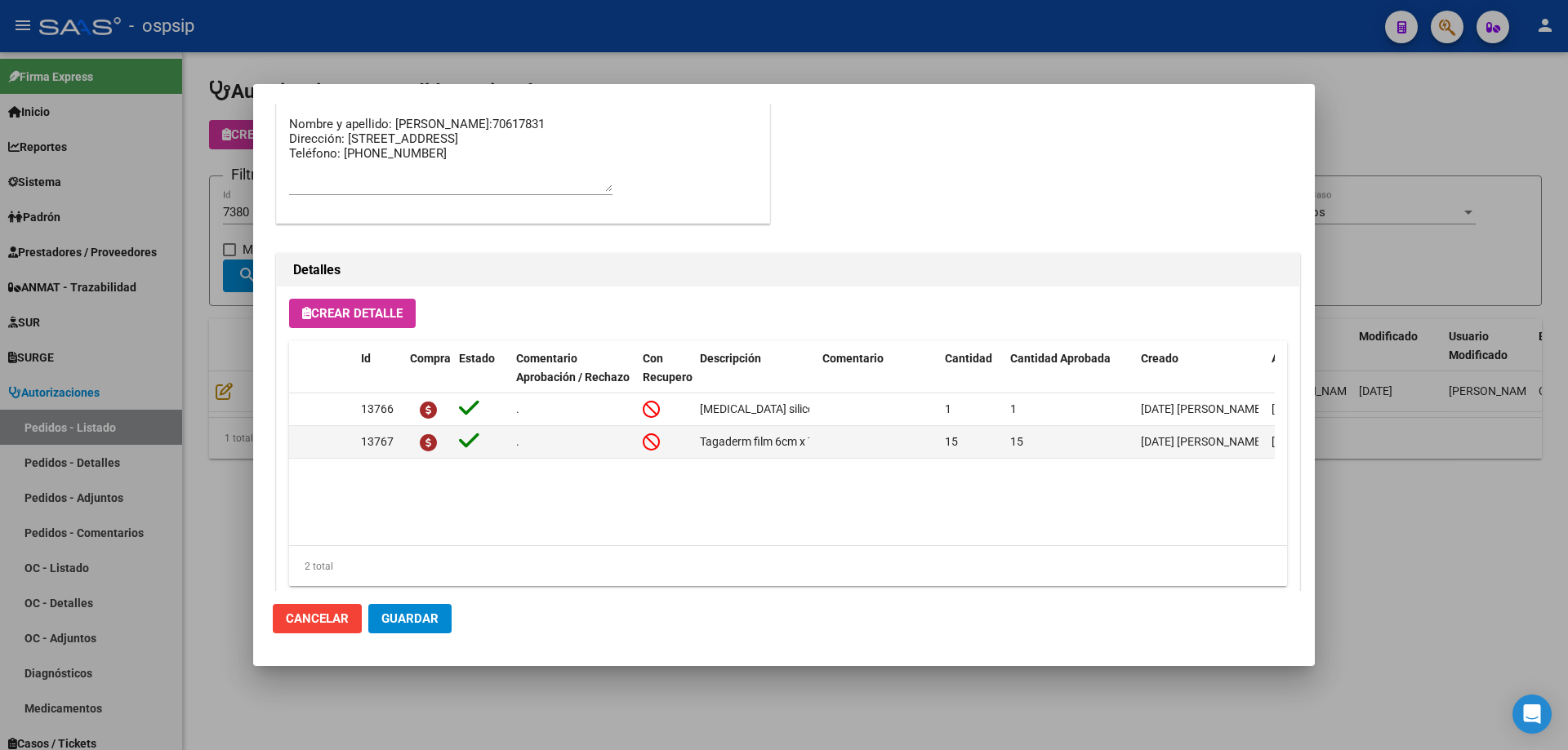
scroll to position [979, 0]
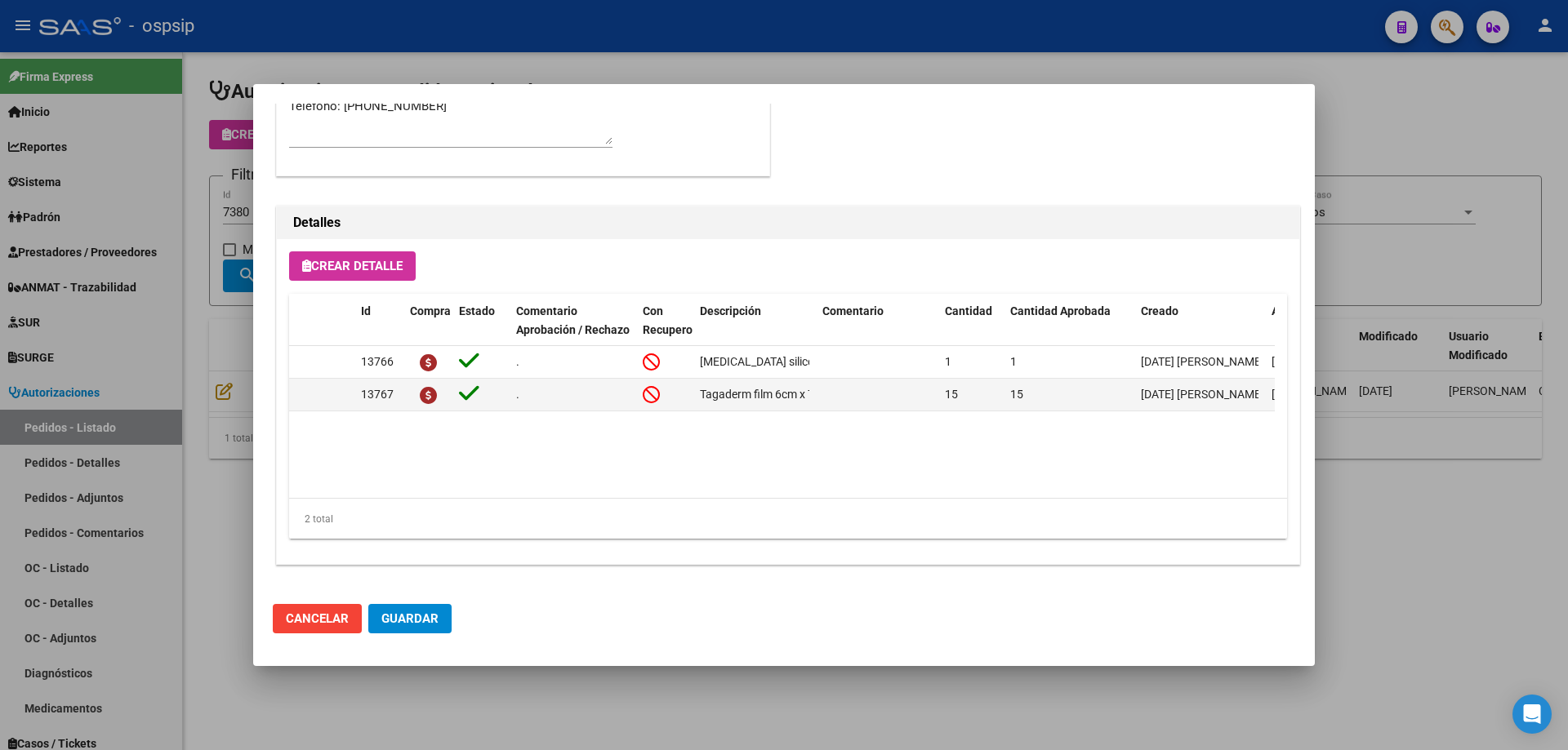
click at [214, 184] on div at bounding box center [784, 375] width 1568 height 750
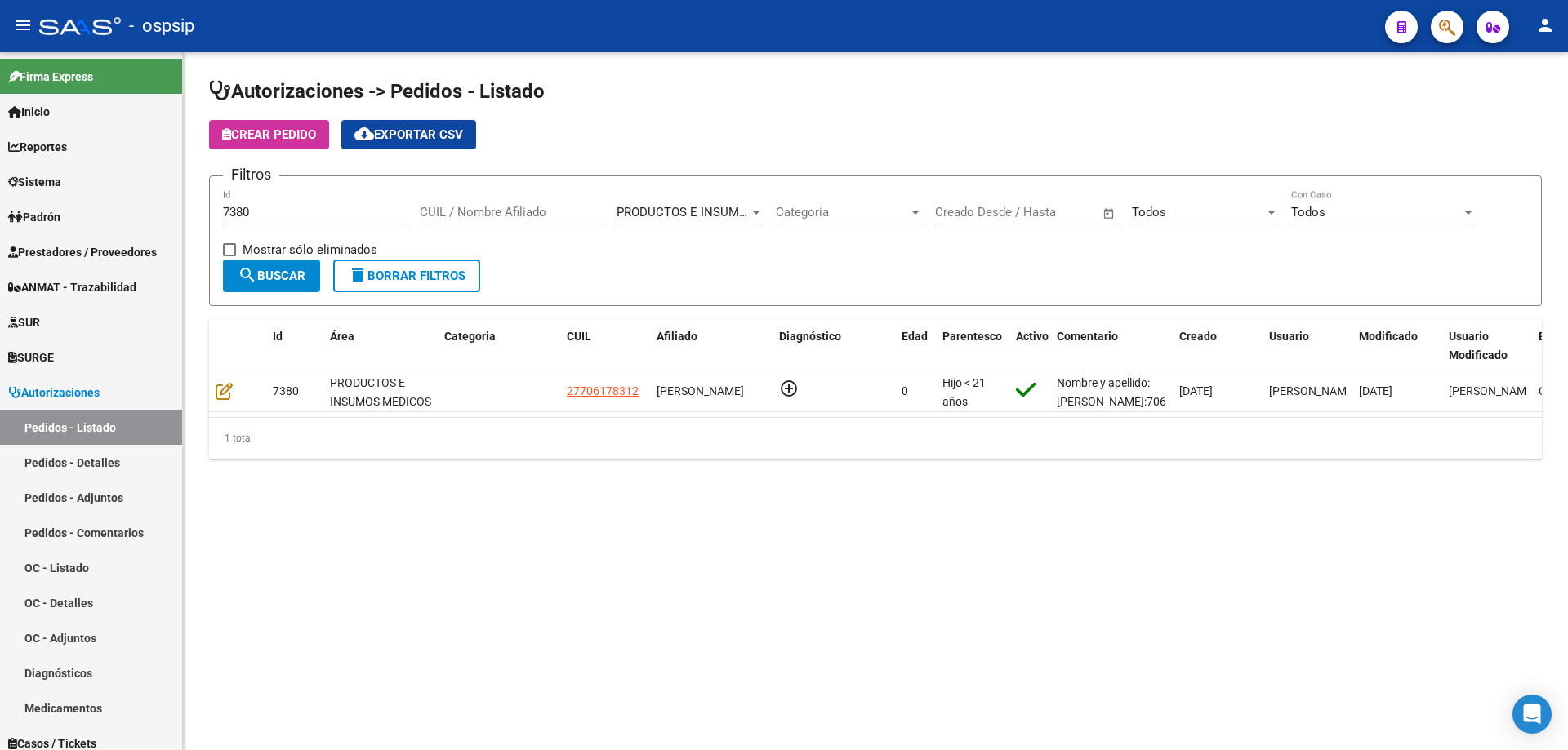
click at [274, 208] on input "7380" at bounding box center [315, 212] width 185 height 14
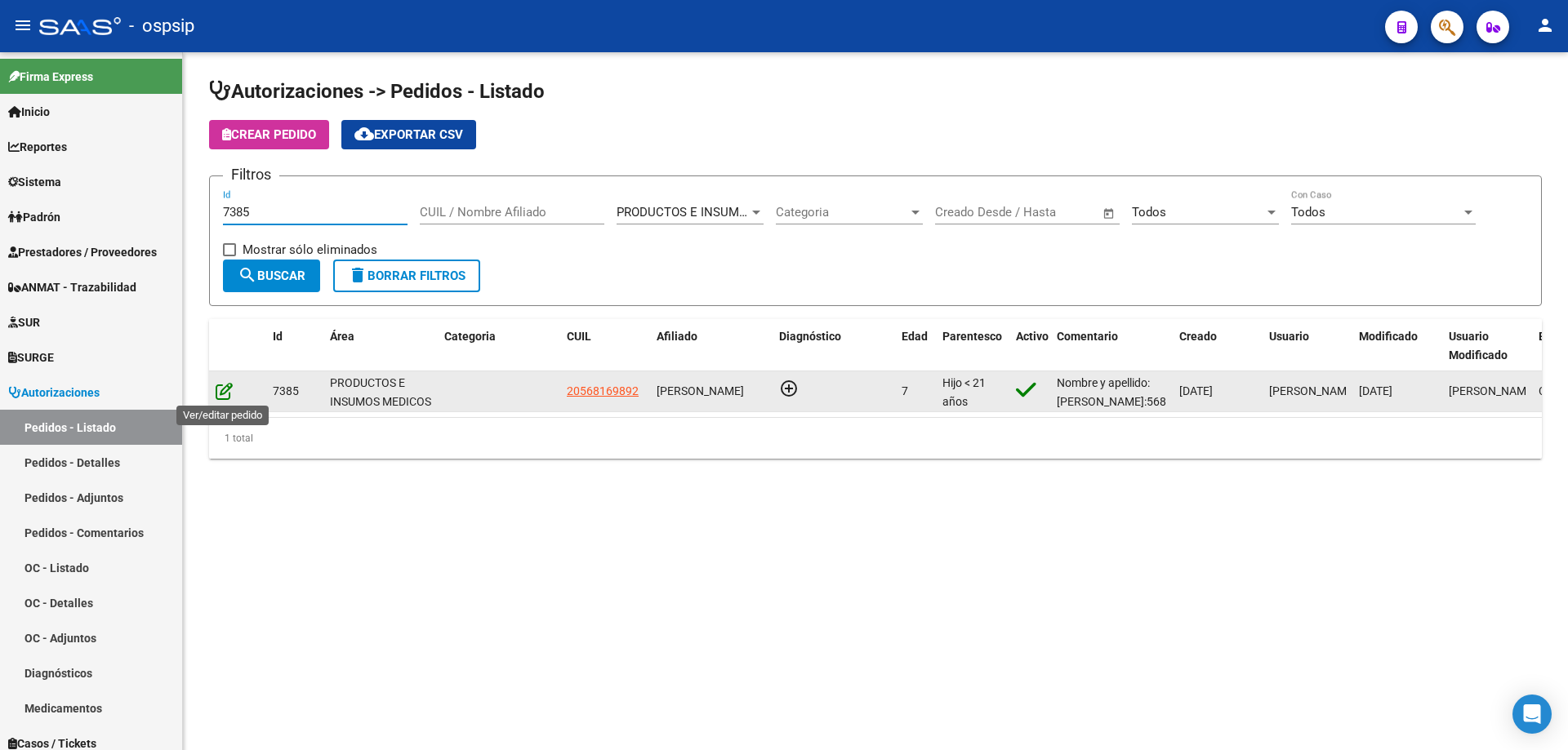
type input "7385"
click at [220, 394] on icon at bounding box center [224, 391] width 17 height 18
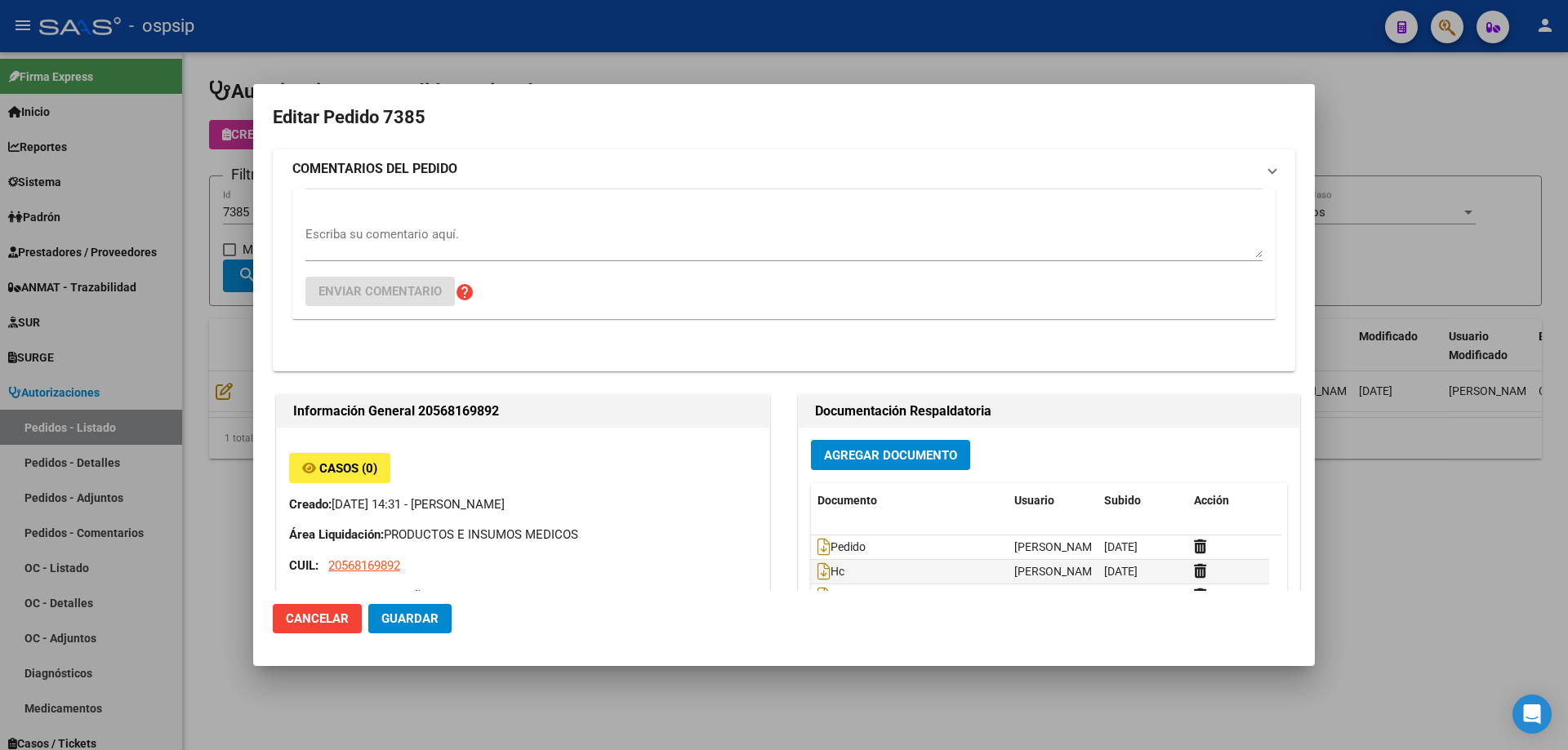
type input "[GEOGRAPHIC_DATA], [PERSON_NAME][GEOGRAPHIC_DATA] 3547"
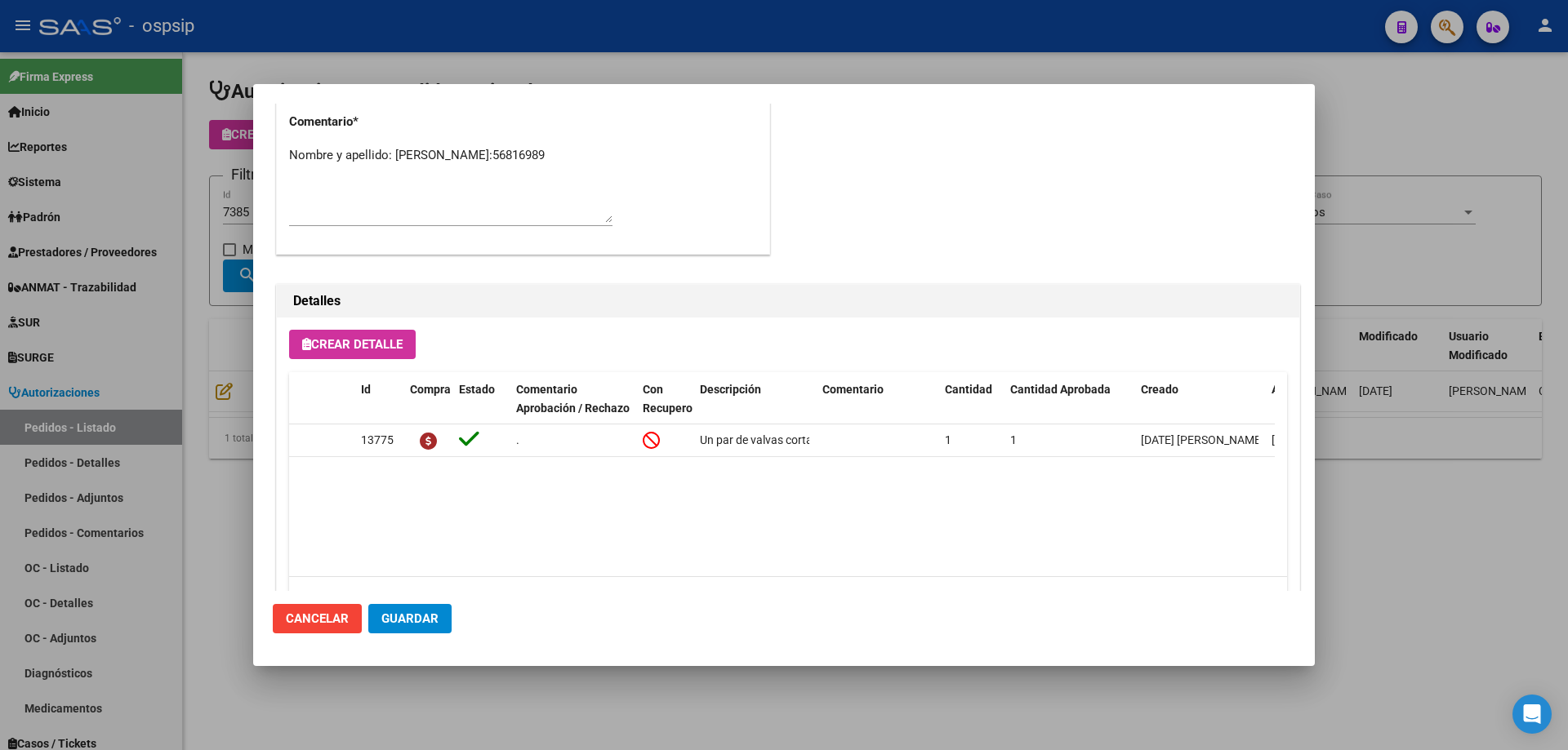
scroll to position [734, 0]
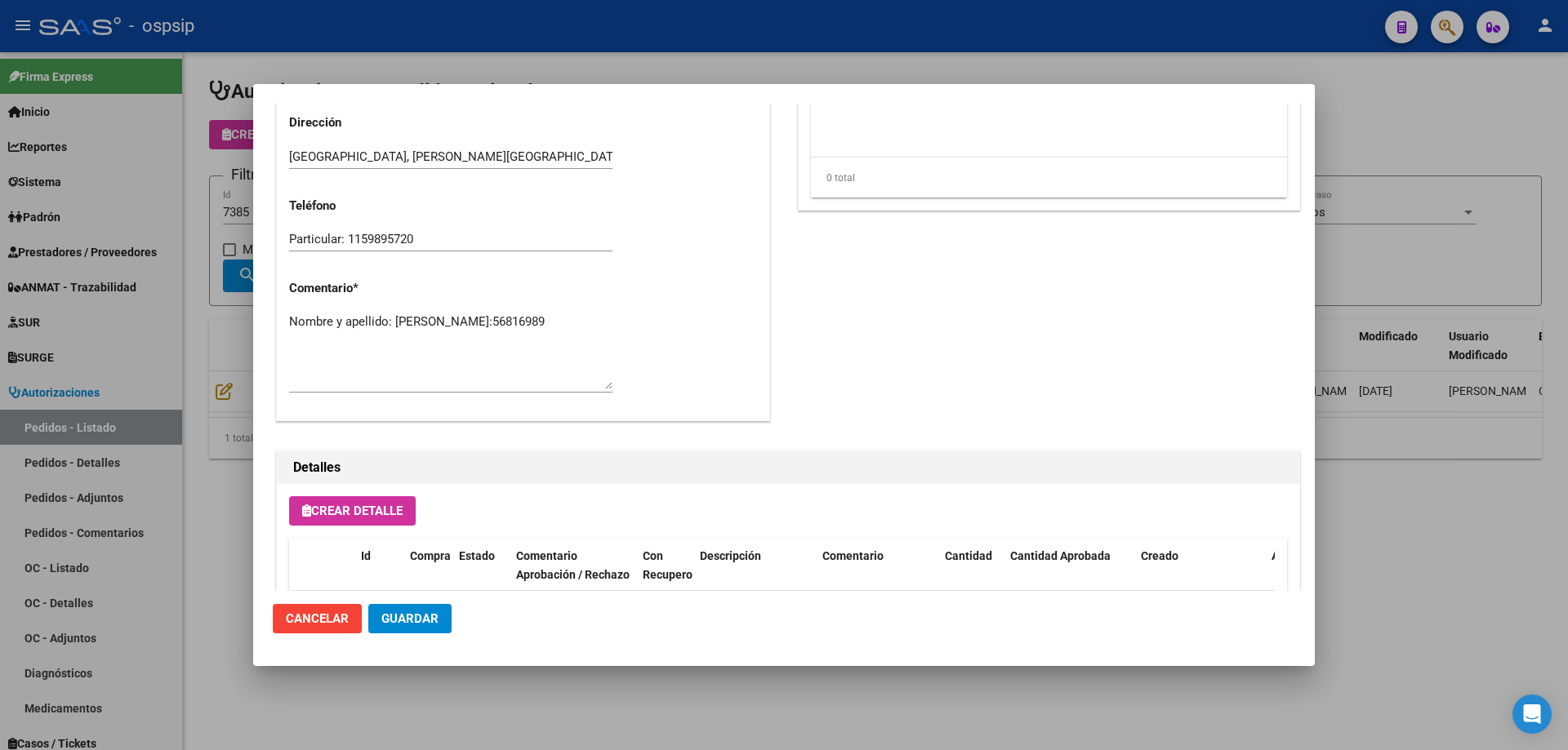
click at [340, 335] on textarea "Nombre y apellido: [PERSON_NAME]:56816989" at bounding box center [451, 351] width 323 height 77
click at [341, 336] on textarea "Nombre y apellido: [PERSON_NAME]:56816989" at bounding box center [451, 351] width 323 height 77
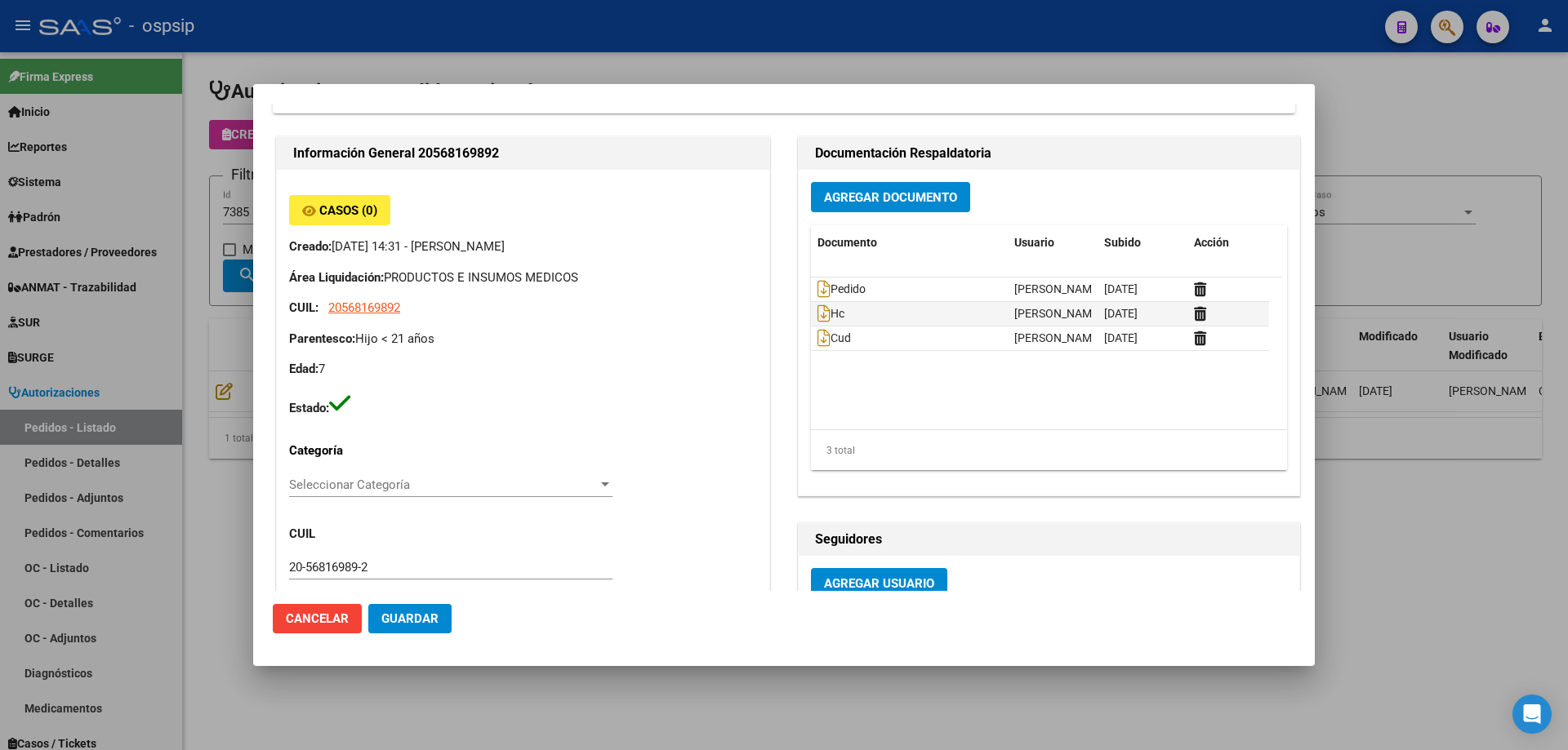
scroll to position [0, 0]
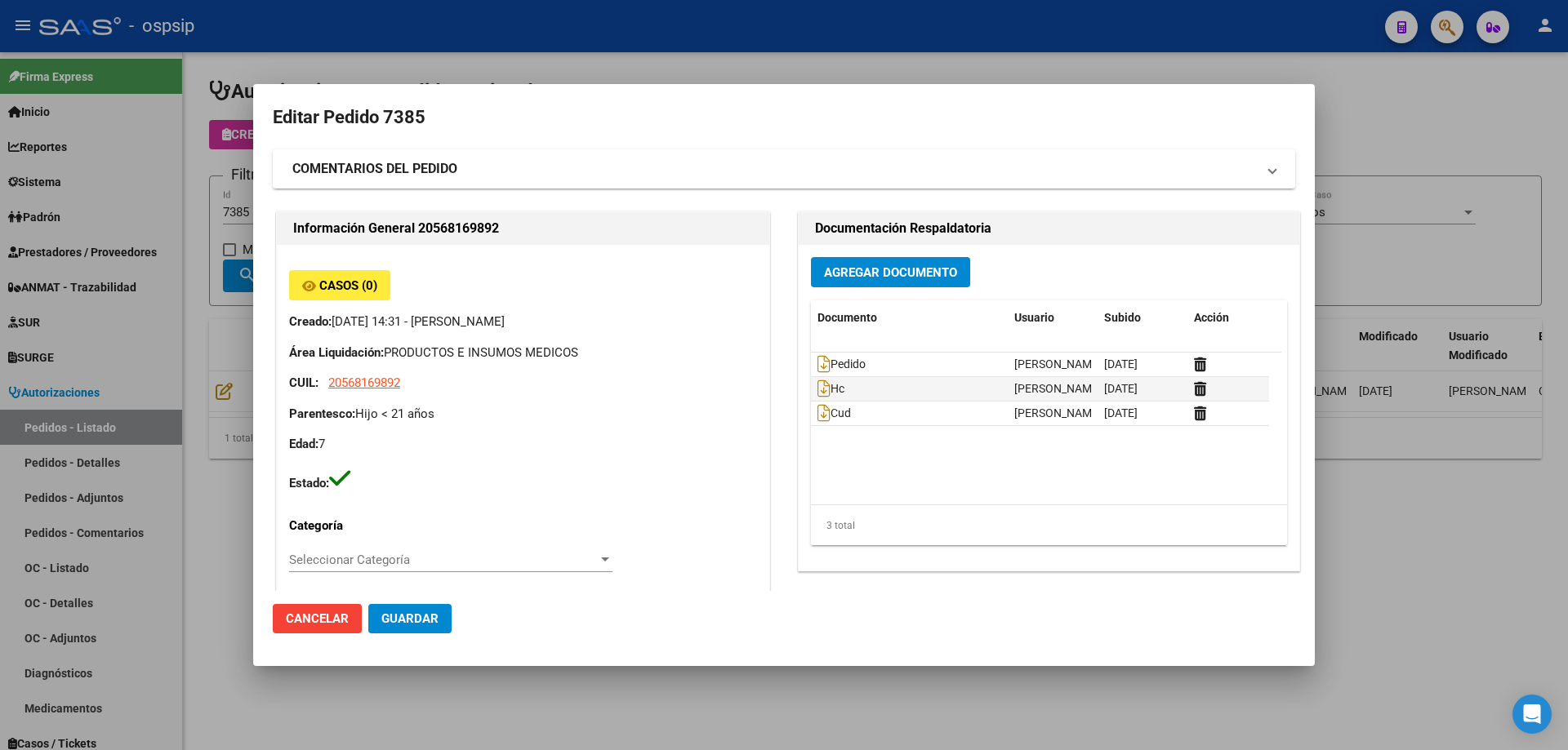
drag, startPoint x: 105, startPoint y: 295, endPoint x: 238, endPoint y: 311, distance: 134.0
click at [107, 295] on div at bounding box center [784, 375] width 1568 height 750
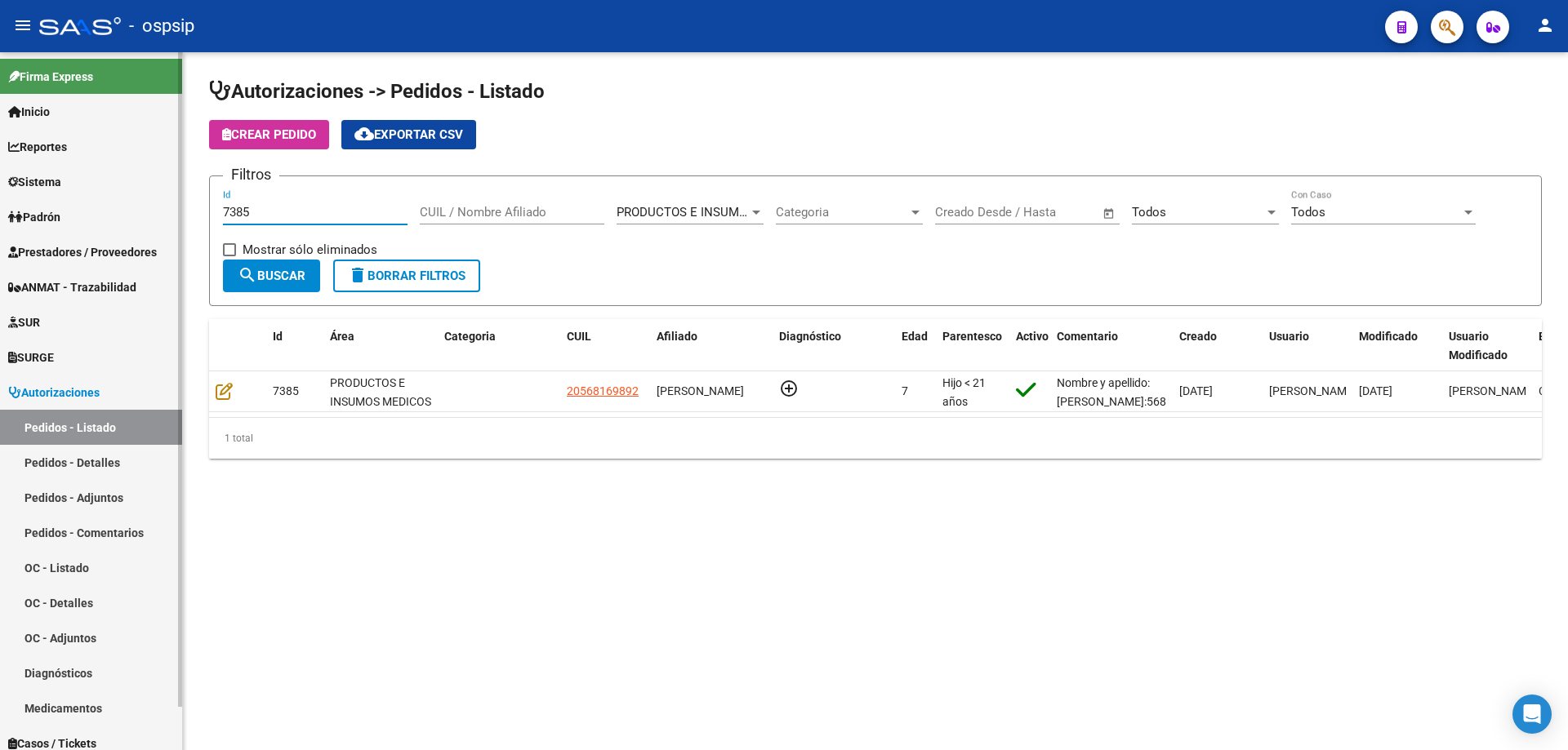
drag, startPoint x: 355, startPoint y: 208, endPoint x: 0, endPoint y: 194, distance: 355.3
click at [0, 194] on mat-sidenav-container "Firma Express Inicio Calendario SSS Instructivos Contacto OS Reportes Egresos D…" at bounding box center [784, 401] width 1568 height 698
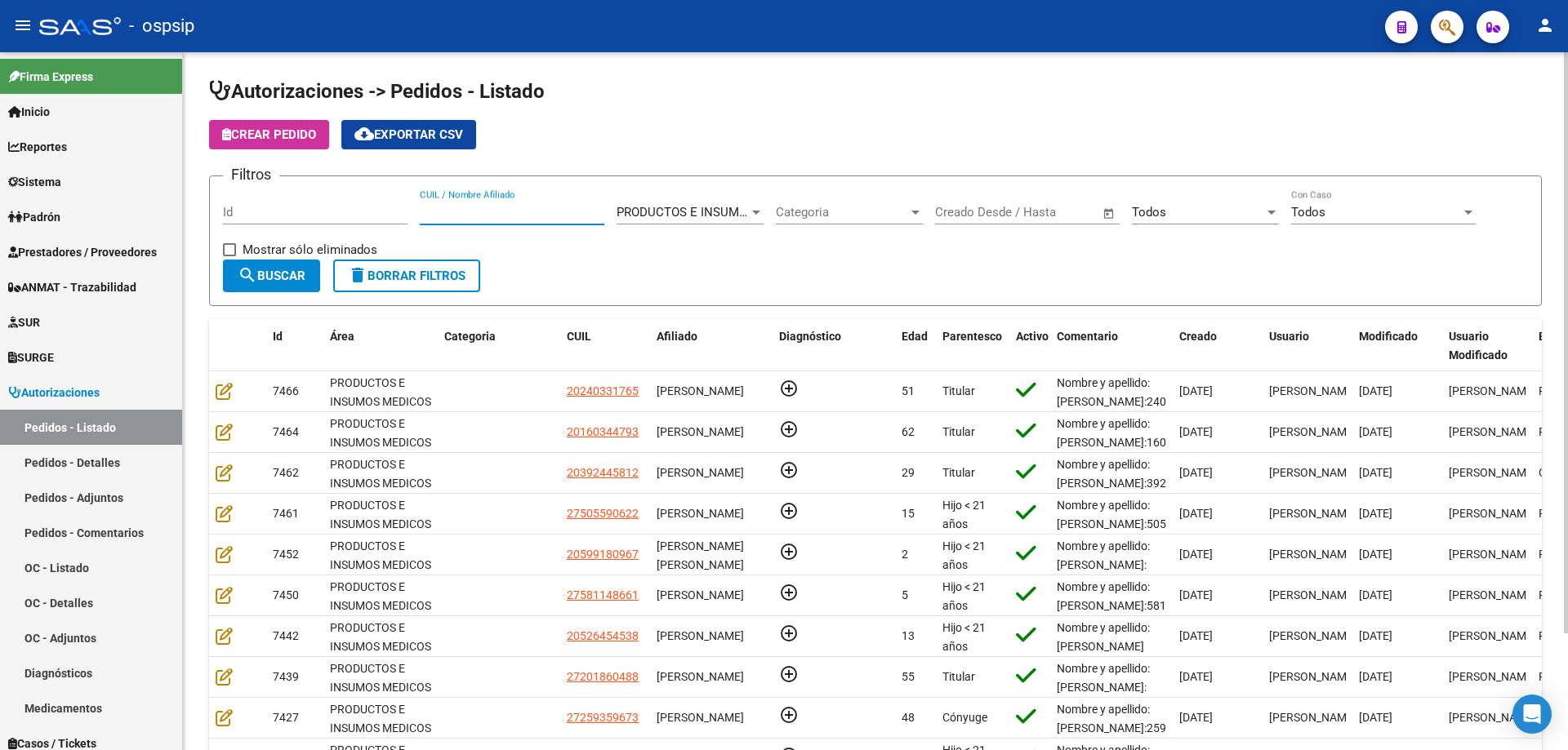
drag, startPoint x: 476, startPoint y: 221, endPoint x: 455, endPoint y: 207, distance: 25.2
click at [455, 207] on input "CUIL / Nombre Afiliado" at bounding box center [511, 212] width 185 height 14
paste input "56816989"
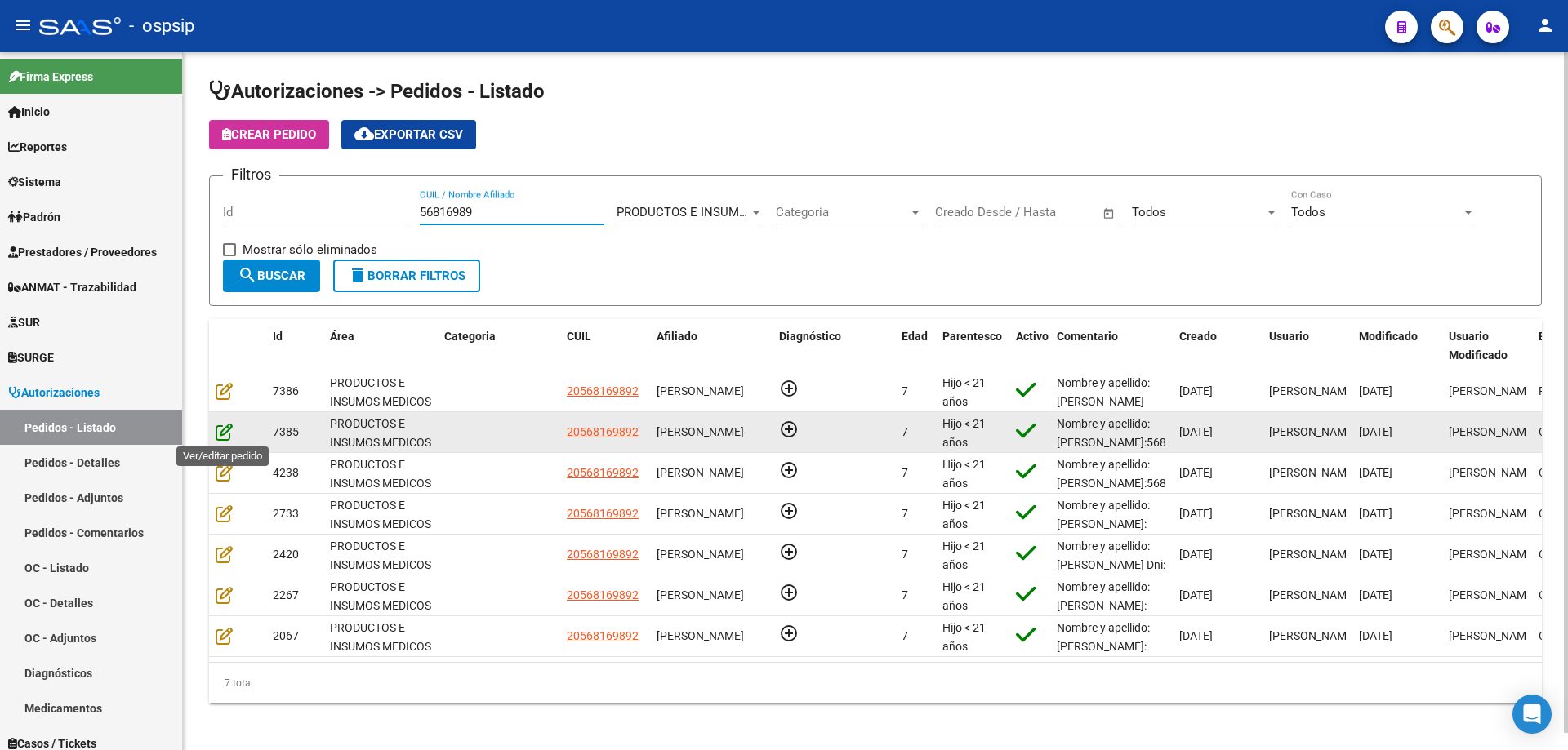
type input "56816989"
click at [221, 433] on icon at bounding box center [224, 431] width 17 height 18
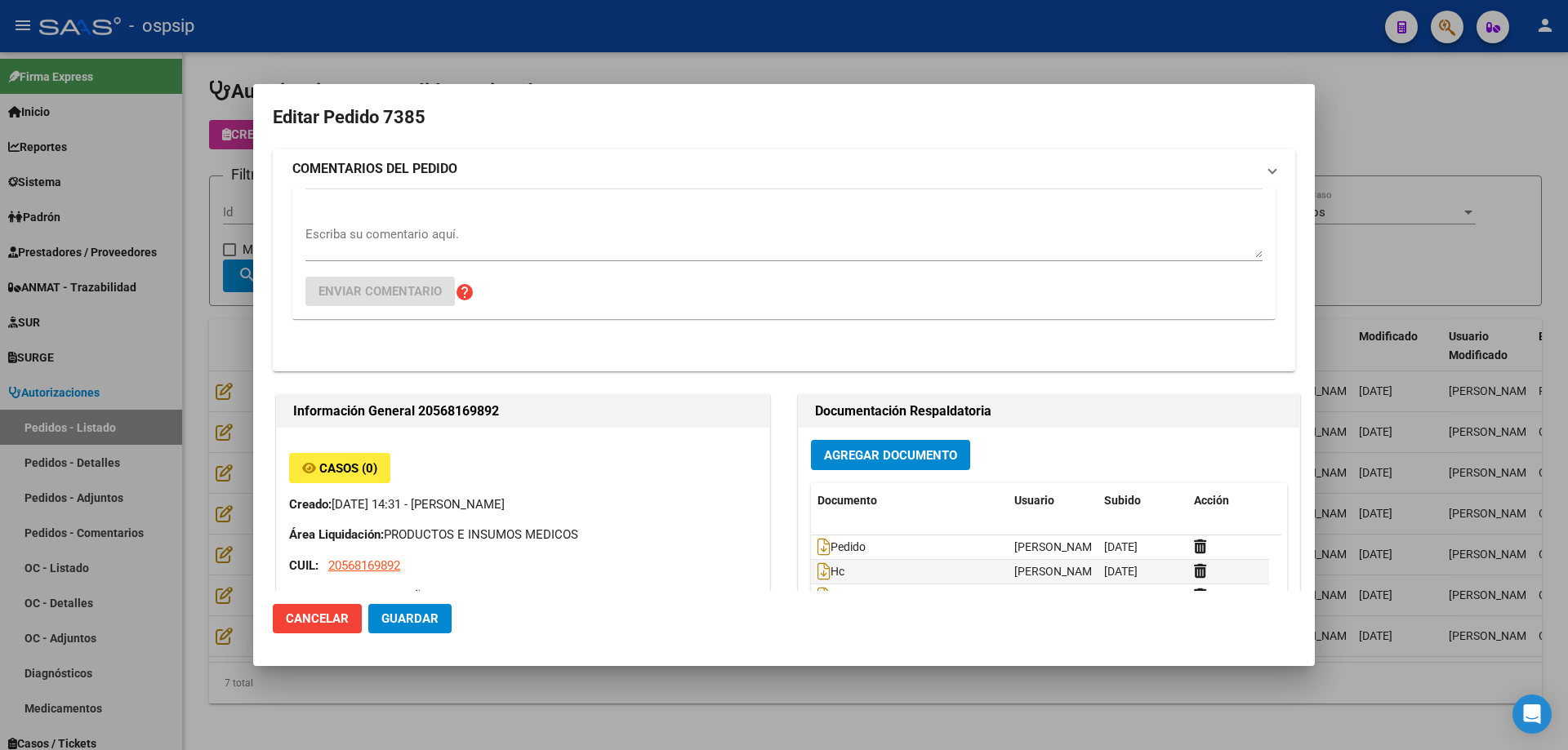
type input "[GEOGRAPHIC_DATA], [PERSON_NAME][GEOGRAPHIC_DATA] 3547"
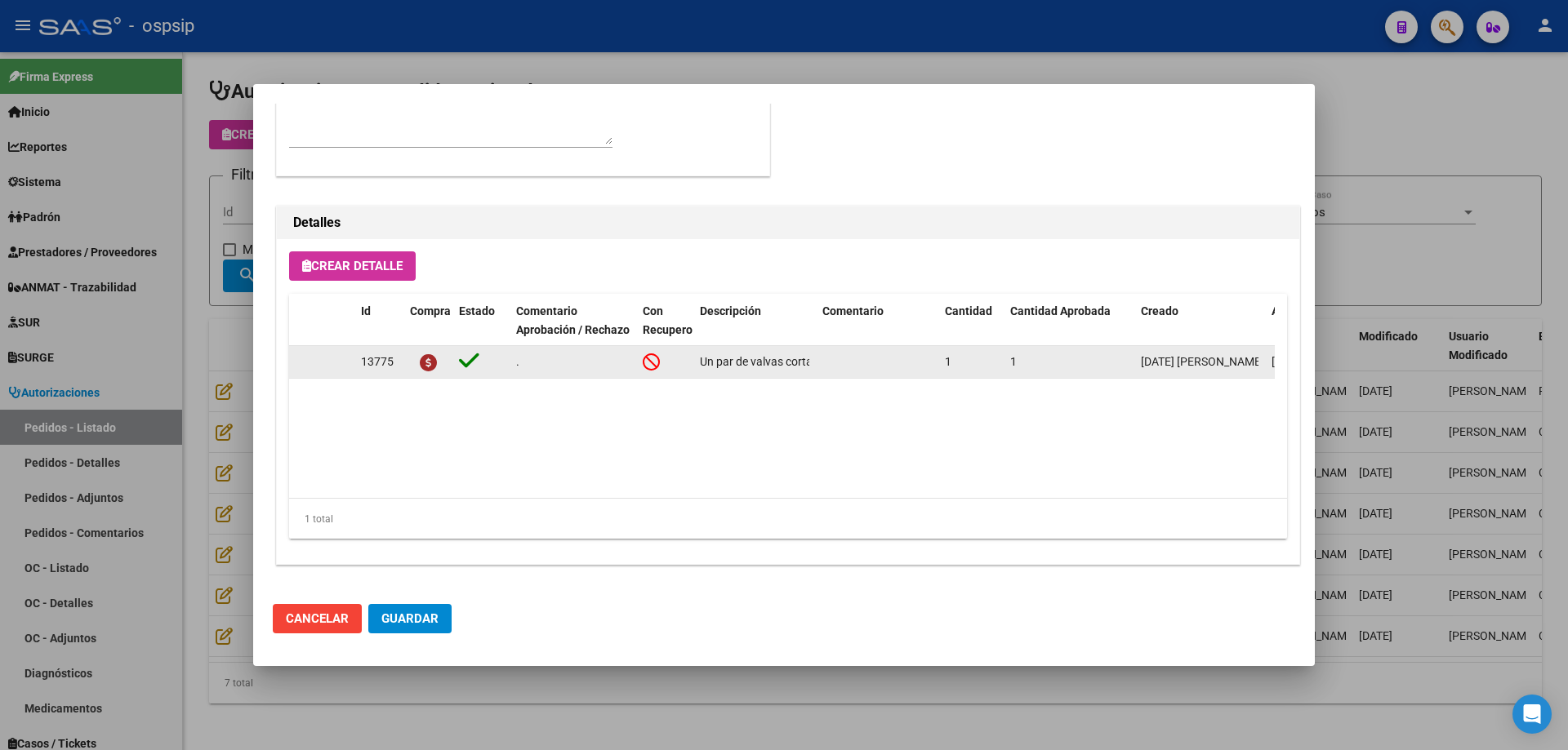
scroll to position [734, 0]
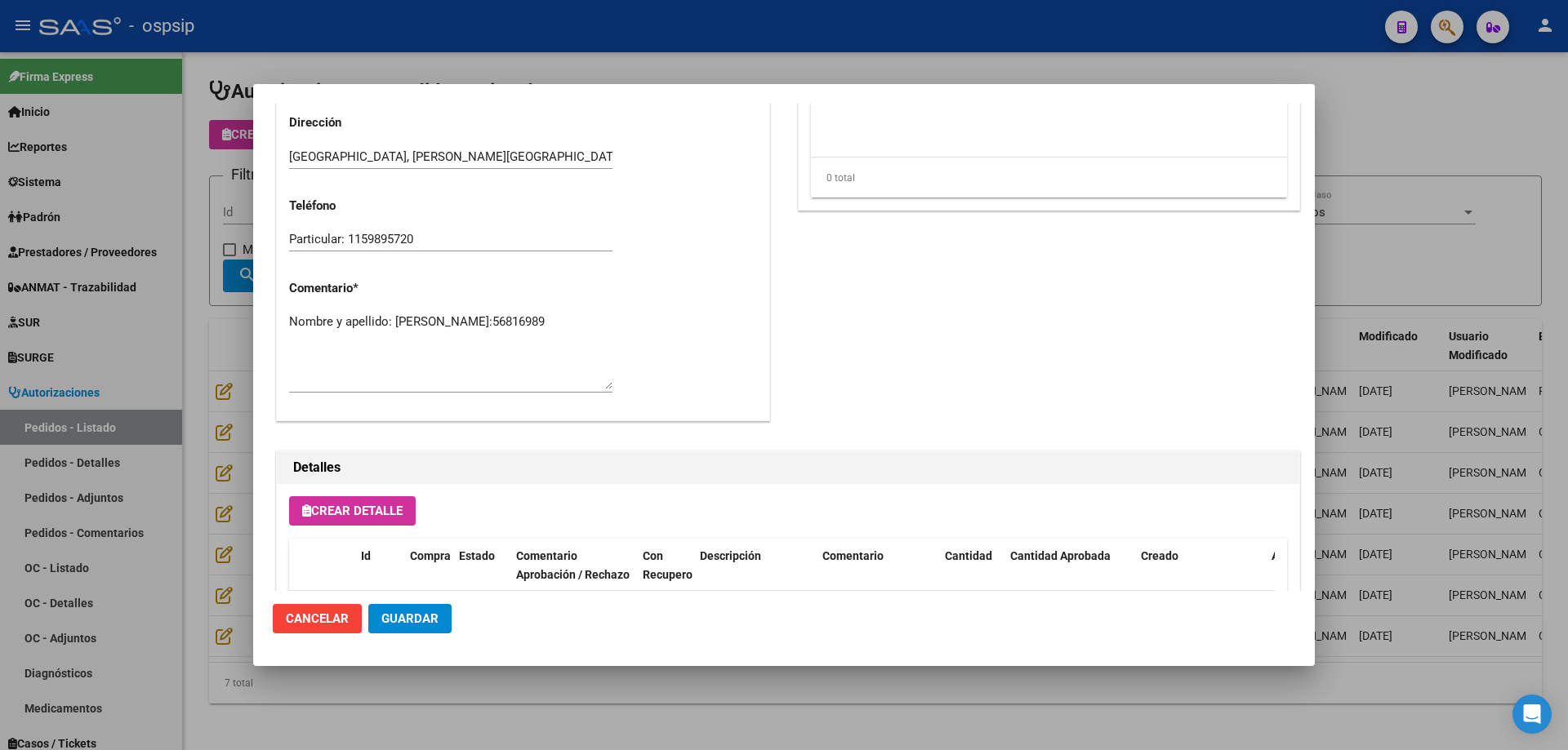
click at [92, 400] on div at bounding box center [784, 375] width 1568 height 750
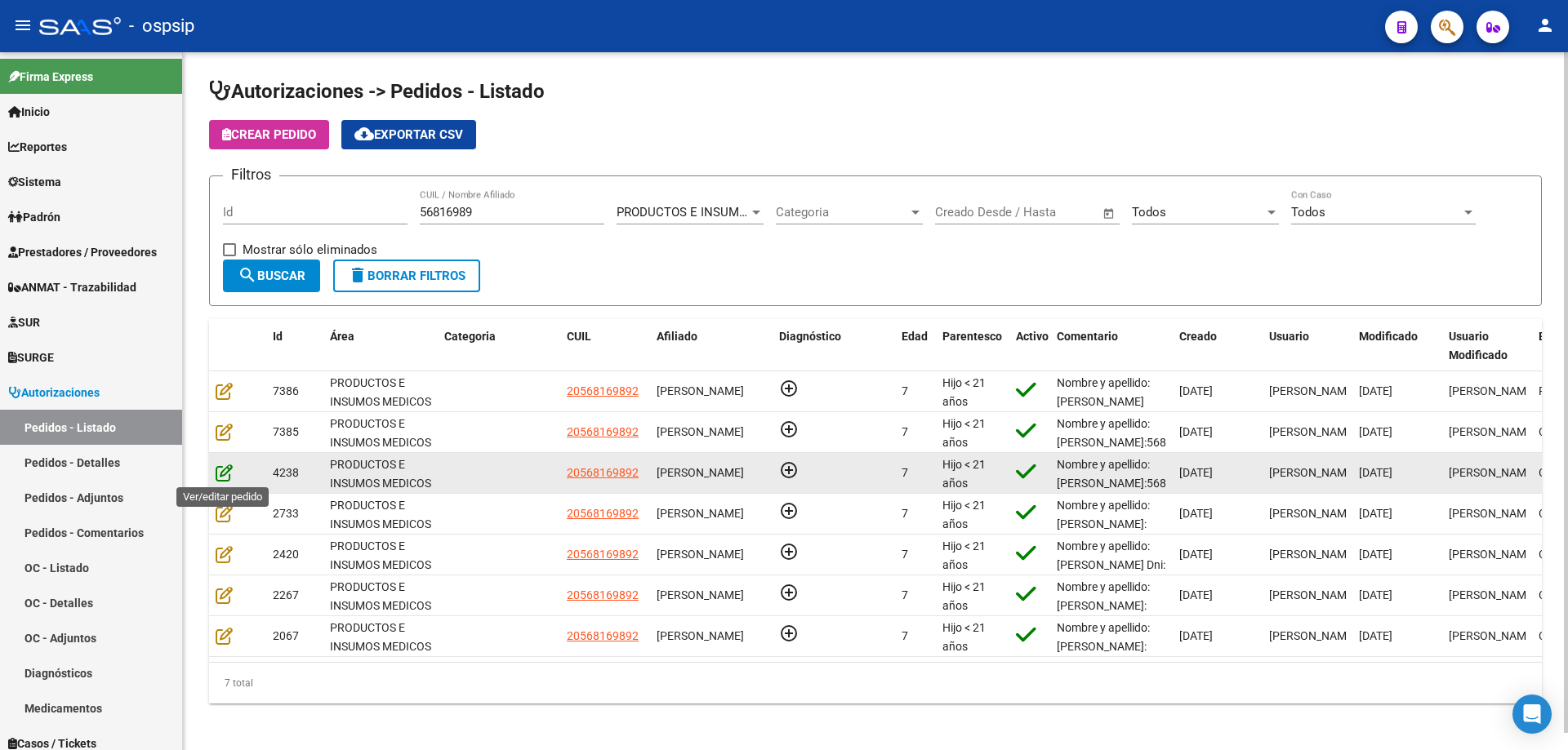
click at [224, 468] on icon at bounding box center [224, 472] width 17 height 18
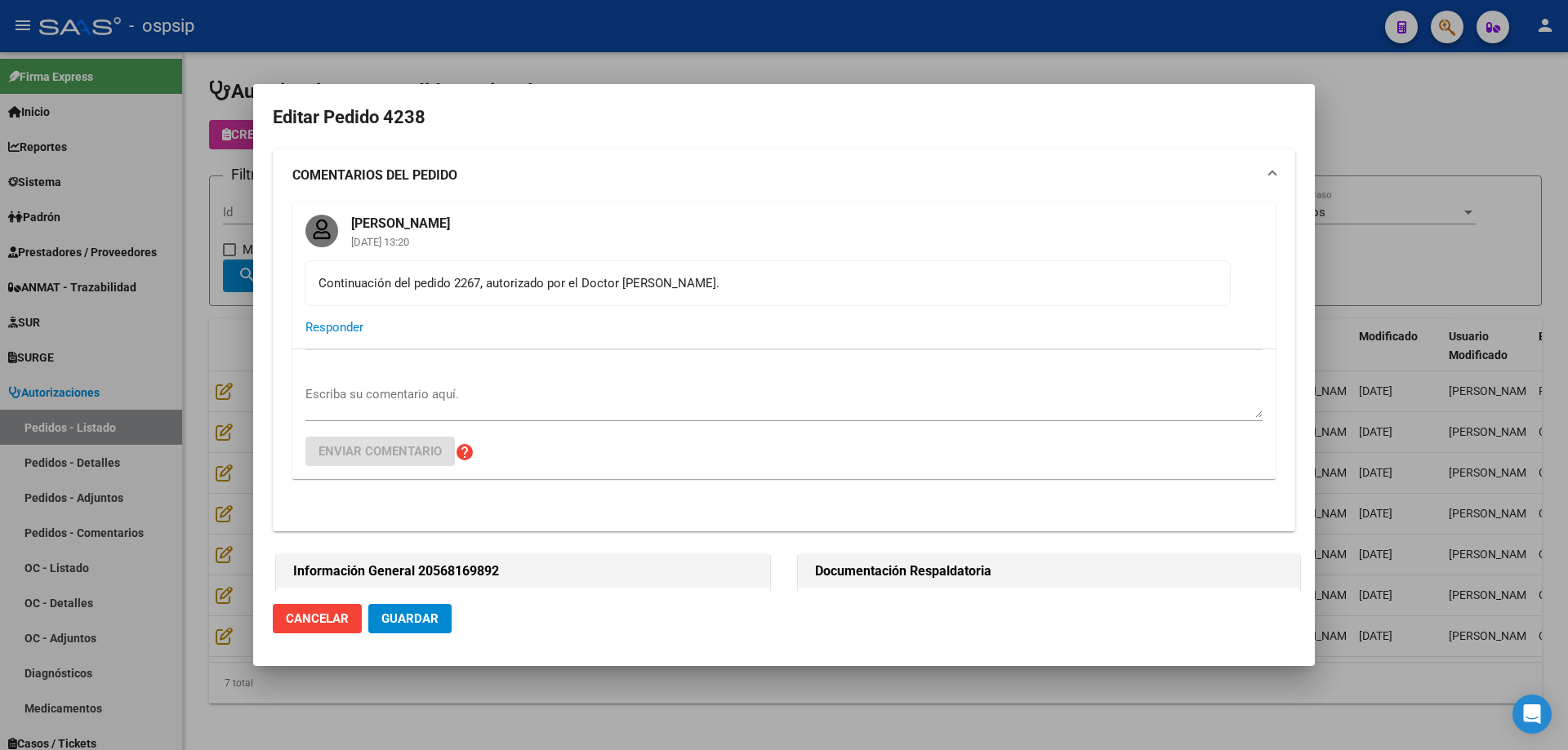
type input "[GEOGRAPHIC_DATA], [PERSON_NAME][GEOGRAPHIC_DATA] 3547"
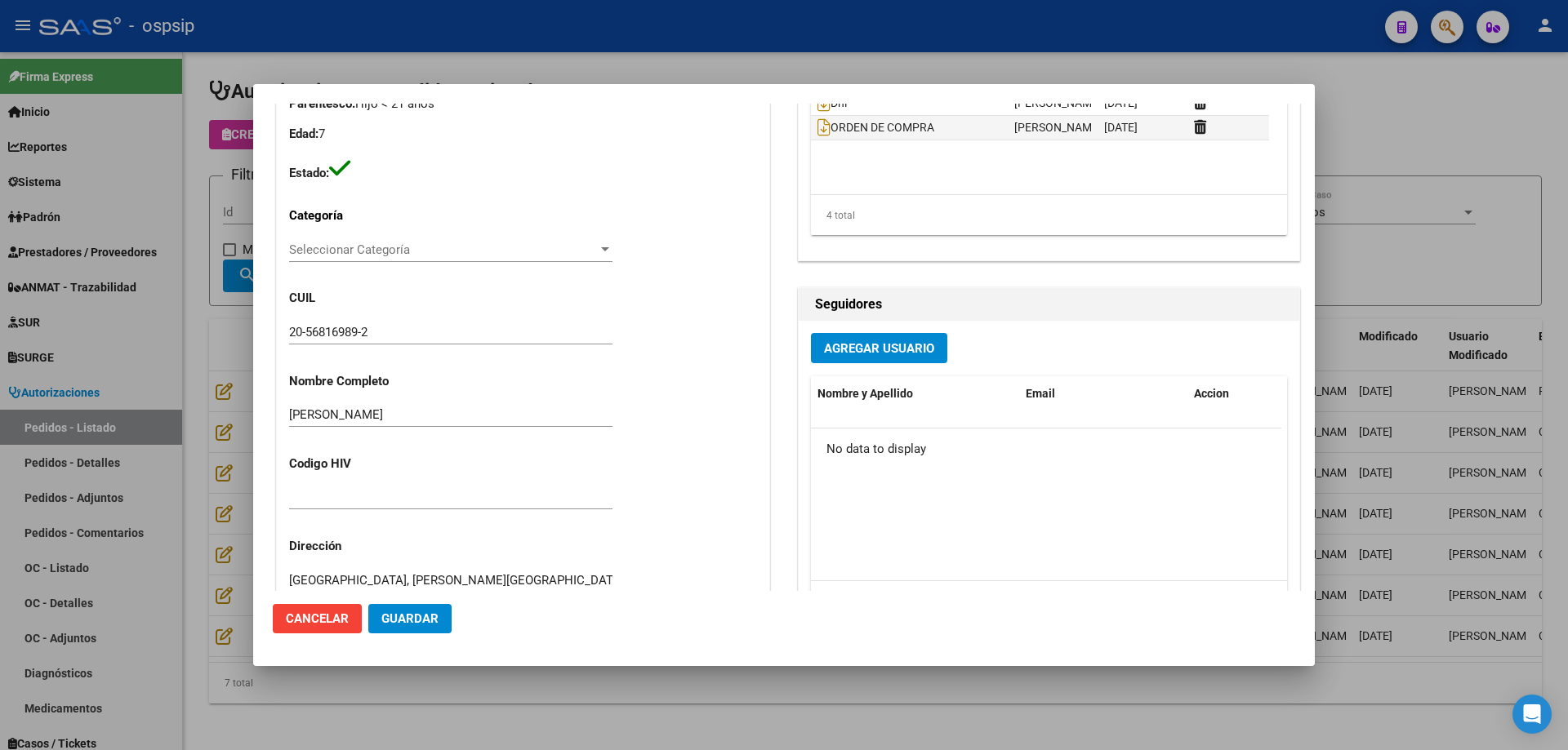
scroll to position [1143, 0]
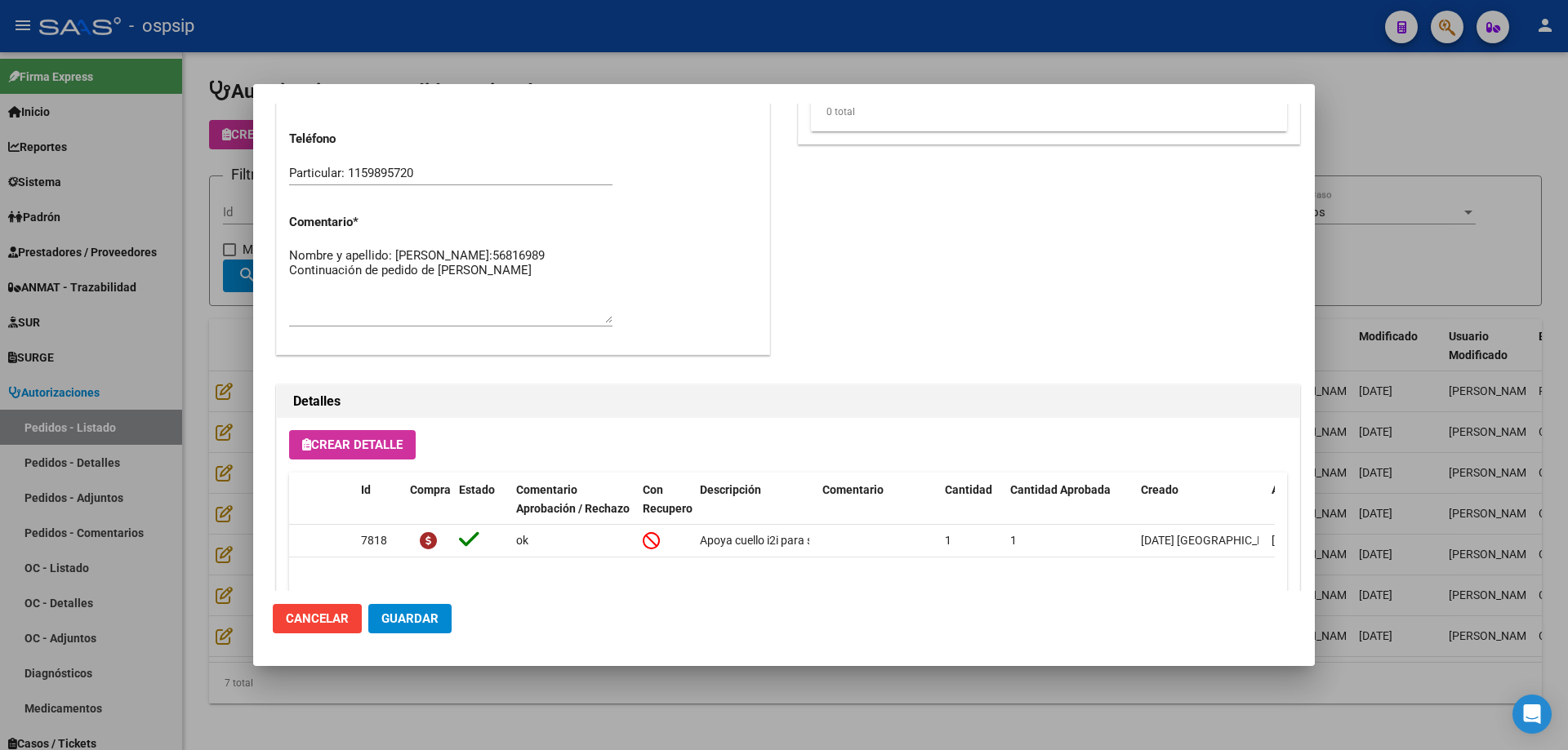
click at [138, 407] on div at bounding box center [784, 375] width 1568 height 750
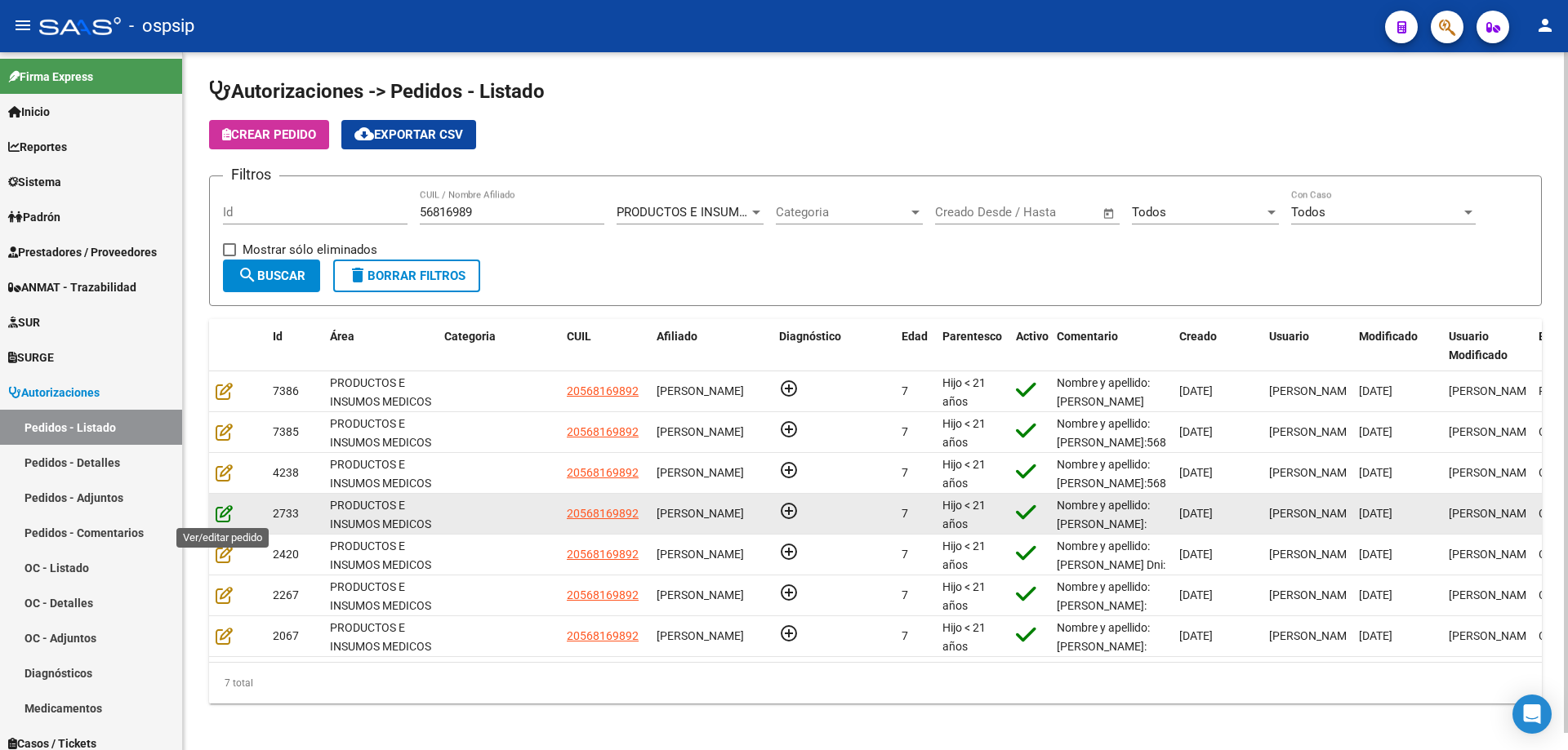
click at [225, 516] on icon at bounding box center [224, 513] width 17 height 18
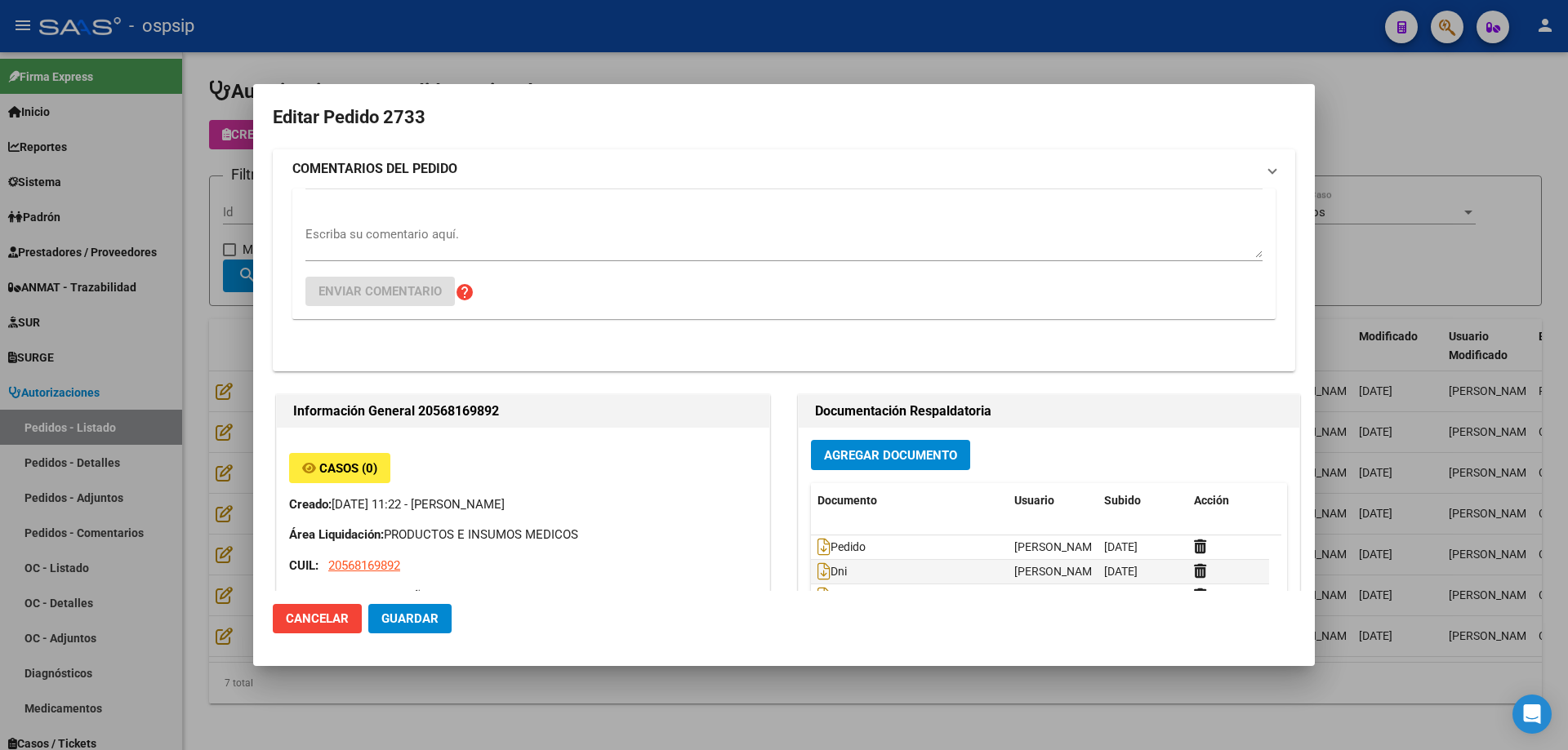
type input "[GEOGRAPHIC_DATA], [PERSON_NAME][GEOGRAPHIC_DATA] 3547"
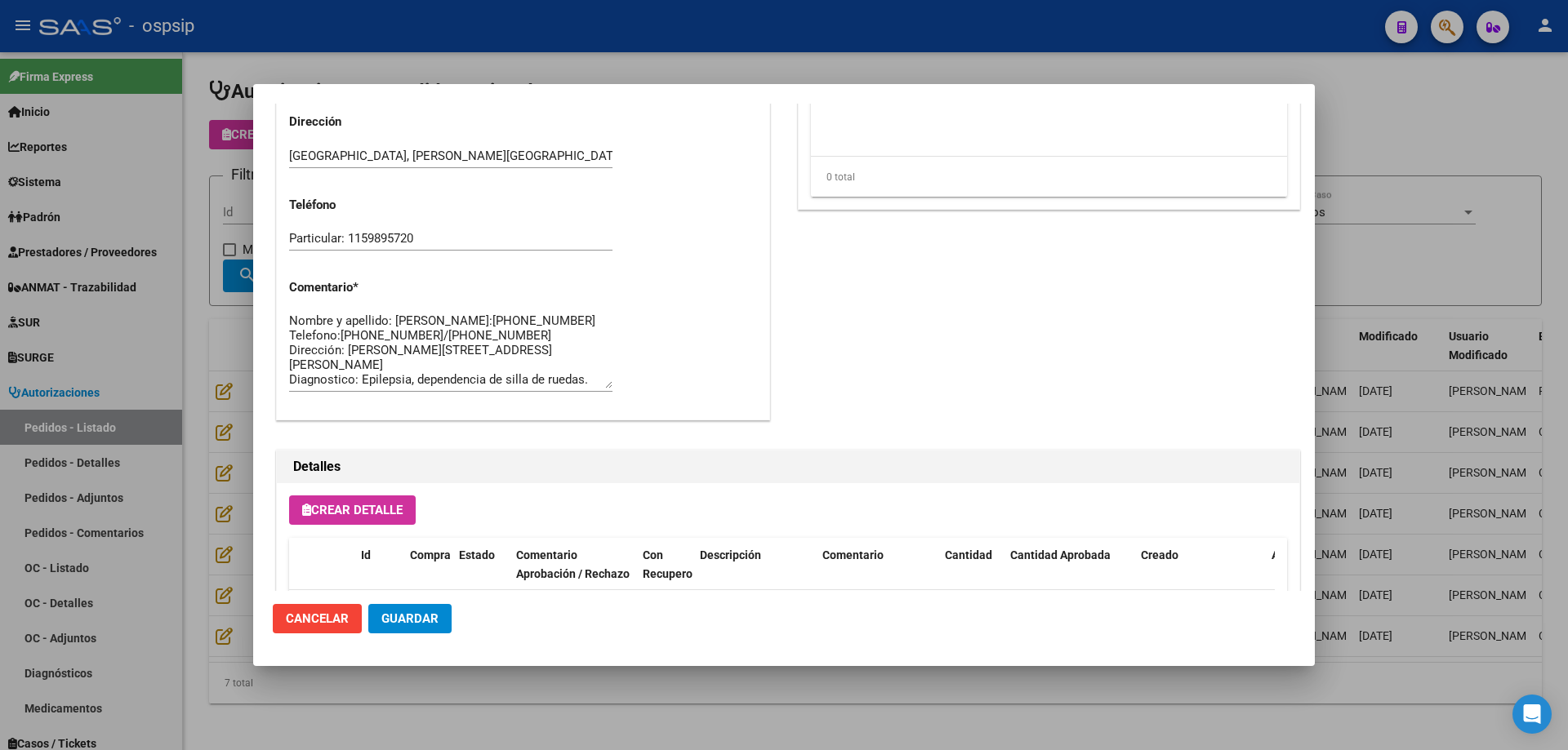
scroll to position [30, 0]
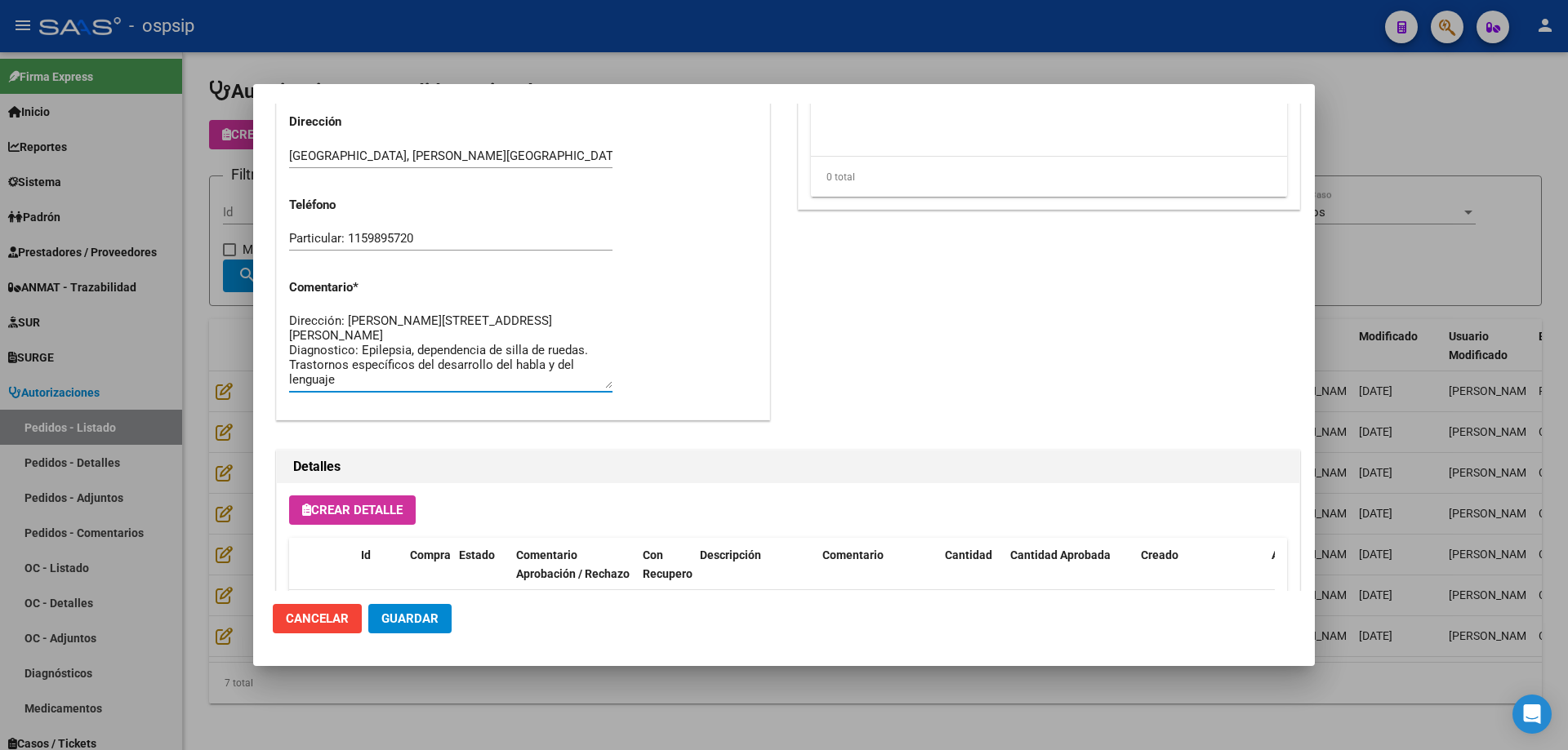
drag, startPoint x: 289, startPoint y: 335, endPoint x: 414, endPoint y: 389, distance: 136.2
click at [414, 389] on textarea "Nombre y apellido: [PERSON_NAME]:[PHONE_NUMBER] Telefono:[PHONE_NUMBER]/[PHONE_…" at bounding box center [451, 350] width 323 height 77
drag, startPoint x: 406, startPoint y: 357, endPoint x: 345, endPoint y: 383, distance: 66.3
click at [344, 383] on textarea "Nombre y apellido: [PERSON_NAME]:[PHONE_NUMBER] Telefono:[PHONE_NUMBER]/[PHONE_…" at bounding box center [451, 350] width 323 height 77
drag, startPoint x: 289, startPoint y: 347, endPoint x: 448, endPoint y: 418, distance: 174.1
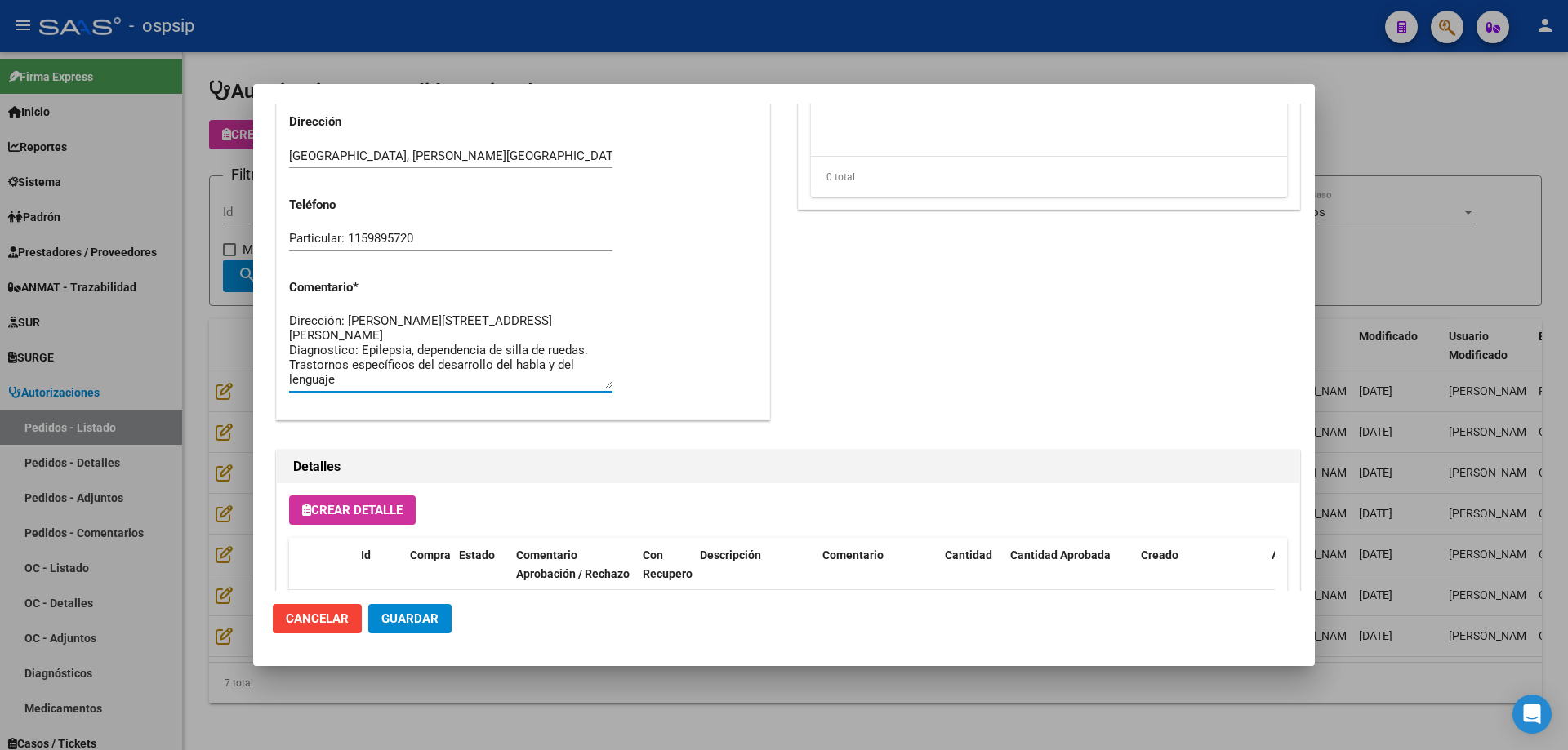
click at [173, 243] on div at bounding box center [784, 375] width 1568 height 750
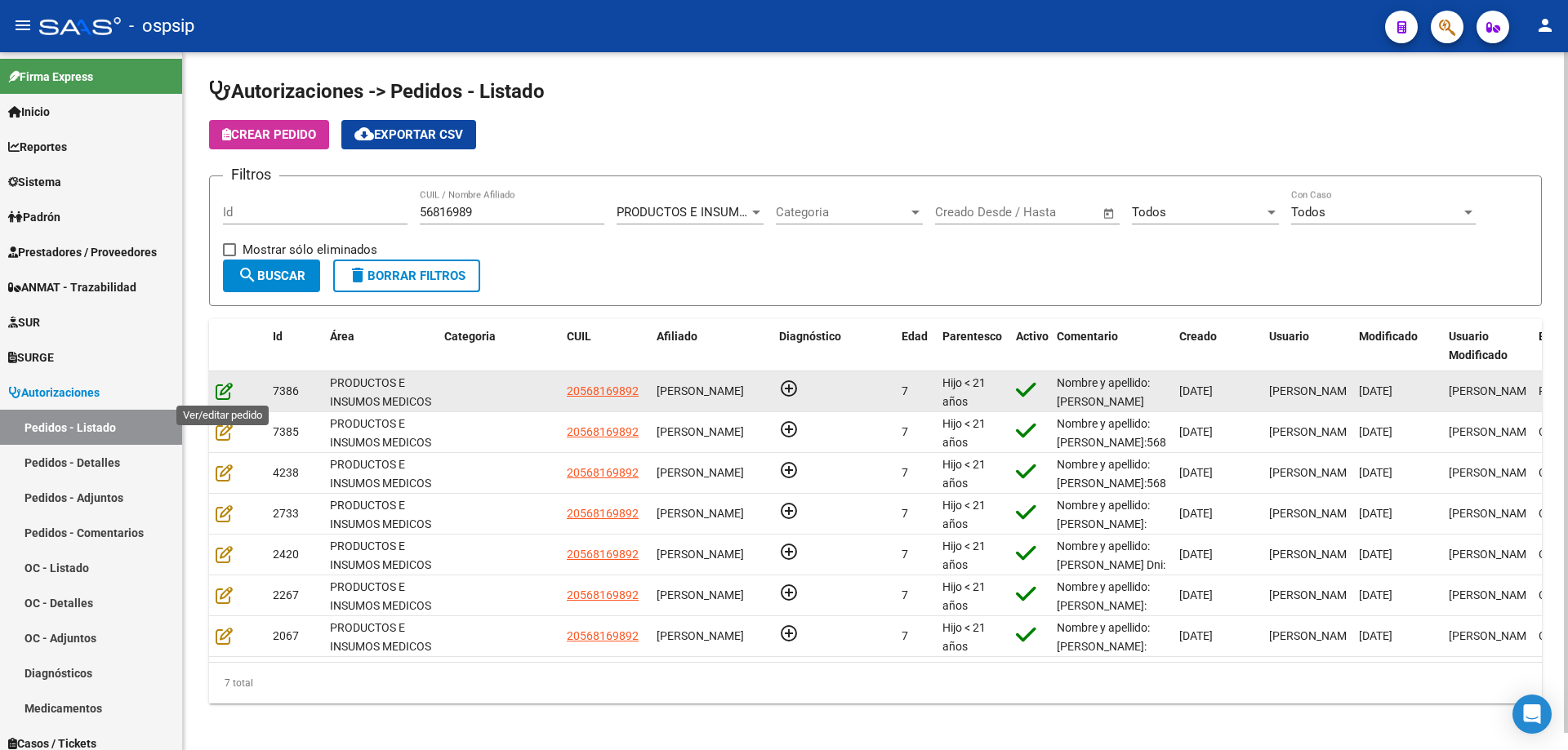
click at [224, 395] on icon at bounding box center [224, 391] width 17 height 18
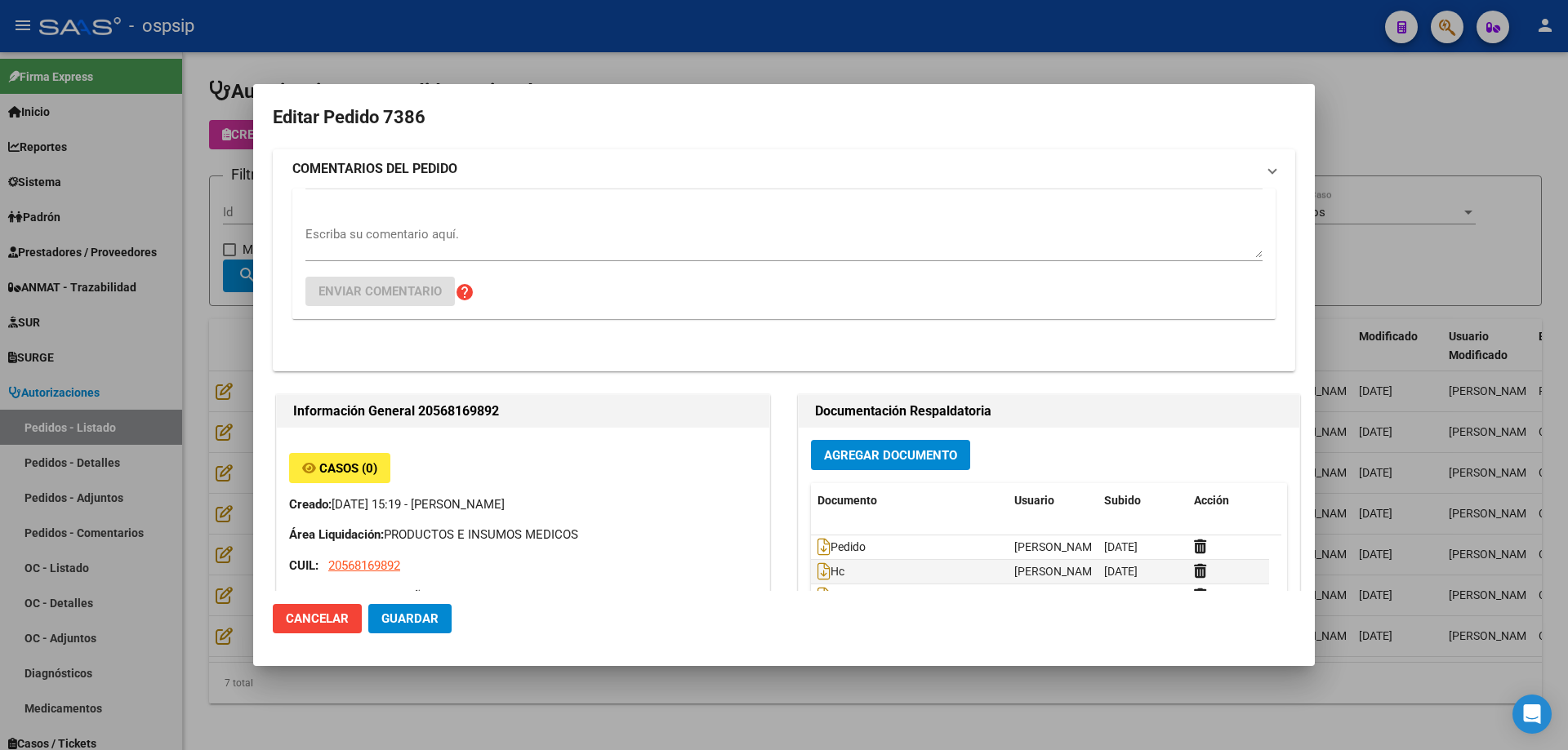
type input "[GEOGRAPHIC_DATA], [PERSON_NAME][GEOGRAPHIC_DATA] 3547"
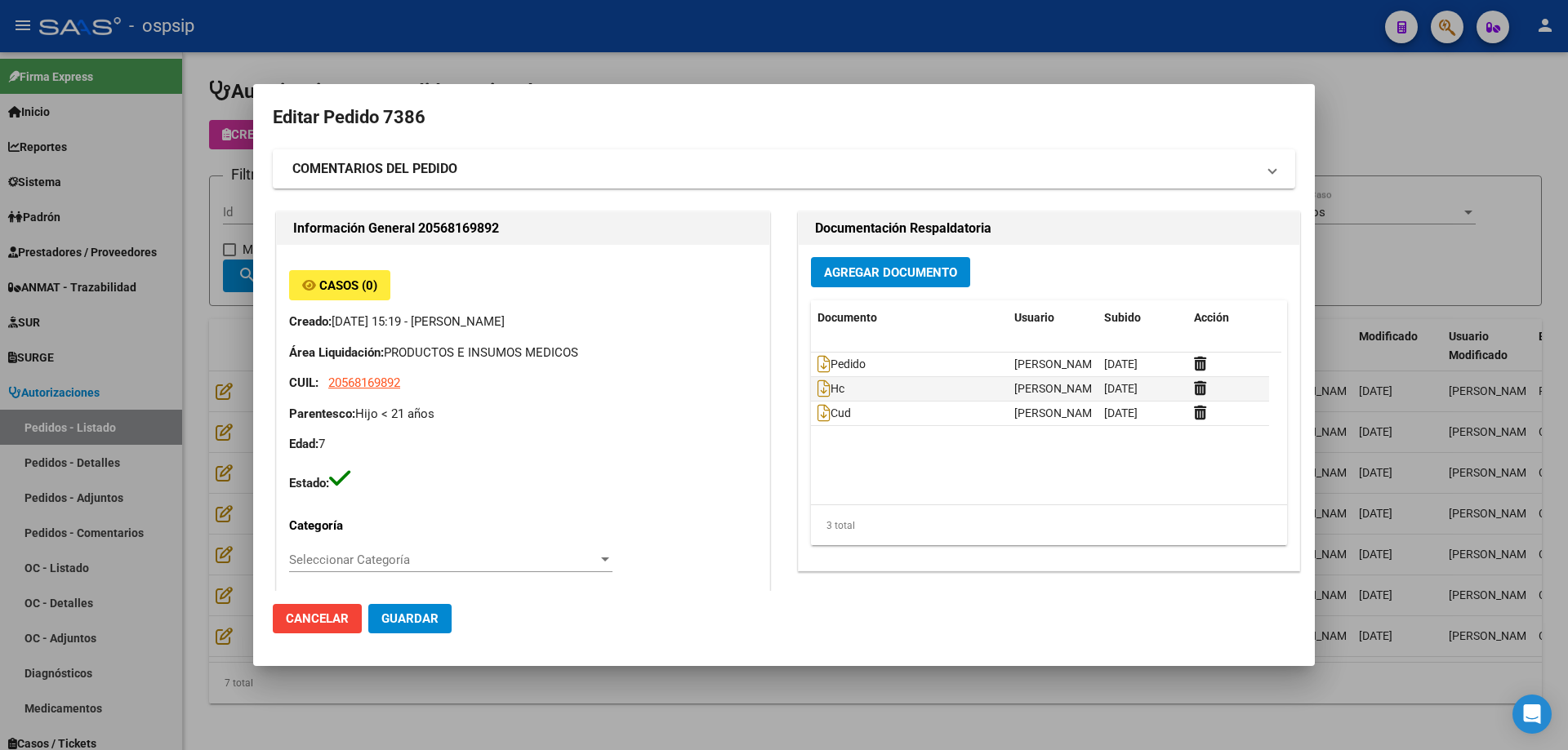
scroll to position [571, 0]
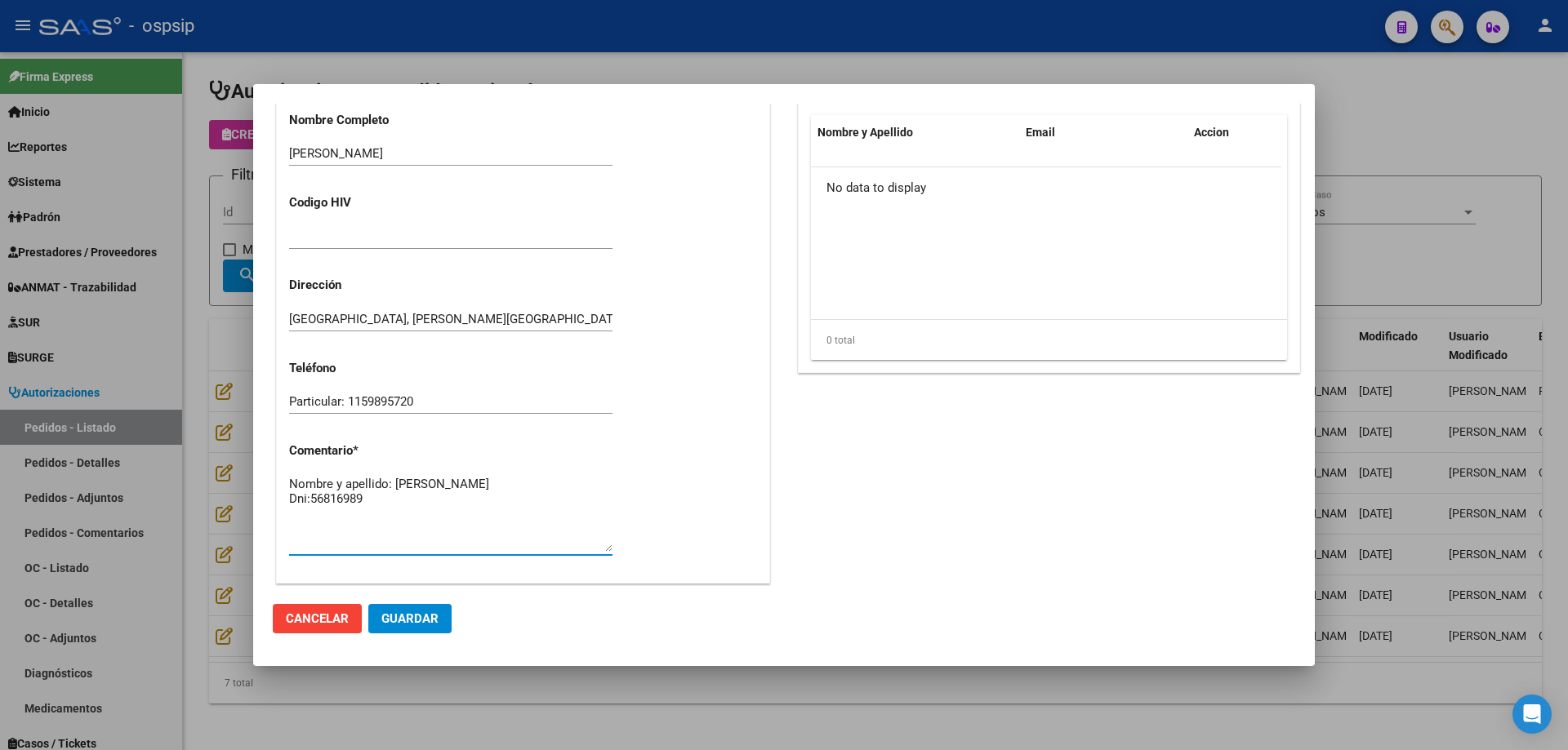
click at [380, 506] on textarea "Nombre y apellido: [PERSON_NAME] Dni:56816989" at bounding box center [451, 513] width 323 height 77
paste textarea "Telefono:[PHONE_NUMBER]/[PHONE_NUMBER] Dirección: [PERSON_NAME] 3547 [PERSON_NA…"
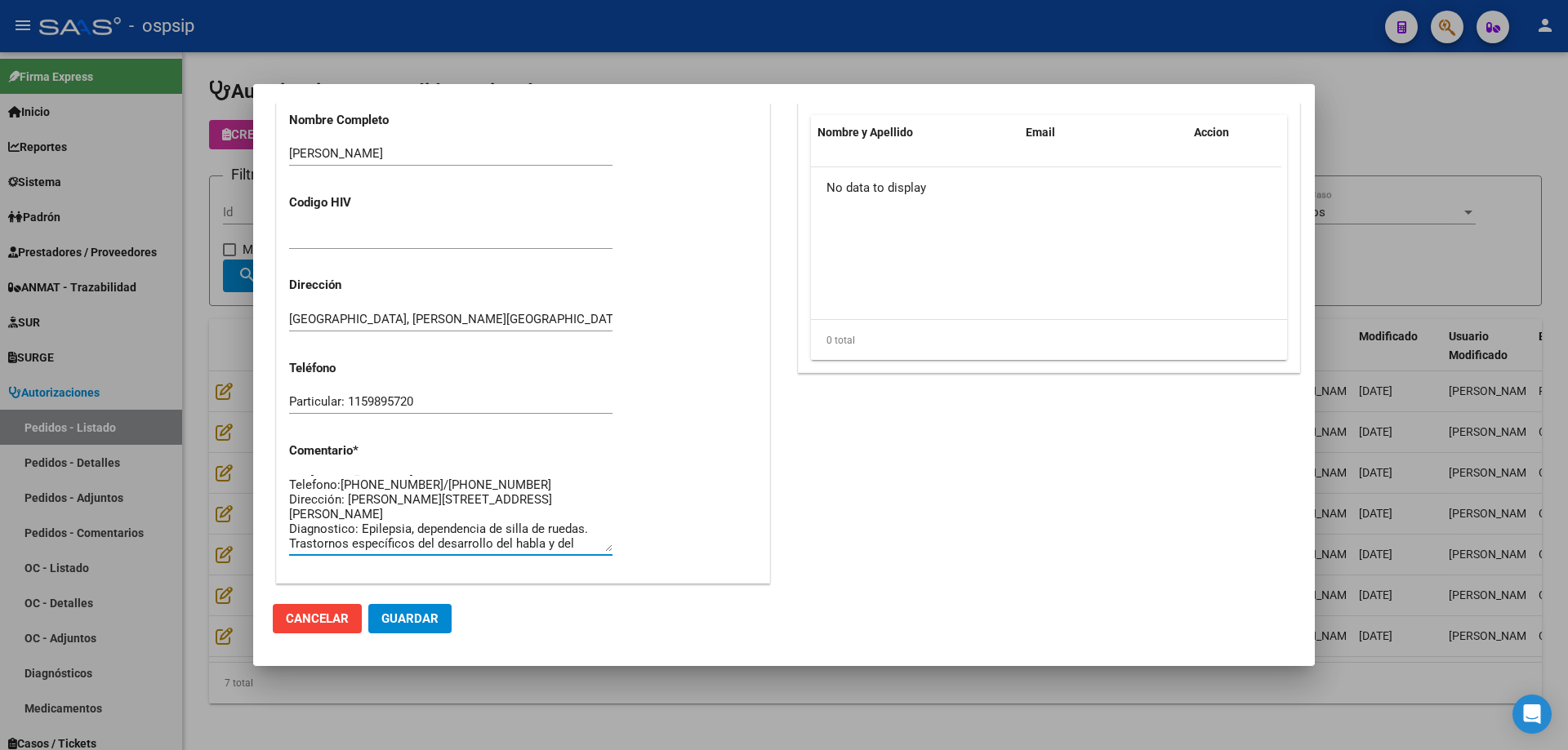
scroll to position [0, 0]
type textarea "Nombre y apellido: [PERSON_NAME] Dni:[PHONE_NUMBER] Telefono:[PHONE_NUMBER]/[PH…"
click at [410, 621] on span "Guardar" at bounding box center [410, 618] width 57 height 14
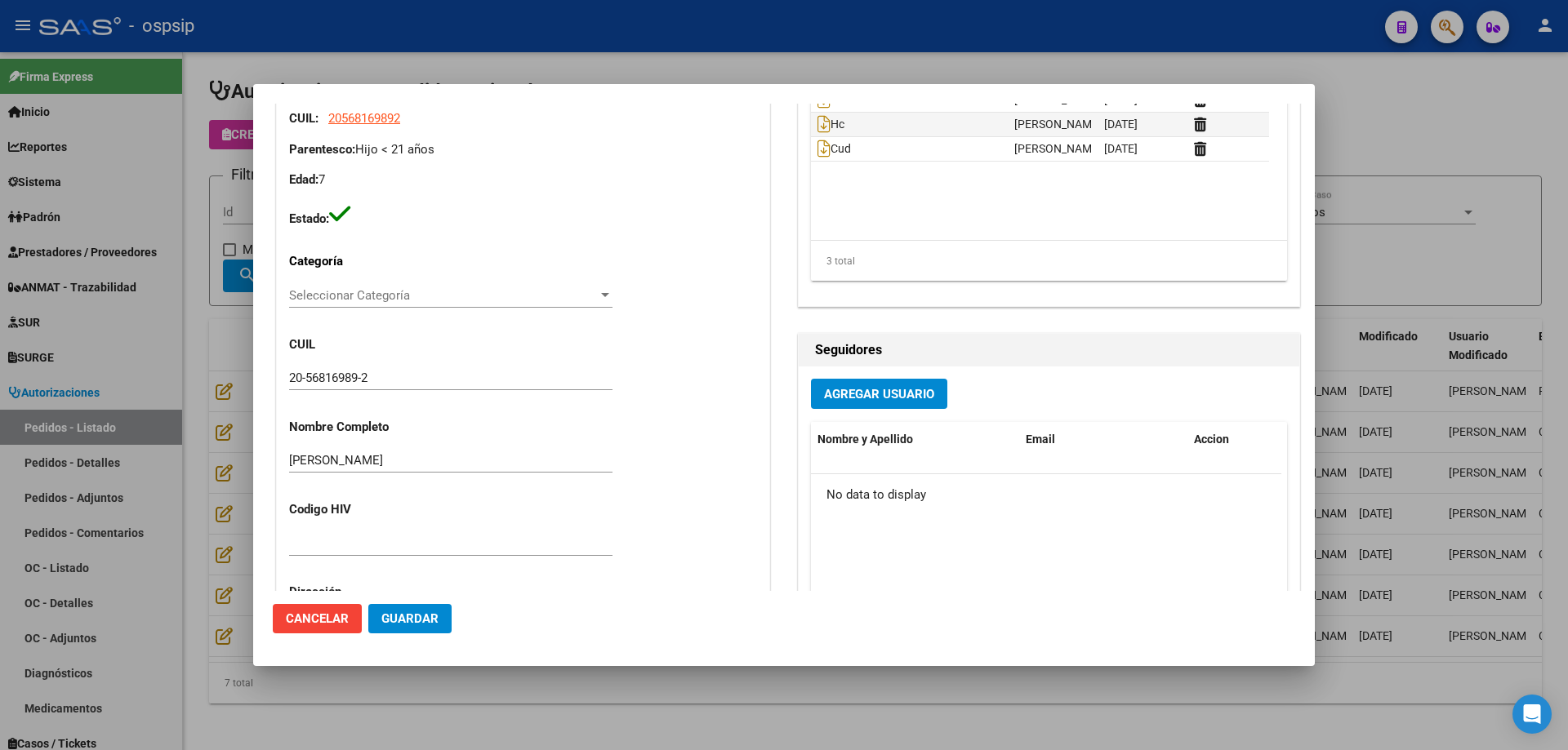
scroll to position [244, 0]
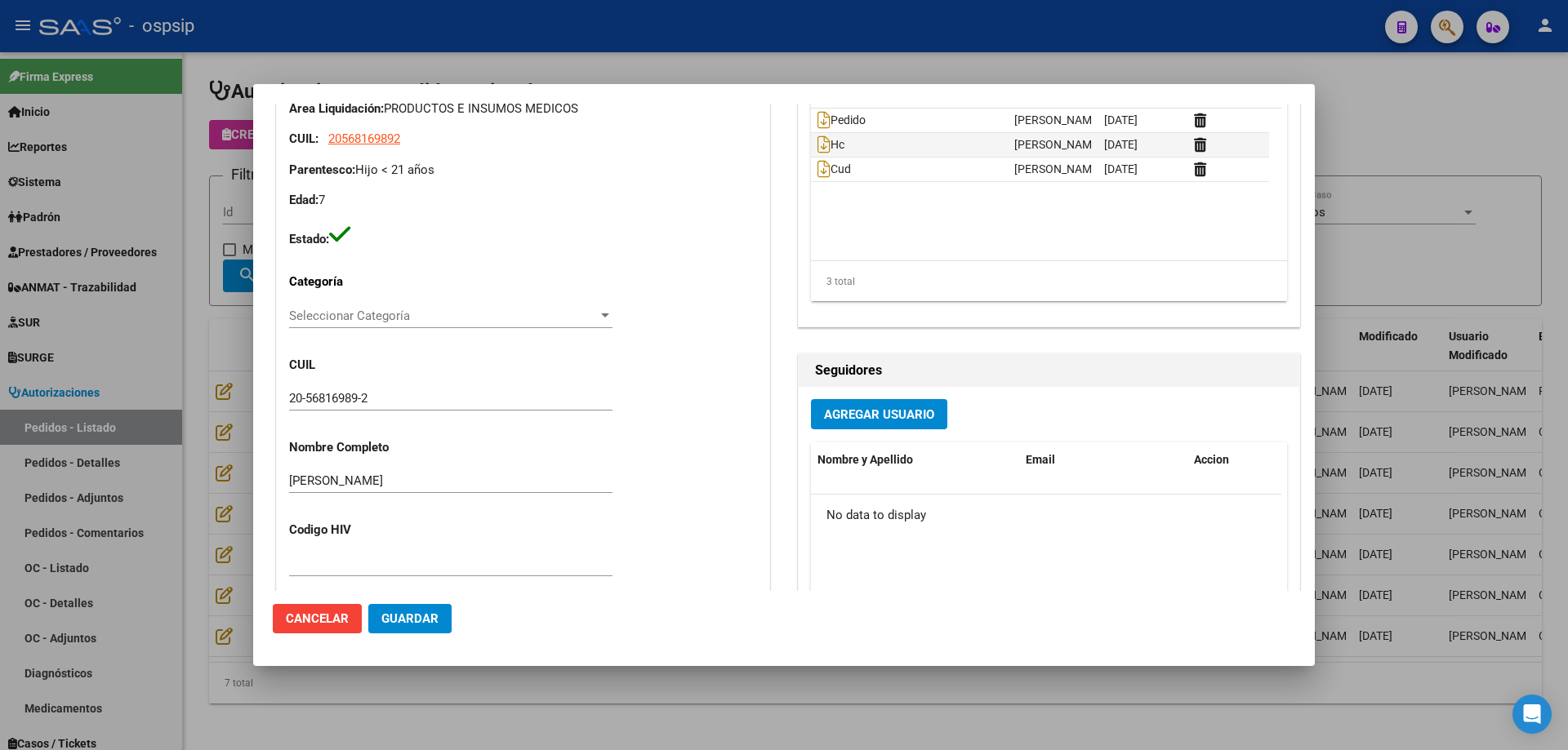
click at [167, 372] on div at bounding box center [784, 375] width 1568 height 750
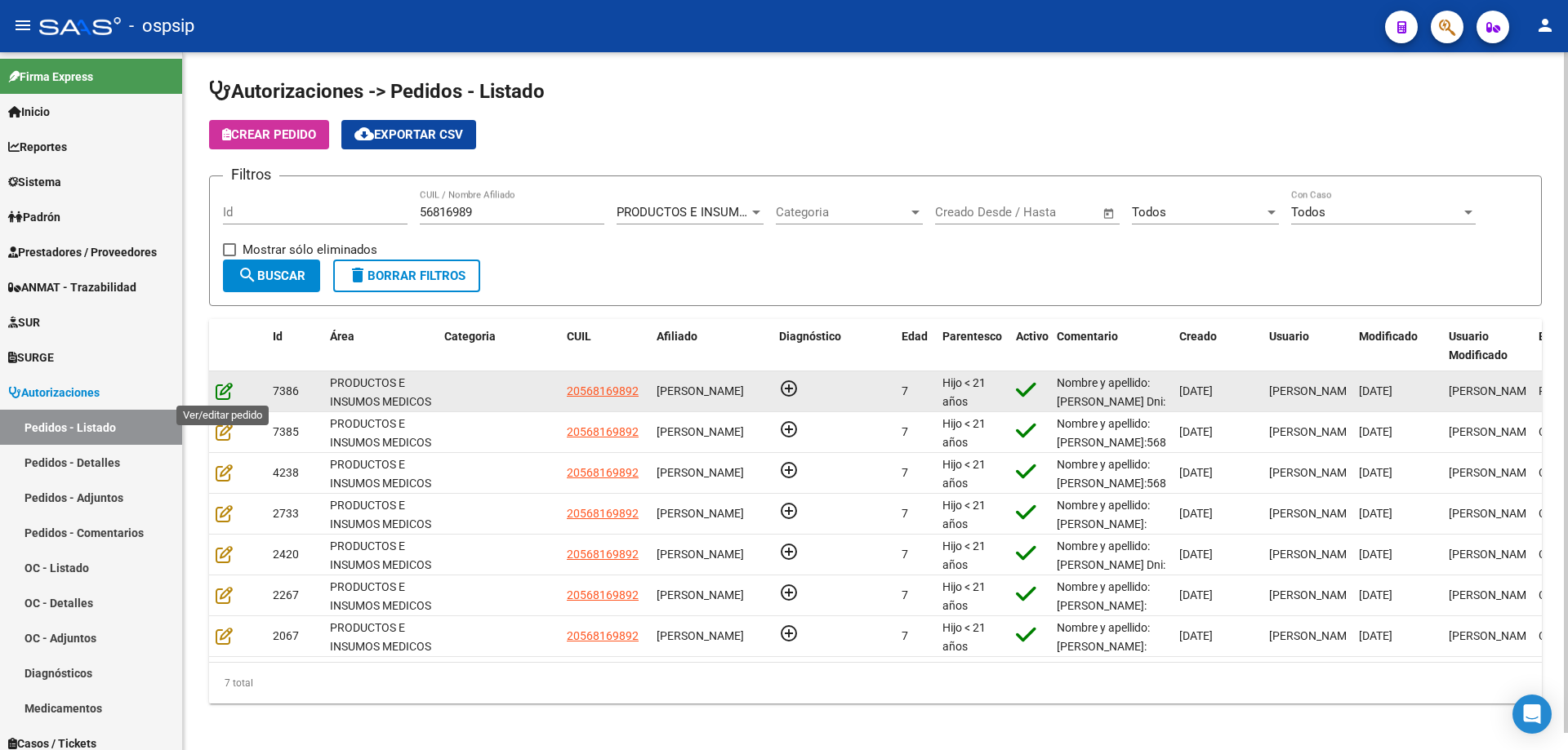
click at [229, 398] on icon at bounding box center [224, 391] width 17 height 18
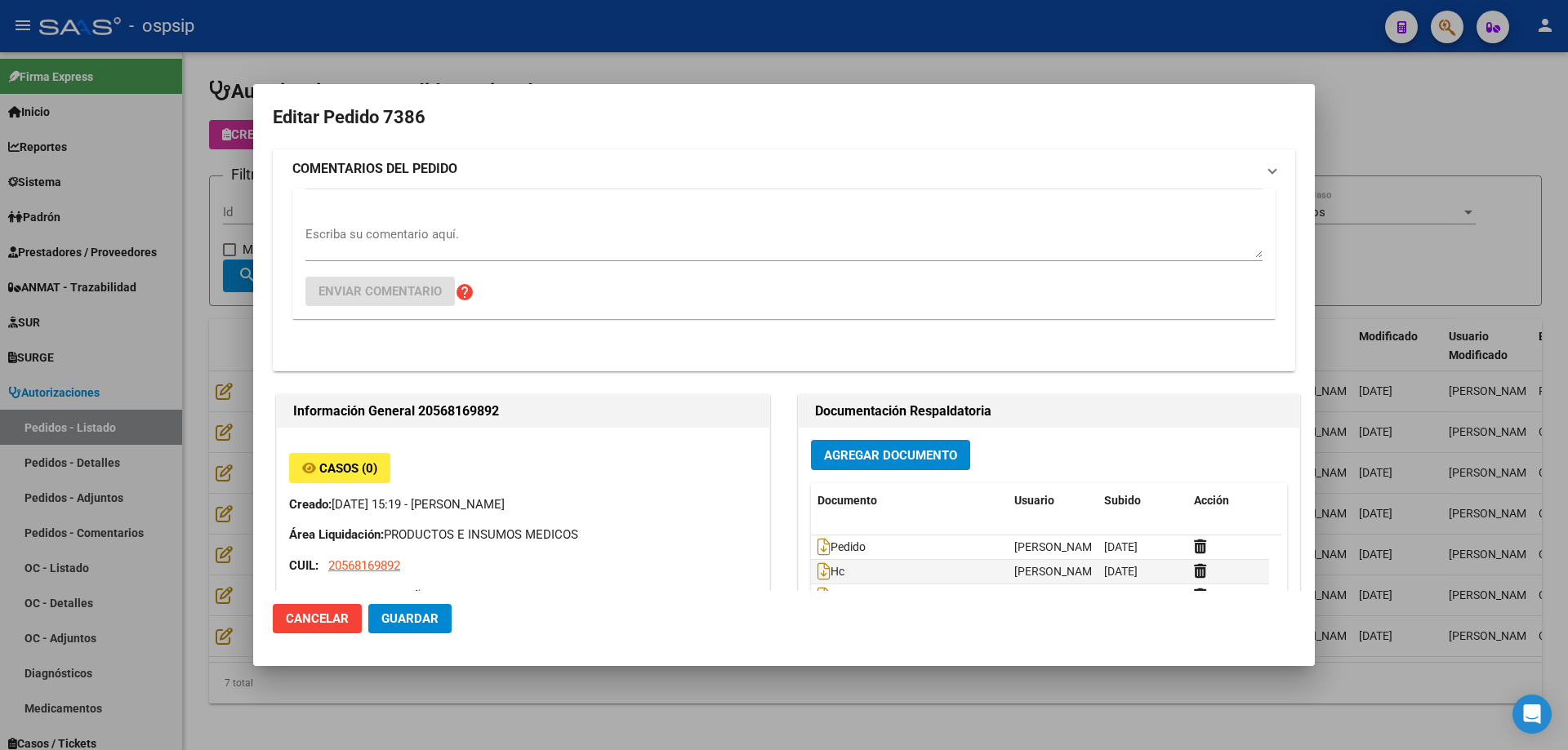
type input "[GEOGRAPHIC_DATA], [PERSON_NAME][GEOGRAPHIC_DATA] 3547"
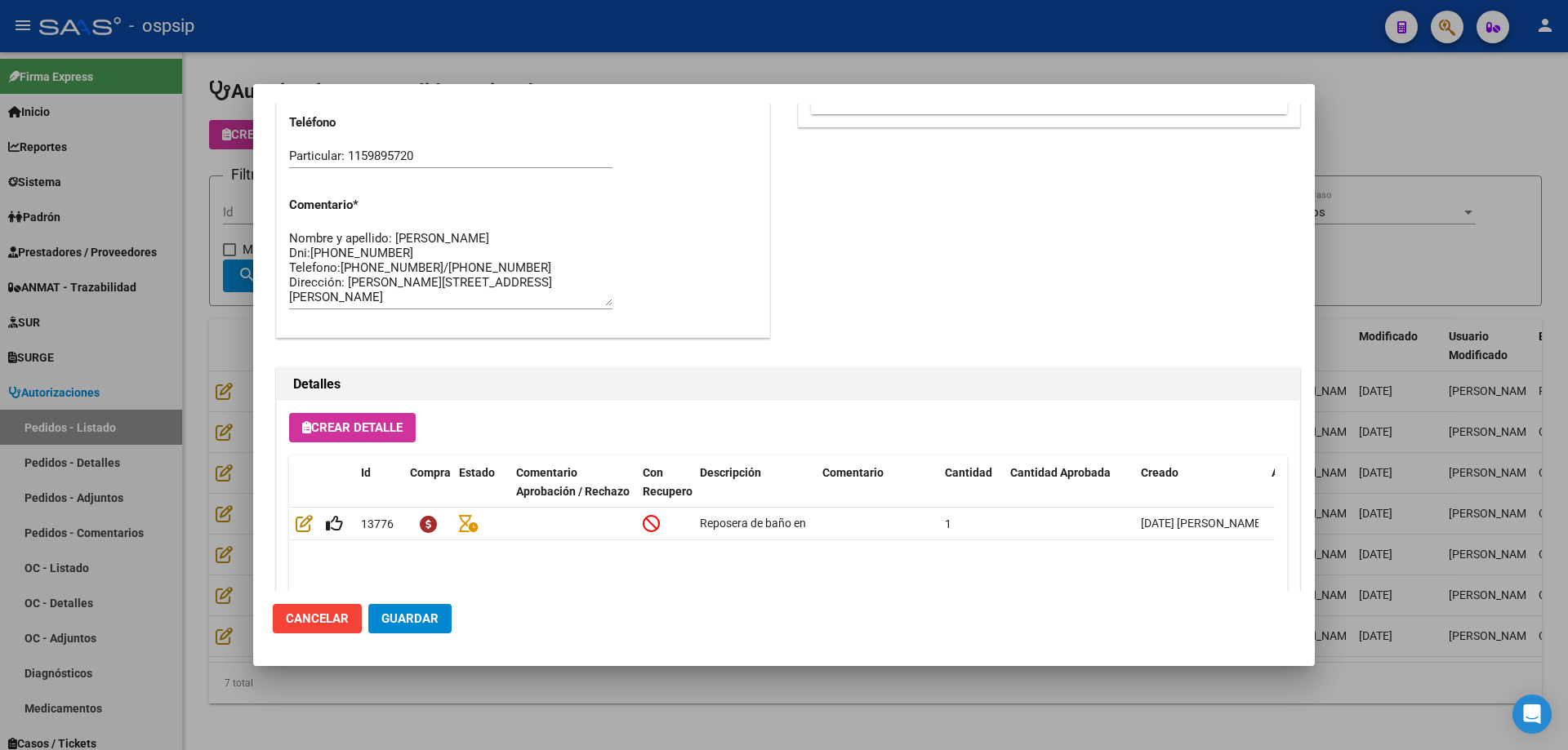
scroll to position [979, 0]
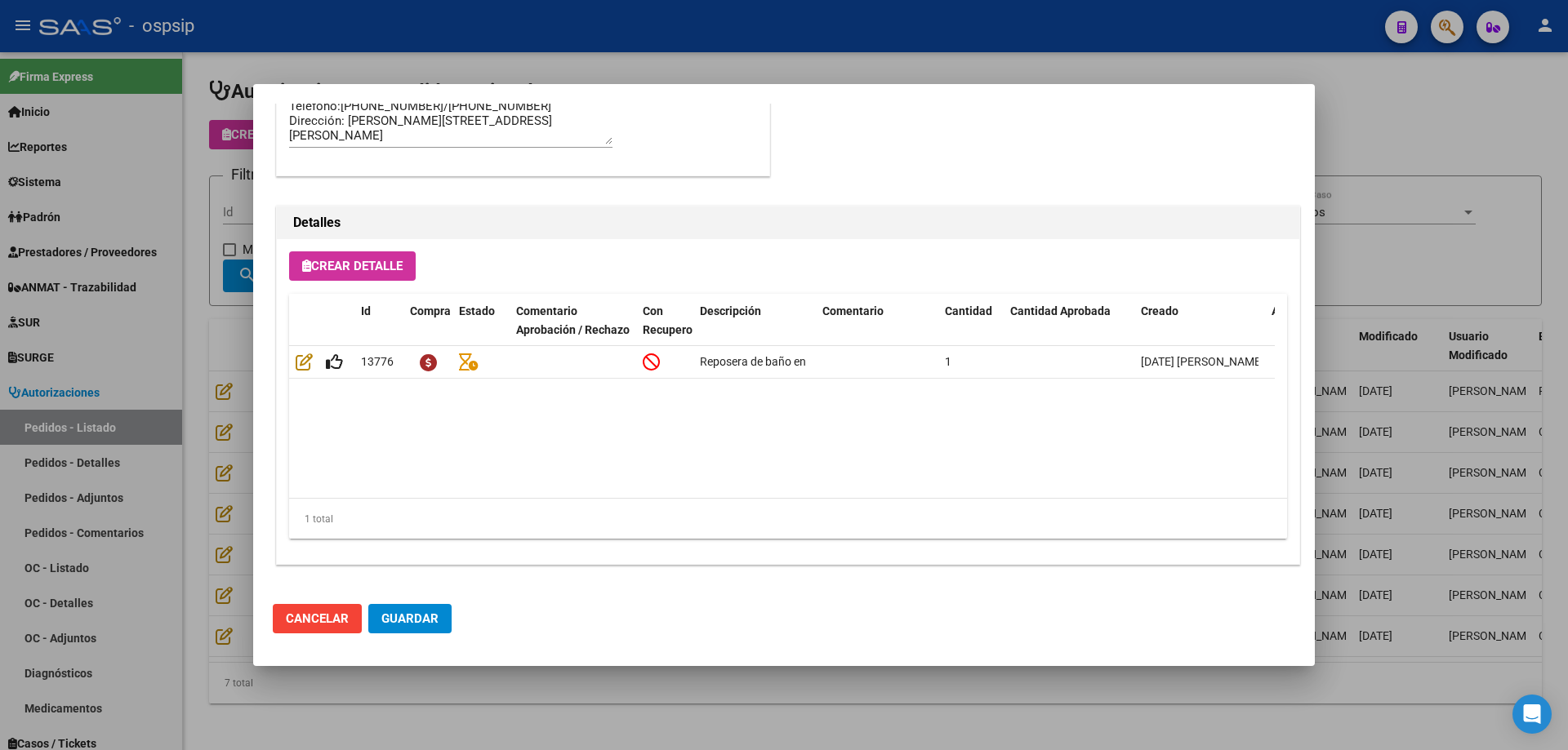
click at [225, 344] on div at bounding box center [784, 375] width 1568 height 750
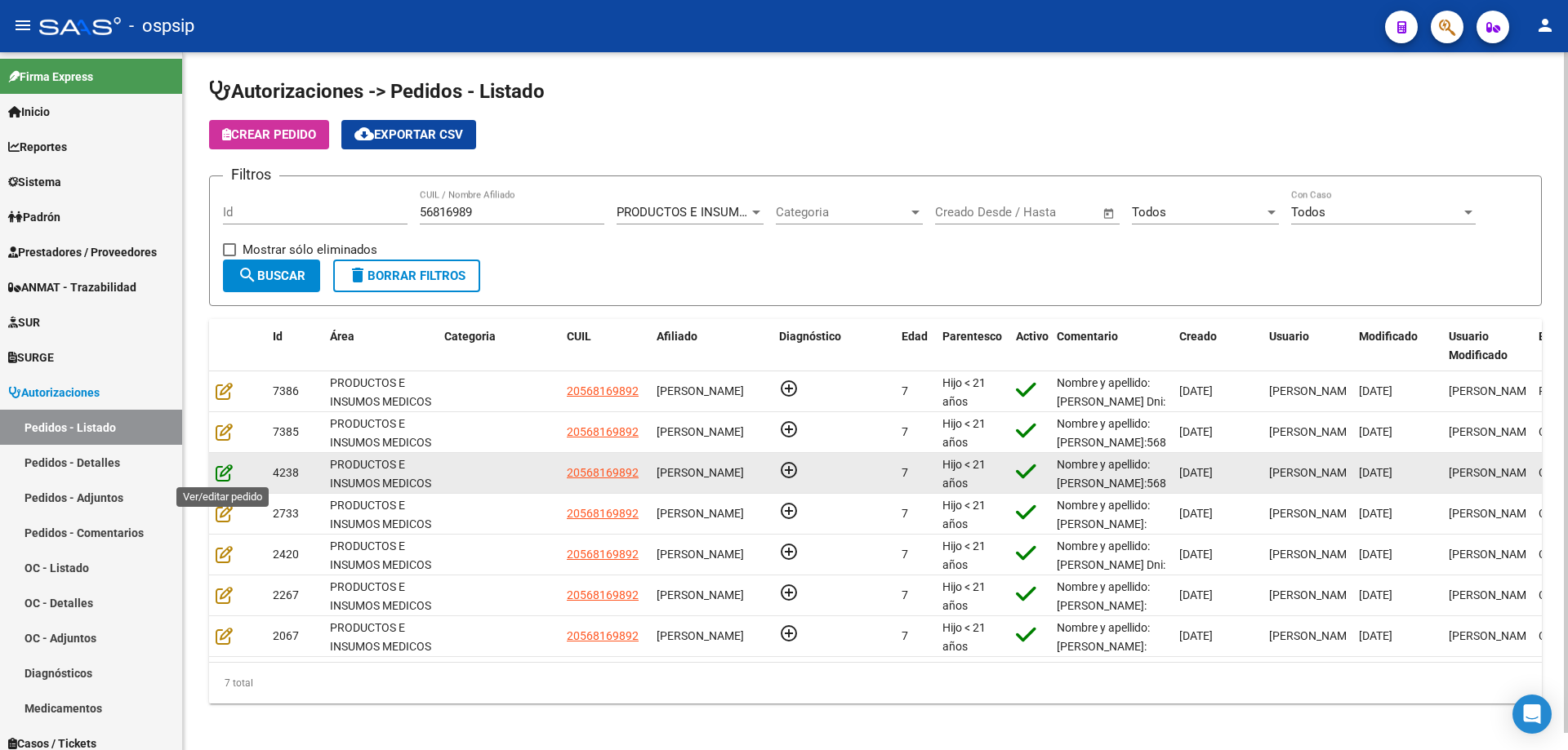
click at [218, 474] on icon at bounding box center [224, 472] width 17 height 18
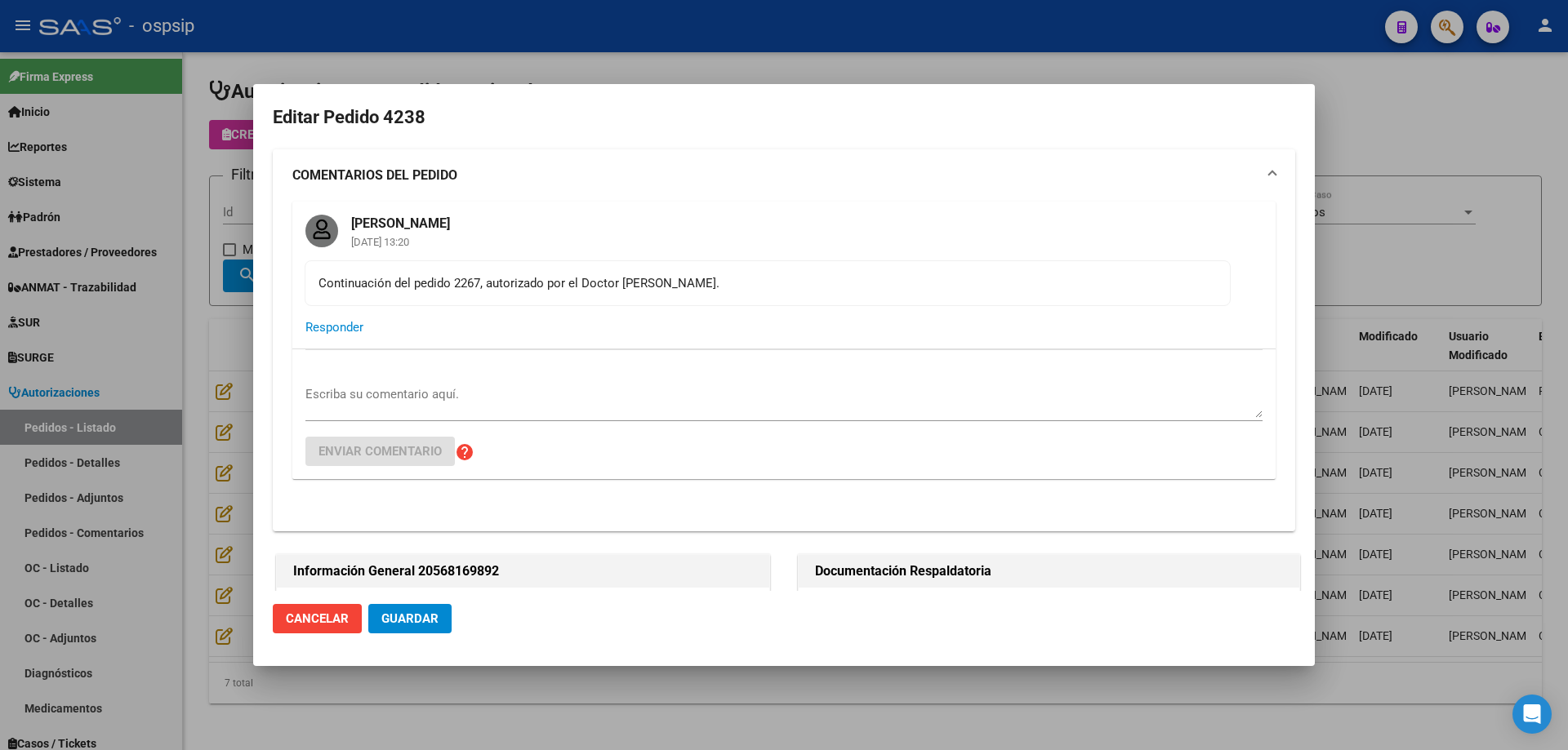
type input "[GEOGRAPHIC_DATA], [PERSON_NAME][GEOGRAPHIC_DATA] 3547"
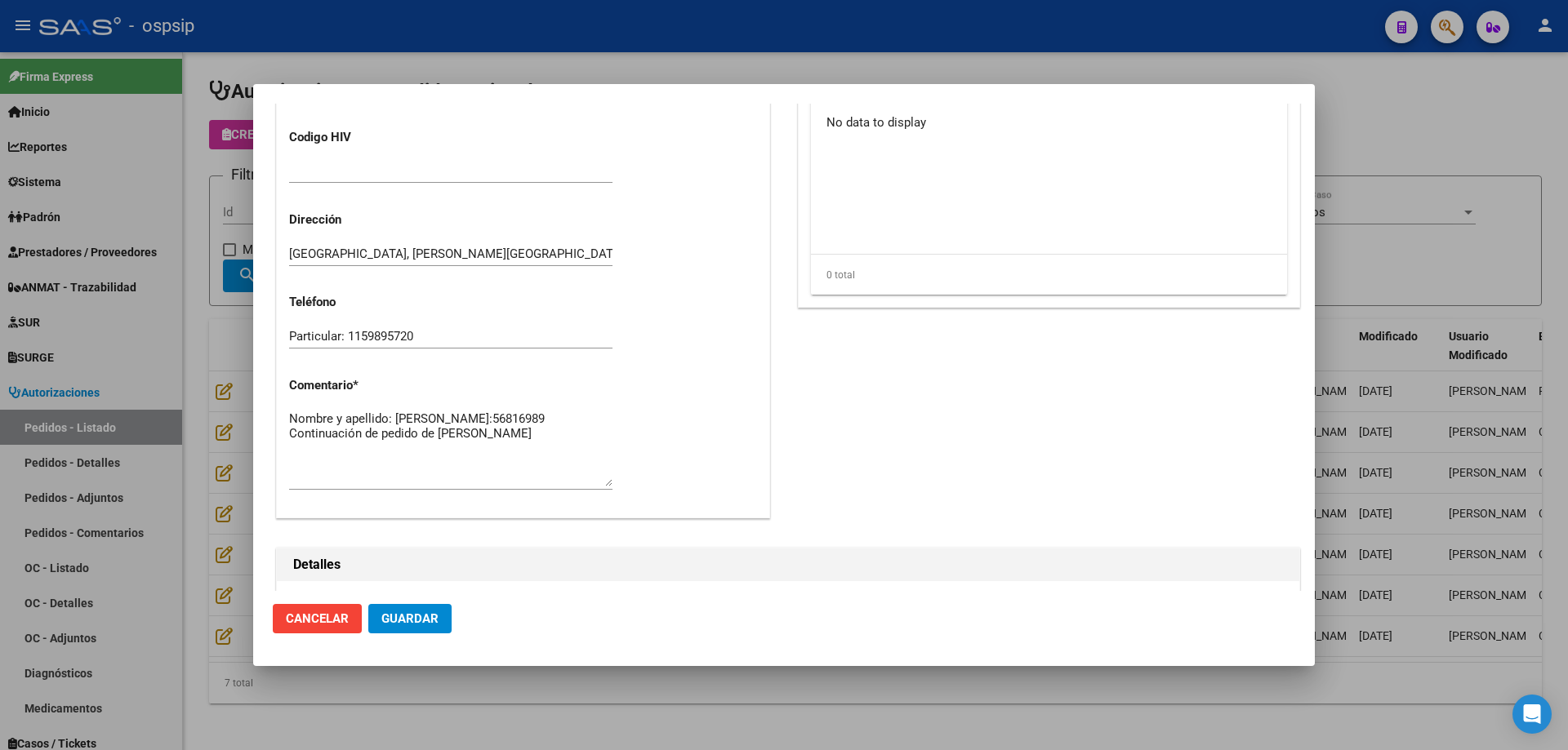
scroll to position [1322, 0]
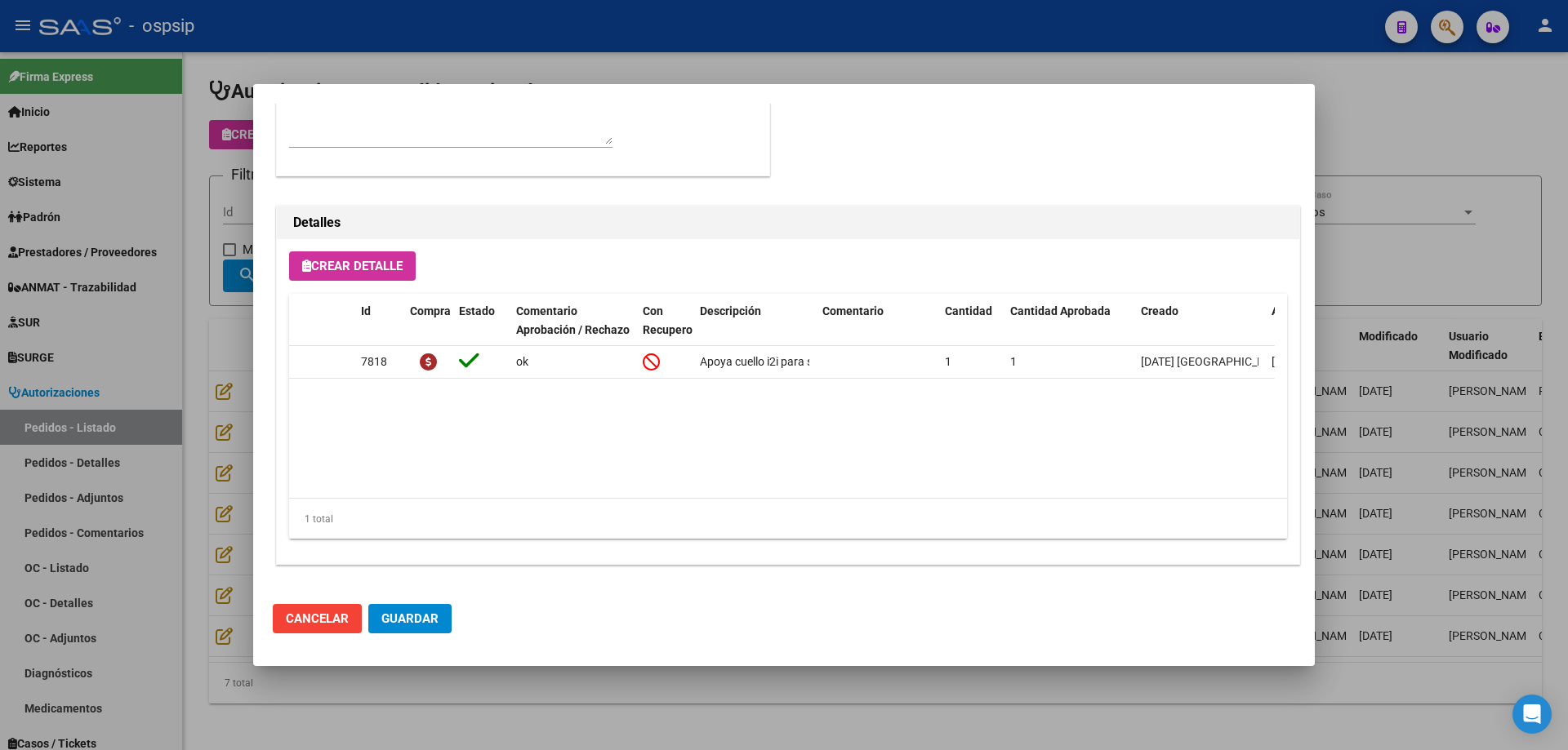
click at [183, 405] on div at bounding box center [784, 375] width 1568 height 750
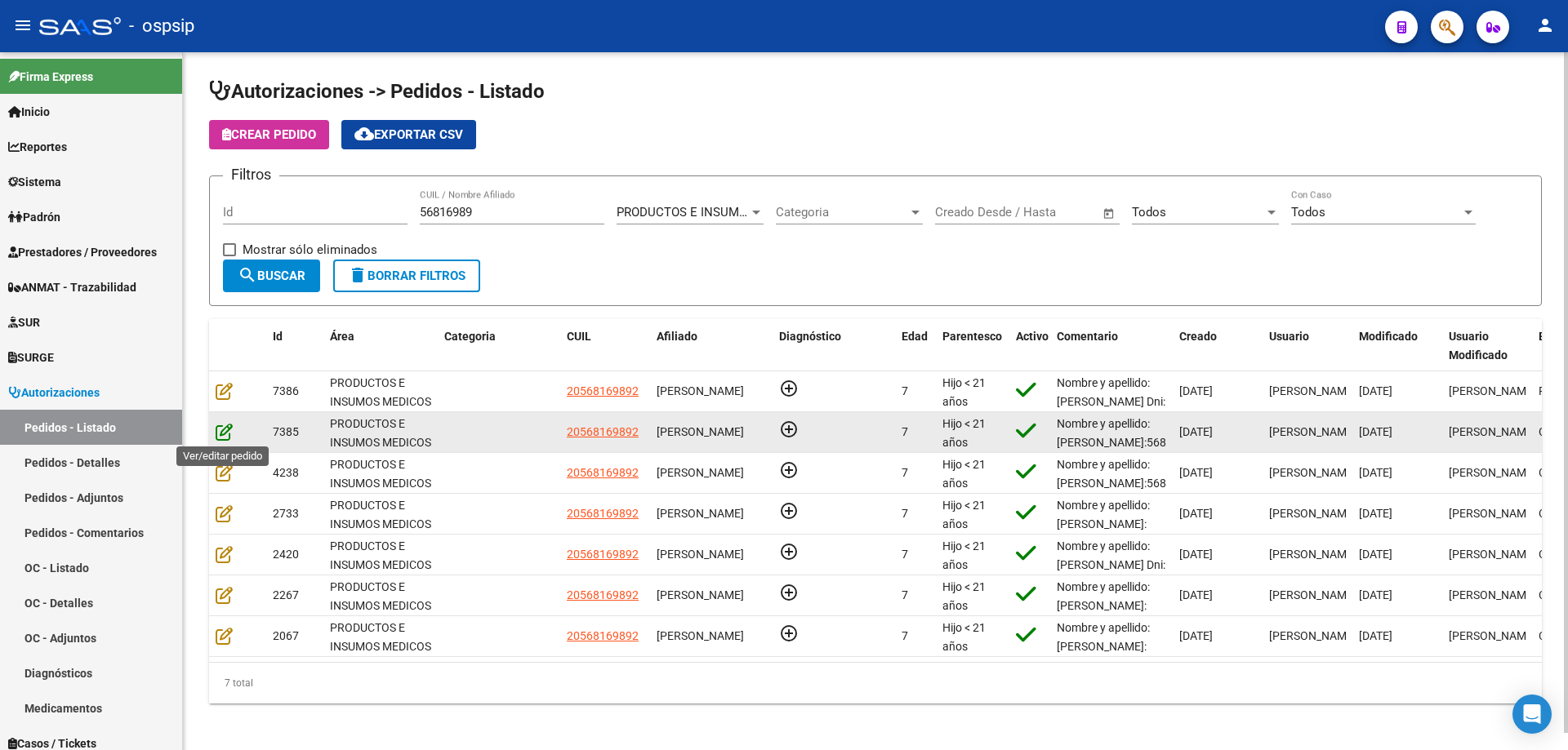
click at [224, 434] on icon at bounding box center [224, 431] width 17 height 18
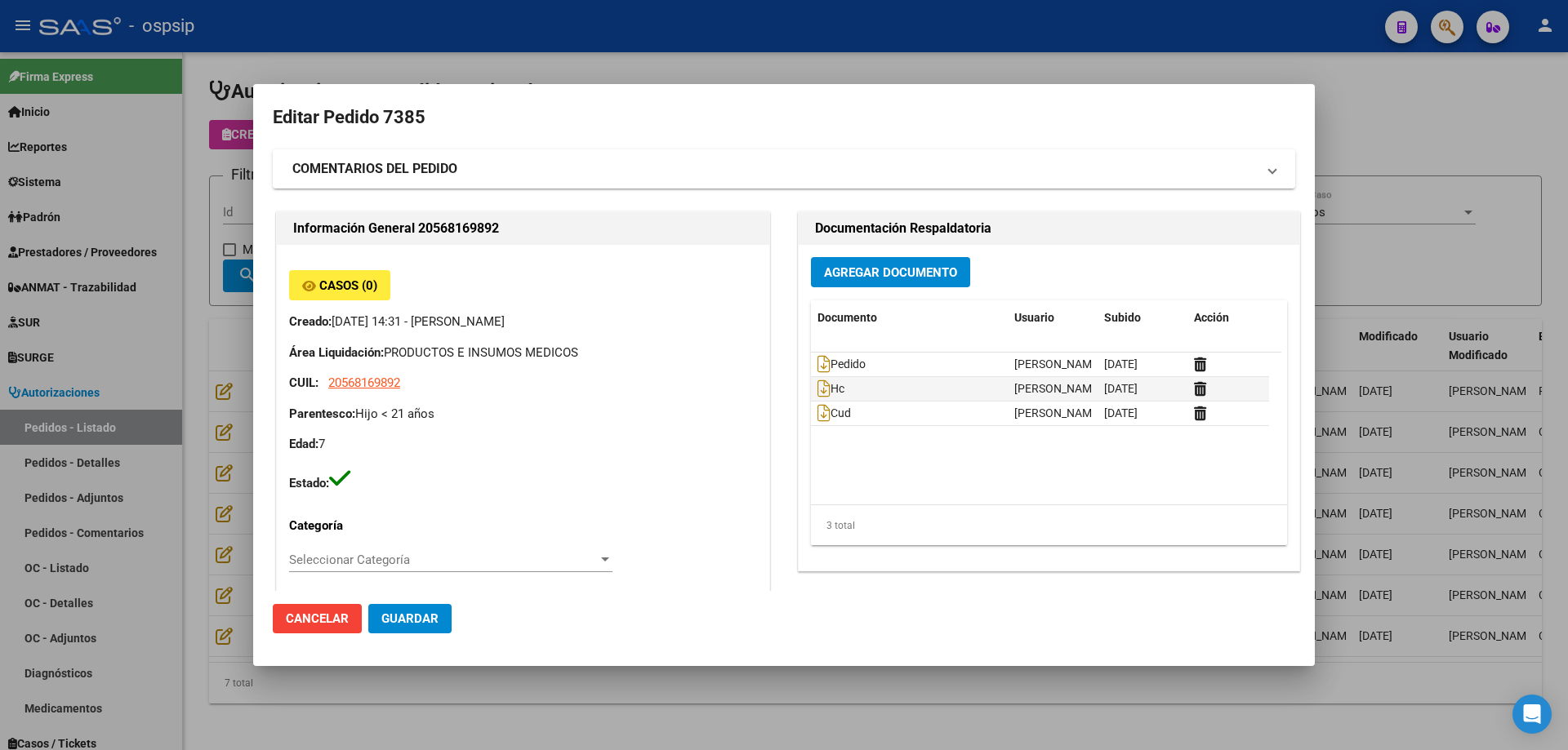
type input "[GEOGRAPHIC_DATA], [PERSON_NAME][GEOGRAPHIC_DATA] 3547"
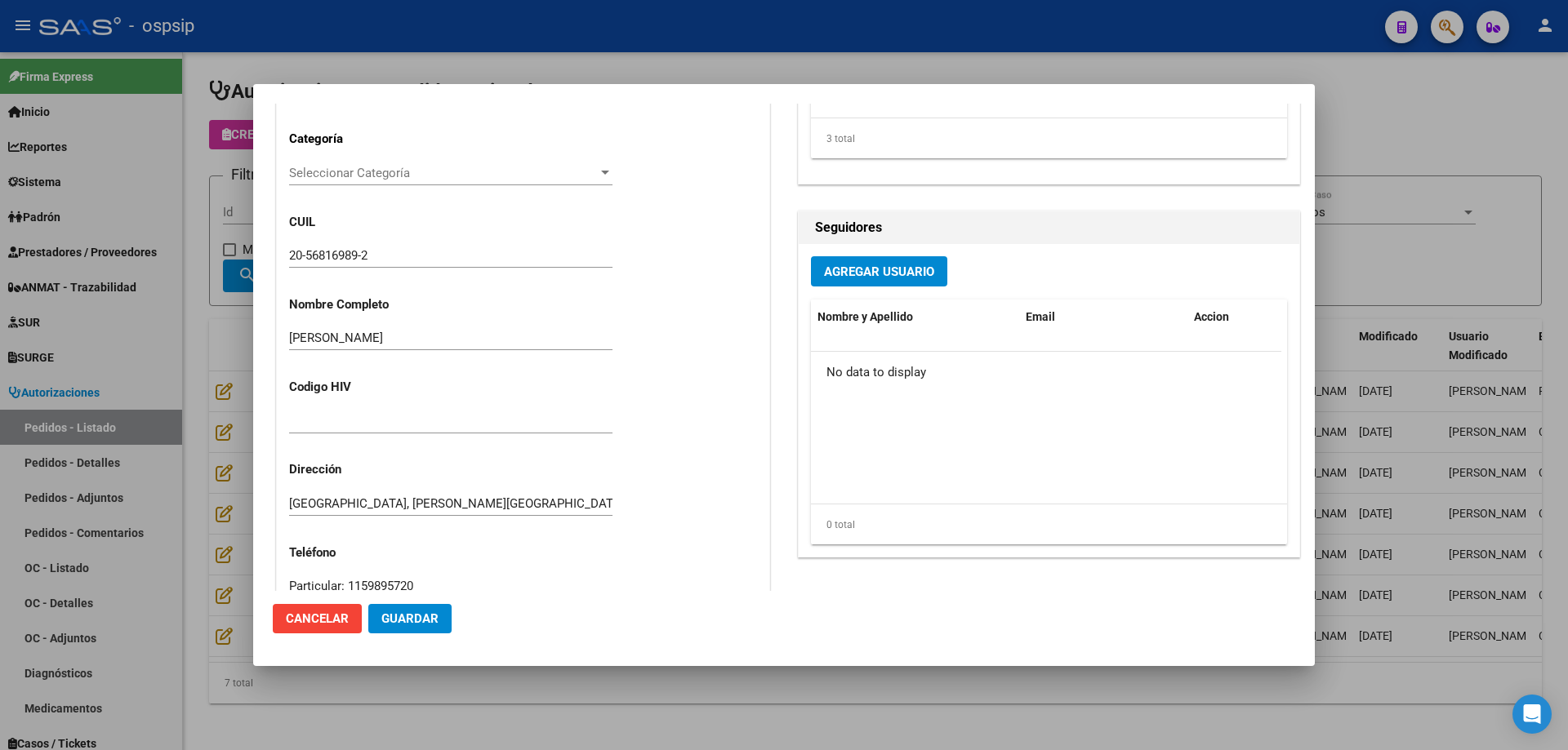
scroll to position [571, 0]
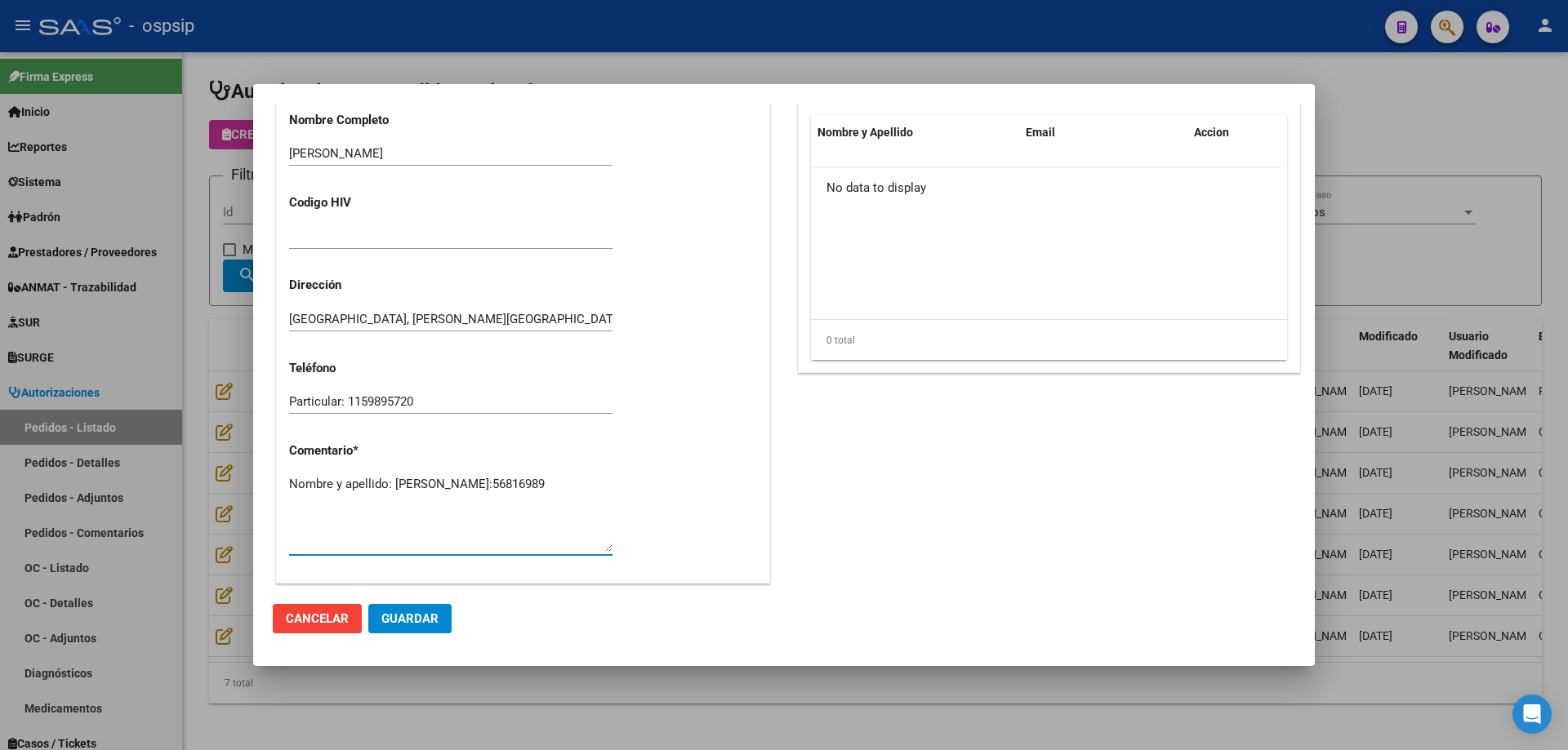
click at [416, 496] on textarea "Nombre y apellido: [PERSON_NAME]:56816989" at bounding box center [451, 513] width 323 height 77
paste textarea "Telefono:[PHONE_NUMBER]/[PHONE_NUMBER] Dirección: [PERSON_NAME] 3547 [PERSON_NA…"
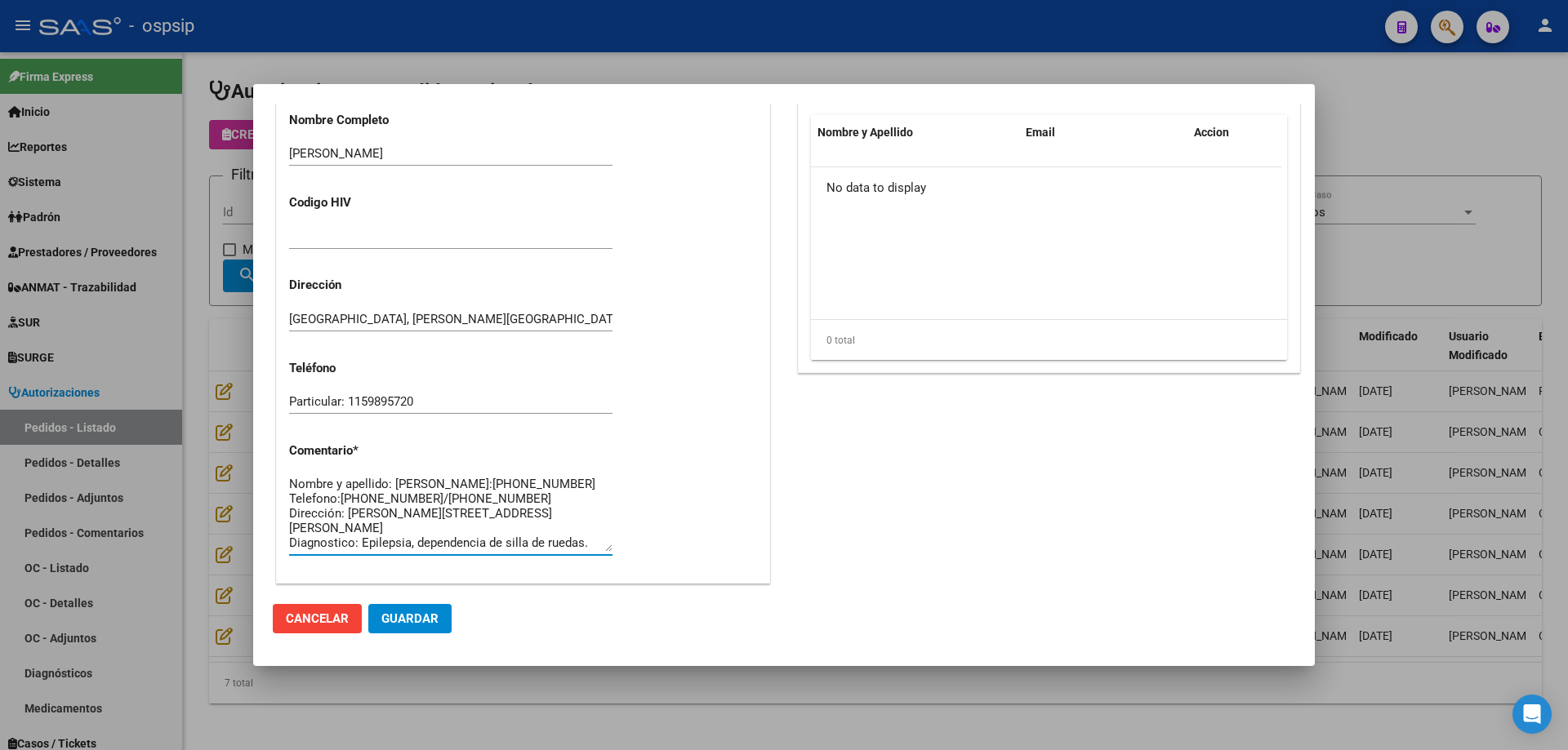
scroll to position [29, 0]
type textarea "Nombre y apellido: [PERSON_NAME]:[PHONE_NUMBER] Telefono:[PHONE_NUMBER]/[PHONE_…"
click at [390, 618] on span "Guardar" at bounding box center [410, 618] width 57 height 14
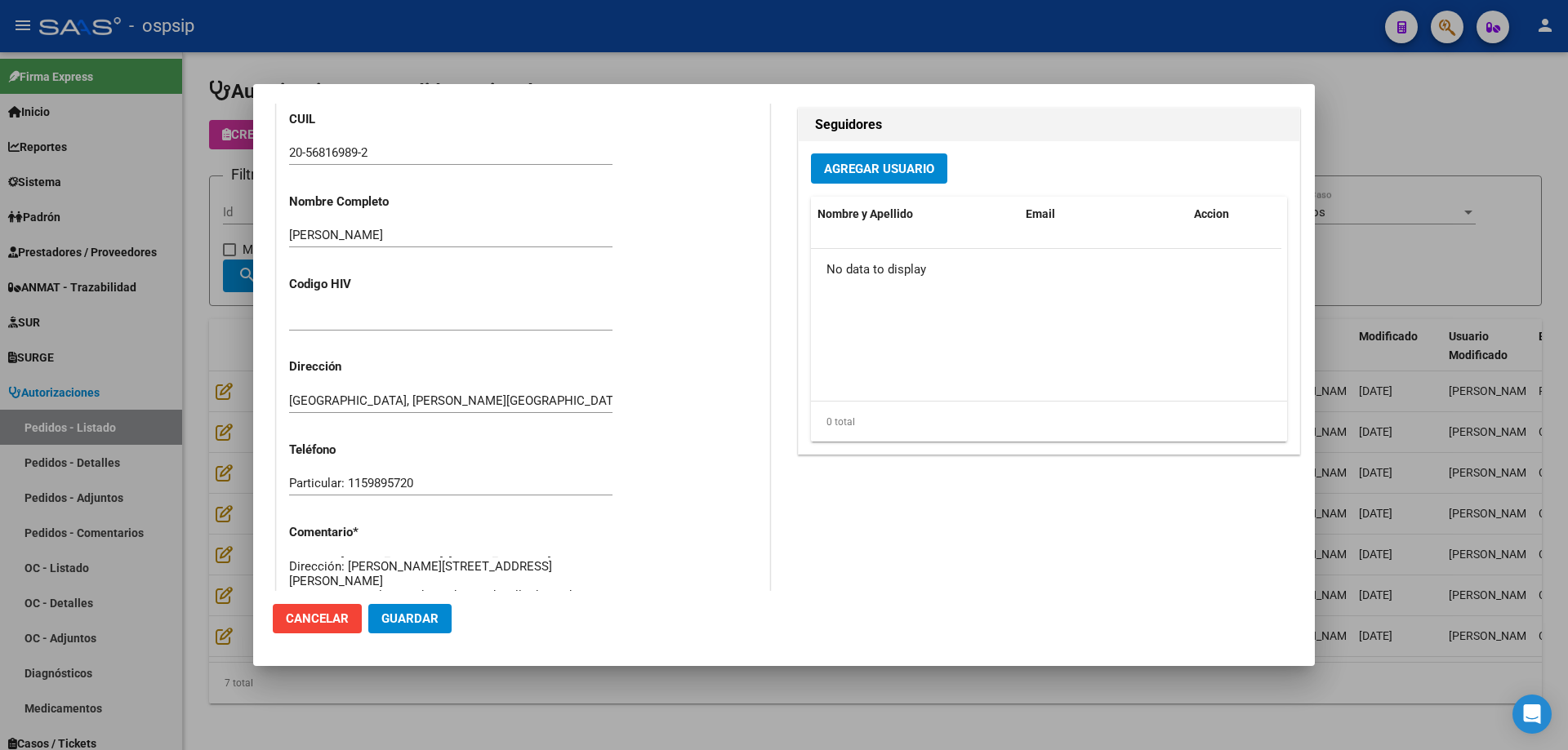
scroll to position [489, 0]
click at [109, 377] on div at bounding box center [784, 375] width 1568 height 750
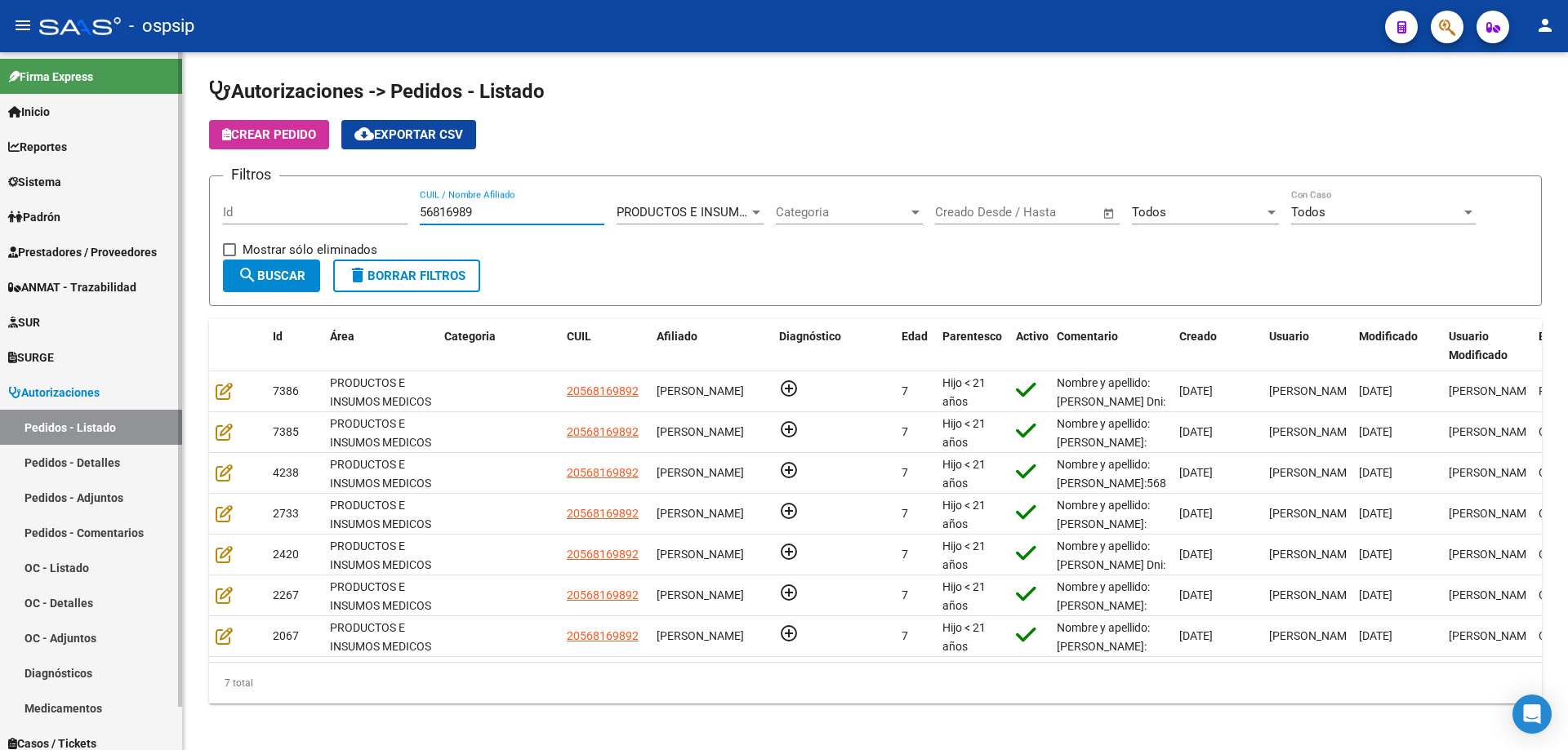
drag, startPoint x: 487, startPoint y: 213, endPoint x: 54, endPoint y: 180, distance: 434.3
click at [54, 180] on mat-sidenav-container "Firma Express Inicio Calendario SSS Instructivos Contacto OS Reportes Egresos D…" at bounding box center [784, 401] width 1568 height 698
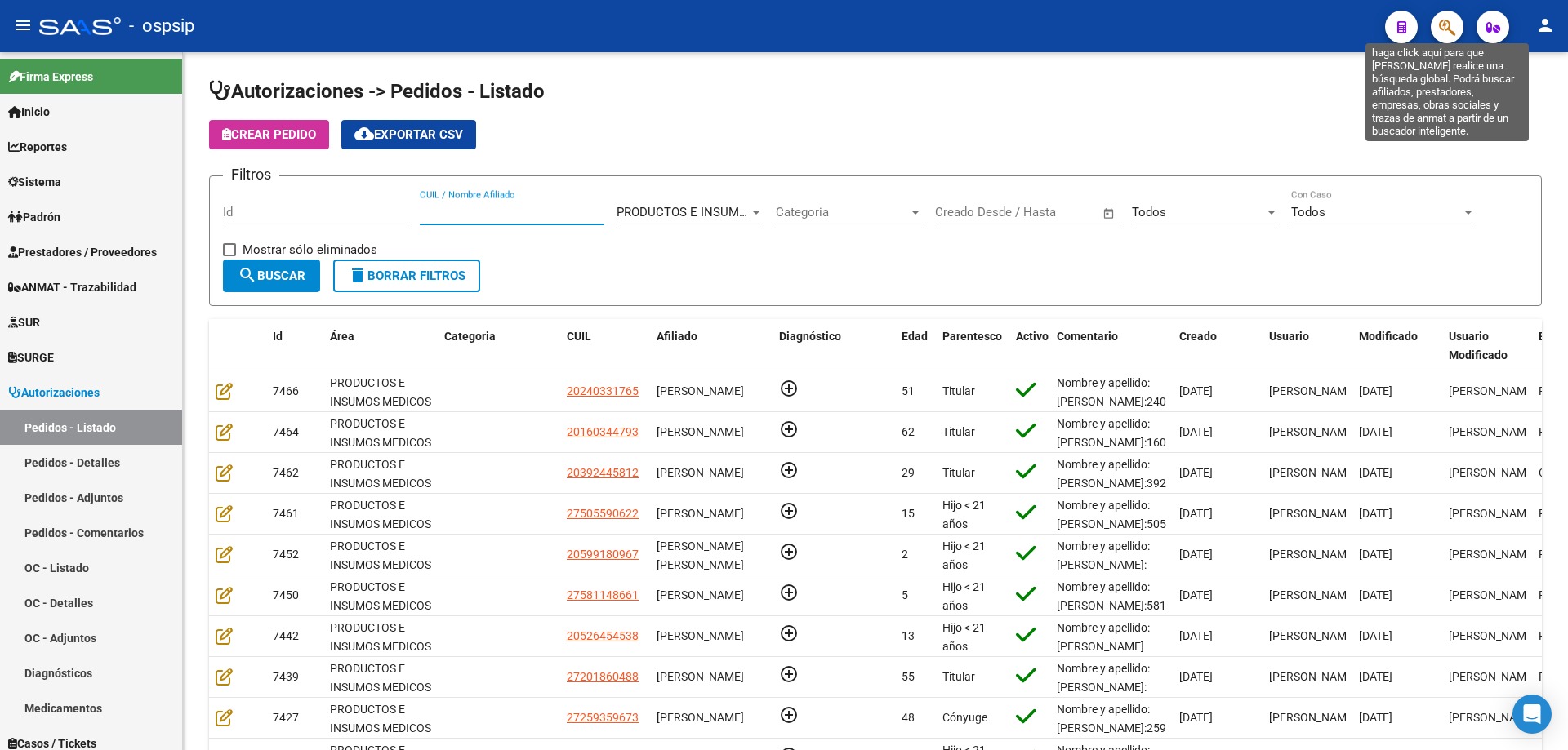
click at [1444, 32] on icon "button" at bounding box center [1446, 27] width 16 height 19
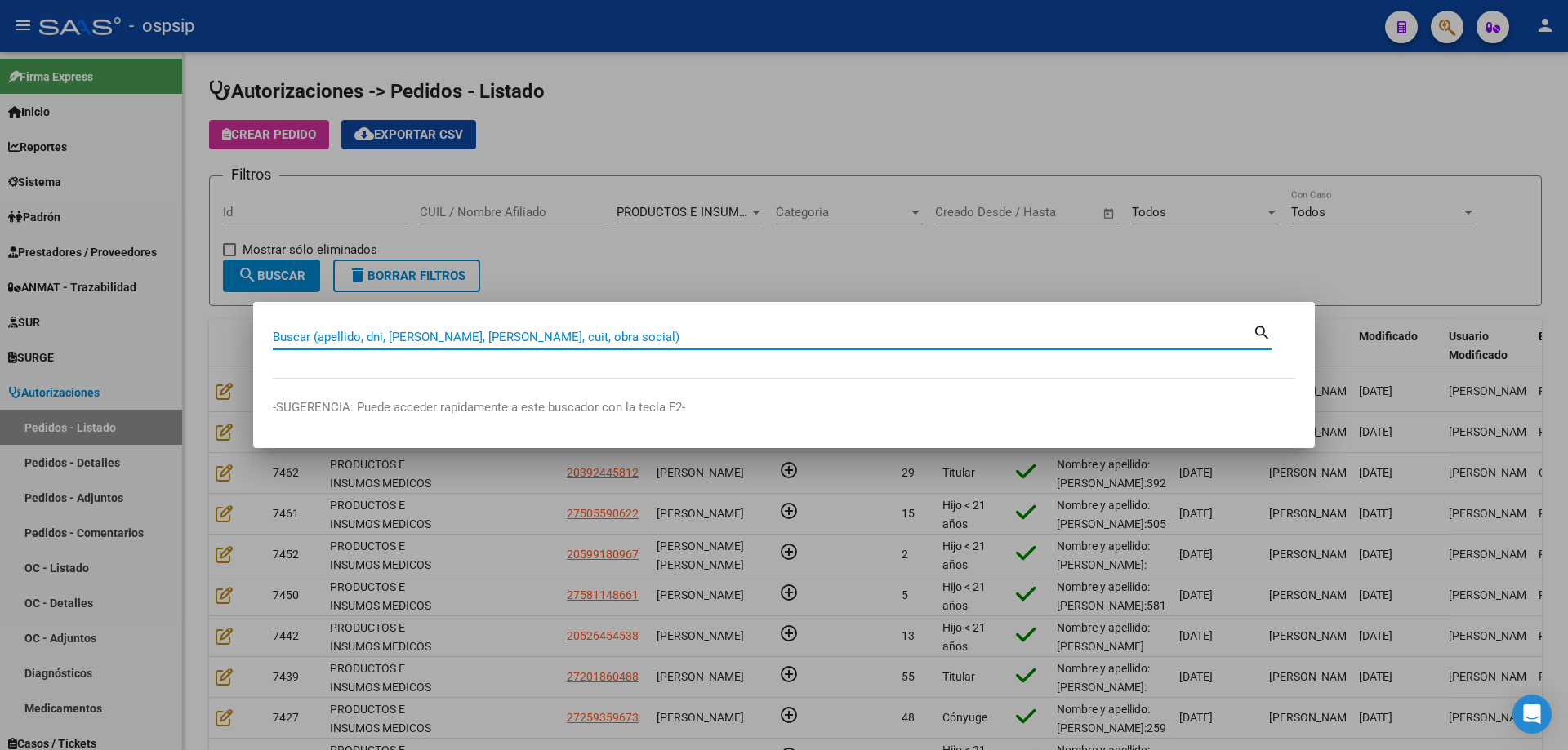
click at [954, 340] on input "Buscar (apellido, dni, [PERSON_NAME], [PERSON_NAME], cuit, obra social)" at bounding box center [762, 337] width 980 height 14
type input "13851758"
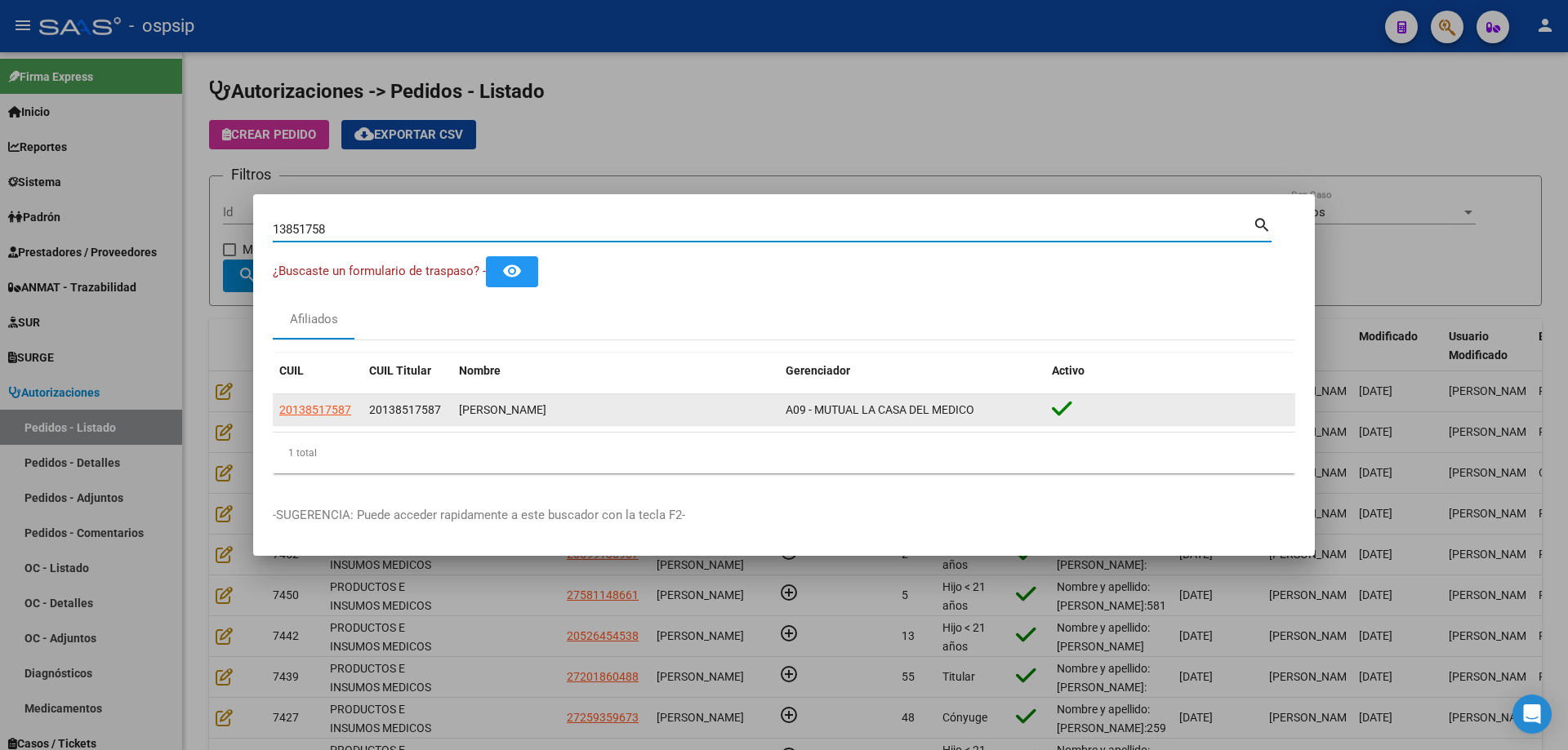
click at [315, 401] on app-link-go-to "20138517587" at bounding box center [315, 410] width 72 height 19
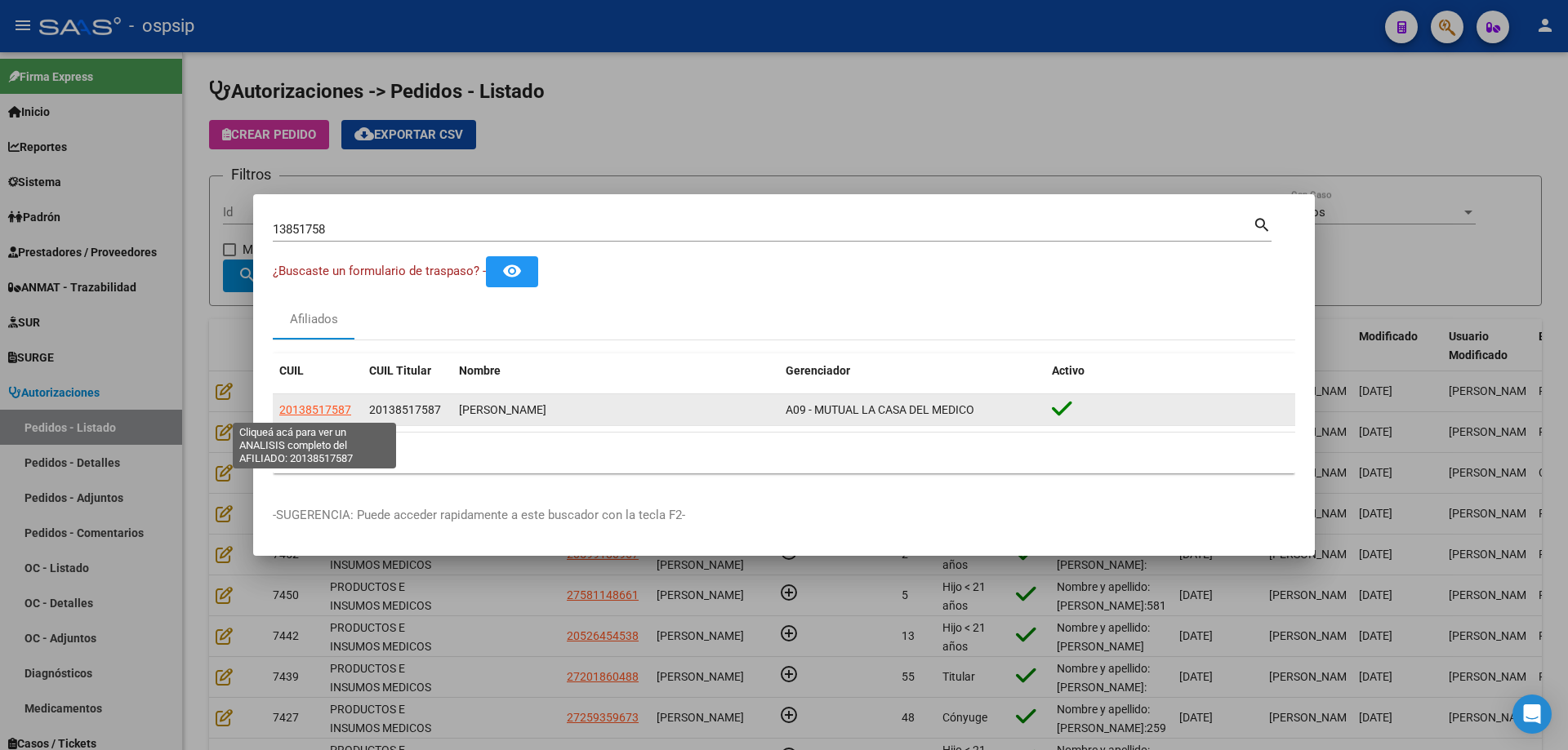
click at [315, 403] on span "20138517587" at bounding box center [315, 409] width 72 height 13
copy span "20138"
type textarea "20138517587"
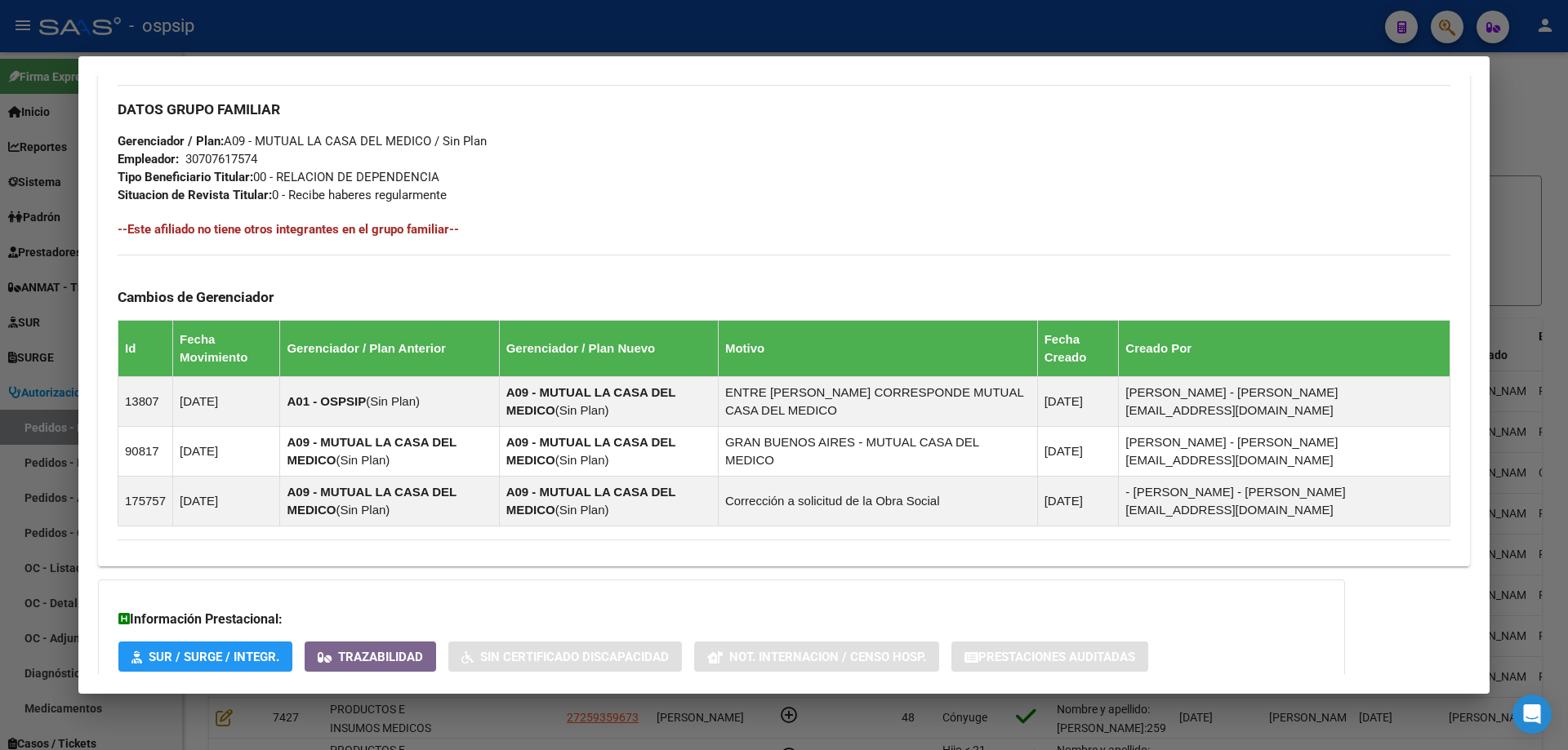
scroll to position [879, 0]
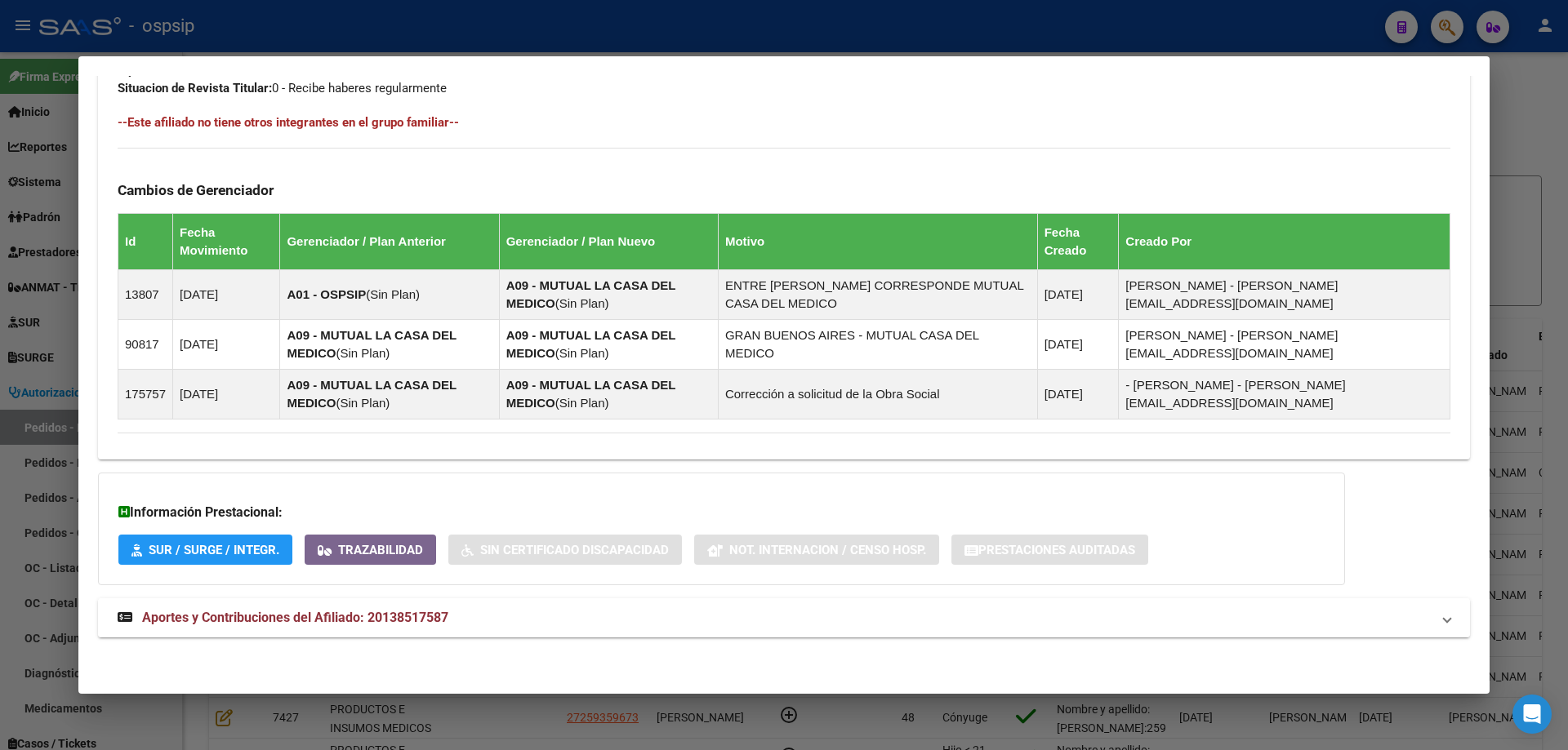
click at [229, 629] on mat-expansion-panel-header "Aportes y Contribuciones del Afiliado: 20138517587" at bounding box center [784, 618] width 1372 height 39
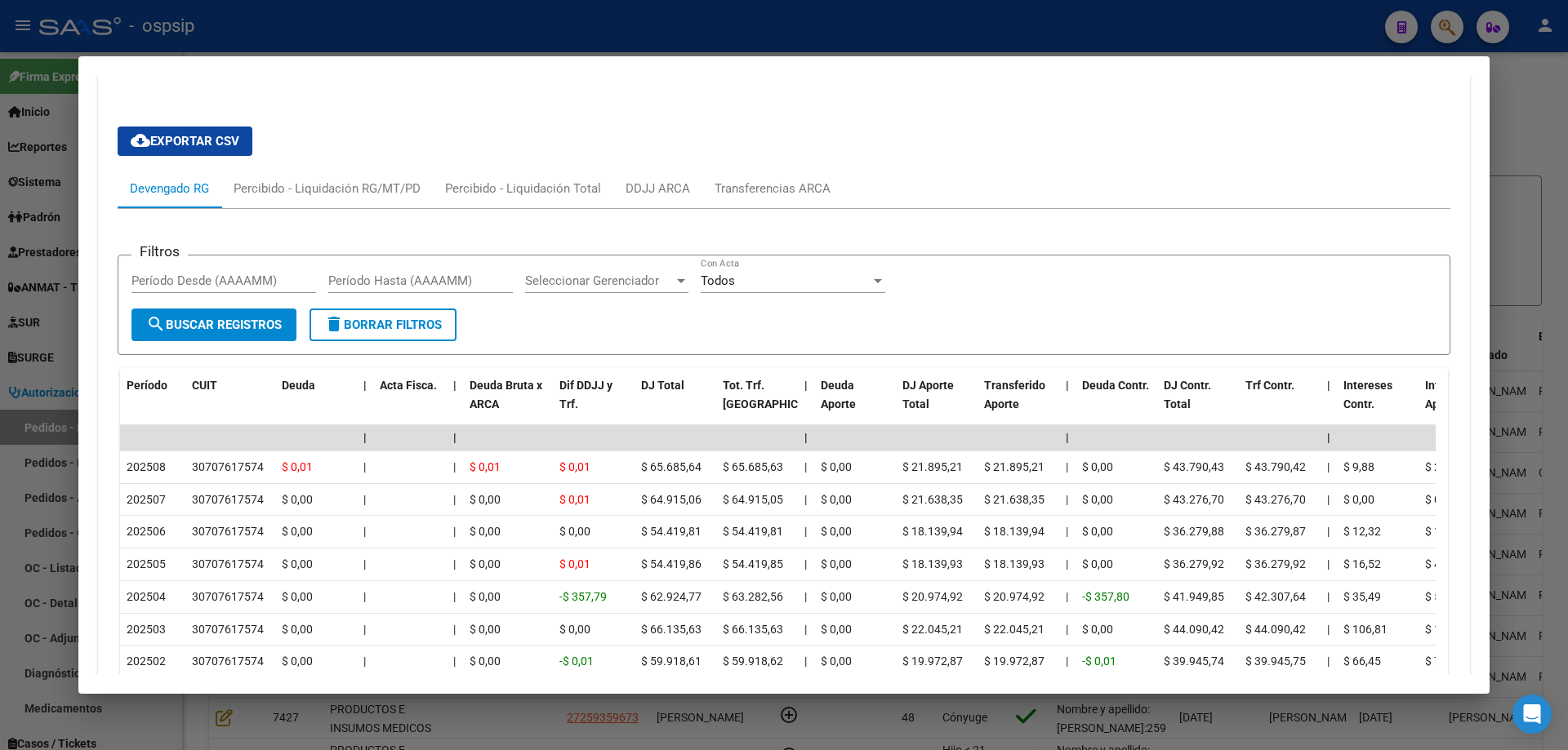
scroll to position [1686, 0]
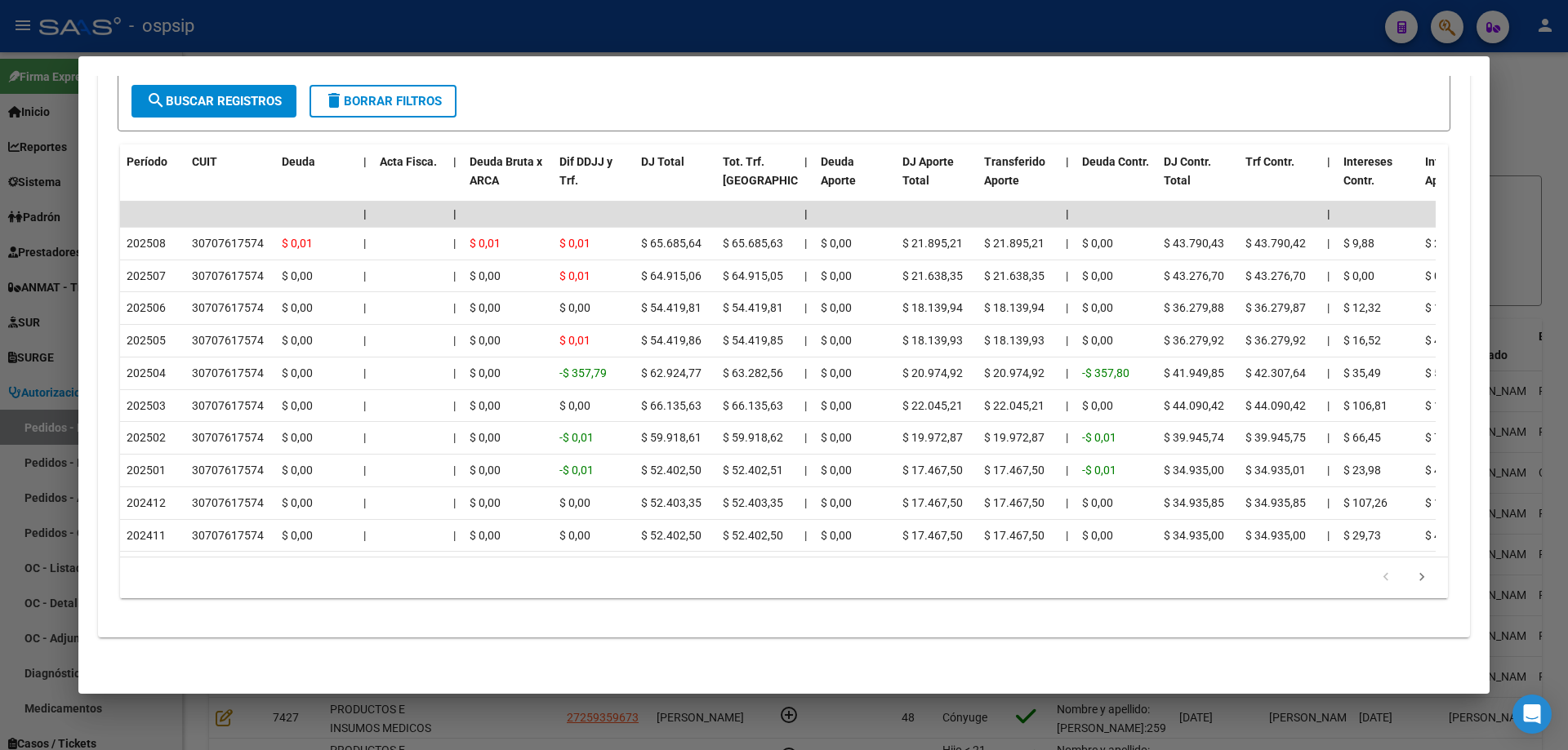
click at [62, 376] on div at bounding box center [784, 375] width 1568 height 750
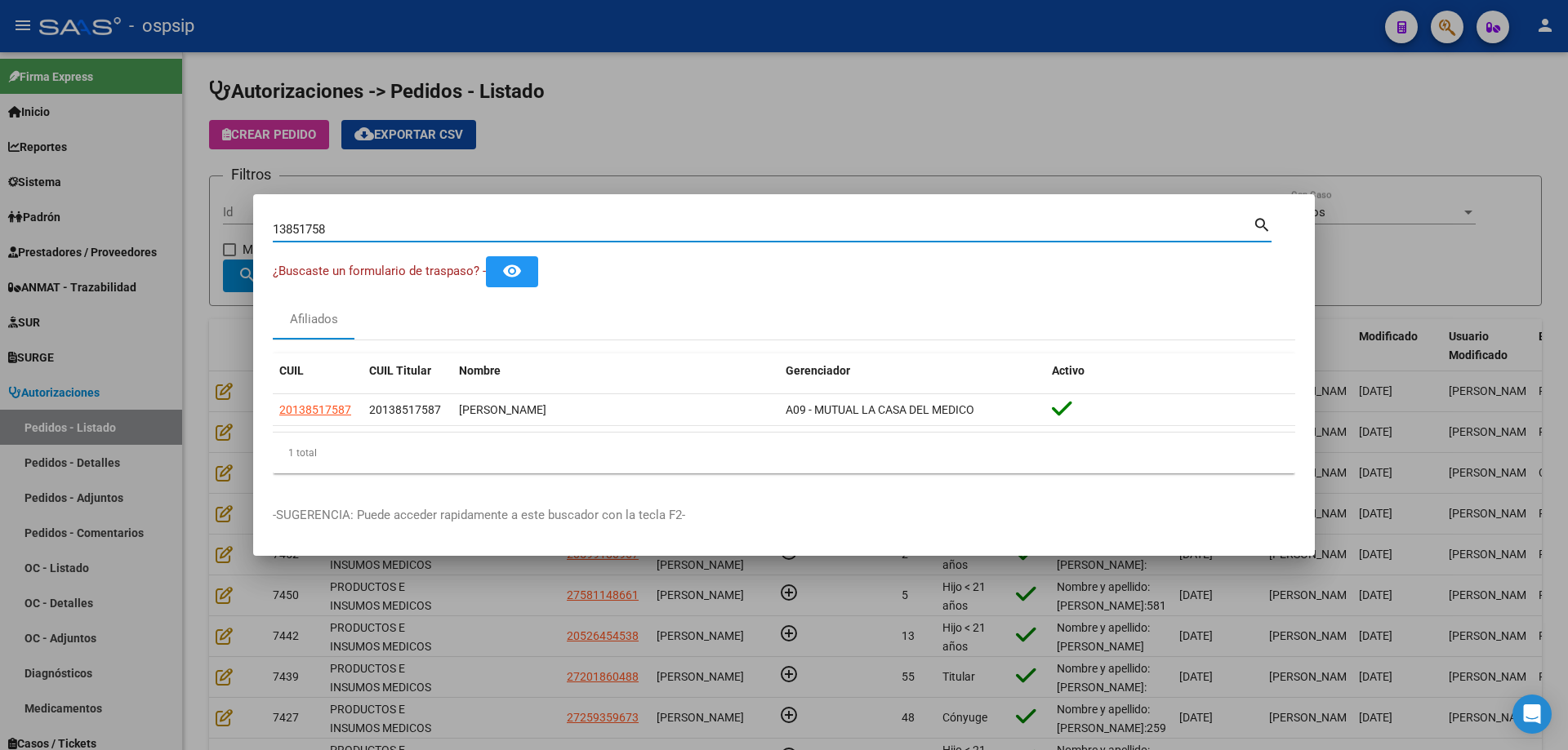
click at [303, 230] on input "13851758" at bounding box center [762, 229] width 980 height 14
drag, startPoint x: 354, startPoint y: 408, endPoint x: 248, endPoint y: 406, distance: 106.0
click at [248, 406] on div "13851758 Buscar (apellido, dni, cuil, nro traspaso, cuit, obra social) search ¿…" at bounding box center [784, 375] width 1568 height 750
drag, startPoint x: 364, startPoint y: 414, endPoint x: 268, endPoint y: 415, distance: 96.0
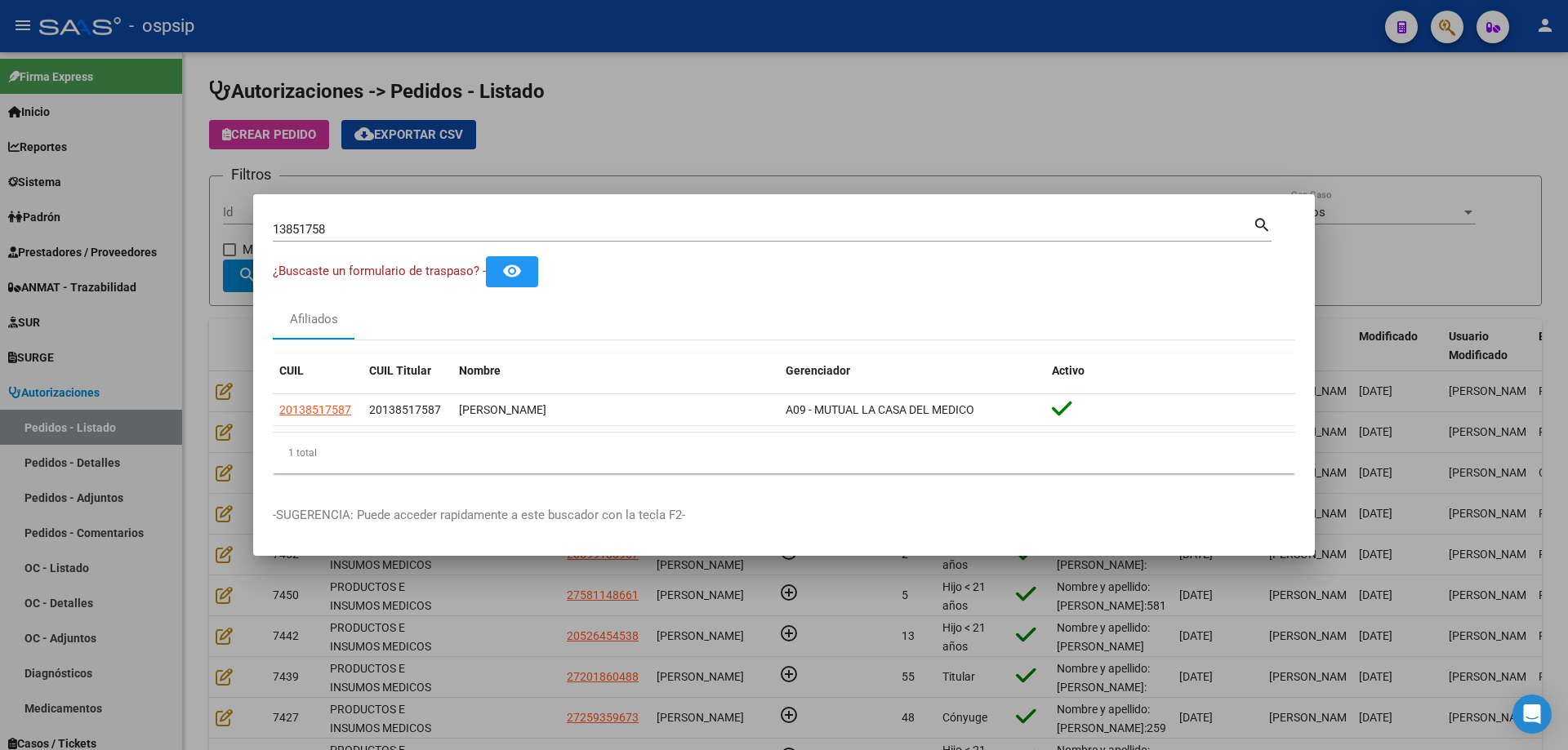
click at [268, 415] on mat-dialog-content "13851758 Buscar (apellido, dni, cuil, nro traspaso, cuit, obra social) search ¿…" at bounding box center [784, 350] width 1062 height 272
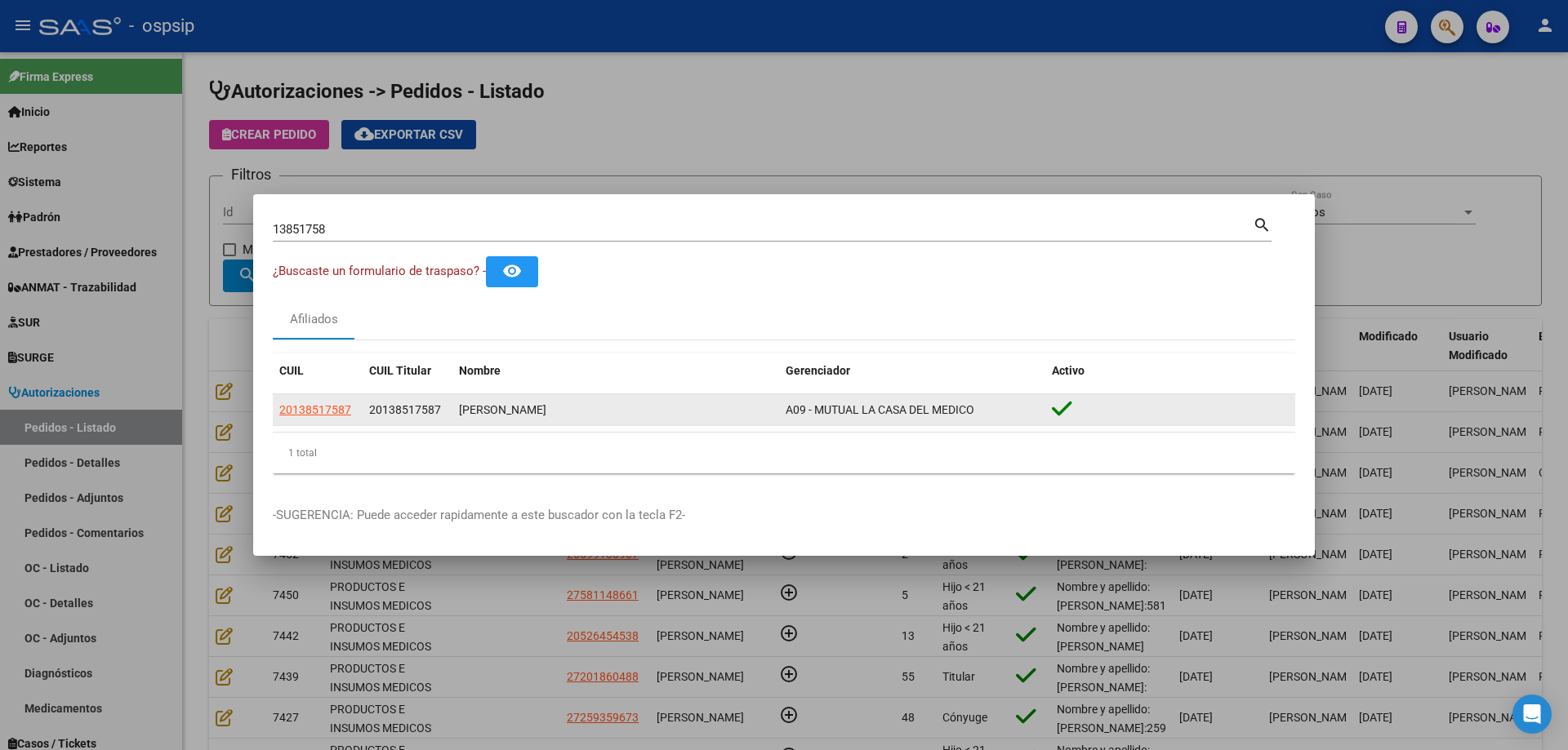
copy datatable-body-row "20138517587"
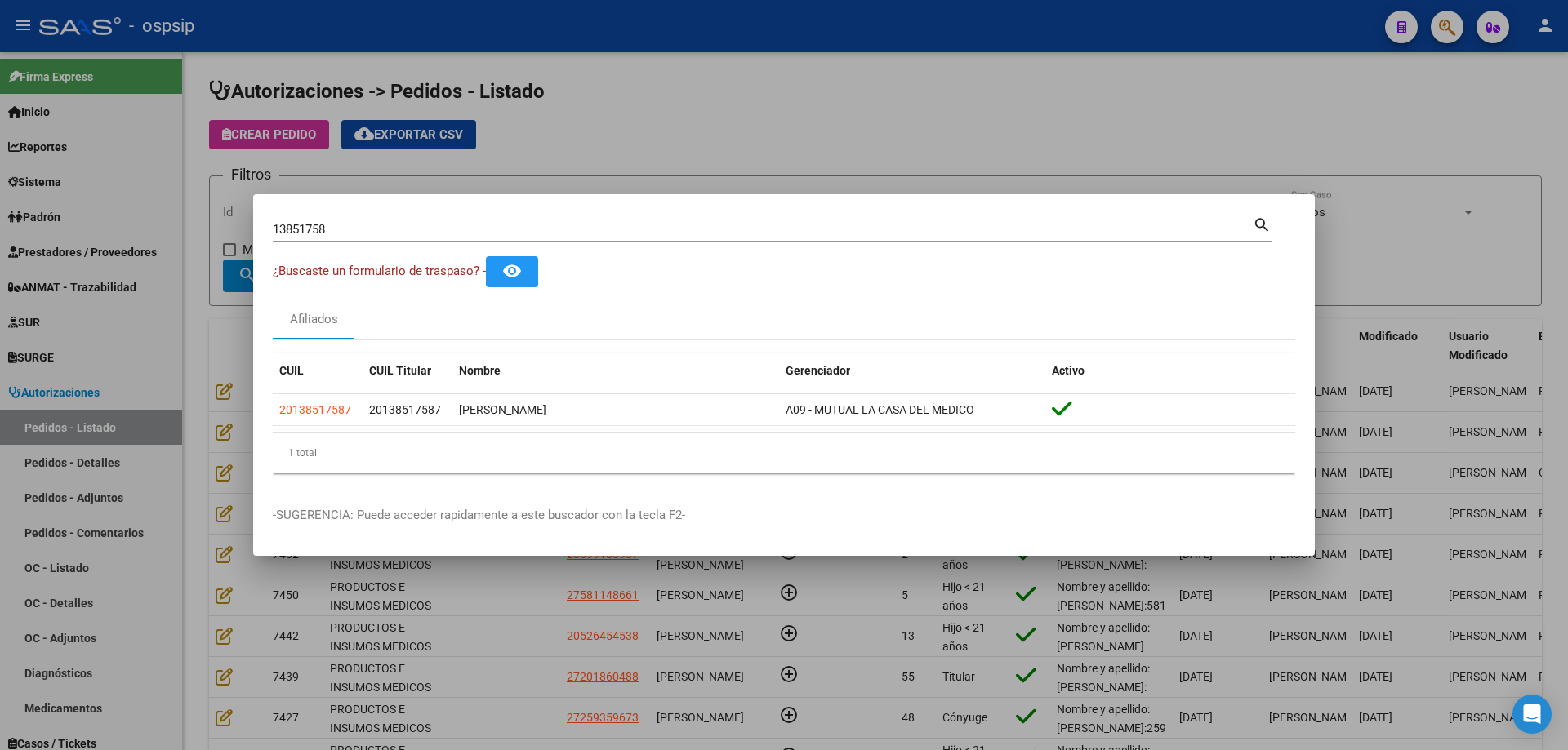
click at [224, 341] on div at bounding box center [784, 375] width 1568 height 750
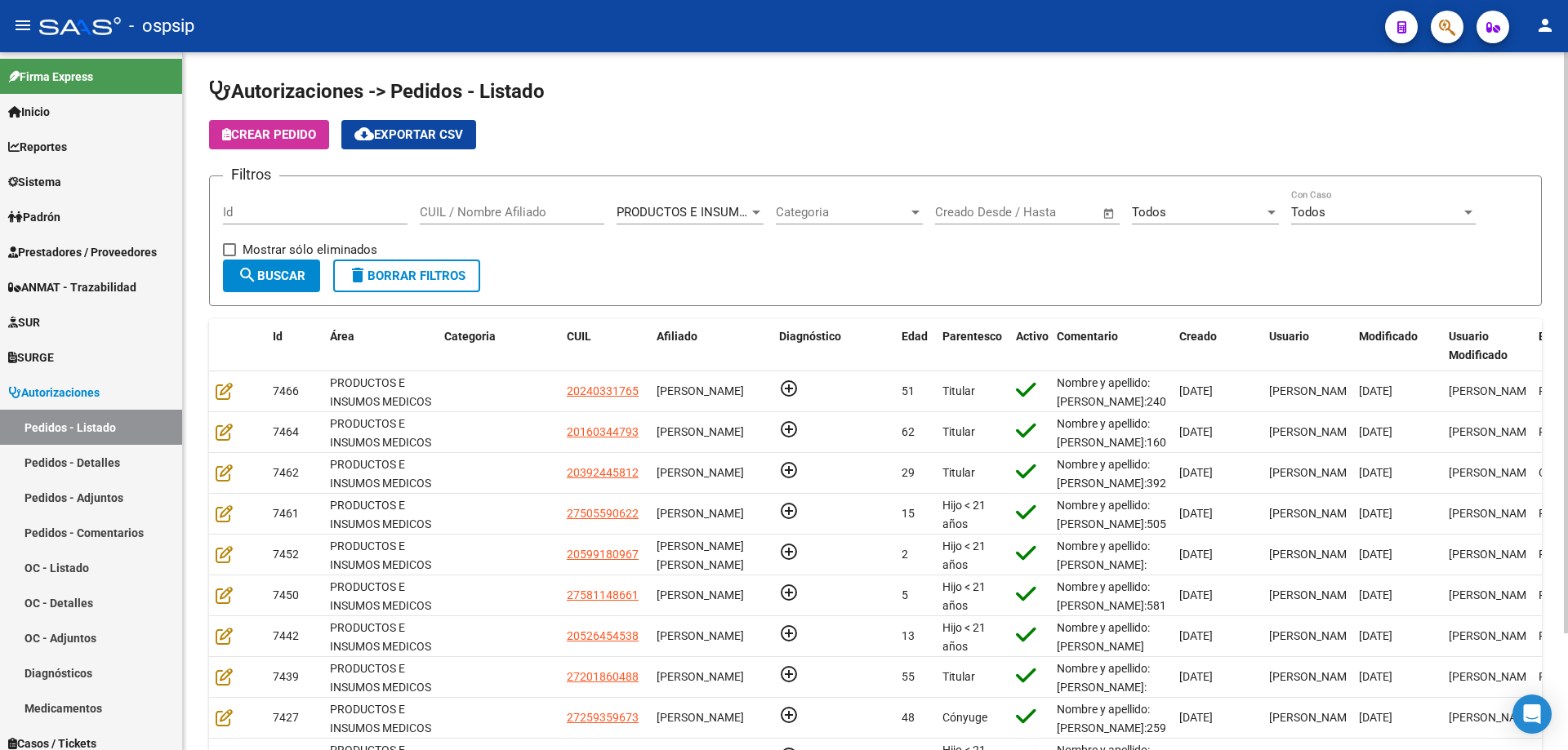
drag, startPoint x: 285, startPoint y: 150, endPoint x: 289, endPoint y: 139, distance: 11.7
click at [288, 142] on app-list-header "Autorizaciones -> Pedidos - Listado Crear Pedido cloud_download Exportar CSV Fi…" at bounding box center [875, 192] width 1333 height 228
click at [289, 139] on span "Crear Pedido" at bounding box center [268, 134] width 94 height 14
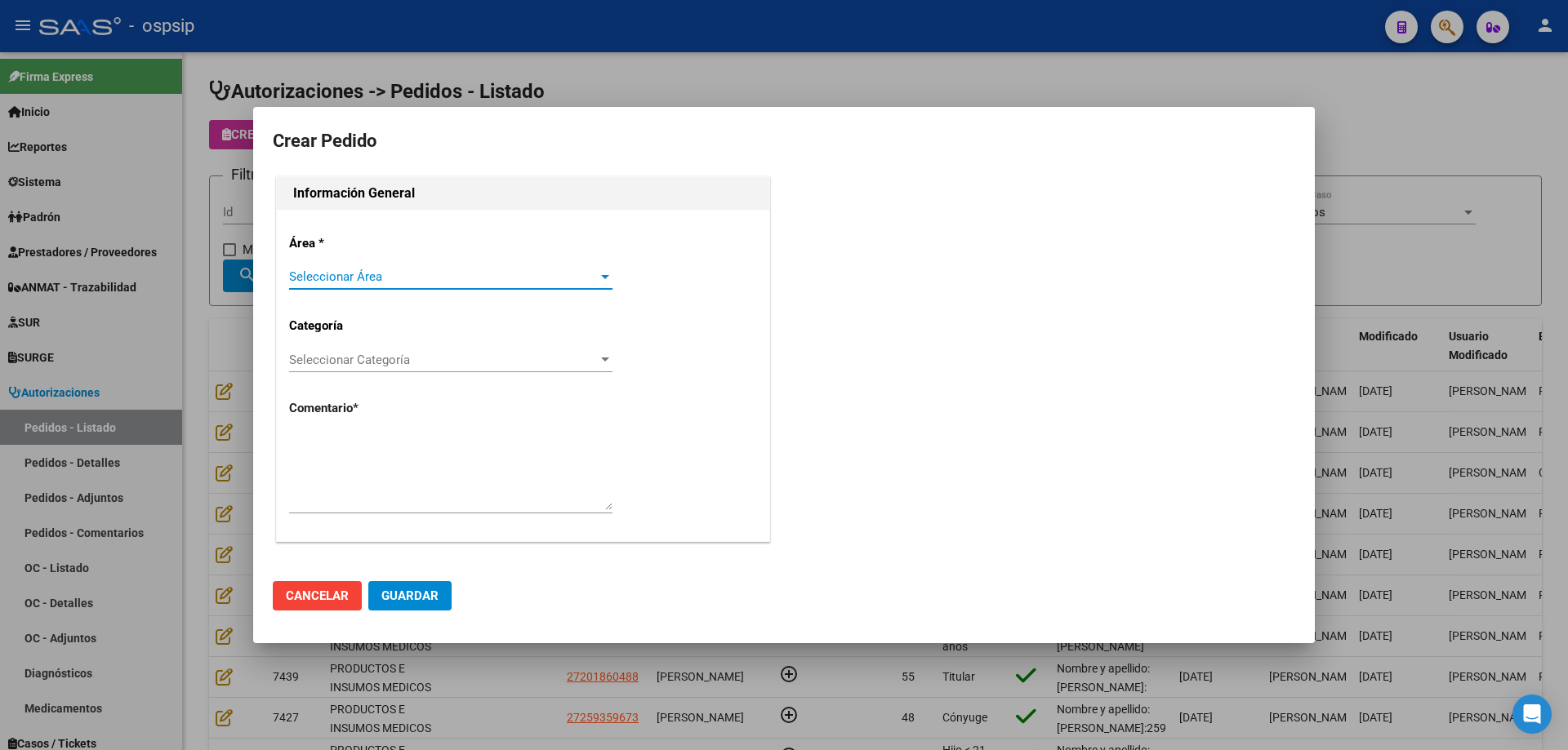
click at [435, 272] on span "Seleccionar Área" at bounding box center [444, 276] width 309 height 14
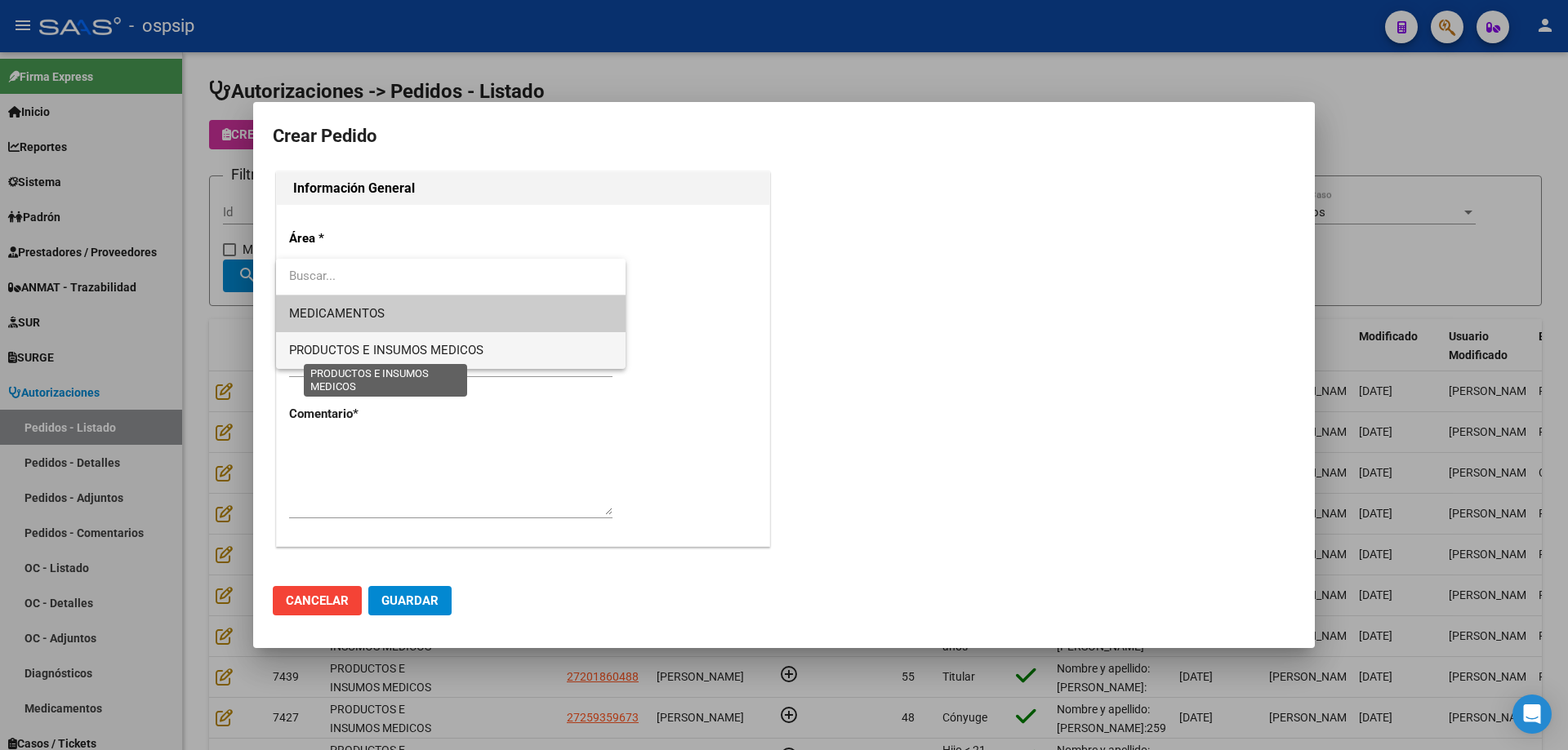
click at [408, 346] on span "PRODUCTOS E INSUMOS MEDICOS" at bounding box center [387, 349] width 194 height 14
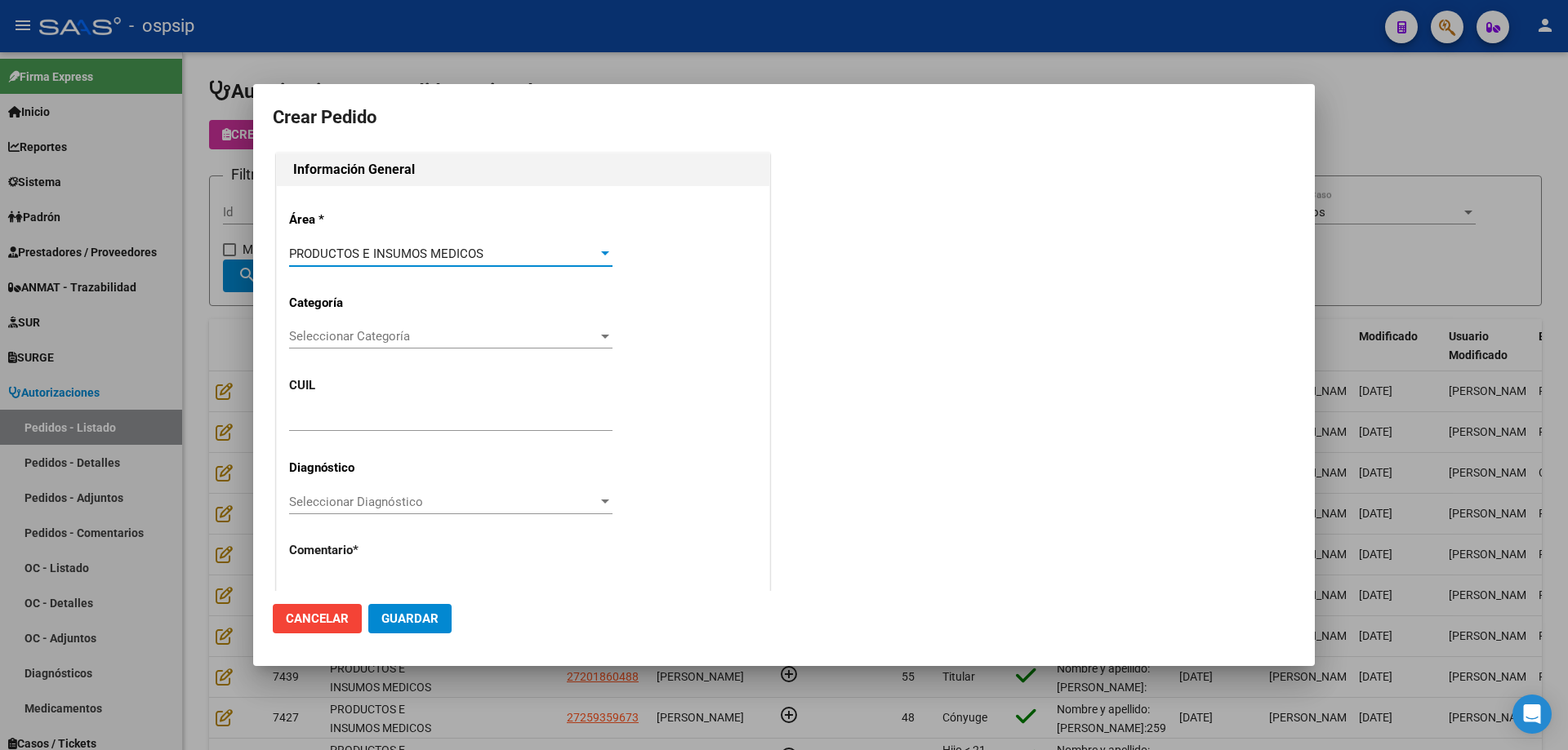
click at [435, 326] on div "Seleccionar Categoría Seleccionar Categoría" at bounding box center [451, 336] width 323 height 24
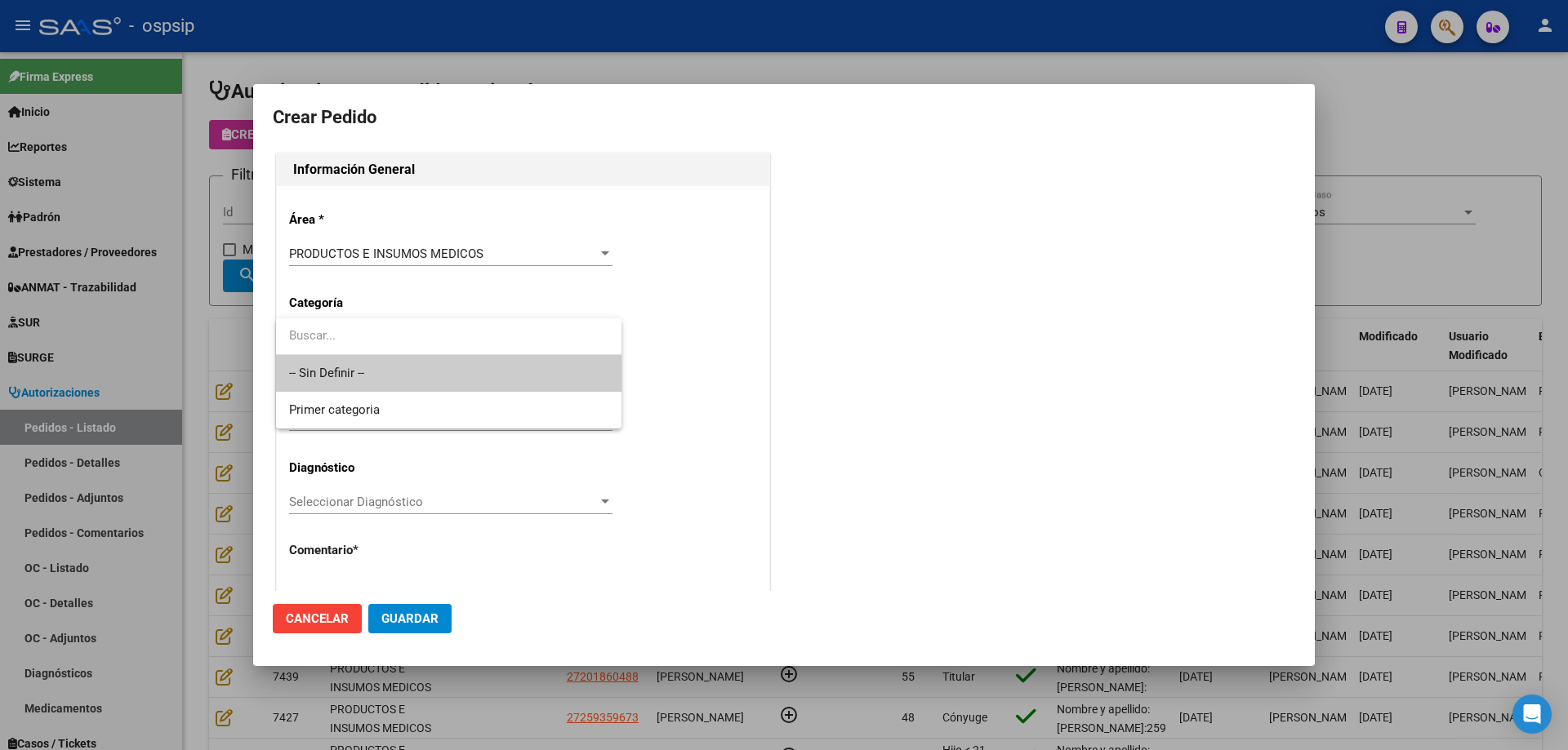
click at [413, 366] on span "-- Sin Definir --" at bounding box center [449, 374] width 319 height 37
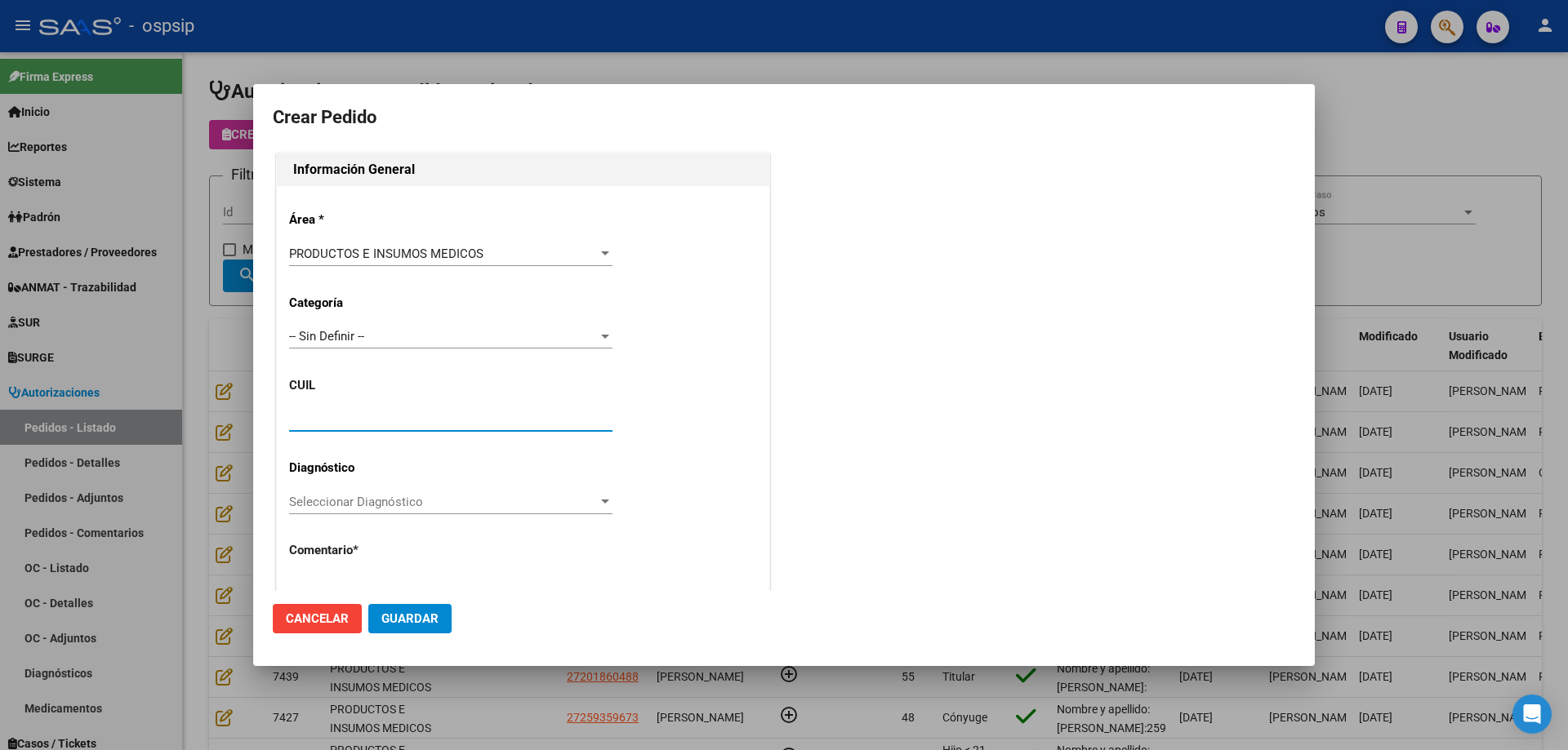
paste input "20-13851758-7"
type input "20-13851758-7"
type input "[PERSON_NAME]"
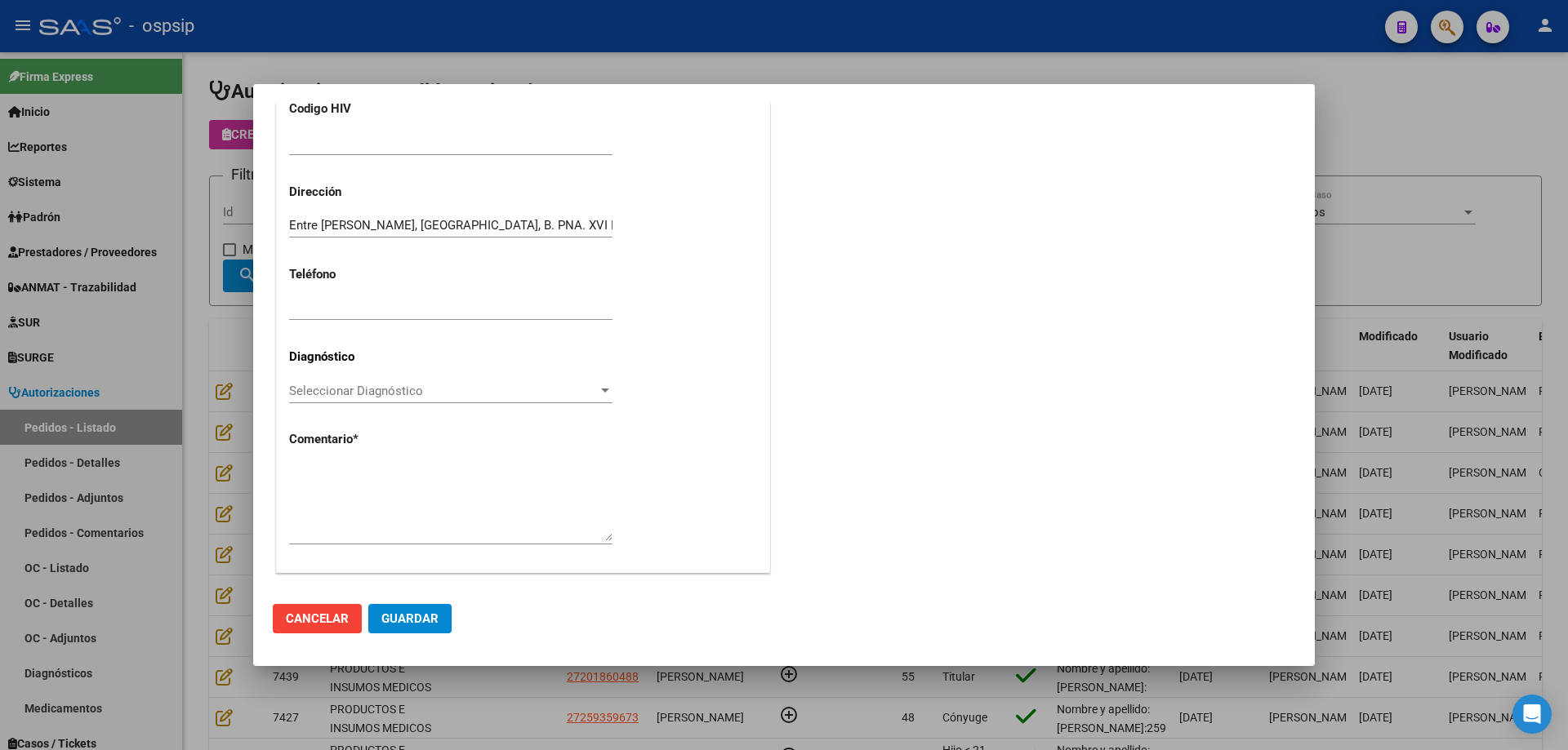
scroll to position [450, 0]
type input "ENTRE [PERSON_NAME], PARANA, B. PNA. XVI M.H. 0"
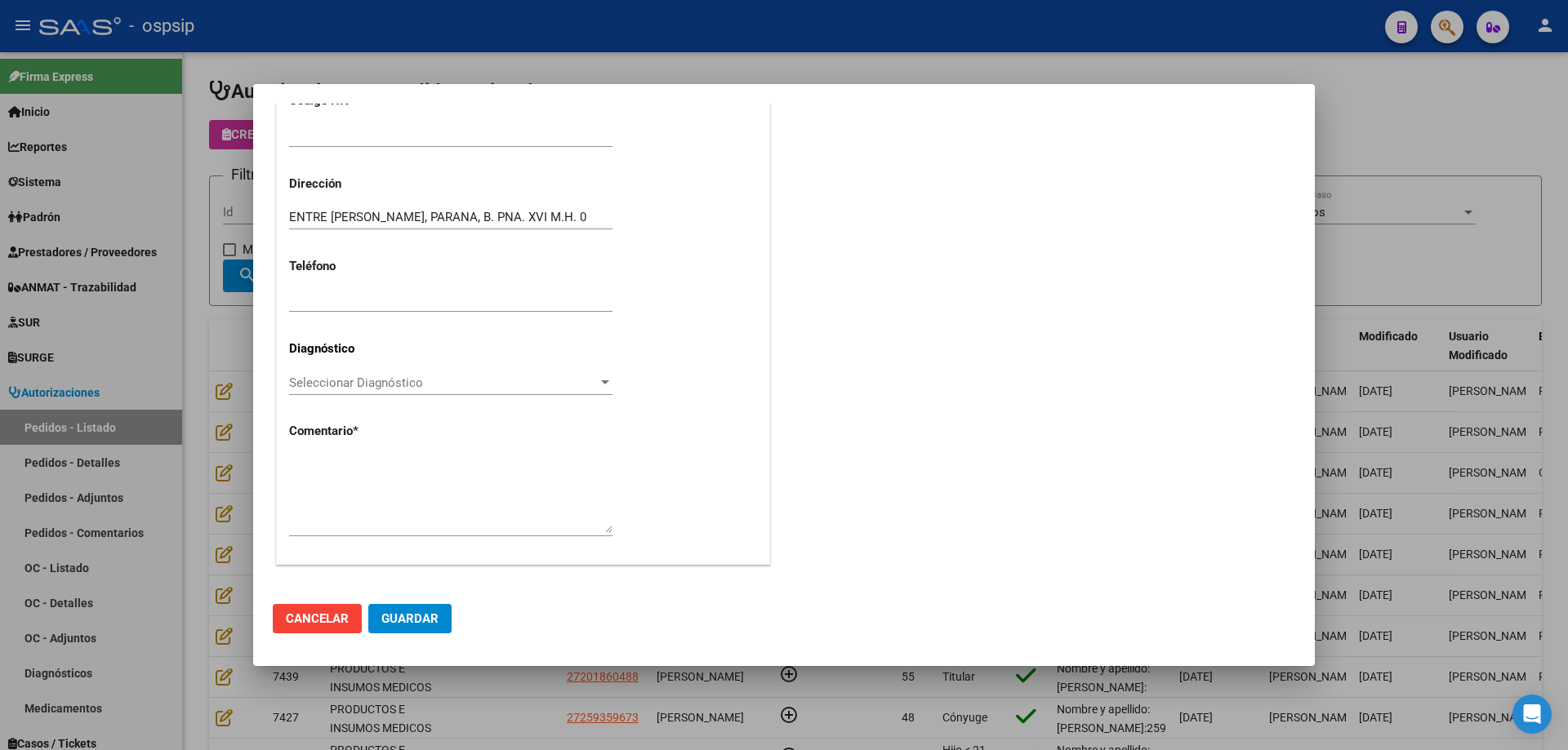
type input "20-13851758-7"
click at [400, 472] on textarea at bounding box center [451, 494] width 323 height 77
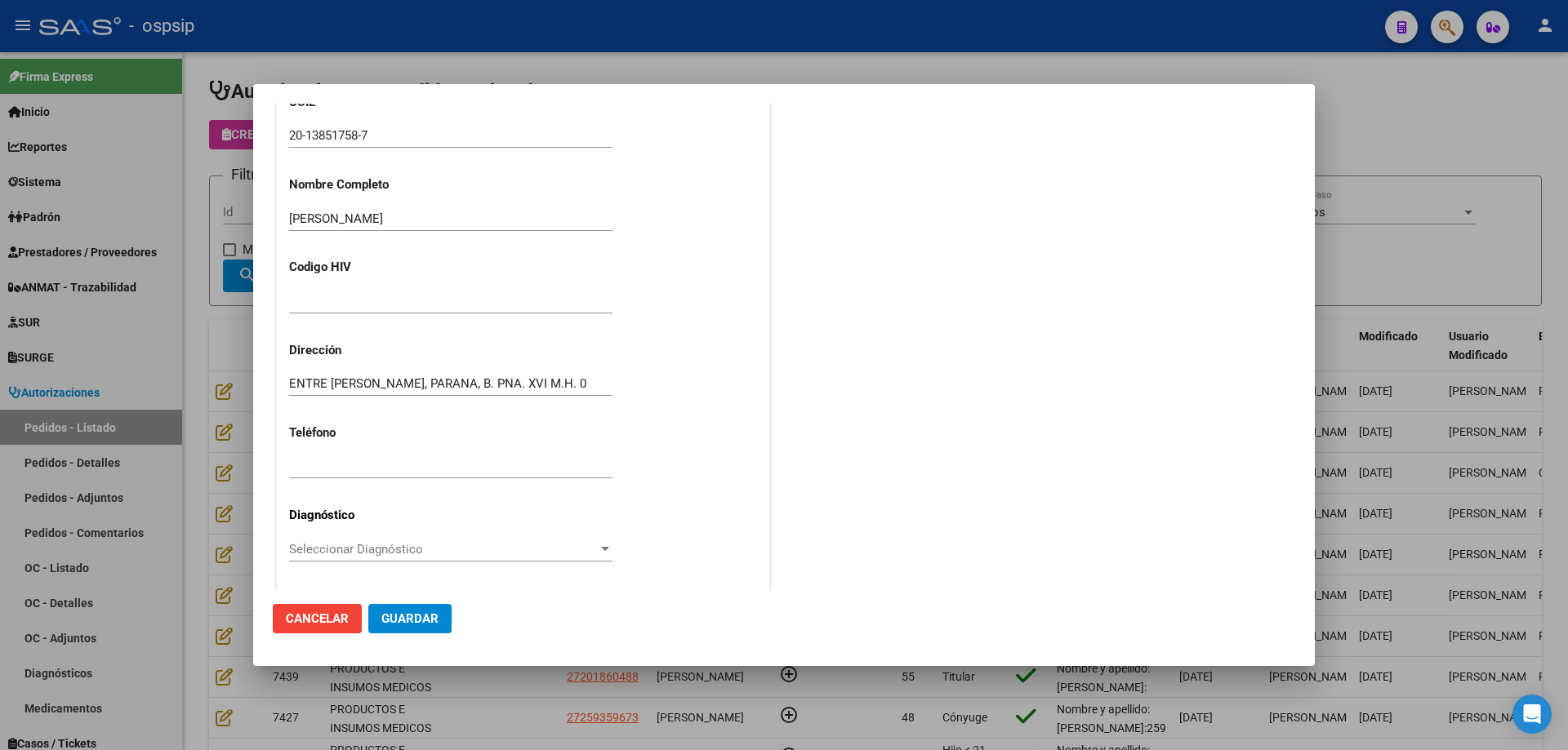
scroll to position [205, 0]
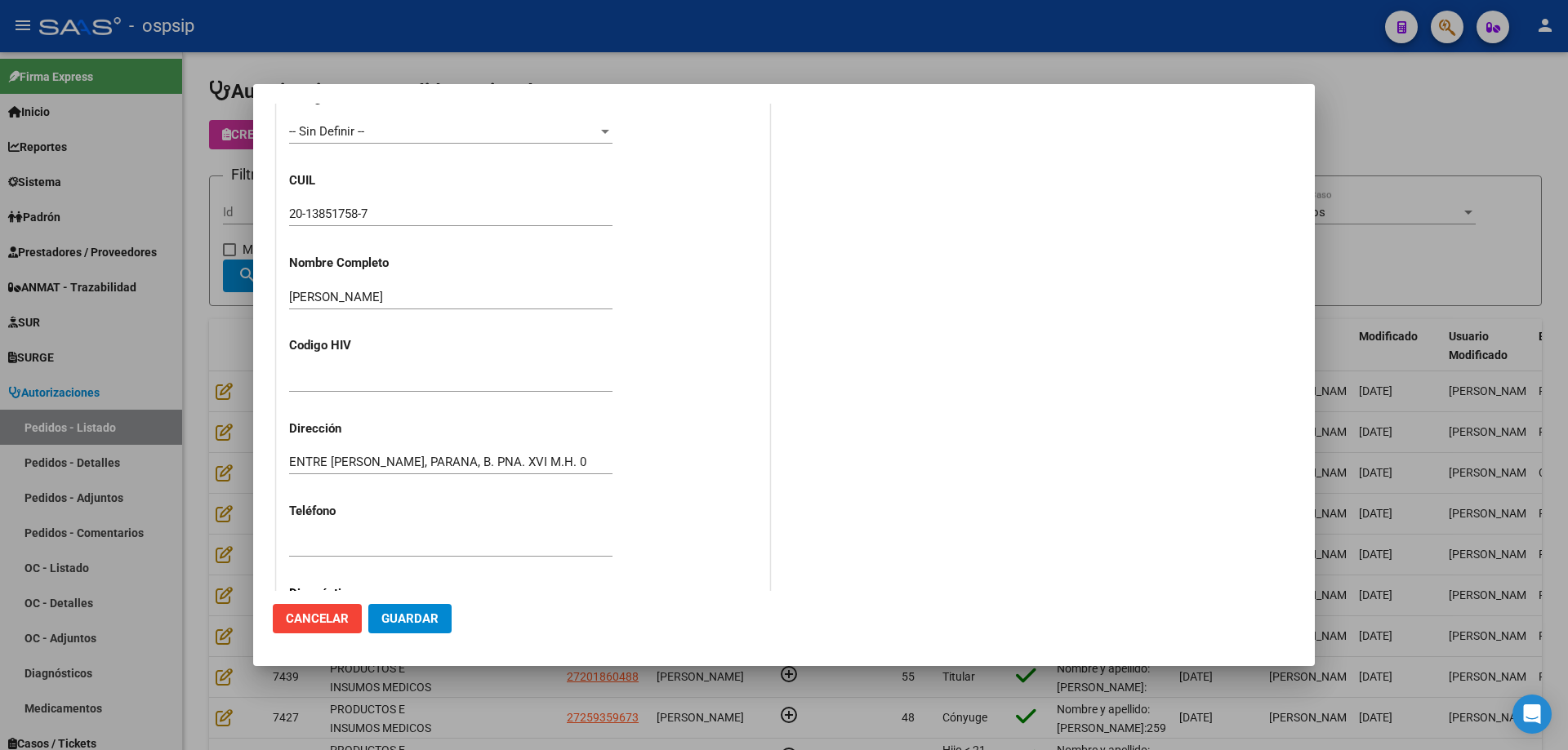
click at [326, 209] on input "20-13851758-7" at bounding box center [451, 213] width 323 height 14
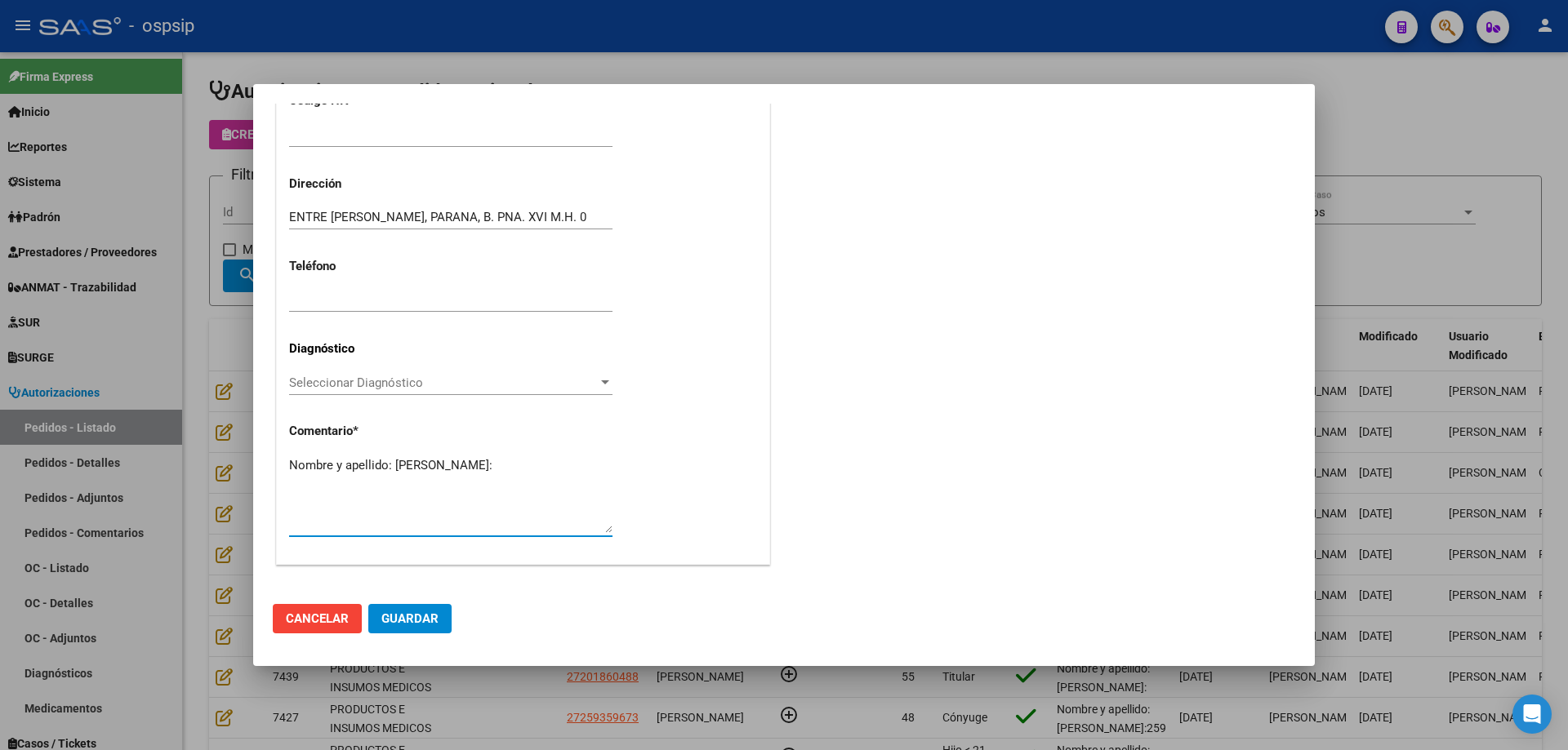
click at [323, 489] on textarea "Nombre y apellido: [PERSON_NAME]:" at bounding box center [451, 494] width 323 height 77
paste textarea "13851758"
type textarea "Nombre y apellido: [PERSON_NAME]:13851758"
click at [408, 618] on span "Guardar" at bounding box center [410, 618] width 57 height 14
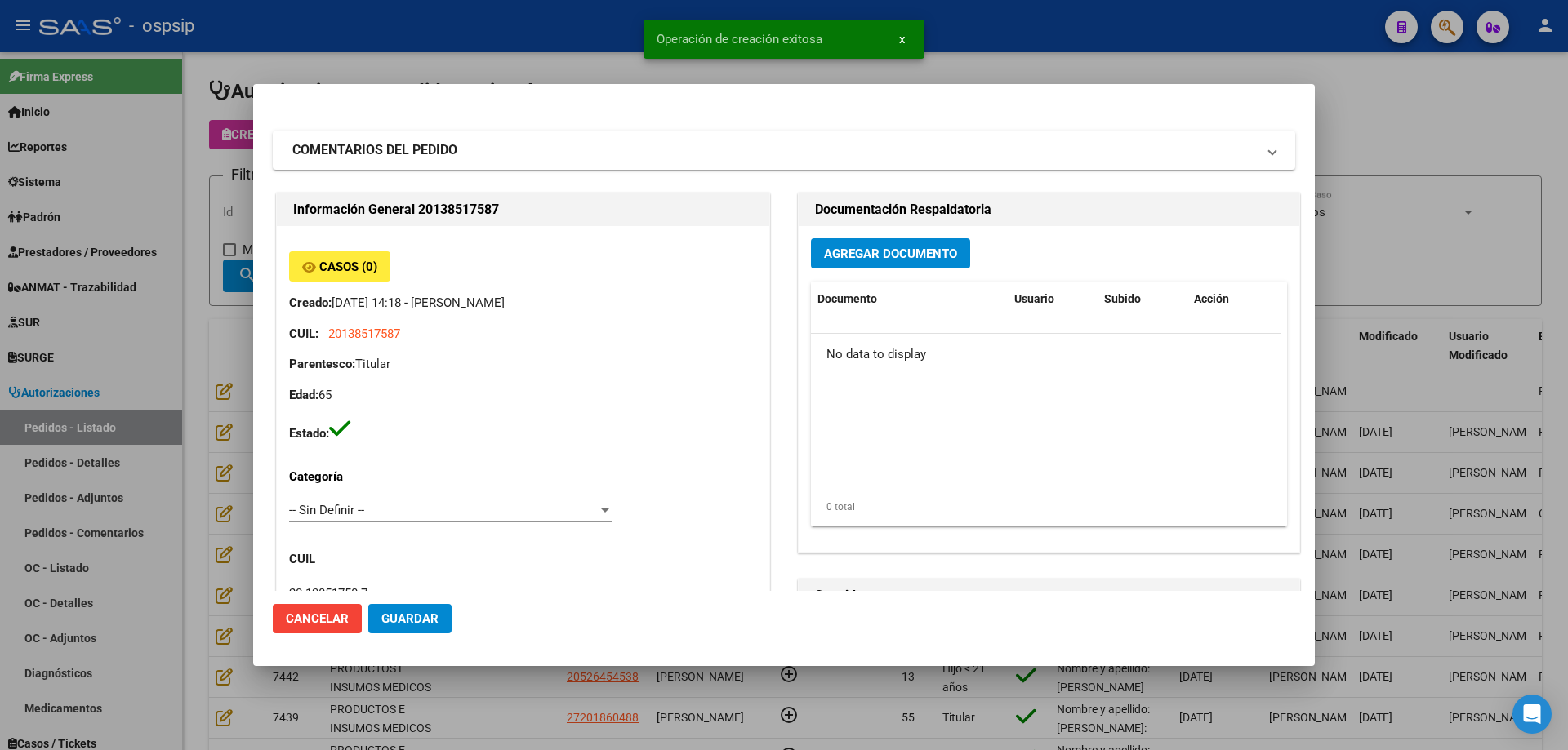
scroll to position [0, 0]
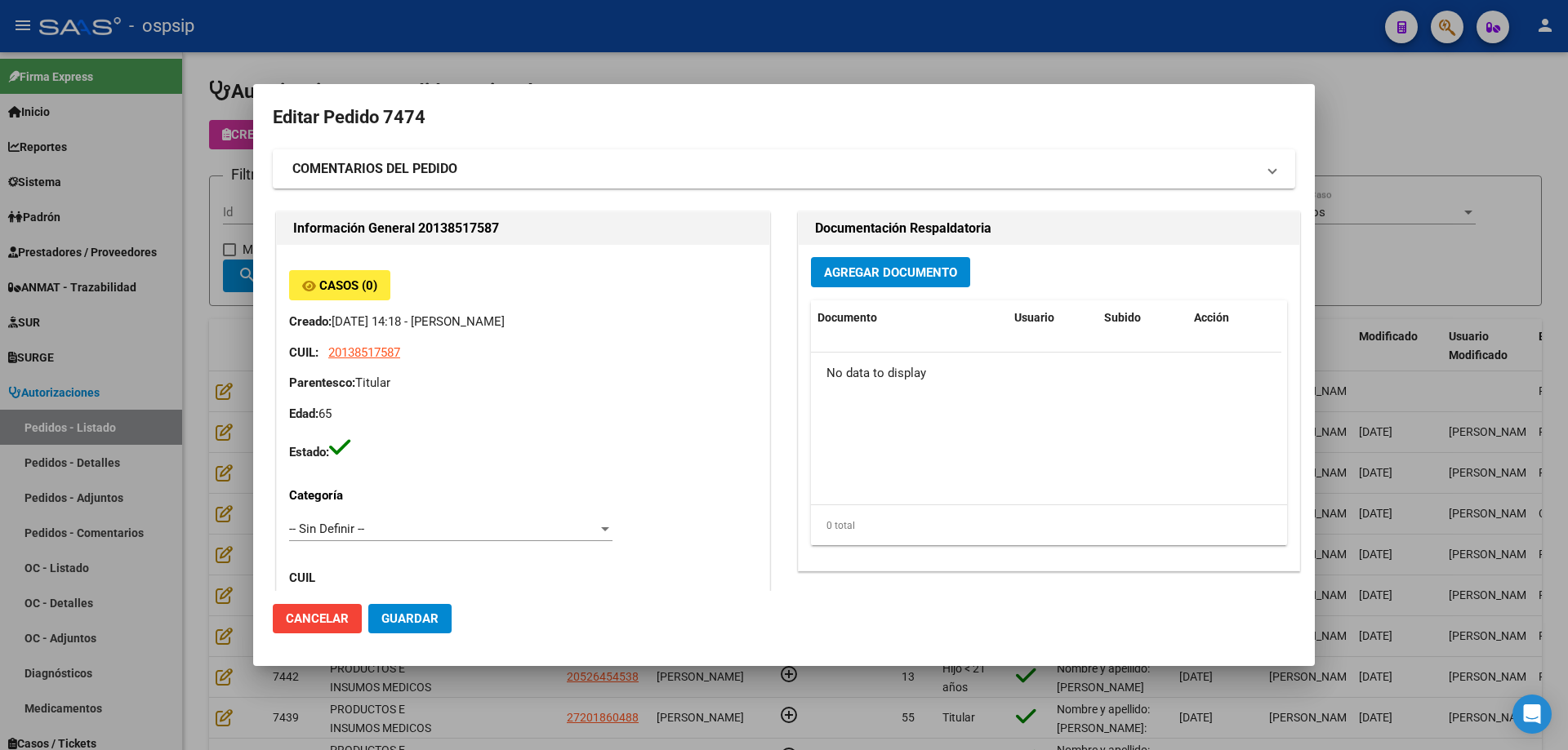
drag, startPoint x: 223, startPoint y: 212, endPoint x: 230, endPoint y: 215, distance: 7.6
click at [223, 213] on div at bounding box center [784, 375] width 1568 height 750
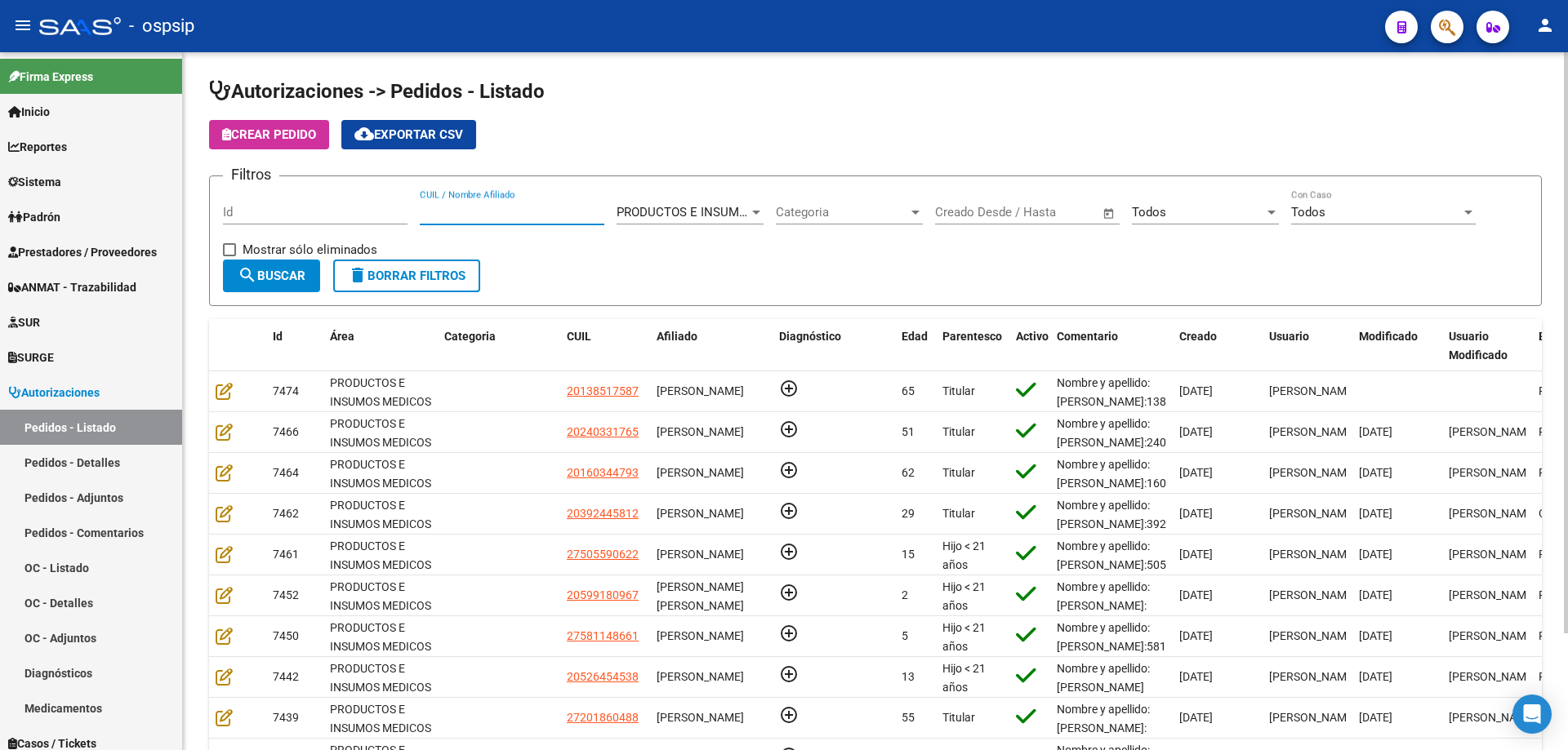
click at [508, 211] on input "CUIL / Nombre Afiliado" at bounding box center [511, 212] width 185 height 14
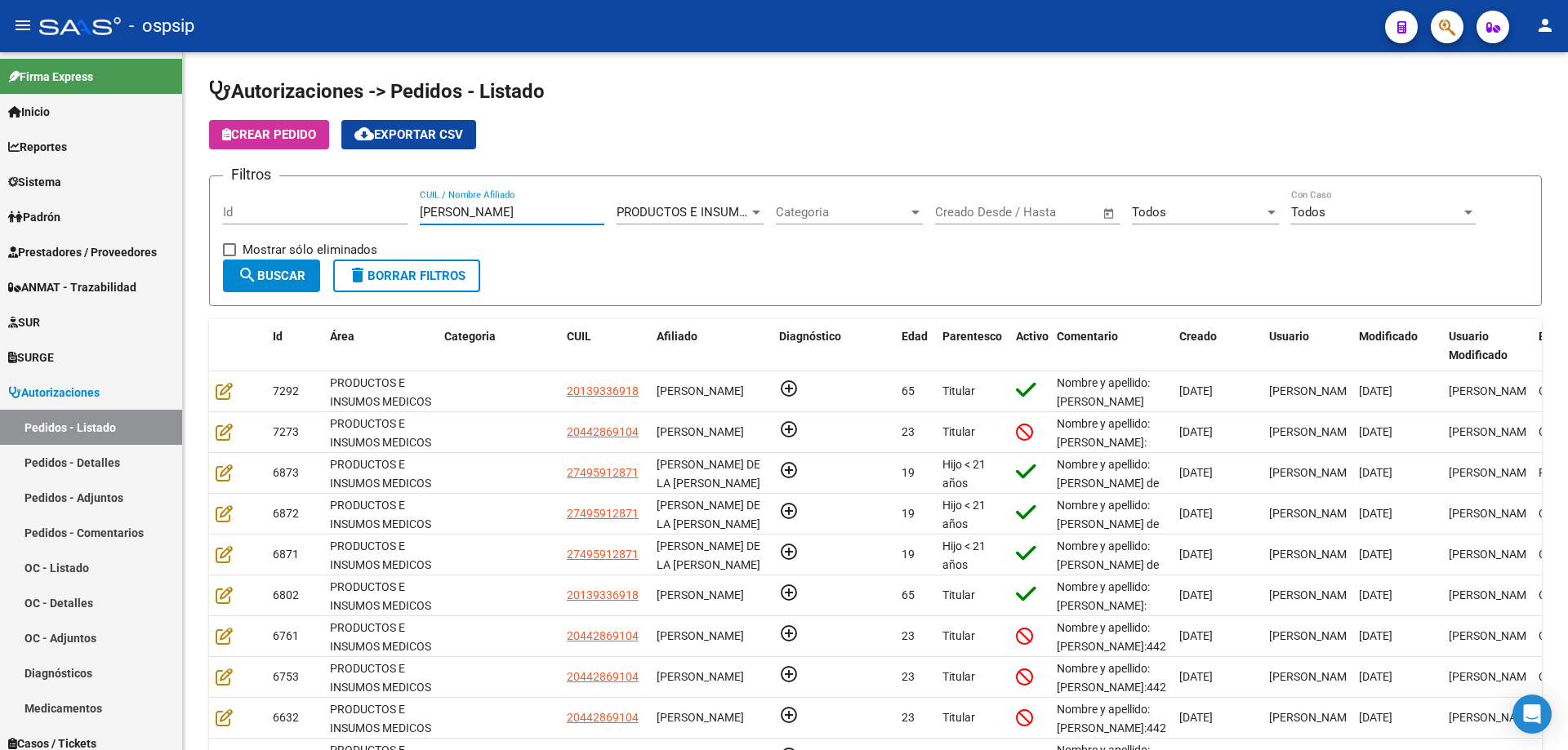
type input "[PERSON_NAME]"
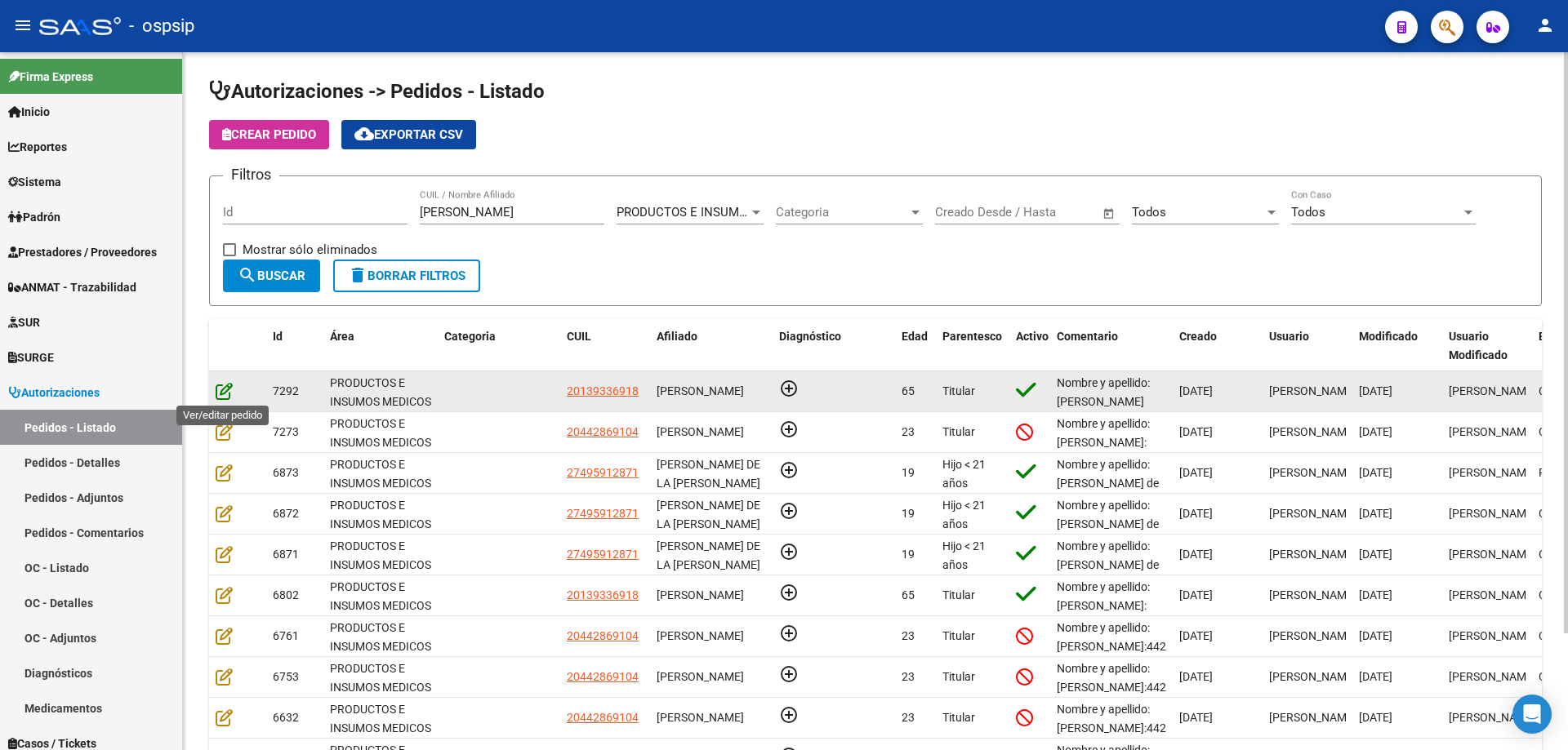
click at [223, 391] on icon at bounding box center [224, 391] width 17 height 18
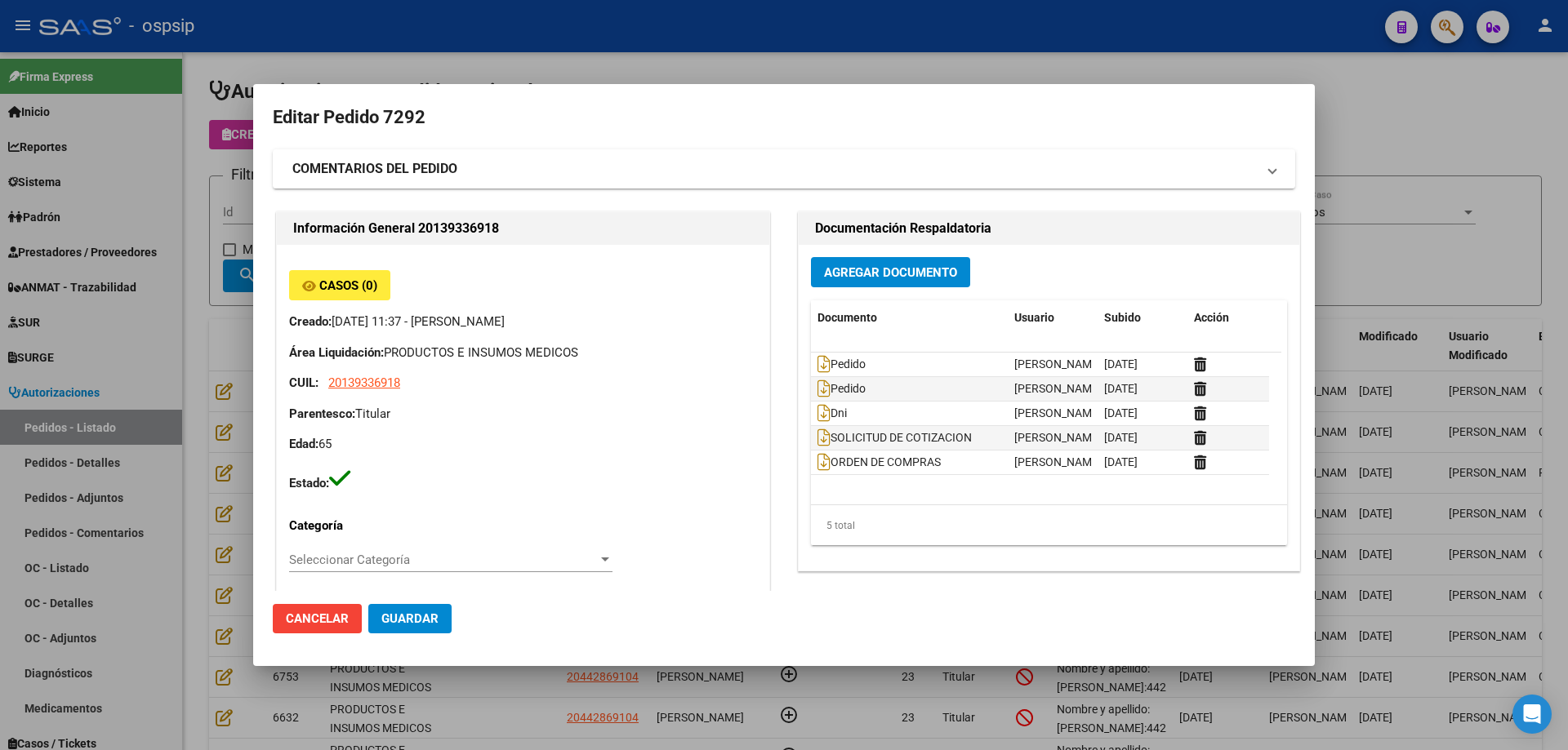
type input "[GEOGRAPHIC_DATA], [PERSON_NAME], [PERSON_NAME] 3057"
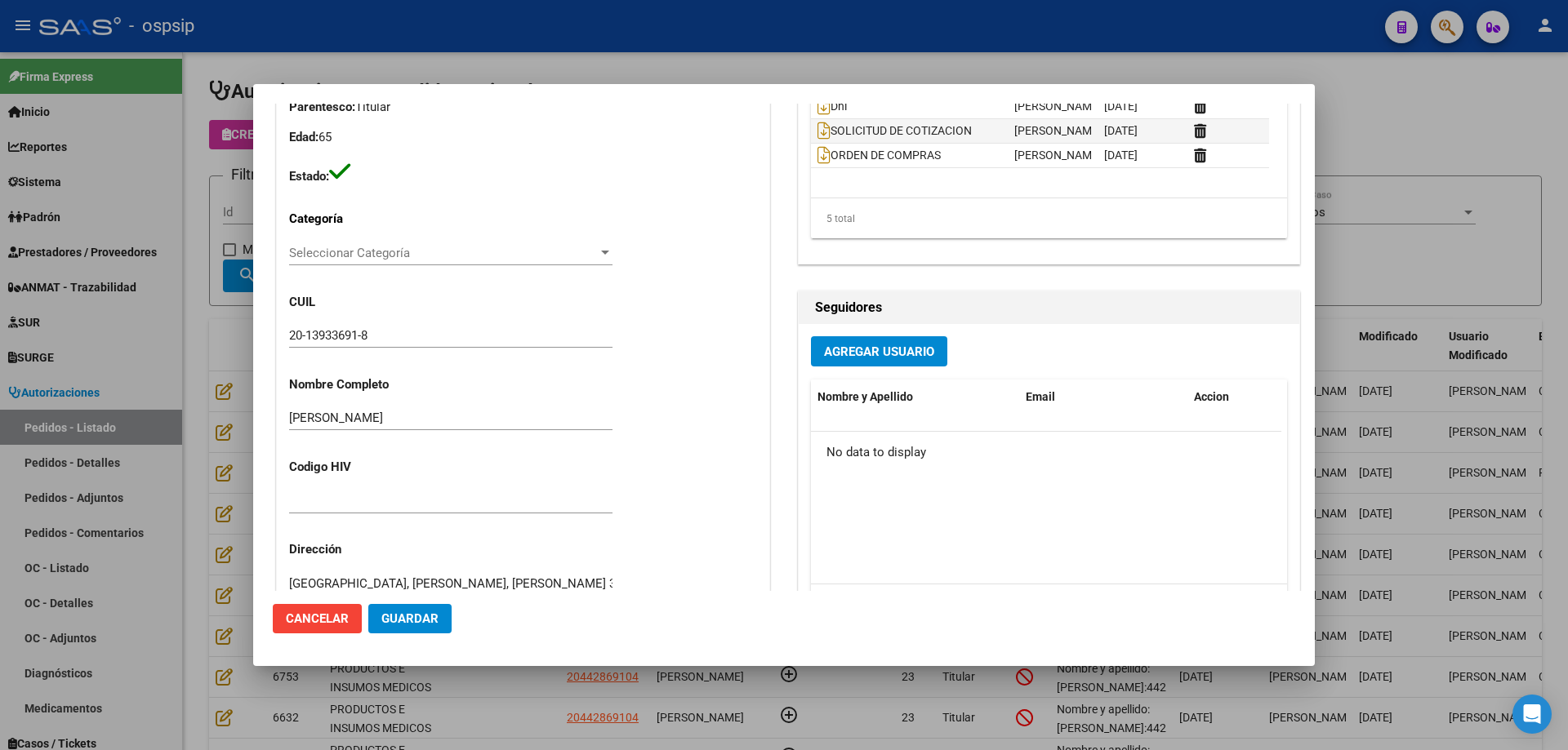
scroll to position [81, 0]
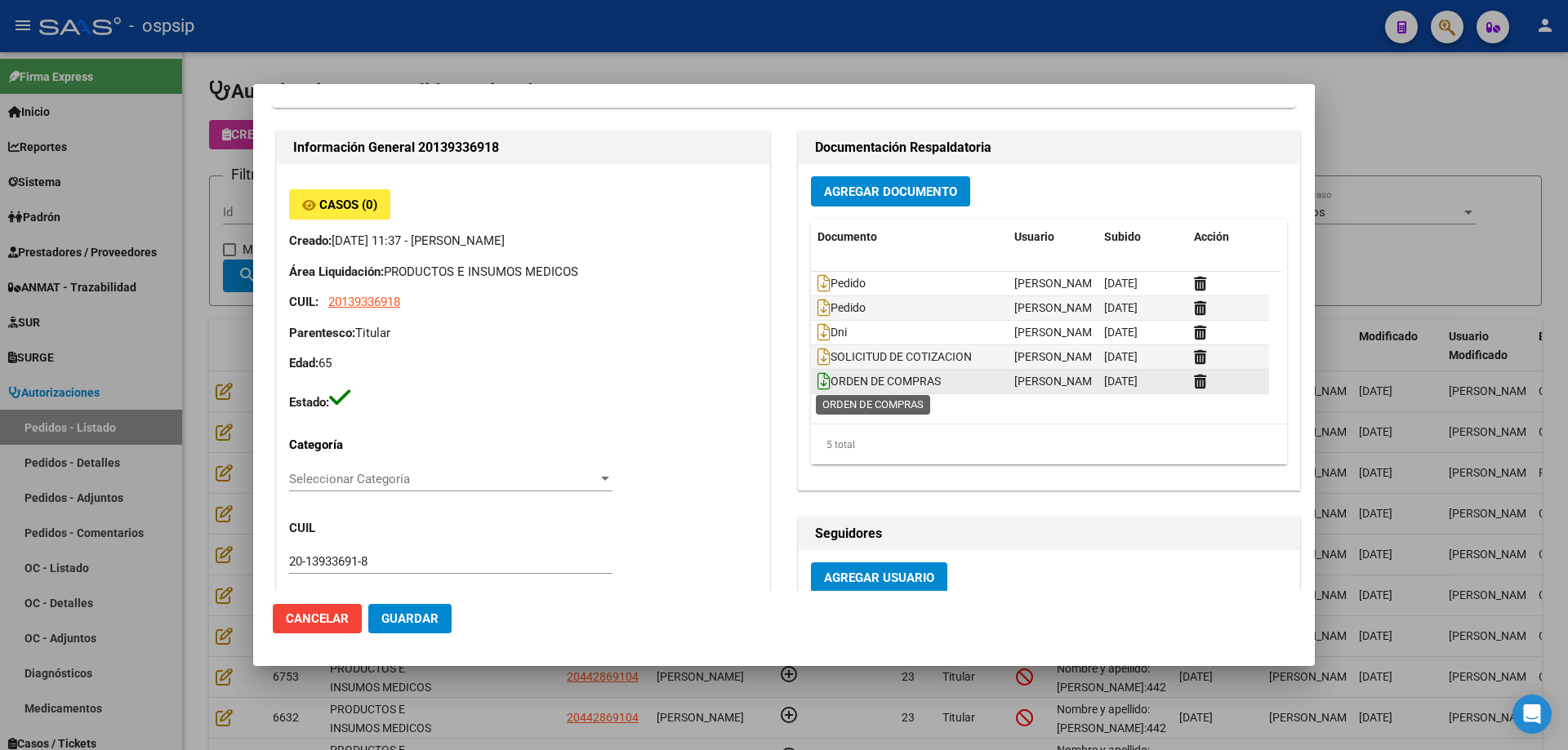
click at [818, 386] on icon at bounding box center [824, 380] width 13 height 18
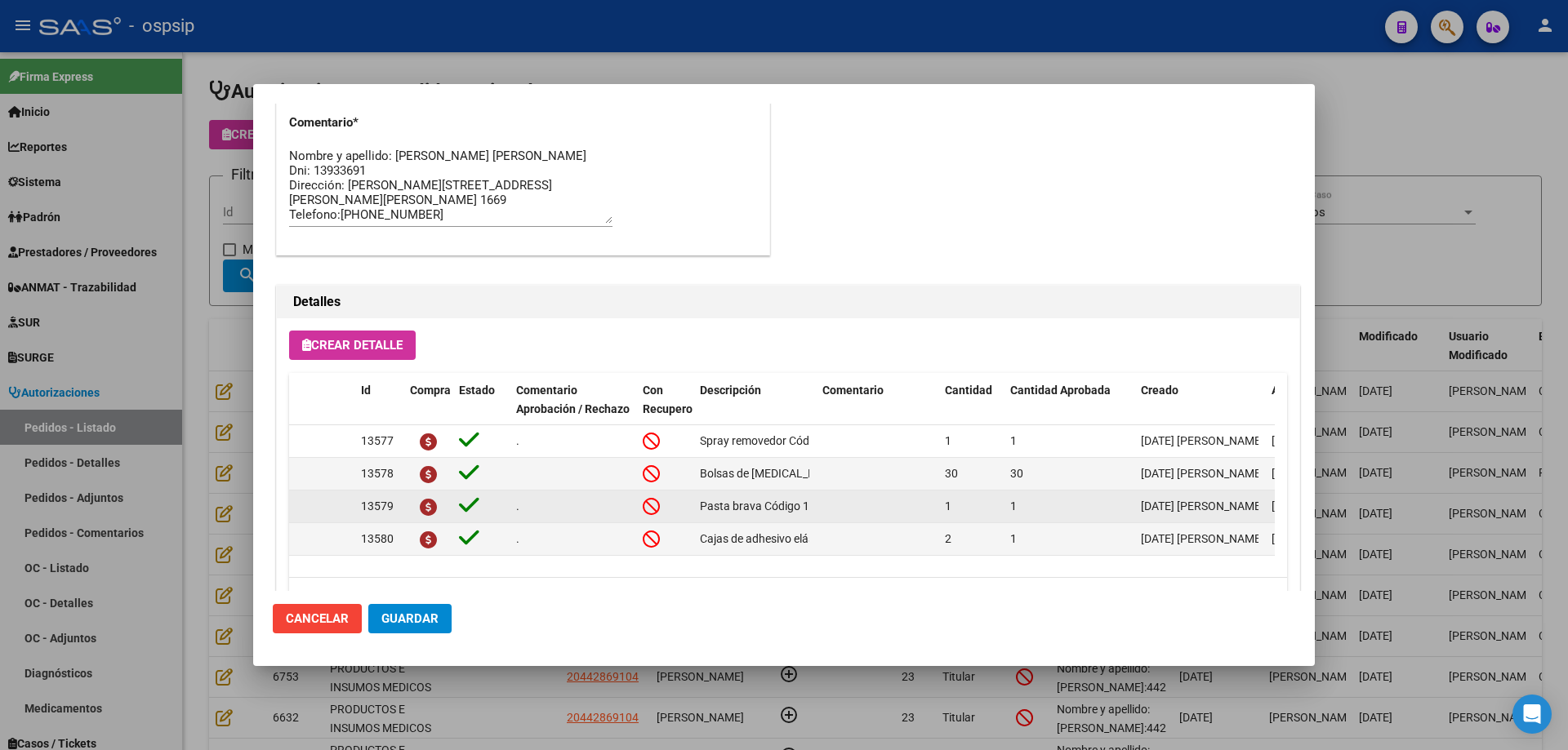
scroll to position [979, 0]
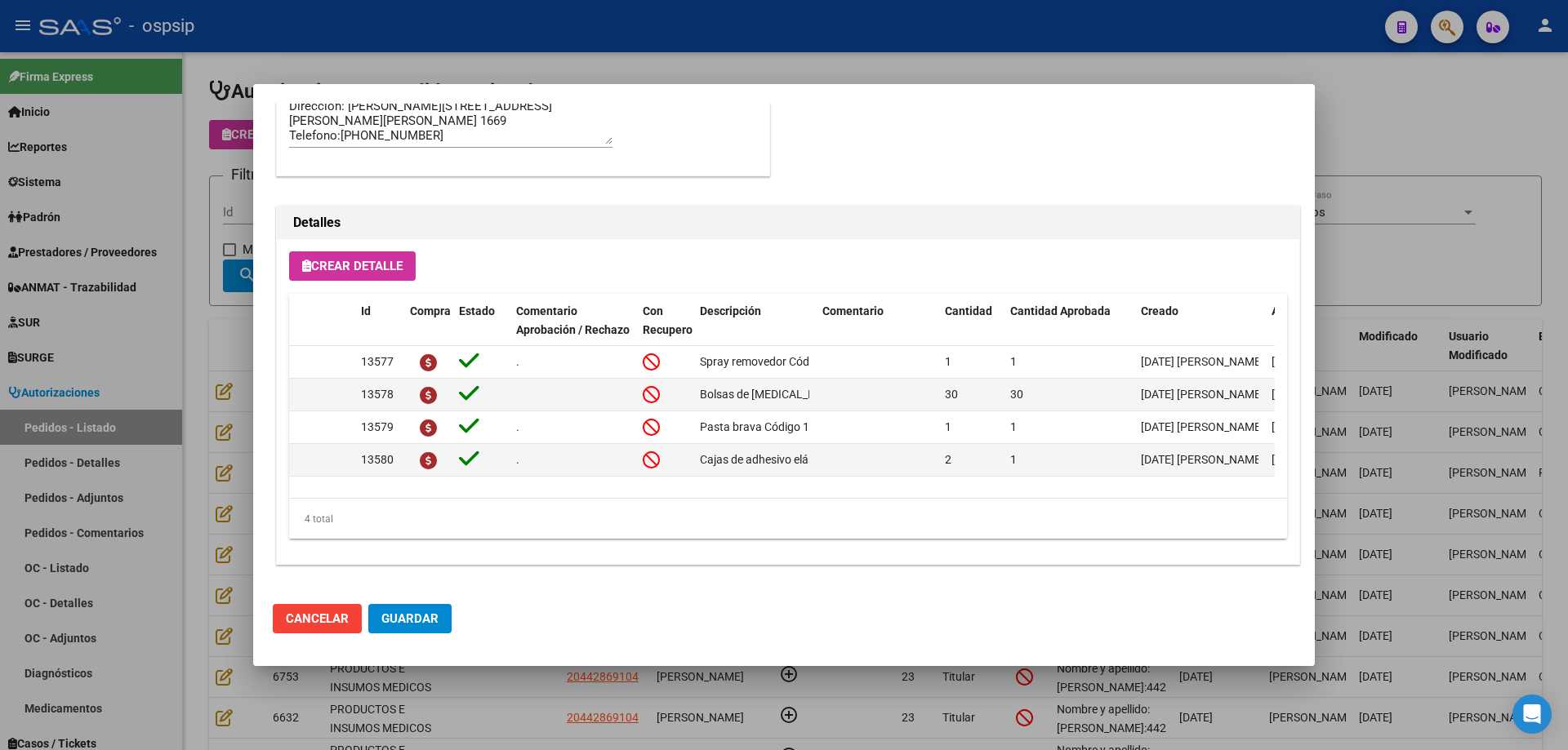
click at [197, 355] on div at bounding box center [784, 375] width 1568 height 750
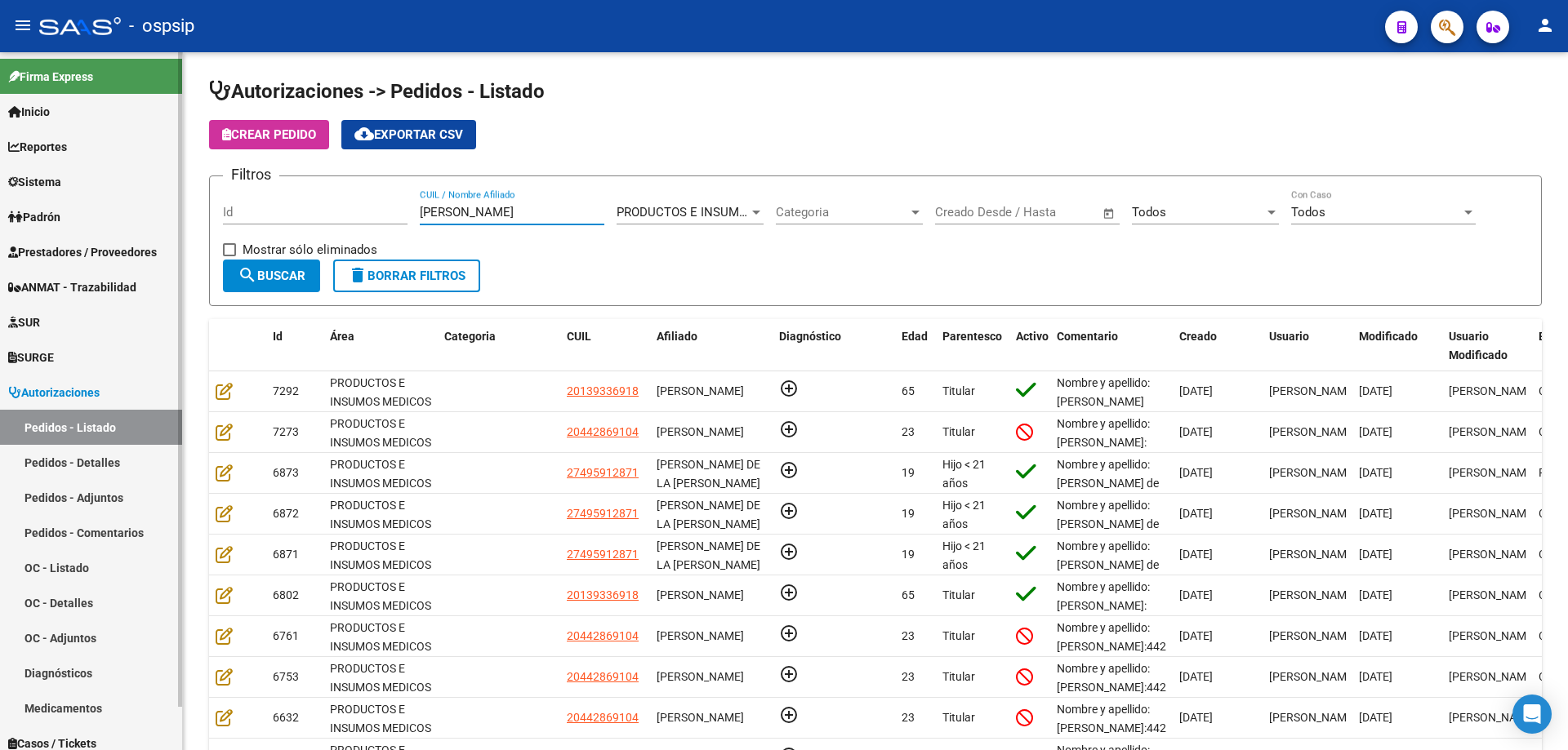
drag, startPoint x: 519, startPoint y: 215, endPoint x: 128, endPoint y: 168, distance: 393.8
click at [128, 168] on mat-sidenav-container "Firma Express Inicio Calendario SSS Instructivos Contacto OS Reportes Egresos D…" at bounding box center [784, 401] width 1568 height 698
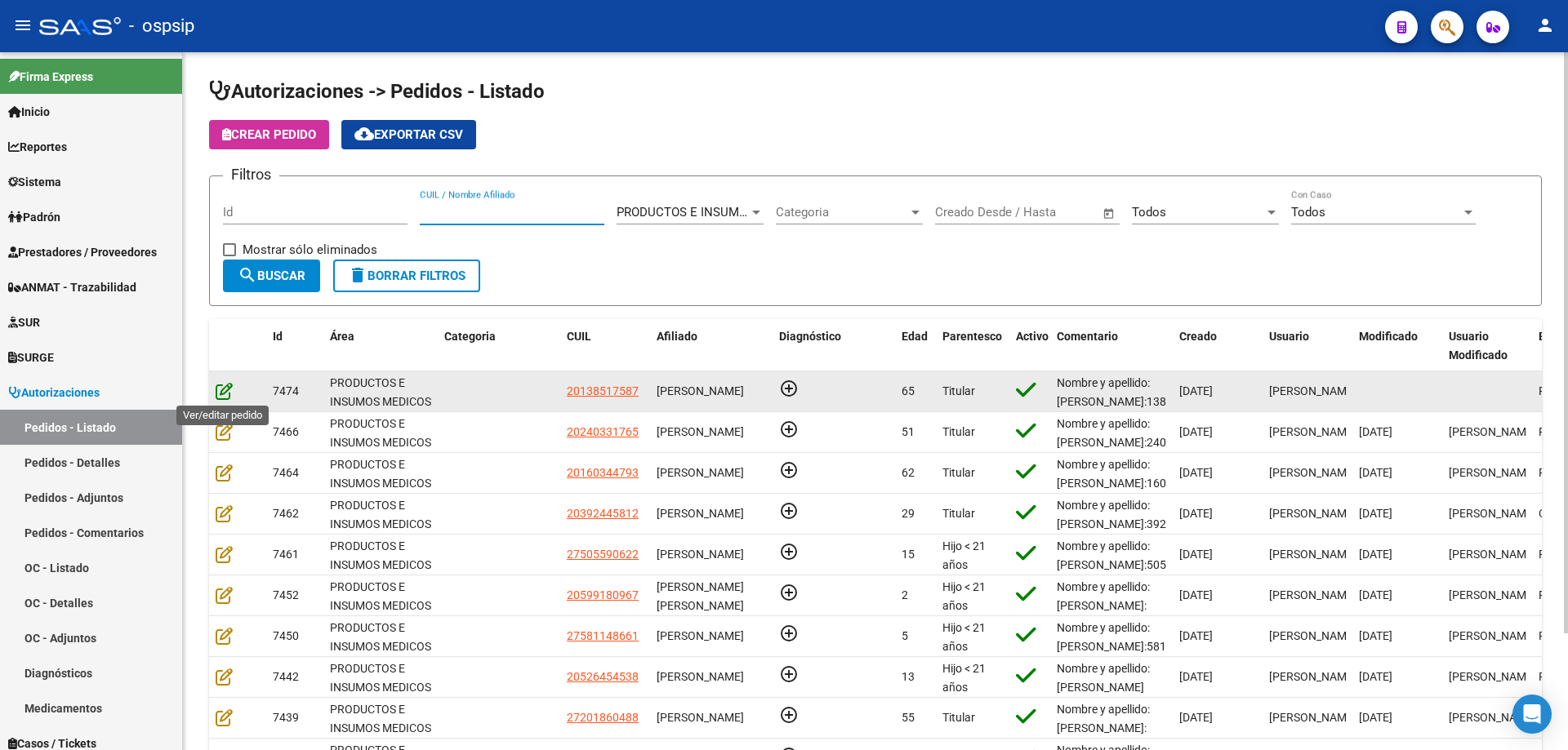
click at [216, 389] on icon at bounding box center [224, 391] width 17 height 18
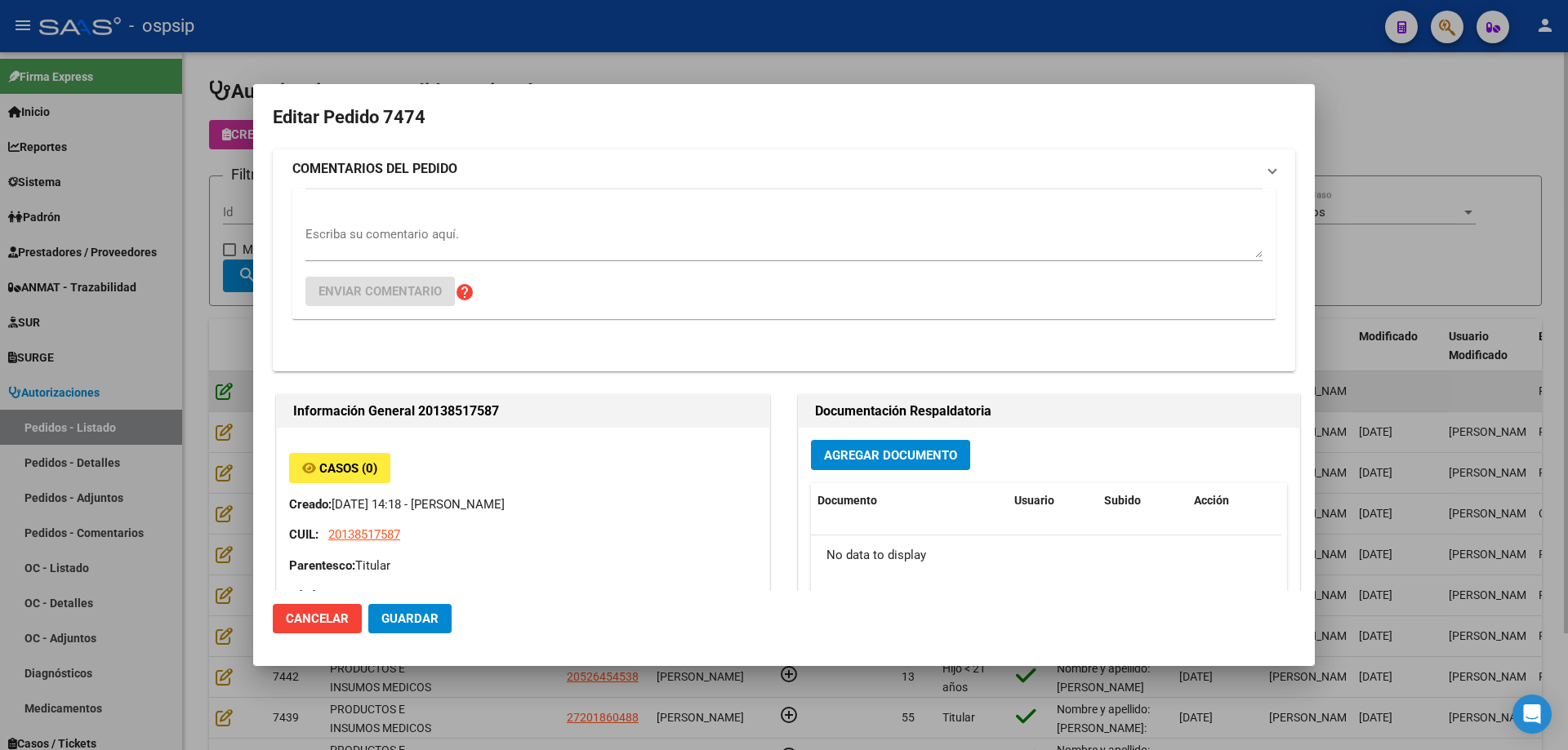
type input "Entre [PERSON_NAME], [GEOGRAPHIC_DATA], B. PNA. XVI M.H. 0, Departamento: 89"
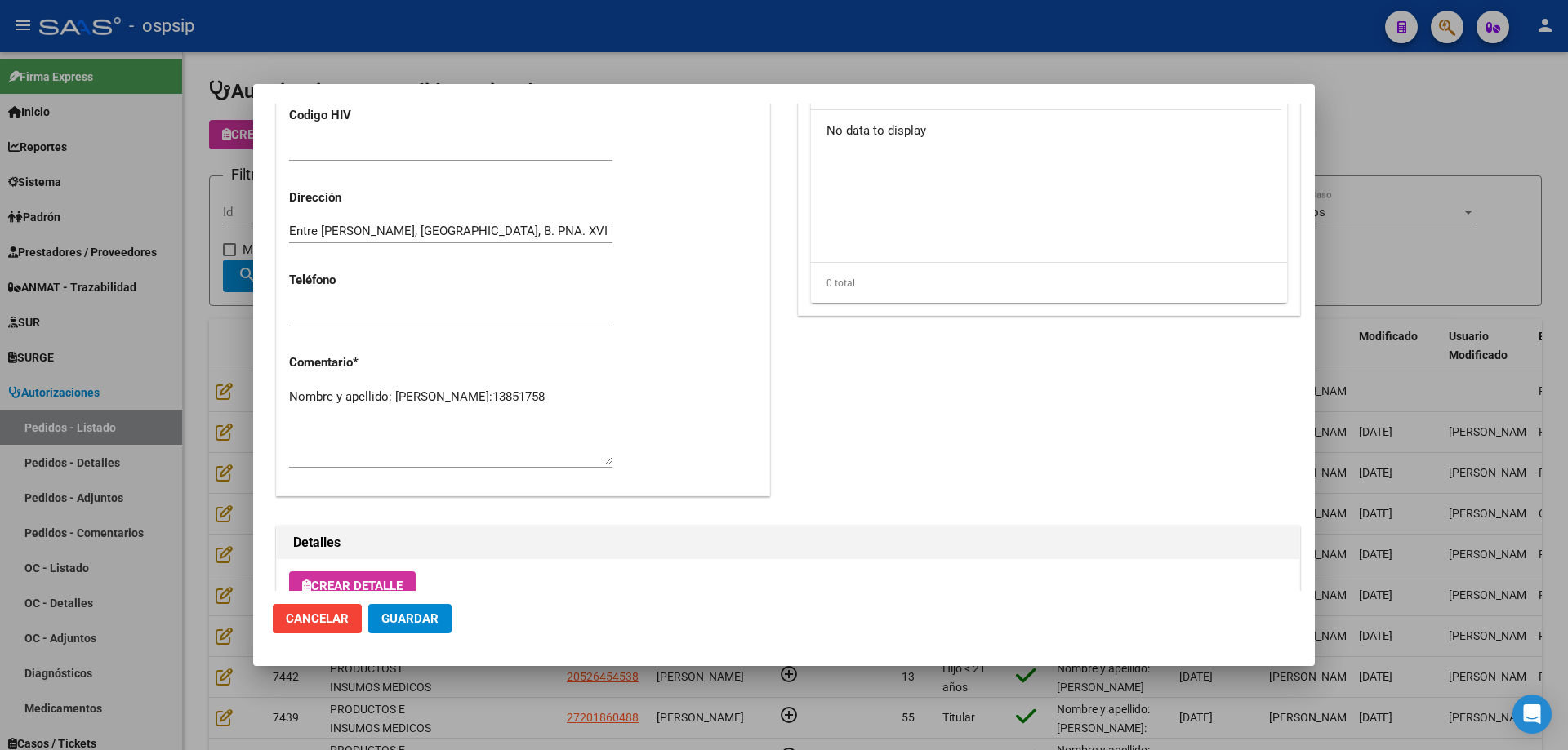
scroll to position [622, 0]
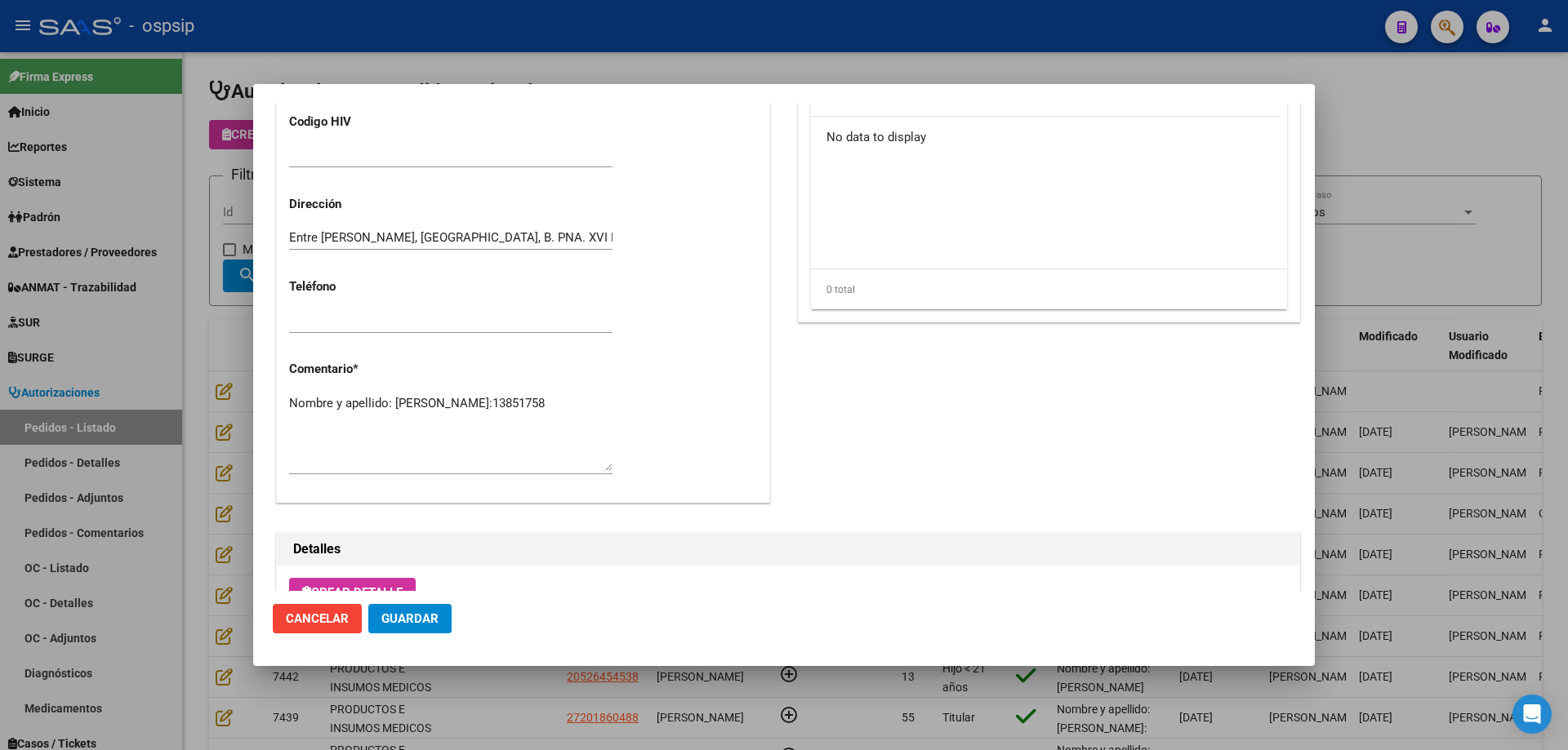
click at [448, 432] on textarea "Nombre y apellido: [PERSON_NAME]:13851758" at bounding box center [451, 432] width 323 height 77
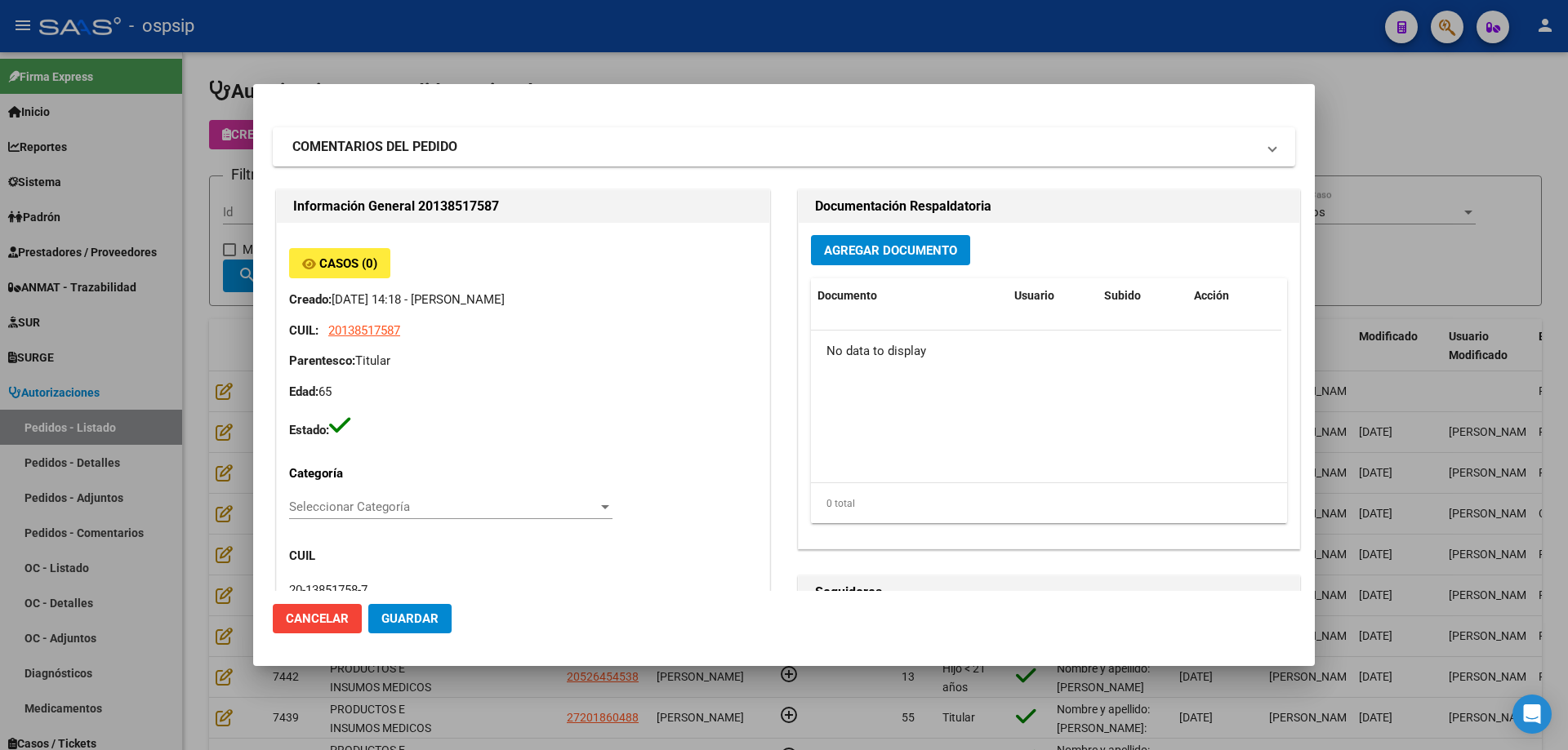
scroll to position [0, 0]
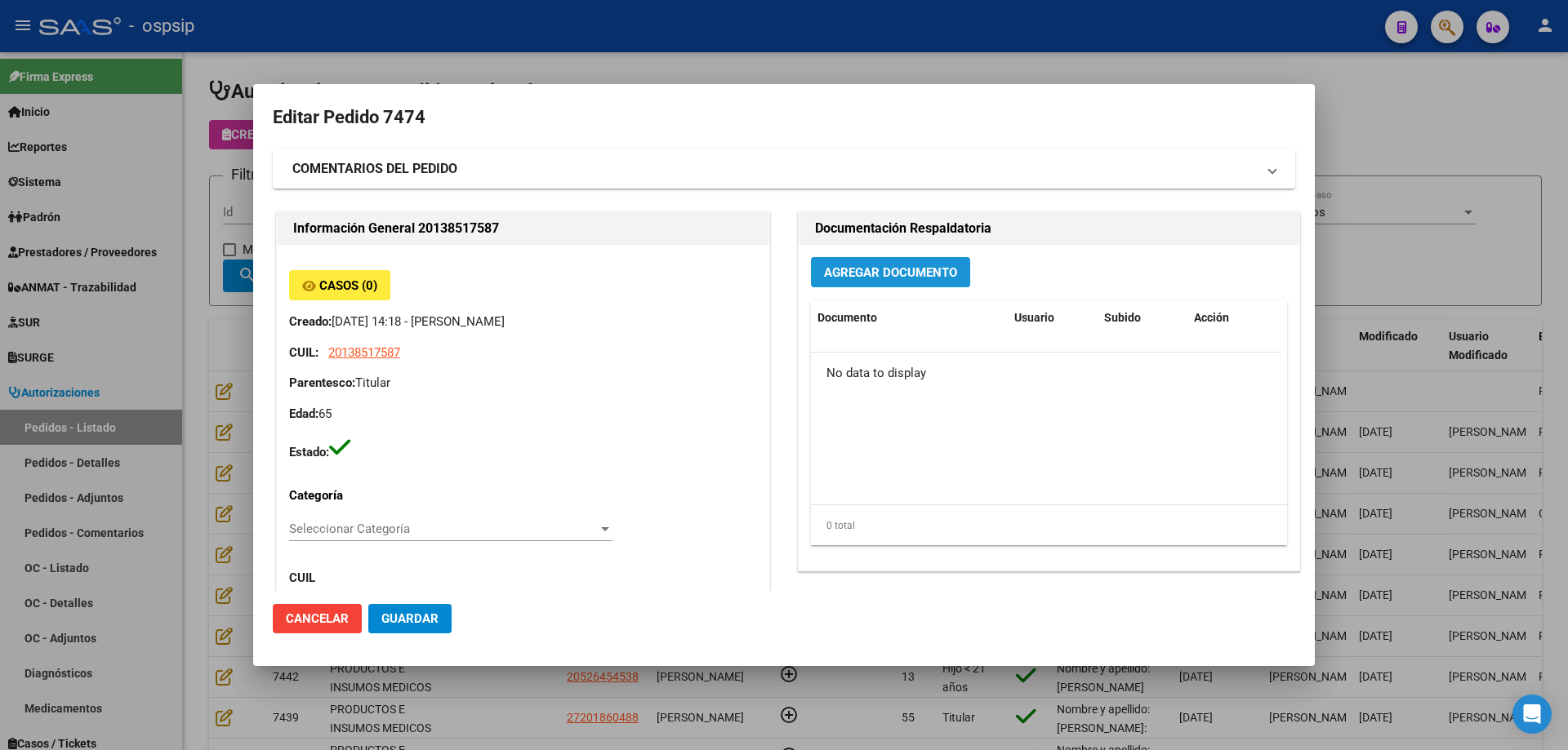
click at [866, 269] on span "Agregar Documento" at bounding box center [890, 272] width 133 height 14
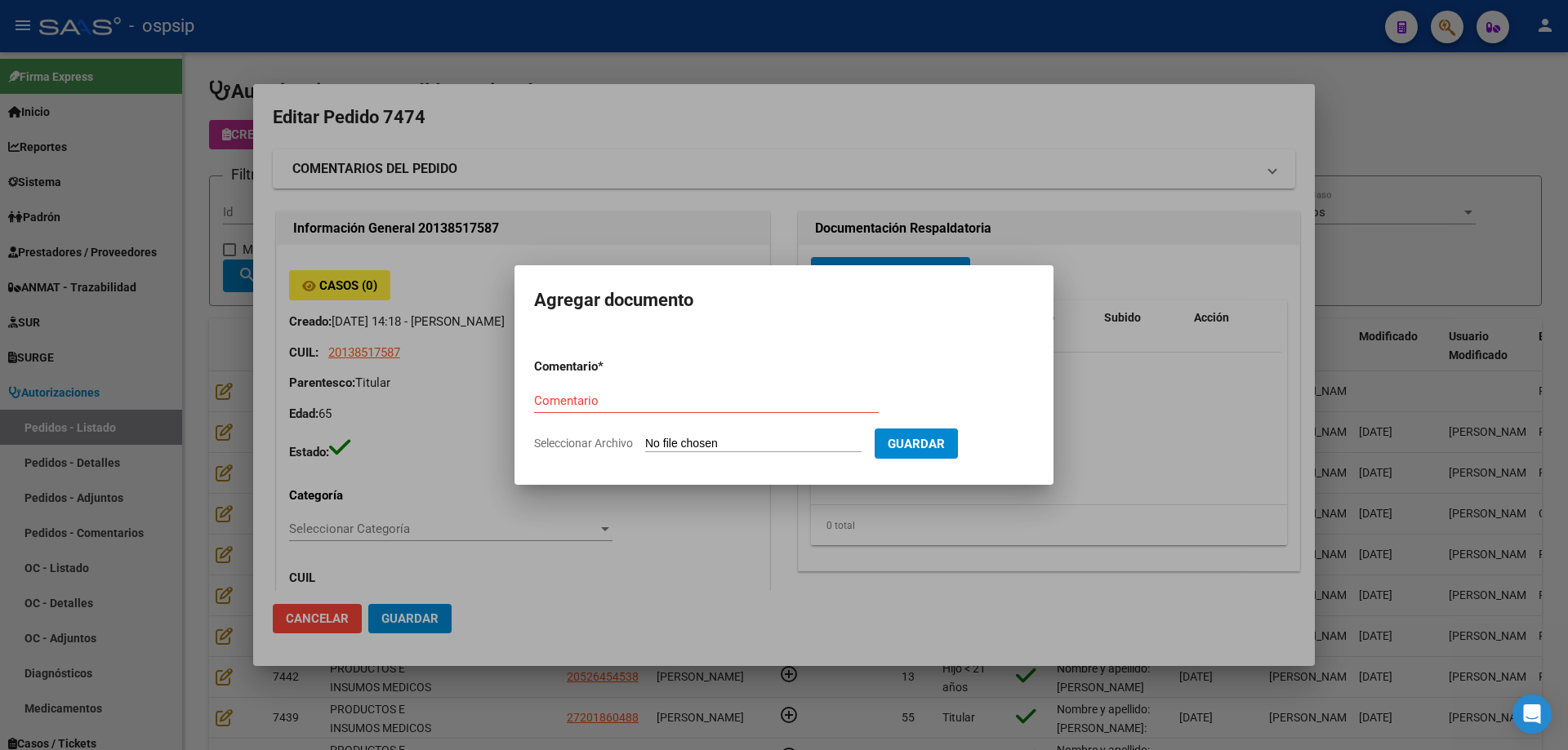
click at [758, 441] on input "Seleccionar Archivo" at bounding box center [753, 445] width 216 height 15
type input "C:\fakepath\pedido [PERSON_NAME].jpg"
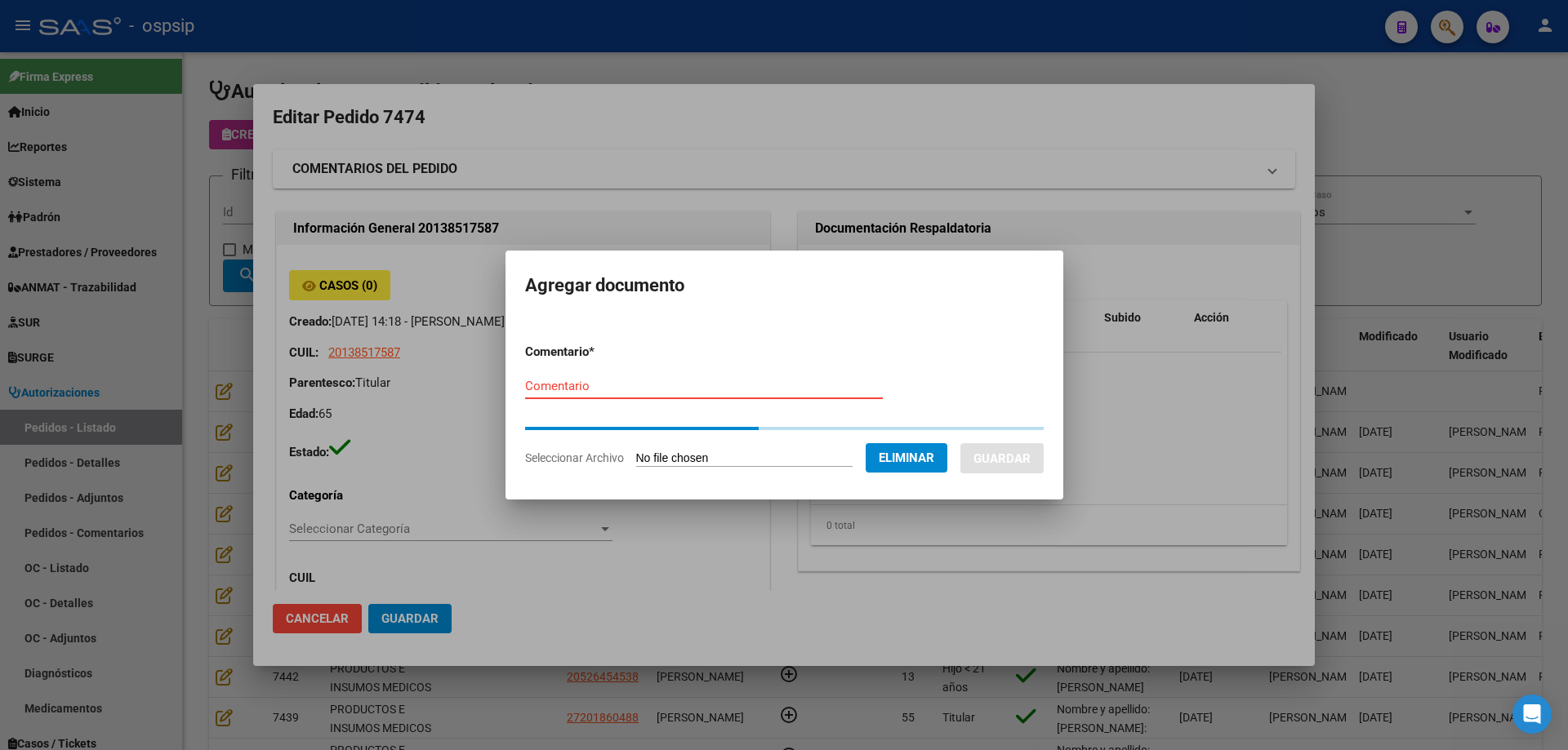
click at [618, 391] on input "Comentario" at bounding box center [704, 386] width 358 height 14
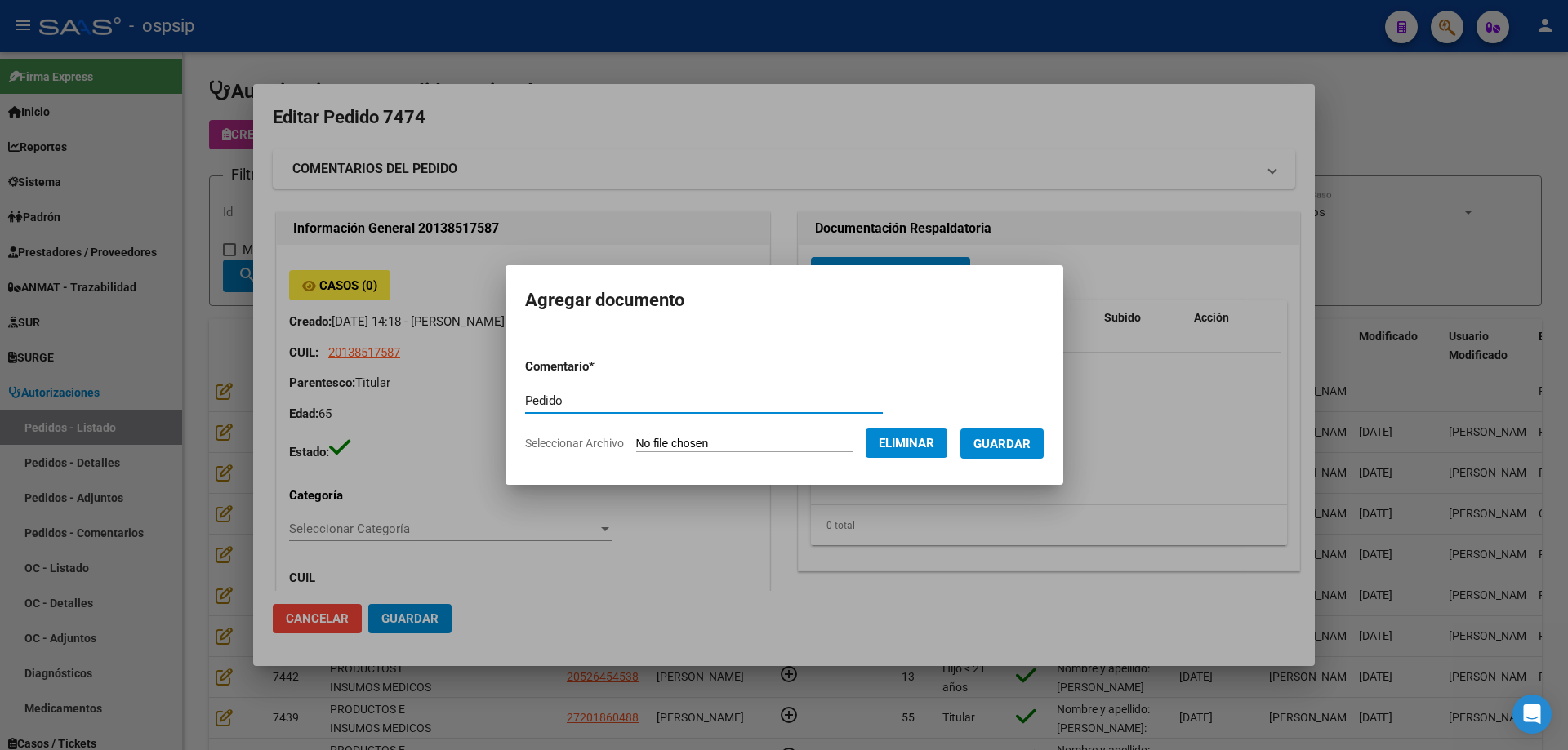
type input "Pedido"
click at [1028, 443] on span "Guardar" at bounding box center [1002, 444] width 57 height 14
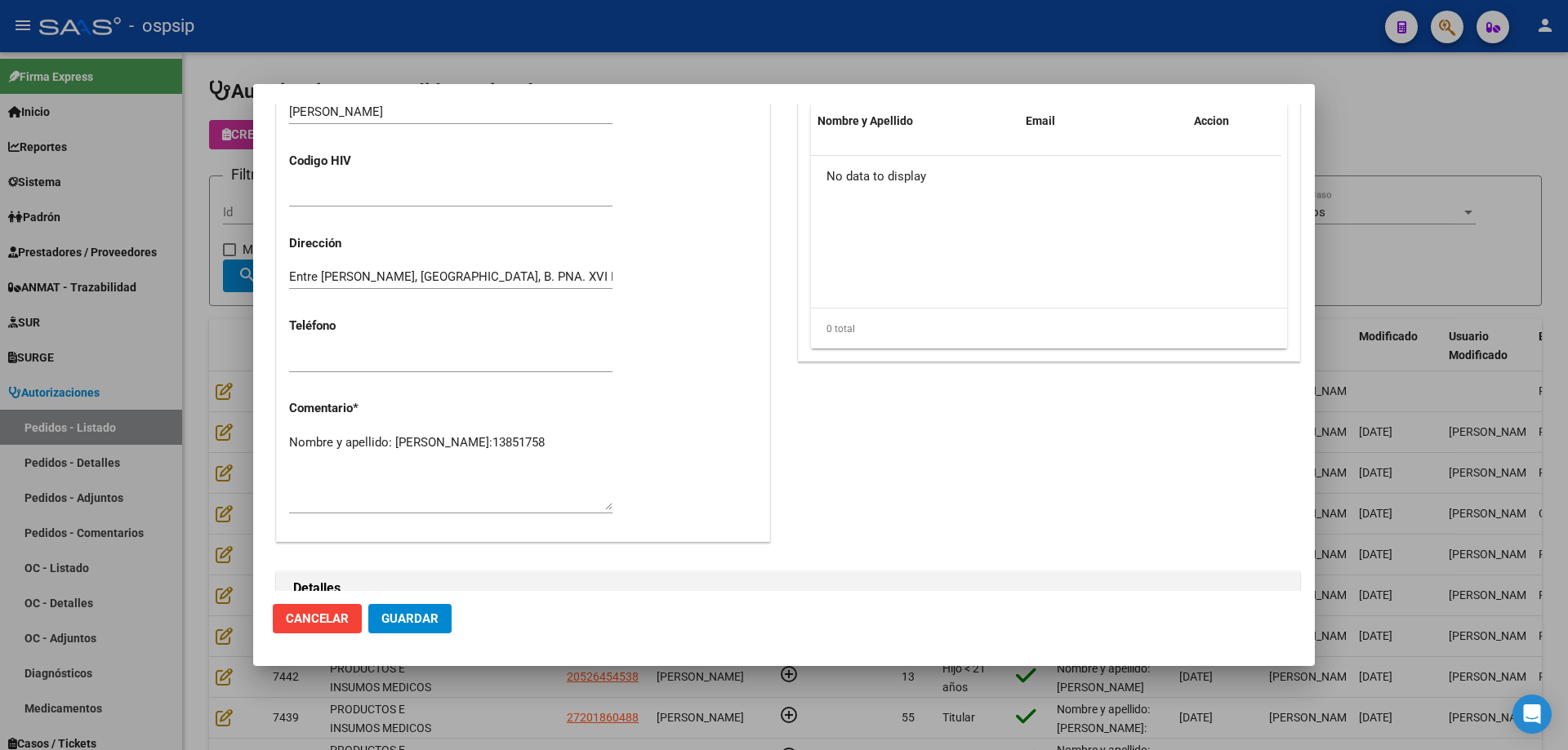
scroll to position [571, 0]
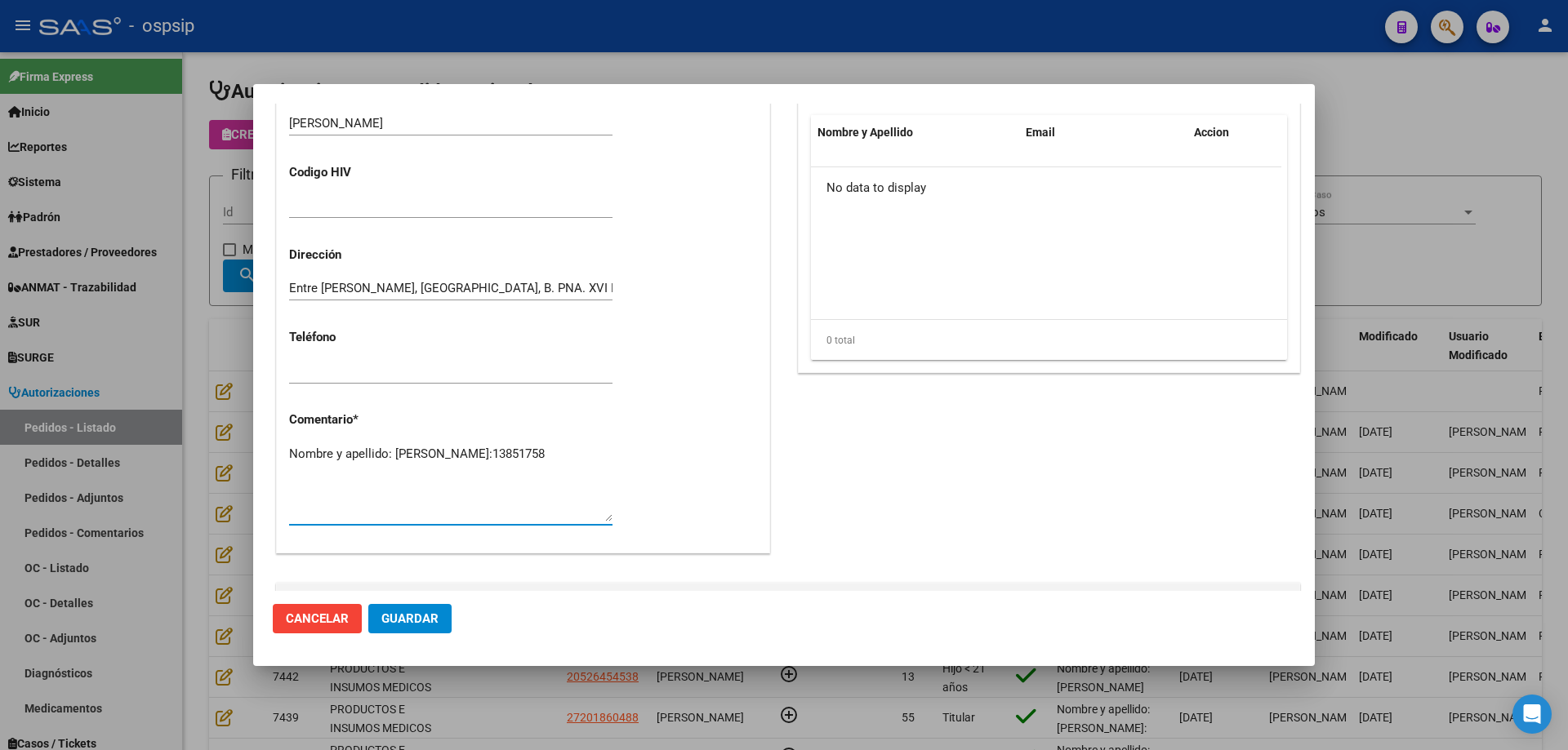
click at [381, 467] on textarea "Nombre y apellido: [PERSON_NAME]:13851758" at bounding box center [451, 483] width 323 height 77
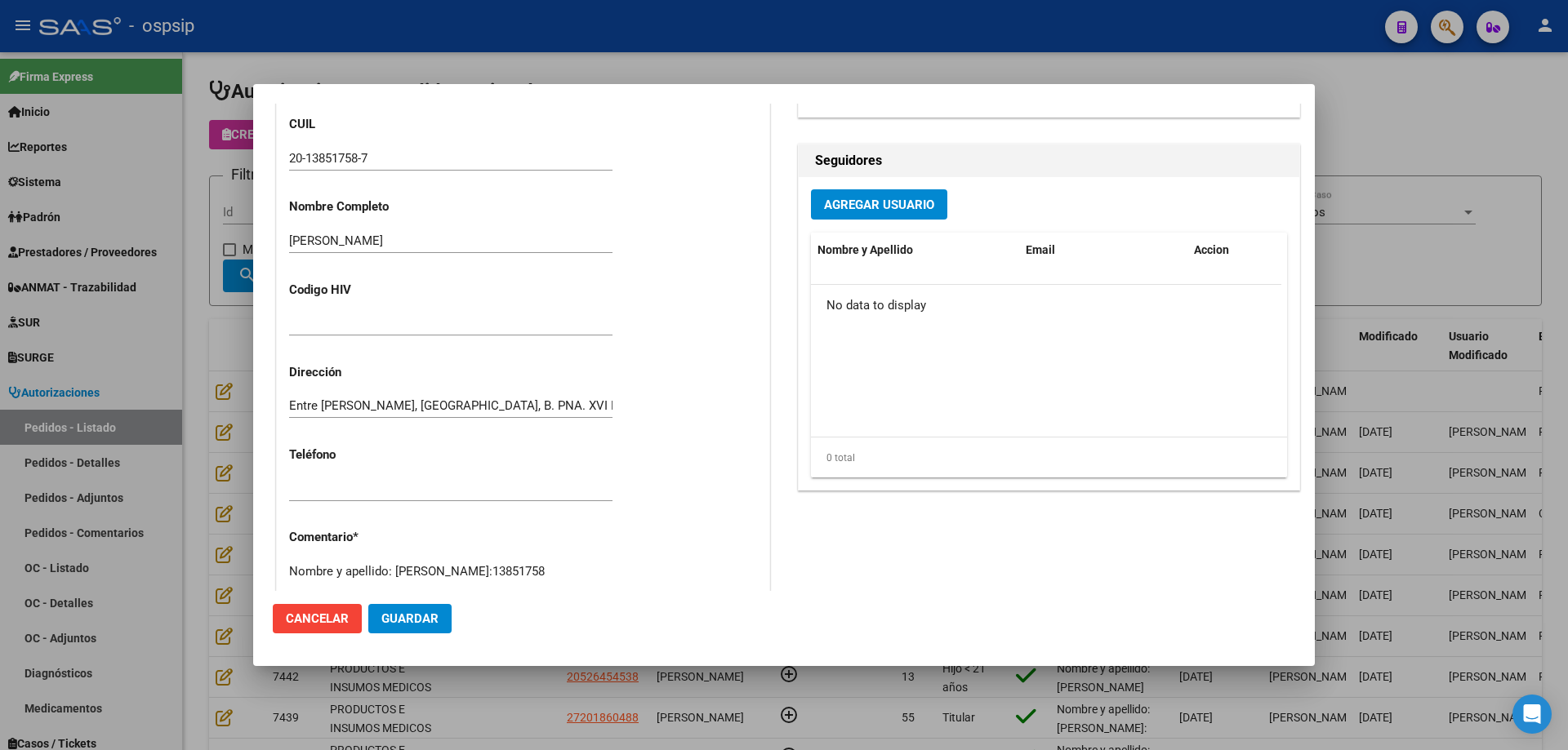
scroll to position [82, 0]
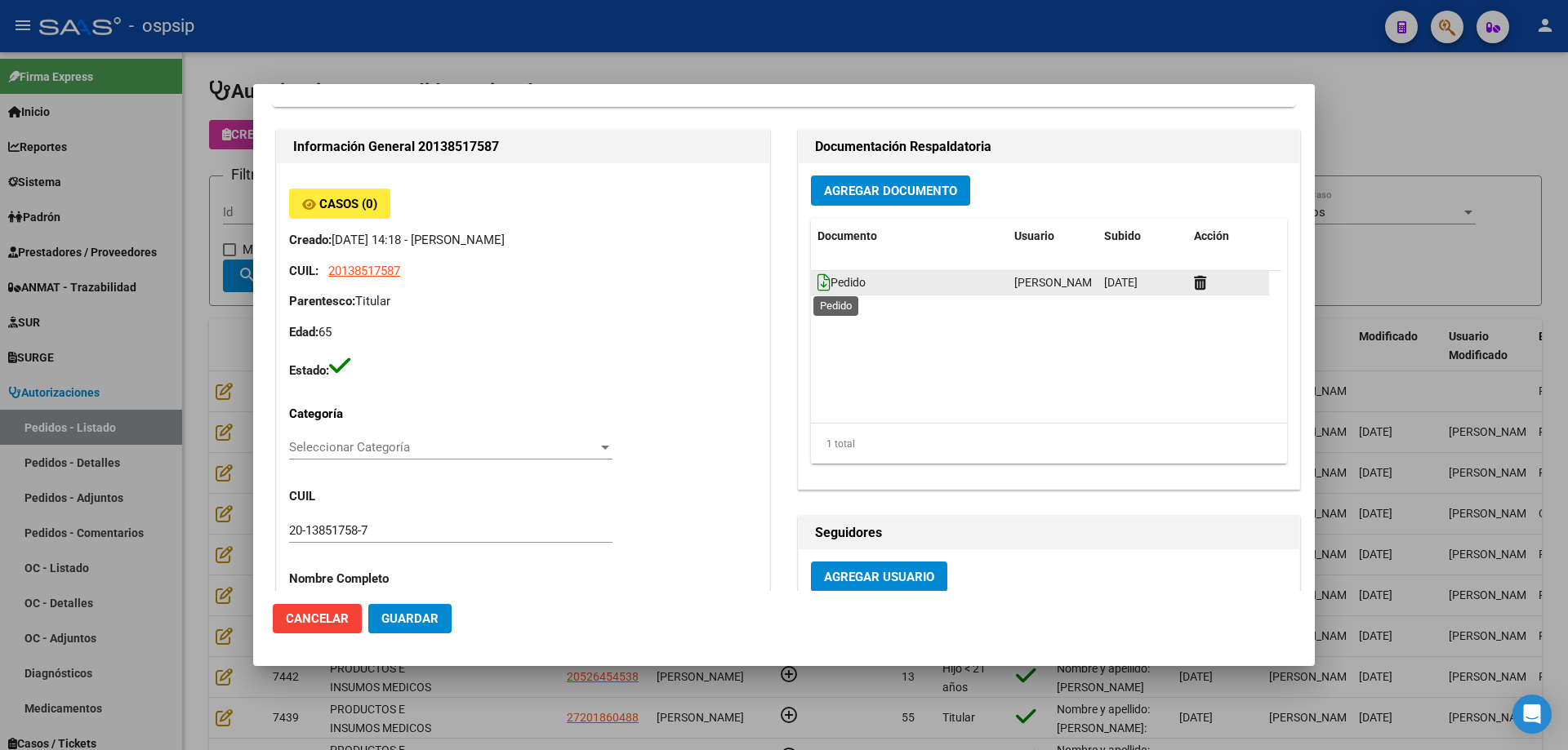
click at [819, 290] on icon at bounding box center [824, 282] width 13 height 18
click at [199, 251] on div at bounding box center [784, 375] width 1568 height 750
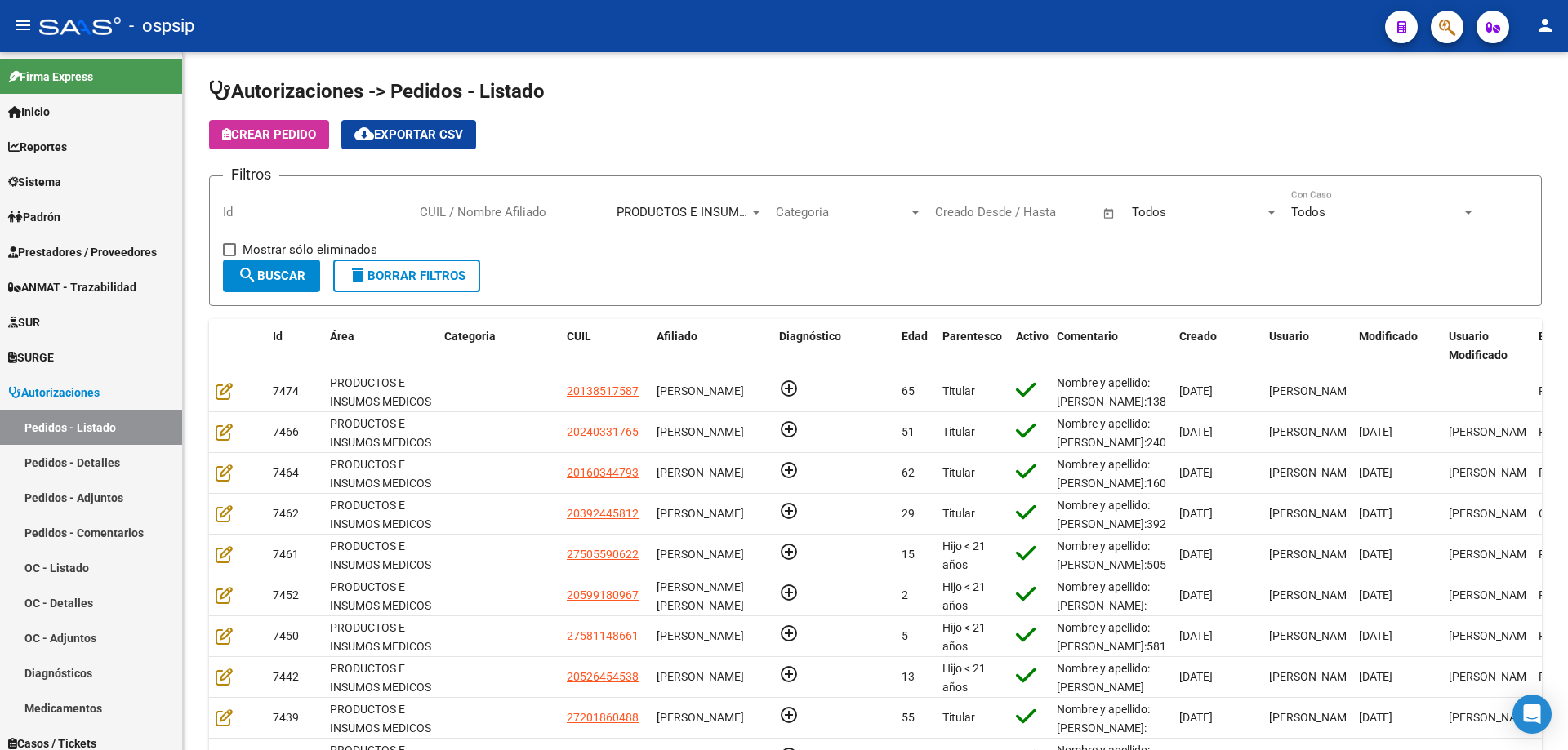
click at [1441, 37] on icon "button" at bounding box center [1446, 27] width 16 height 19
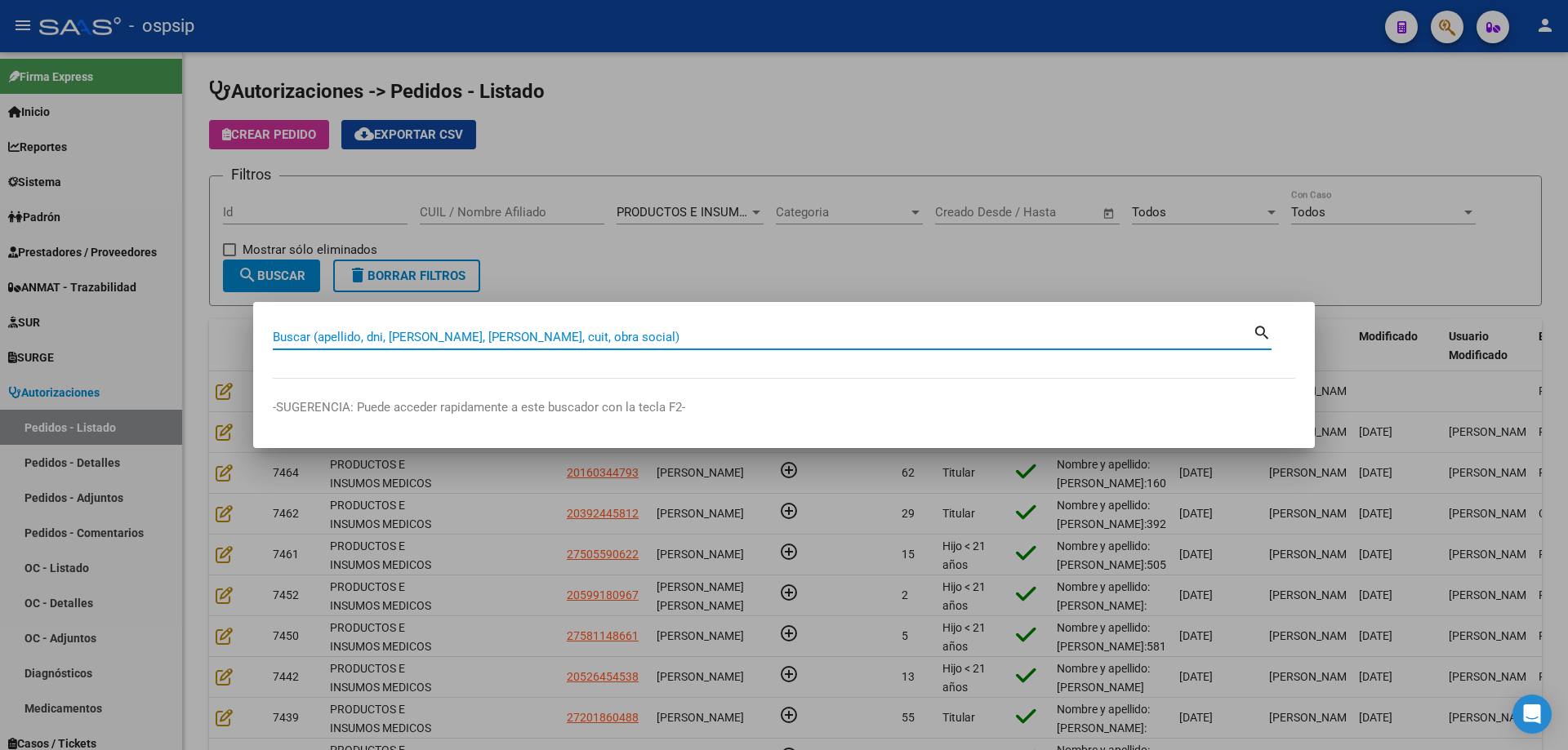
paste input "96203091"
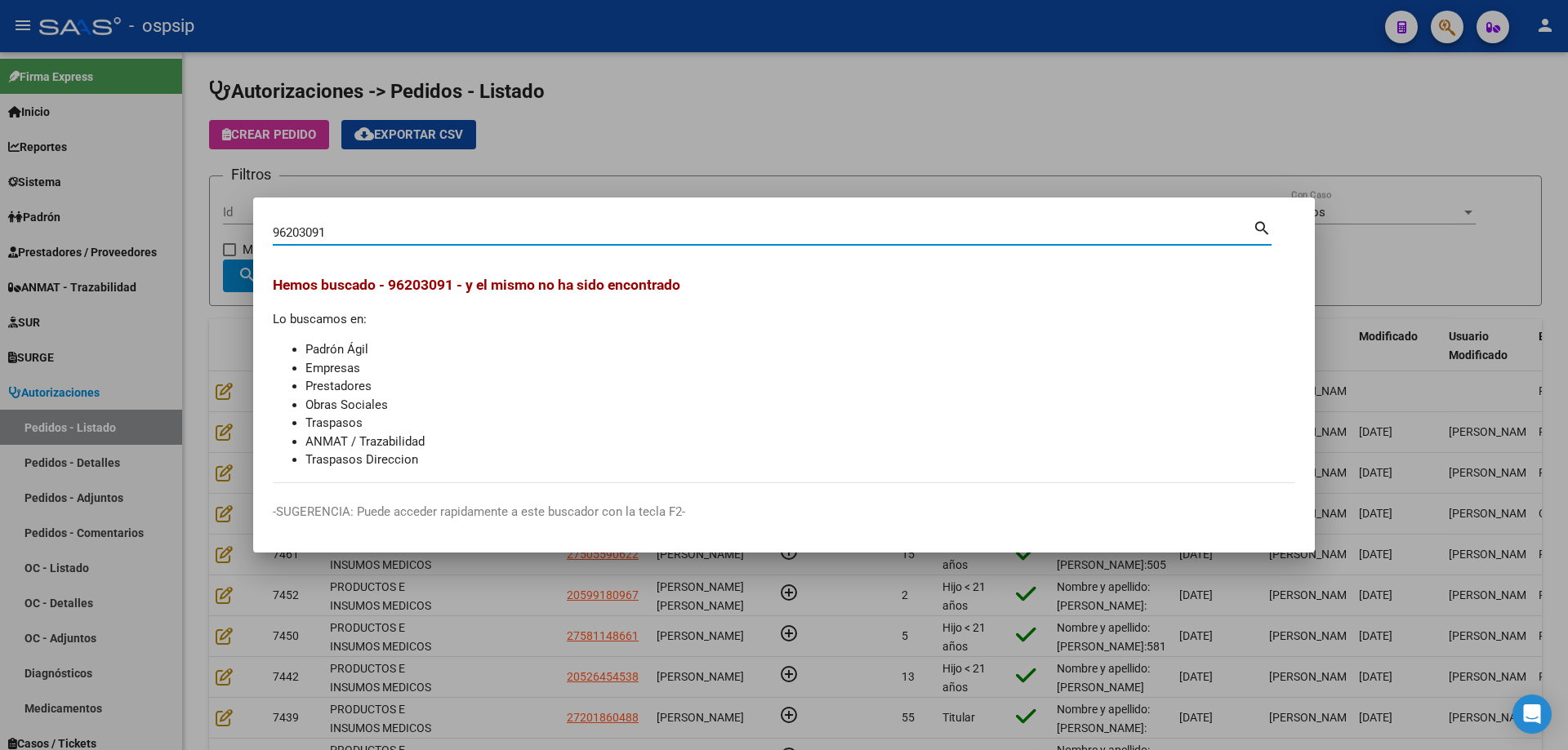
type input "96203091"
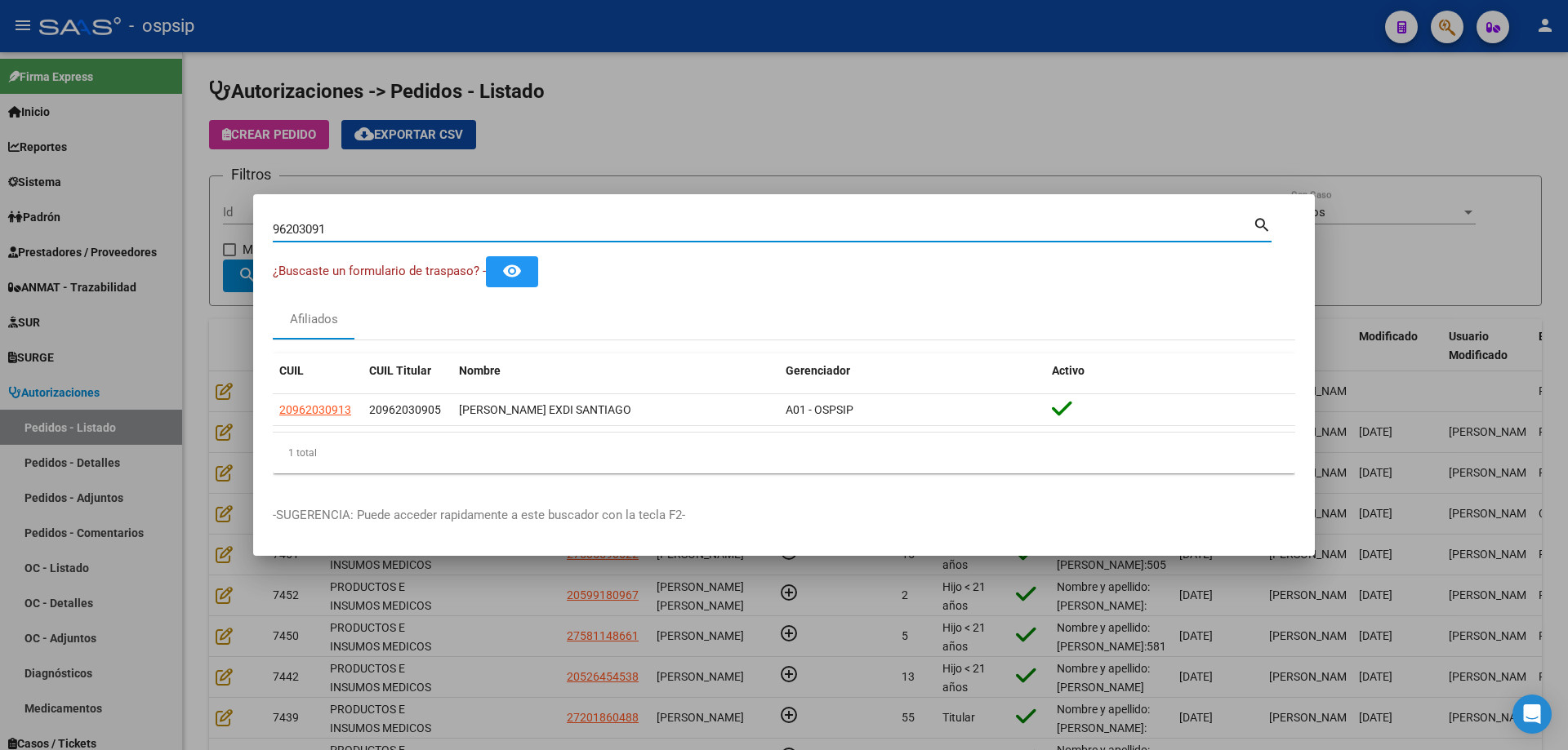
click at [295, 222] on input "96203091" at bounding box center [762, 229] width 980 height 14
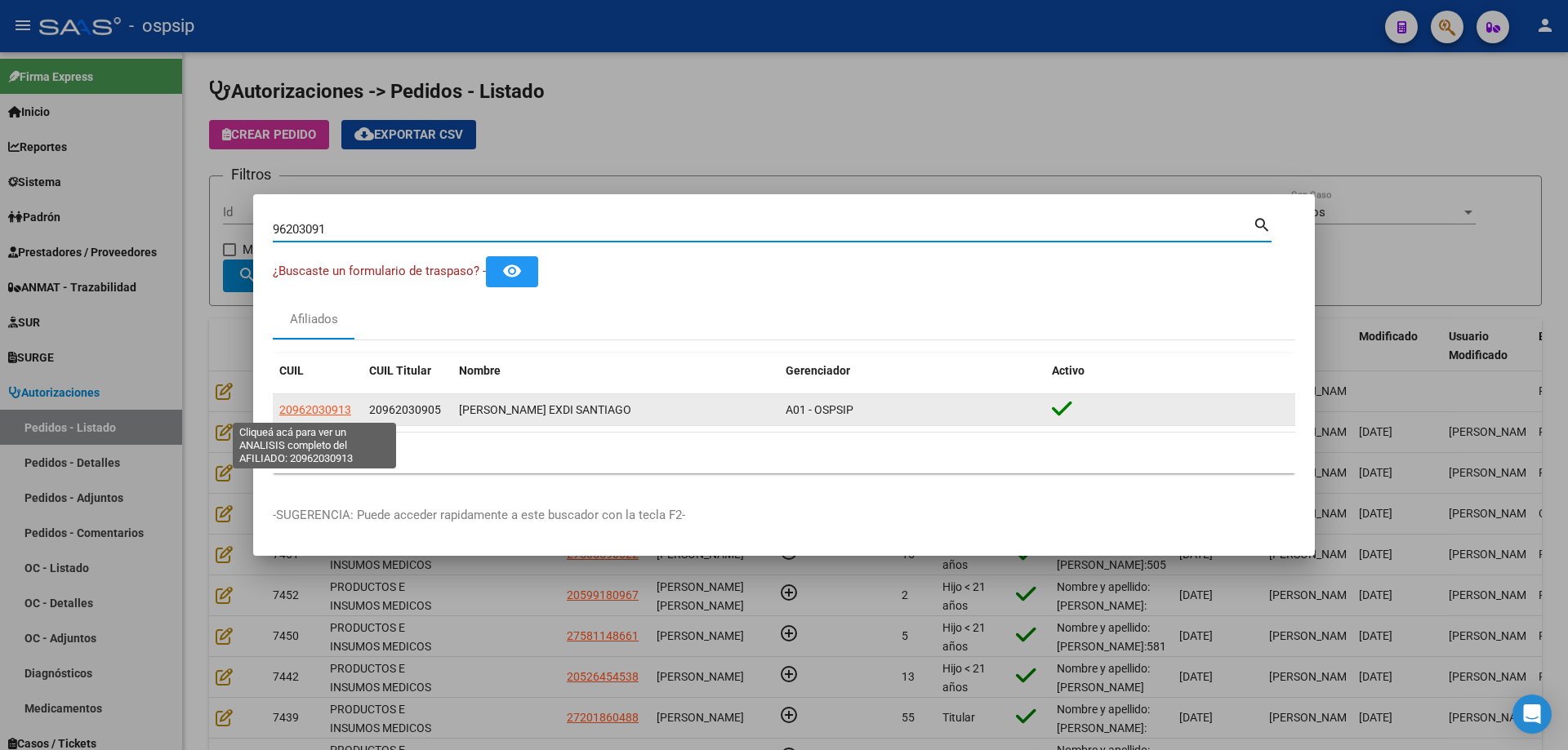
click at [310, 401] on app-link-go-to "20962030913" at bounding box center [315, 410] width 72 height 19
click at [310, 405] on span "20962030913" at bounding box center [315, 409] width 72 height 13
type textarea "20962030913"
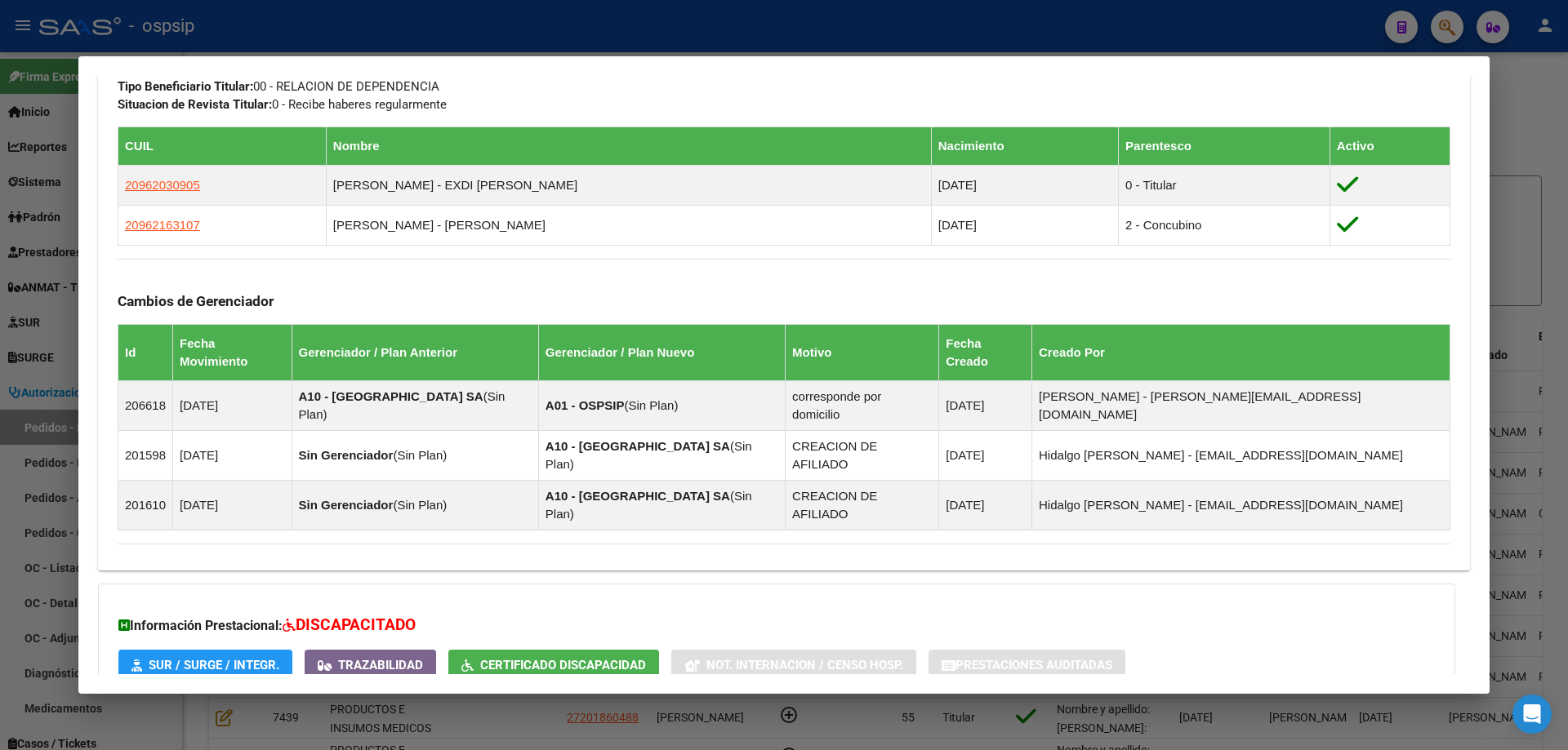
scroll to position [932, 0]
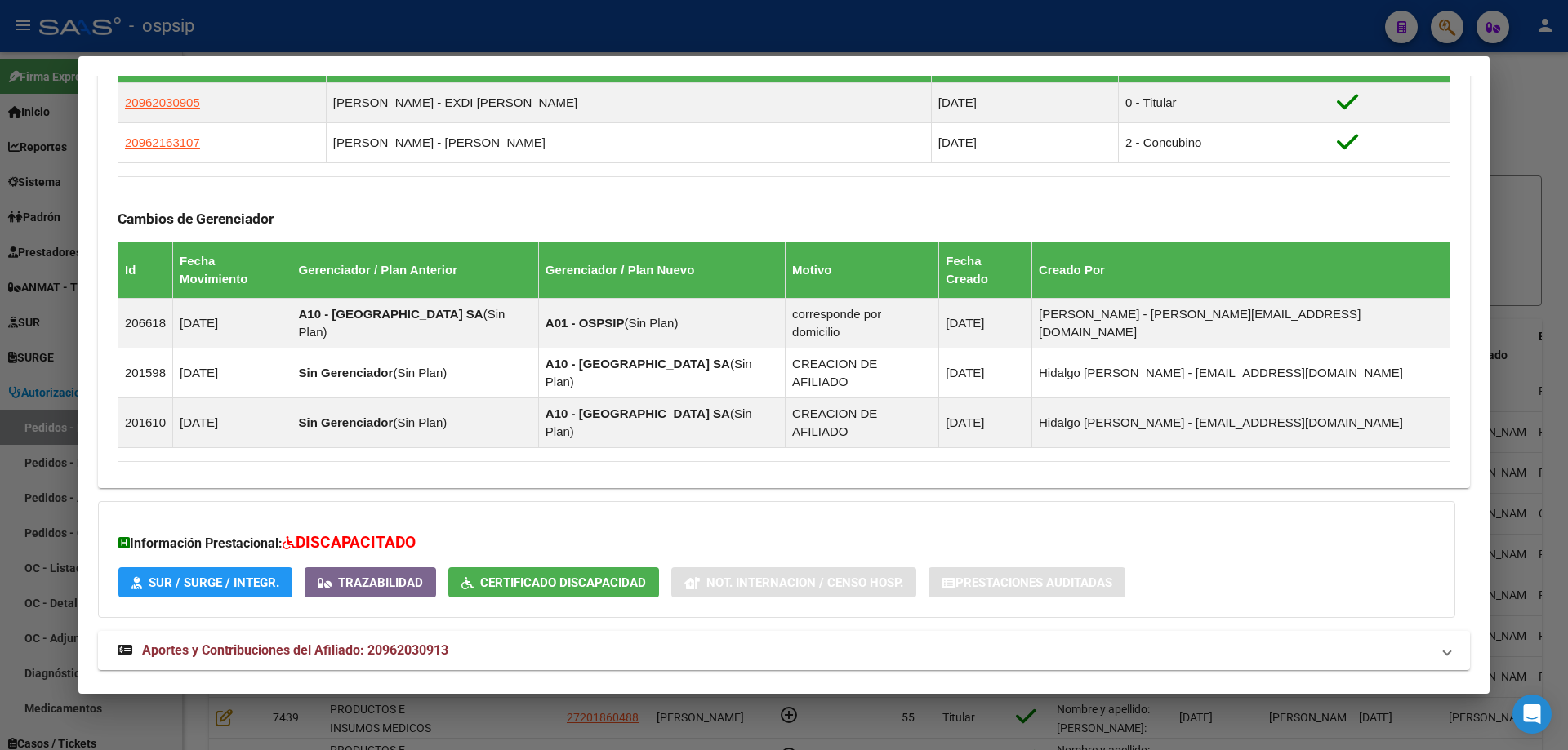
click at [343, 689] on mat-expansion-panel-header "Aportes y Contribuciones del Titular: 20962030905" at bounding box center [784, 709] width 1372 height 39
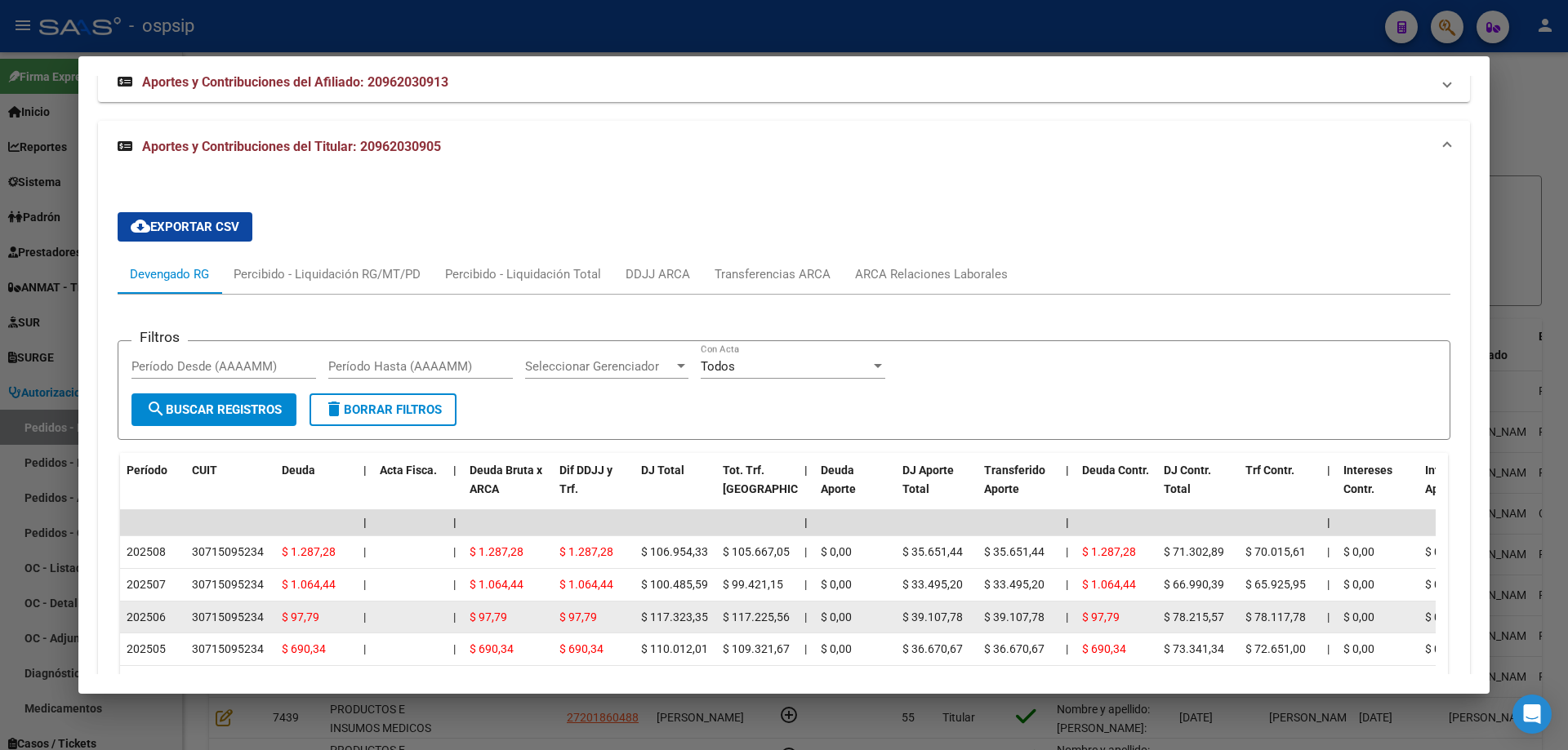
scroll to position [1505, 0]
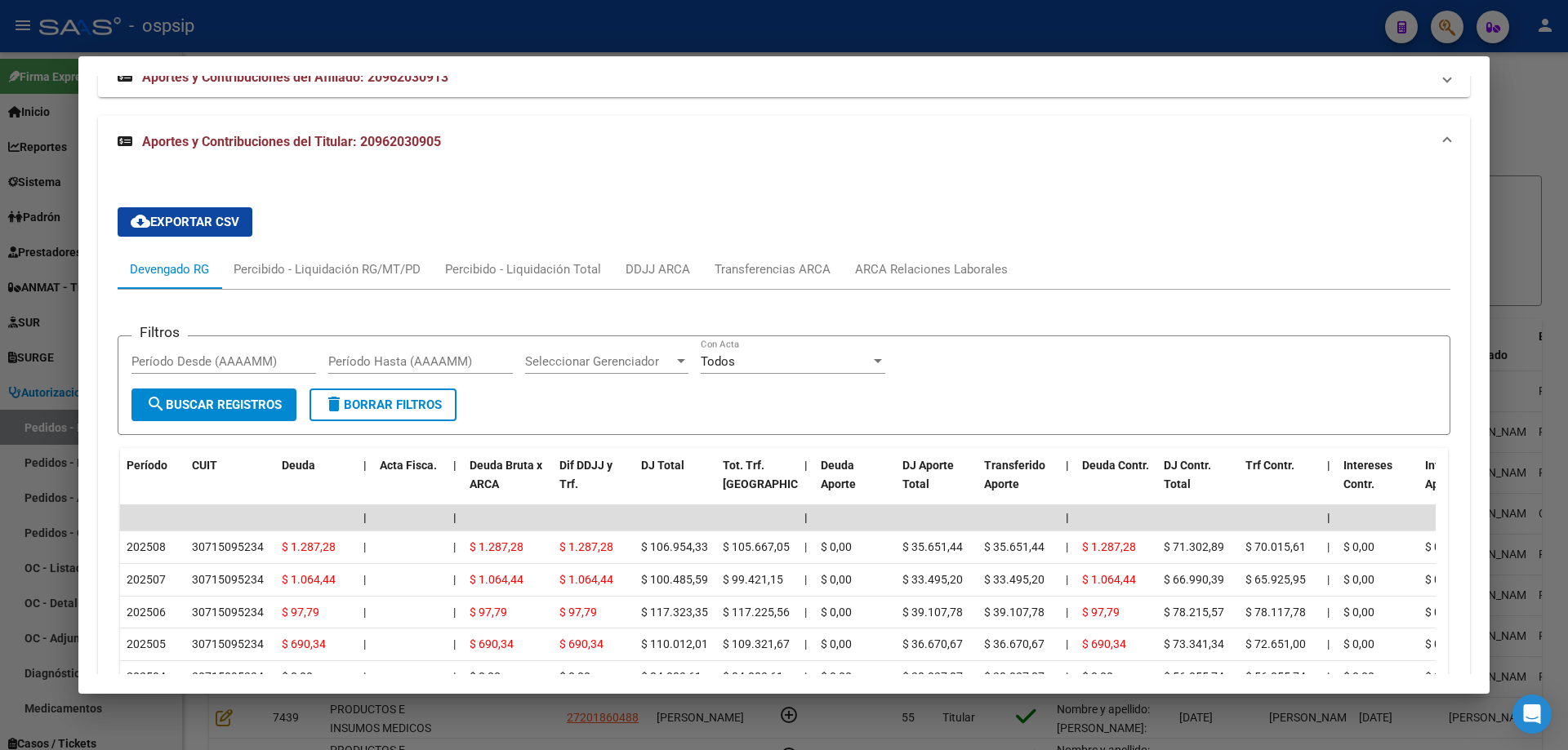
click at [0, 310] on div at bounding box center [784, 375] width 1568 height 750
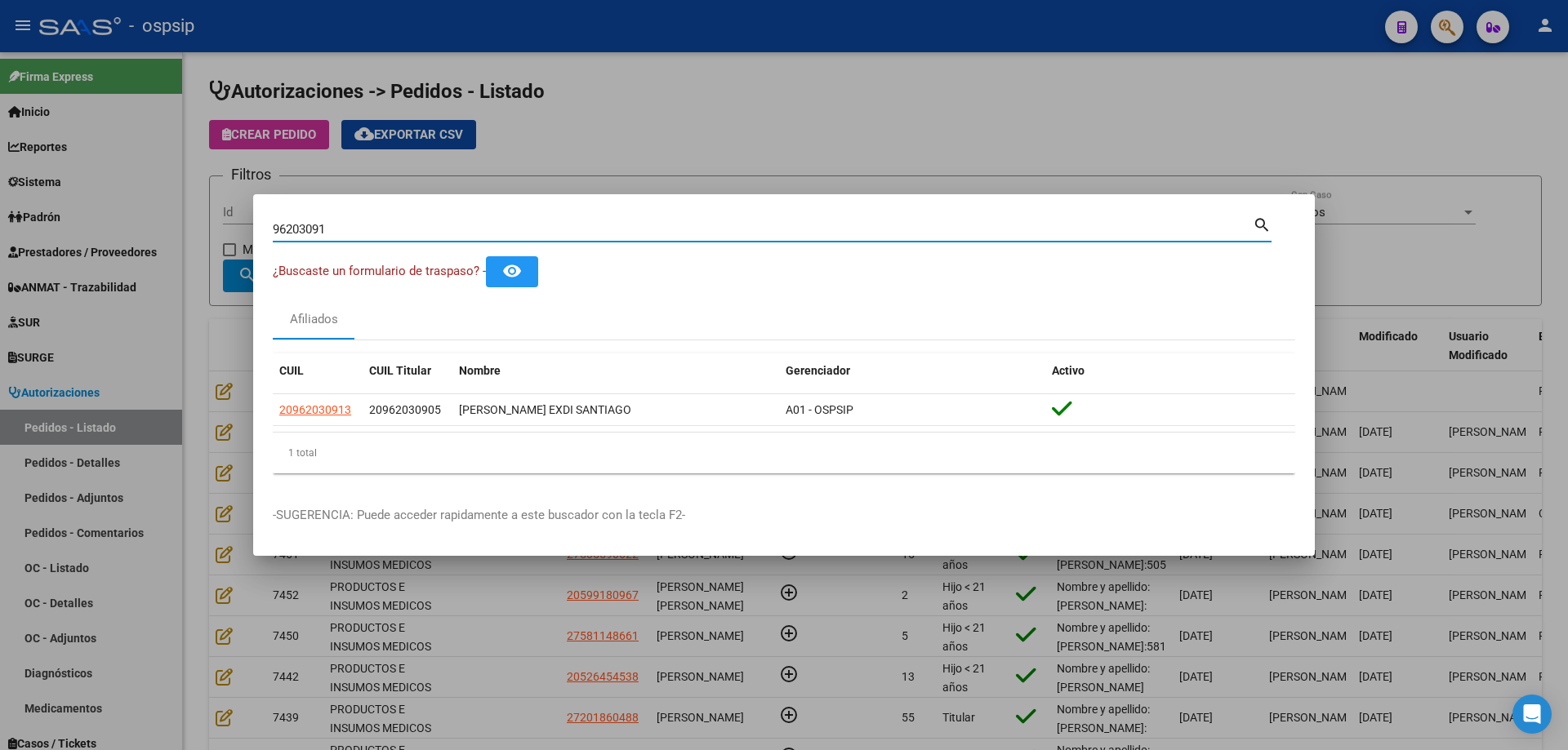
click at [292, 226] on input "96203091" at bounding box center [762, 229] width 980 height 14
paste input "57660944"
type input "57660944"
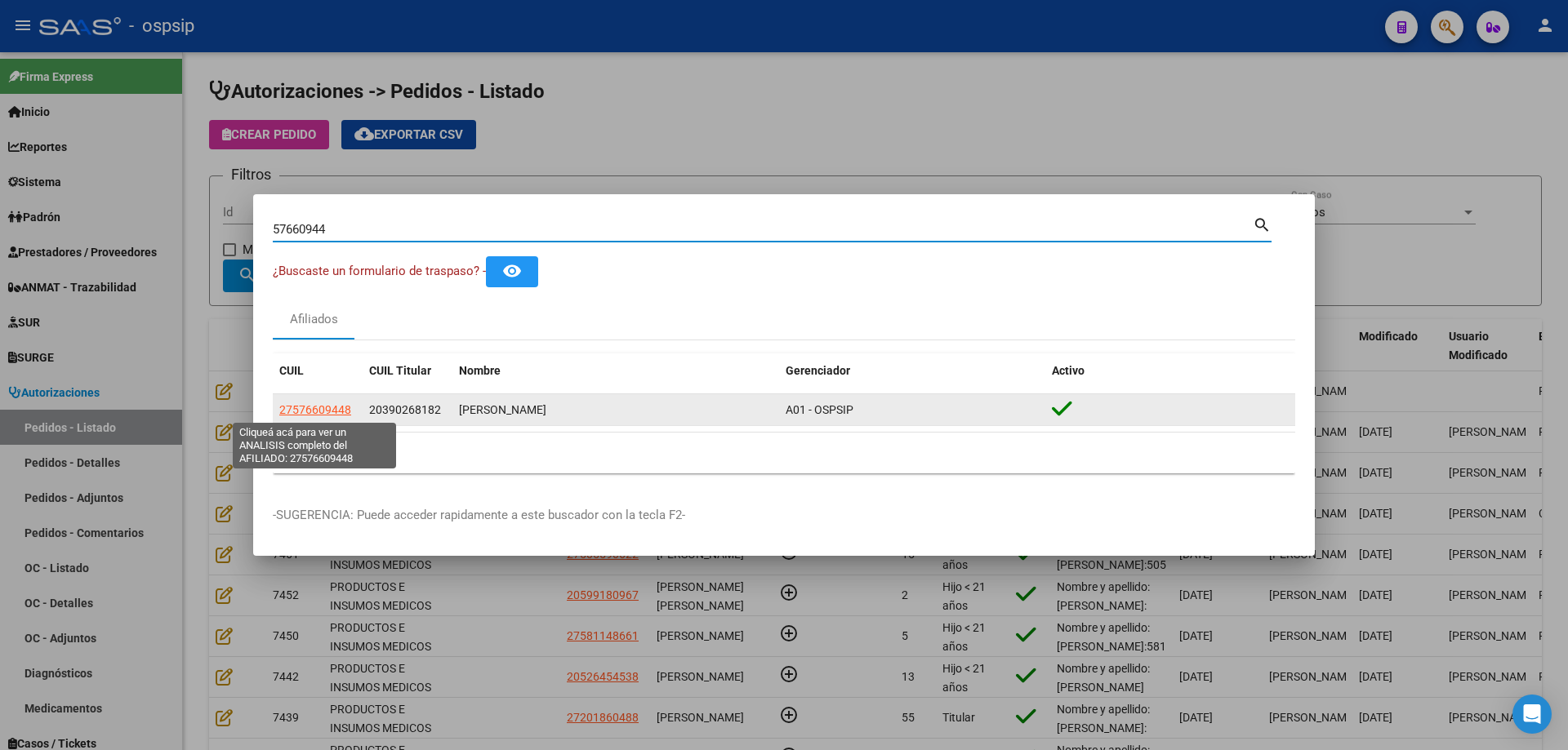
click at [322, 414] on span "27576609448" at bounding box center [315, 409] width 72 height 13
type textarea "27576609448"
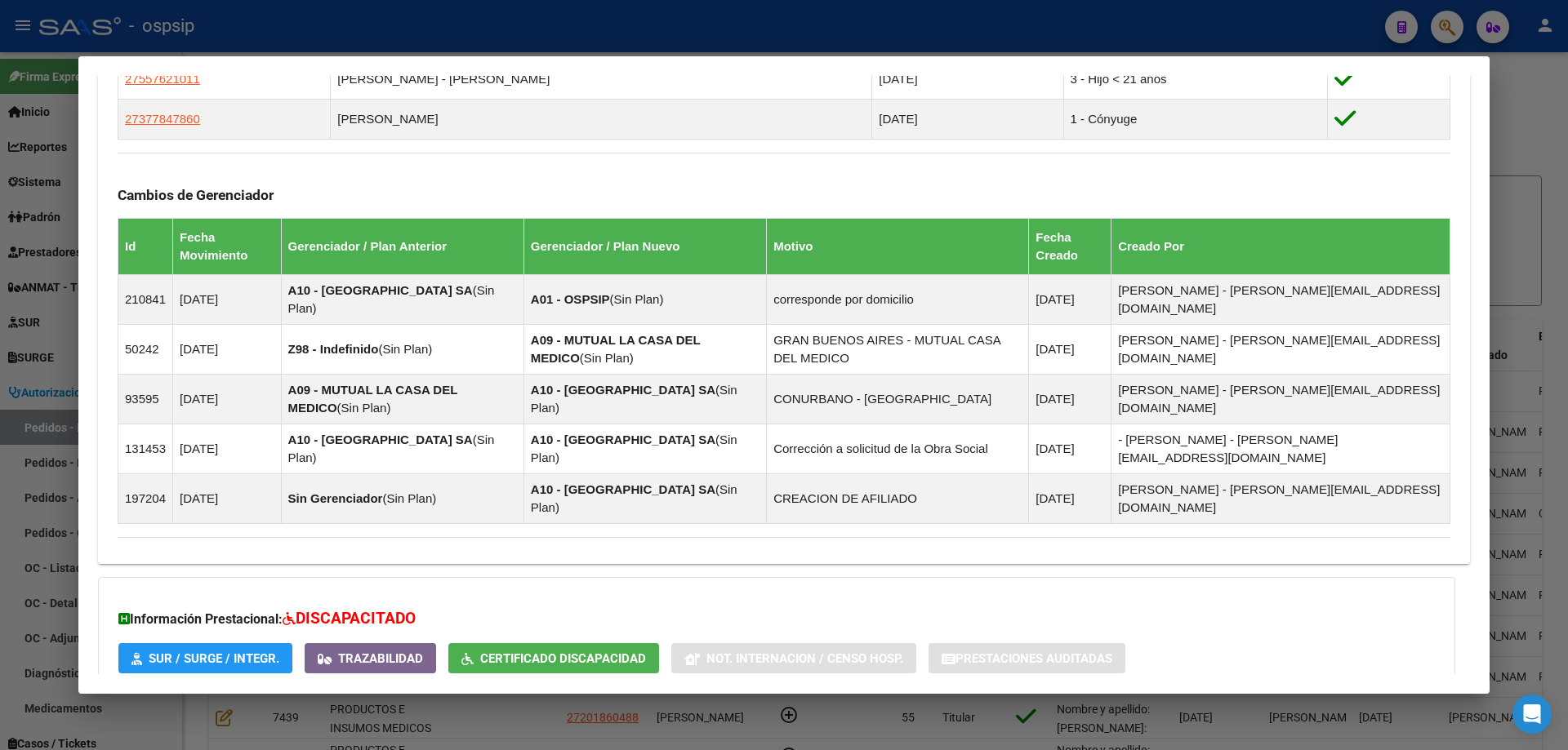
scroll to position [1071, 0]
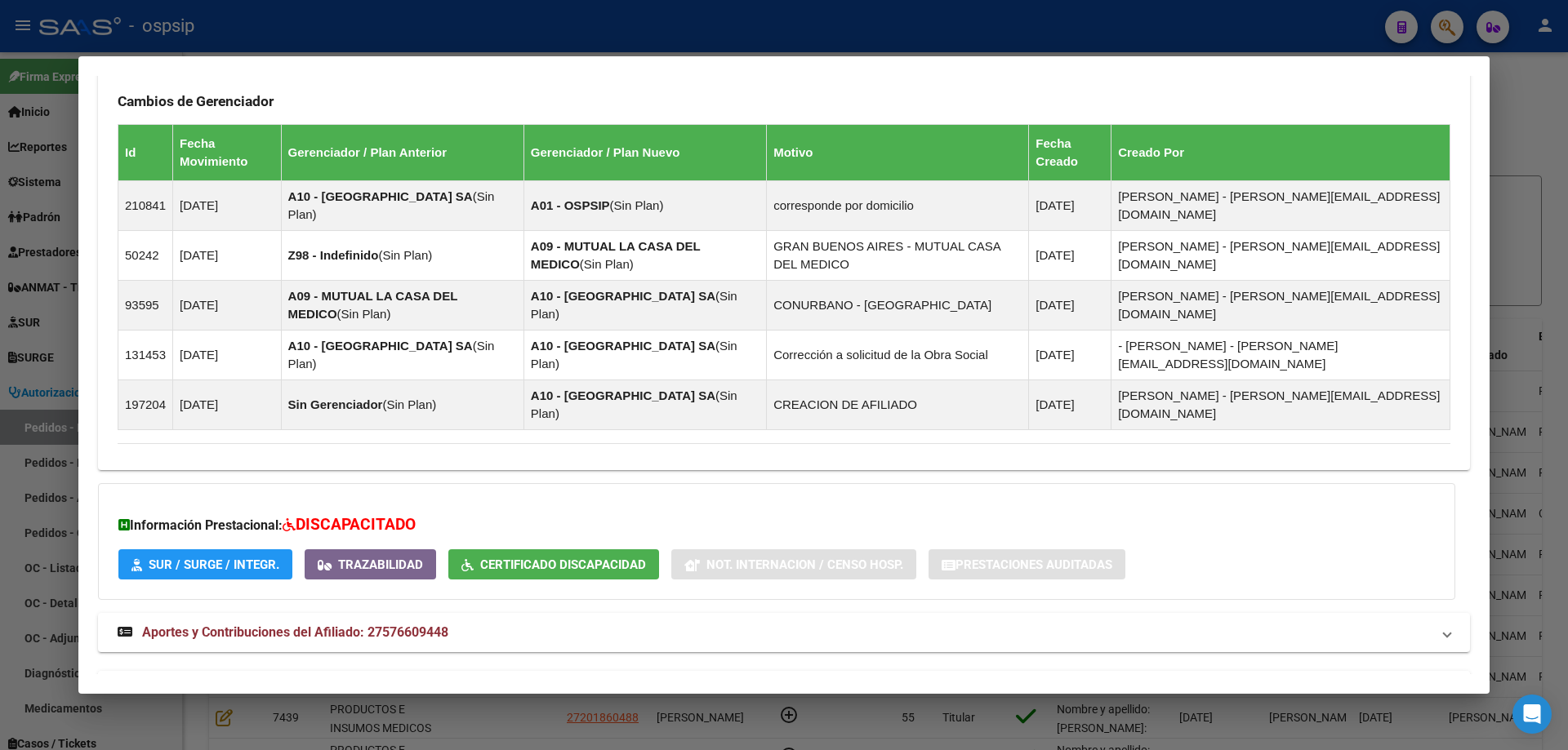
click at [293, 671] on mat-expansion-panel-header "Aportes y Contribuciones del Titular: 20390268182" at bounding box center [784, 690] width 1372 height 39
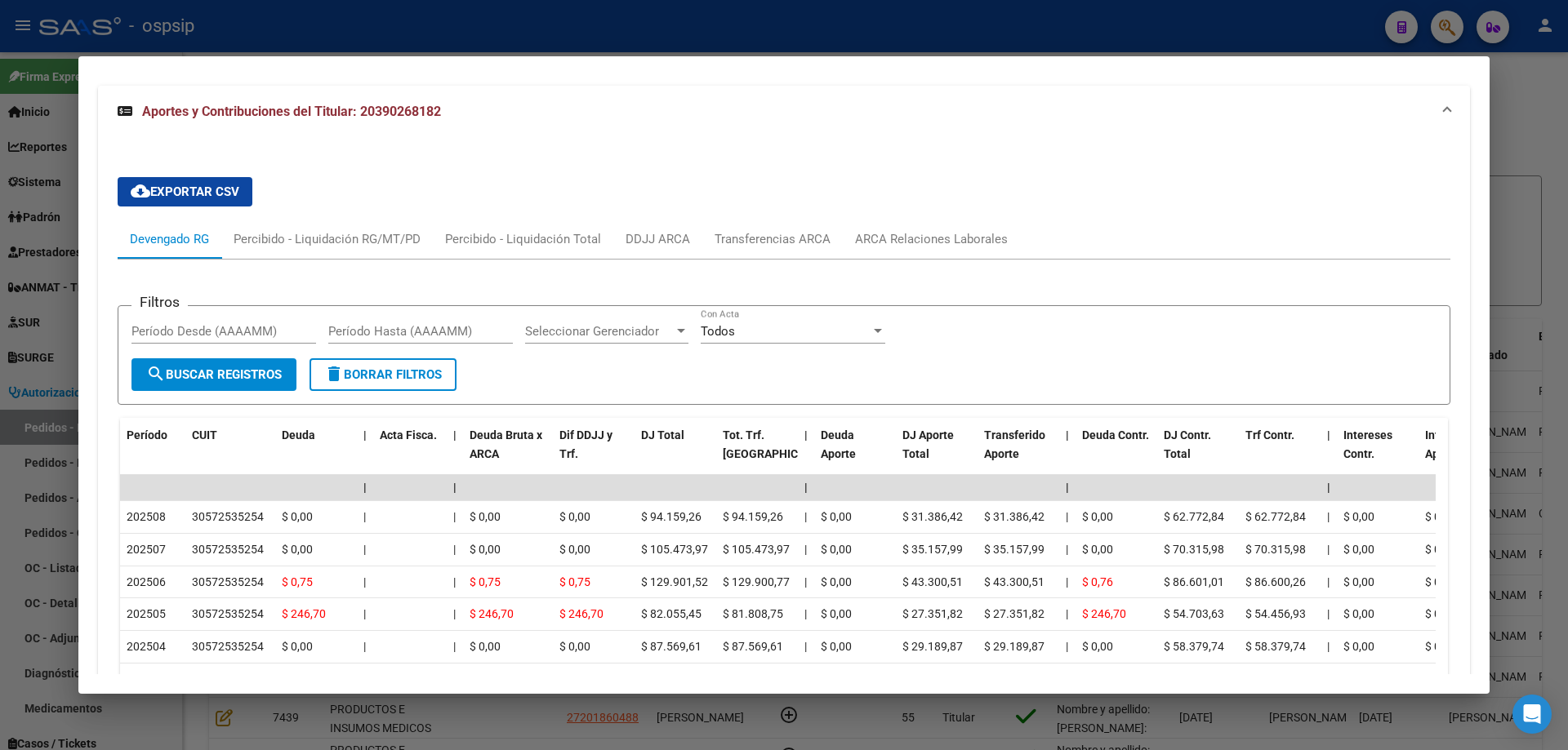
scroll to position [1808, 0]
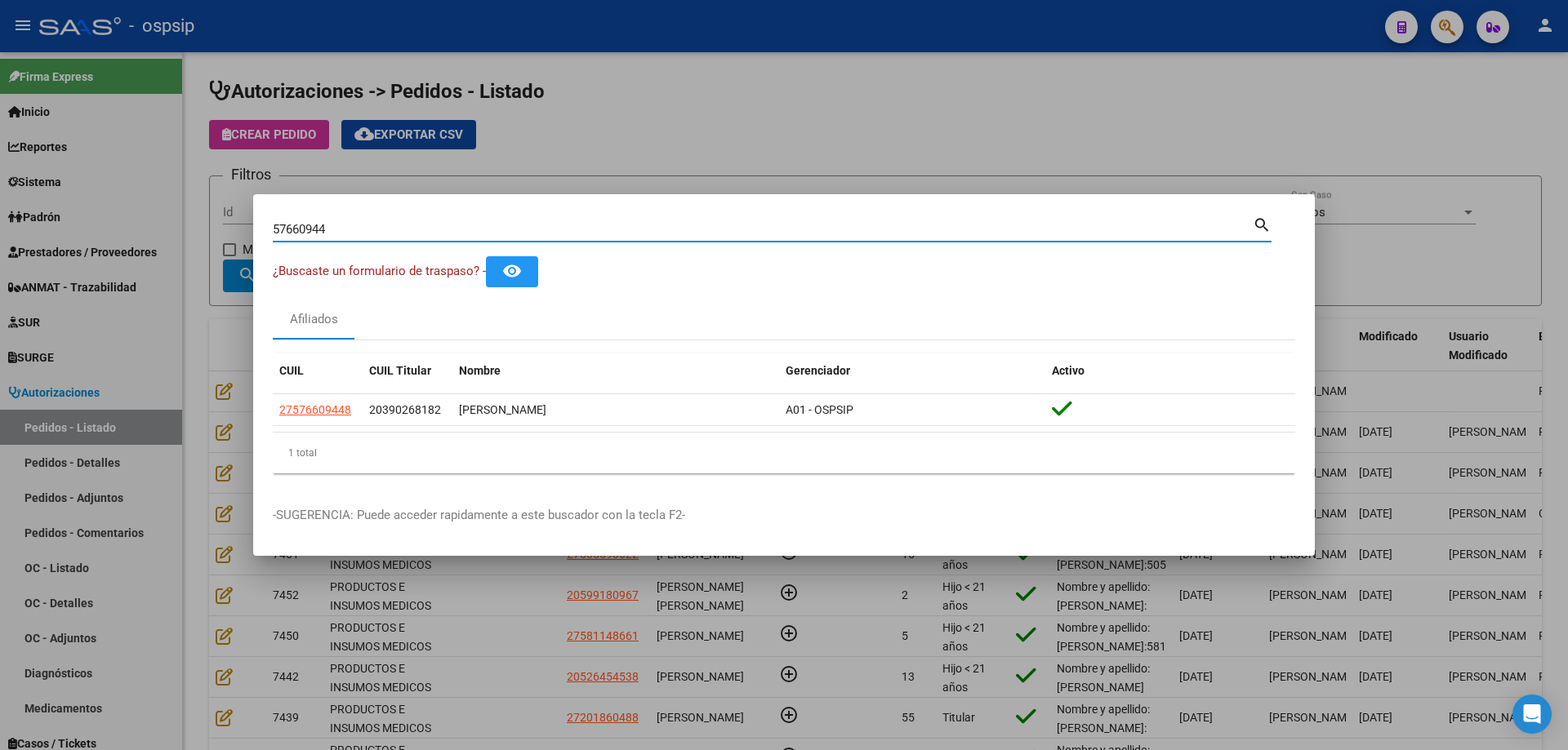
click at [311, 226] on input "57660944" at bounding box center [762, 229] width 980 height 14
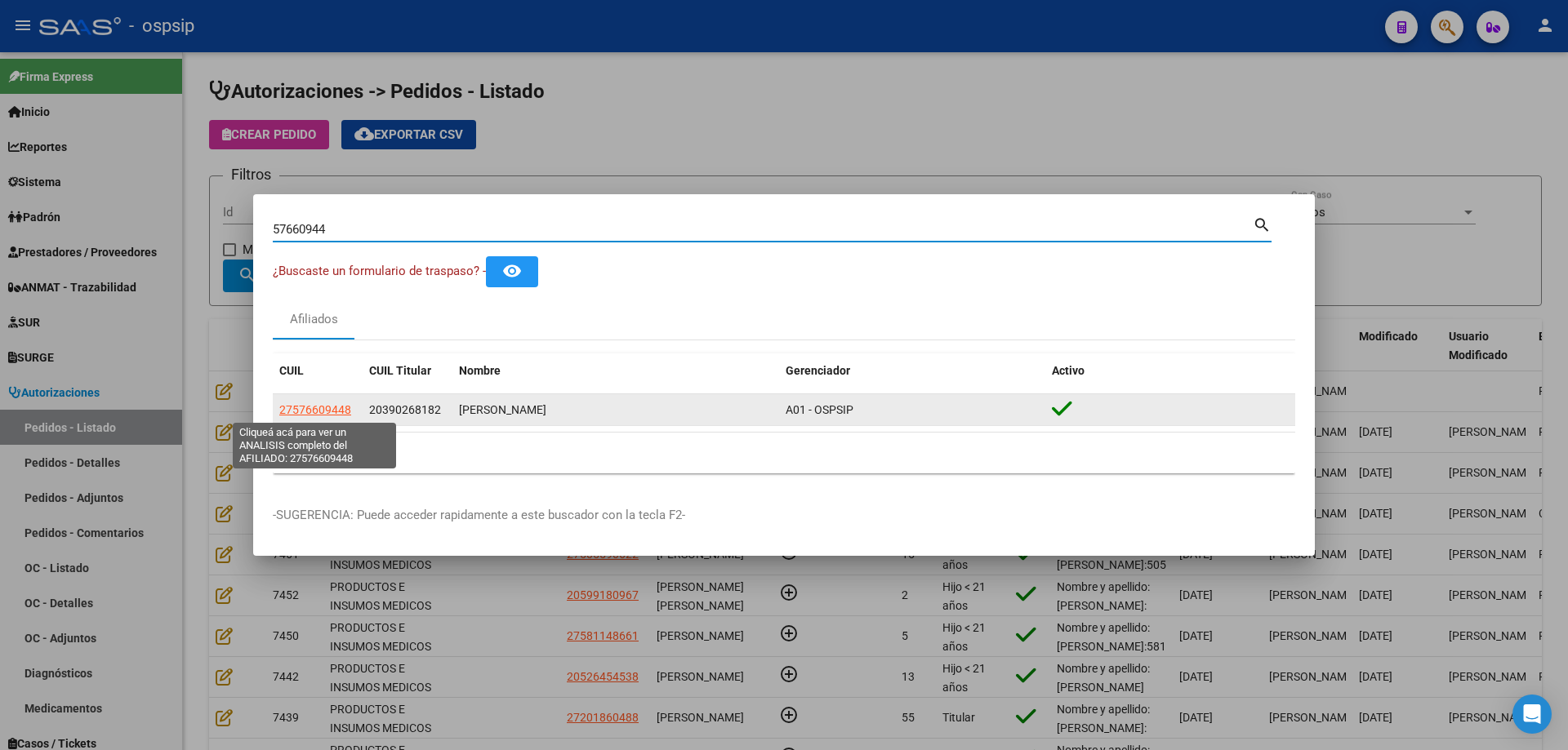
click at [311, 410] on span "27576609448" at bounding box center [315, 409] width 72 height 13
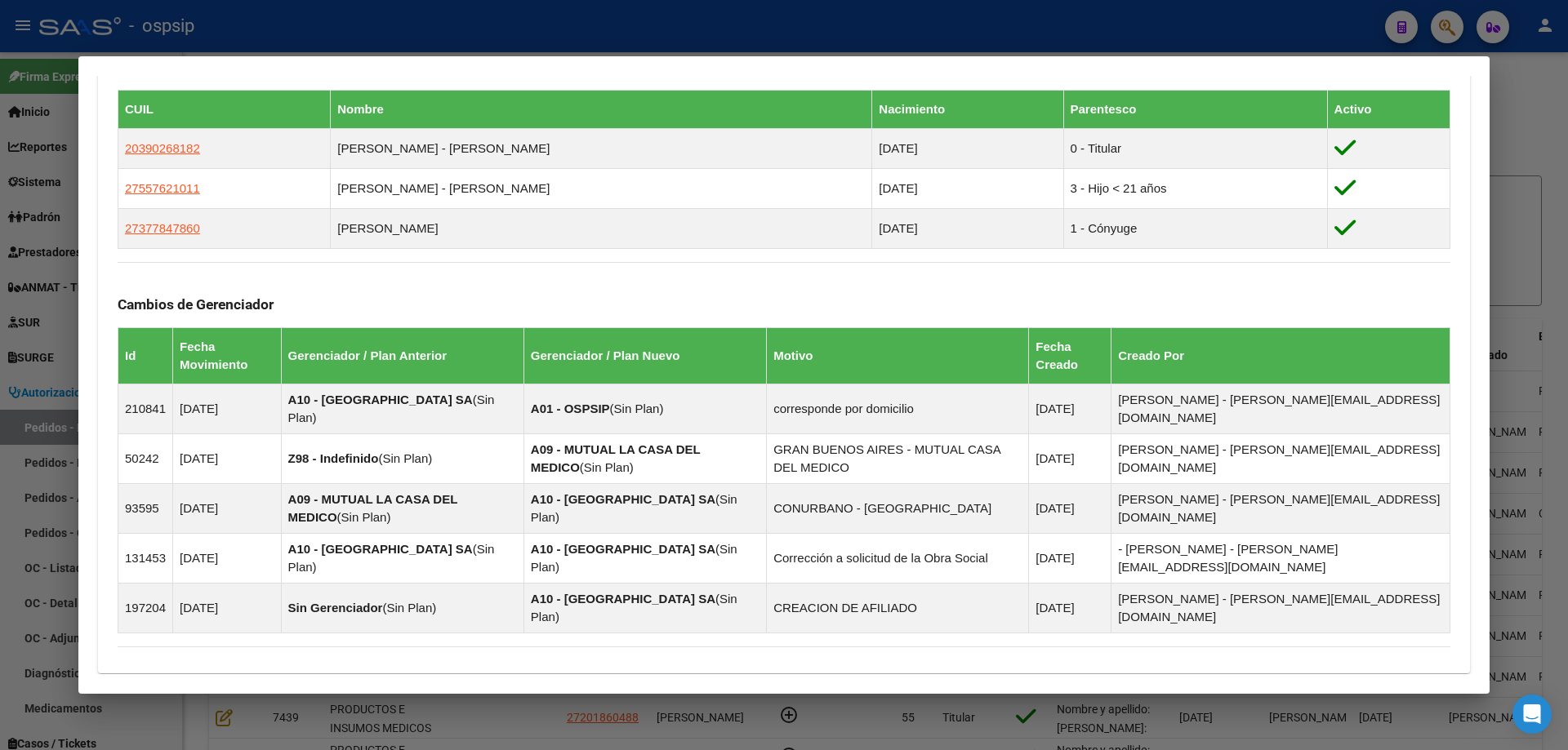
scroll to position [1071, 0]
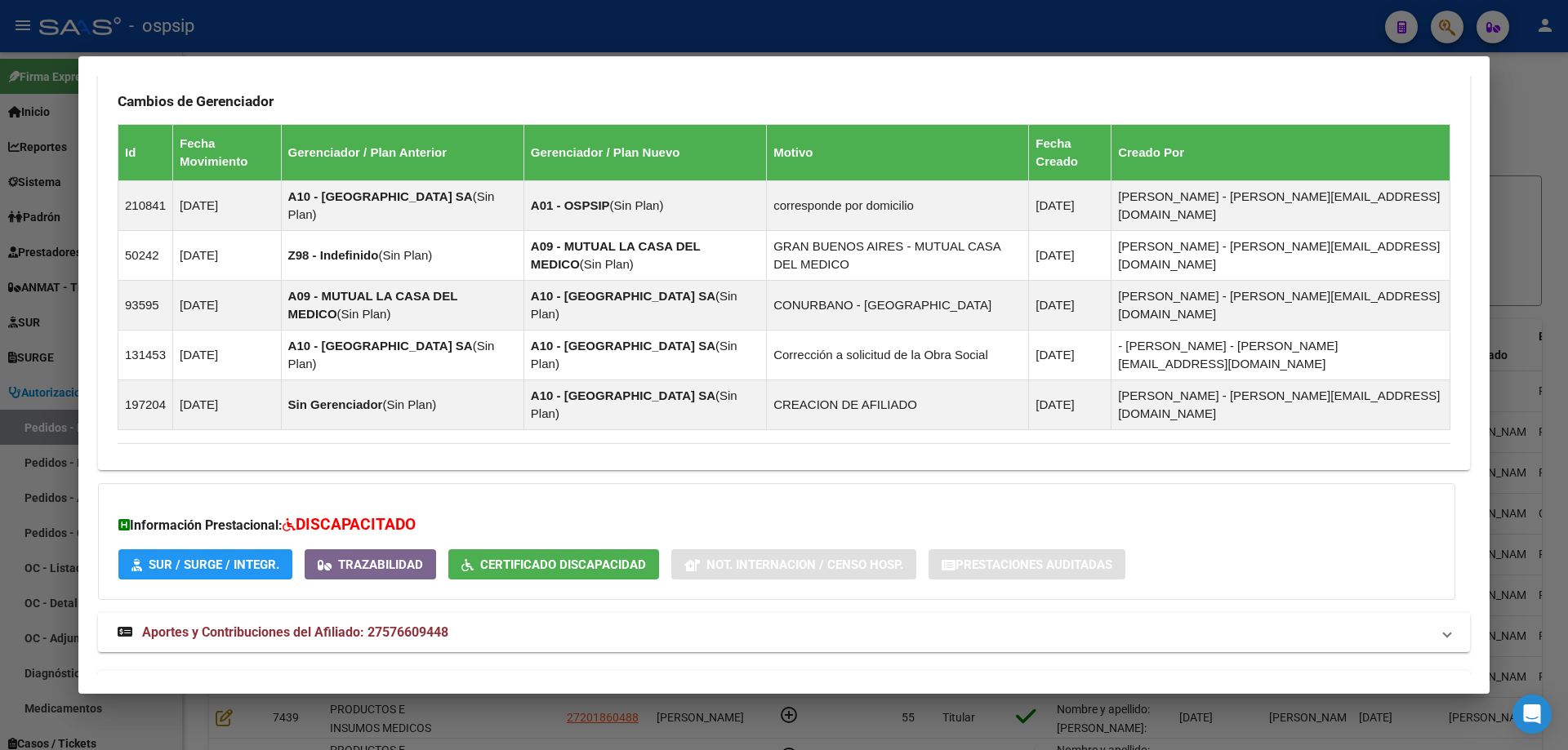
click at [259, 671] on mat-expansion-panel-header "Aportes y Contribuciones del Titular: 20390268182" at bounding box center [784, 690] width 1372 height 39
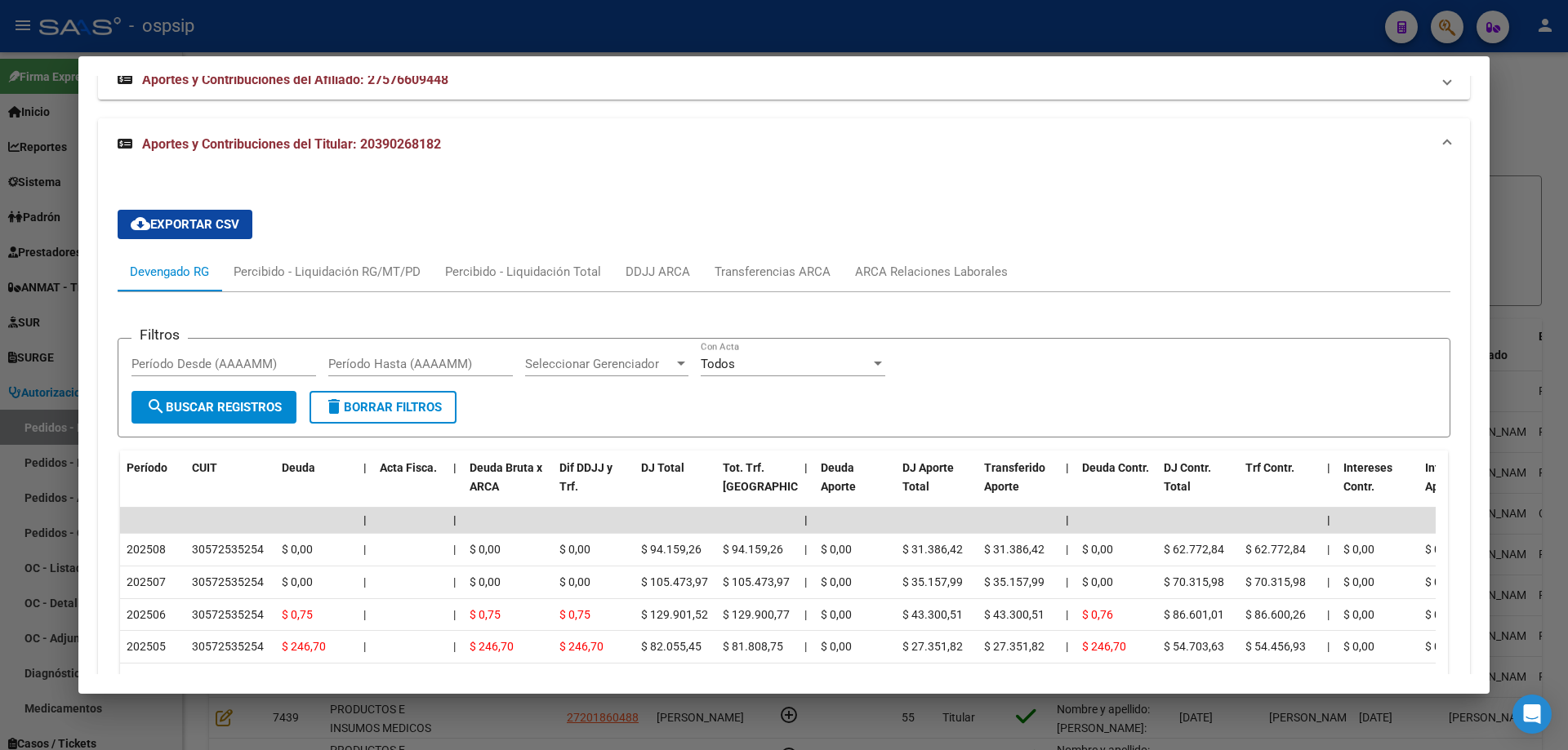
scroll to position [1879, 0]
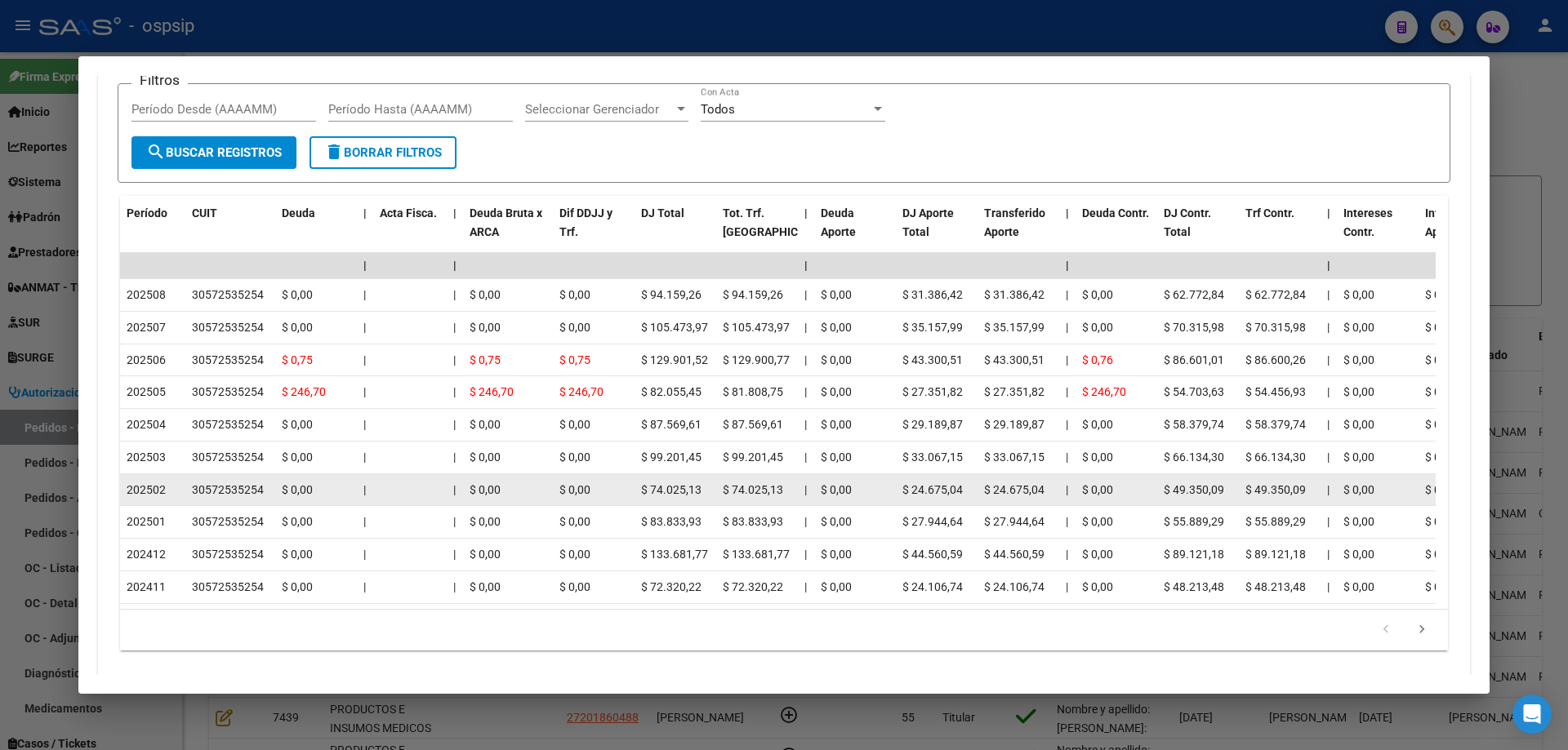
drag, startPoint x: 0, startPoint y: 283, endPoint x: 215, endPoint y: 430, distance: 260.4
click at [0, 282] on div at bounding box center [784, 375] width 1568 height 750
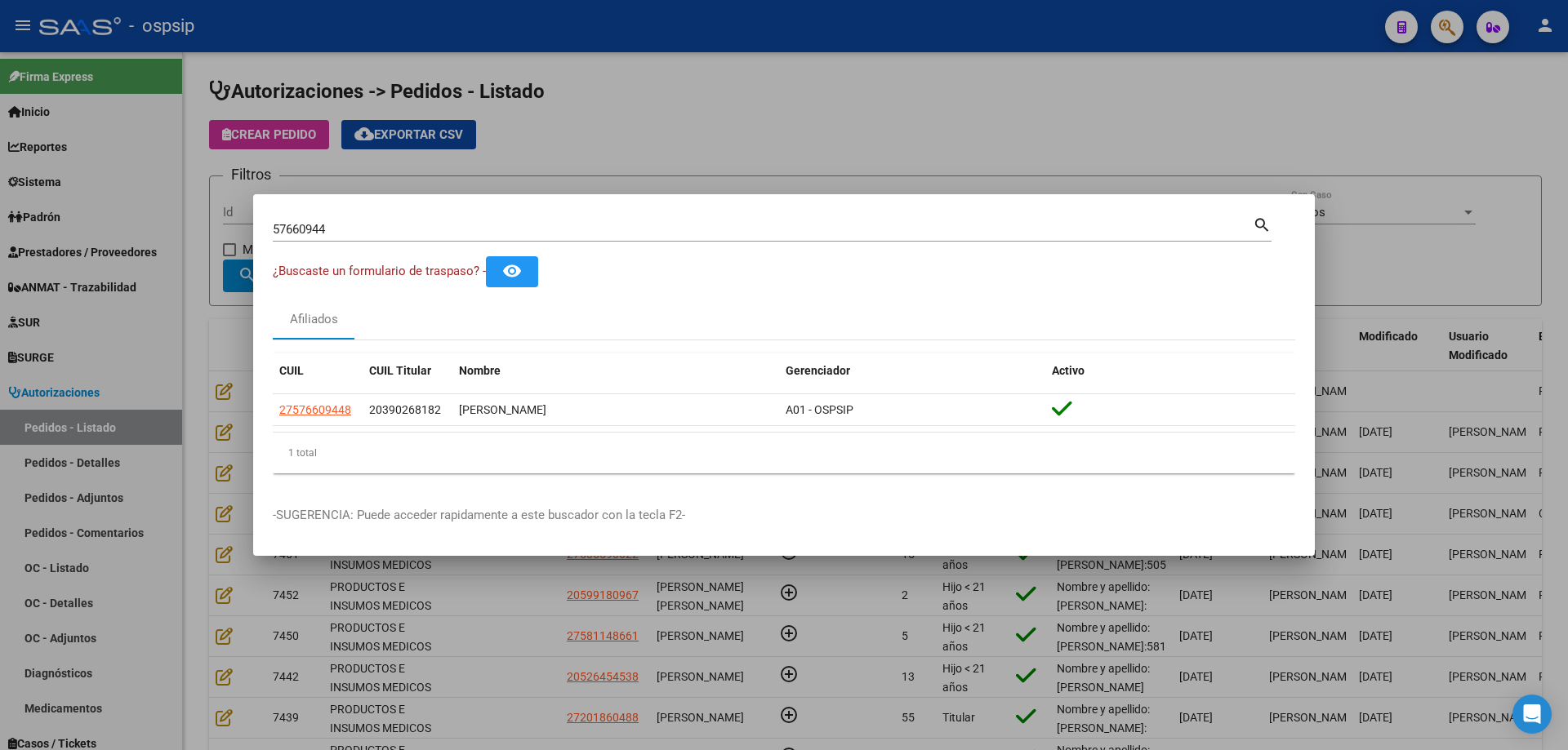
click at [196, 340] on div at bounding box center [784, 375] width 1568 height 750
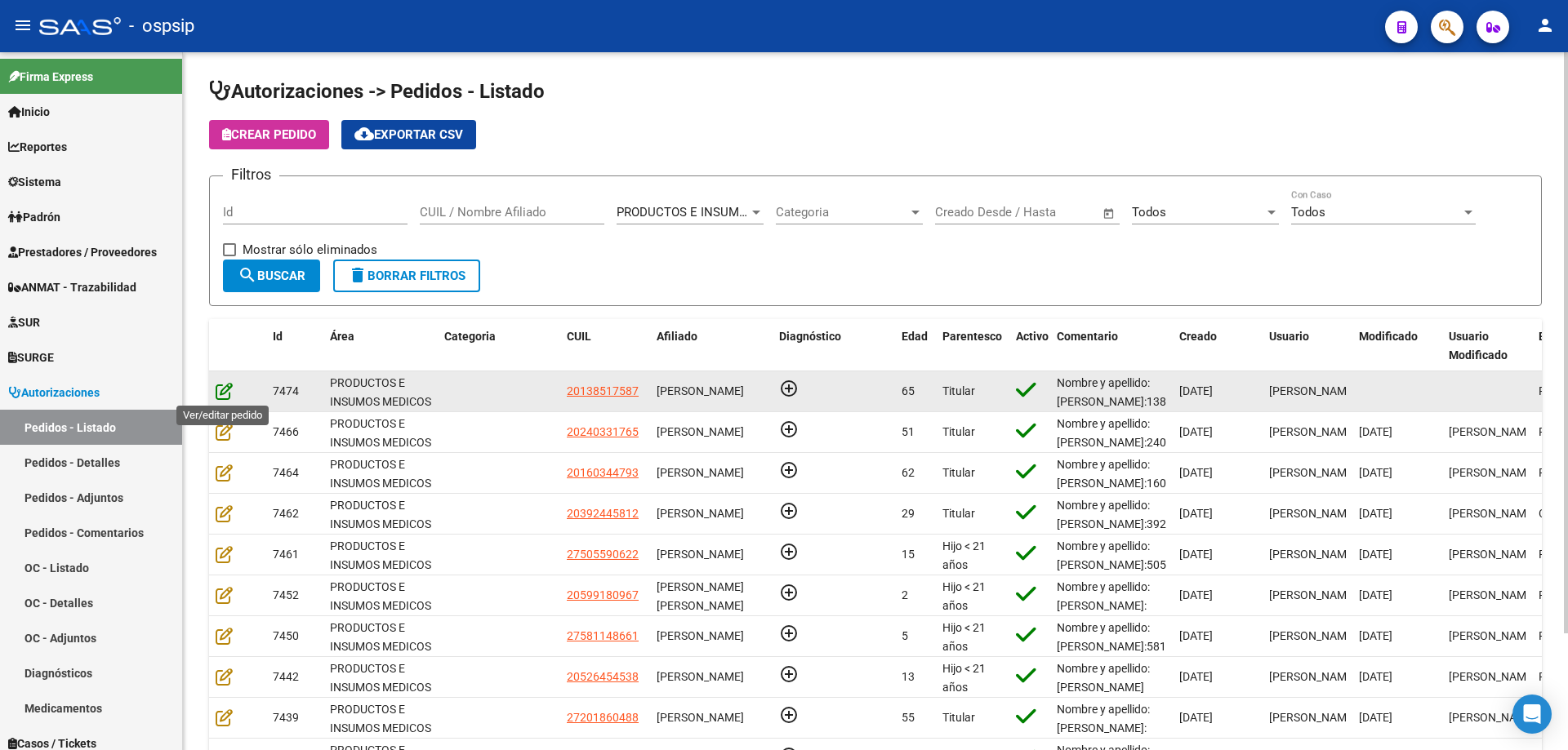
click at [226, 394] on icon at bounding box center [224, 391] width 17 height 18
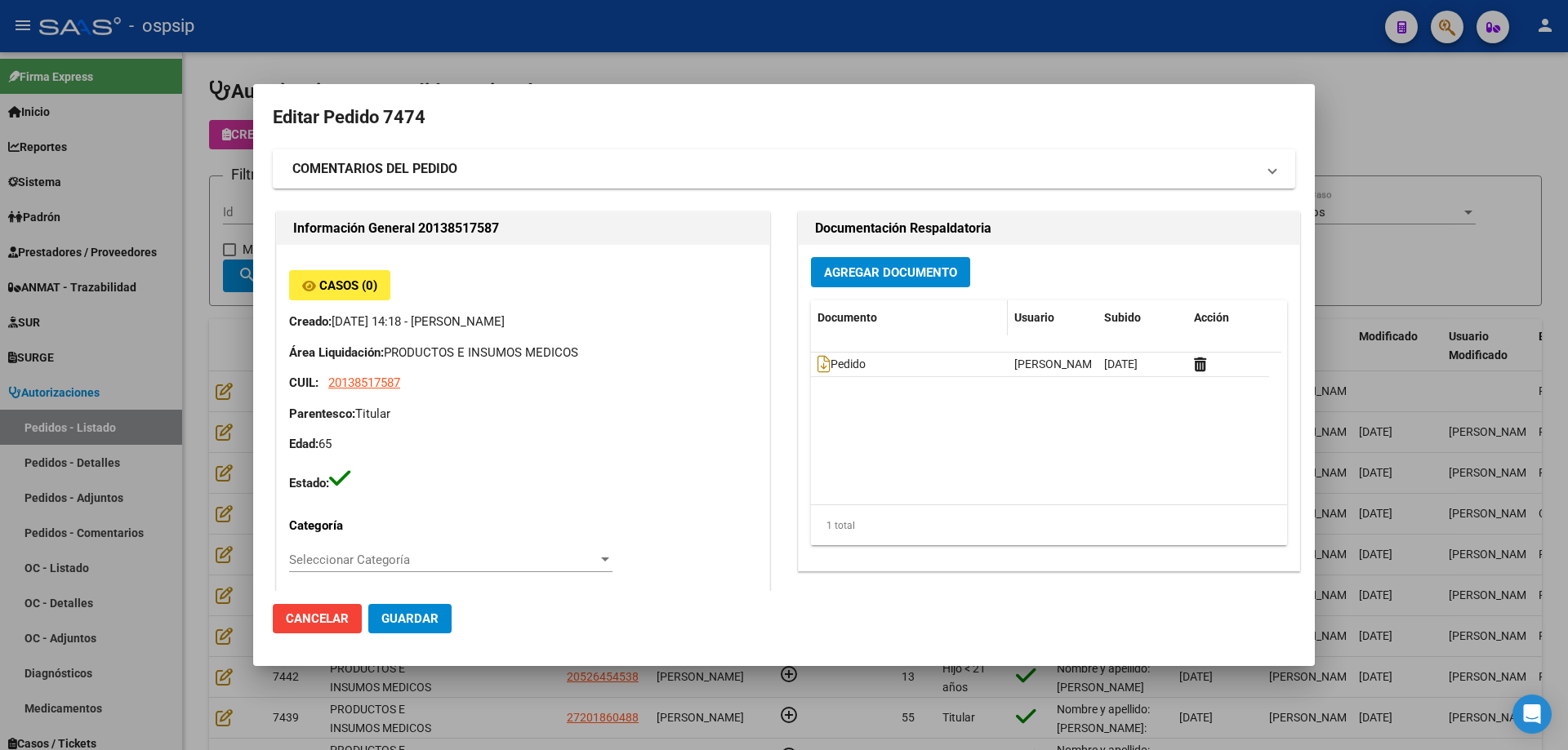
type input "Entre [PERSON_NAME], [GEOGRAPHIC_DATA], B. PNA. XVI M.H. 0, Departamento: 89"
click at [903, 275] on span "Agregar Documento" at bounding box center [890, 272] width 133 height 14
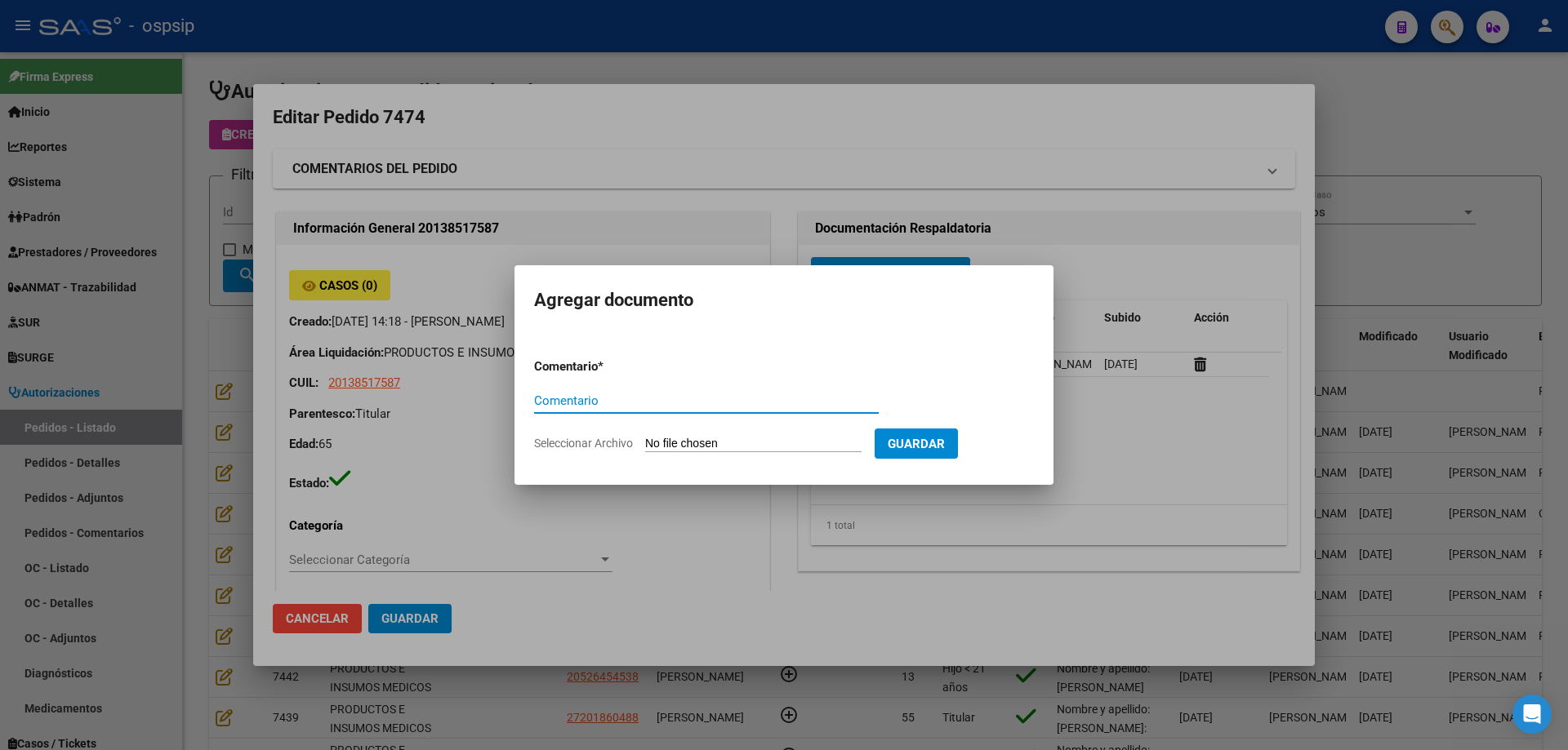
click at [739, 446] on input "Seleccionar Archivo" at bounding box center [753, 445] width 216 height 15
type input "C:\fakepath\hc [PERSON_NAME].png"
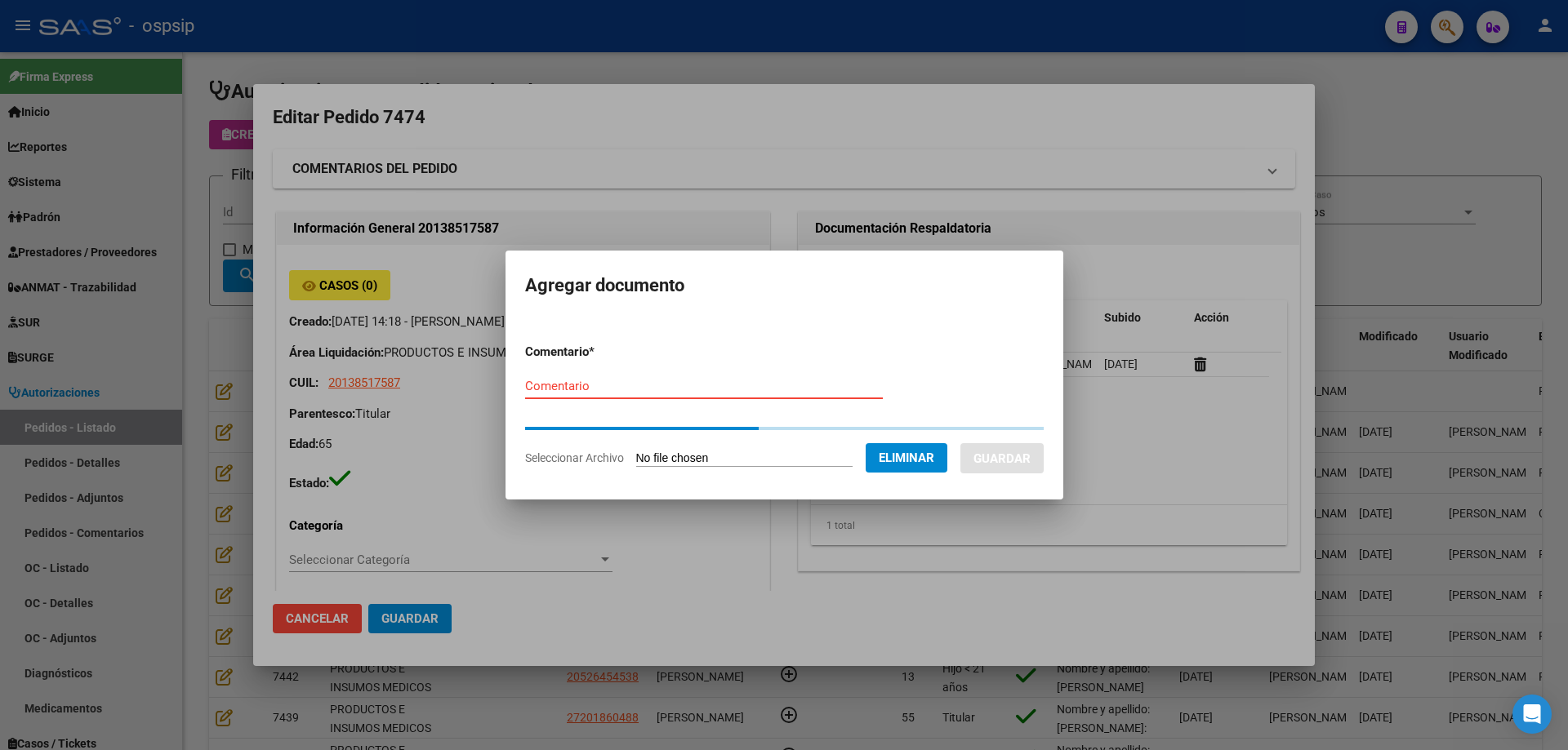
click at [692, 392] on input "Comentario" at bounding box center [704, 386] width 358 height 14
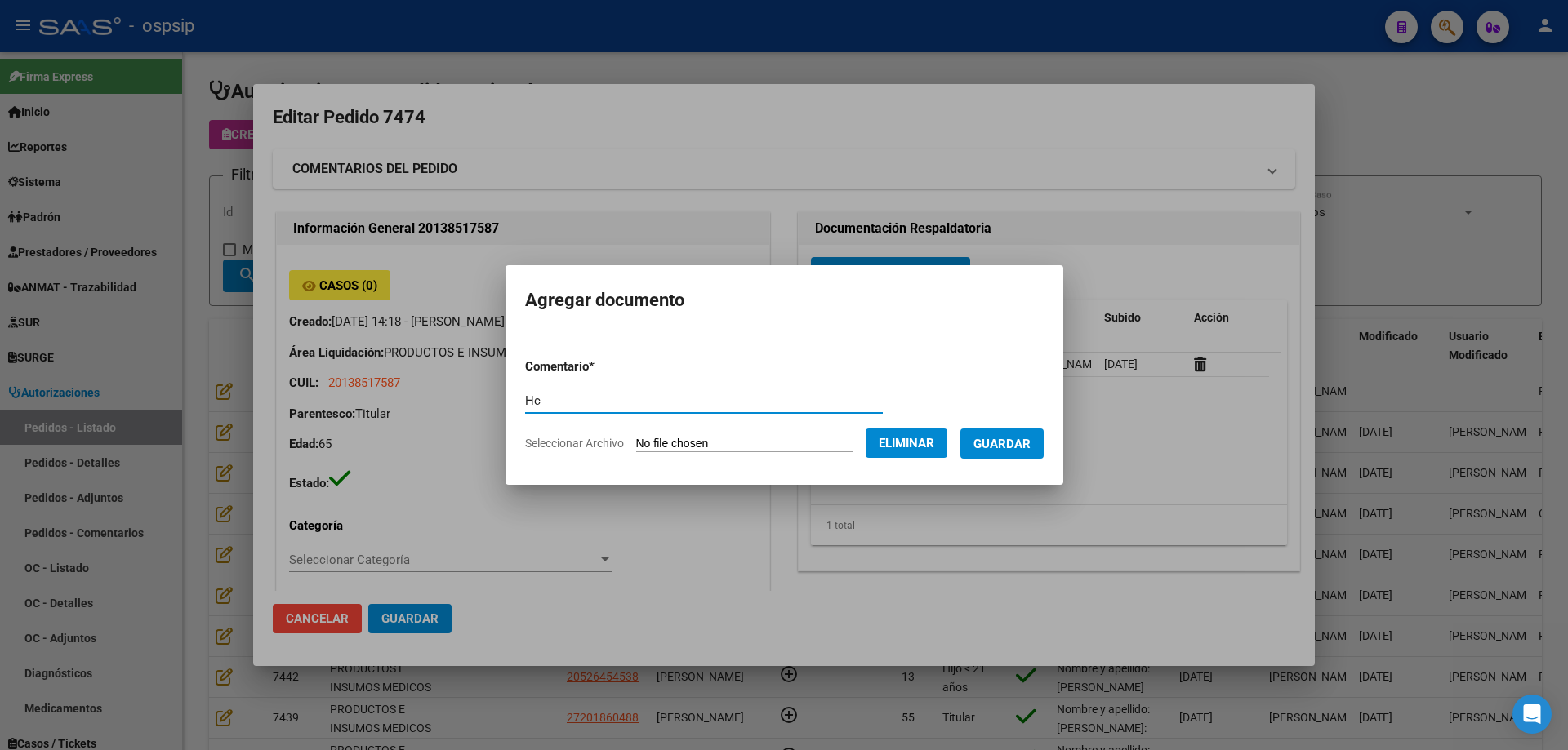
type input "Hc"
click at [1044, 445] on button "Guardar" at bounding box center [1002, 444] width 84 height 30
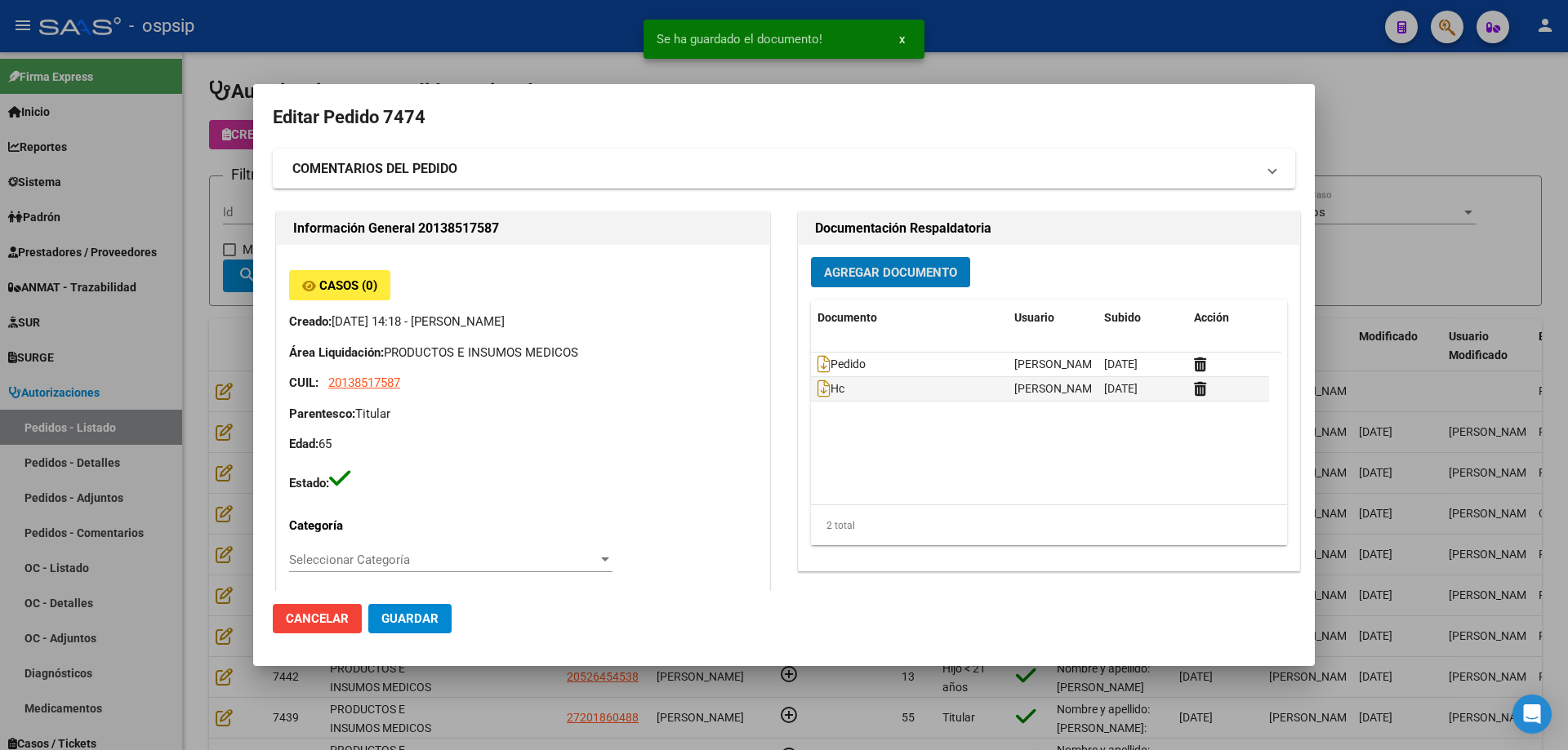
click at [427, 620] on span "Guardar" at bounding box center [410, 618] width 57 height 14
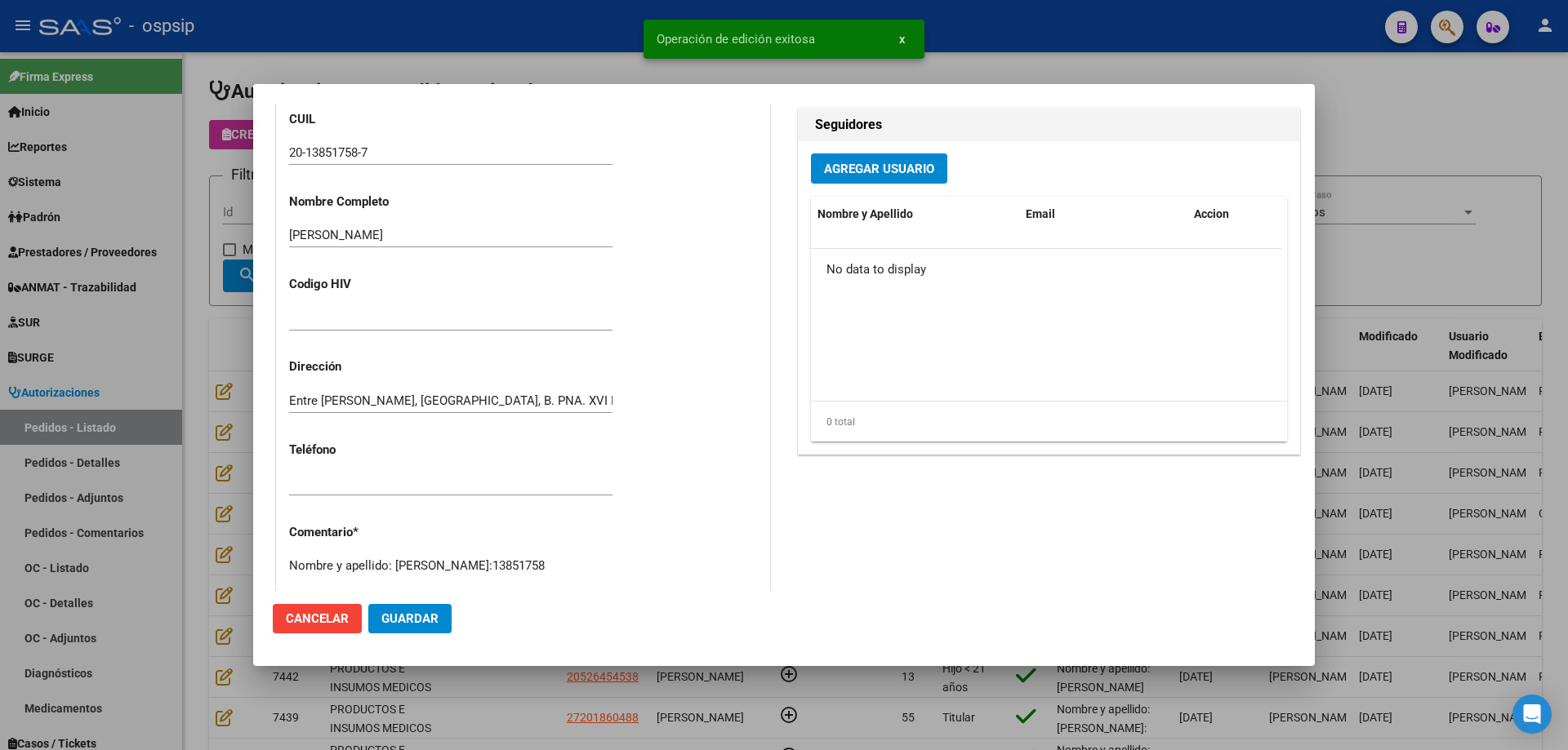
scroll to position [735, 0]
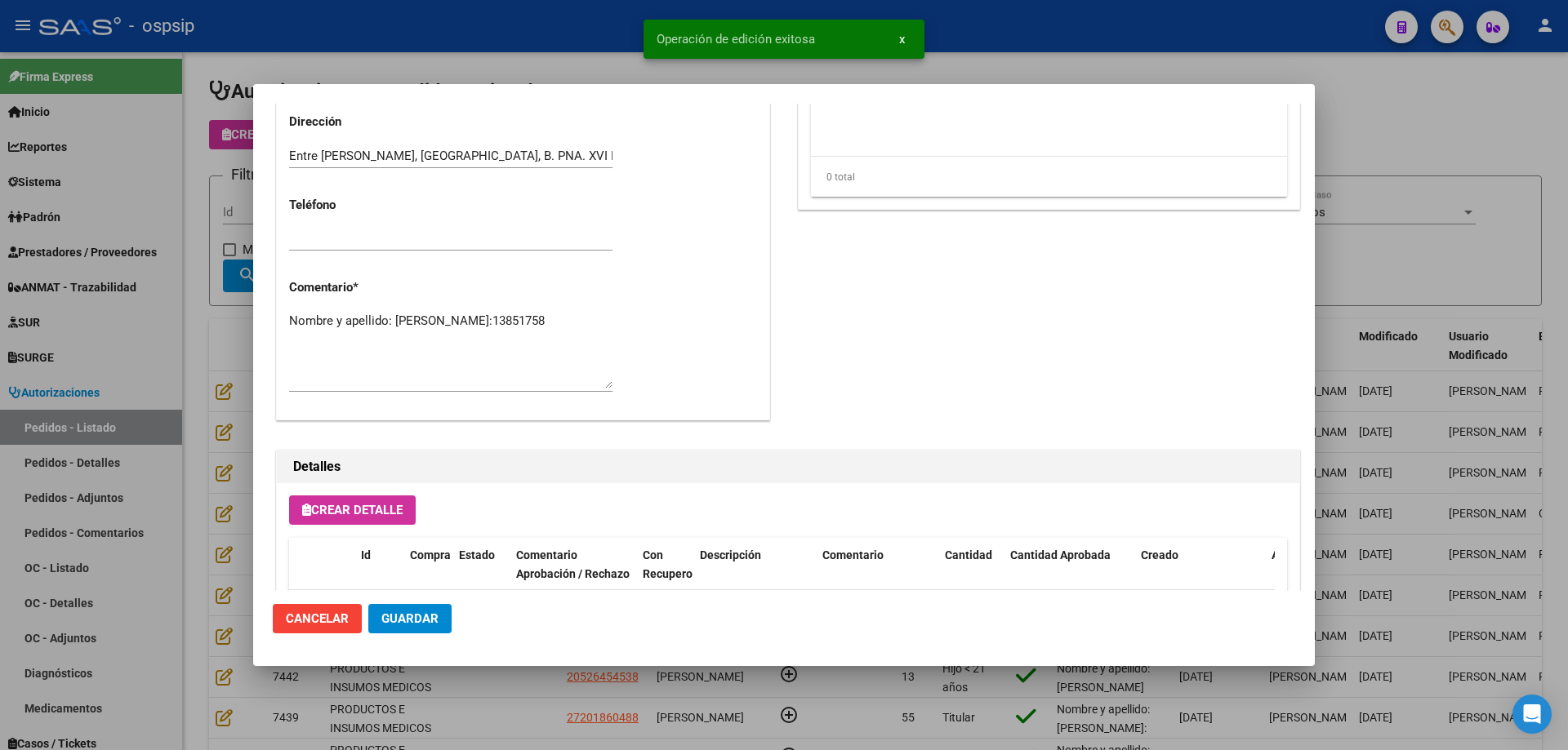
click at [354, 335] on textarea "Nombre y apellido: [PERSON_NAME]:13851758" at bounding box center [451, 350] width 323 height 77
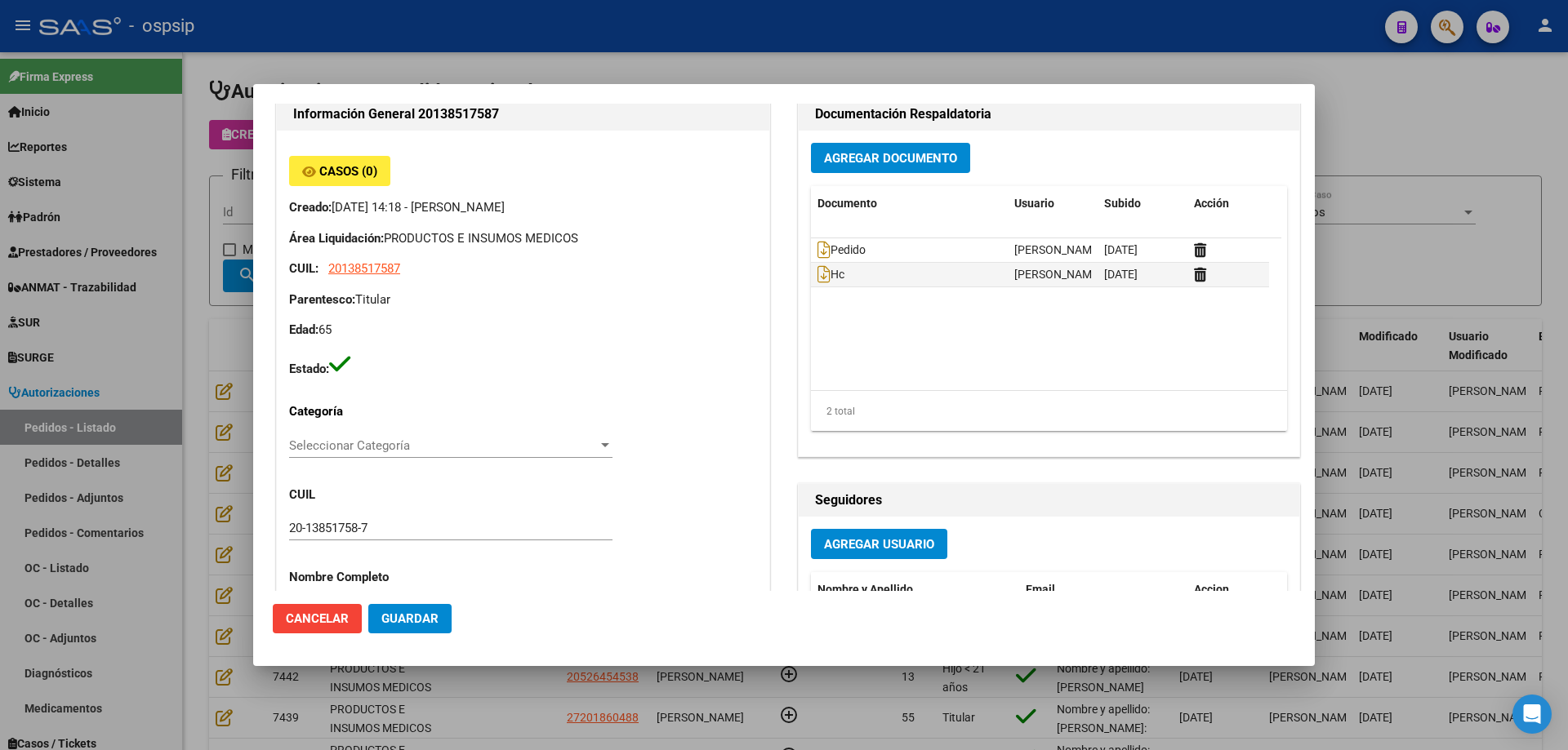
scroll to position [0, 0]
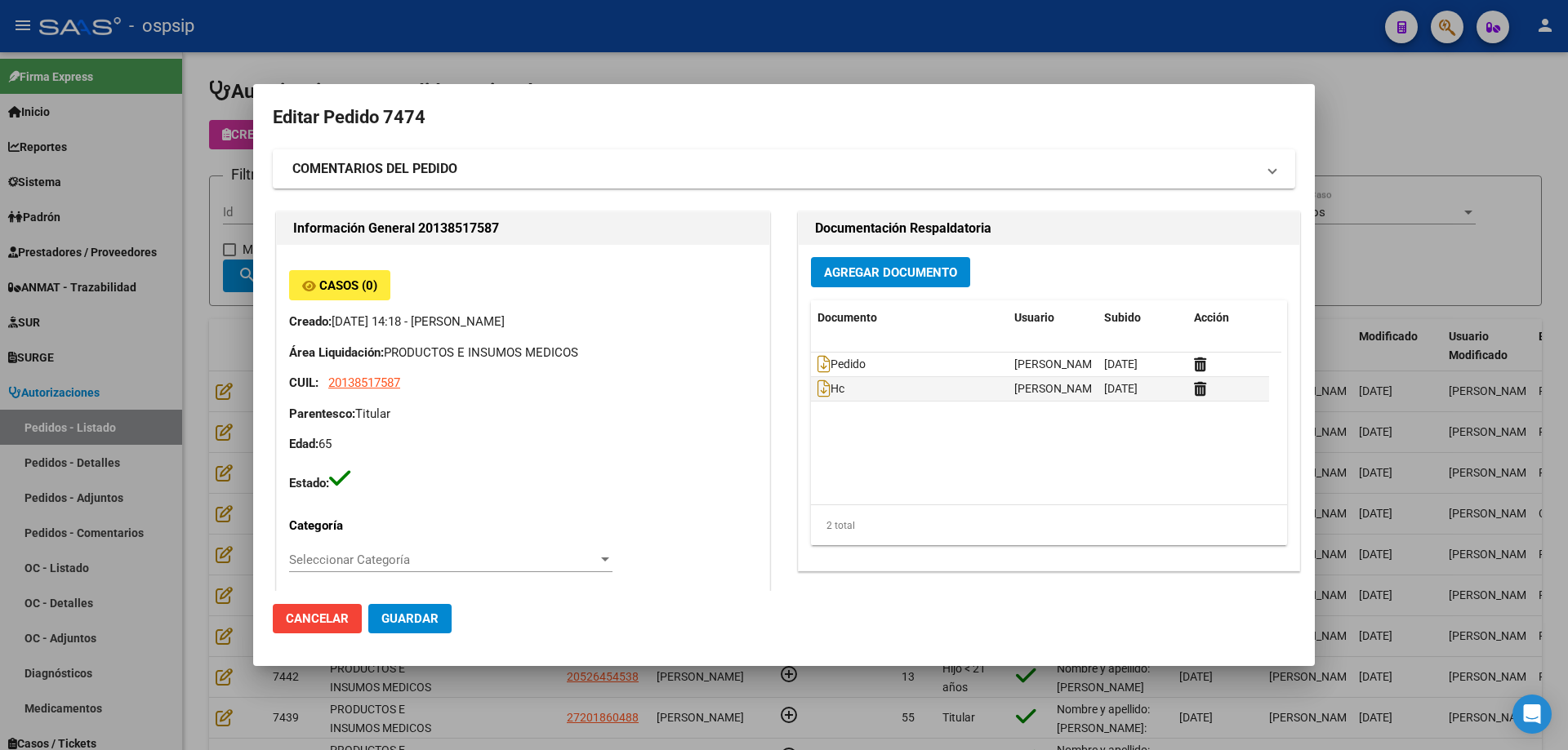
click at [840, 256] on div "Agregar Documento Documento Usuario Subido Acción Pedido [PERSON_NAME] [DATE] H…" at bounding box center [1048, 407] width 500 height 326
click at [833, 280] on span "Agregar Documento" at bounding box center [890, 272] width 133 height 14
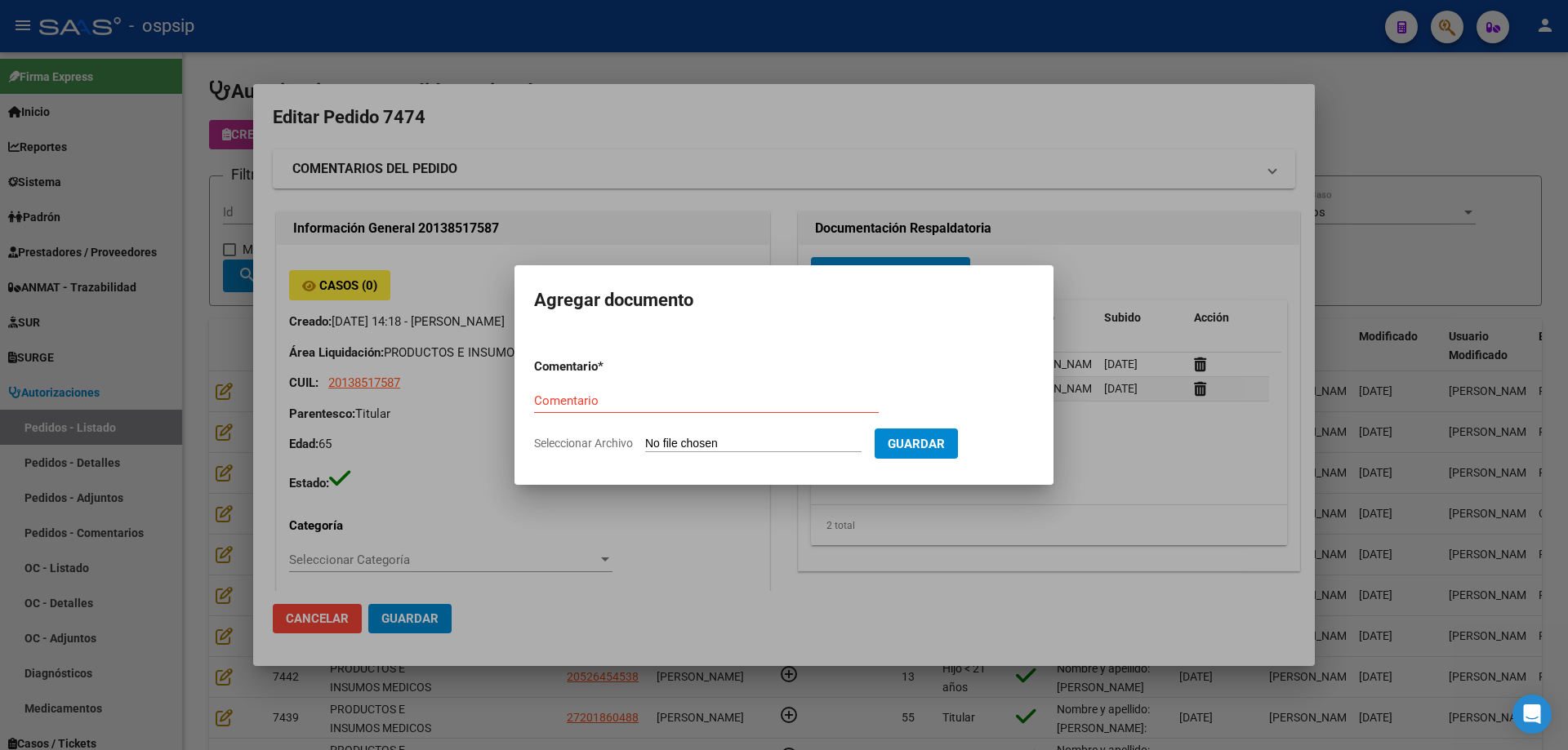
click at [764, 439] on input "Seleccionar Archivo" at bounding box center [753, 445] width 216 height 15
type input "C:\fakepath\carnet [PERSON_NAME].png"
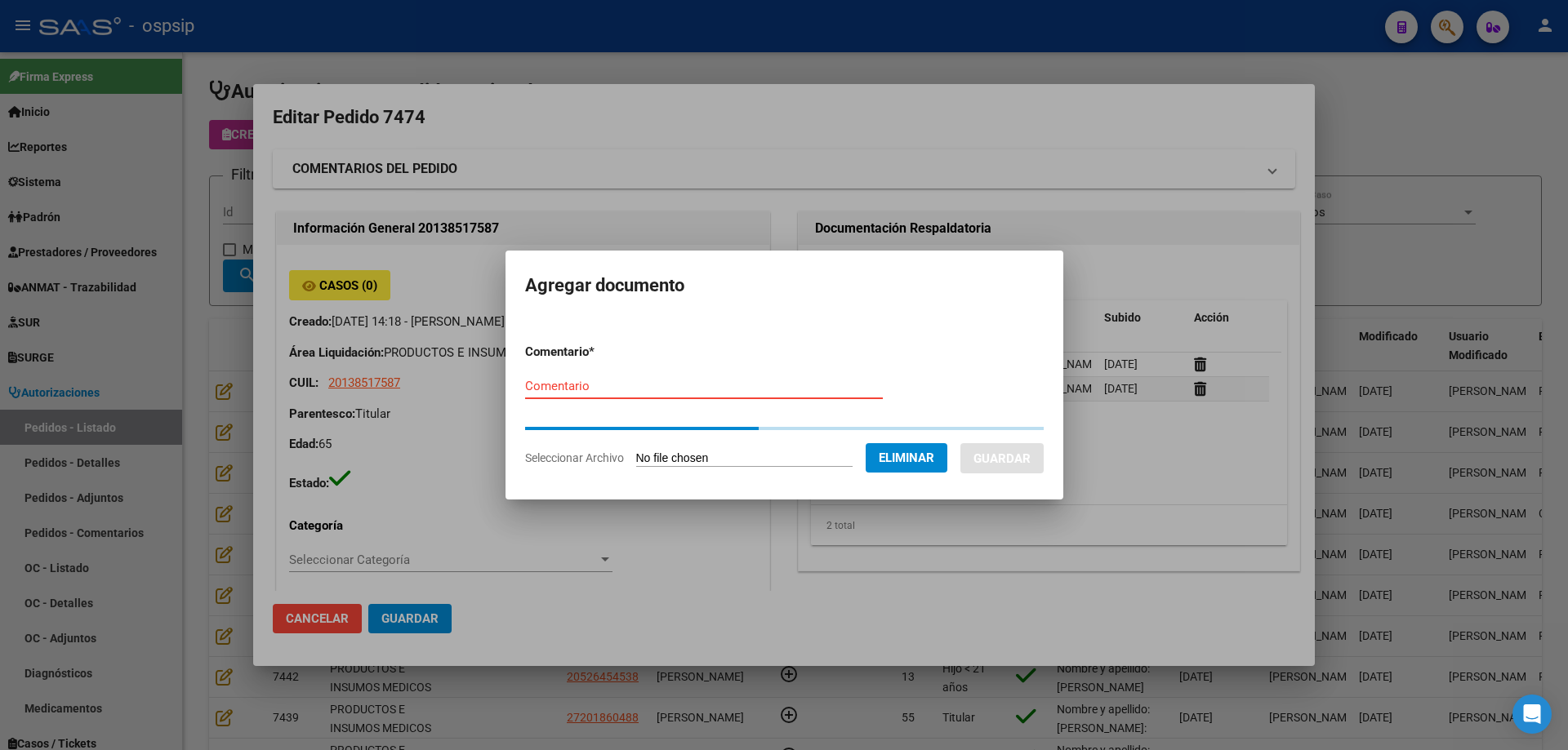
click at [531, 388] on input "Comentario" at bounding box center [704, 386] width 358 height 14
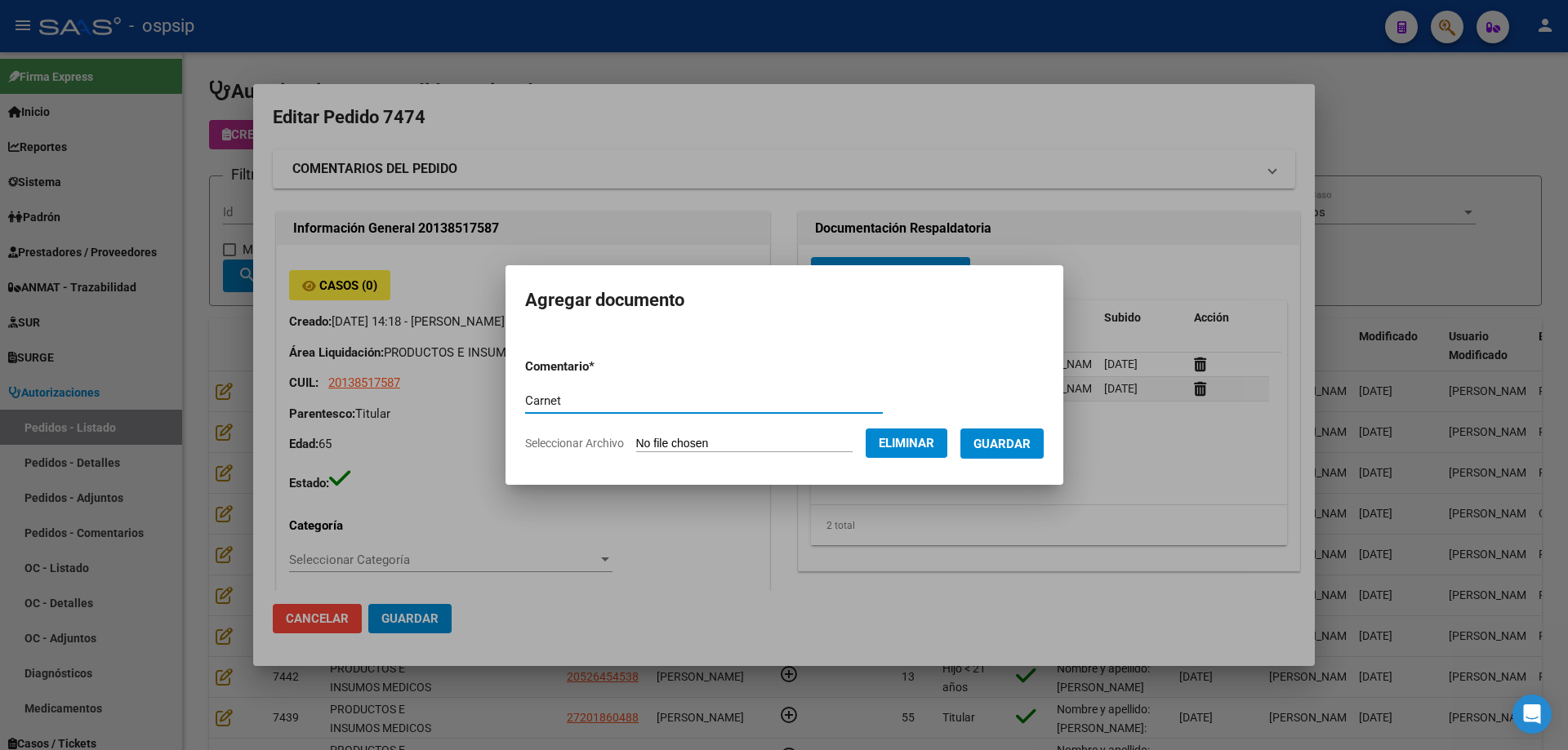
type input "Carnet"
click at [1019, 445] on span "Guardar" at bounding box center [1002, 444] width 57 height 14
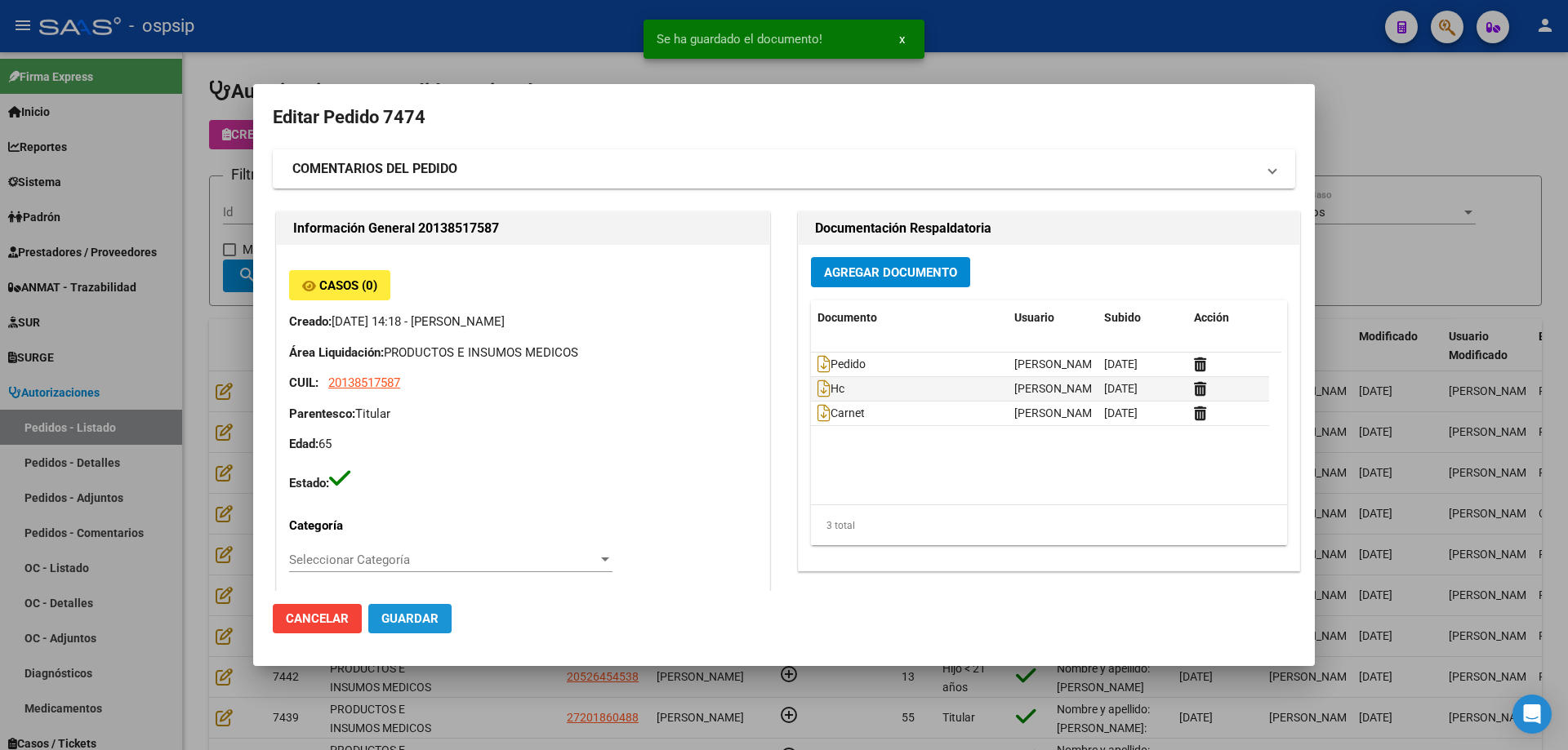
click at [421, 622] on span "Guardar" at bounding box center [410, 618] width 57 height 14
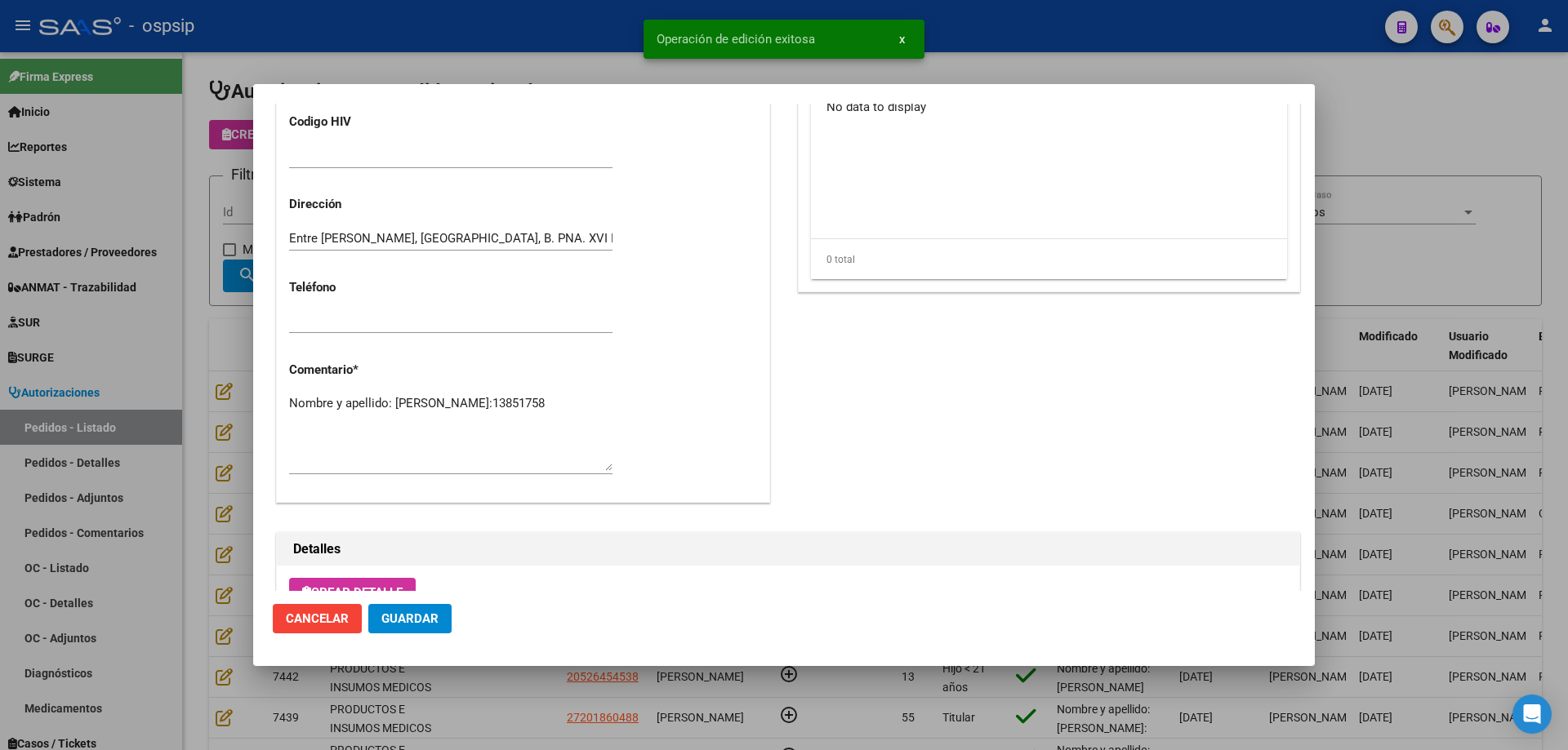
scroll to position [979, 0]
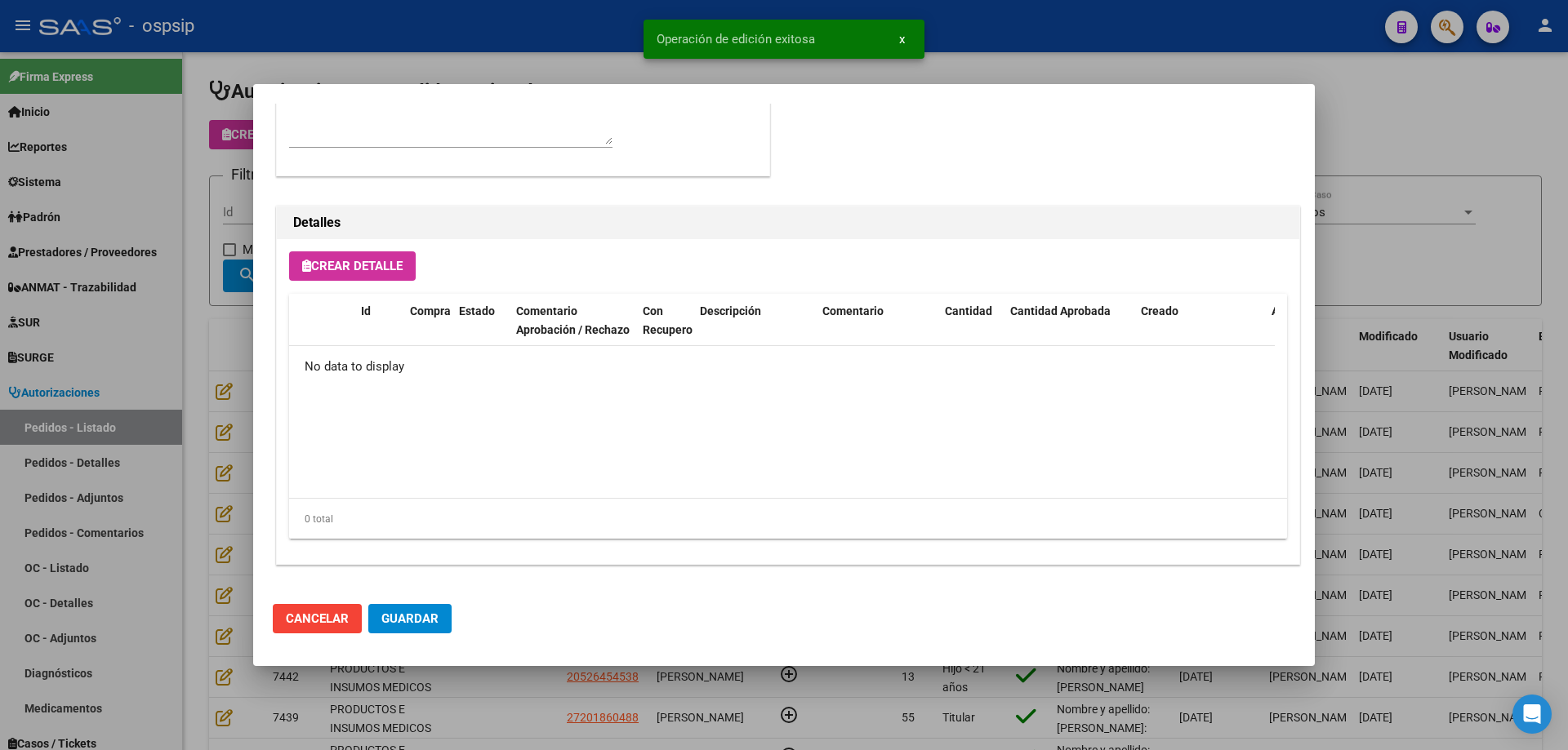
drag, startPoint x: 372, startPoint y: 240, endPoint x: 367, endPoint y: 252, distance: 13.0
click at [370, 242] on div "Crear Detalle Id Compra Estado Comentario Aprobación / Rechazo Con Recupero Des…" at bounding box center [787, 402] width 1022 height 325
click at [367, 256] on button "Crear Detalle" at bounding box center [353, 266] width 127 height 30
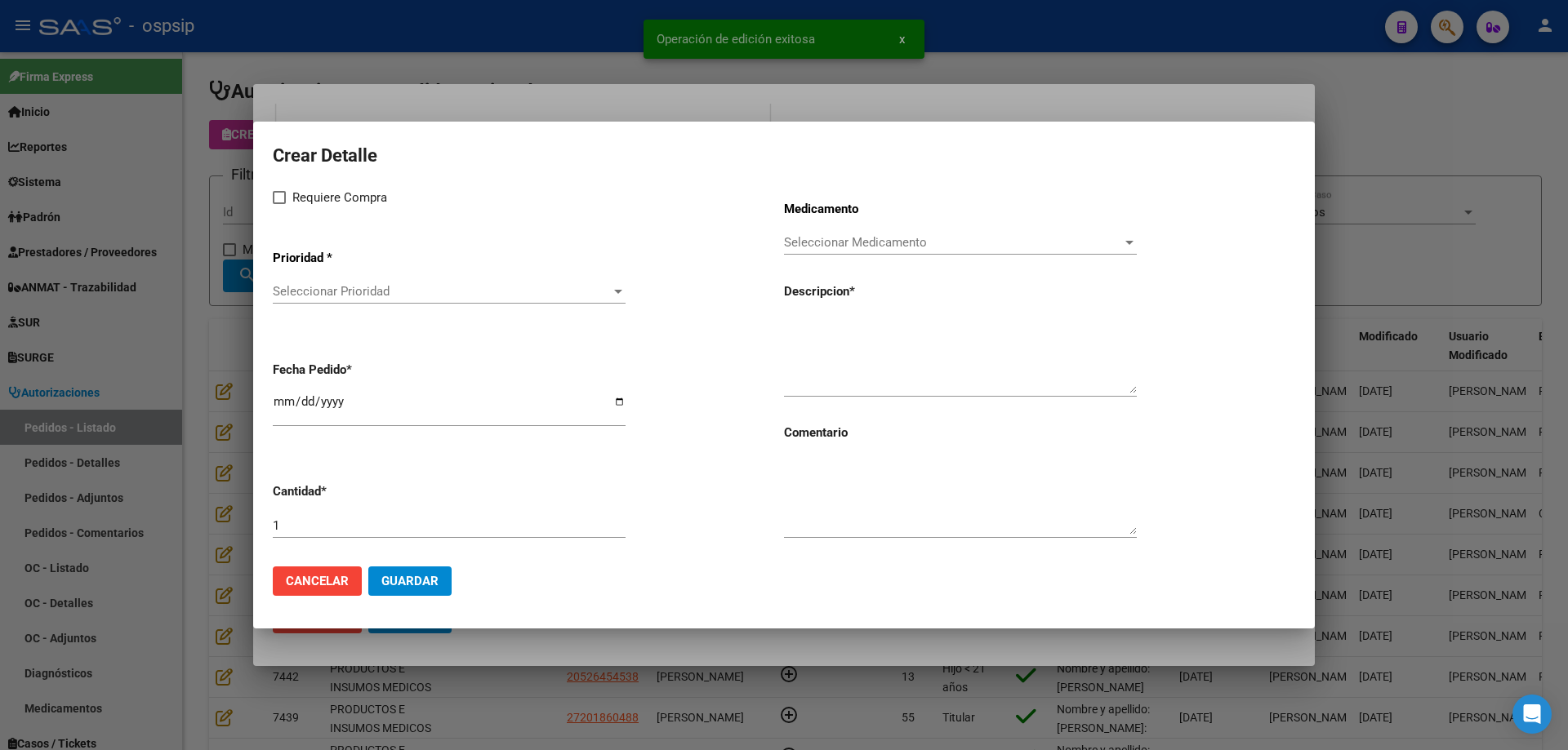
click at [393, 298] on span "Seleccionar Prioridad" at bounding box center [441, 291] width 338 height 14
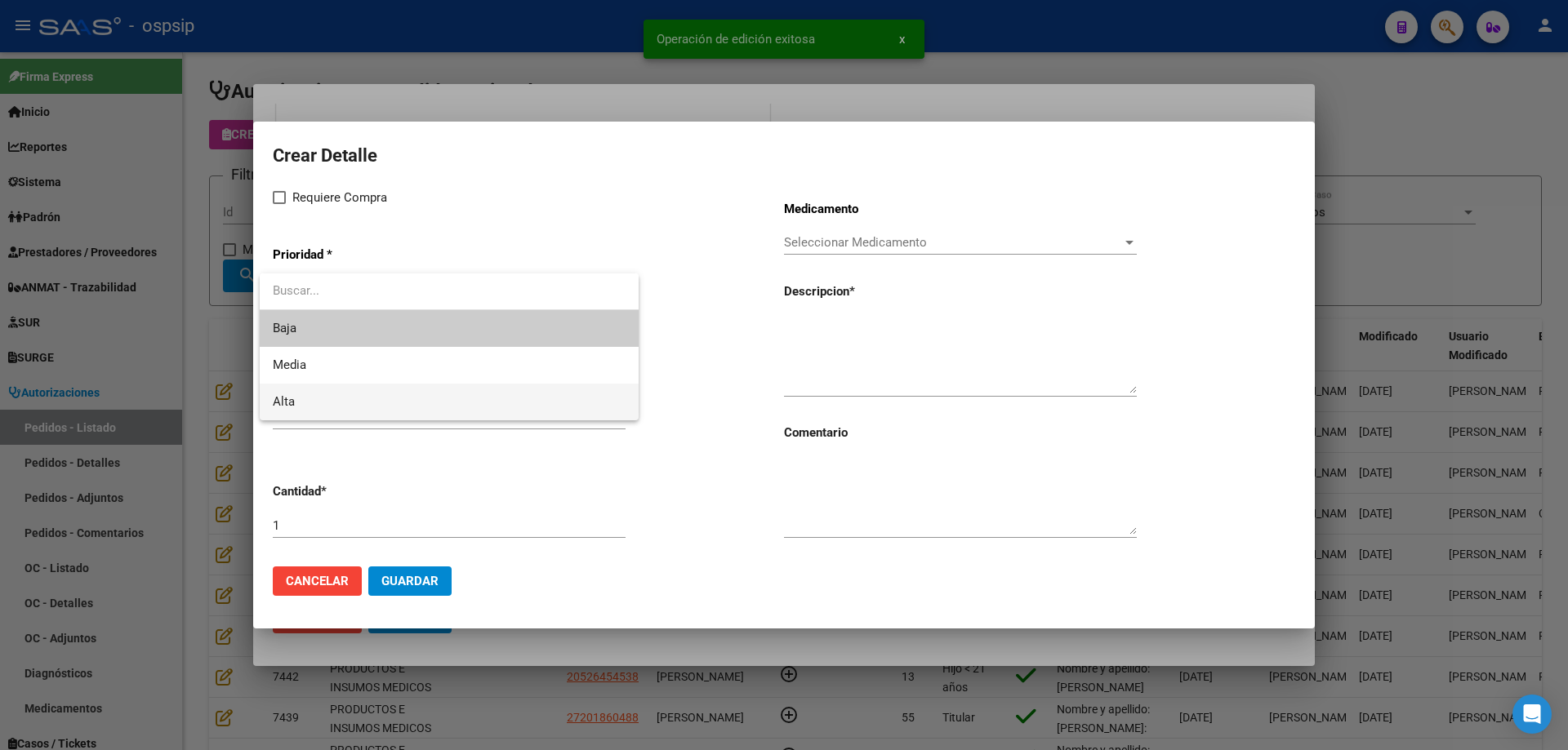
drag, startPoint x: 358, startPoint y: 393, endPoint x: 339, endPoint y: 301, distance: 93.9
click at [358, 392] on span "Alta" at bounding box center [449, 402] width 353 height 37
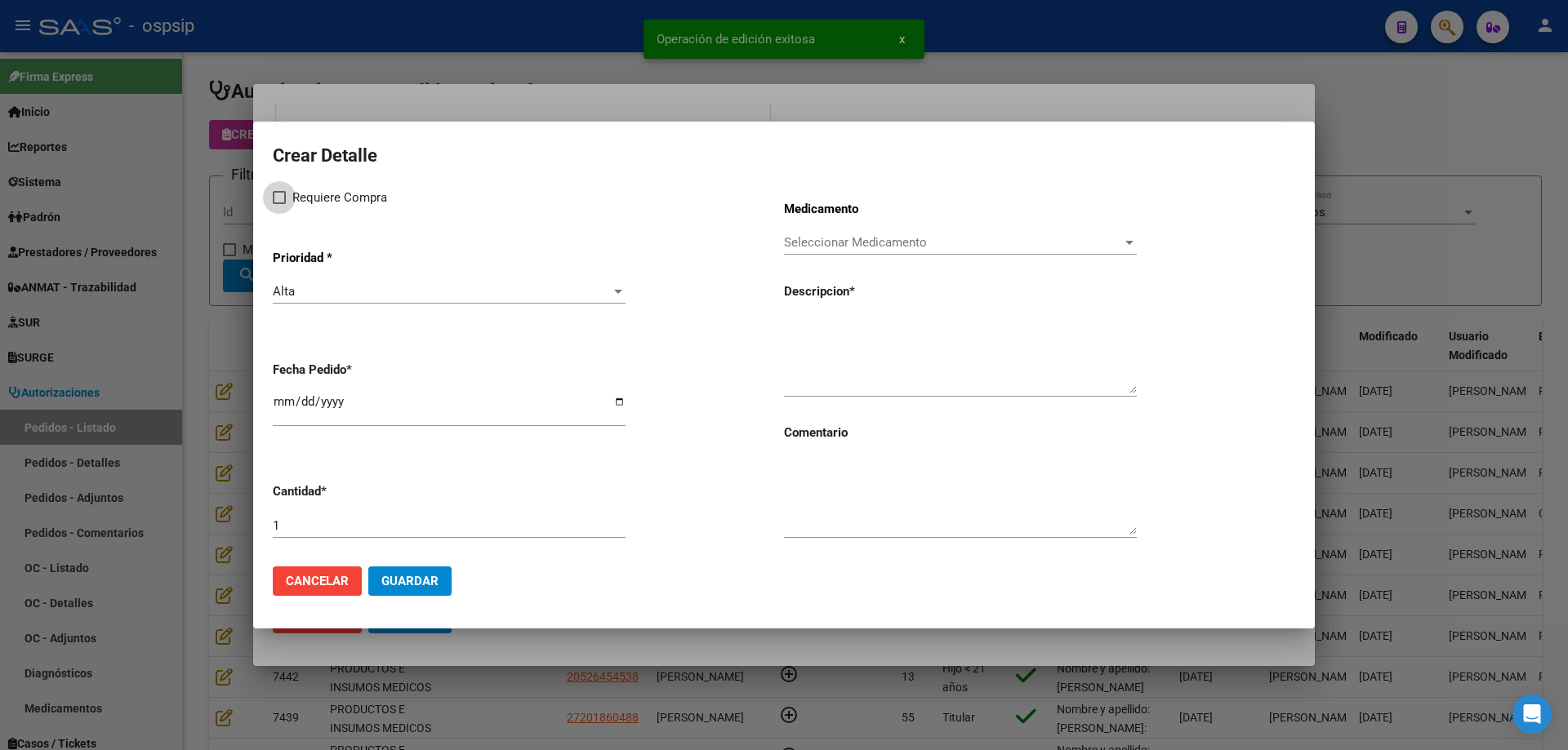
click at [316, 199] on span "Requiere Compra" at bounding box center [339, 197] width 95 height 19
click at [279, 204] on input "Requiere Compra" at bounding box center [278, 204] width 1 height 1
checkbox input "true"
click at [875, 248] on span "Seleccionar Medicamento" at bounding box center [953, 242] width 338 height 14
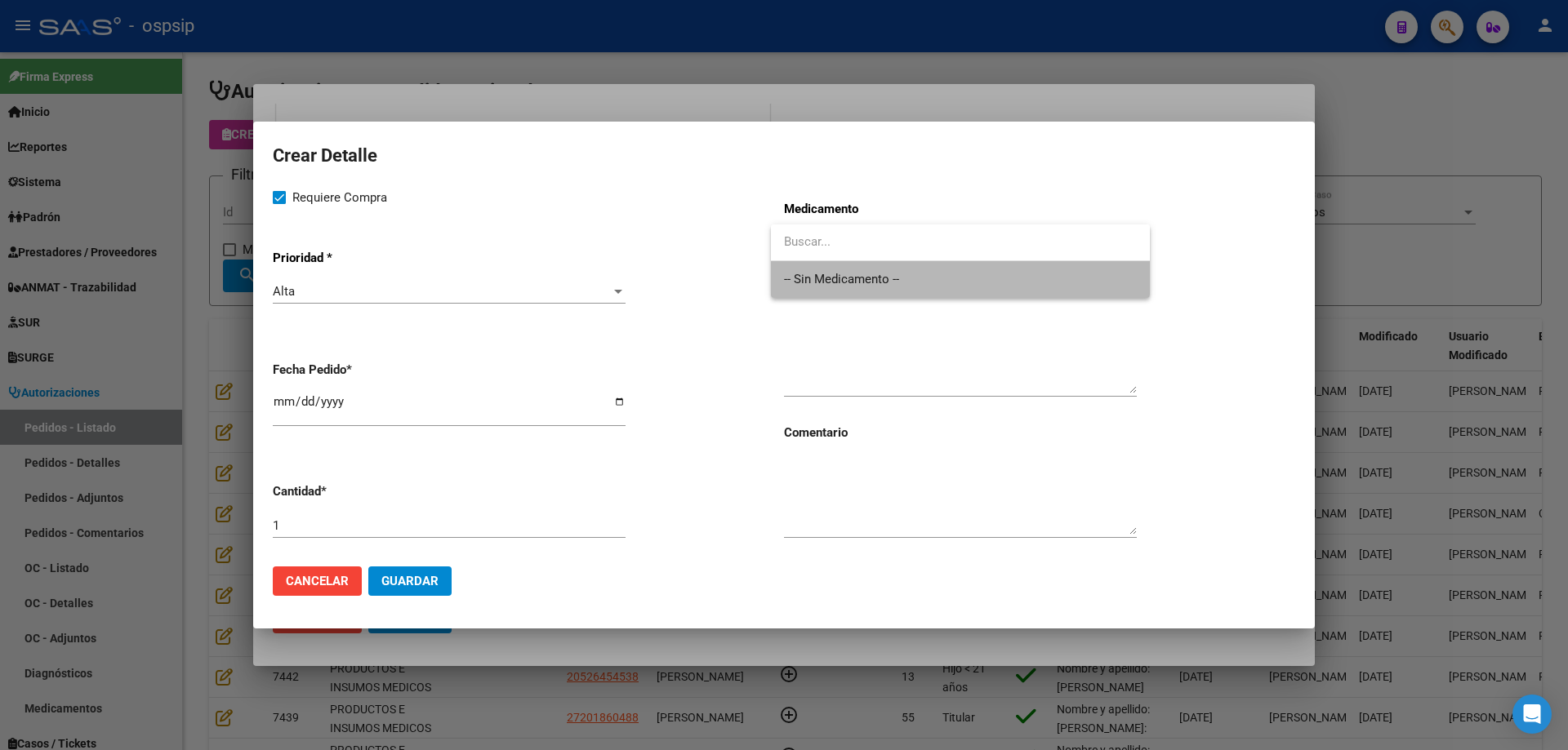
click at [872, 265] on span "-- Sin Medicamento --" at bounding box center [960, 280] width 353 height 37
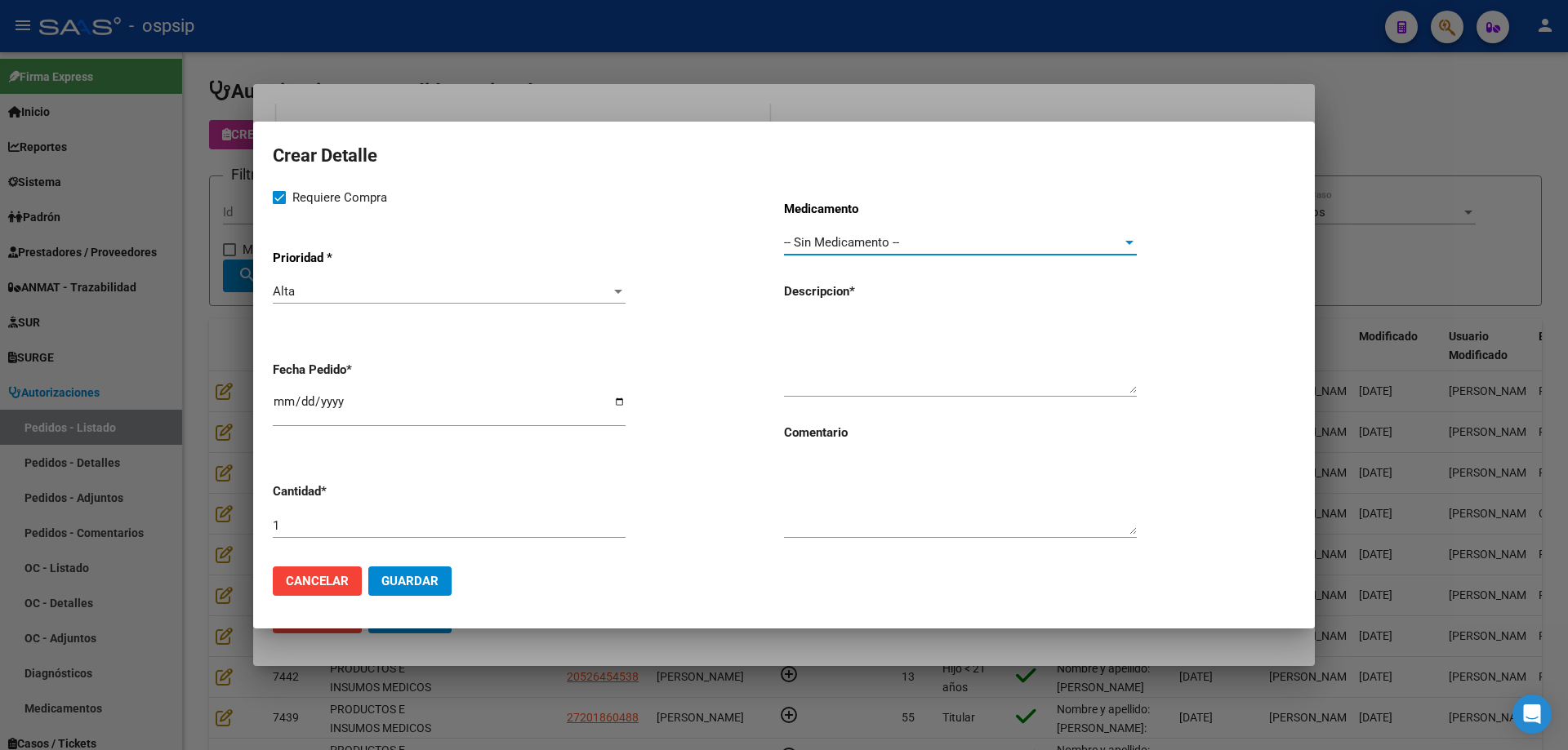
click at [818, 248] on span "-- Sin Medicamento --" at bounding box center [841, 242] width 115 height 14
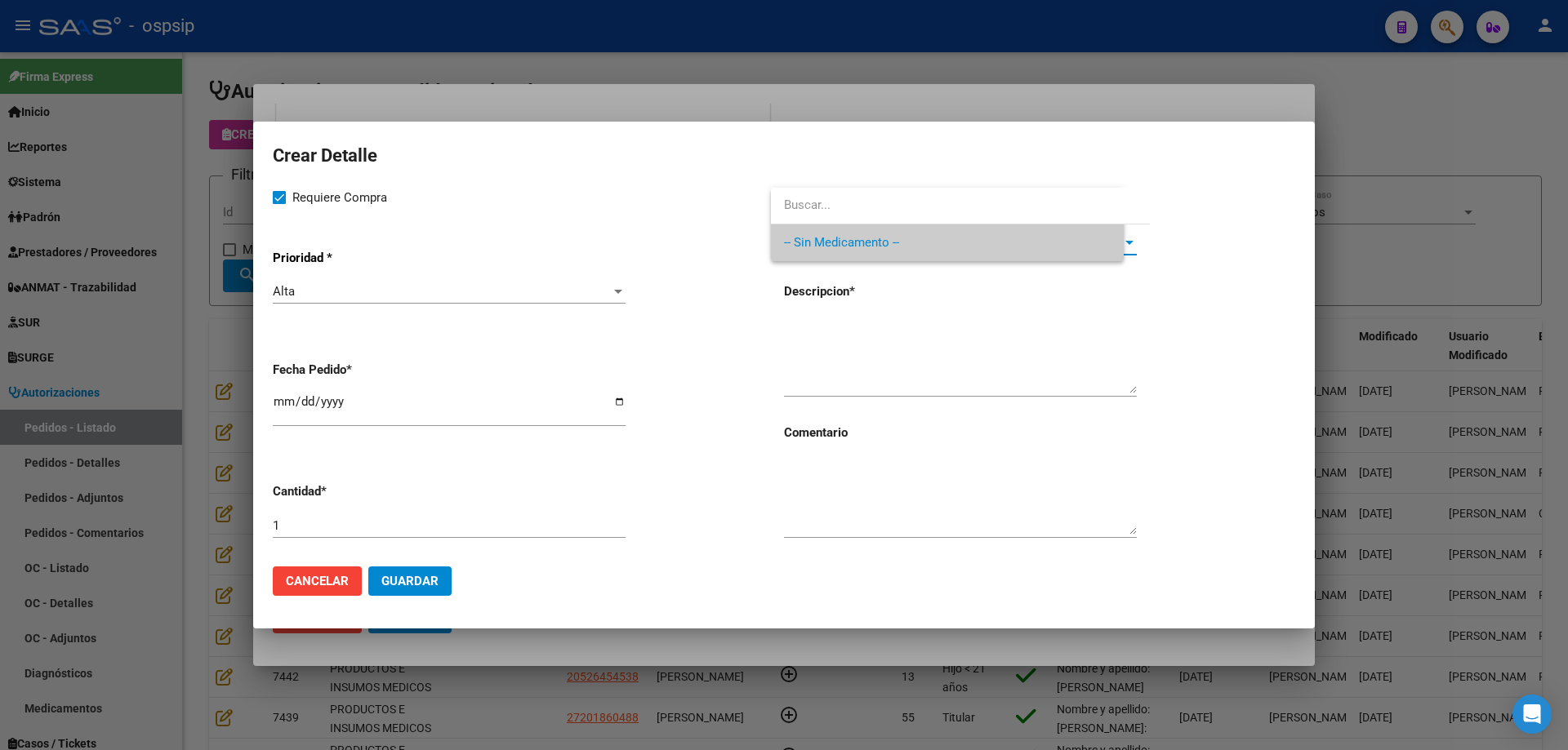
drag, startPoint x: 818, startPoint y: 248, endPoint x: 813, endPoint y: 271, distance: 23.5
click at [810, 276] on div at bounding box center [784, 375] width 1568 height 750
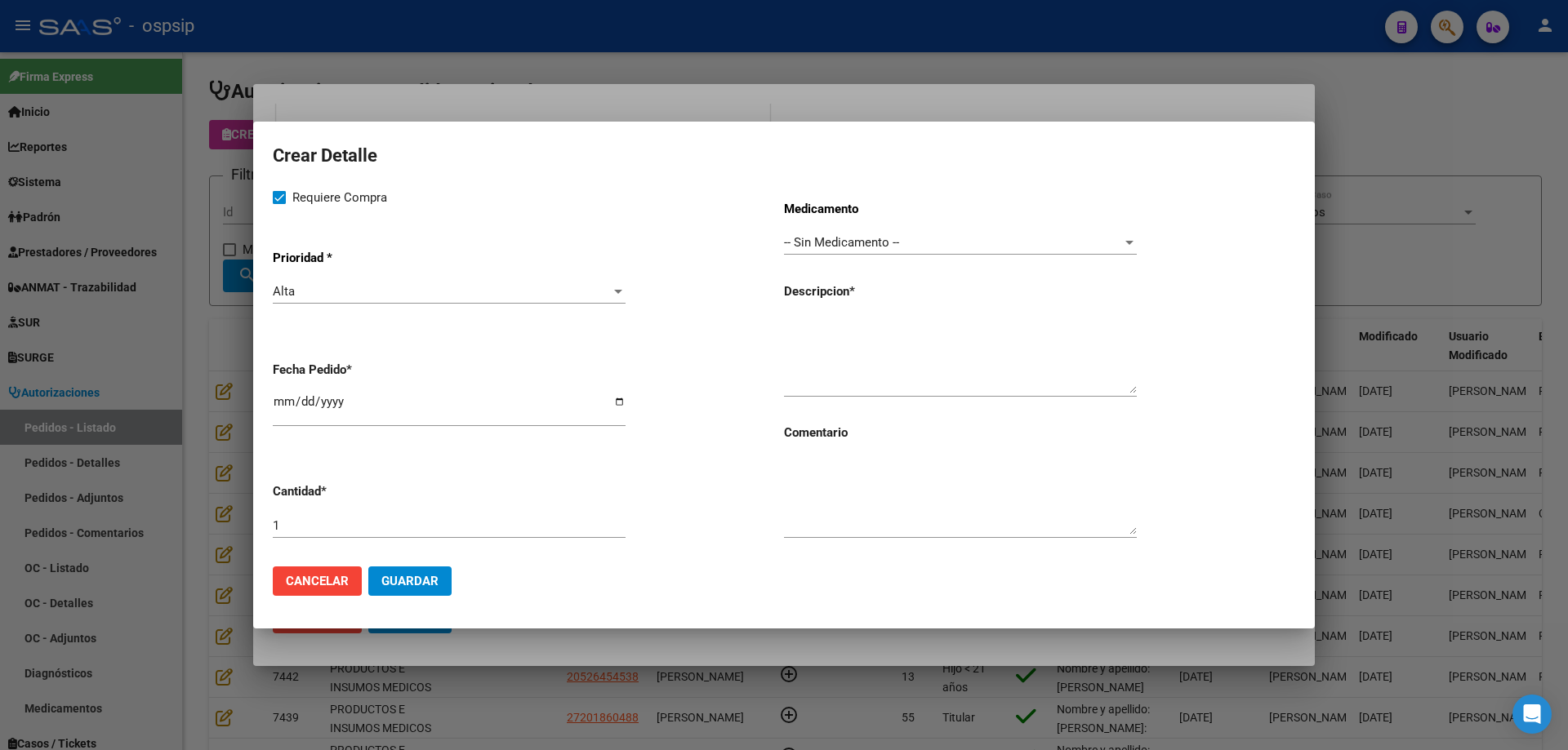
click at [819, 256] on div "-- Sin Medicamento -- Seleccionar Medicamento" at bounding box center [960, 250] width 353 height 40
click at [817, 249] on span "-- Sin Medicamento --" at bounding box center [841, 242] width 115 height 14
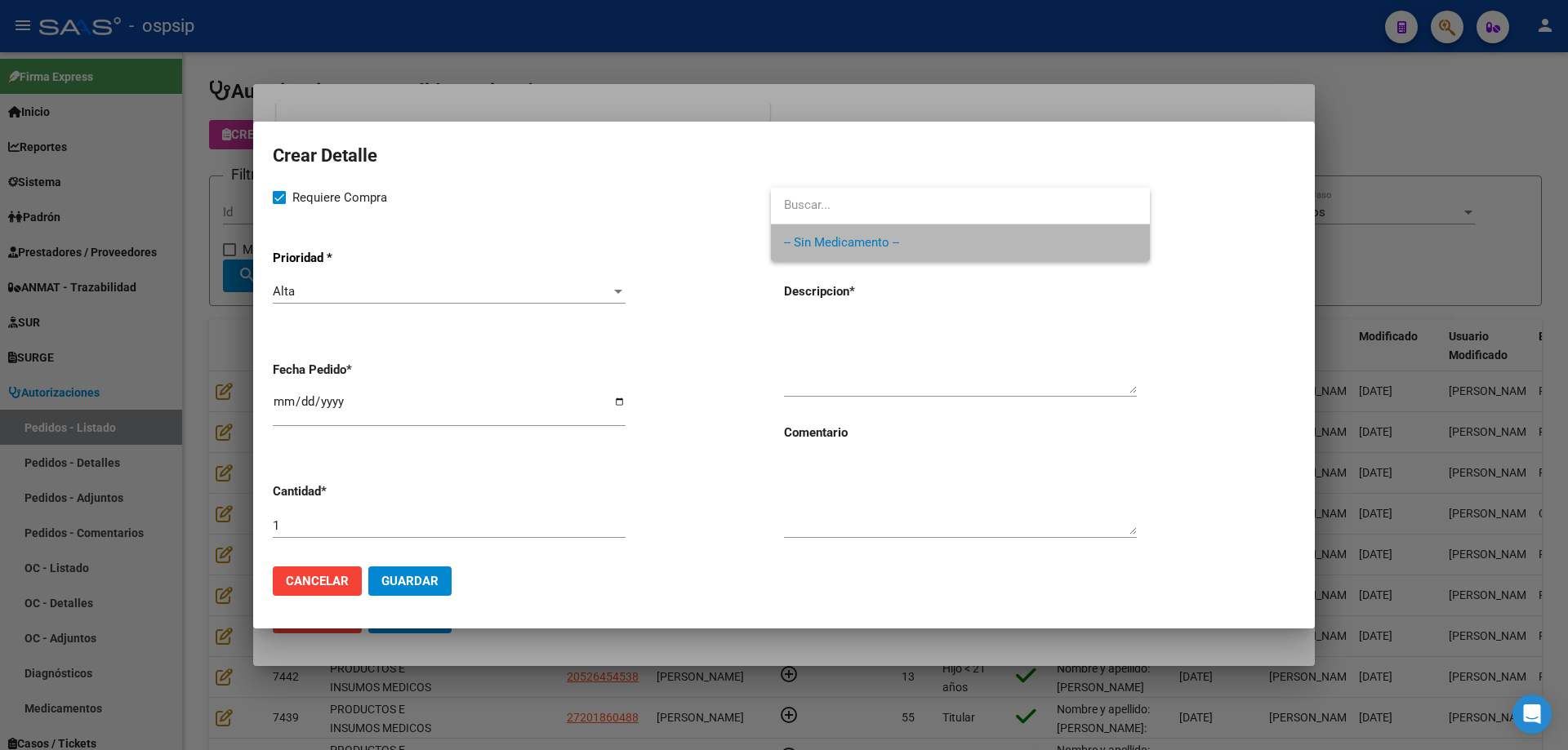
click at [813, 255] on span "-- Sin Medicamento --" at bounding box center [960, 243] width 353 height 37
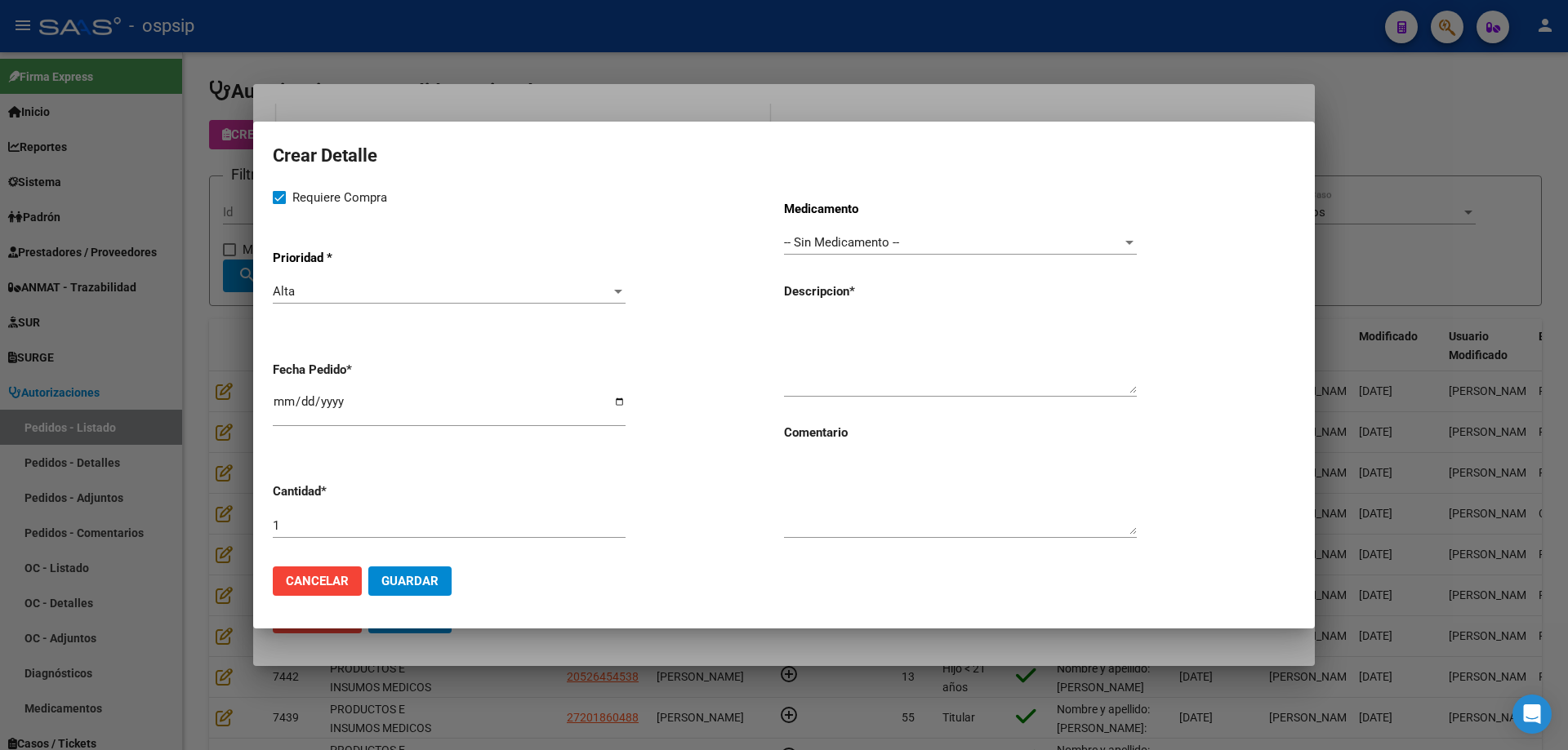
click at [283, 391] on app-form-text-field "[PERSON_NAME] * [DATE]" at bounding box center [528, 395] width 511 height 93
click at [99, 299] on div at bounding box center [784, 375] width 1568 height 750
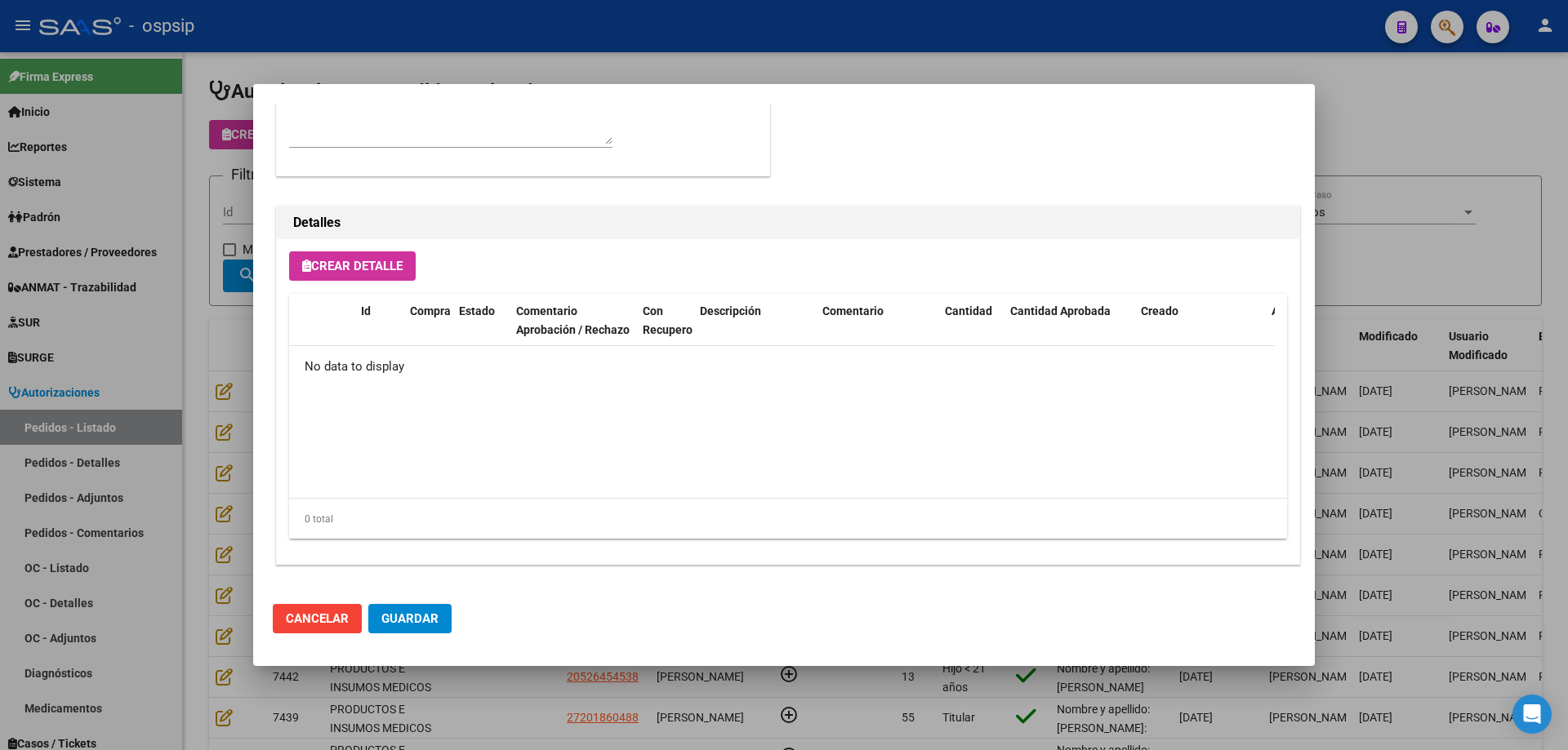
click at [213, 359] on div at bounding box center [784, 375] width 1568 height 750
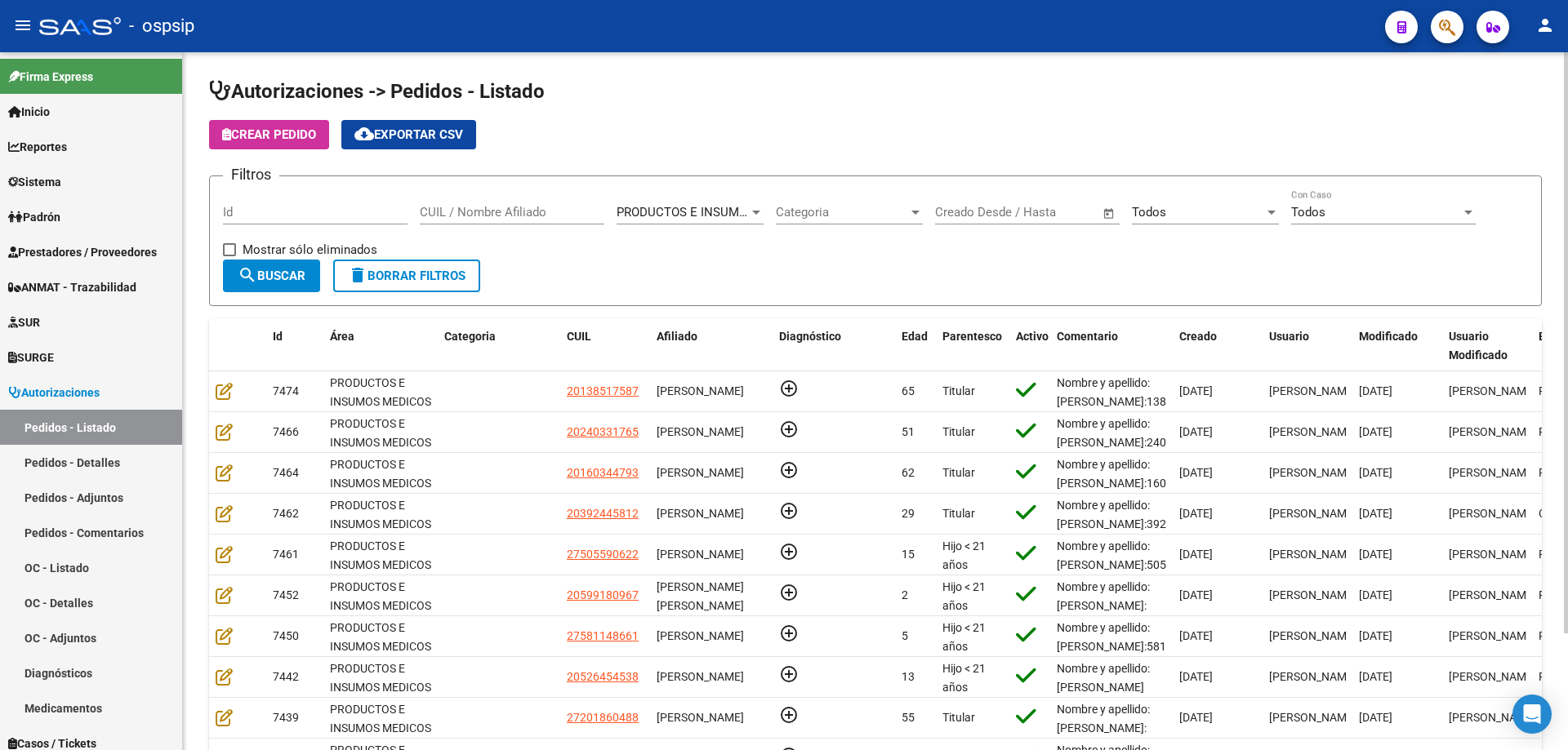
click at [489, 210] on input "CUIL / Nombre Afiliado" at bounding box center [511, 212] width 185 height 14
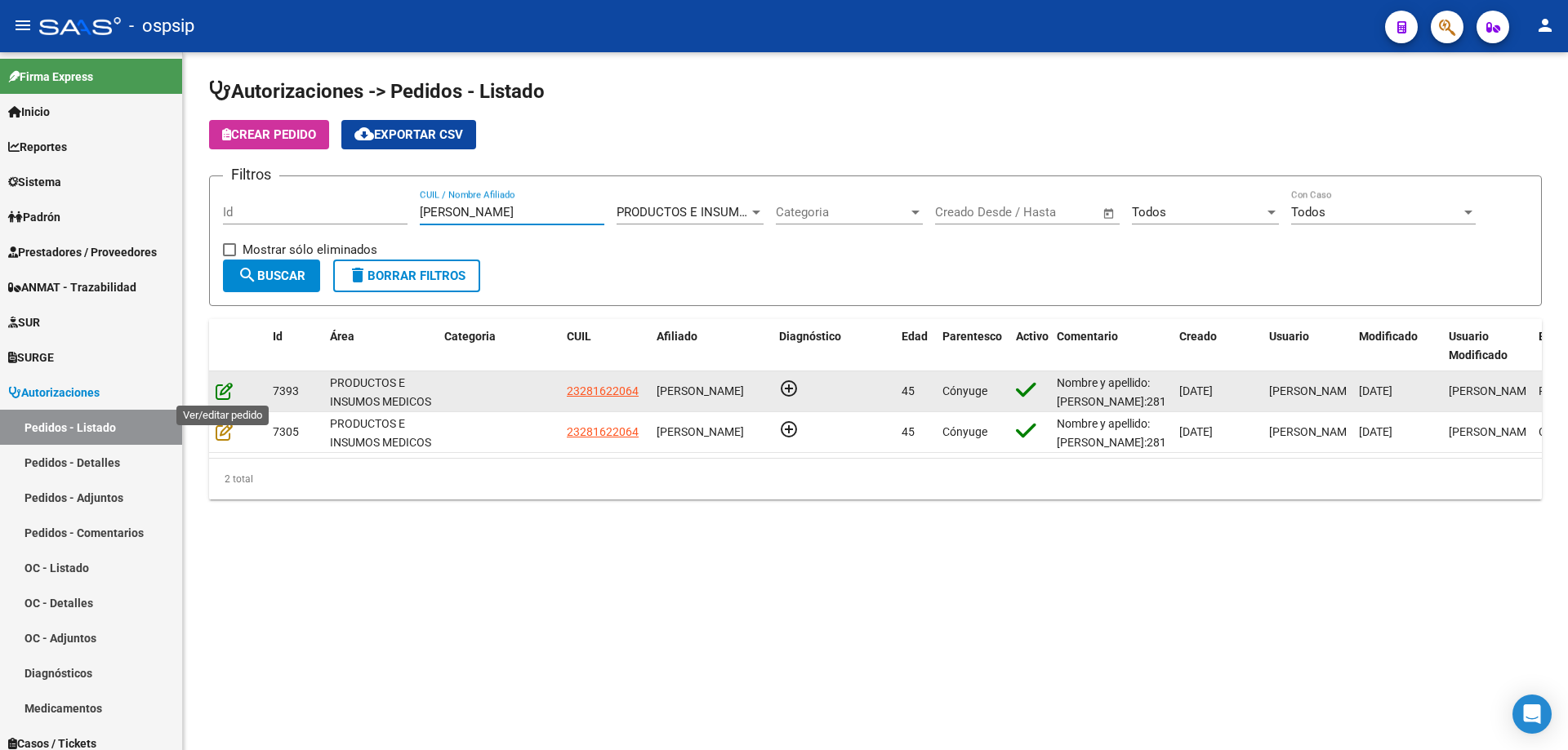
type input "[PERSON_NAME]"
click at [226, 391] on icon at bounding box center [224, 391] width 17 height 18
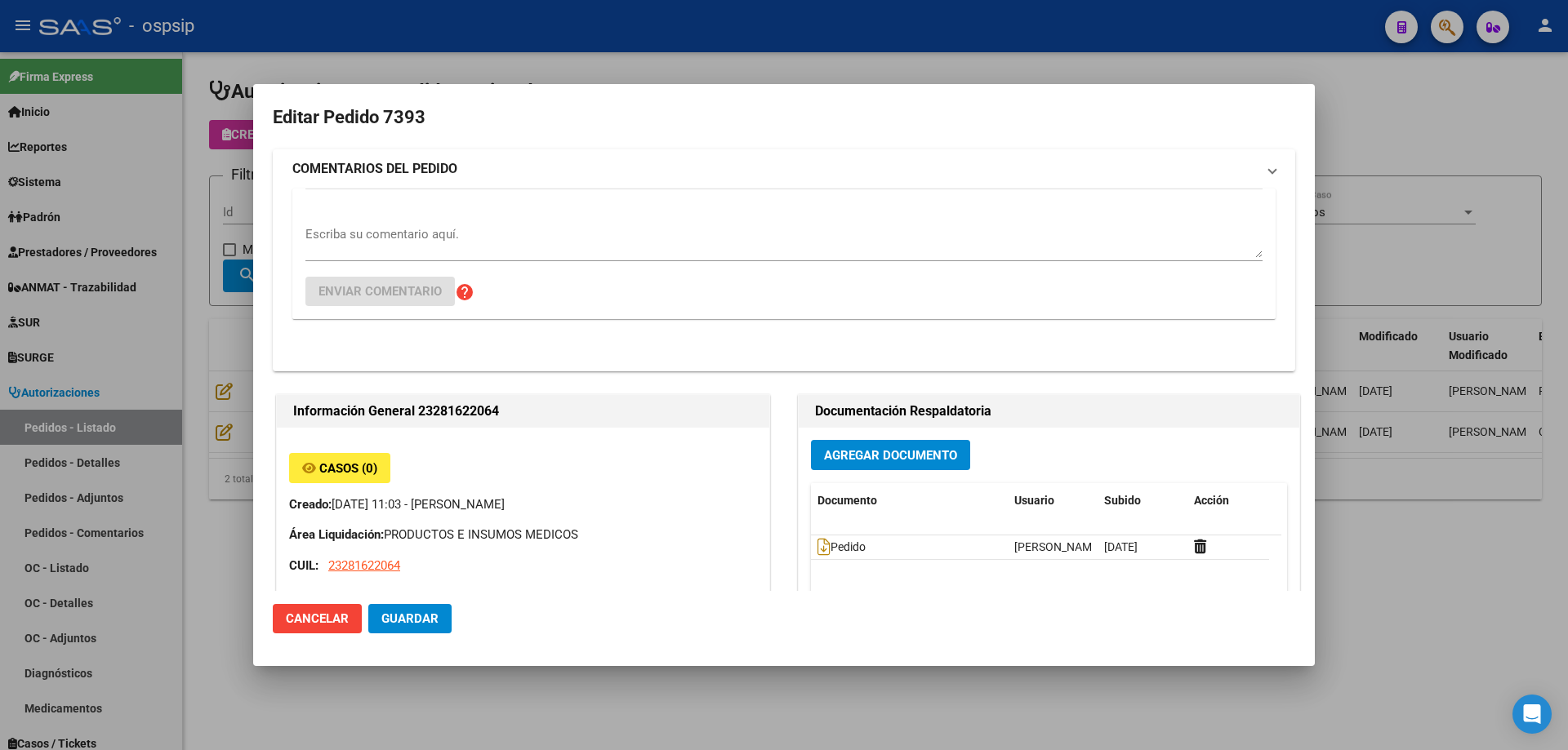
type input "[GEOGRAPHIC_DATA], LOS POLVORINES, [PERSON_NAME] 1920"
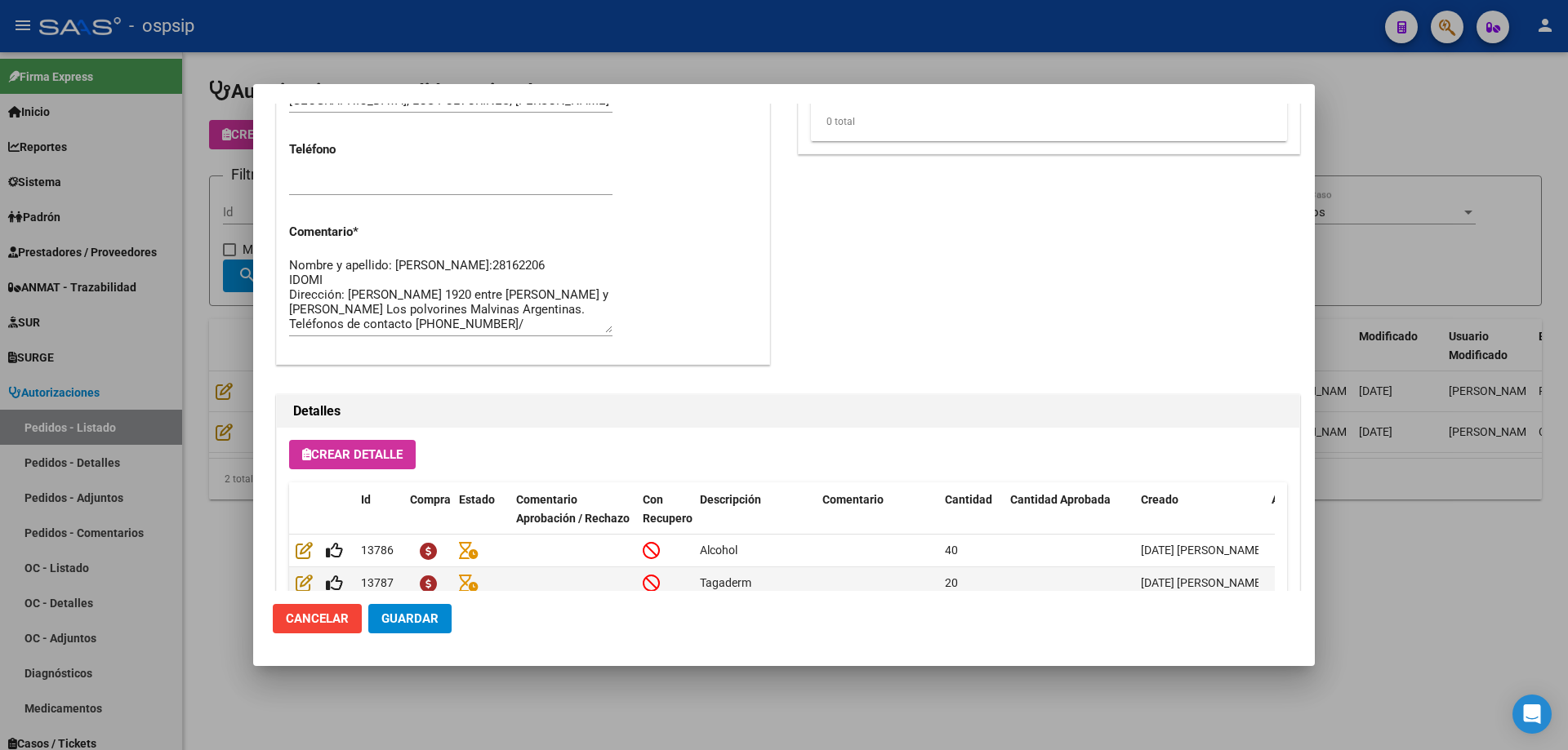
scroll to position [570, 0]
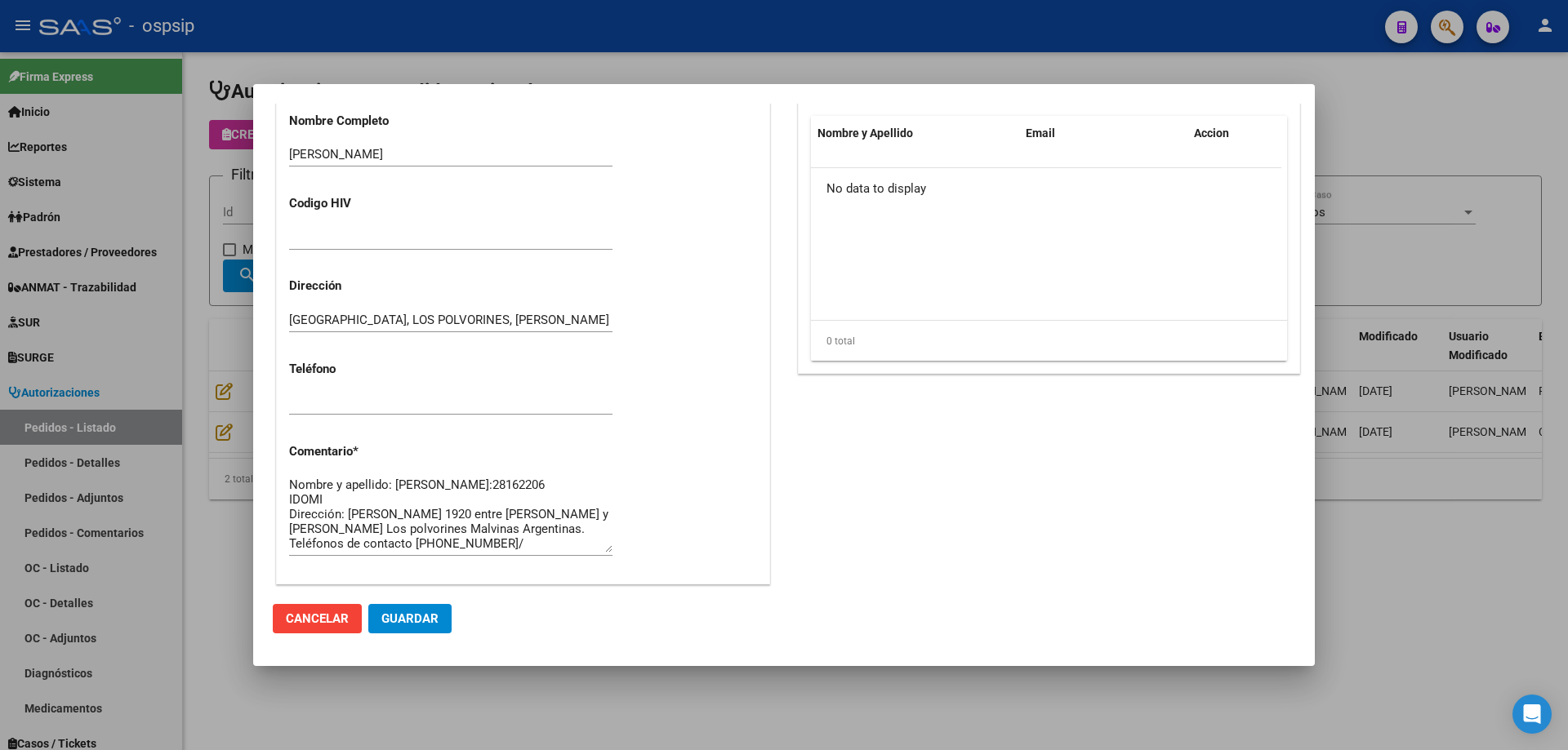
click at [181, 330] on div at bounding box center [784, 375] width 1568 height 750
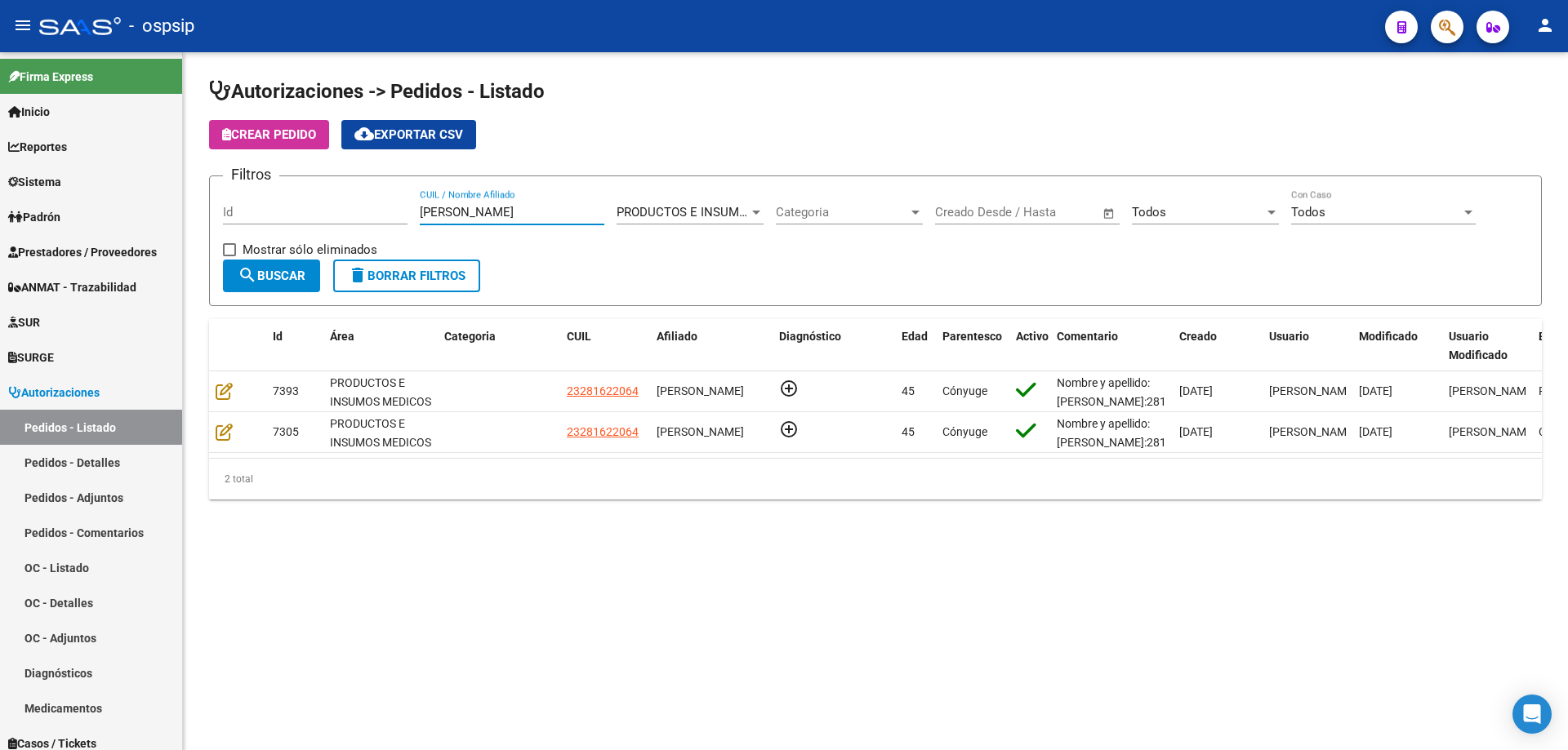
drag, startPoint x: 494, startPoint y: 214, endPoint x: 343, endPoint y: 212, distance: 151.0
click at [343, 212] on div "Filtros Id [PERSON_NAME] CUIL / Nombre Afiliado PRODUCTOS E INSUMOS MEDICOS Sel…" at bounding box center [875, 224] width 1305 height 70
